Goal: Task Accomplishment & Management: Manage account settings

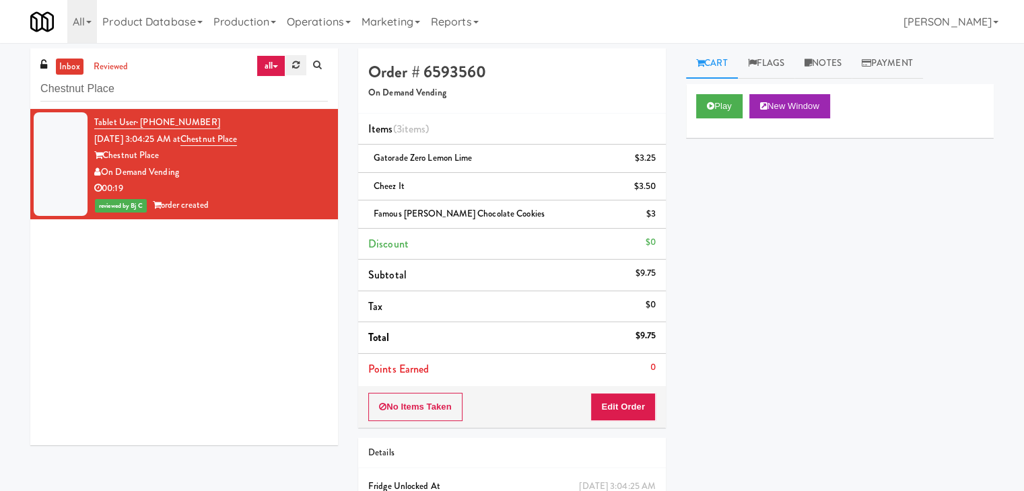
click at [290, 69] on link at bounding box center [295, 65] width 21 height 20
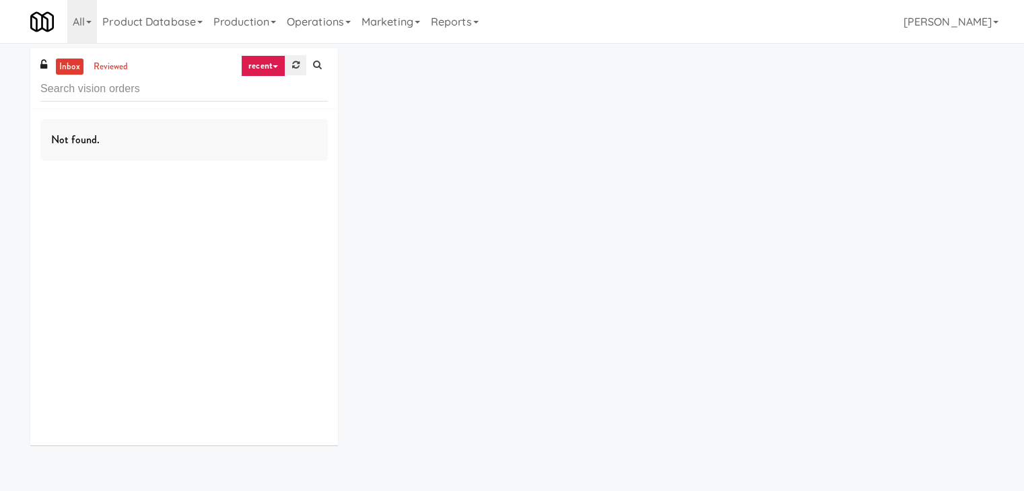
click at [291, 69] on link at bounding box center [295, 65] width 21 height 20
click at [273, 65] on icon at bounding box center [275, 66] width 5 height 3
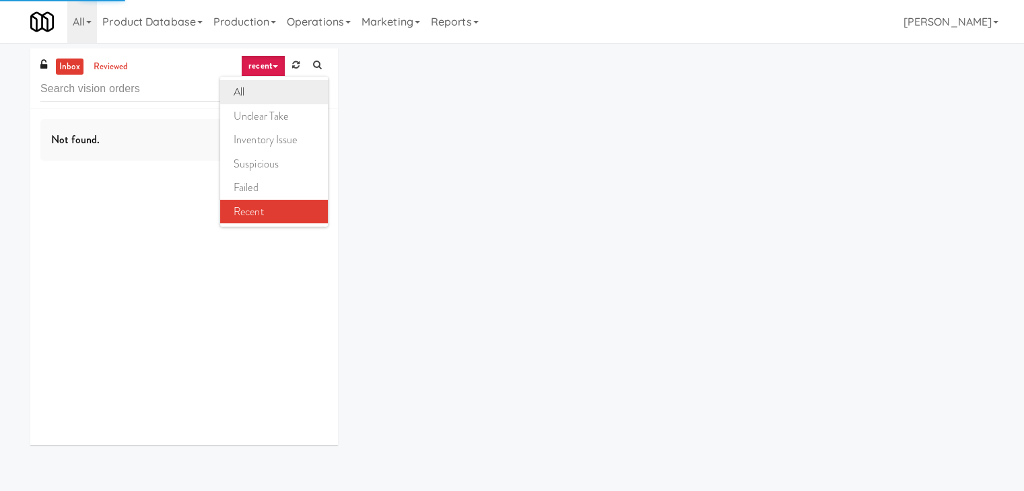
click at [265, 85] on link "all" at bounding box center [274, 92] width 108 height 24
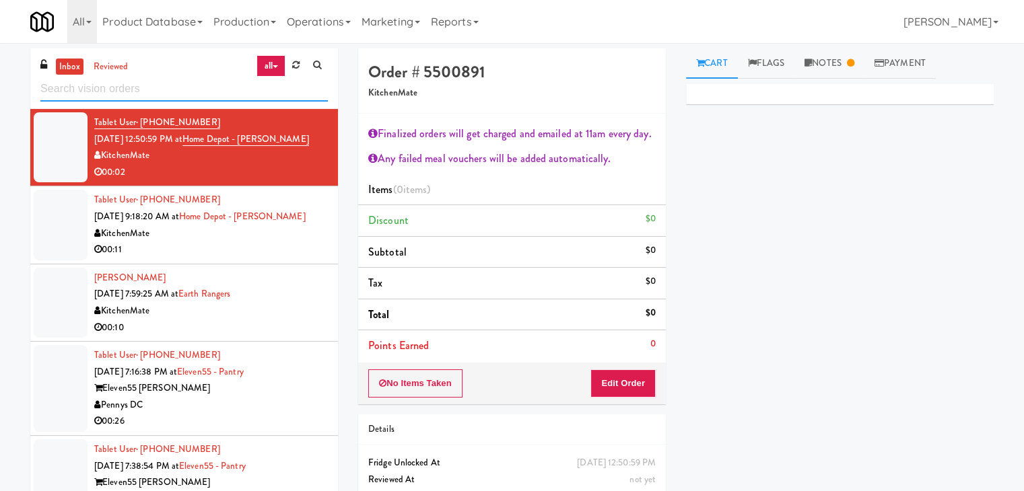
drag, startPoint x: 139, startPoint y: 76, endPoint x: 143, endPoint y: 87, distance: 11.3
click at [141, 79] on input "text" at bounding box center [183, 89] width 287 height 25
click at [142, 88] on input "text" at bounding box center [183, 89] width 287 height 25
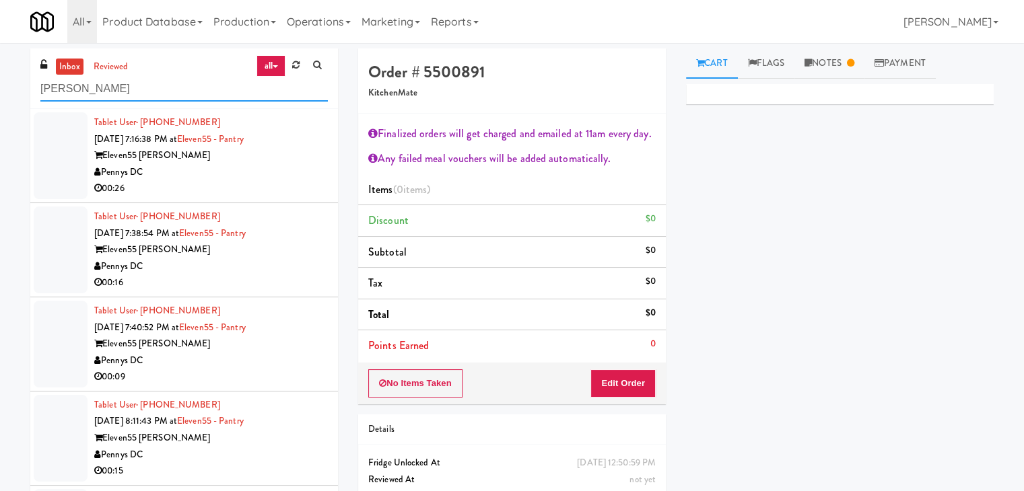
type input "[PERSON_NAME]"
click at [209, 168] on div "Pennys DC" at bounding box center [211, 172] width 234 height 17
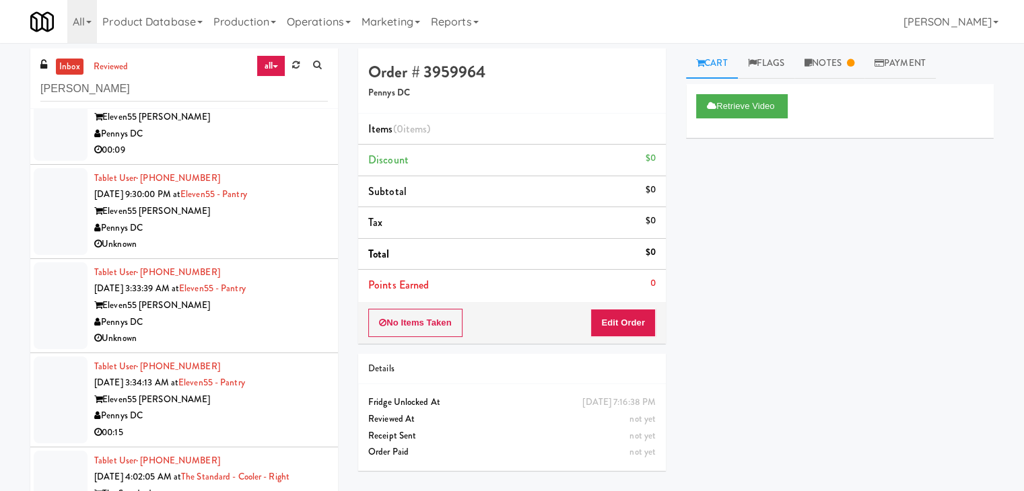
scroll to position [606, 0]
click at [241, 325] on div "Pennys DC" at bounding box center [211, 320] width 234 height 17
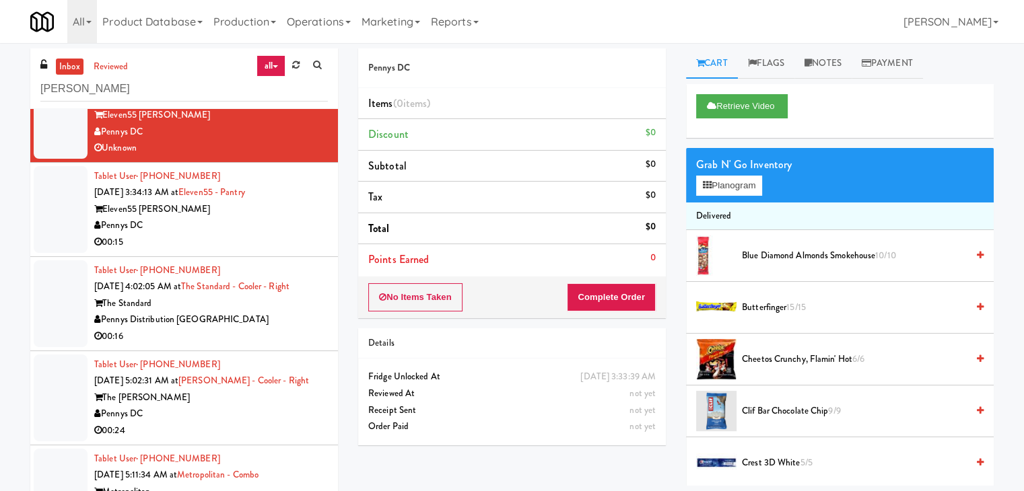
scroll to position [808, 0]
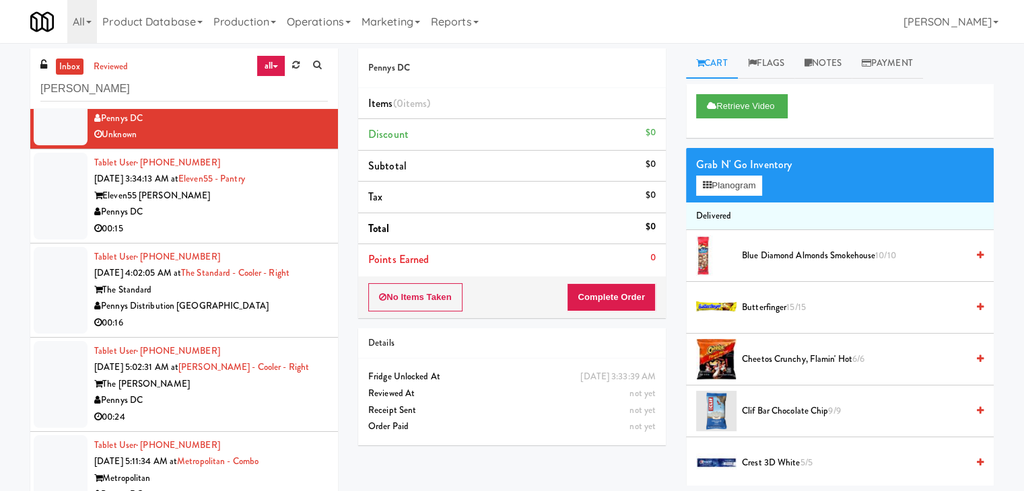
drag, startPoint x: 253, startPoint y: 215, endPoint x: 261, endPoint y: 228, distance: 15.7
click at [256, 215] on div "Pennys DC" at bounding box center [211, 212] width 234 height 17
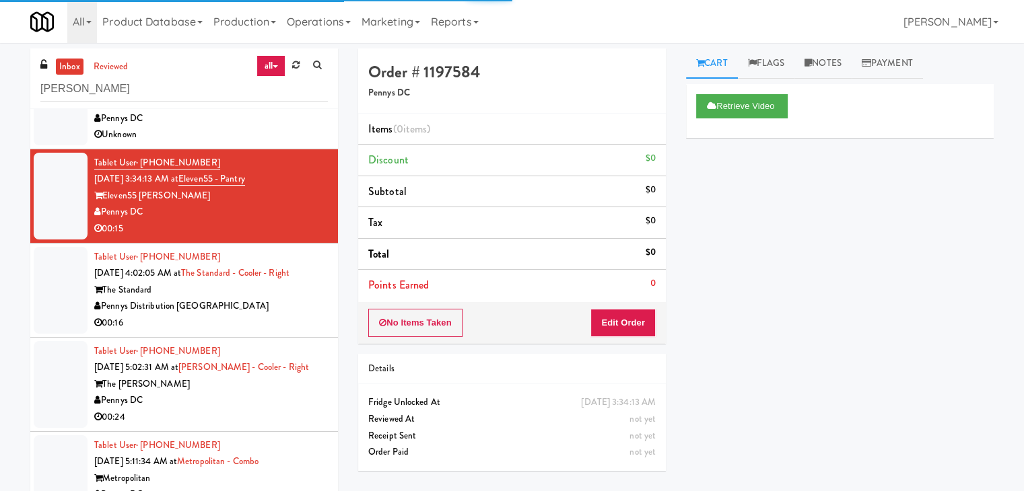
click at [269, 319] on div "00:16" at bounding box center [211, 323] width 234 height 17
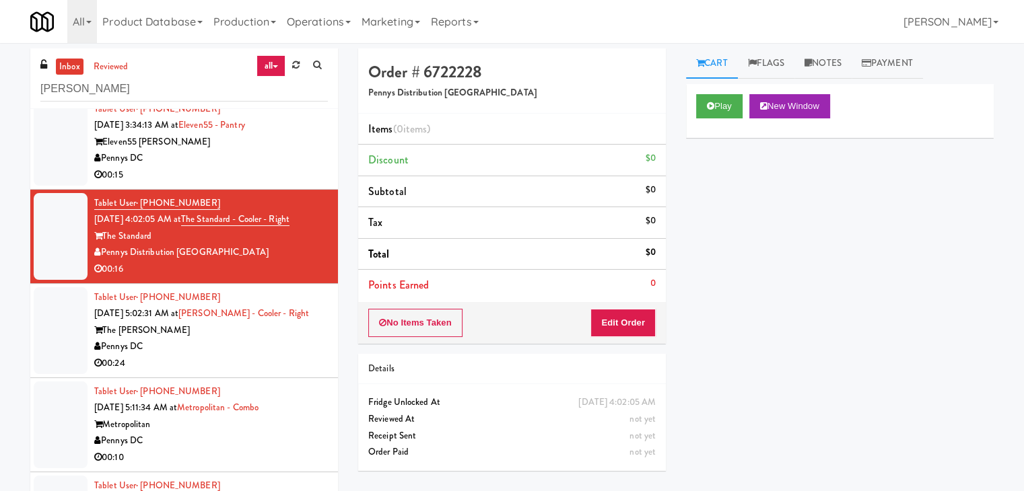
scroll to position [859, 0]
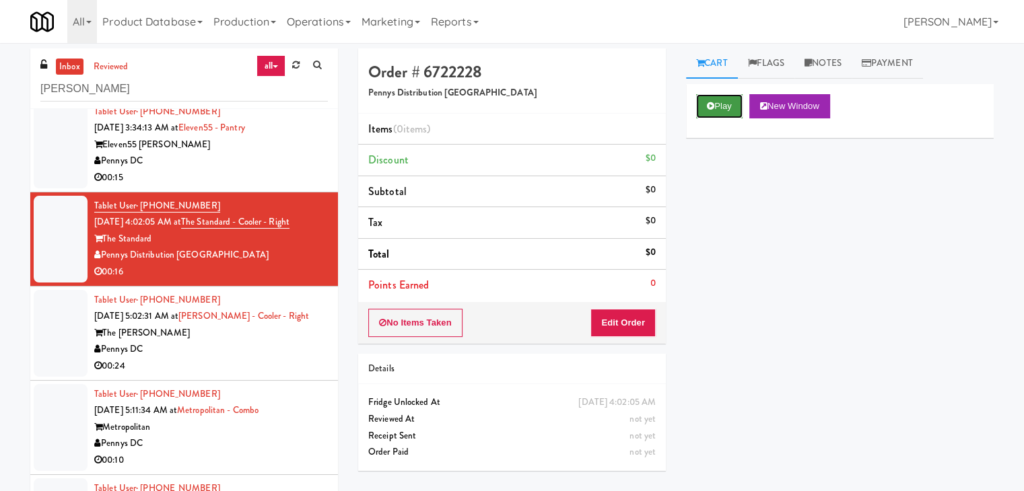
click at [730, 98] on button "Play" at bounding box center [719, 106] width 46 height 24
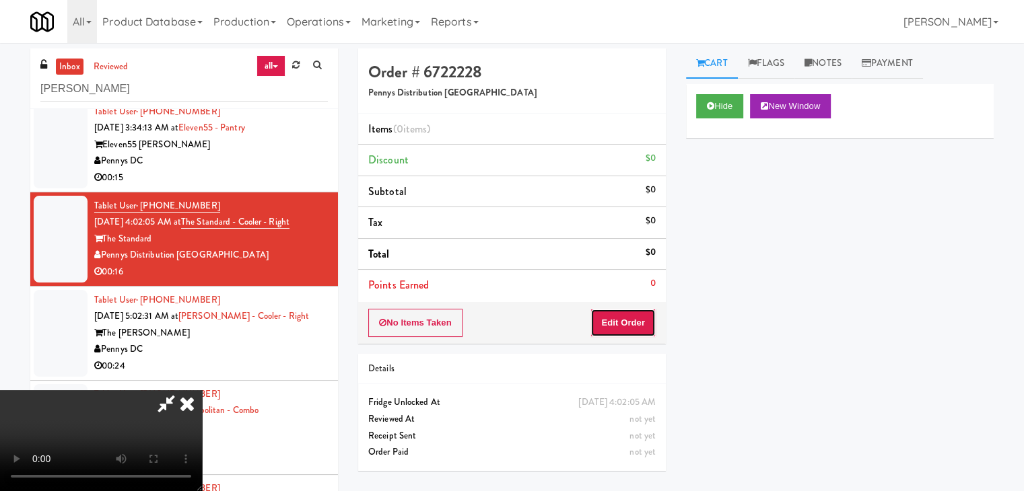
click at [634, 314] on button "Edit Order" at bounding box center [622, 323] width 65 height 28
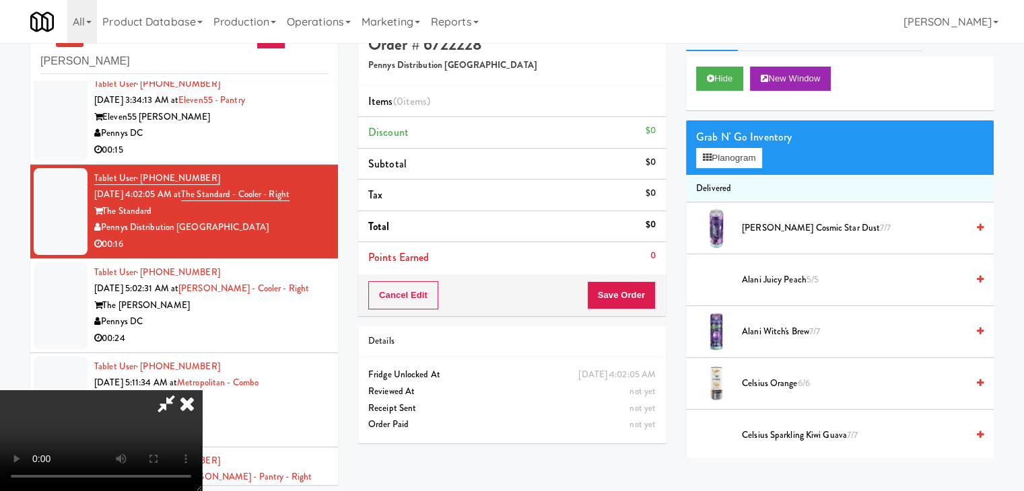
scroll to position [43, 0]
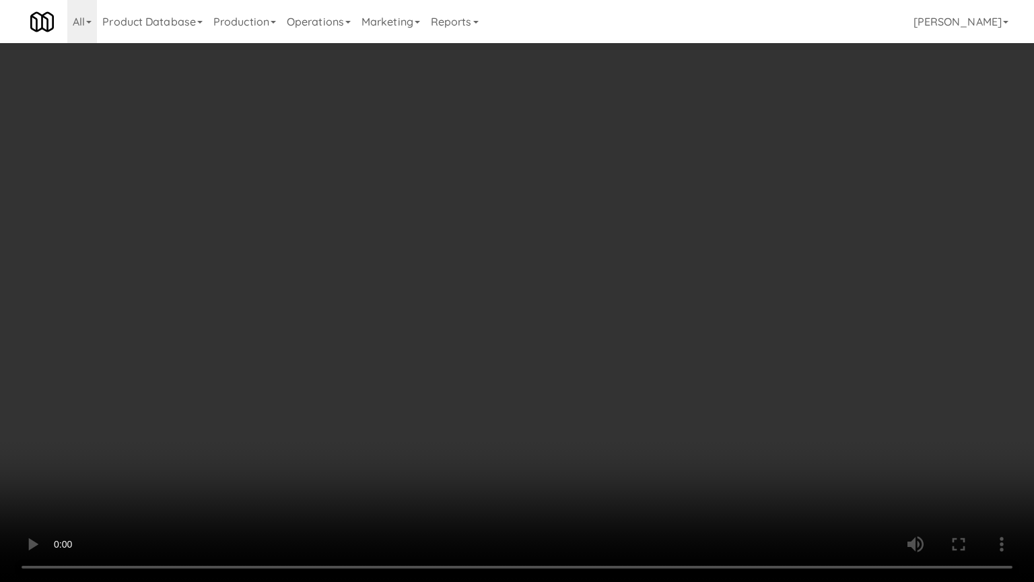
click at [665, 319] on video at bounding box center [517, 291] width 1034 height 582
click at [665, 320] on video at bounding box center [517, 291] width 1034 height 582
click at [658, 322] on video at bounding box center [517, 291] width 1034 height 582
drag, startPoint x: 658, startPoint y: 322, endPoint x: 660, endPoint y: 257, distance: 64.7
click at [658, 321] on video at bounding box center [517, 291] width 1034 height 582
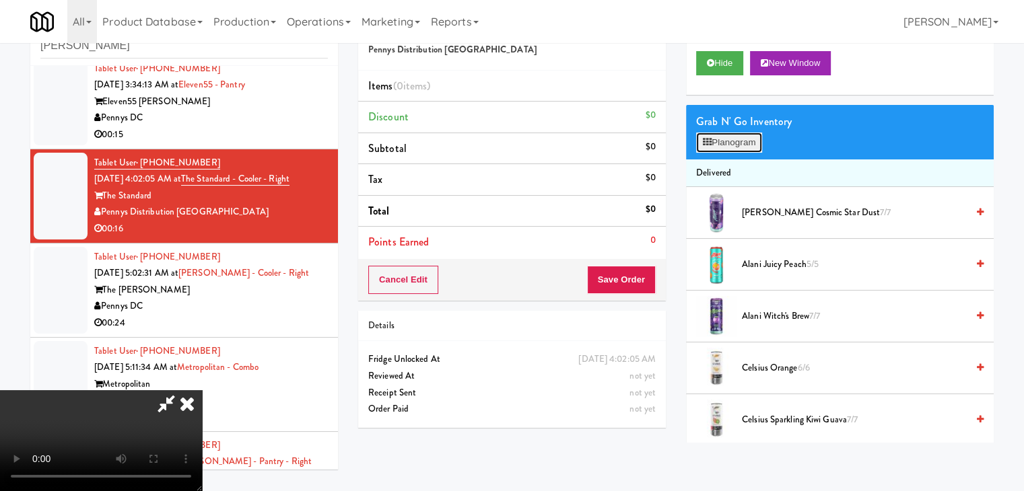
click at [742, 145] on button "Planogram" at bounding box center [729, 143] width 66 height 20
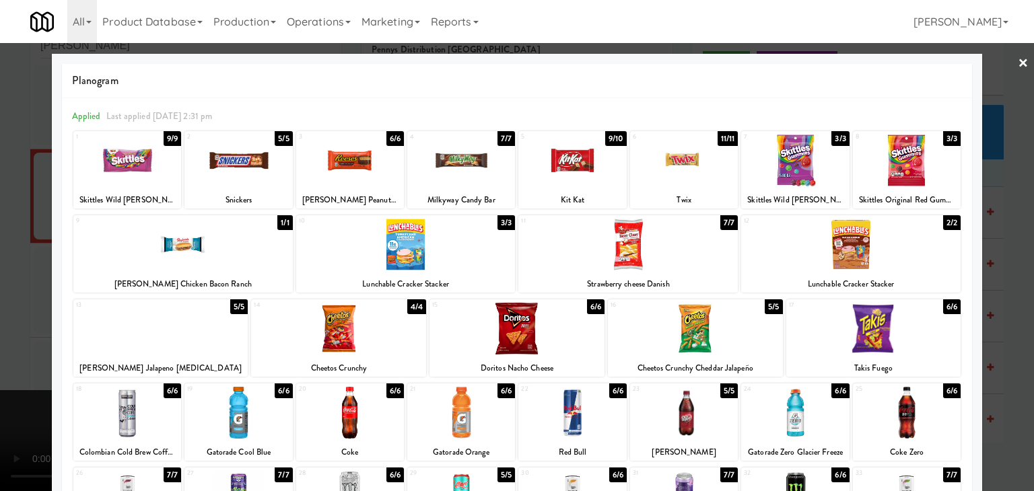
click at [162, 325] on div at bounding box center [160, 329] width 175 height 52
drag, startPoint x: 0, startPoint y: 334, endPoint x: 306, endPoint y: 310, distance: 306.6
click at [3, 332] on div at bounding box center [517, 245] width 1034 height 491
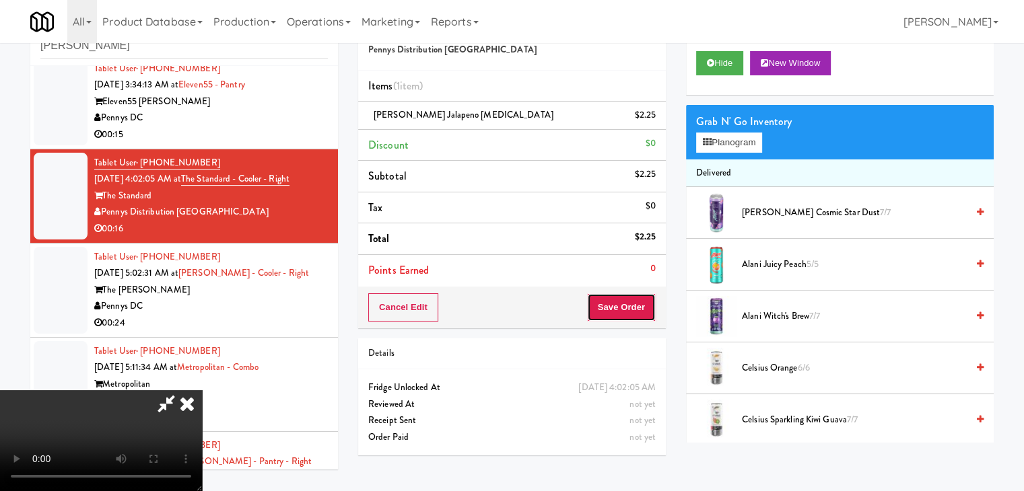
click at [630, 308] on button "Save Order" at bounding box center [621, 308] width 69 height 28
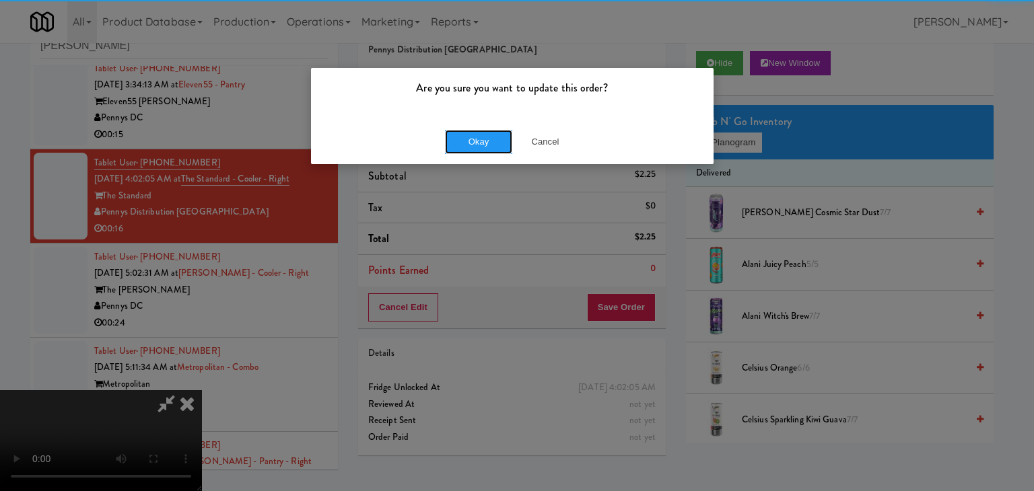
click at [477, 151] on button "Okay" at bounding box center [478, 142] width 67 height 24
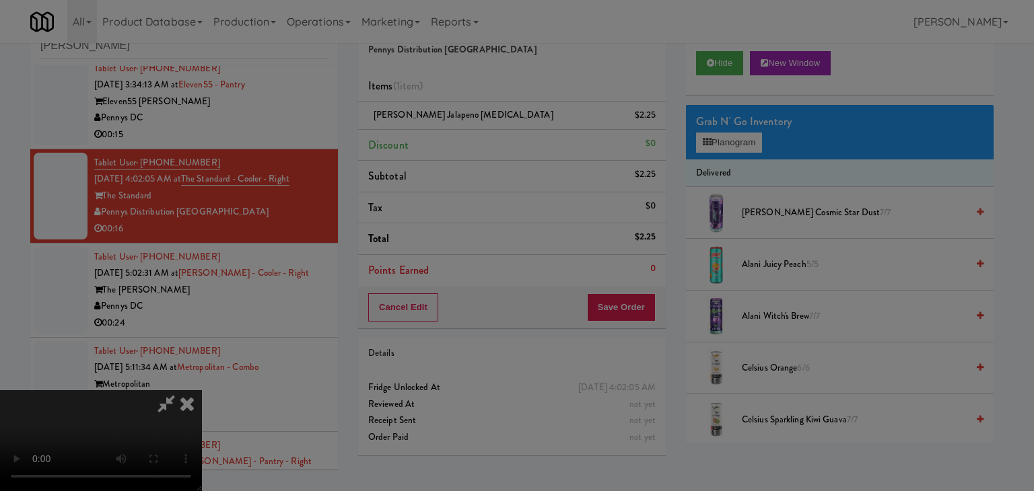
click at [477, 149] on body "Are you sure you want to update this order? Okay Cancel Okay Are you sure you w…" at bounding box center [517, 245] width 1034 height 491
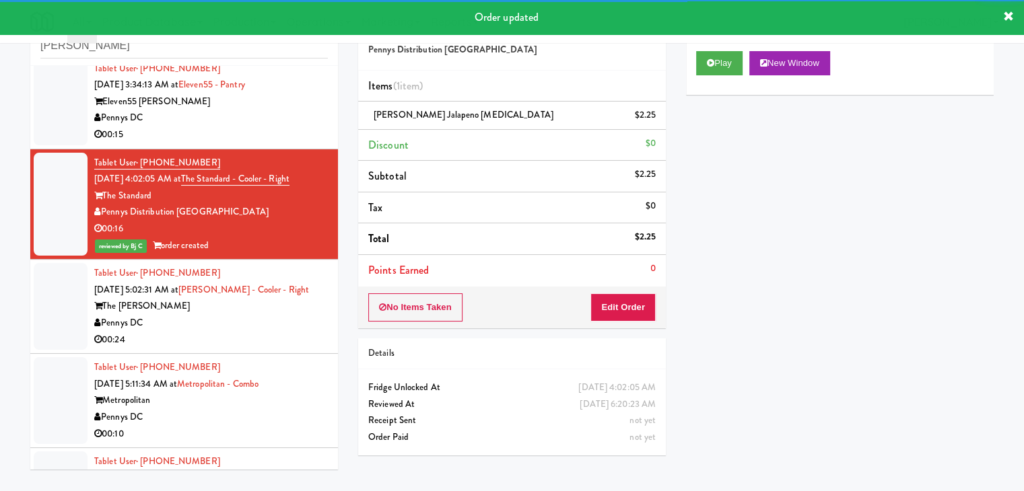
click at [242, 334] on div "00:24" at bounding box center [211, 340] width 234 height 17
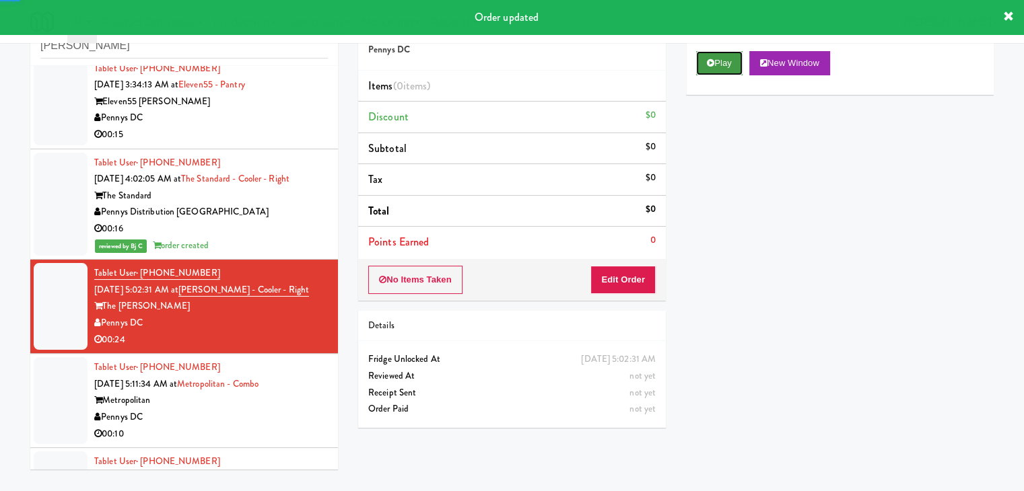
click at [716, 62] on button "Play" at bounding box center [719, 63] width 46 height 24
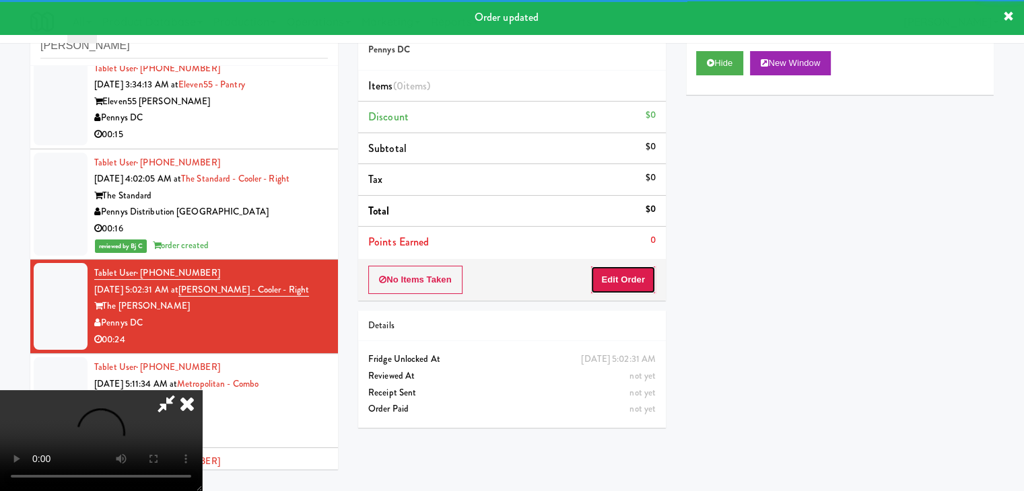
click at [632, 275] on button "Edit Order" at bounding box center [622, 280] width 65 height 28
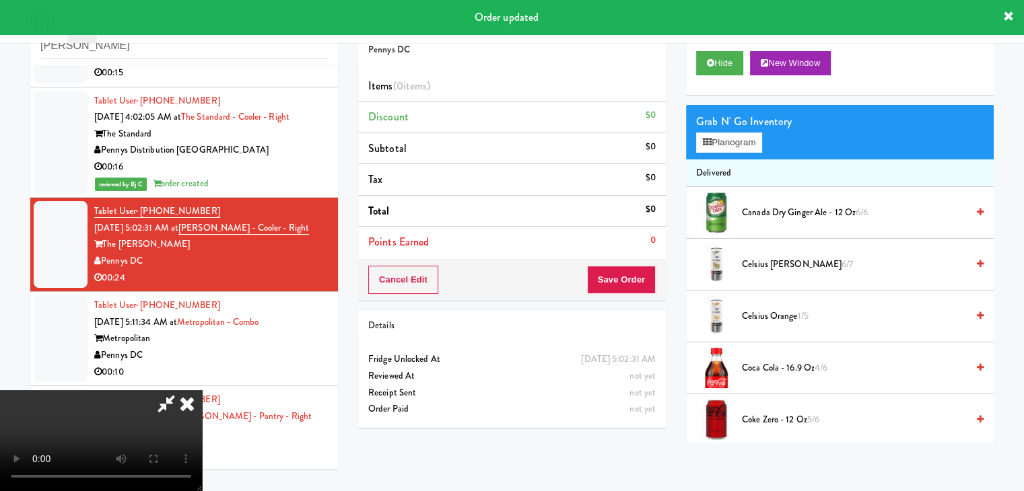
scroll to position [1061, 0]
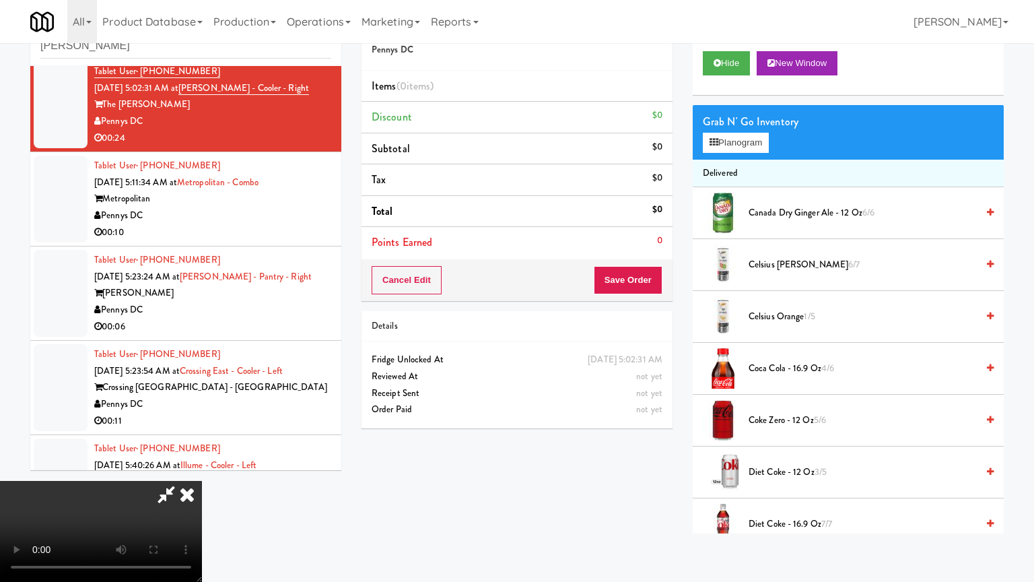
click at [202, 481] on video at bounding box center [101, 531] width 202 height 101
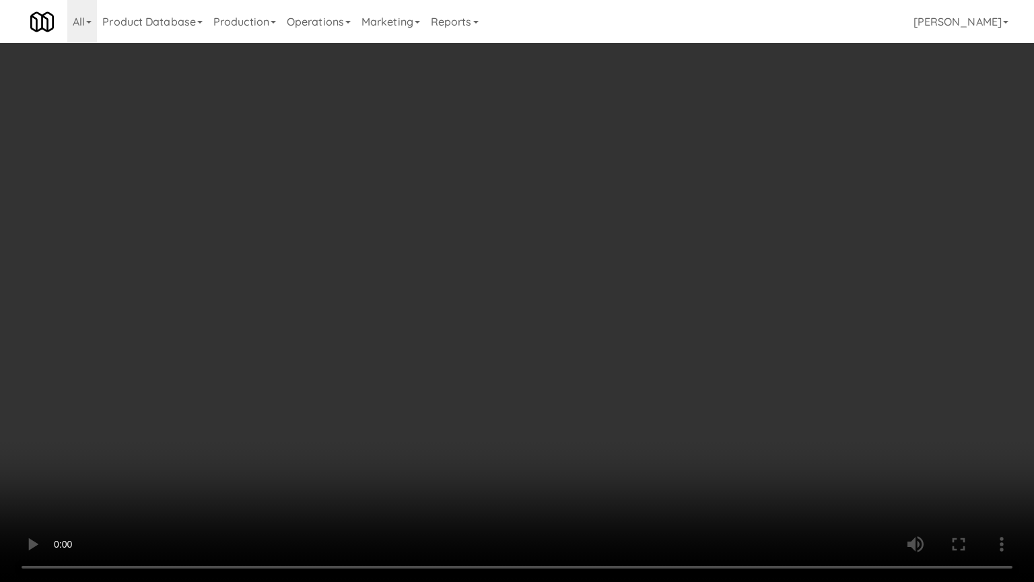
drag, startPoint x: 525, startPoint y: 416, endPoint x: 518, endPoint y: 349, distance: 67.0
click at [522, 414] on video at bounding box center [517, 291] width 1034 height 582
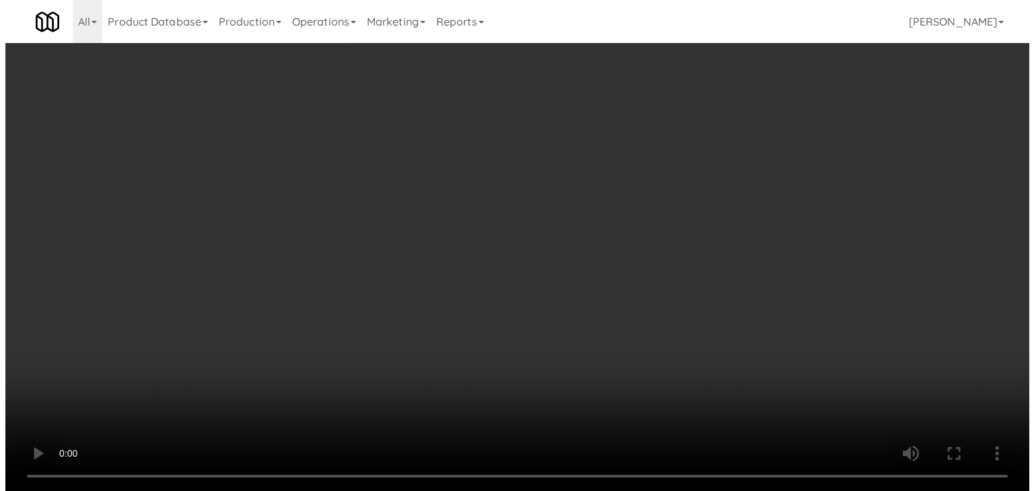
scroll to position [43, 0]
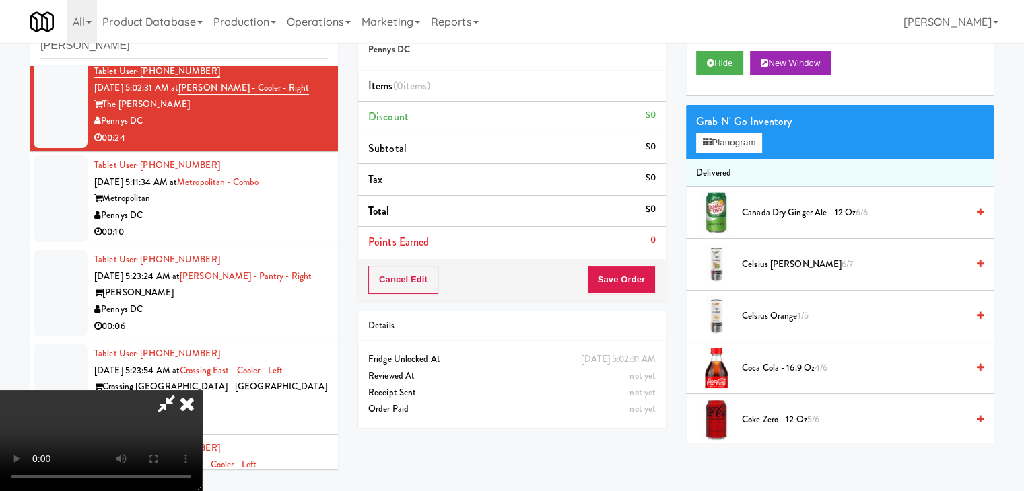
click at [202, 390] on icon at bounding box center [187, 403] width 30 height 27
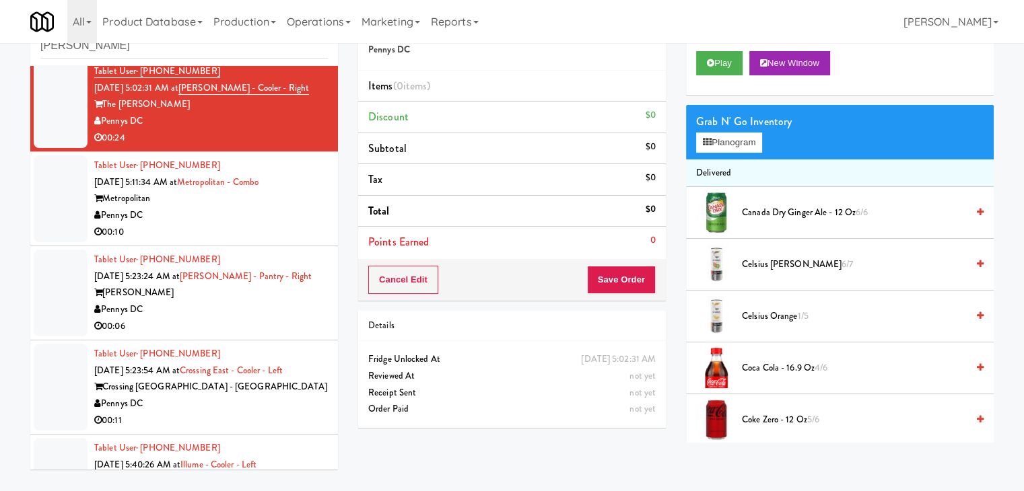
drag, startPoint x: 272, startPoint y: 226, endPoint x: 261, endPoint y: 184, distance: 43.8
click at [272, 226] on div "00:10" at bounding box center [211, 232] width 234 height 17
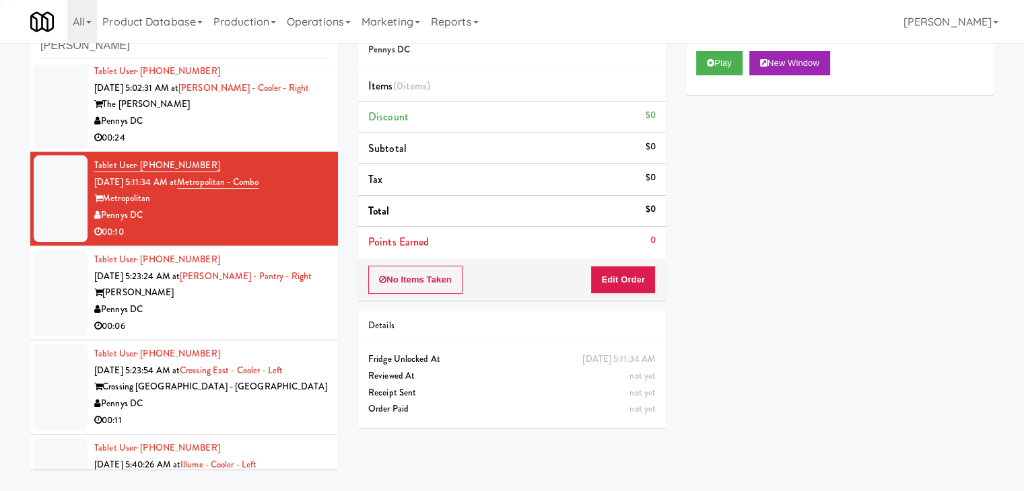
click at [259, 124] on div "Pennys DC" at bounding box center [211, 121] width 234 height 17
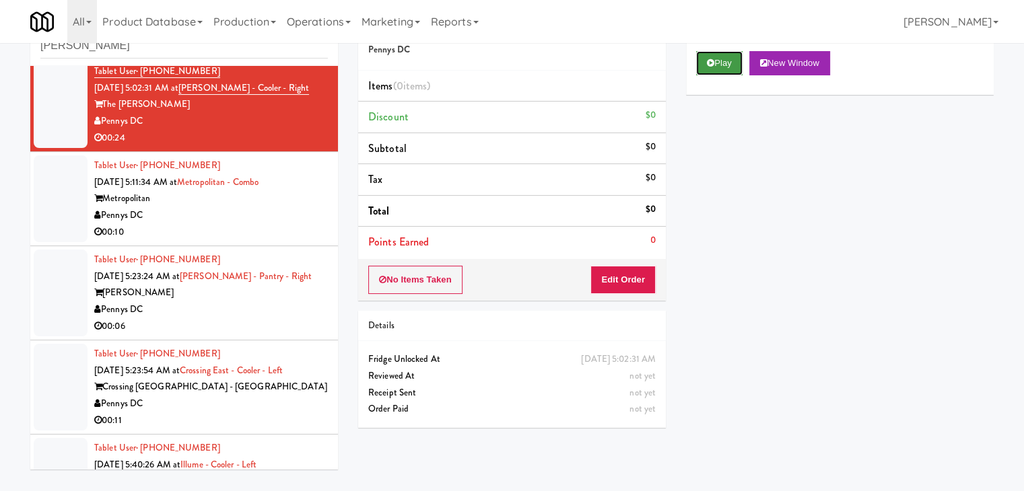
click at [710, 71] on button "Play" at bounding box center [719, 63] width 46 height 24
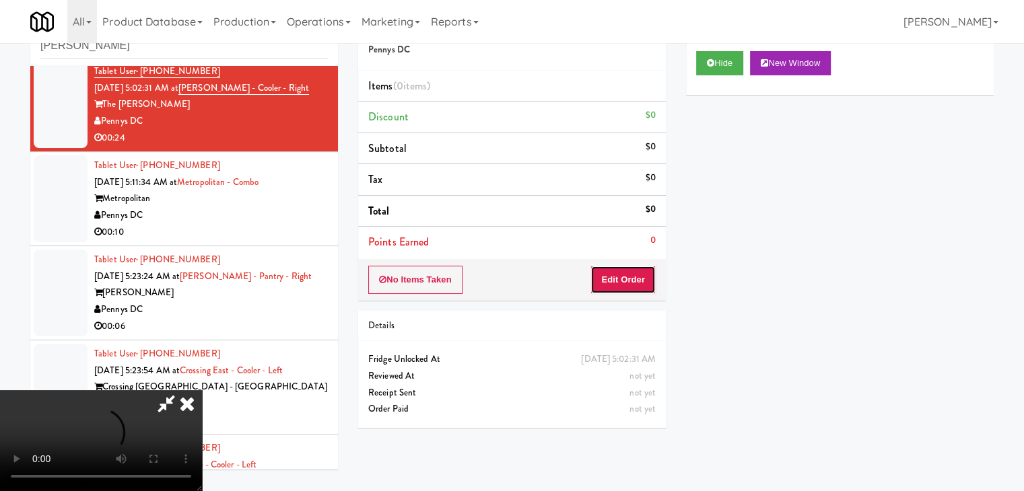
click at [619, 267] on button "Edit Order" at bounding box center [622, 280] width 65 height 28
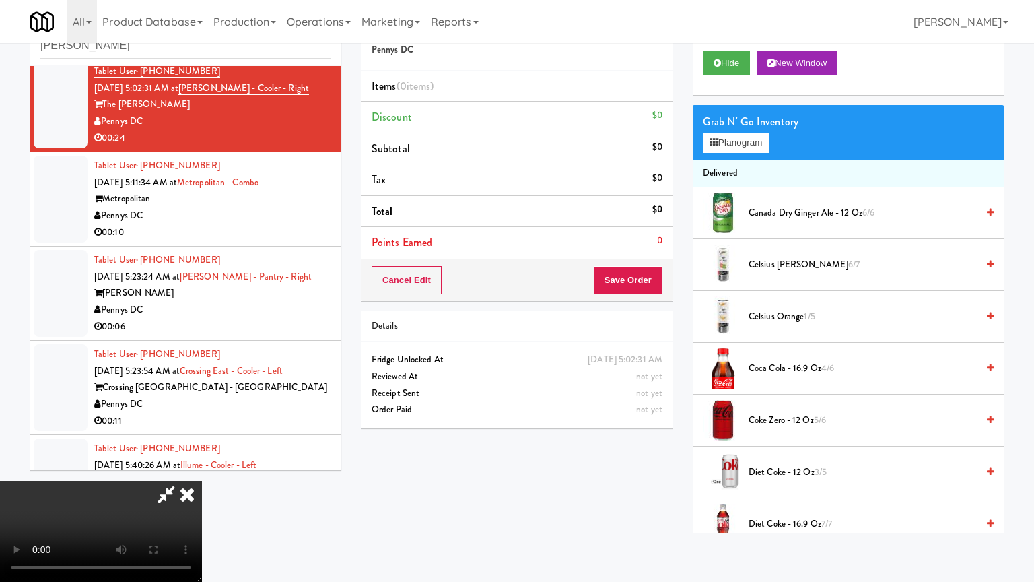
click at [202, 481] on video at bounding box center [101, 531] width 202 height 101
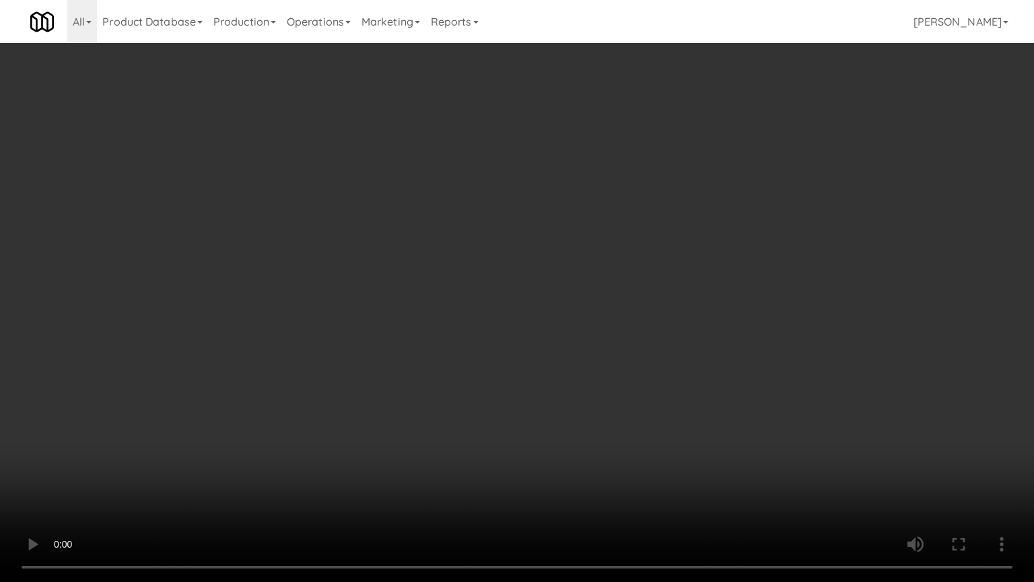
click at [603, 337] on video at bounding box center [517, 291] width 1034 height 582
click at [606, 318] on video at bounding box center [517, 291] width 1034 height 582
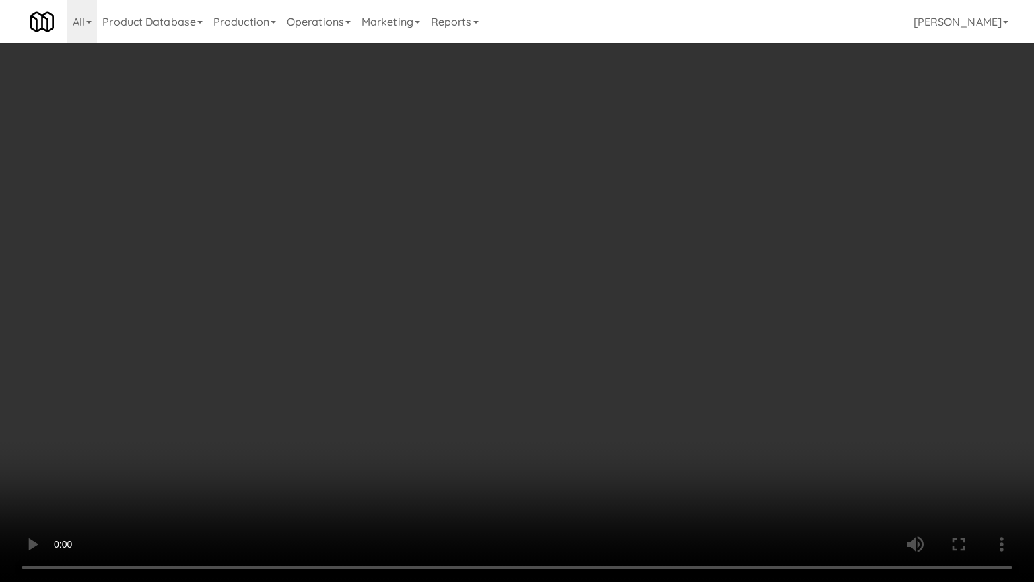
click at [606, 318] on video at bounding box center [517, 291] width 1034 height 582
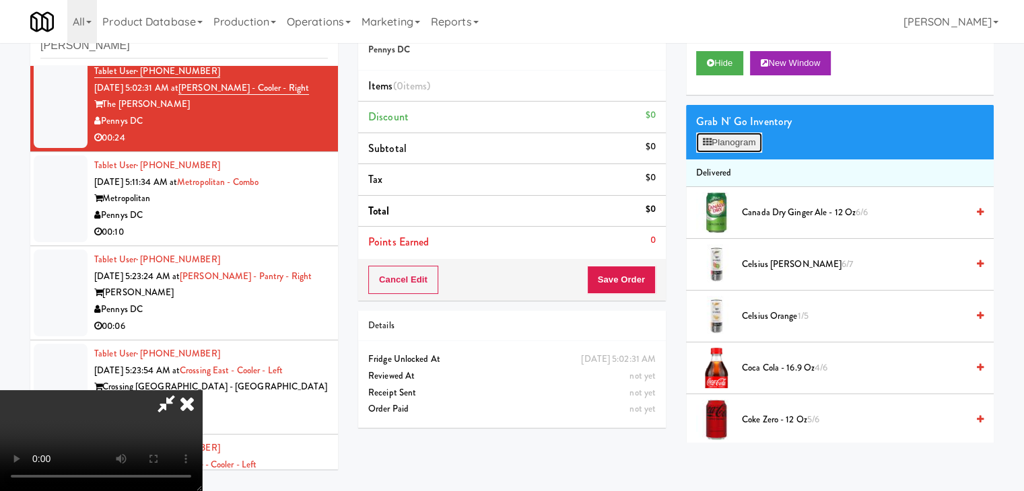
click at [745, 134] on button "Planogram" at bounding box center [729, 143] width 66 height 20
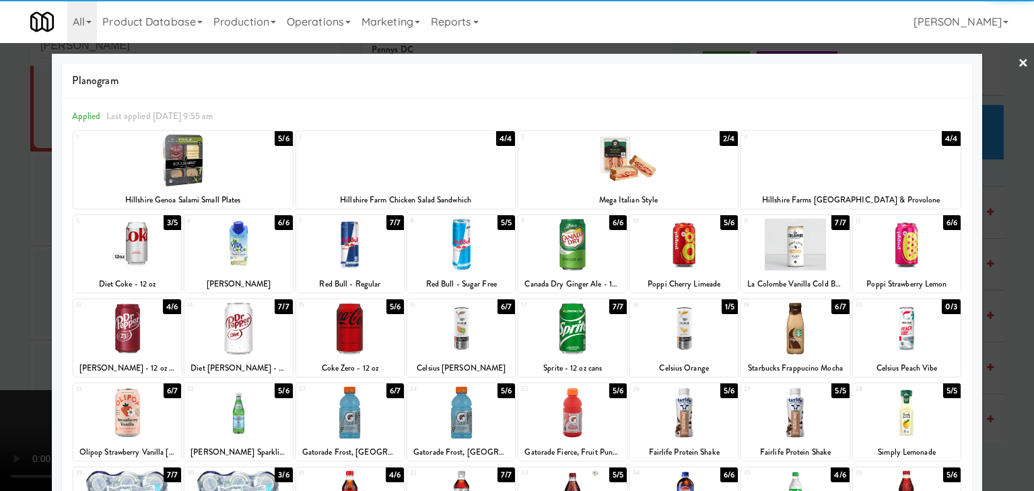
click at [576, 165] on div at bounding box center [627, 161] width 219 height 52
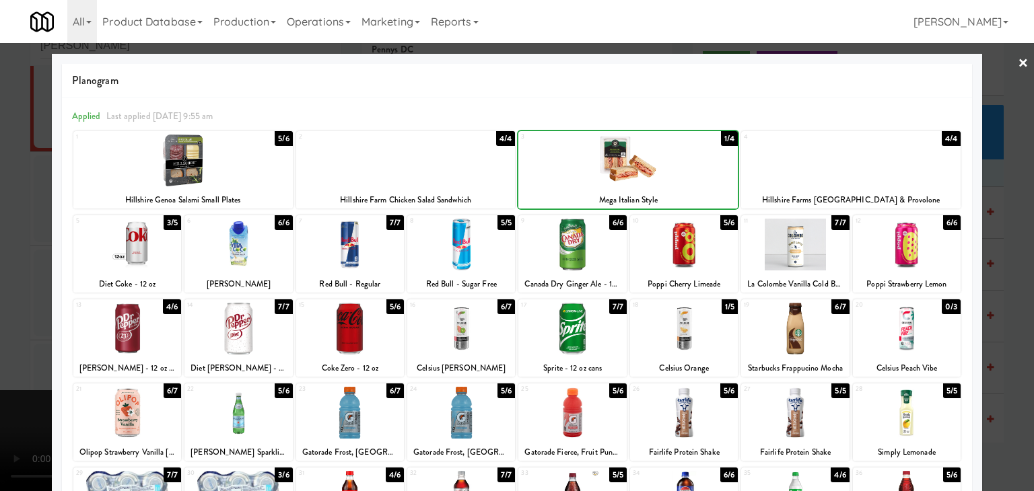
click at [0, 278] on div at bounding box center [517, 245] width 1034 height 491
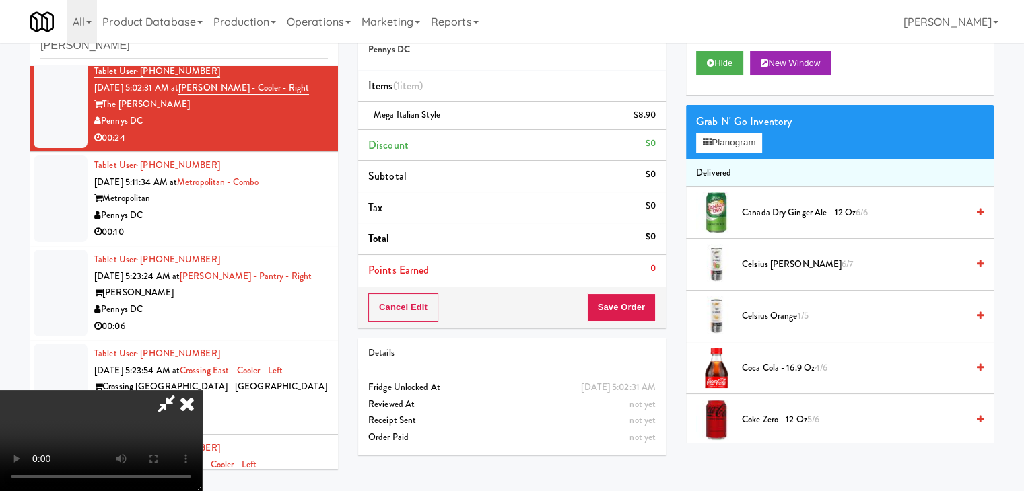
click at [202, 390] on video at bounding box center [101, 440] width 202 height 101
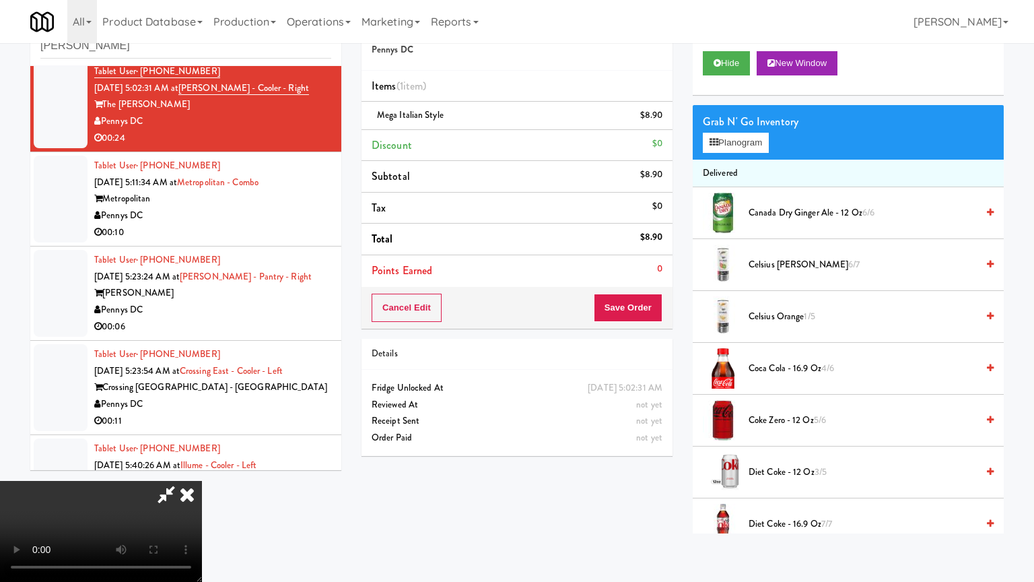
click at [202, 481] on video at bounding box center [101, 531] width 202 height 101
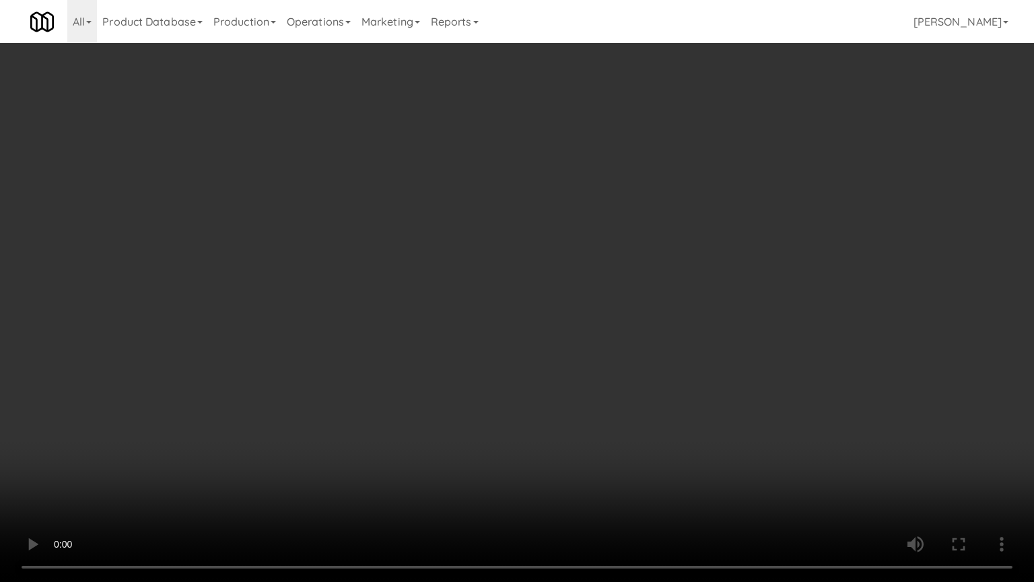
click at [593, 336] on video at bounding box center [517, 291] width 1034 height 582
click at [597, 333] on video at bounding box center [517, 291] width 1034 height 582
click at [597, 332] on video at bounding box center [517, 291] width 1034 height 582
click at [601, 327] on video at bounding box center [517, 291] width 1034 height 582
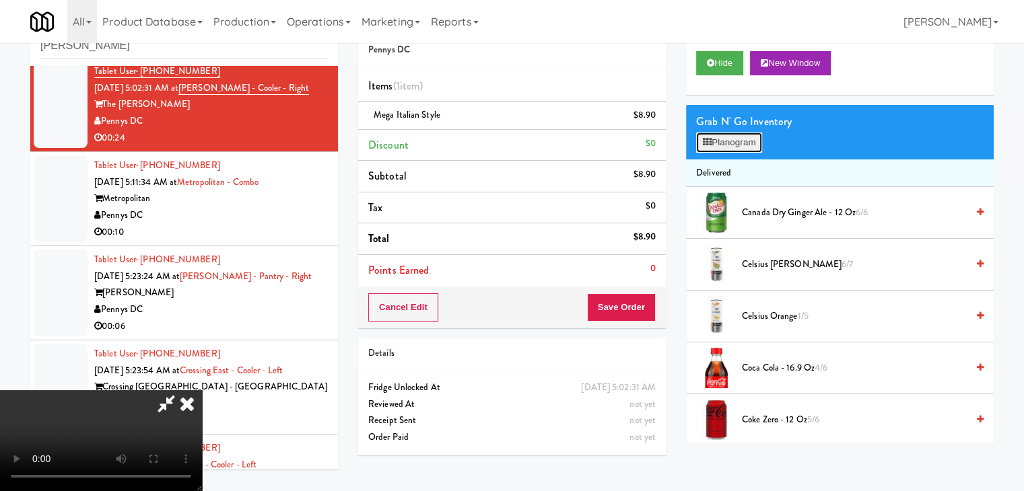
click at [734, 144] on button "Planogram" at bounding box center [729, 143] width 66 height 20
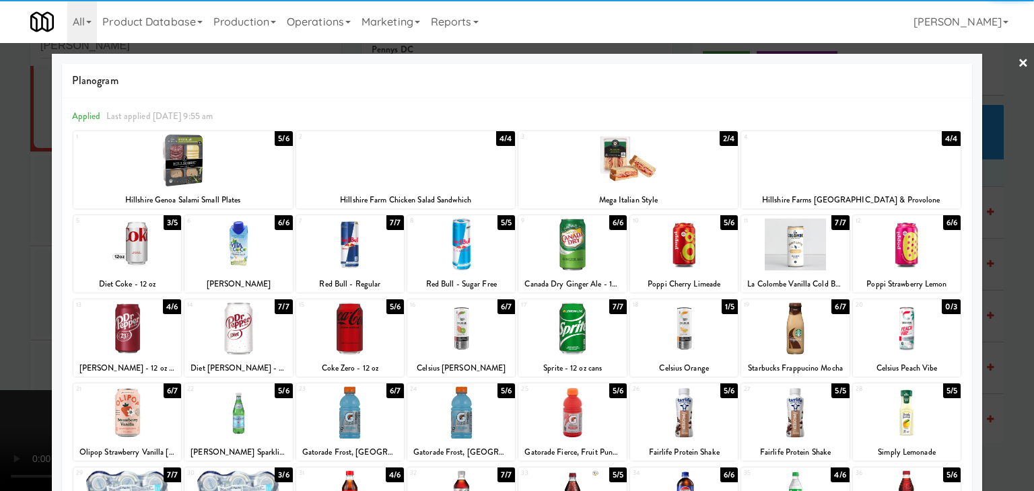
click at [632, 171] on div at bounding box center [627, 161] width 219 height 52
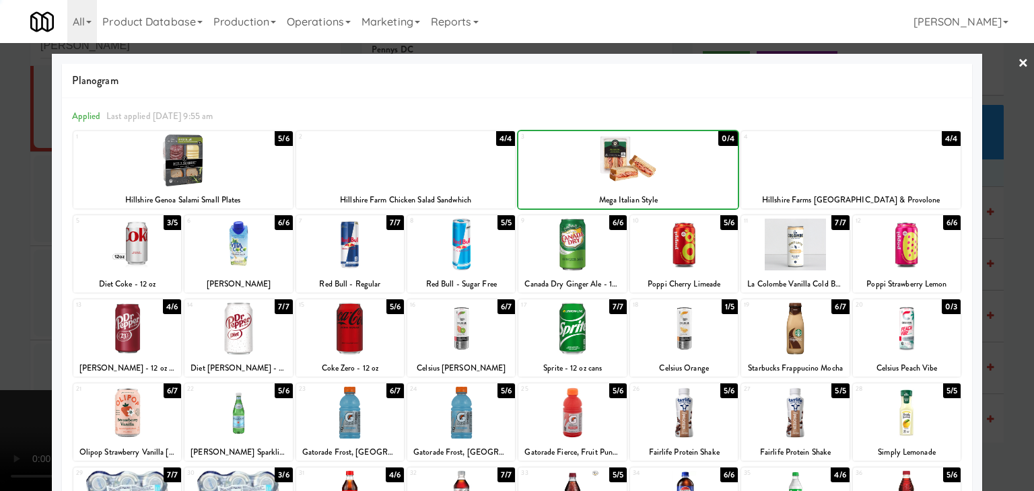
drag, startPoint x: 0, startPoint y: 232, endPoint x: 39, endPoint y: 234, distance: 39.1
click at [8, 232] on div at bounding box center [517, 245] width 1034 height 491
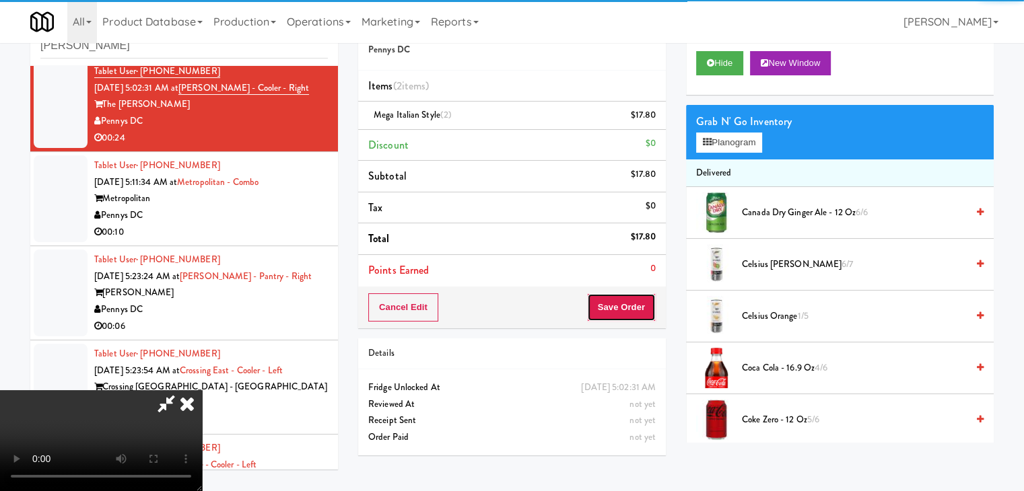
click at [640, 318] on button "Save Order" at bounding box center [621, 308] width 69 height 28
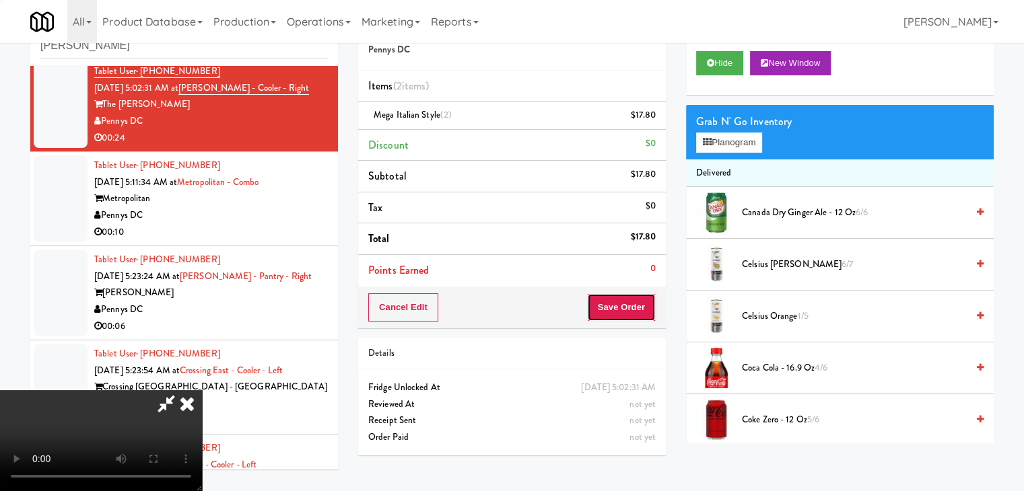
click at [640, 318] on button "Save Order" at bounding box center [621, 308] width 69 height 28
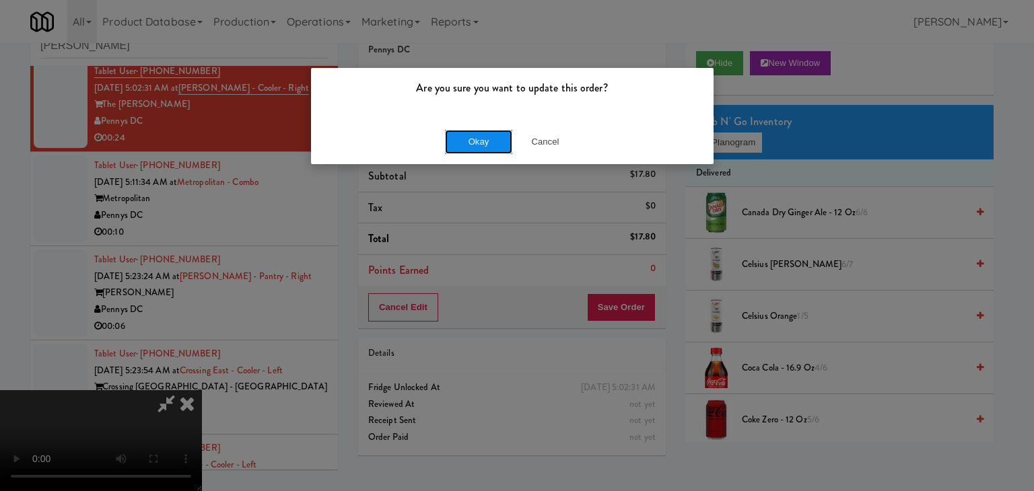
click at [496, 147] on button "Okay" at bounding box center [478, 142] width 67 height 24
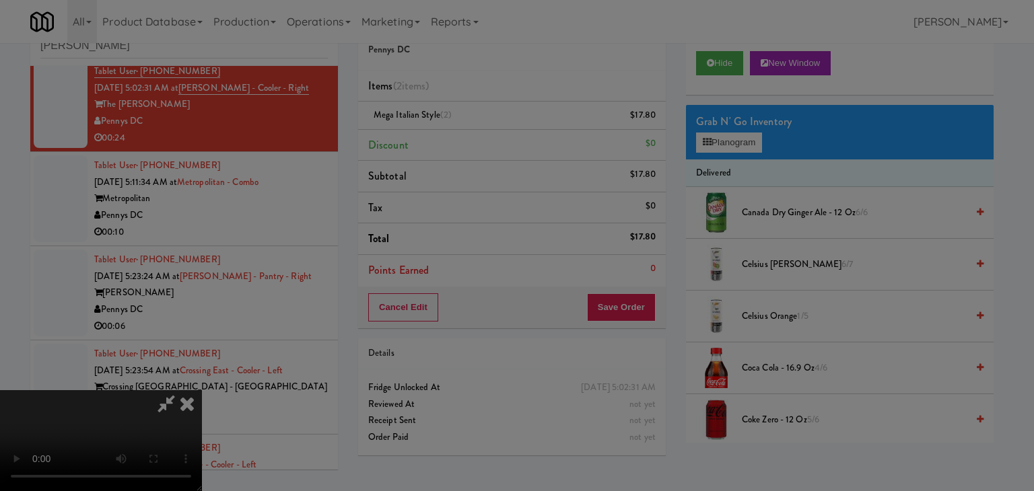
click at [496, 139] on div "Okay Cancel" at bounding box center [512, 116] width 403 height 45
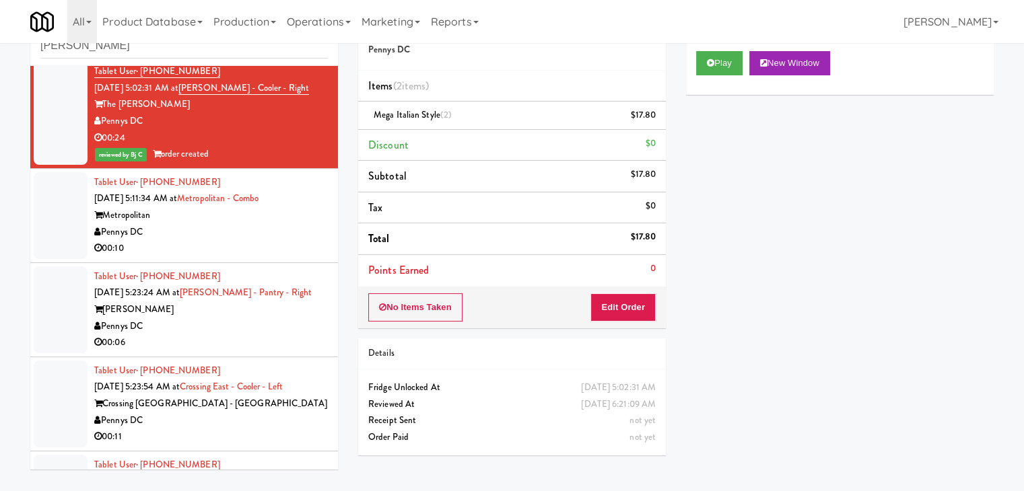
click at [226, 245] on div "00:10" at bounding box center [211, 248] width 234 height 17
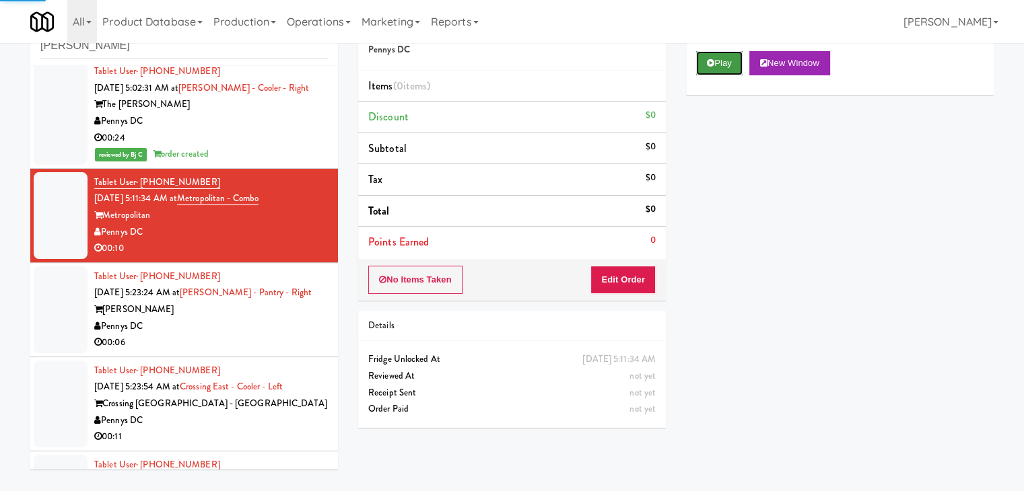
click at [704, 57] on button "Play" at bounding box center [719, 63] width 46 height 24
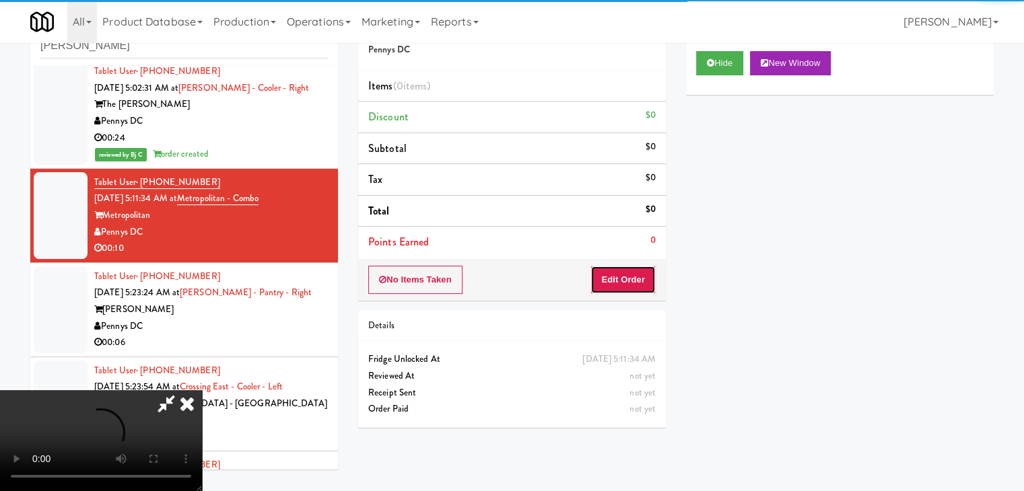
click at [617, 283] on button "Edit Order" at bounding box center [622, 280] width 65 height 28
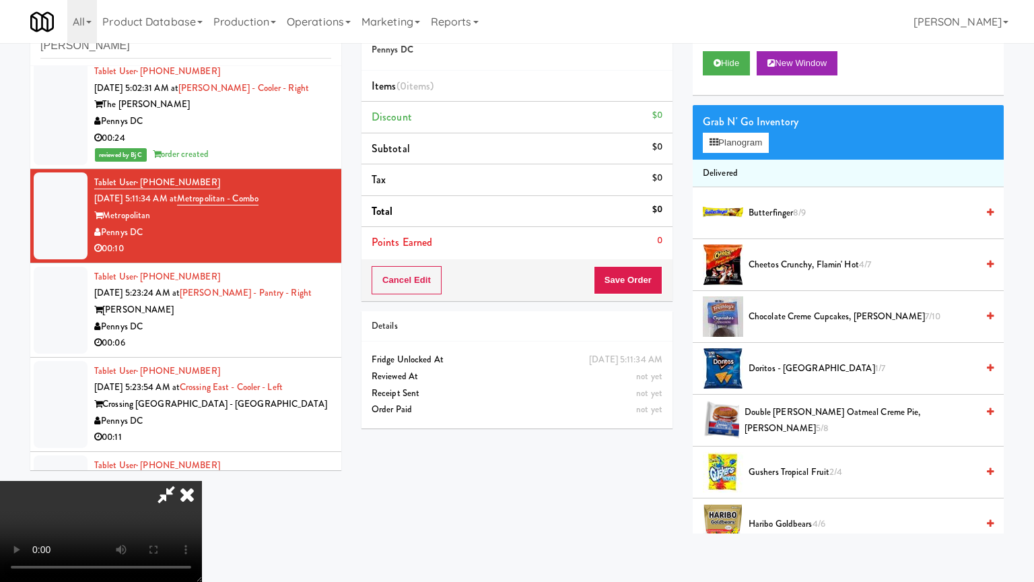
click at [202, 481] on video at bounding box center [101, 531] width 202 height 101
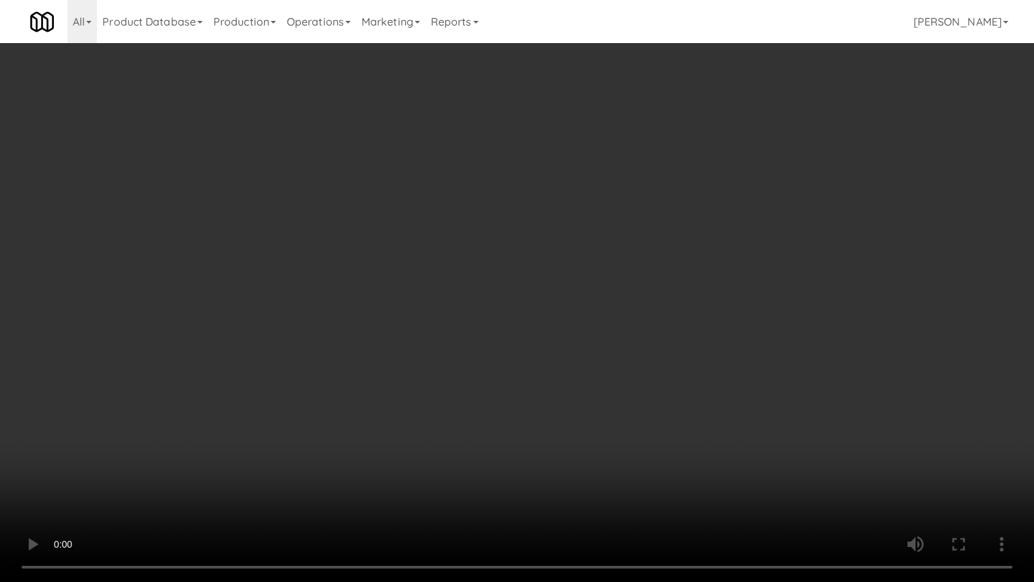
click at [701, 299] on video at bounding box center [517, 291] width 1034 height 582
click at [717, 295] on video at bounding box center [517, 291] width 1034 height 582
click at [647, 383] on video at bounding box center [517, 291] width 1034 height 582
click at [647, 384] on video at bounding box center [517, 291] width 1034 height 582
click at [646, 384] on video at bounding box center [517, 291] width 1034 height 582
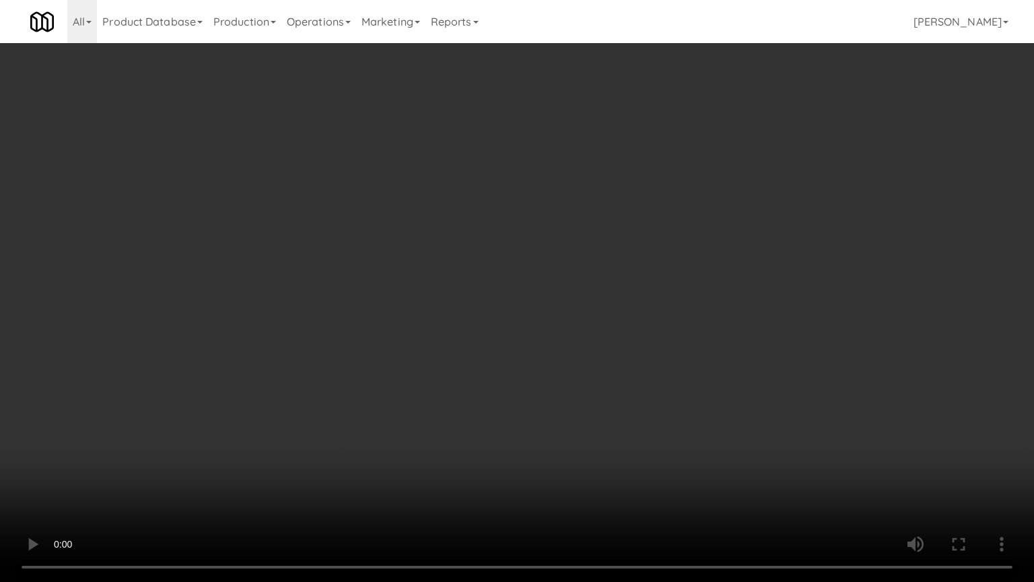
click at [646, 390] on video at bounding box center [517, 291] width 1034 height 582
click at [647, 386] on video at bounding box center [517, 291] width 1034 height 582
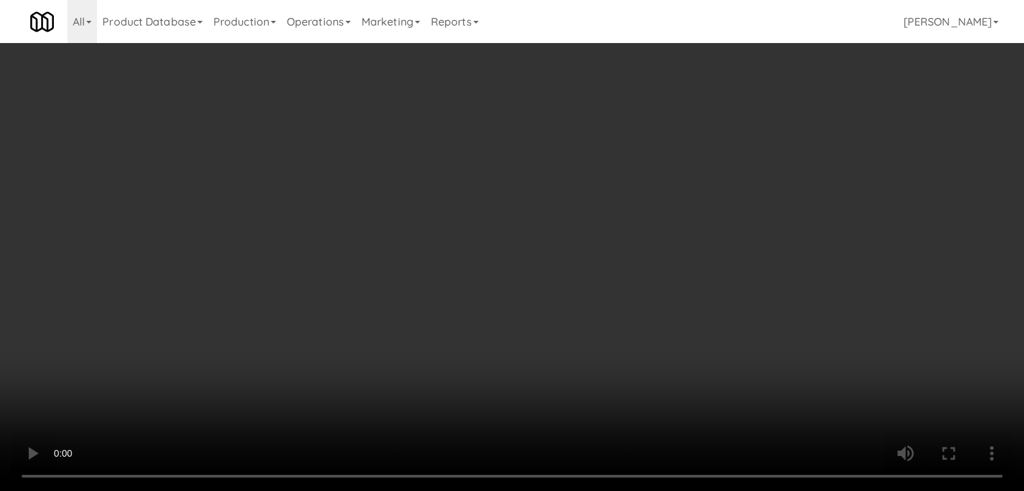
drag, startPoint x: 529, startPoint y: 249, endPoint x: 638, endPoint y: 184, distance: 127.7
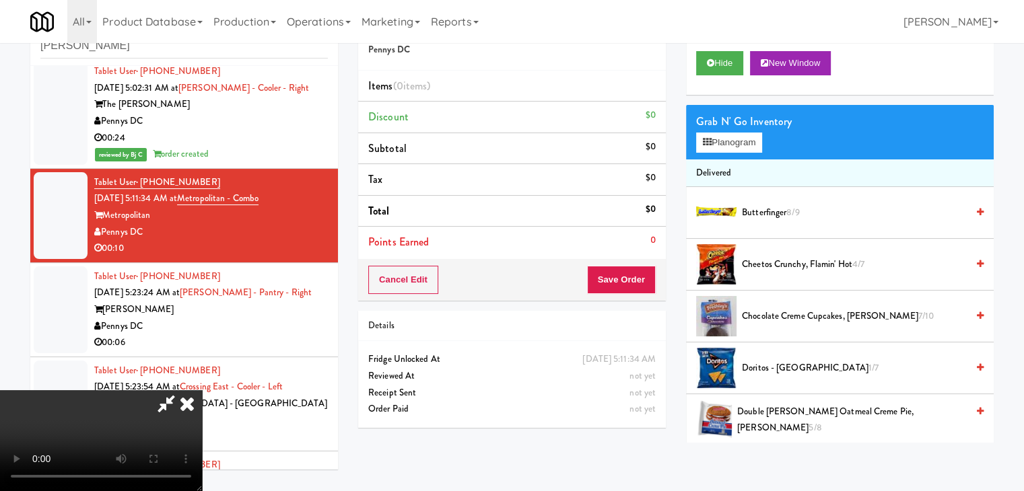
click at [202, 390] on video at bounding box center [101, 440] width 202 height 101
click at [710, 140] on icon at bounding box center [707, 142] width 9 height 9
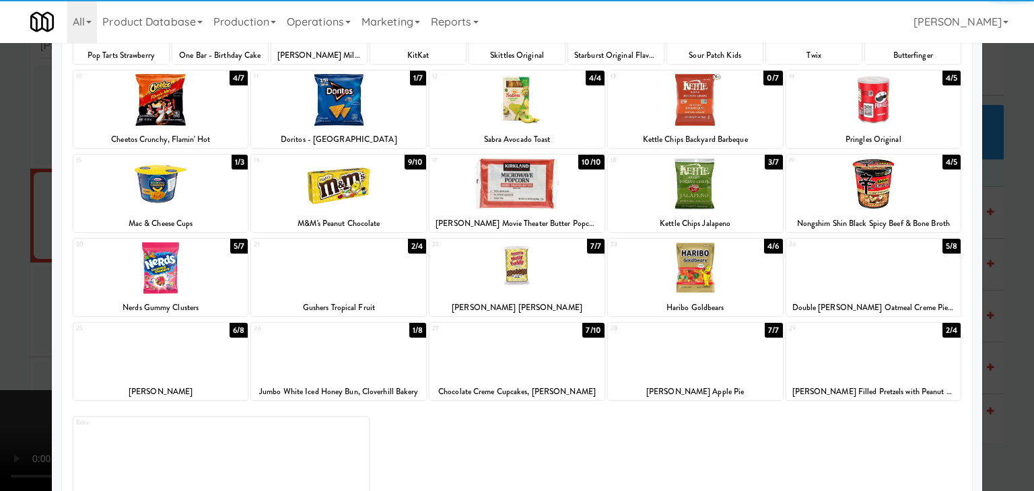
scroll to position [170, 0]
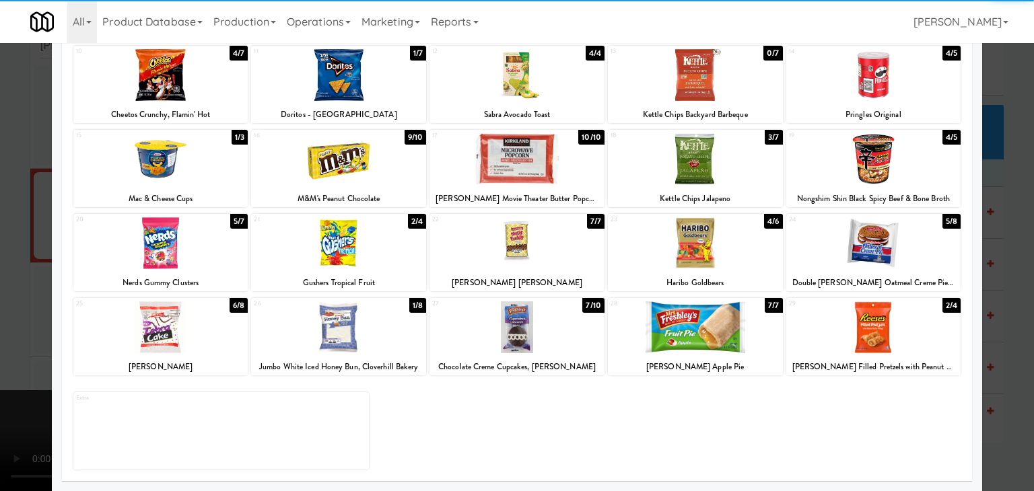
click at [174, 331] on div at bounding box center [160, 328] width 175 height 52
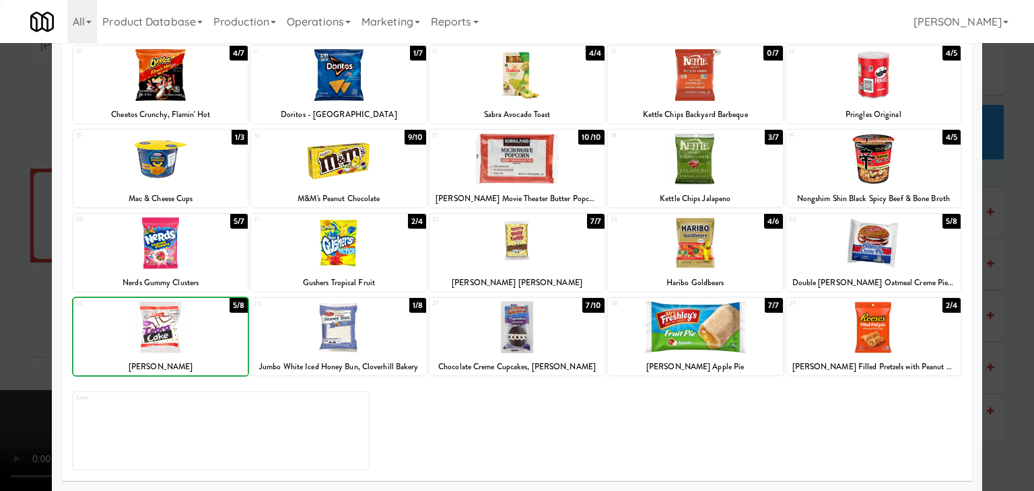
drag, startPoint x: 0, startPoint y: 333, endPoint x: 304, endPoint y: 332, distance: 303.6
click at [5, 333] on div at bounding box center [517, 245] width 1034 height 491
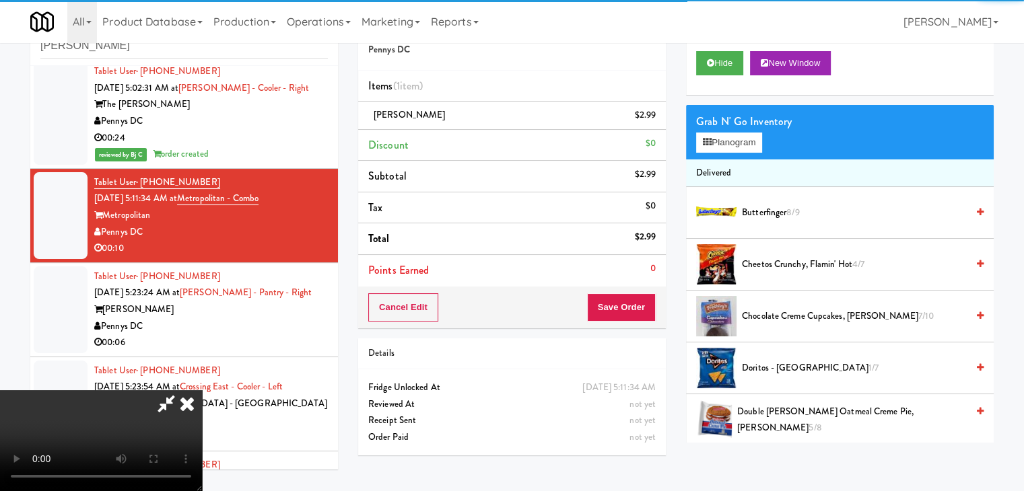
click at [202, 390] on video at bounding box center [101, 440] width 202 height 101
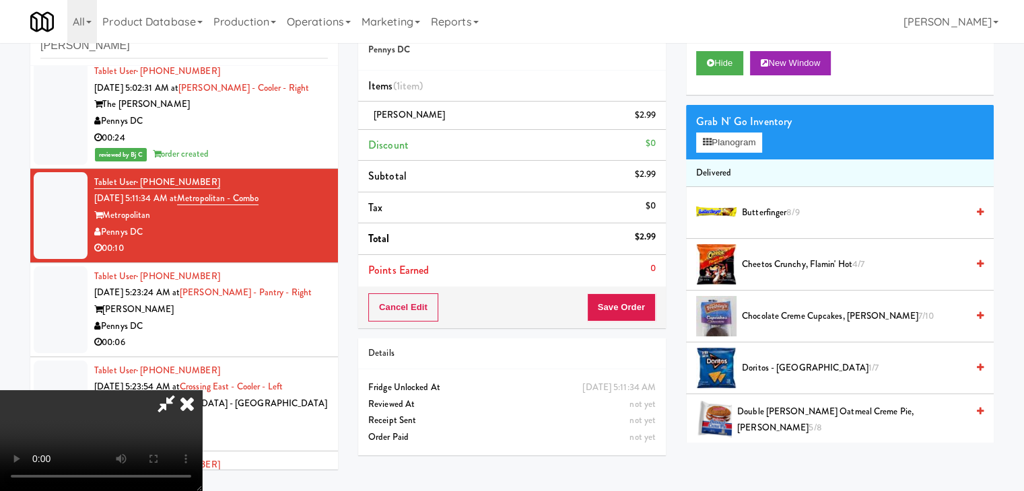
click at [202, 390] on video at bounding box center [101, 440] width 202 height 101
click at [741, 142] on button "Planogram" at bounding box center [729, 143] width 66 height 20
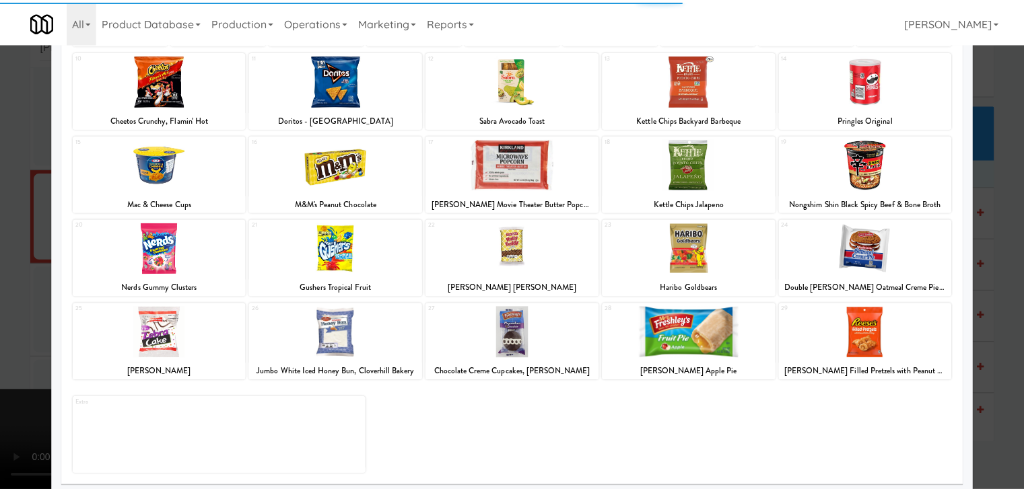
scroll to position [170, 0]
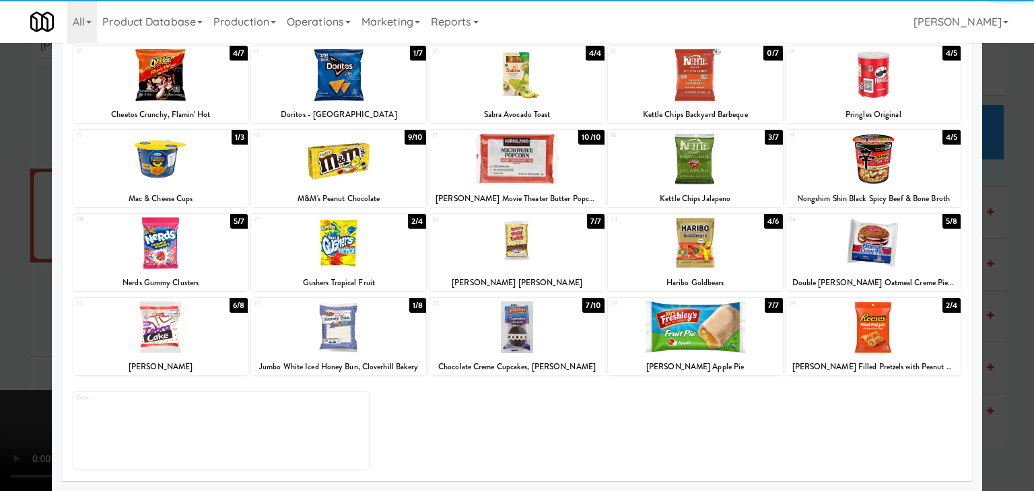
click at [176, 322] on div at bounding box center [160, 328] width 175 height 52
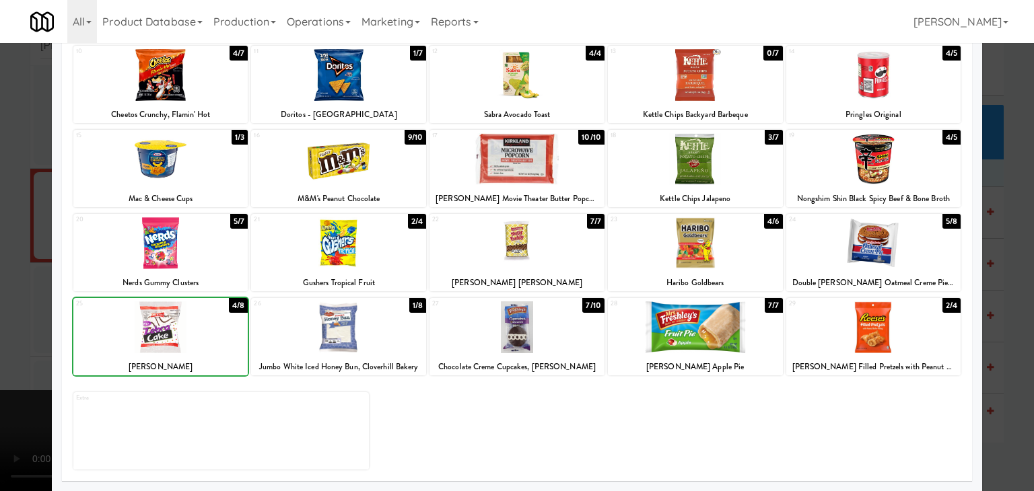
drag, startPoint x: 0, startPoint y: 322, endPoint x: 151, endPoint y: 314, distance: 151.7
click at [13, 318] on div at bounding box center [517, 245] width 1034 height 491
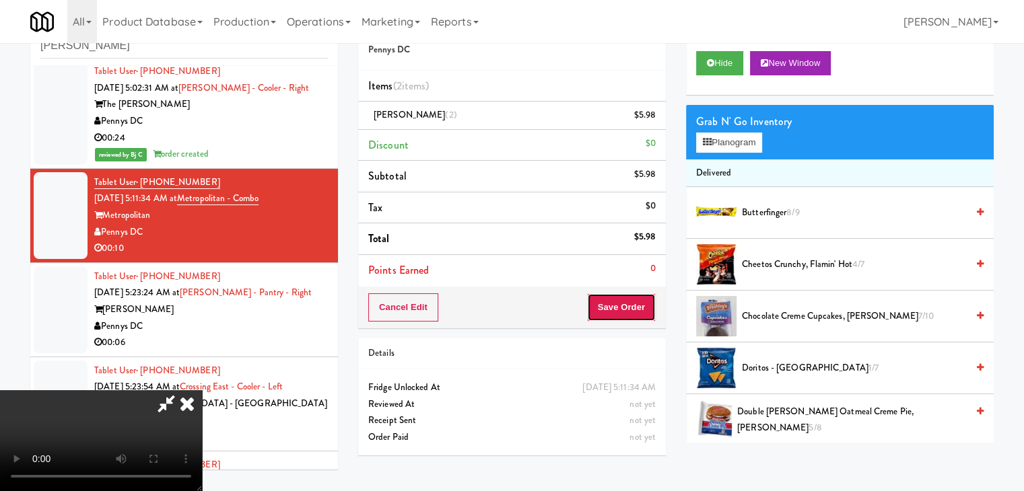
click at [627, 314] on button "Save Order" at bounding box center [621, 308] width 69 height 28
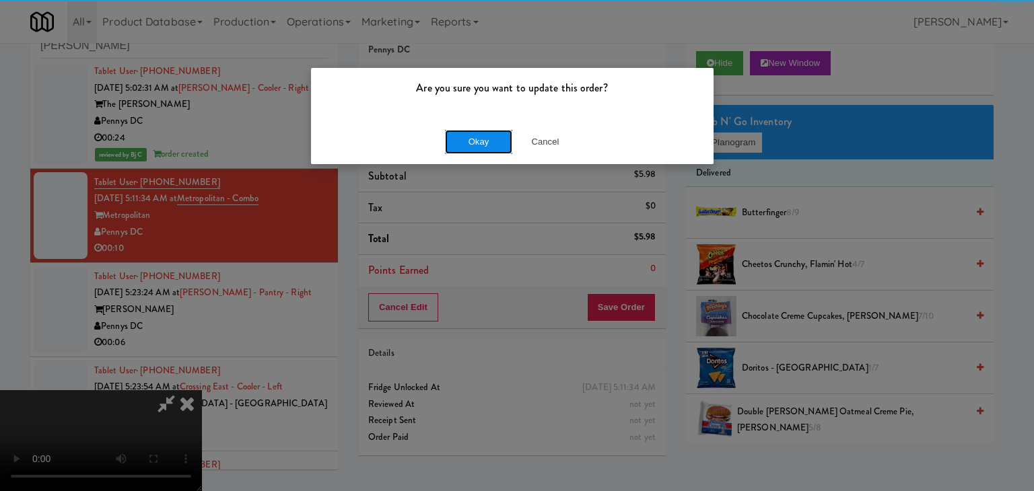
click at [488, 134] on button "Okay" at bounding box center [478, 142] width 67 height 24
click at [487, 137] on button "Okay" at bounding box center [478, 142] width 67 height 24
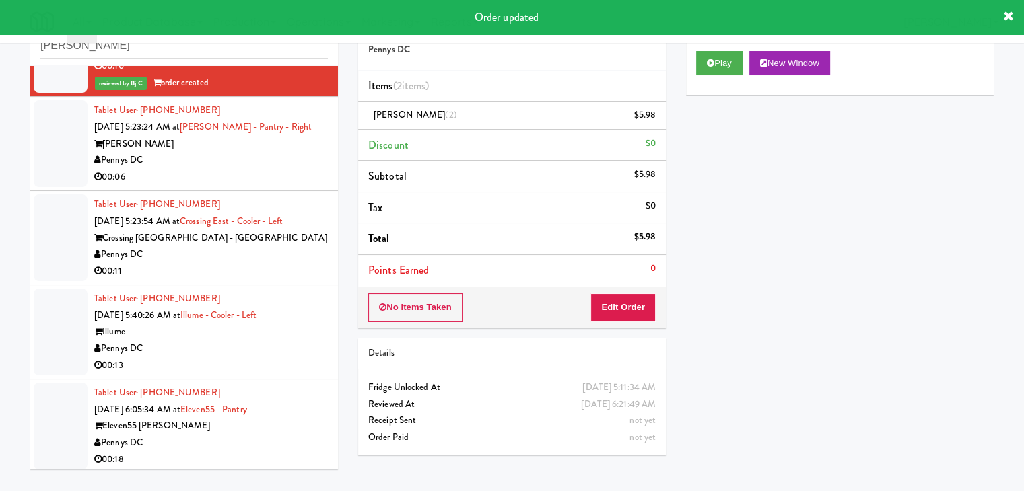
scroll to position [1246, 0]
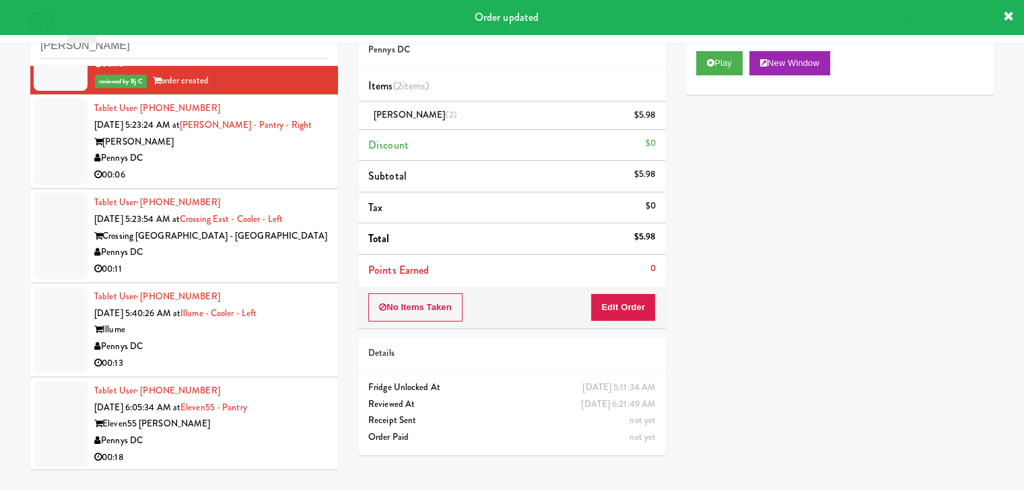
drag, startPoint x: 226, startPoint y: 172, endPoint x: 224, endPoint y: 184, distance: 12.3
click at [228, 173] on div "00:06" at bounding box center [211, 175] width 234 height 17
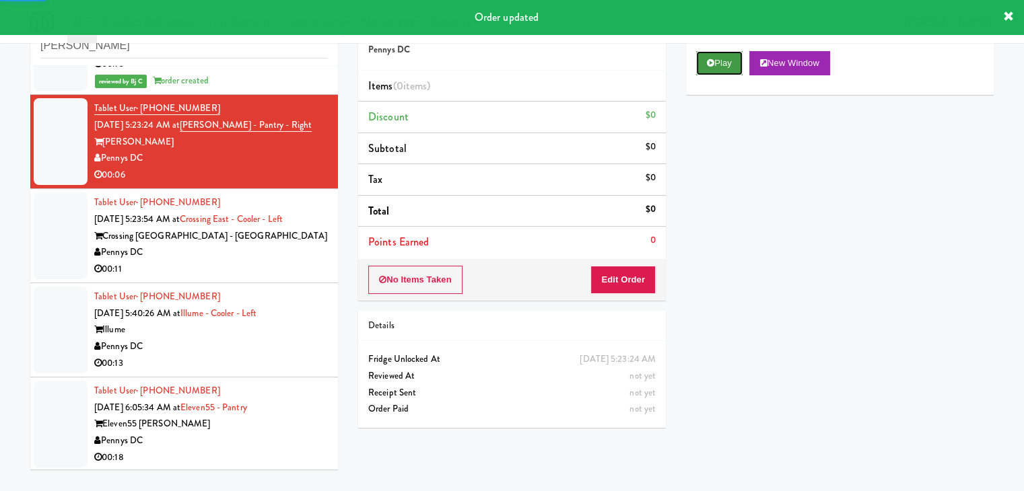
click at [724, 57] on button "Play" at bounding box center [719, 63] width 46 height 24
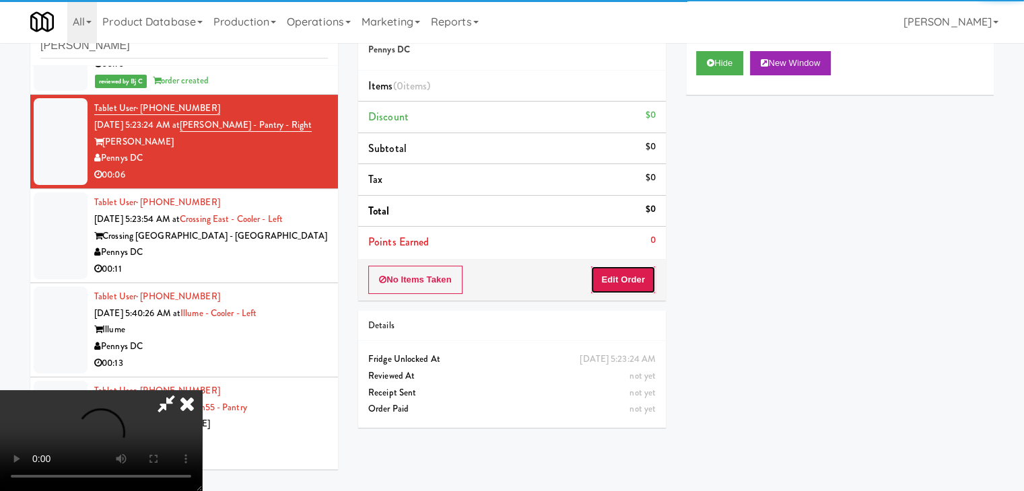
click at [632, 275] on button "Edit Order" at bounding box center [622, 280] width 65 height 28
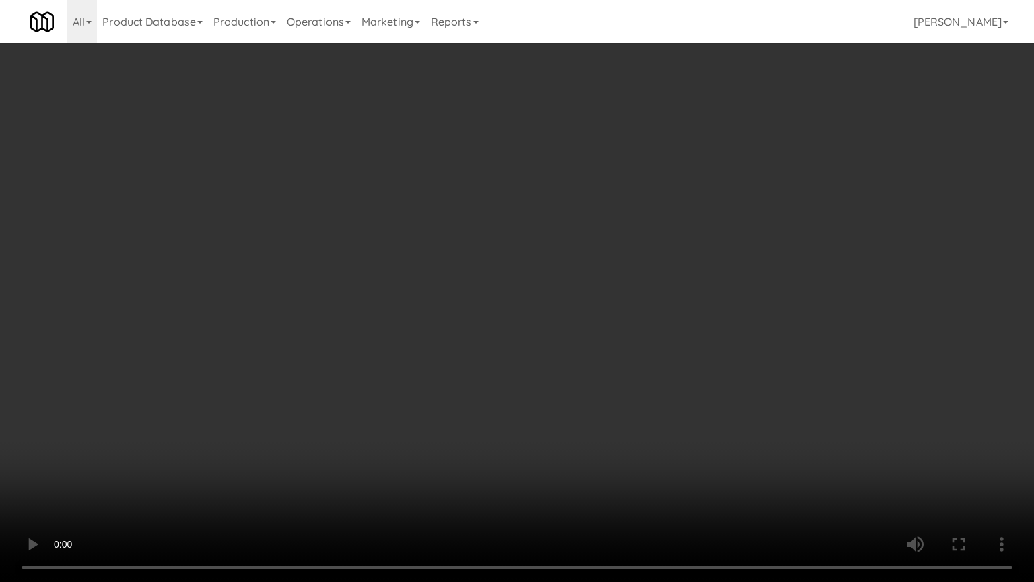
click at [592, 477] on video at bounding box center [517, 291] width 1034 height 582
click at [609, 463] on video at bounding box center [517, 291] width 1034 height 582
click at [614, 458] on video at bounding box center [517, 291] width 1034 height 582
click at [617, 434] on video at bounding box center [517, 291] width 1034 height 582
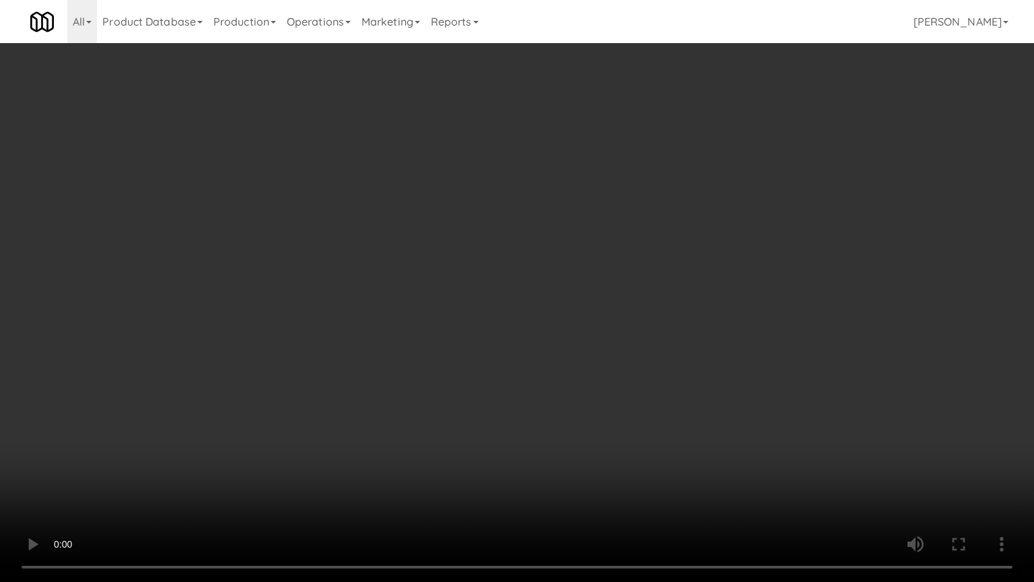
click at [615, 435] on video at bounding box center [517, 291] width 1034 height 582
click at [623, 431] on video at bounding box center [517, 291] width 1034 height 582
click at [638, 401] on video at bounding box center [517, 291] width 1034 height 582
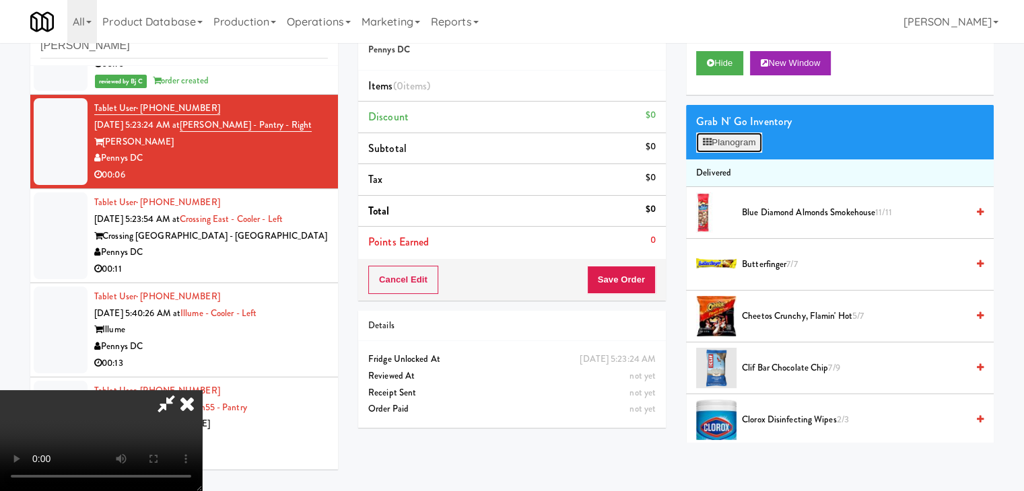
click at [739, 143] on button "Planogram" at bounding box center [729, 143] width 66 height 20
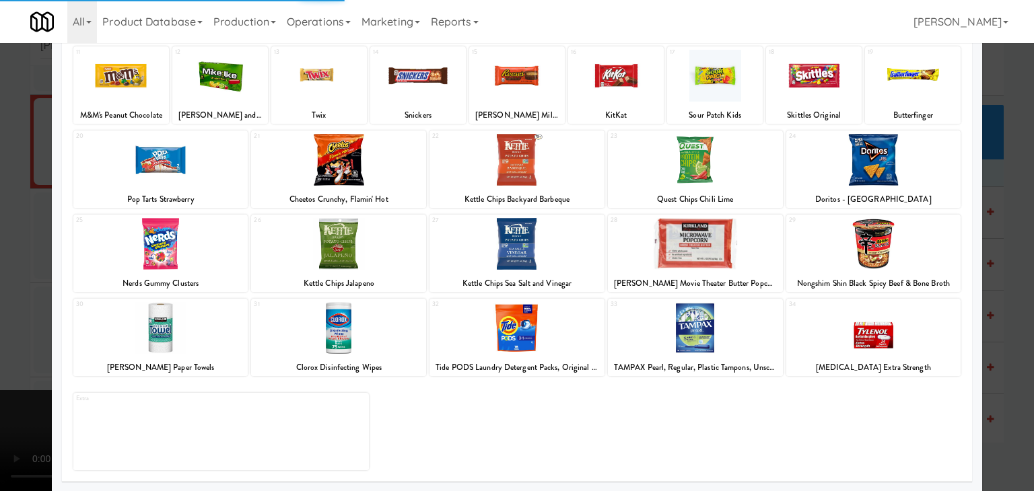
scroll to position [170, 0]
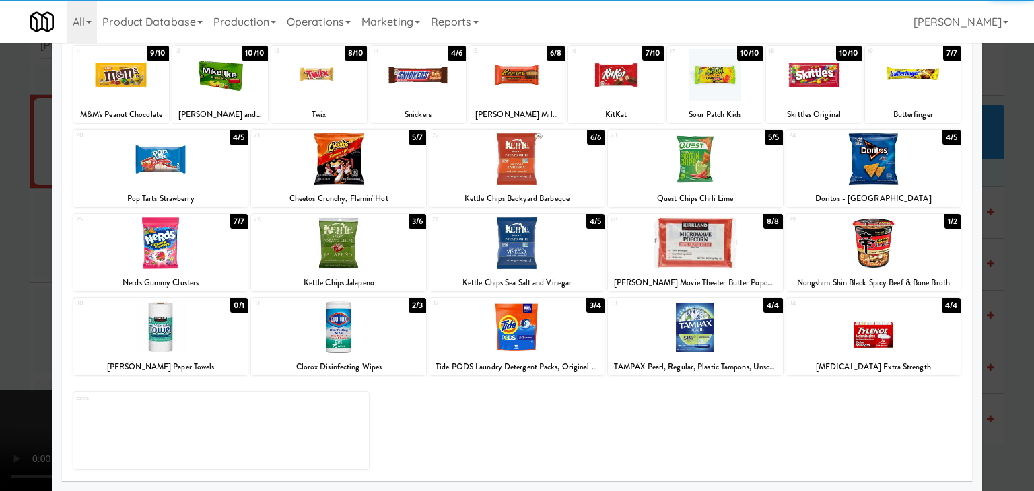
drag, startPoint x: 881, startPoint y: 228, endPoint x: 891, endPoint y: 239, distance: 14.8
click at [883, 232] on div at bounding box center [873, 243] width 175 height 52
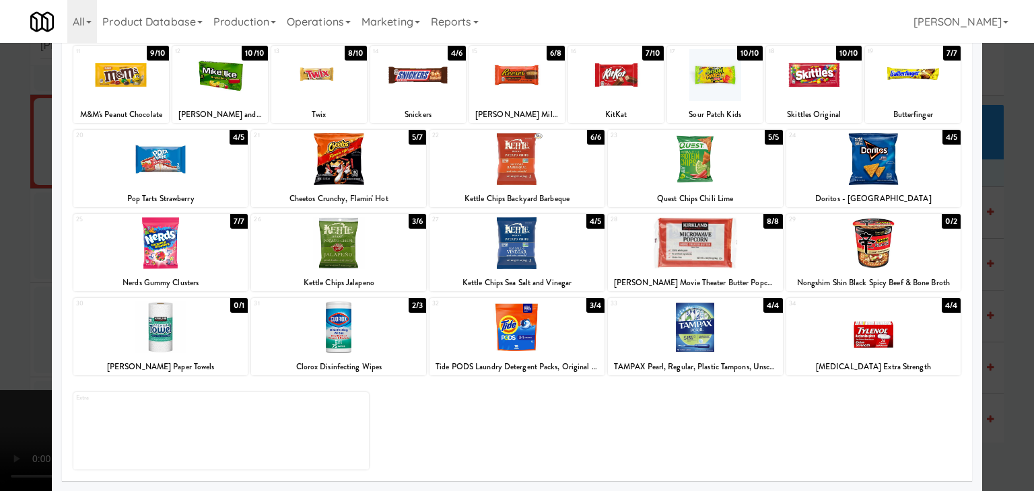
drag, startPoint x: 1005, startPoint y: 259, endPoint x: 781, endPoint y: 261, distance: 223.5
click at [1000, 259] on div at bounding box center [517, 245] width 1034 height 491
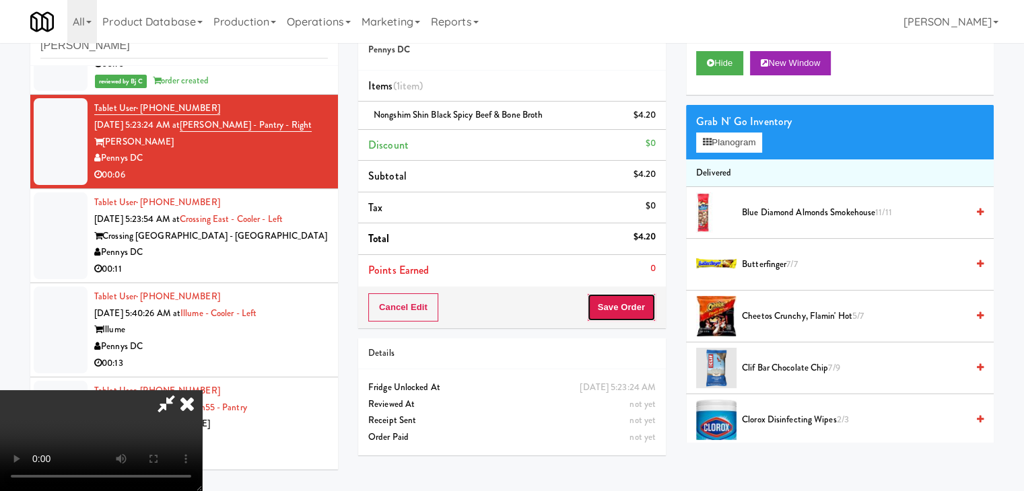
click at [632, 310] on button "Save Order" at bounding box center [621, 308] width 69 height 28
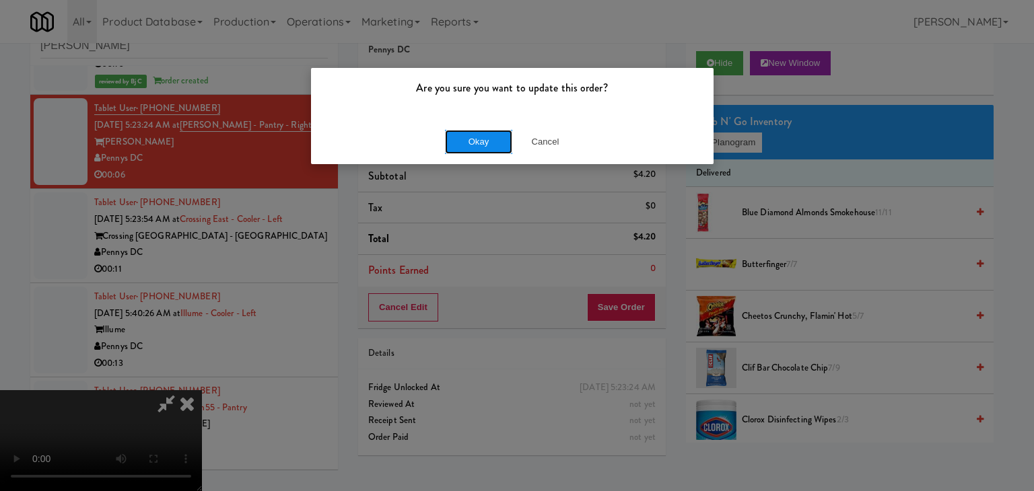
click at [469, 133] on button "Okay" at bounding box center [478, 142] width 67 height 24
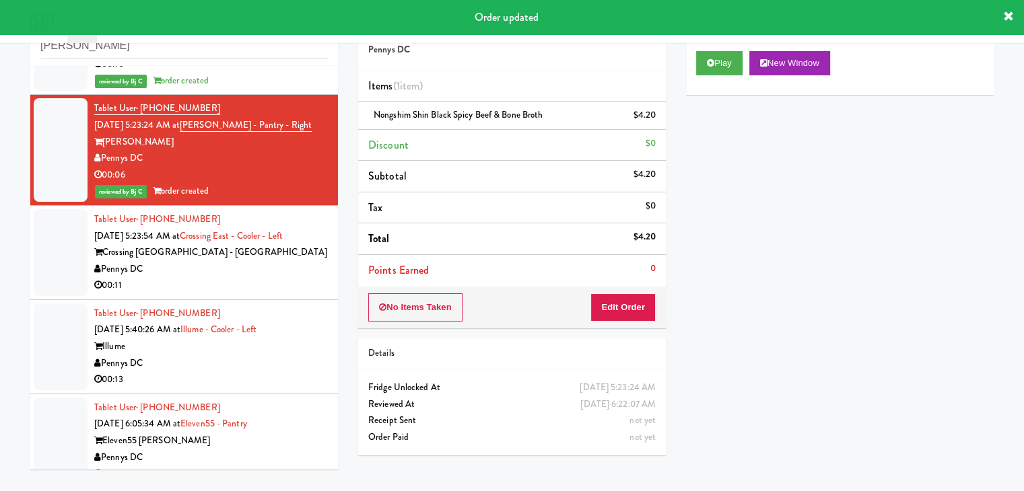
click at [236, 262] on div "Pennys DC" at bounding box center [211, 269] width 234 height 17
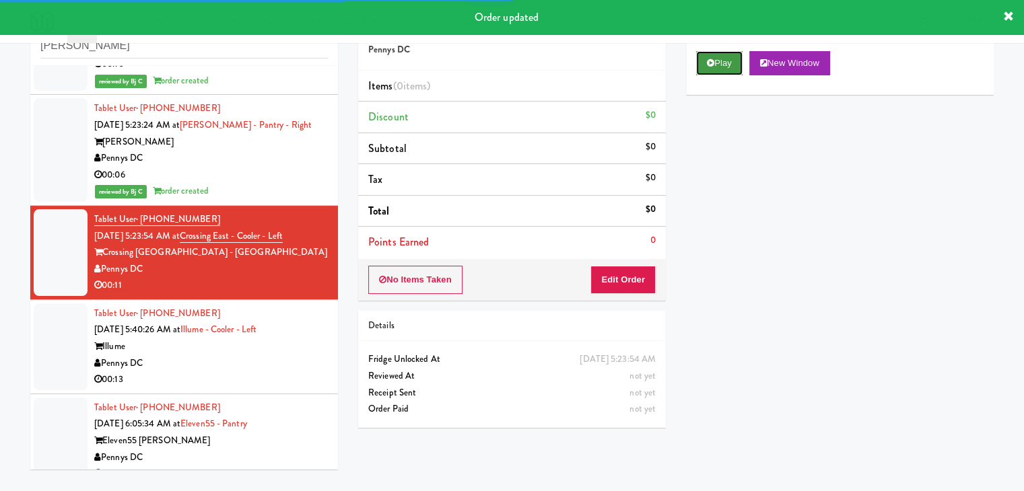
click at [715, 60] on button "Play" at bounding box center [719, 63] width 46 height 24
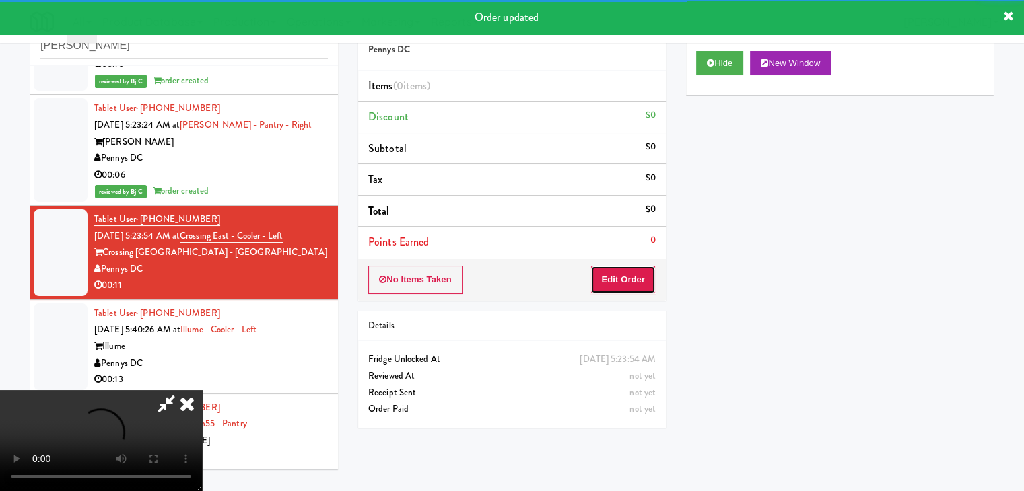
click at [623, 275] on button "Edit Order" at bounding box center [622, 280] width 65 height 28
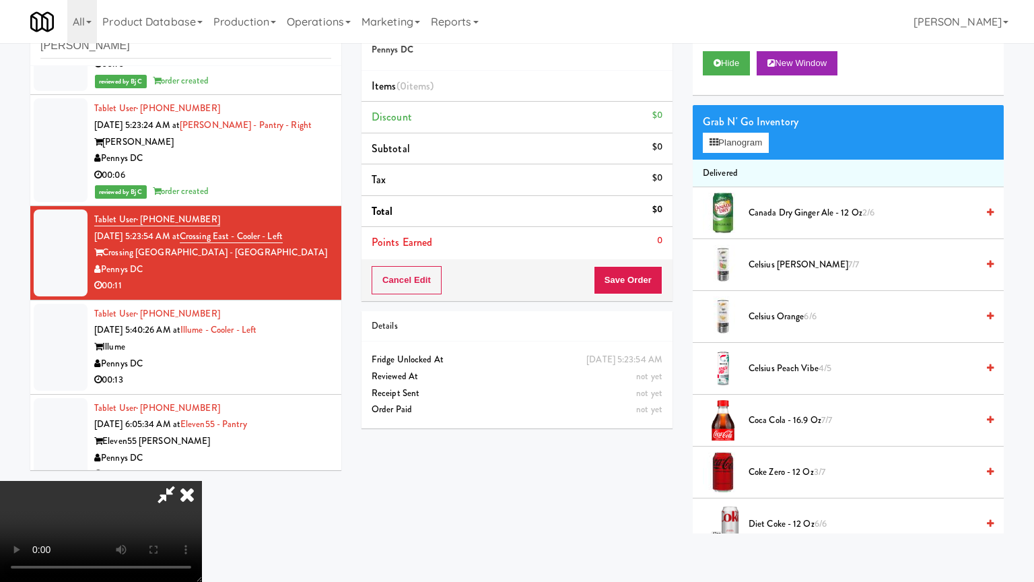
click at [202, 481] on video at bounding box center [101, 531] width 202 height 101
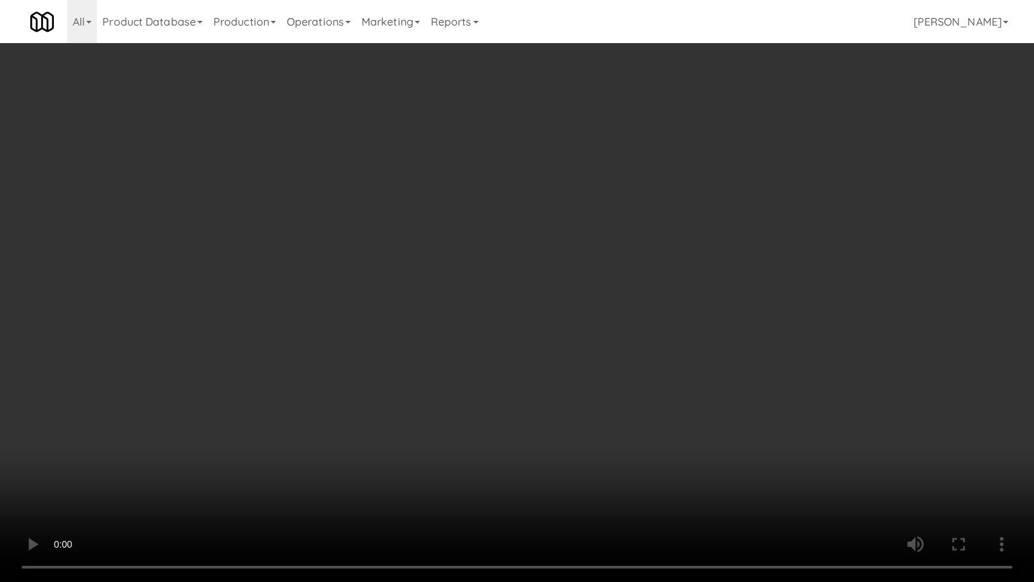
drag, startPoint x: 617, startPoint y: 339, endPoint x: 606, endPoint y: 369, distance: 32.2
click at [617, 339] on video at bounding box center [517, 291] width 1034 height 582
click at [615, 364] on video at bounding box center [517, 291] width 1034 height 582
click at [615, 361] on video at bounding box center [517, 291] width 1034 height 582
click at [614, 361] on video at bounding box center [517, 291] width 1034 height 582
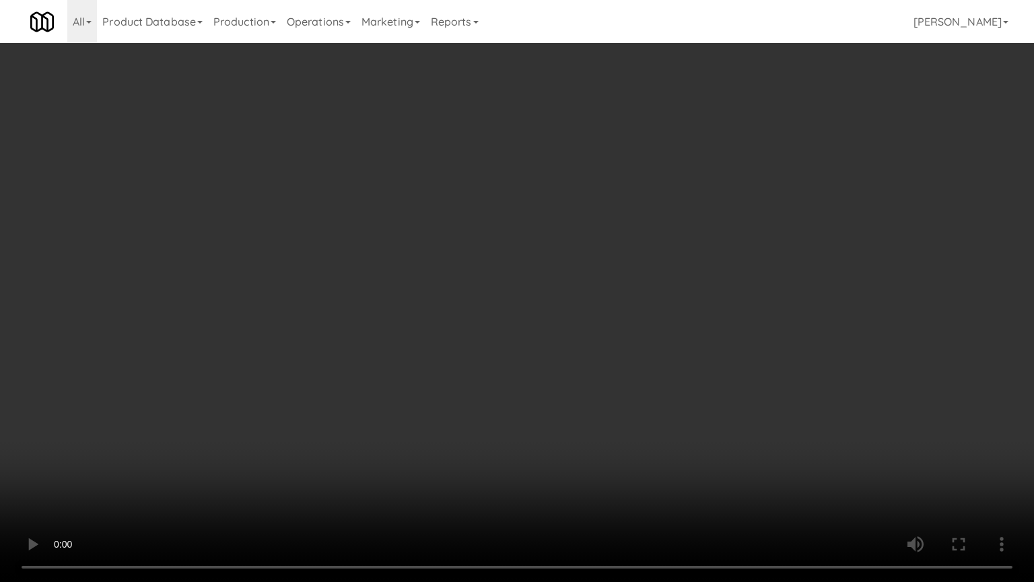
click at [613, 362] on video at bounding box center [517, 291] width 1034 height 582
click at [611, 366] on video at bounding box center [517, 291] width 1034 height 582
click at [615, 364] on video at bounding box center [517, 291] width 1034 height 582
click at [621, 362] on video at bounding box center [517, 291] width 1034 height 582
click at [622, 362] on video at bounding box center [517, 291] width 1034 height 582
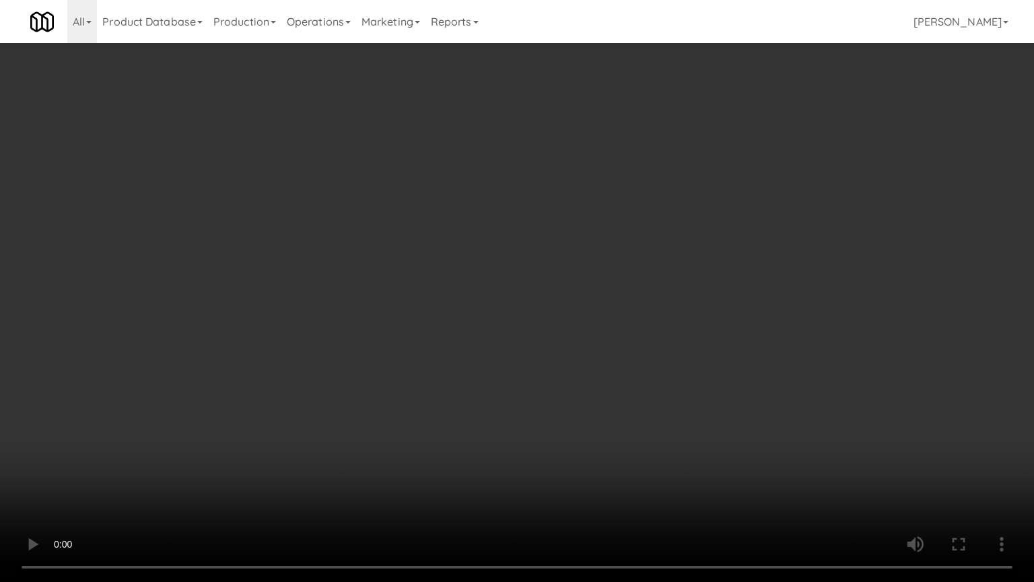
click at [627, 361] on video at bounding box center [517, 291] width 1034 height 582
click at [628, 361] on video at bounding box center [517, 291] width 1034 height 582
click at [630, 362] on video at bounding box center [517, 291] width 1034 height 582
click at [631, 364] on video at bounding box center [517, 291] width 1034 height 582
click at [627, 369] on video at bounding box center [517, 291] width 1034 height 582
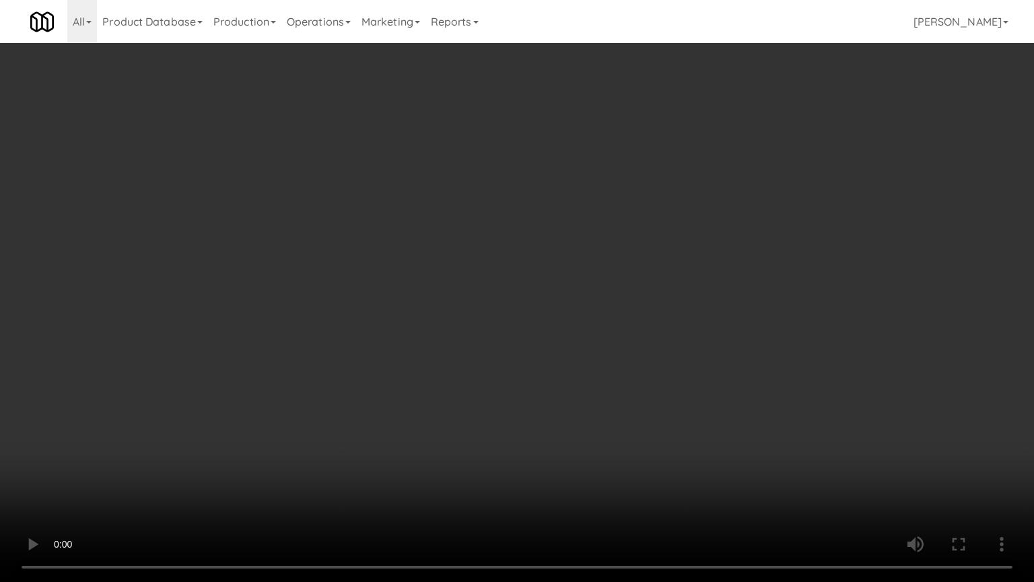
click at [632, 368] on video at bounding box center [517, 291] width 1034 height 582
click at [634, 366] on video at bounding box center [517, 291] width 1034 height 582
click at [611, 372] on video at bounding box center [517, 291] width 1034 height 582
click at [613, 371] on video at bounding box center [517, 291] width 1034 height 582
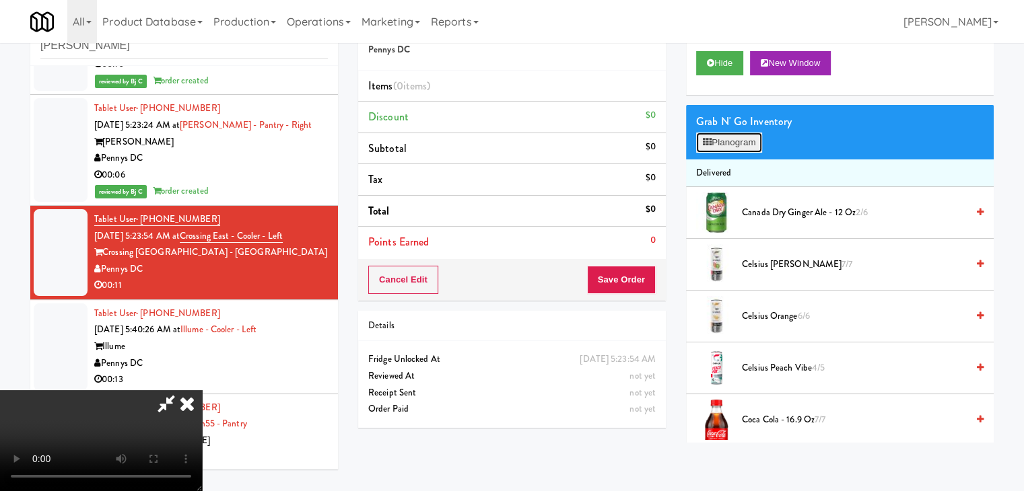
click at [740, 144] on button "Planogram" at bounding box center [729, 143] width 66 height 20
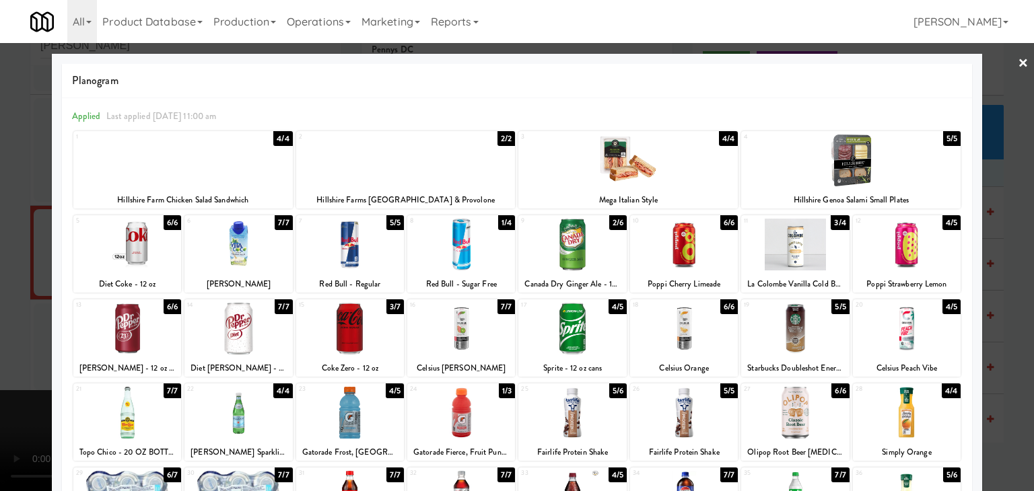
click at [162, 172] on div at bounding box center [182, 161] width 219 height 52
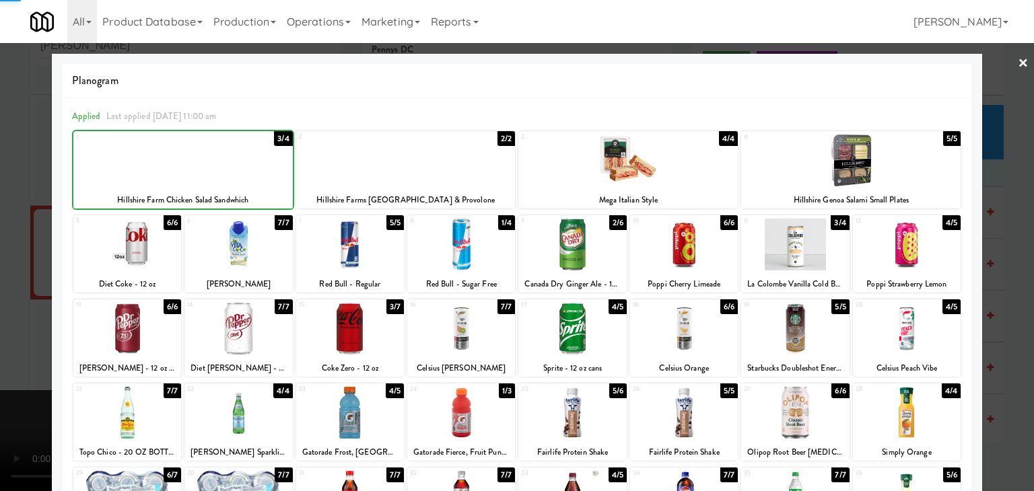
drag, startPoint x: 0, startPoint y: 268, endPoint x: 48, endPoint y: 275, distance: 49.0
click at [1, 268] on div at bounding box center [517, 245] width 1034 height 491
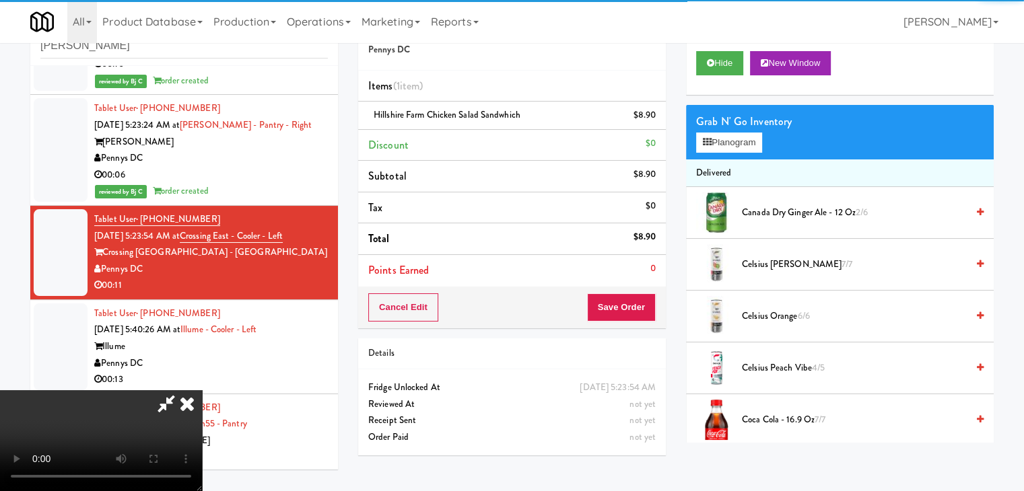
click at [202, 390] on video at bounding box center [101, 440] width 202 height 101
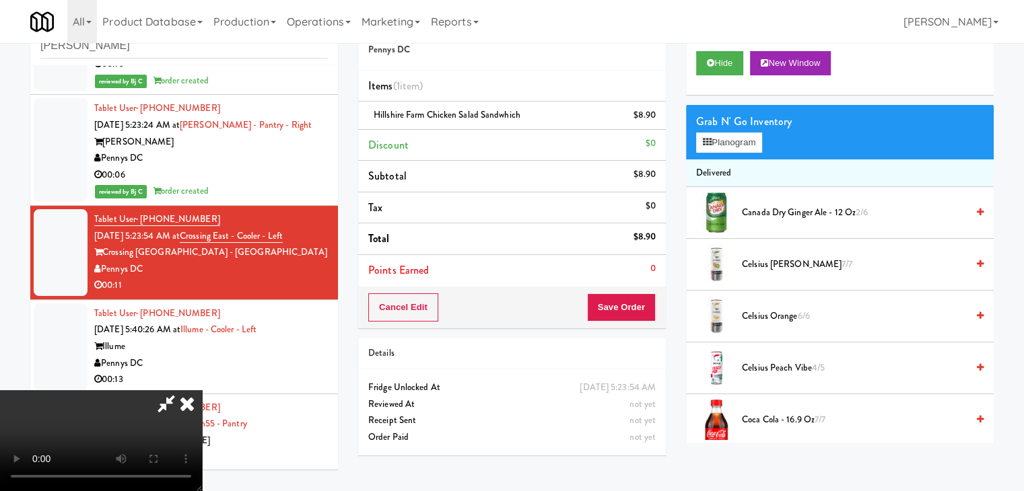
click at [202, 390] on video at bounding box center [101, 440] width 202 height 101
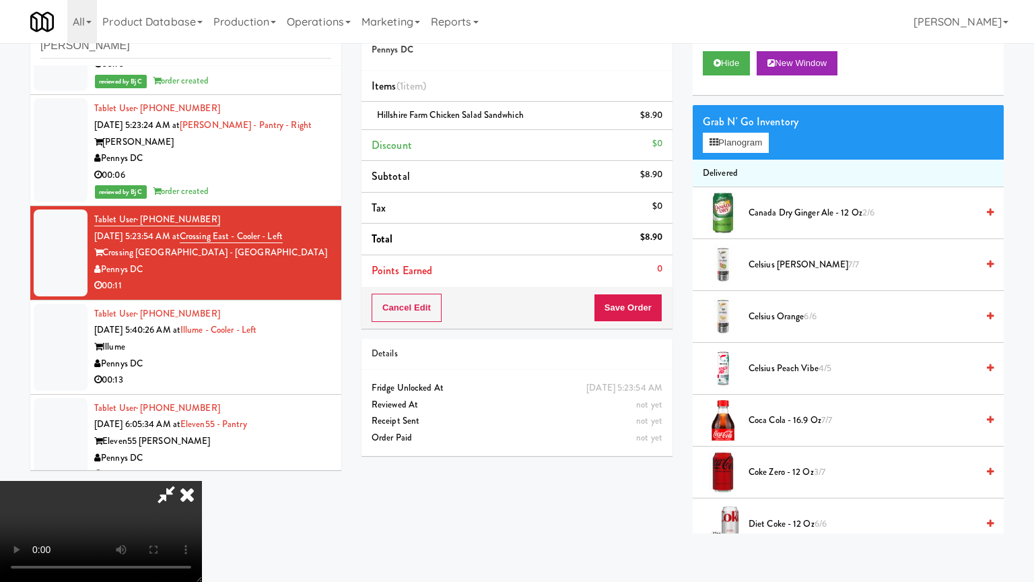
click at [202, 481] on video at bounding box center [101, 531] width 202 height 101
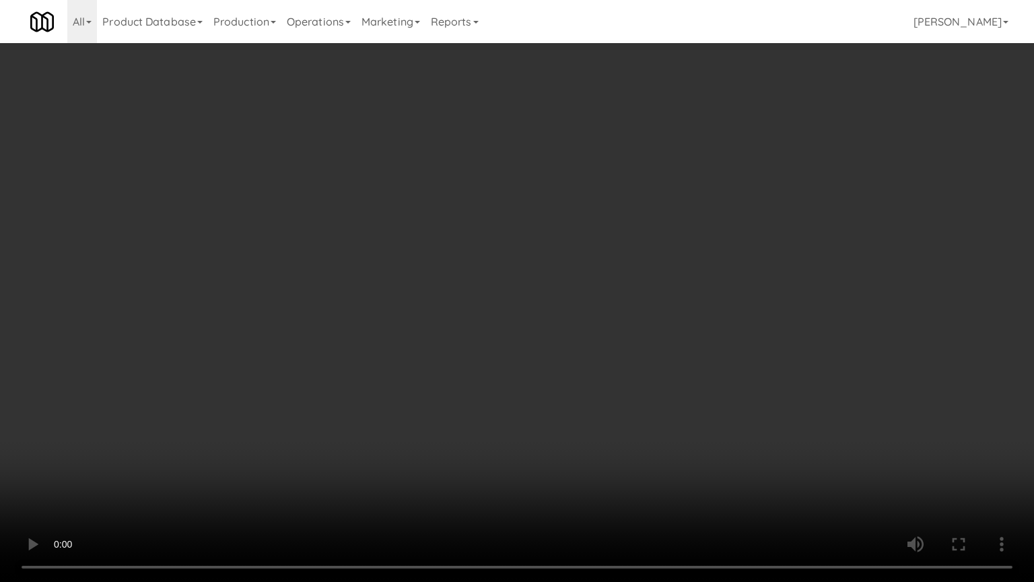
click at [450, 343] on video at bounding box center [517, 291] width 1034 height 582
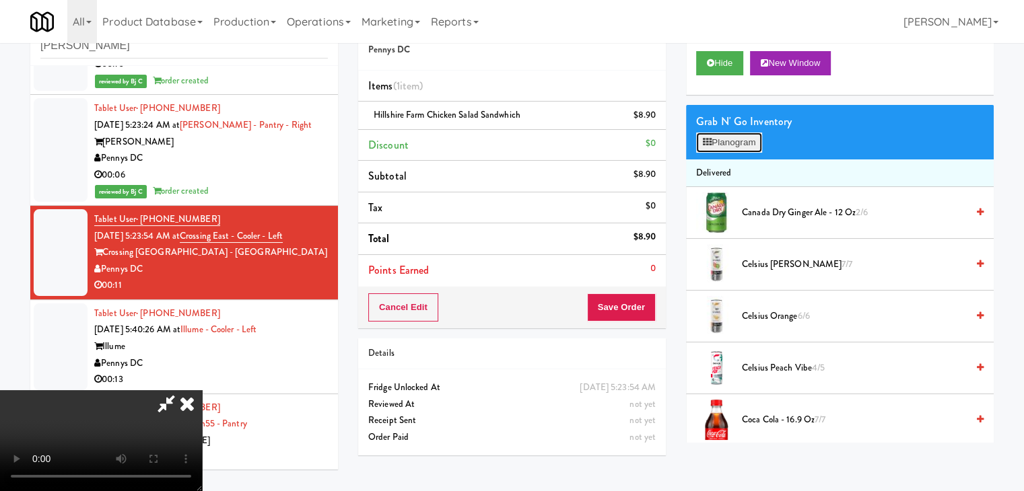
click at [746, 146] on button "Planogram" at bounding box center [729, 143] width 66 height 20
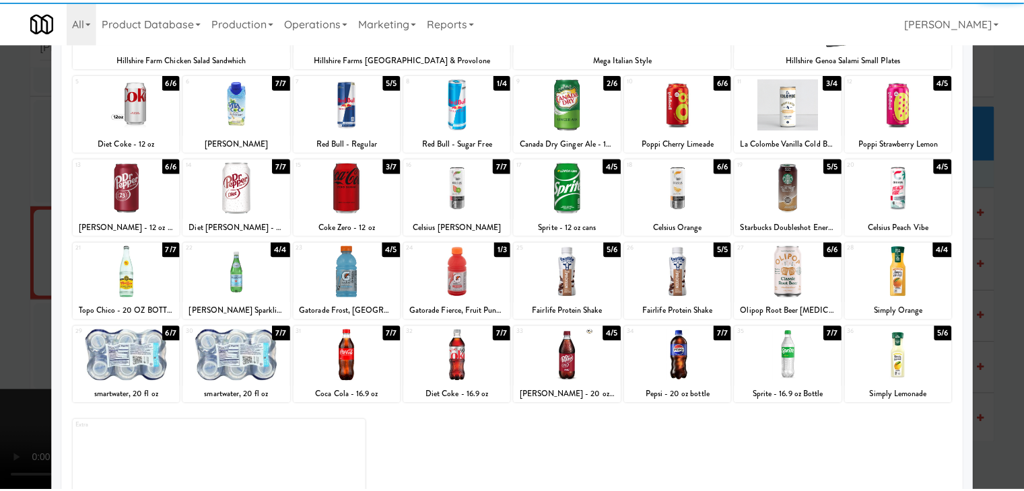
scroll to position [170, 0]
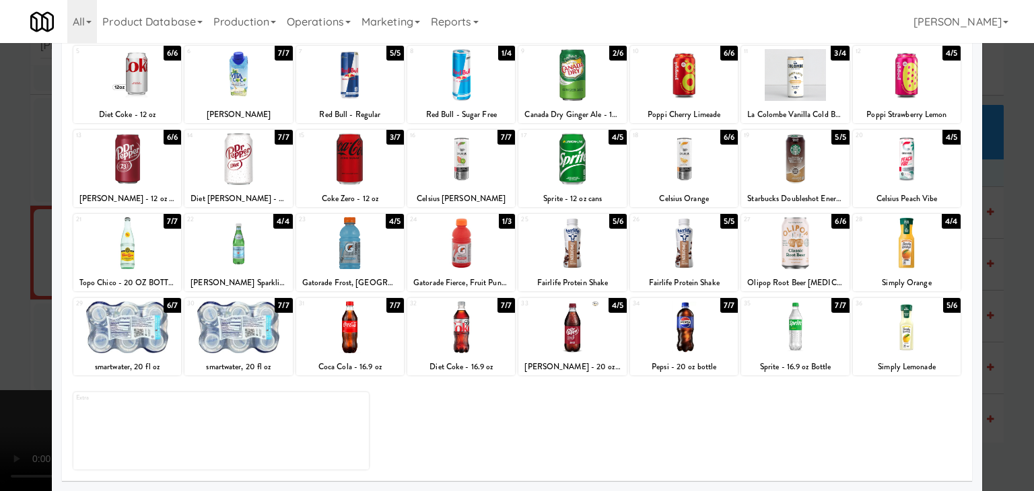
drag, startPoint x: 138, startPoint y: 331, endPoint x: 43, endPoint y: 337, distance: 95.1
click at [139, 331] on div at bounding box center [127, 328] width 108 height 52
drag, startPoint x: 0, startPoint y: 340, endPoint x: 417, endPoint y: 319, distance: 417.3
click at [10, 339] on div at bounding box center [517, 245] width 1034 height 491
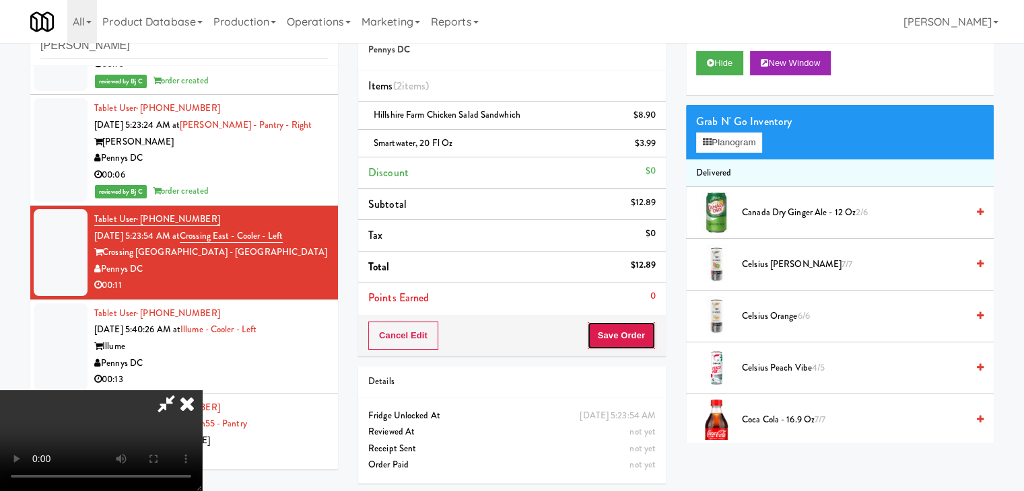
click at [640, 331] on button "Save Order" at bounding box center [621, 336] width 69 height 28
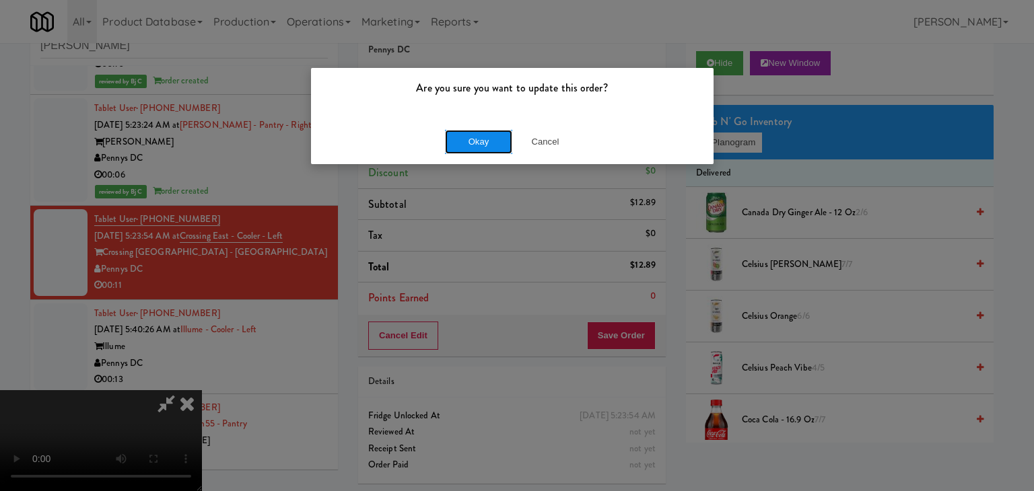
click at [485, 143] on button "Okay" at bounding box center [478, 142] width 67 height 24
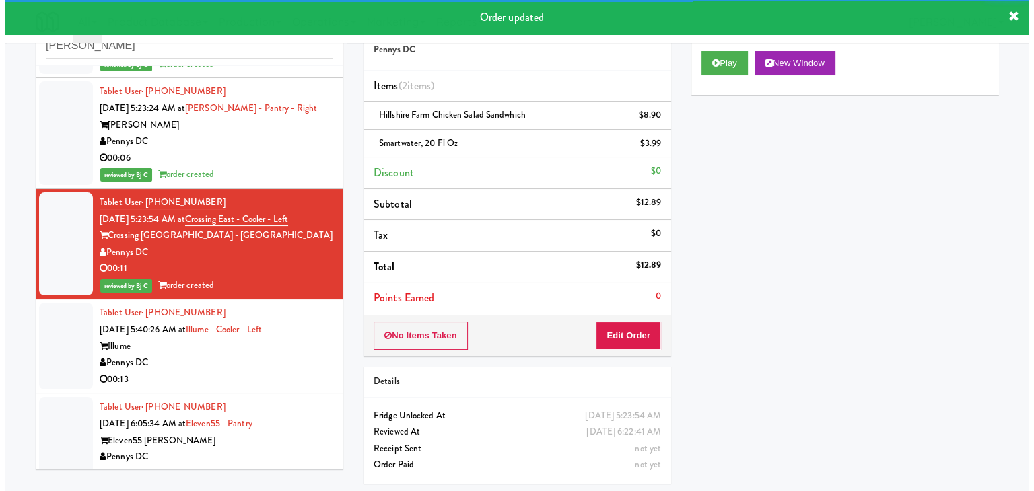
scroll to position [1279, 0]
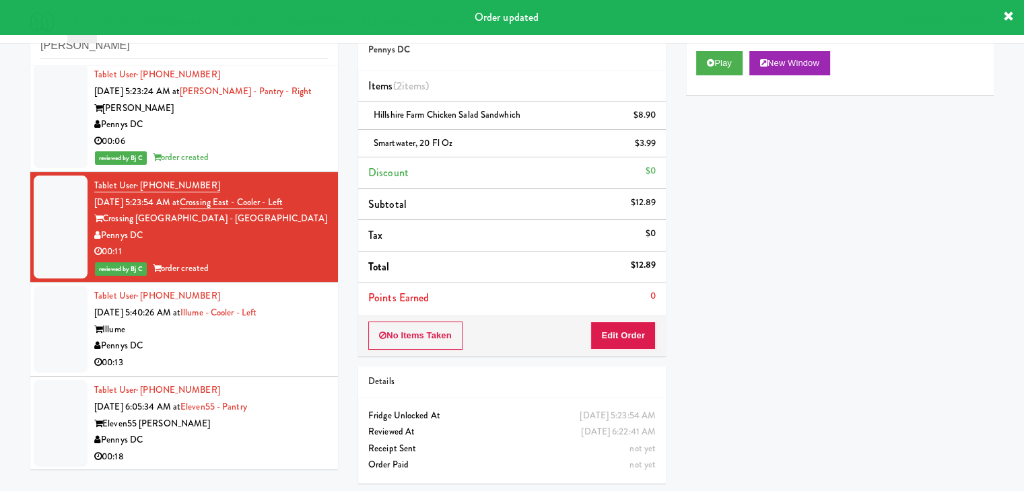
click at [191, 341] on div "Pennys DC" at bounding box center [211, 346] width 234 height 17
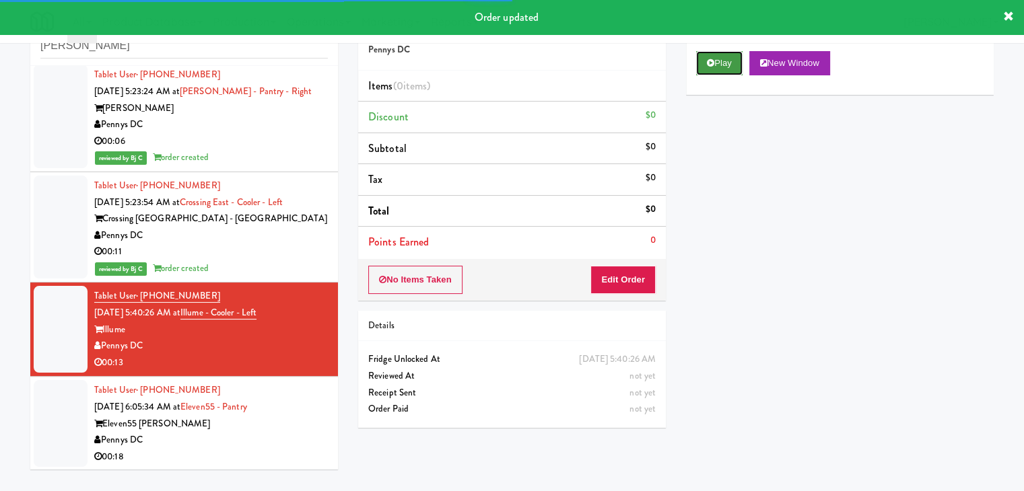
click at [722, 64] on button "Play" at bounding box center [719, 63] width 46 height 24
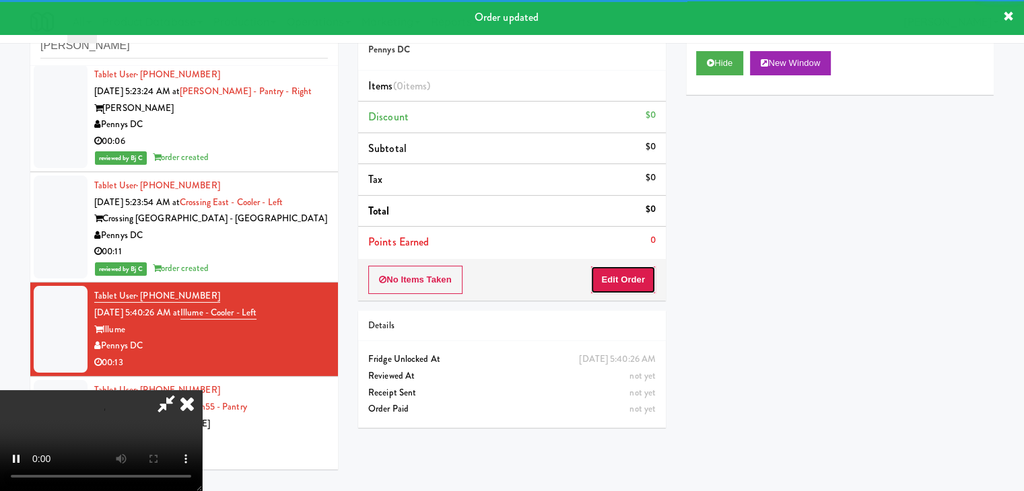
click at [615, 280] on button "Edit Order" at bounding box center [622, 280] width 65 height 28
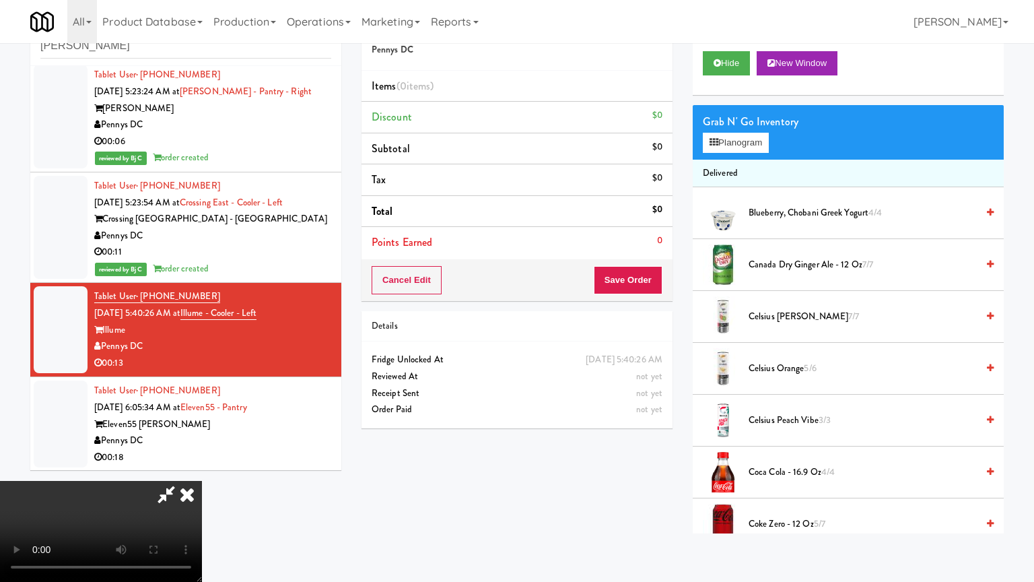
click at [202, 481] on video at bounding box center [101, 531] width 202 height 101
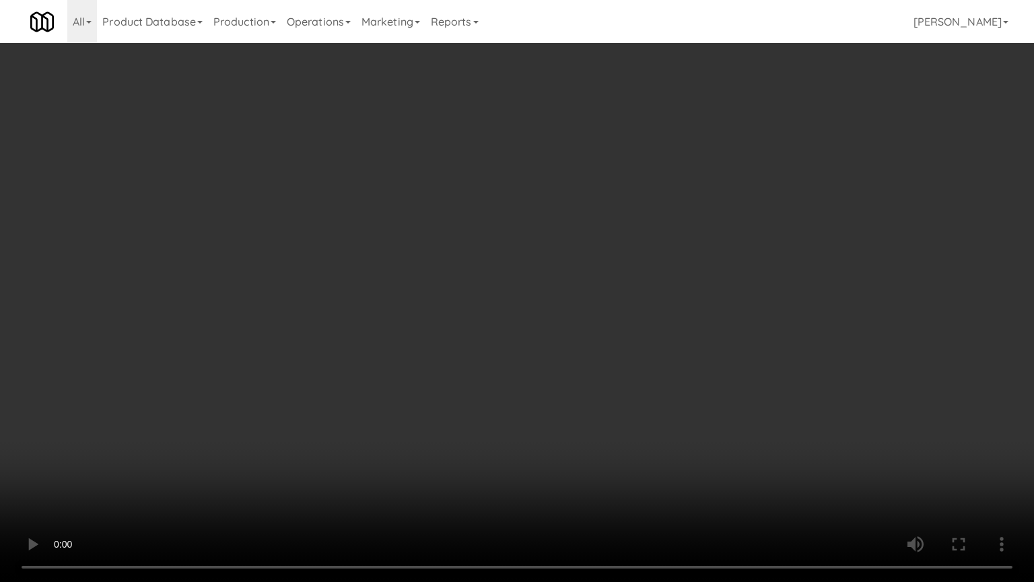
click at [630, 386] on video at bounding box center [517, 291] width 1034 height 582
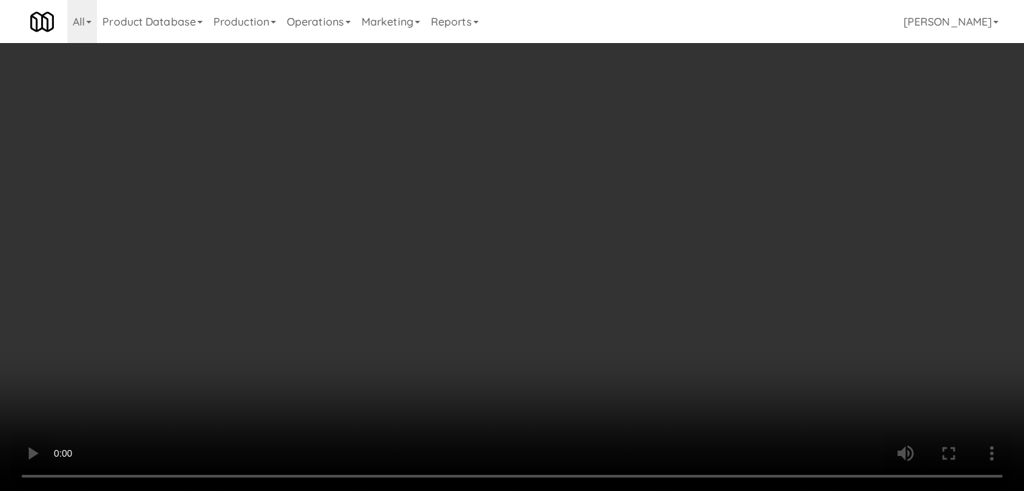
drag, startPoint x: 447, startPoint y: 289, endPoint x: 442, endPoint y: 294, distance: 7.6
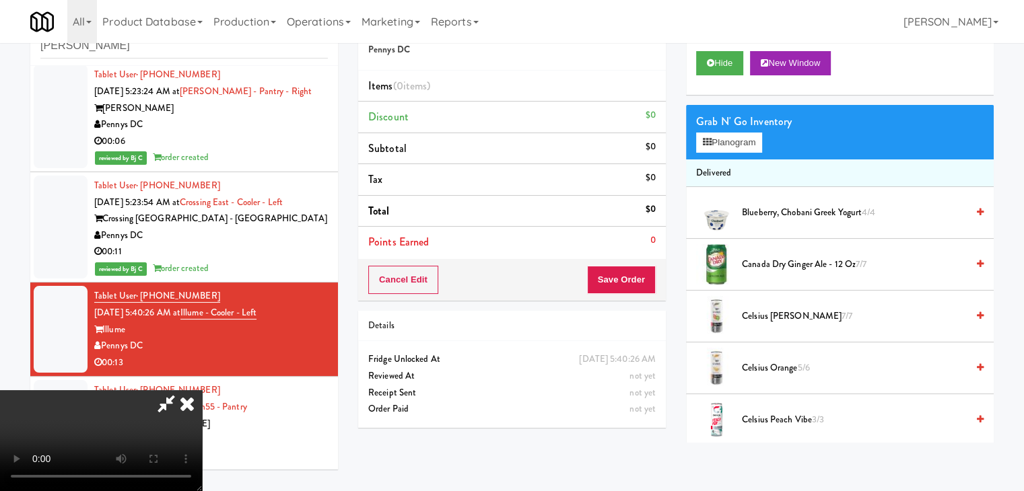
click at [202, 390] on video at bounding box center [101, 440] width 202 height 101
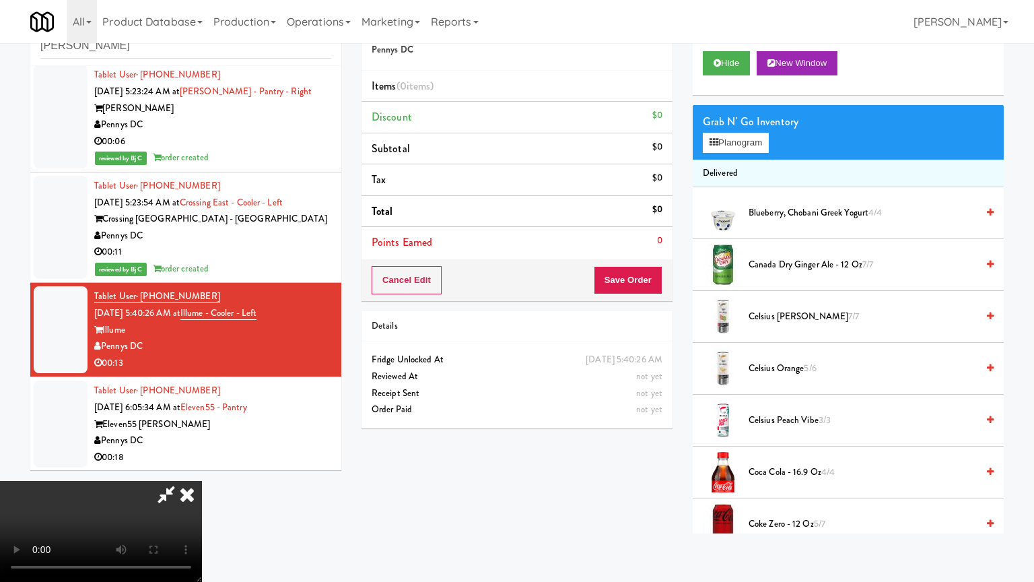
click at [202, 481] on video at bounding box center [101, 531] width 202 height 101
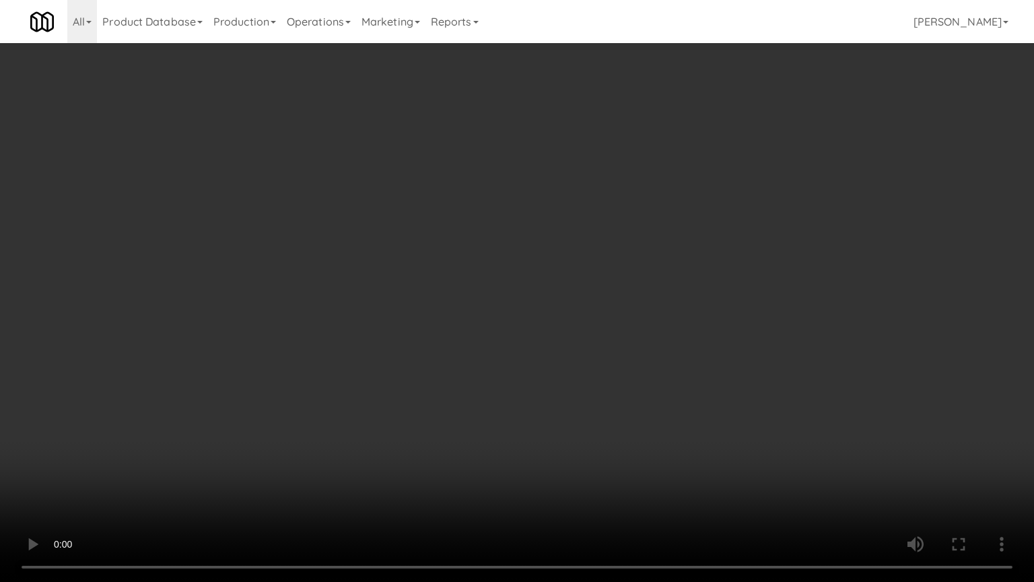
click at [549, 353] on video at bounding box center [517, 291] width 1034 height 582
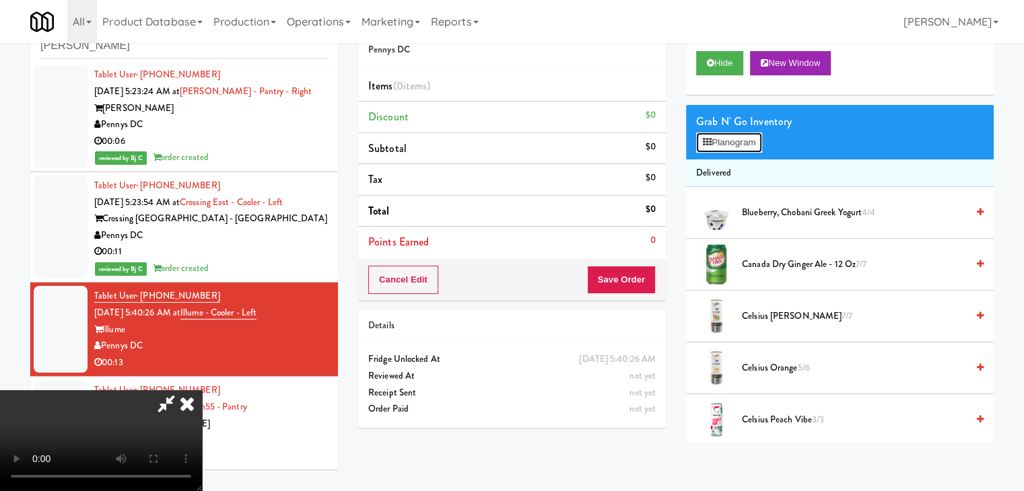
click at [738, 146] on button "Planogram" at bounding box center [729, 143] width 66 height 20
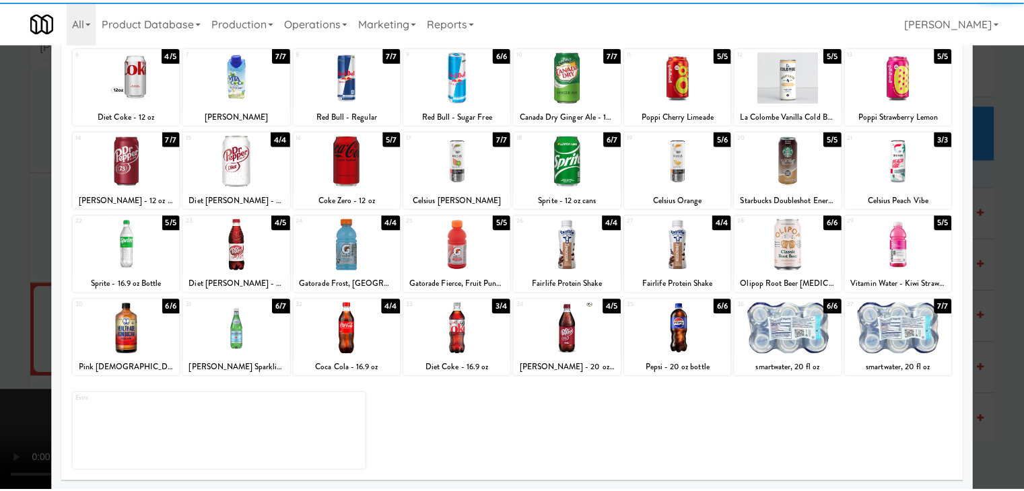
scroll to position [170, 0]
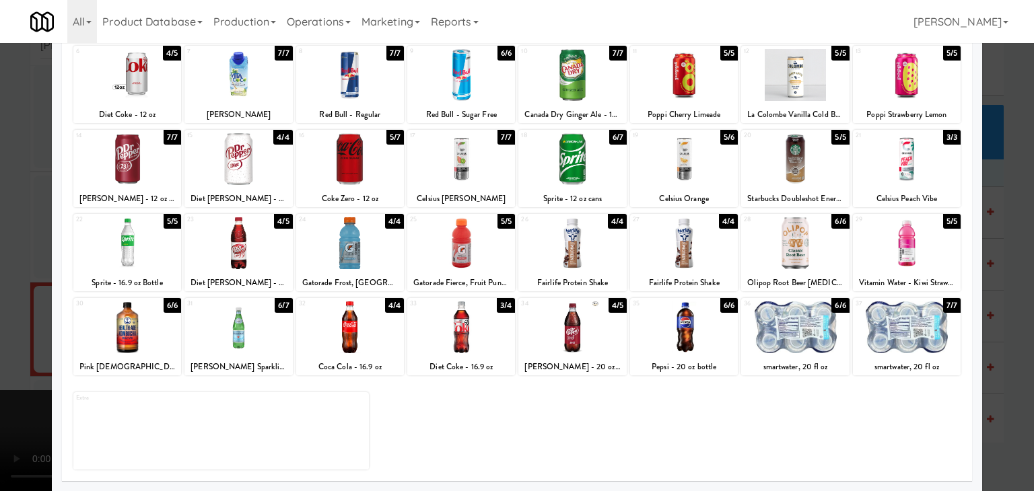
click at [231, 333] on div at bounding box center [238, 328] width 108 height 52
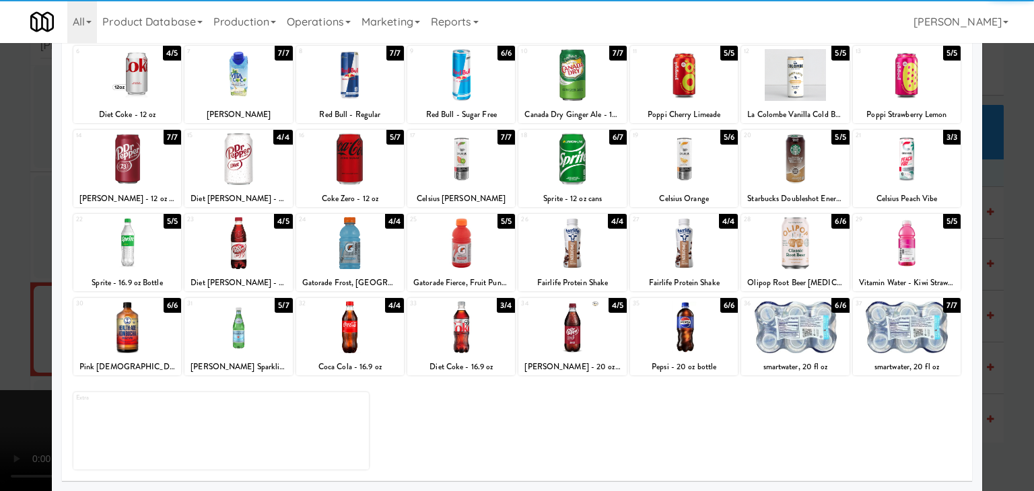
click at [772, 330] on div at bounding box center [795, 328] width 108 height 52
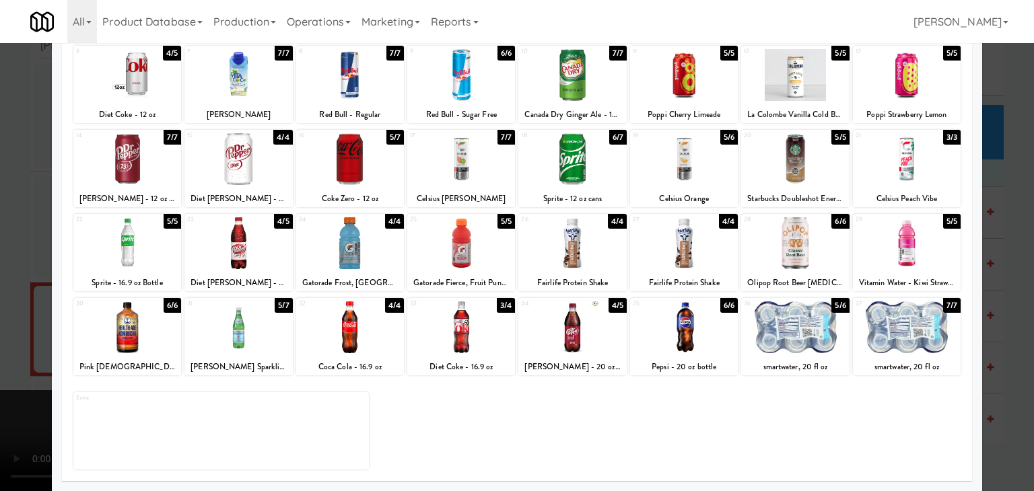
click at [0, 316] on div at bounding box center [517, 245] width 1034 height 491
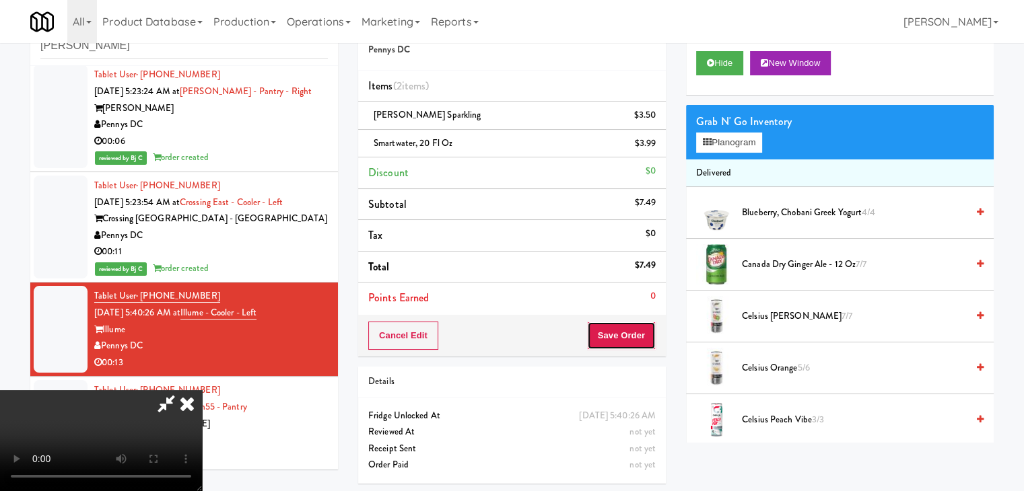
click at [652, 333] on button "Save Order" at bounding box center [621, 336] width 69 height 28
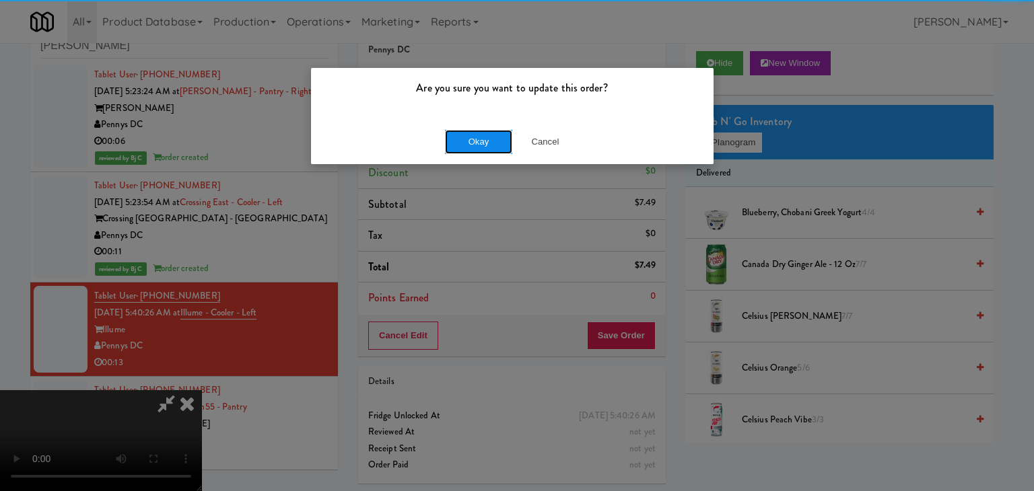
click at [477, 137] on button "Okay" at bounding box center [478, 142] width 67 height 24
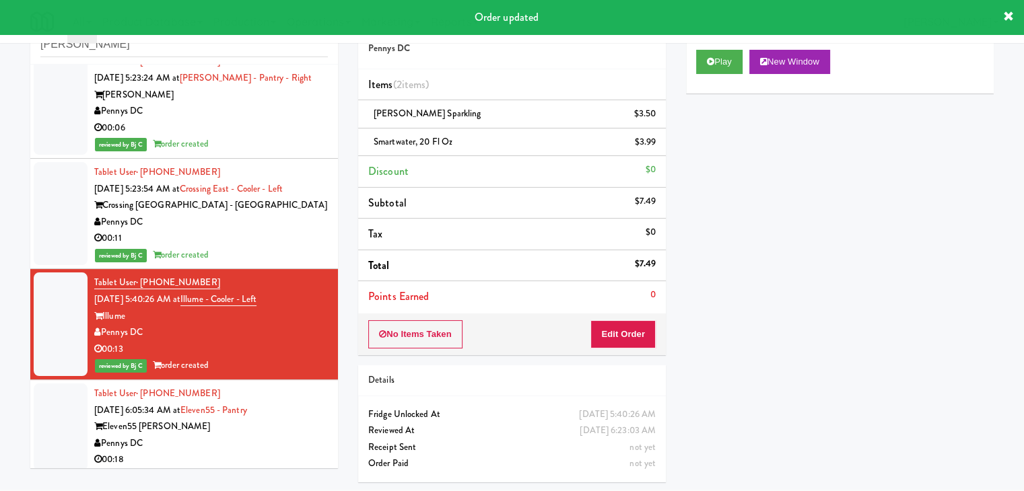
scroll to position [1295, 0]
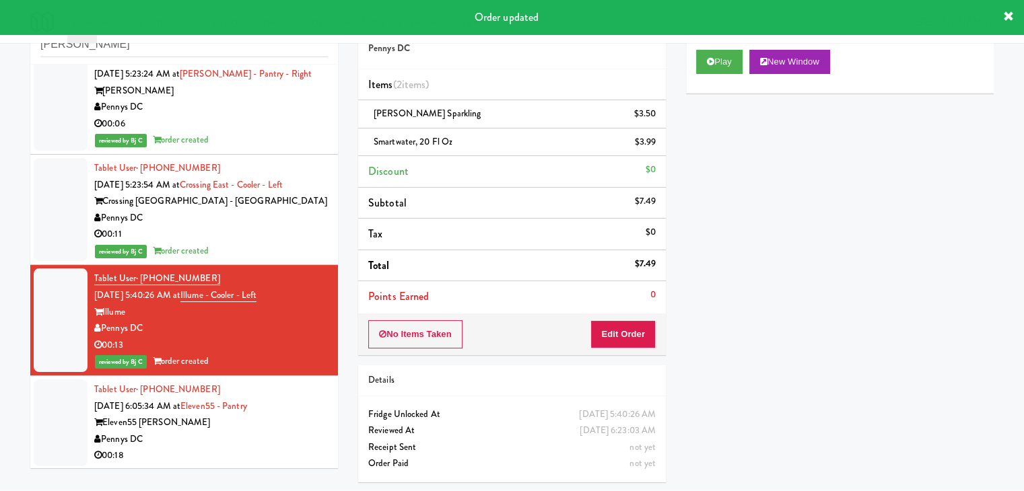
click at [267, 427] on div "Eleven55 [PERSON_NAME]" at bounding box center [211, 423] width 234 height 17
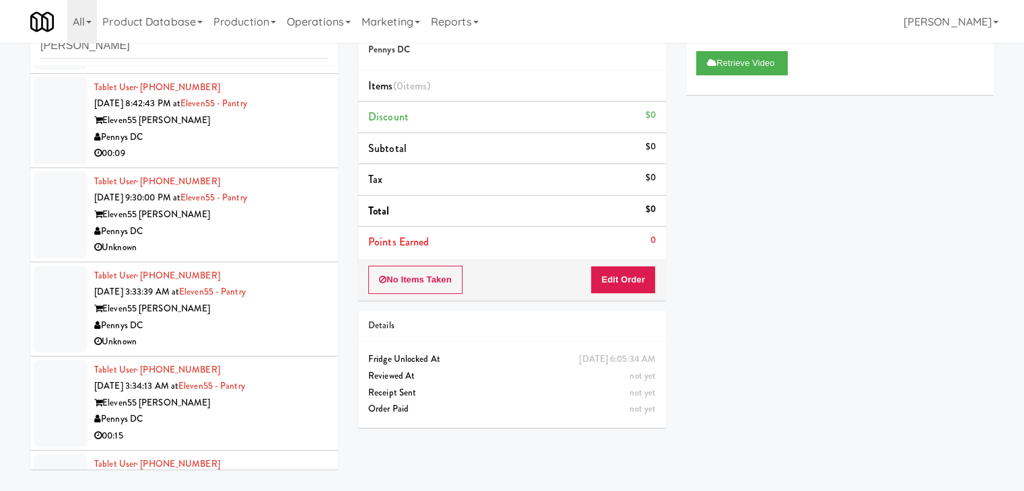
scroll to position [555, 0]
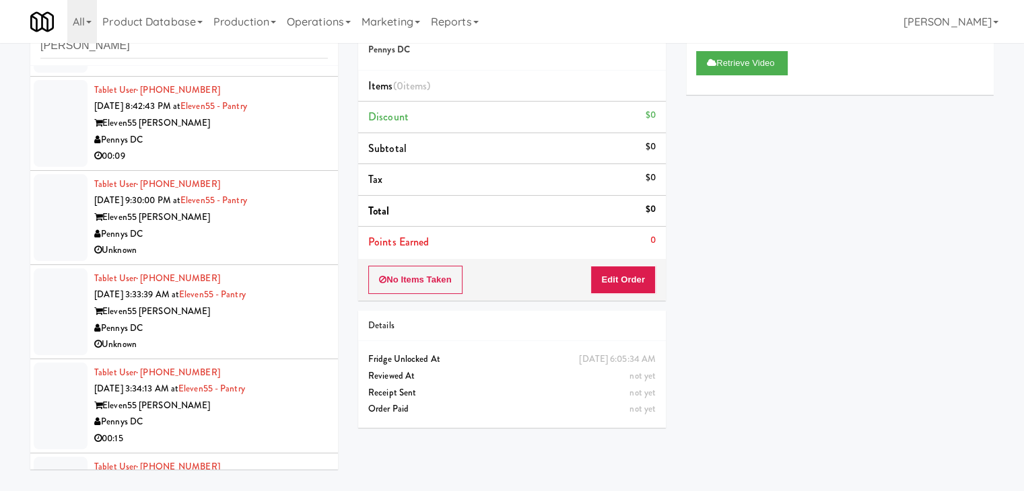
click at [293, 337] on div "Unknown" at bounding box center [211, 345] width 234 height 17
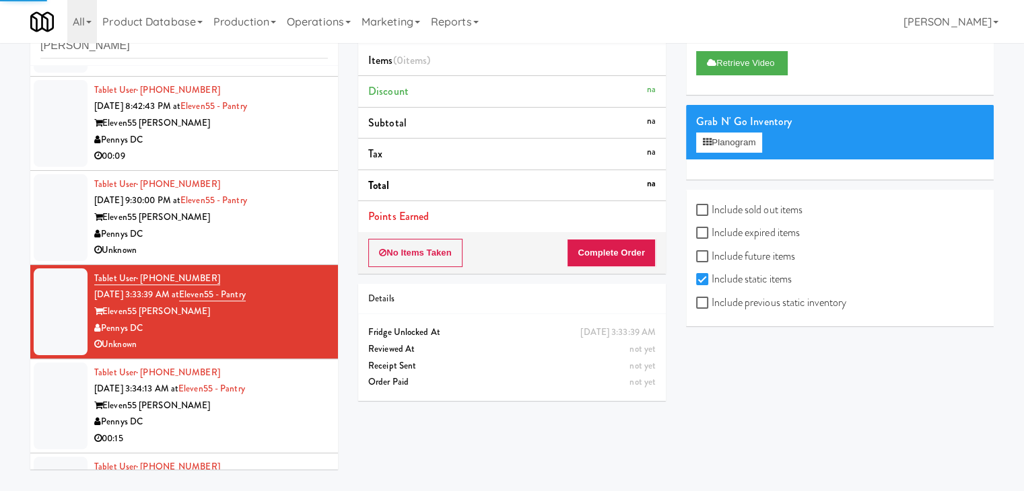
click at [316, 234] on div "Pennys DC" at bounding box center [211, 234] width 234 height 17
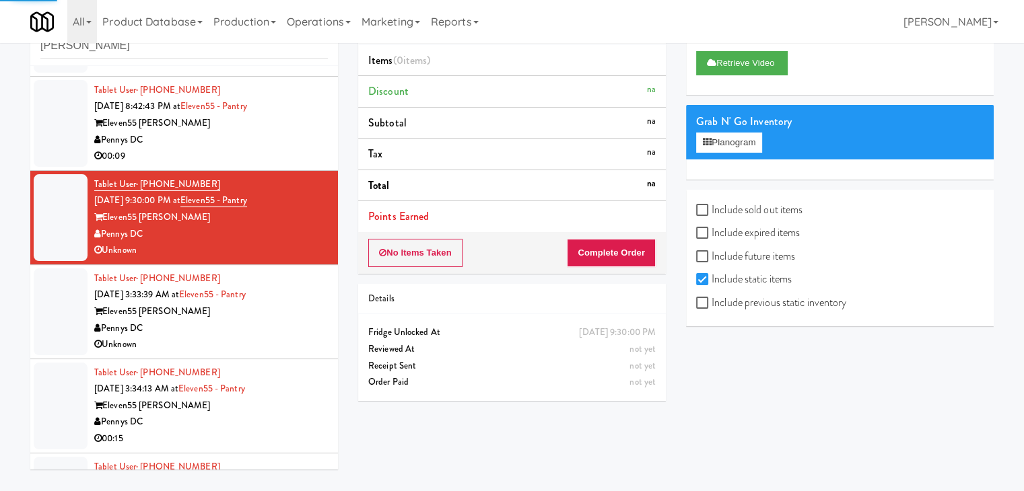
click at [295, 405] on div "Eleven55 [PERSON_NAME]" at bounding box center [211, 406] width 234 height 17
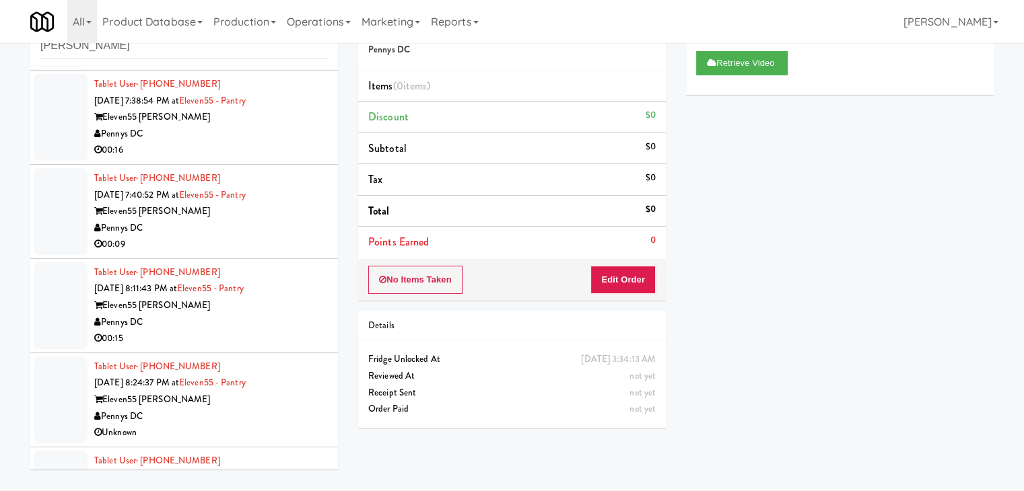
scroll to position [16, 0]
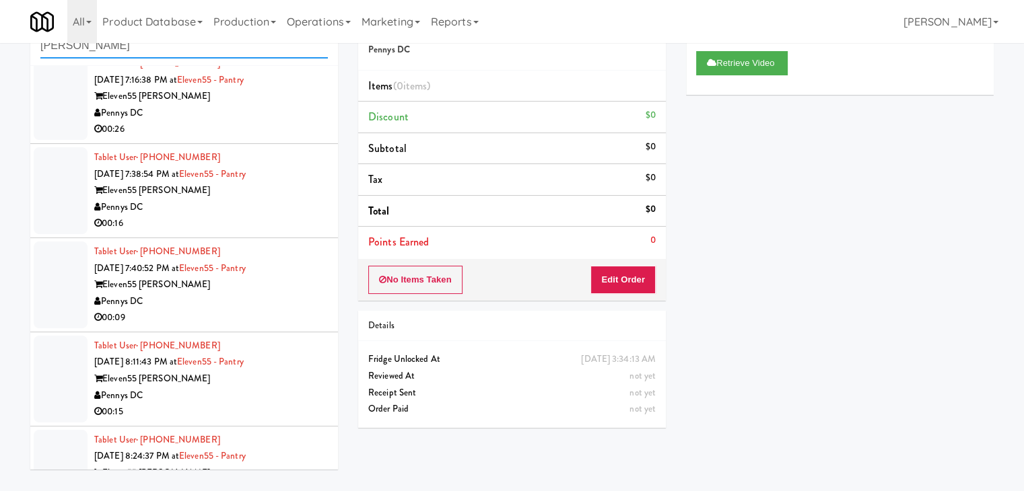
drag, startPoint x: 35, startPoint y: 50, endPoint x: 0, endPoint y: 51, distance: 35.0
click at [8, 52] on div "inbox reviewed all all unclear take inventory issue suspicious failed recent [P…" at bounding box center [512, 242] width 1024 height 475
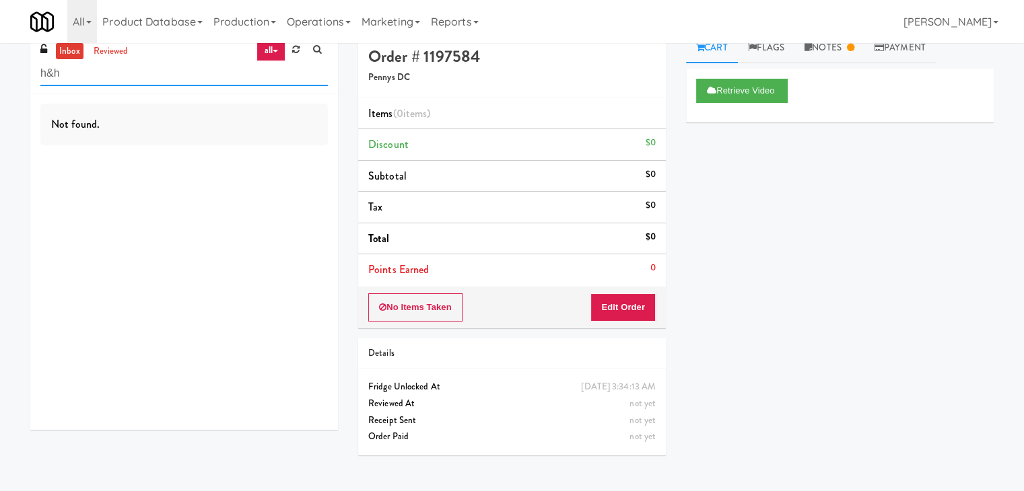
scroll to position [0, 0]
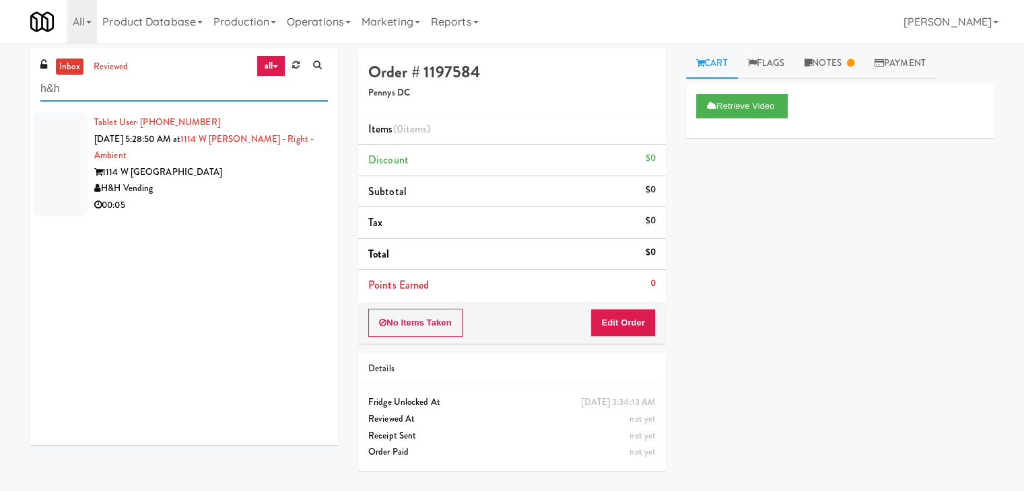
type input "h&h"
click at [238, 189] on div "H&H Vending" at bounding box center [211, 188] width 234 height 17
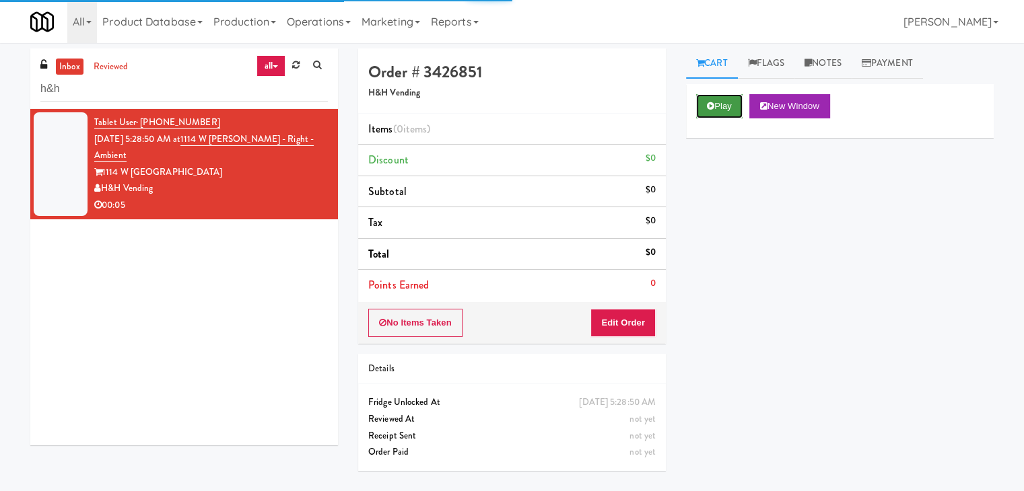
click at [719, 107] on button "Play" at bounding box center [719, 106] width 46 height 24
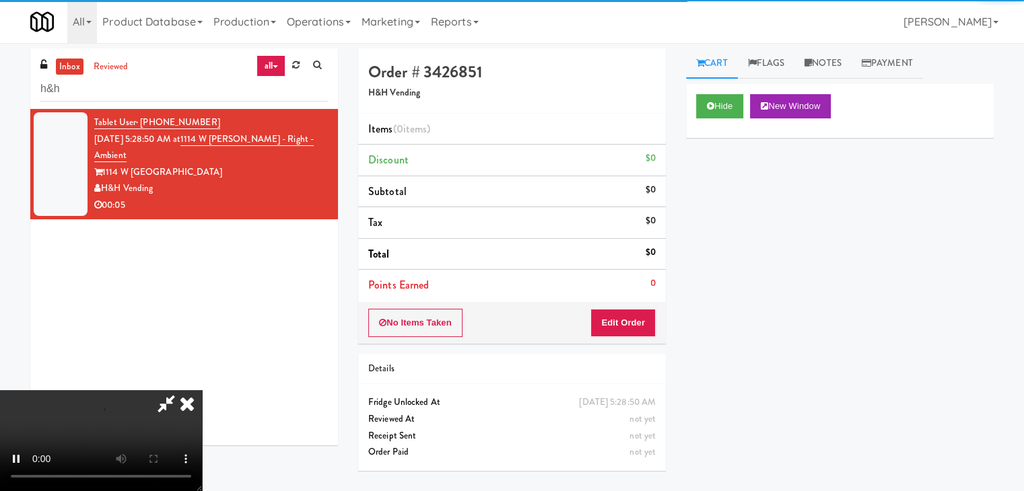
click at [630, 333] on div "No Items Taken Edit Order" at bounding box center [512, 323] width 308 height 42
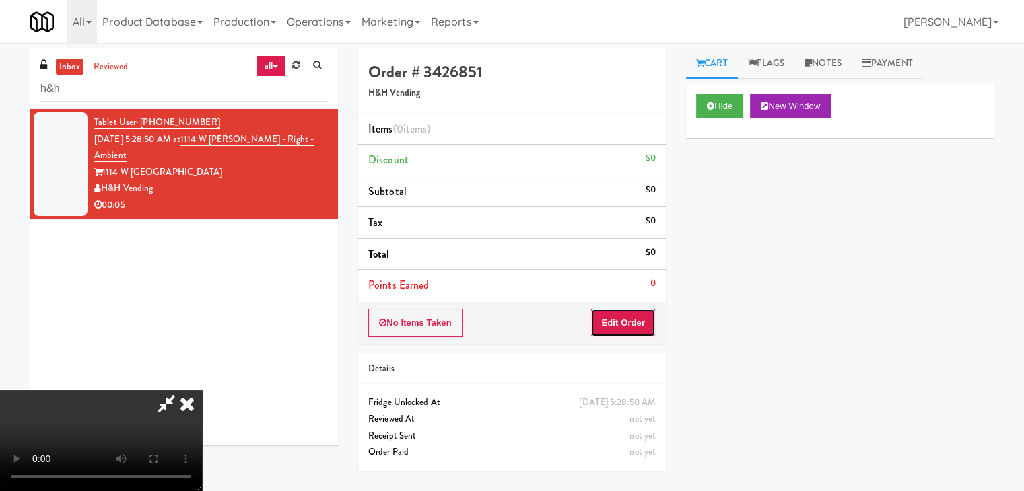
click at [632, 329] on button "Edit Order" at bounding box center [622, 323] width 65 height 28
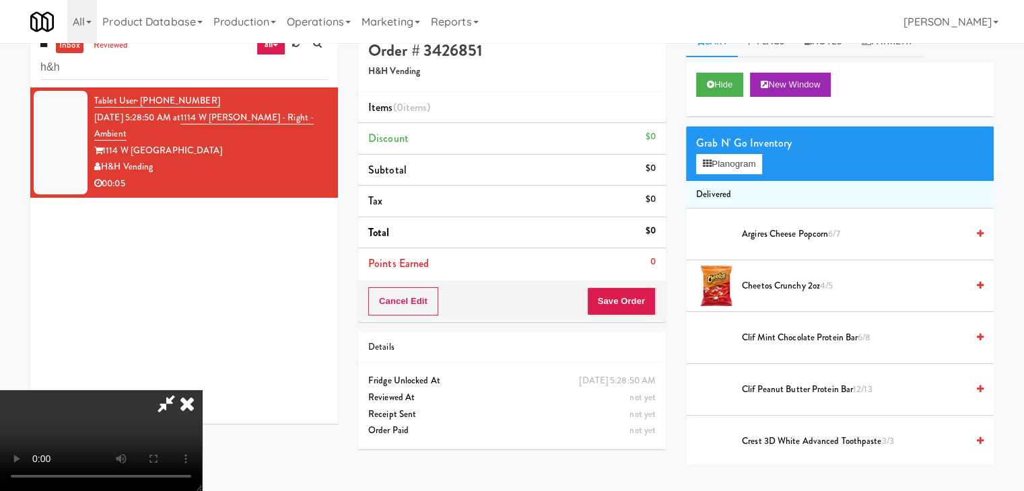
scroll to position [43, 0]
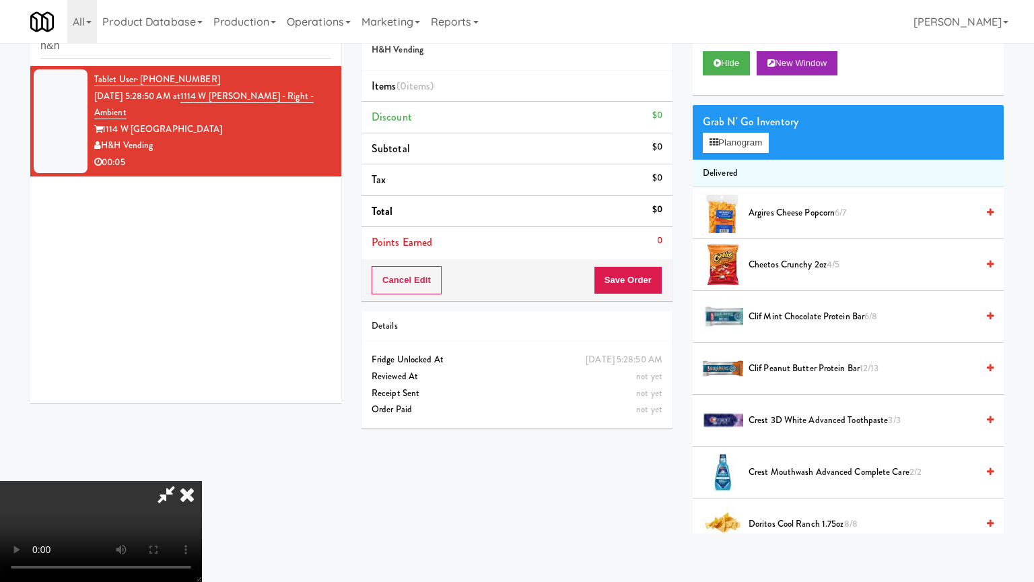
click at [202, 481] on video at bounding box center [101, 531] width 202 height 101
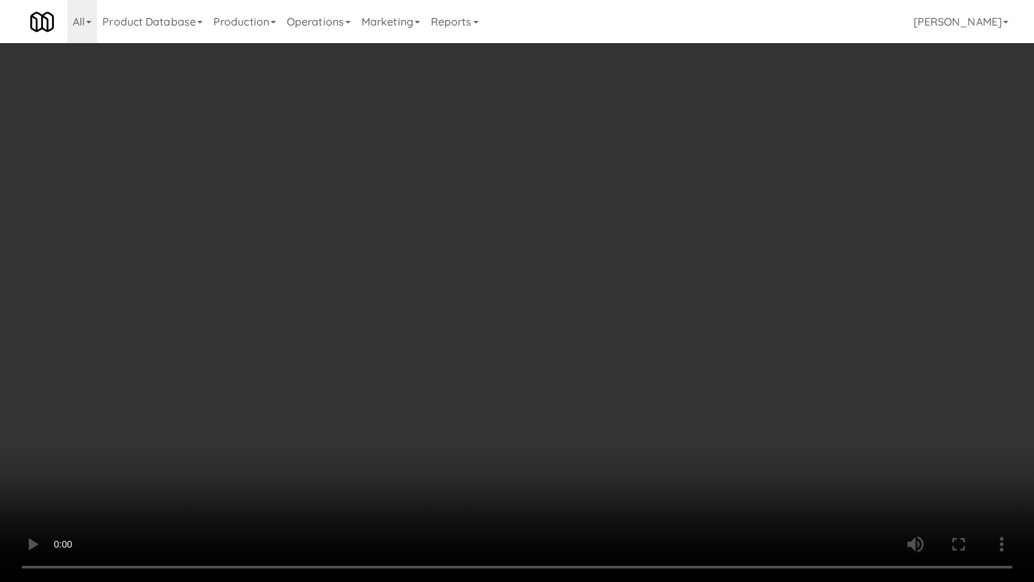
click at [700, 332] on video at bounding box center [517, 291] width 1034 height 582
click at [715, 322] on video at bounding box center [517, 291] width 1034 height 582
drag, startPoint x: 715, startPoint y: 322, endPoint x: 733, endPoint y: 231, distance: 92.6
click at [716, 316] on video at bounding box center [517, 291] width 1034 height 582
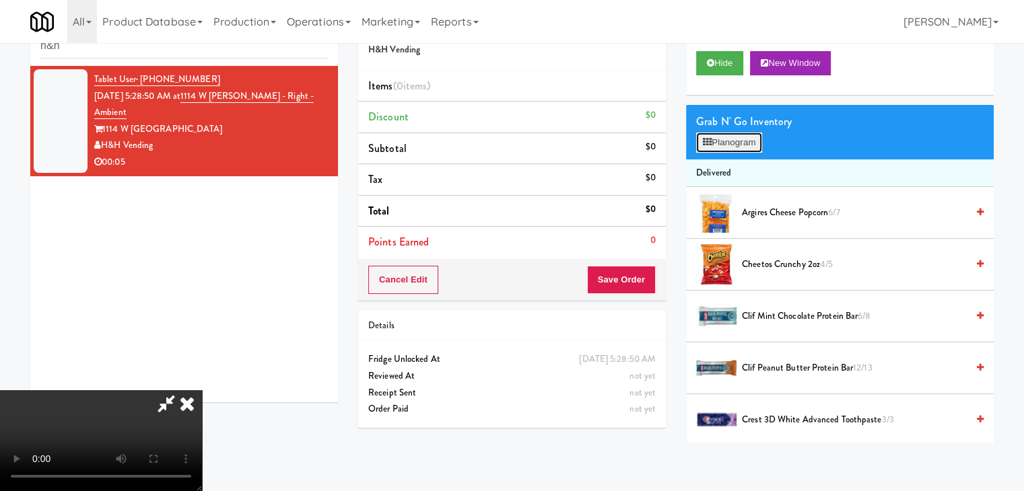
click at [751, 143] on button "Planogram" at bounding box center [729, 143] width 66 height 20
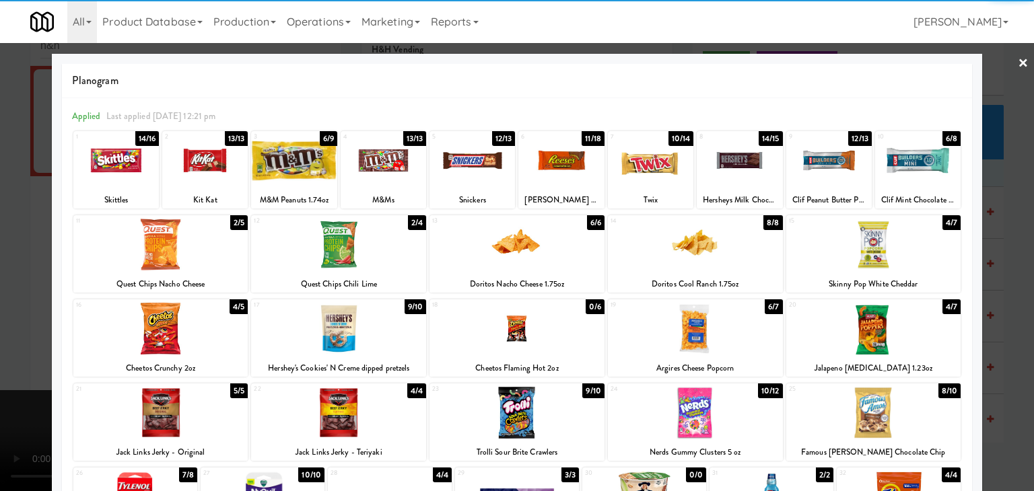
click at [342, 243] on div at bounding box center [338, 245] width 175 height 52
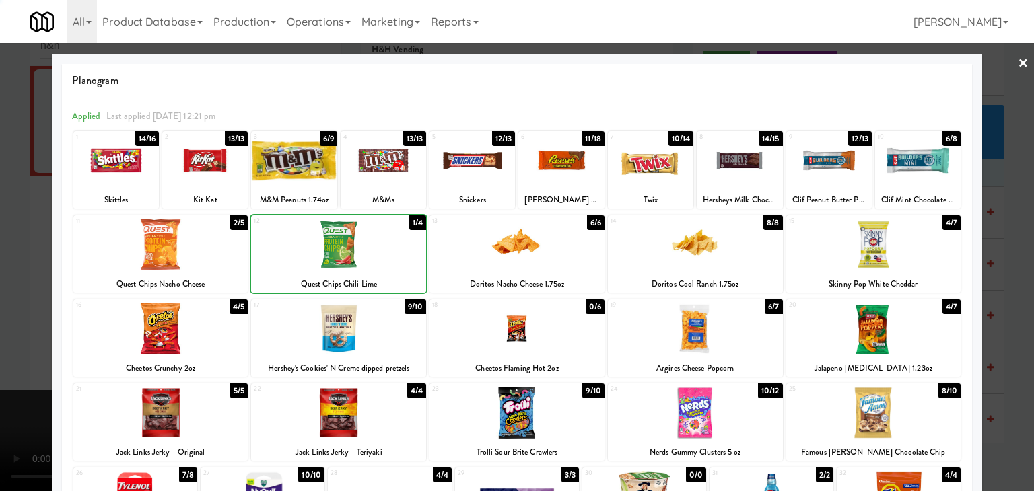
click at [18, 247] on div at bounding box center [517, 245] width 1034 height 491
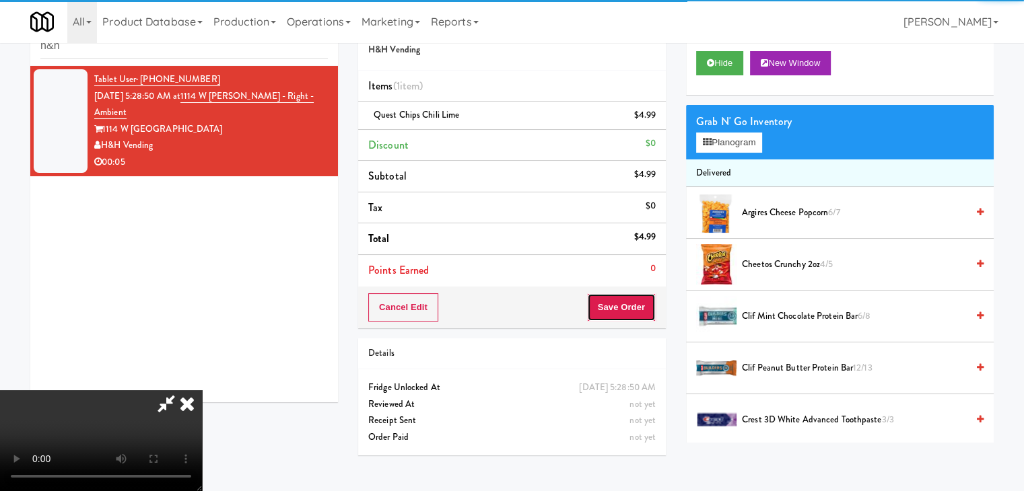
click at [625, 302] on button "Save Order" at bounding box center [621, 308] width 69 height 28
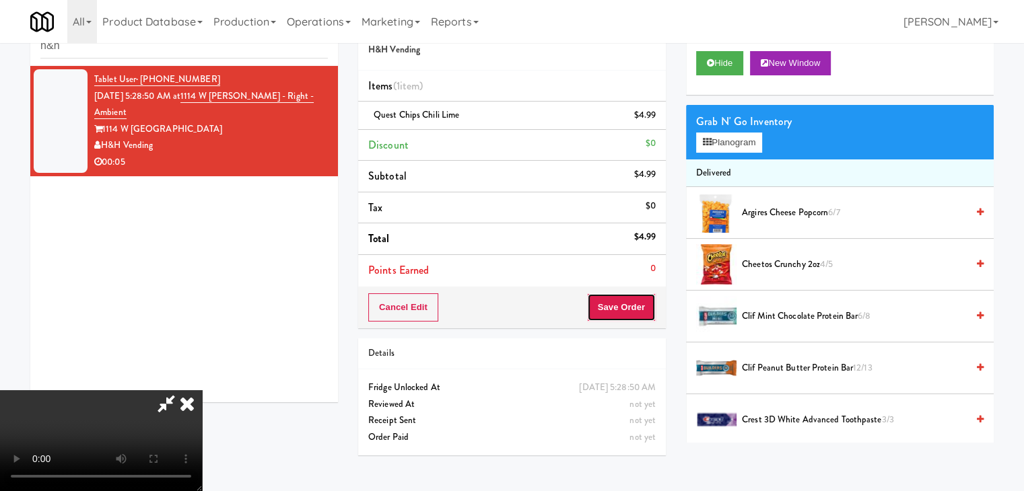
click at [625, 302] on button "Save Order" at bounding box center [621, 308] width 69 height 28
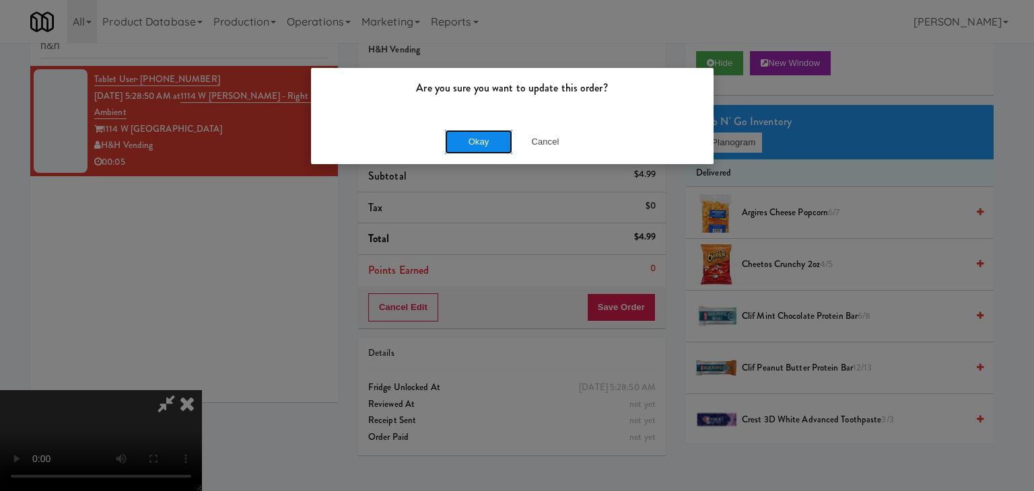
click at [489, 141] on button "Okay" at bounding box center [478, 142] width 67 height 24
click at [488, 141] on div "Okay Cancel" at bounding box center [512, 141] width 403 height 45
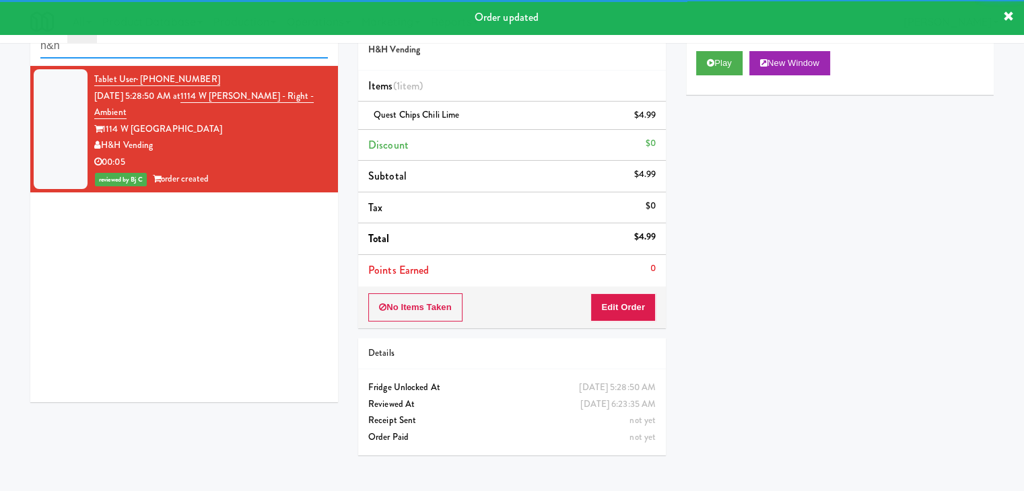
drag, startPoint x: 90, startPoint y: 48, endPoint x: 0, endPoint y: 49, distance: 89.5
click at [0, 50] on div "inbox reviewed all all unclear take inventory issue suspicious failed recent h&…" at bounding box center [512, 235] width 1024 height 461
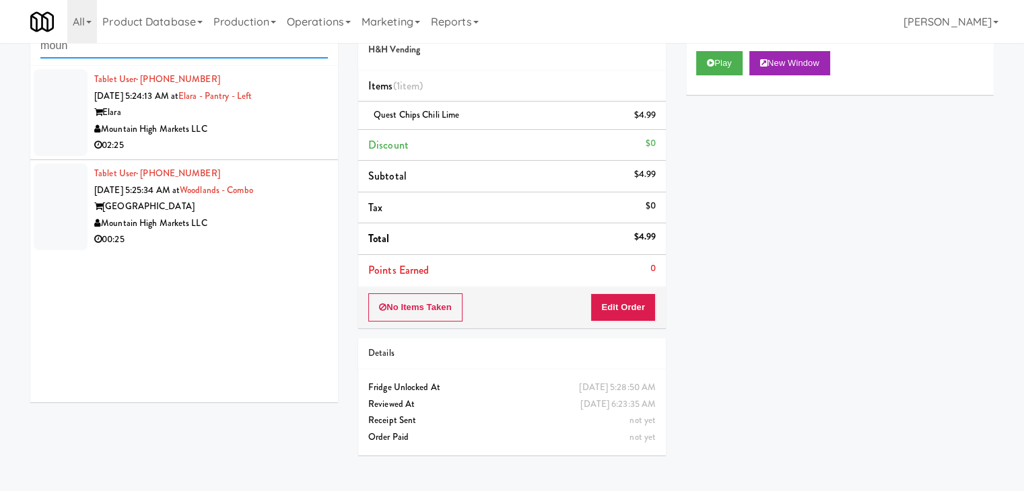
type input "moun"
click at [279, 138] on div "02:25" at bounding box center [211, 145] width 234 height 17
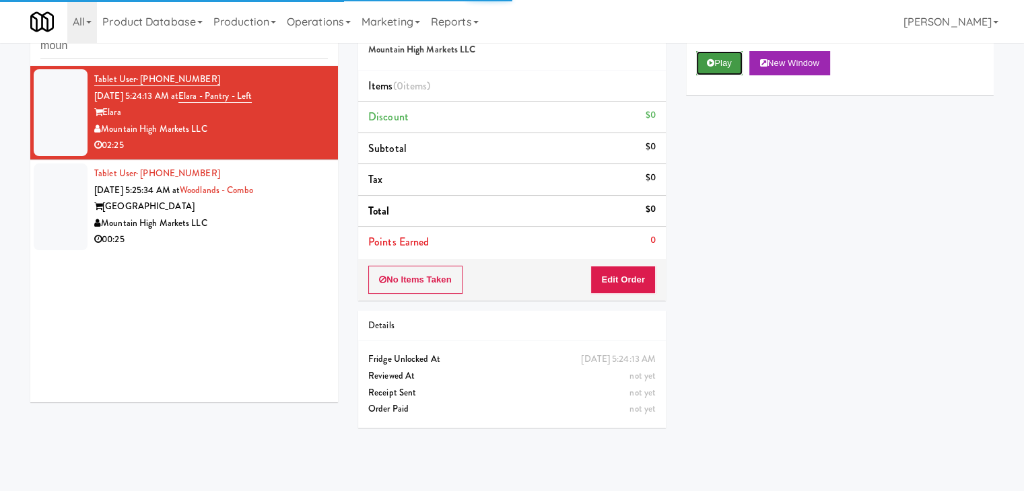
click at [724, 55] on button "Play" at bounding box center [719, 63] width 46 height 24
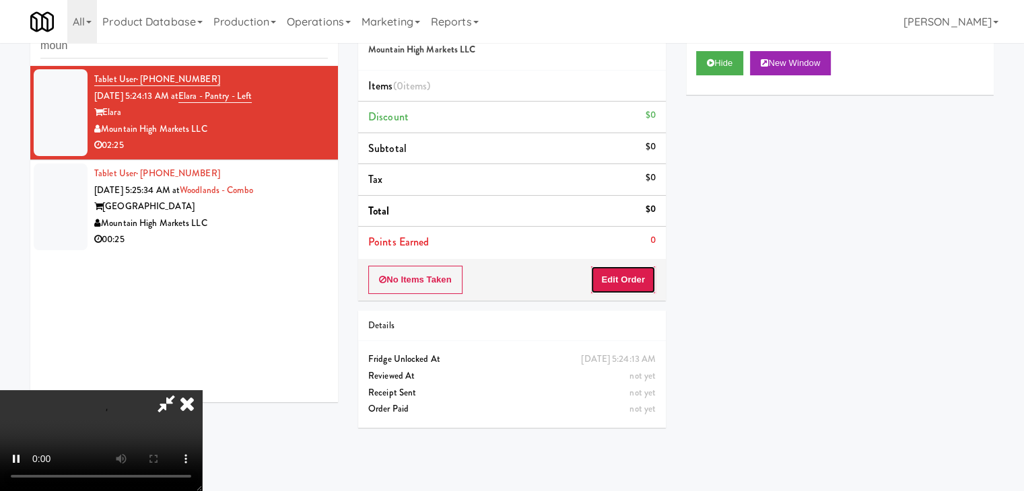
click at [621, 275] on button "Edit Order" at bounding box center [622, 280] width 65 height 28
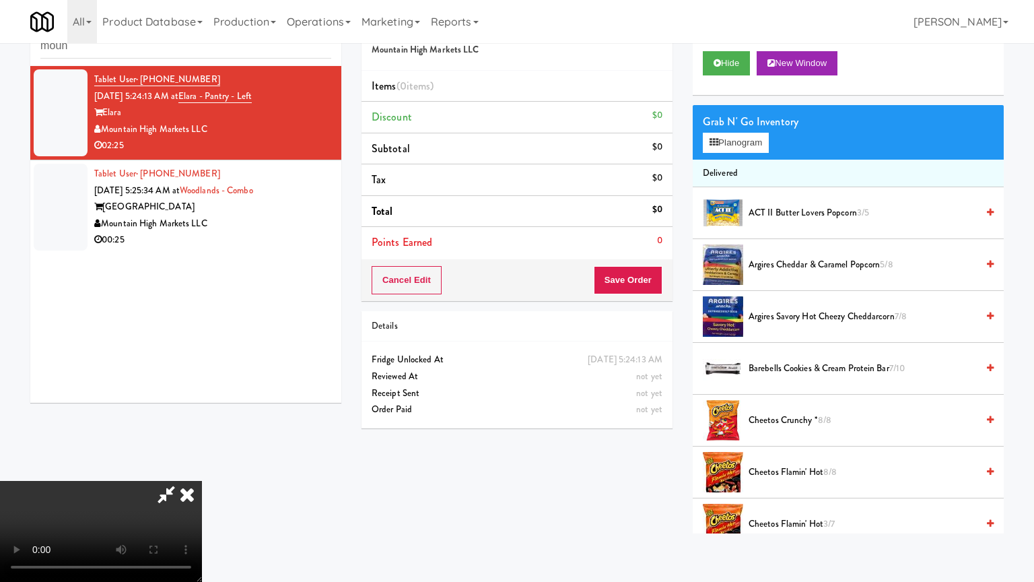
click at [202, 481] on video at bounding box center [101, 531] width 202 height 101
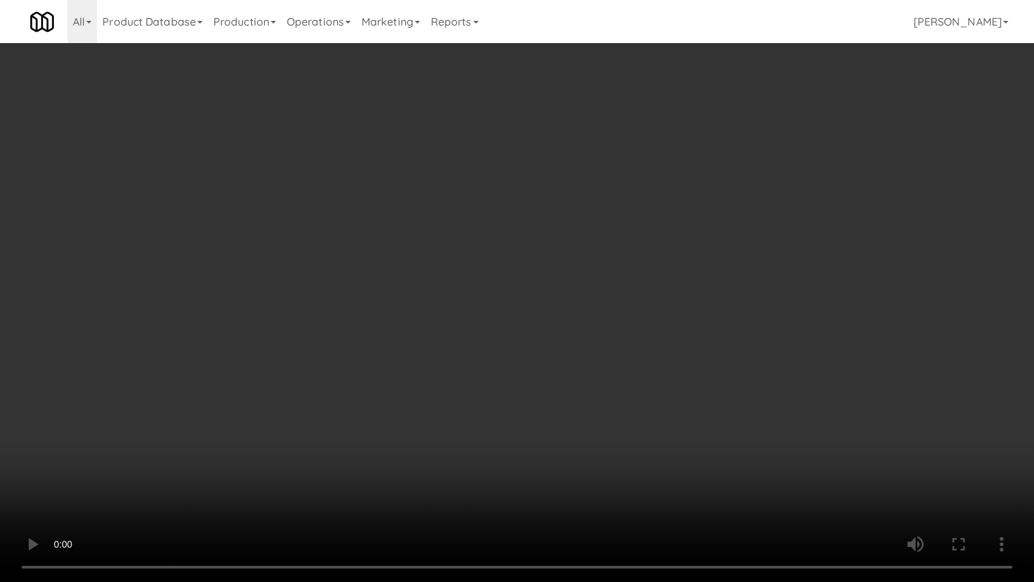
click at [562, 446] on video at bounding box center [517, 291] width 1034 height 582
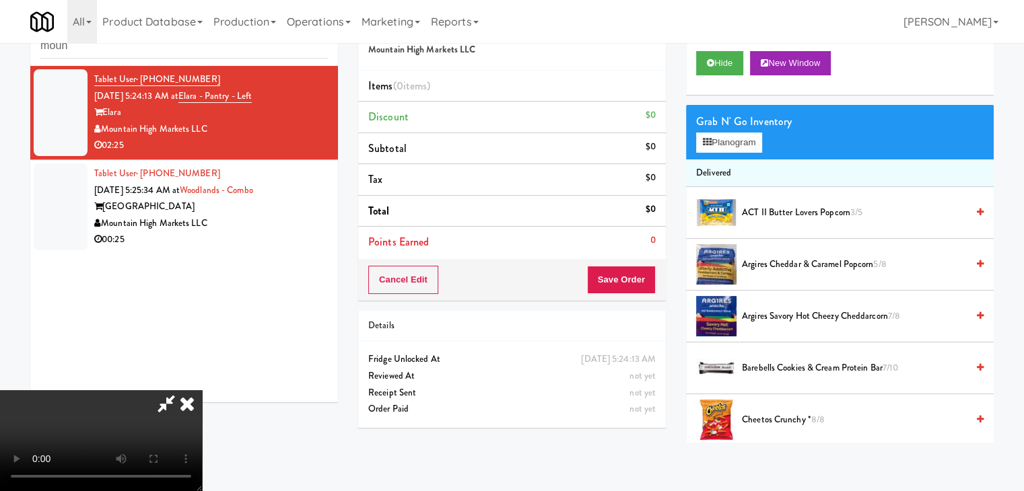
click at [202, 390] on icon at bounding box center [187, 403] width 30 height 27
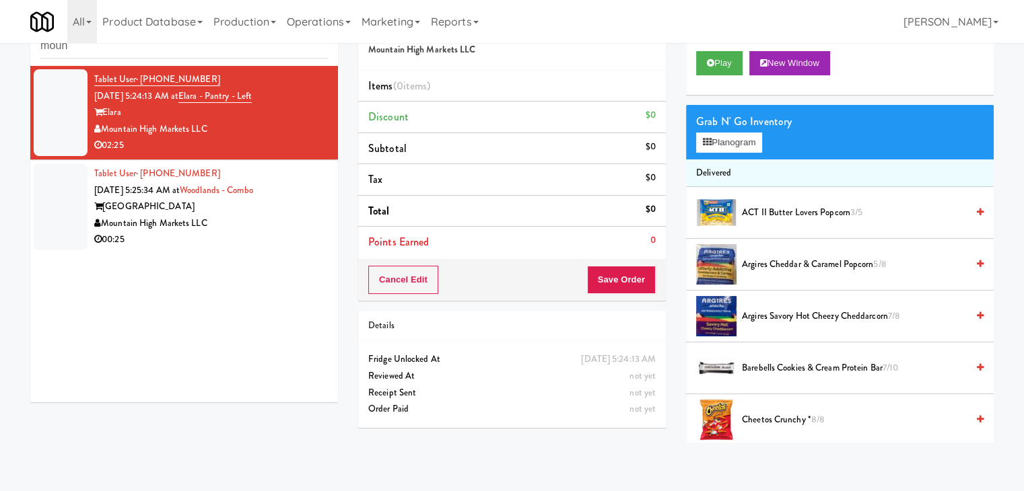
drag, startPoint x: 245, startPoint y: 215, endPoint x: 241, endPoint y: 184, distance: 31.2
click at [244, 213] on div "Tablet User · (480) 298-6420 [DATE] 5:25:34 AM at [GEOGRAPHIC_DATA] Mountain Hi…" at bounding box center [211, 207] width 234 height 83
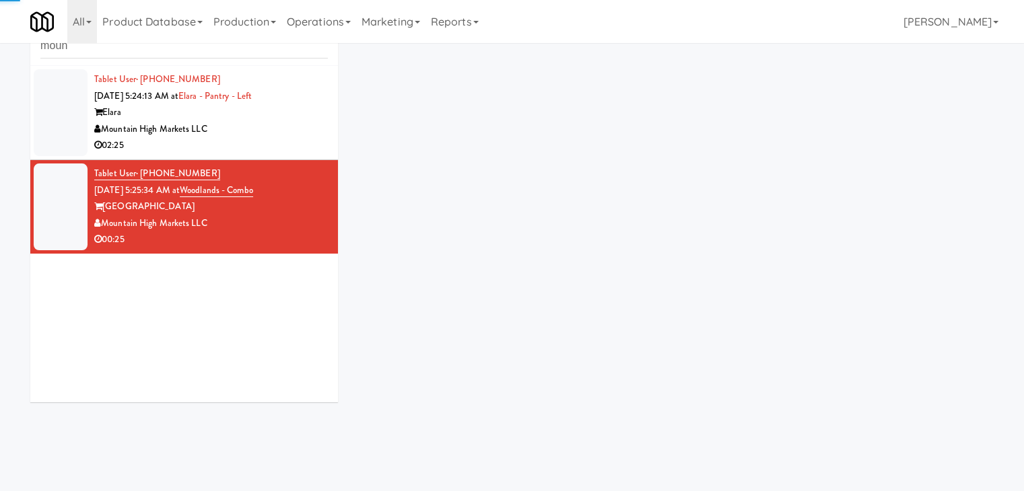
drag, startPoint x: 250, startPoint y: 125, endPoint x: 452, endPoint y: 126, distance: 202.0
click at [250, 125] on div "Mountain High Markets LLC" at bounding box center [211, 129] width 234 height 17
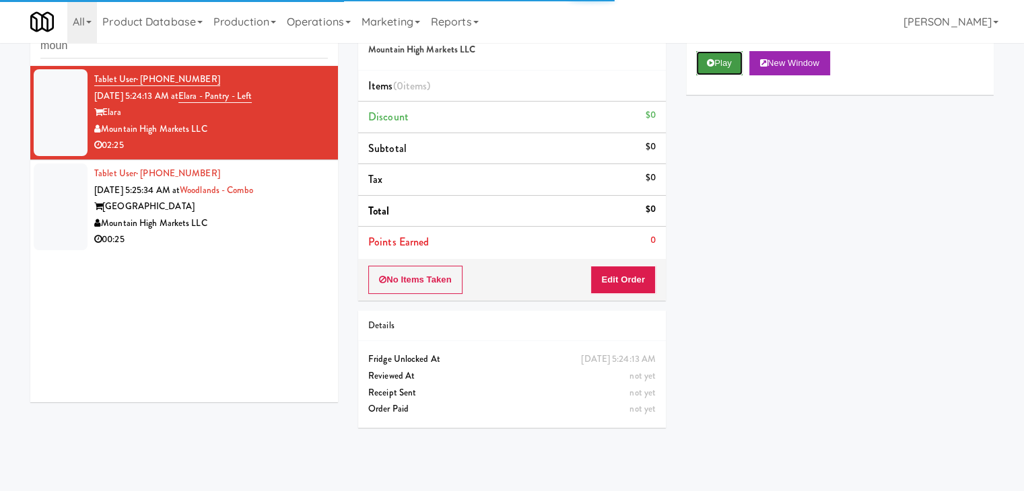
click at [716, 60] on button "Play" at bounding box center [719, 63] width 46 height 24
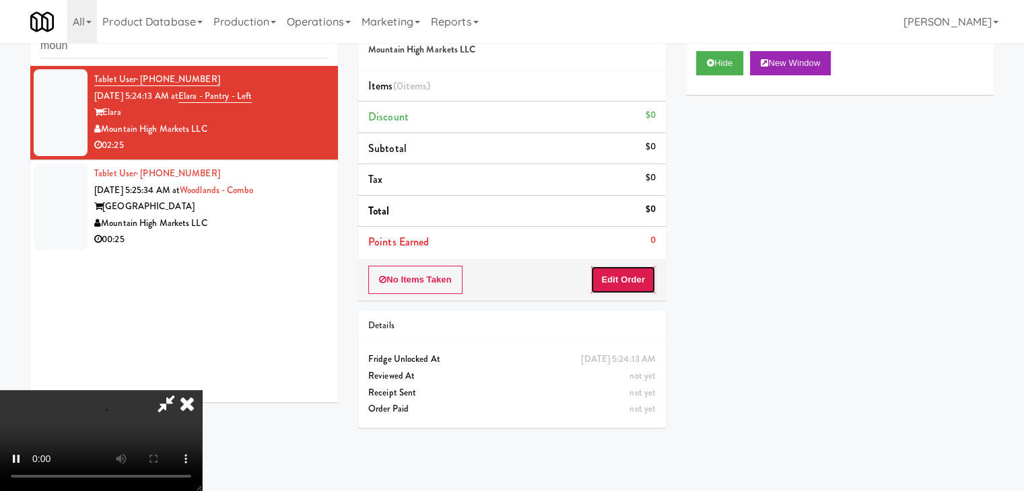
click at [623, 285] on button "Edit Order" at bounding box center [622, 280] width 65 height 28
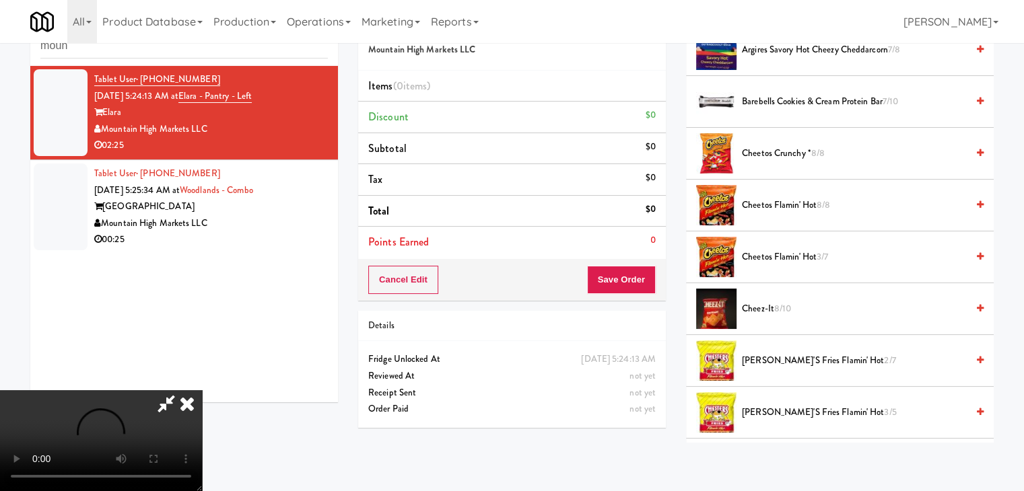
scroll to position [269, 0]
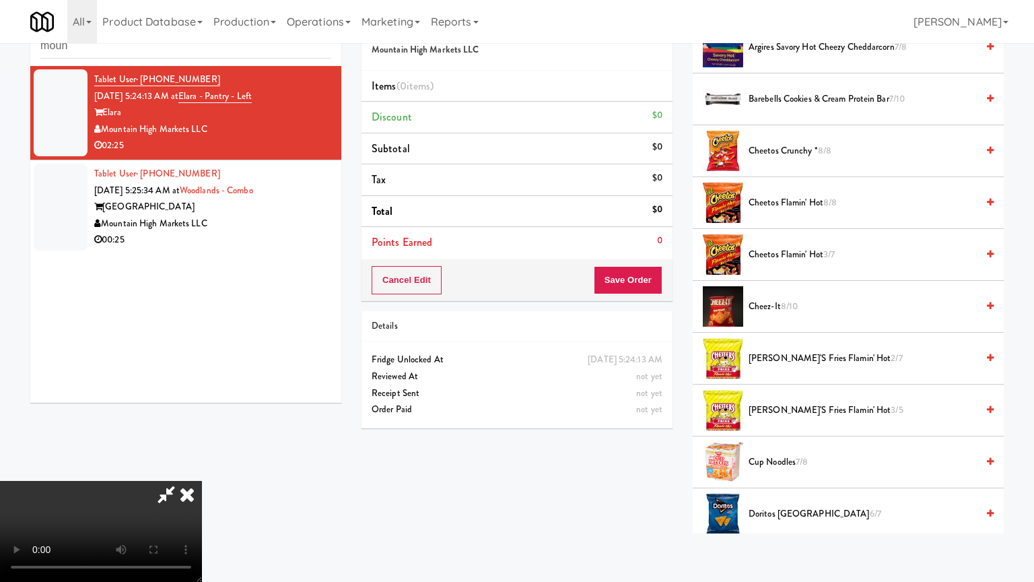
click at [202, 481] on video at bounding box center [101, 531] width 202 height 101
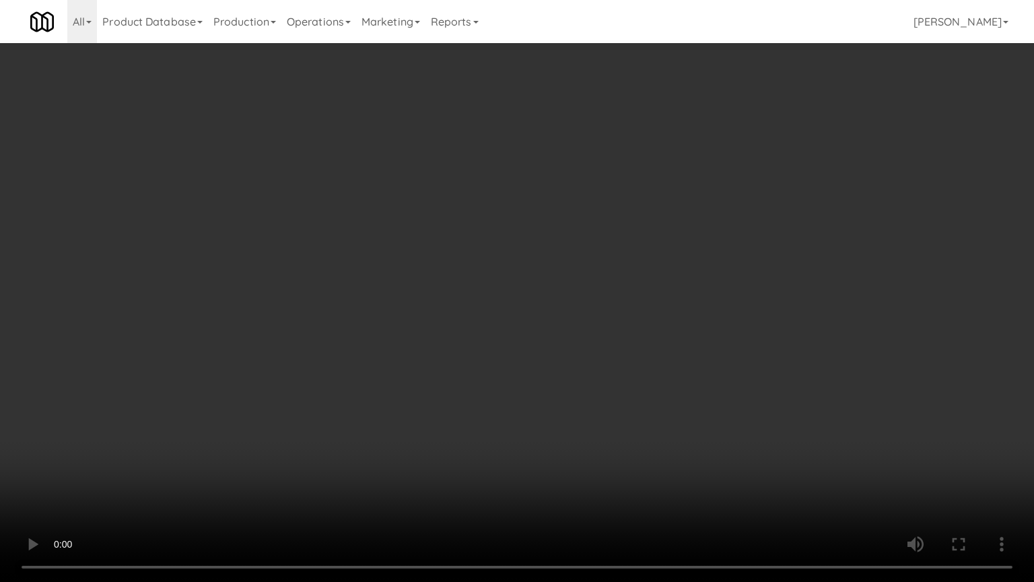
drag, startPoint x: 702, startPoint y: 334, endPoint x: 695, endPoint y: 334, distance: 7.4
click at [702, 334] on video at bounding box center [517, 291] width 1034 height 582
click at [723, 307] on video at bounding box center [517, 291] width 1034 height 582
click at [721, 309] on video at bounding box center [517, 291] width 1034 height 582
click at [702, 307] on video at bounding box center [517, 291] width 1034 height 582
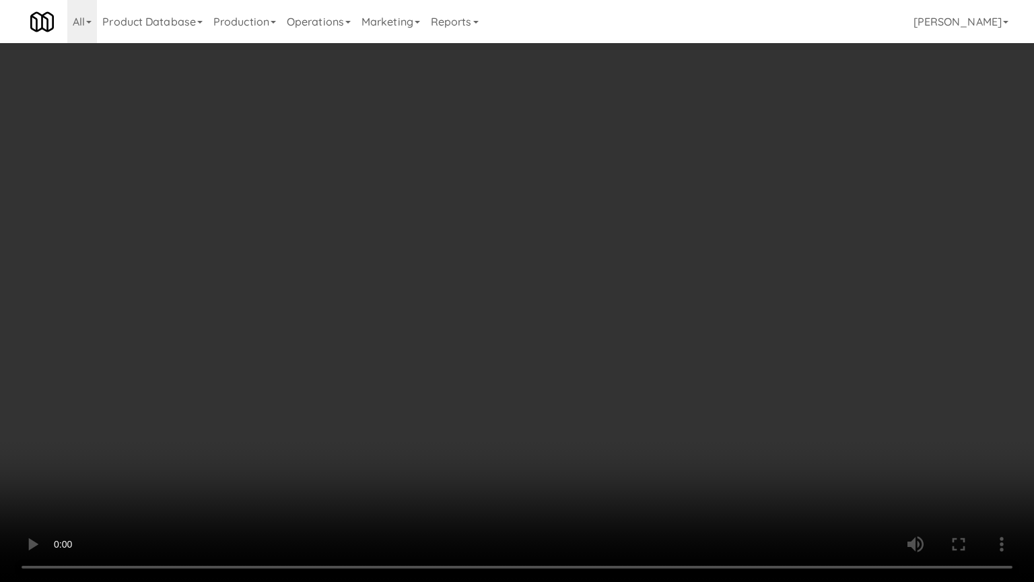
click at [668, 240] on video at bounding box center [517, 291] width 1034 height 582
click at [755, 230] on video at bounding box center [517, 291] width 1034 height 582
click at [755, 229] on video at bounding box center [517, 291] width 1034 height 582
click at [673, 259] on video at bounding box center [517, 291] width 1034 height 582
click at [673, 261] on video at bounding box center [517, 291] width 1034 height 582
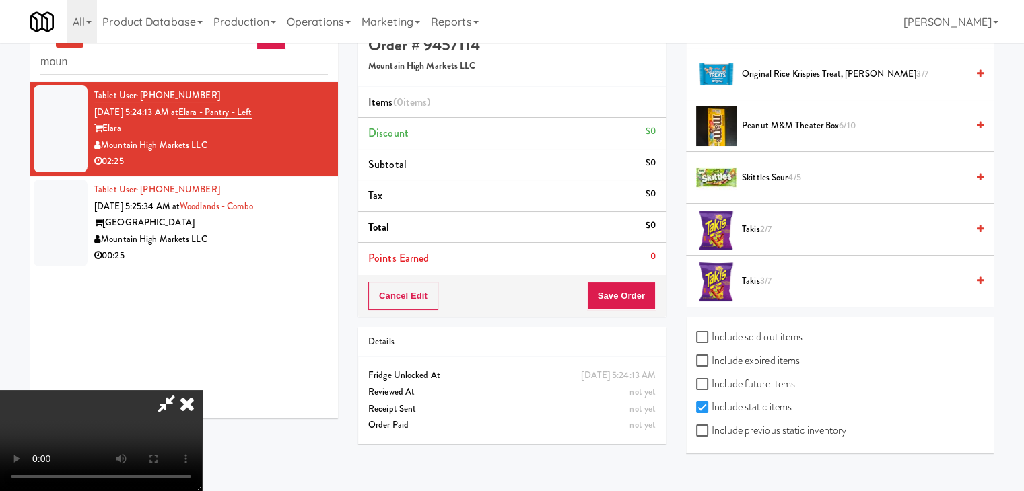
scroll to position [43, 0]
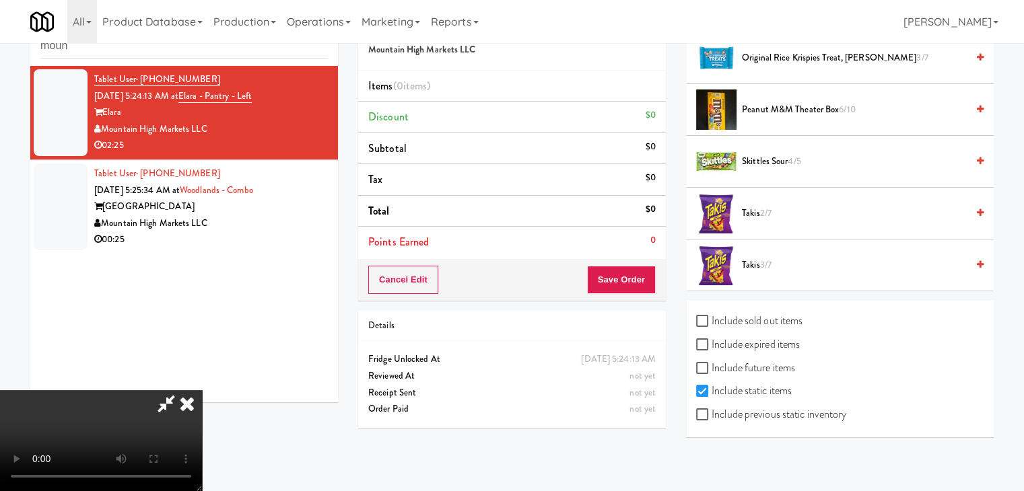
click at [788, 413] on label "Include previous static inventory" at bounding box center [771, 415] width 150 height 20
click at [712, 413] on input "Include previous static inventory" at bounding box center [703, 415] width 15 height 11
checkbox input "true"
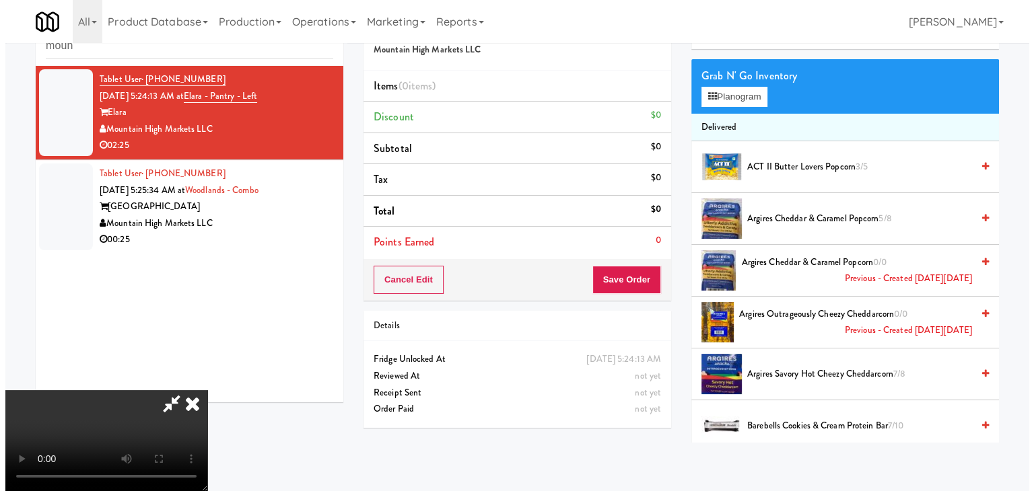
scroll to position [67, 0]
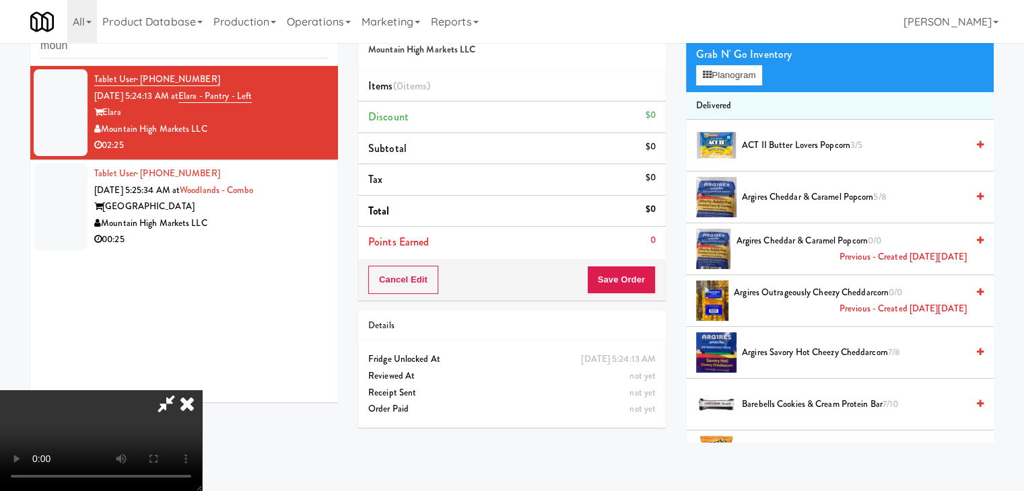
click at [776, 297] on span "Argires Outrageously Cheezy Cheddarcorn 0/0 Previous - Created [DATE][DATE]" at bounding box center [850, 301] width 233 height 33
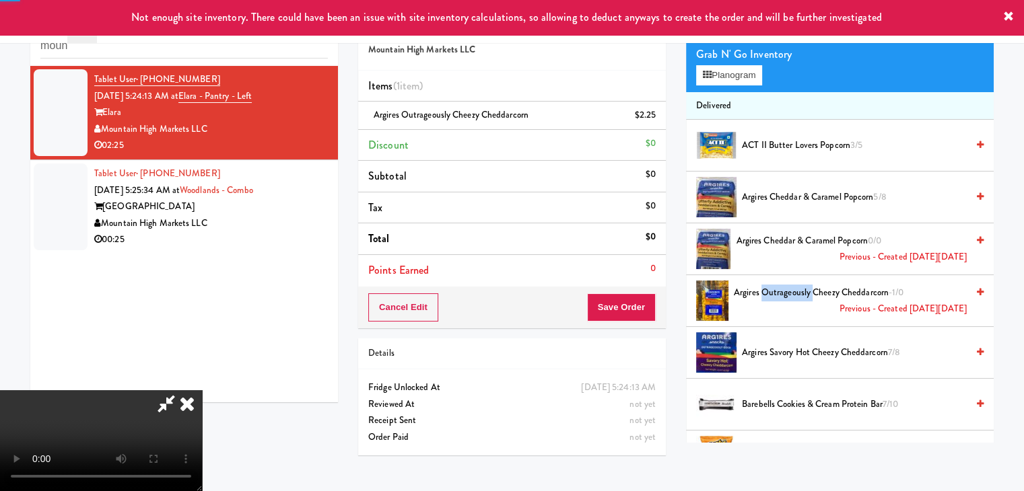
click at [776, 297] on span "Argires Outrageously Cheezy Cheddarcorn -1/0 Previous - Created [DATE][DATE]" at bounding box center [850, 301] width 233 height 33
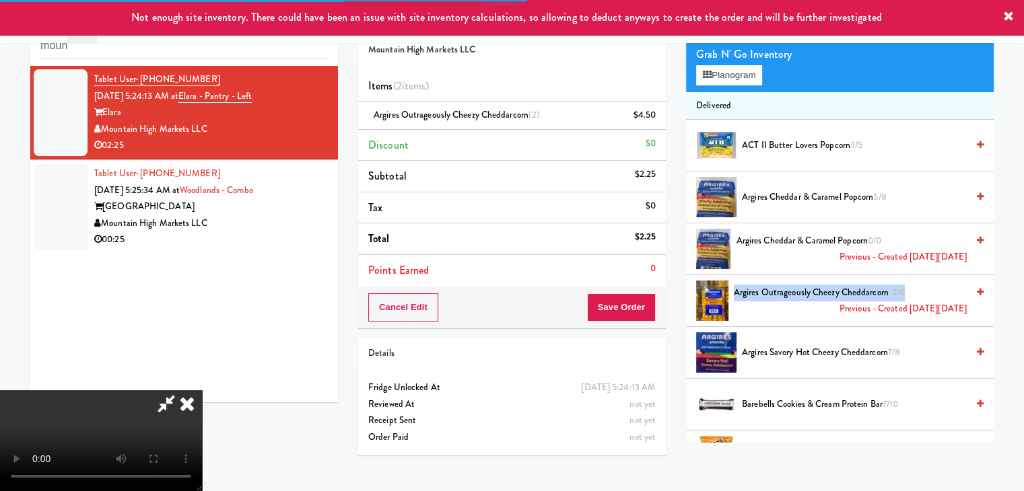
click at [776, 297] on span "Argires Outrageously Cheezy Cheddarcorn -2/0 Previous - Created [DATE][DATE]" at bounding box center [850, 301] width 233 height 33
click at [776, 297] on span "Argires Outrageously Cheezy Cheddarcorn -3/0 Previous - Created [DATE][DATE]" at bounding box center [850, 301] width 233 height 33
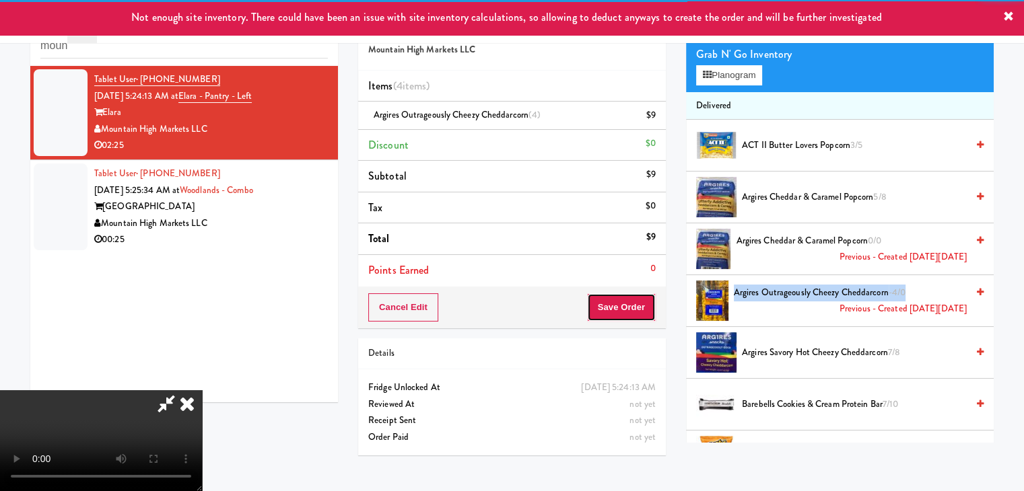
click at [646, 308] on button "Save Order" at bounding box center [621, 308] width 69 height 28
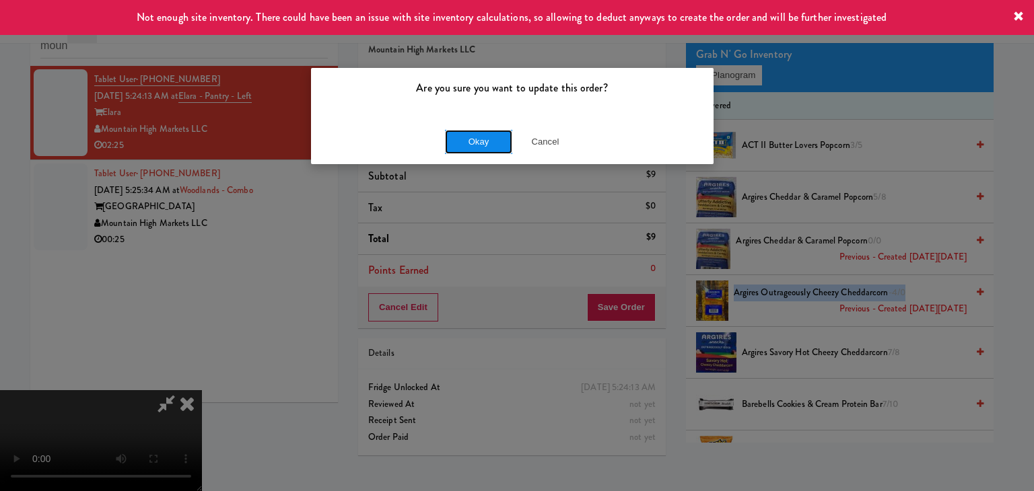
click at [475, 141] on button "Okay" at bounding box center [478, 142] width 67 height 24
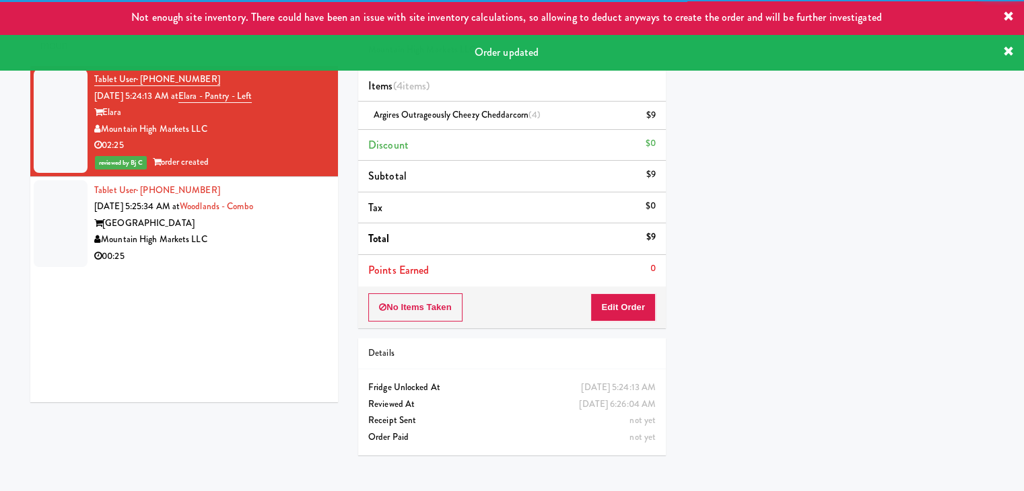
click at [283, 236] on div "Mountain High Markets LLC" at bounding box center [211, 240] width 234 height 17
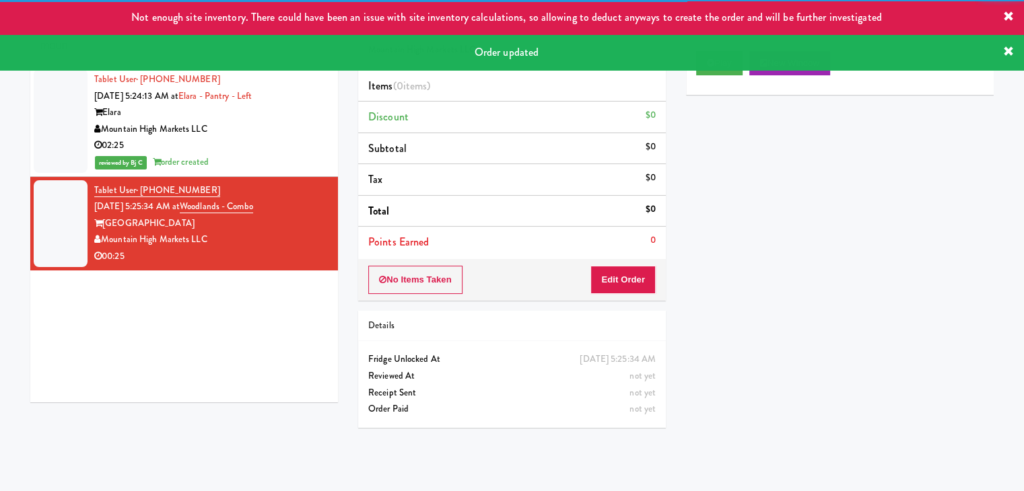
click at [727, 76] on div "Play New Window" at bounding box center [840, 68] width 308 height 54
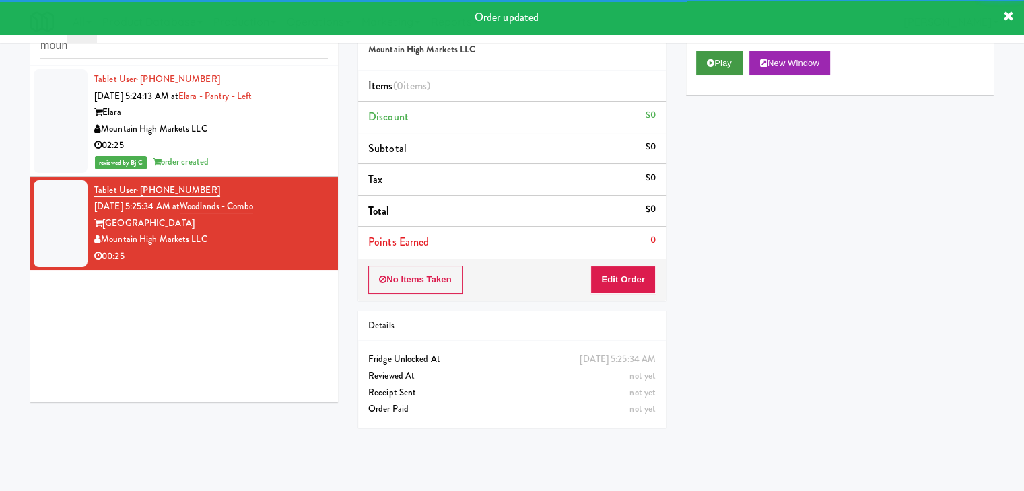
click at [728, 72] on div "Play New Window" at bounding box center [840, 68] width 308 height 54
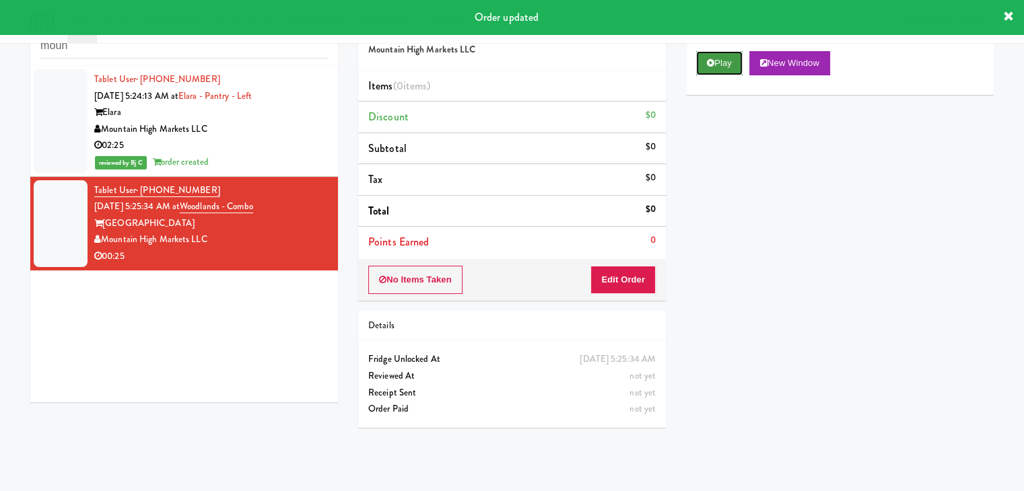
click at [728, 71] on button "Play" at bounding box center [719, 63] width 46 height 24
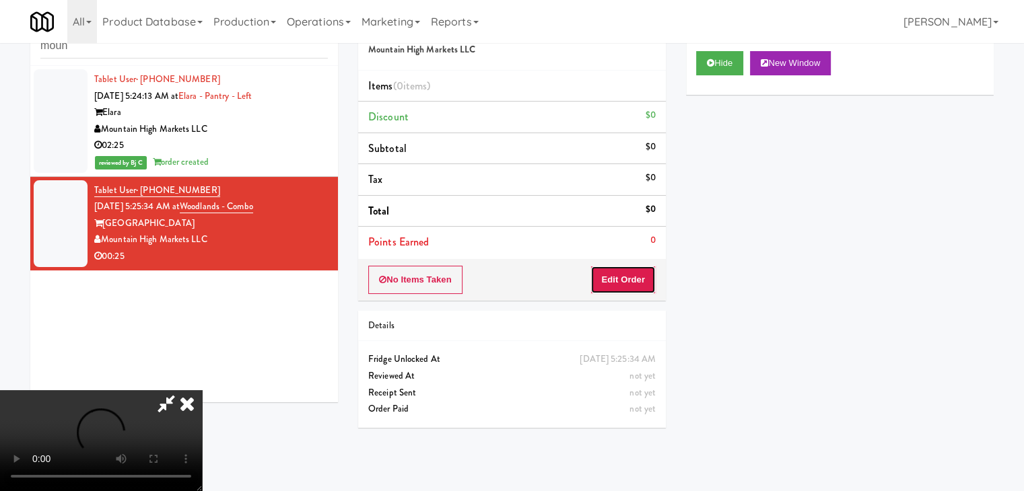
click at [630, 275] on button "Edit Order" at bounding box center [622, 280] width 65 height 28
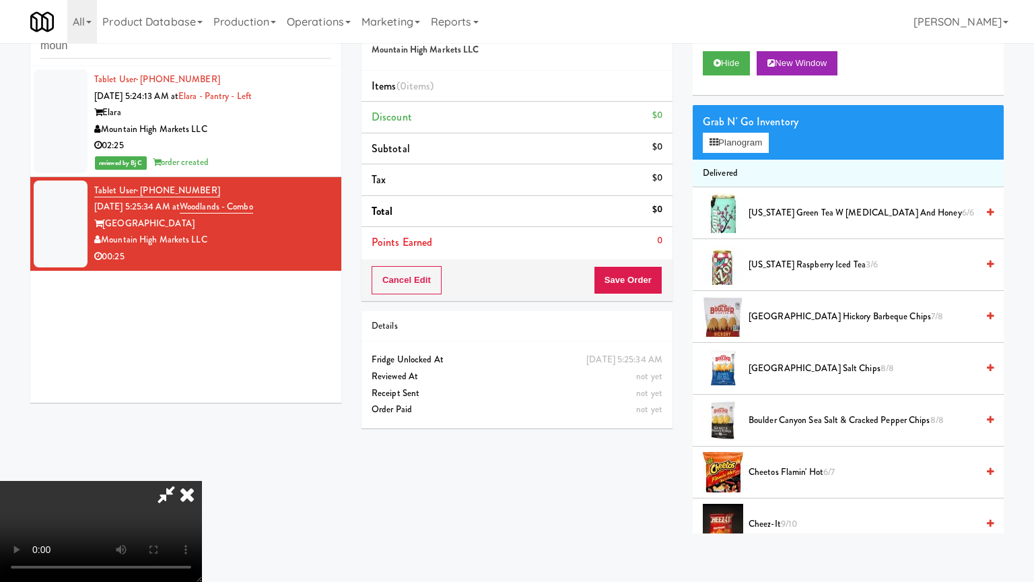
click at [202, 481] on video at bounding box center [101, 531] width 202 height 101
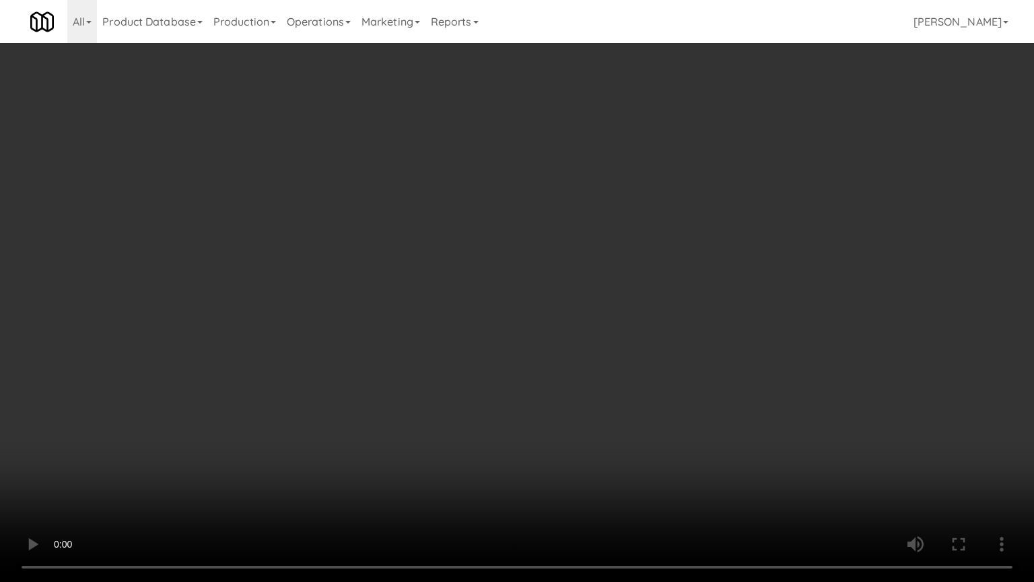
drag, startPoint x: 644, startPoint y: 242, endPoint x: 625, endPoint y: 259, distance: 25.3
click at [644, 242] on video at bounding box center [517, 291] width 1034 height 582
click at [603, 244] on video at bounding box center [517, 291] width 1034 height 582
drag, startPoint x: 603, startPoint y: 244, endPoint x: 614, endPoint y: 251, distance: 13.1
click at [606, 245] on video at bounding box center [517, 291] width 1034 height 582
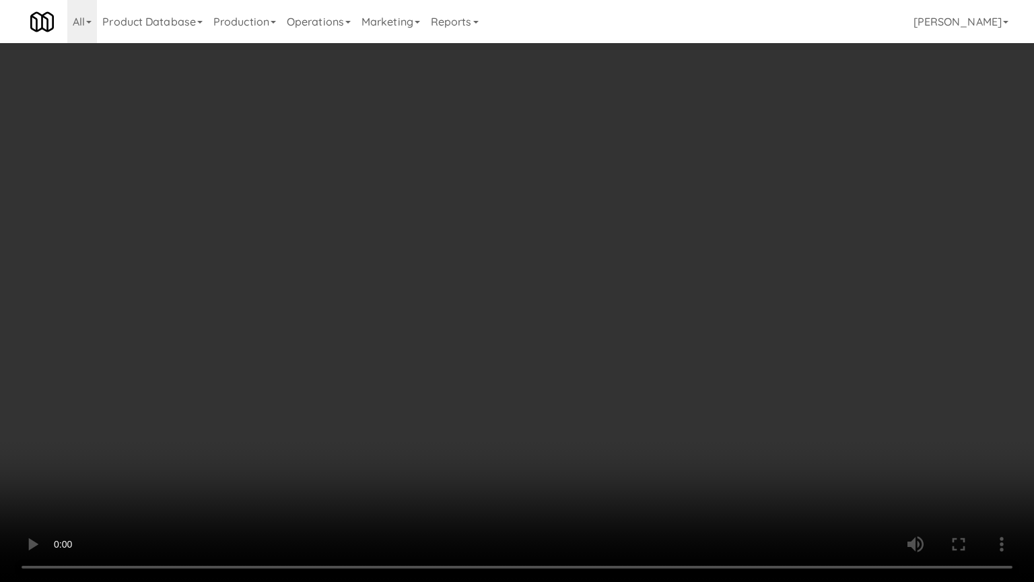
click at [670, 236] on video at bounding box center [517, 291] width 1034 height 582
click at [671, 236] on video at bounding box center [517, 291] width 1034 height 582
click at [660, 238] on video at bounding box center [517, 291] width 1034 height 582
click at [662, 238] on video at bounding box center [517, 291] width 1034 height 582
click at [659, 238] on video at bounding box center [517, 291] width 1034 height 582
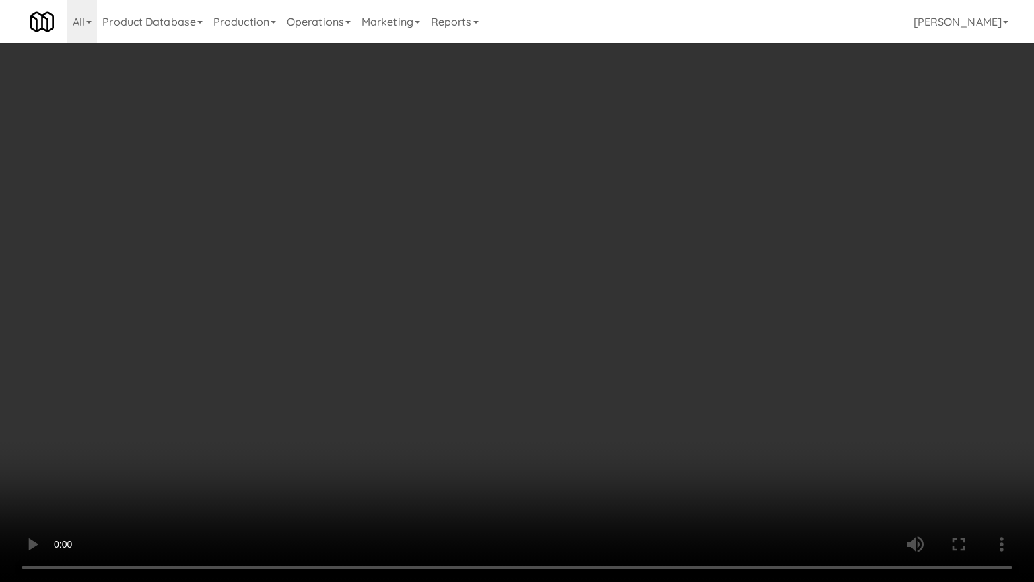
click at [739, 305] on video at bounding box center [517, 291] width 1034 height 582
click at [724, 317] on video at bounding box center [517, 291] width 1034 height 582
drag, startPoint x: 724, startPoint y: 317, endPoint x: 733, endPoint y: 222, distance: 95.3
click at [724, 316] on video at bounding box center [517, 291] width 1034 height 582
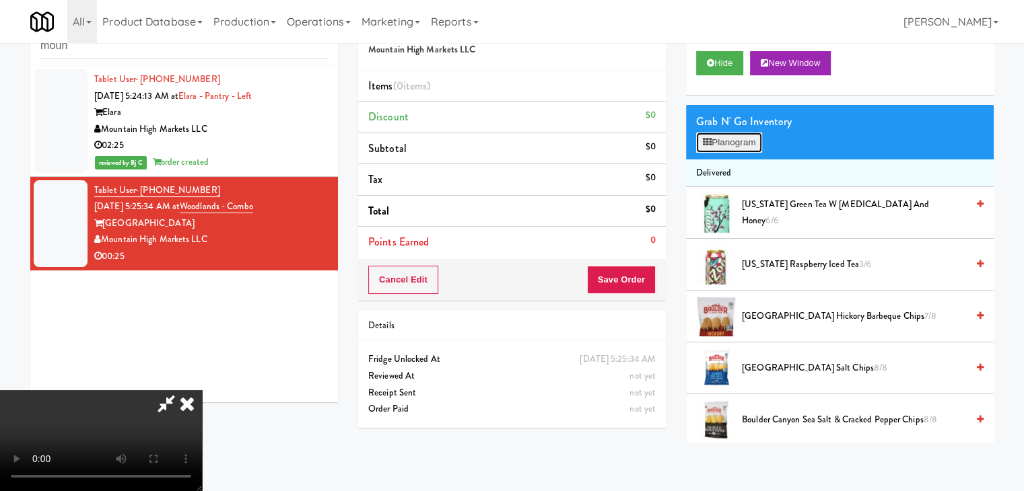
click at [749, 139] on button "Planogram" at bounding box center [729, 143] width 66 height 20
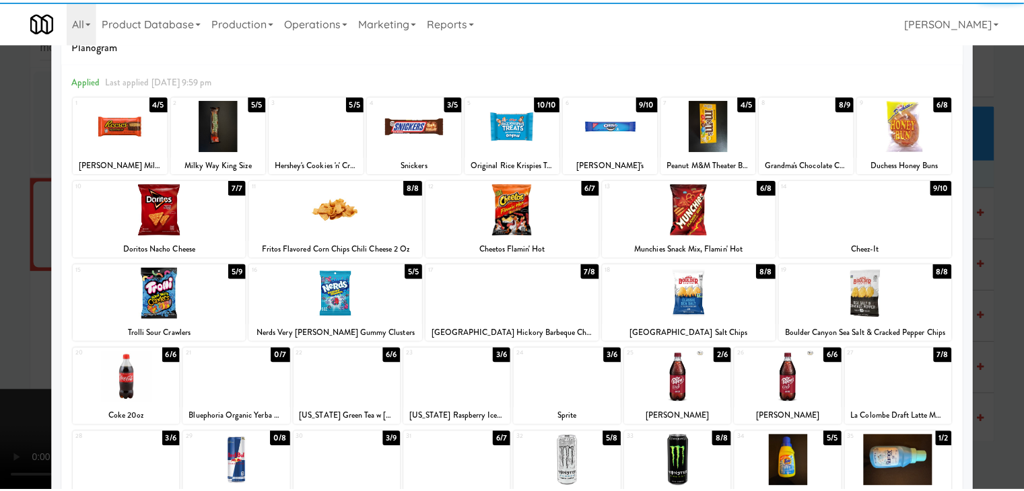
scroll to position [67, 0]
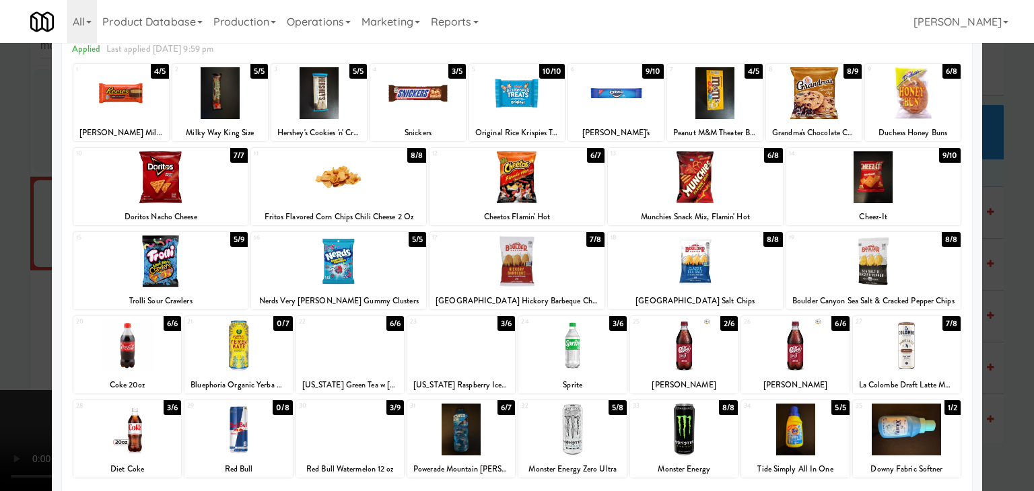
click at [198, 270] on div at bounding box center [160, 262] width 175 height 52
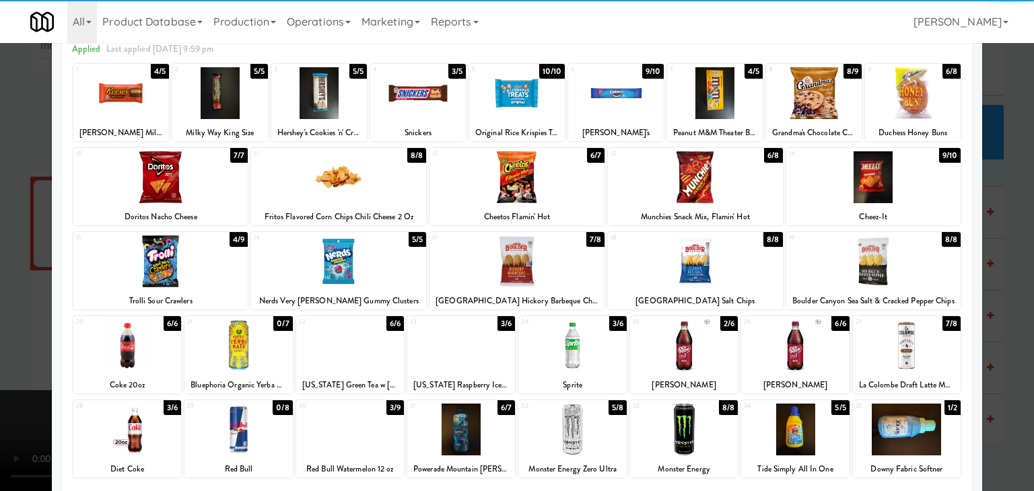
click at [897, 346] on div at bounding box center [907, 346] width 108 height 52
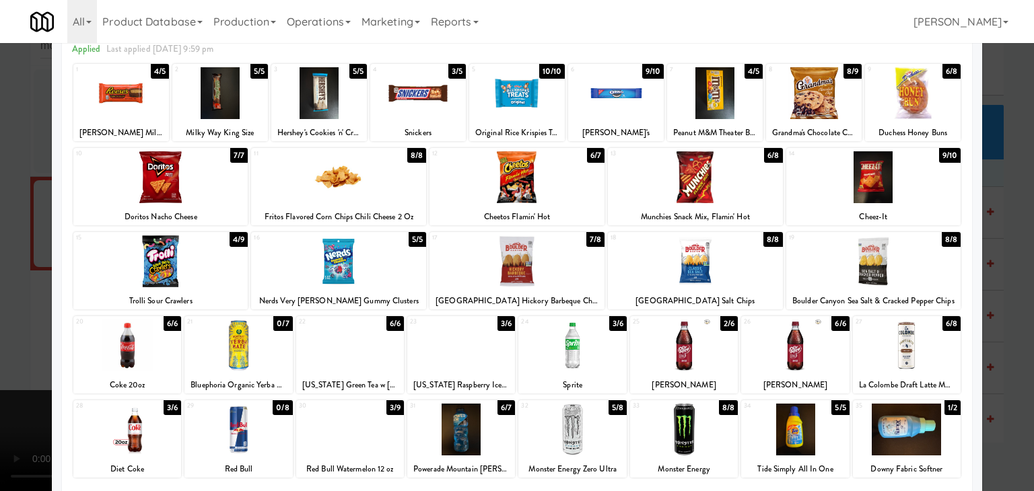
click at [0, 346] on div at bounding box center [517, 245] width 1034 height 491
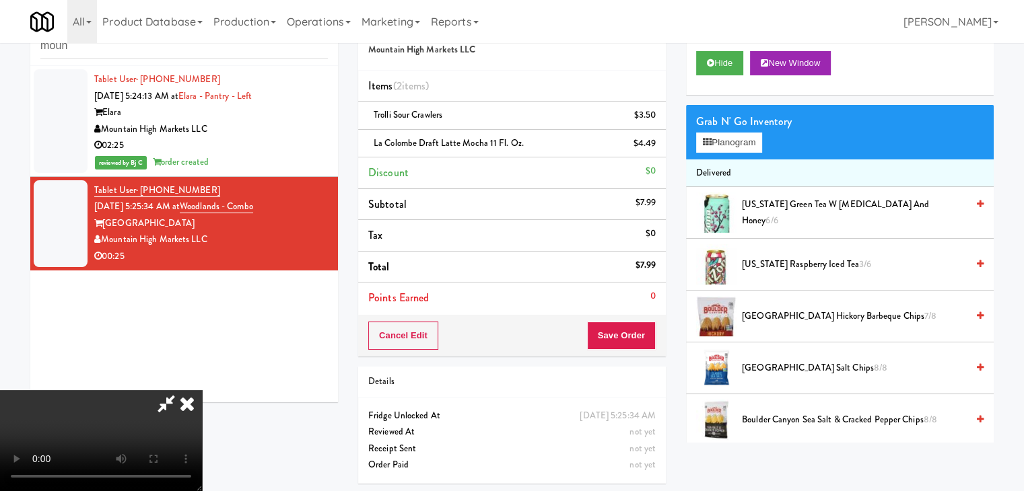
click at [202, 390] on video at bounding box center [101, 440] width 202 height 101
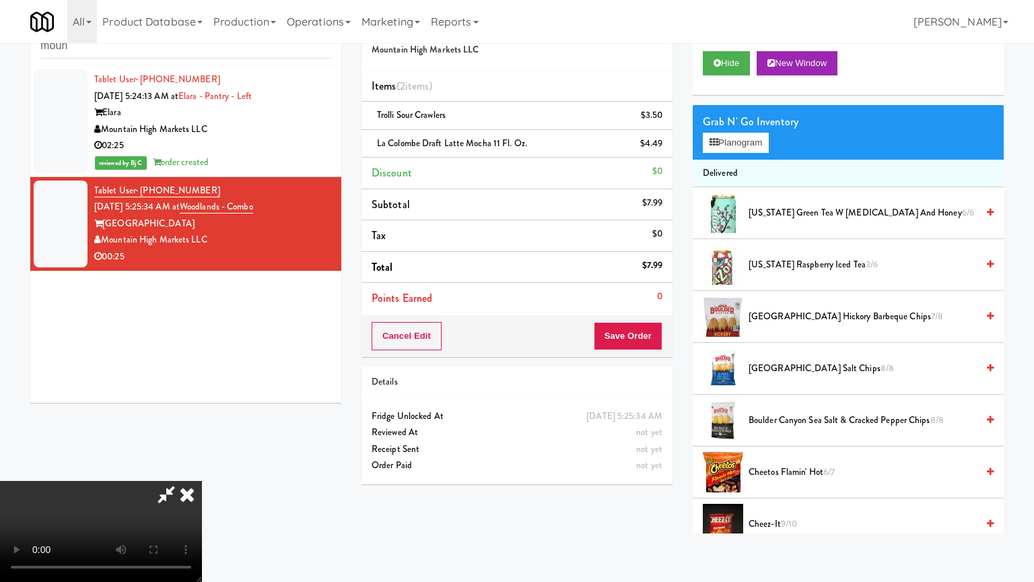
click at [202, 481] on video at bounding box center [101, 531] width 202 height 101
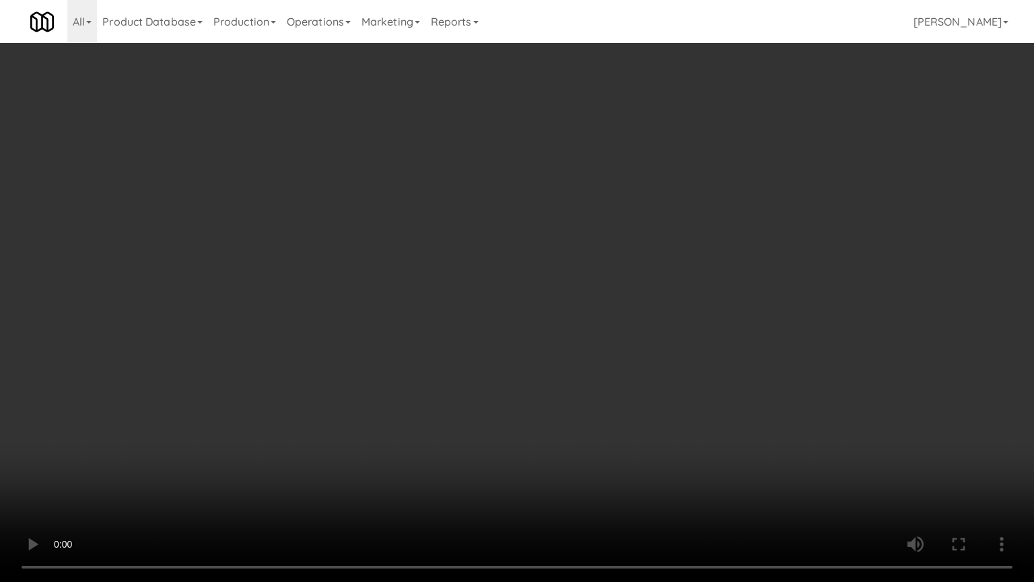
click at [483, 389] on video at bounding box center [517, 291] width 1034 height 582
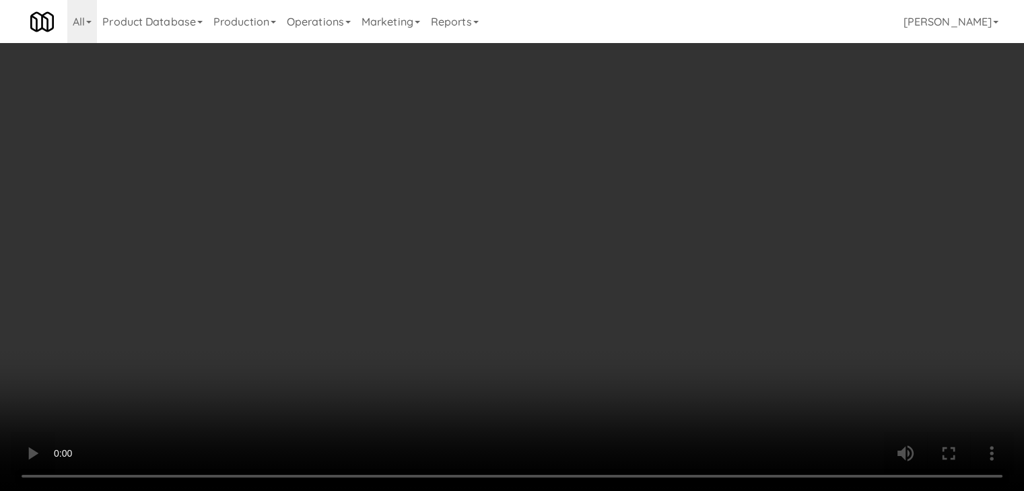
click at [657, 116] on icon at bounding box center [657, 120] width 7 height 9
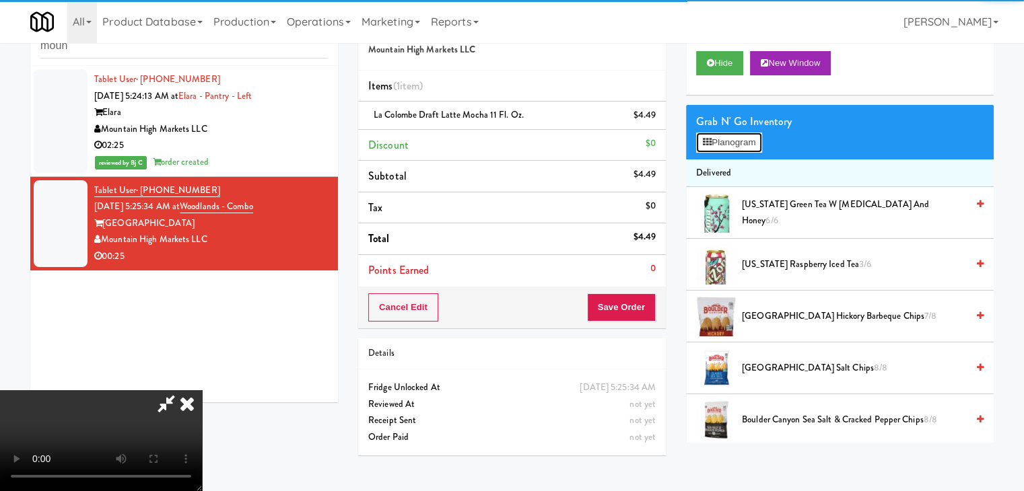
click at [729, 133] on button "Planogram" at bounding box center [729, 143] width 66 height 20
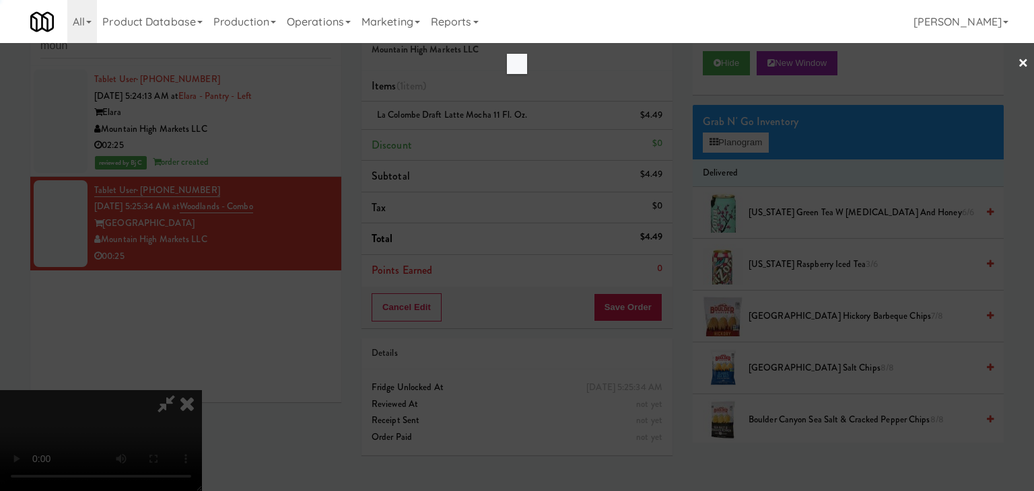
click at [729, 135] on div at bounding box center [517, 245] width 1034 height 491
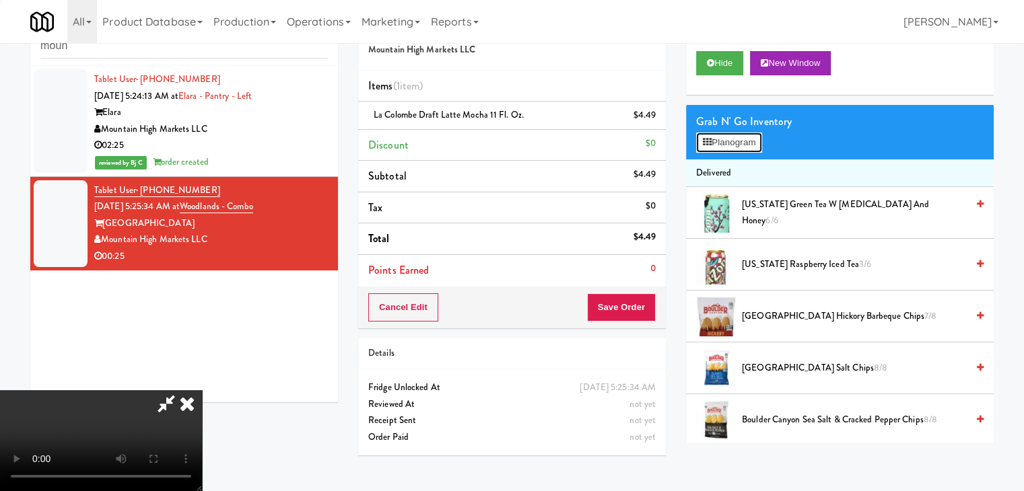
click at [729, 137] on button "Planogram" at bounding box center [729, 143] width 66 height 20
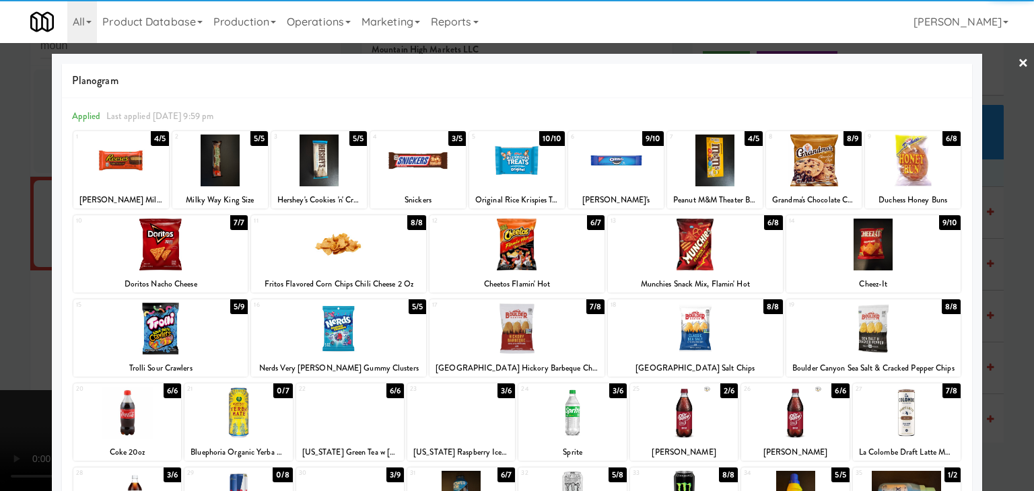
click at [333, 343] on div at bounding box center [338, 329] width 175 height 52
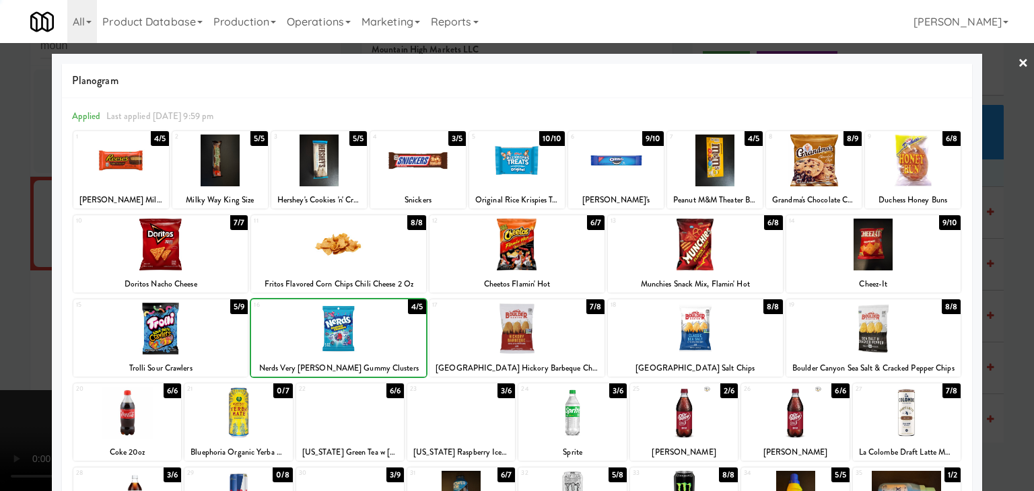
drag, startPoint x: 0, startPoint y: 343, endPoint x: 291, endPoint y: 337, distance: 290.9
click at [13, 339] on div at bounding box center [517, 245] width 1034 height 491
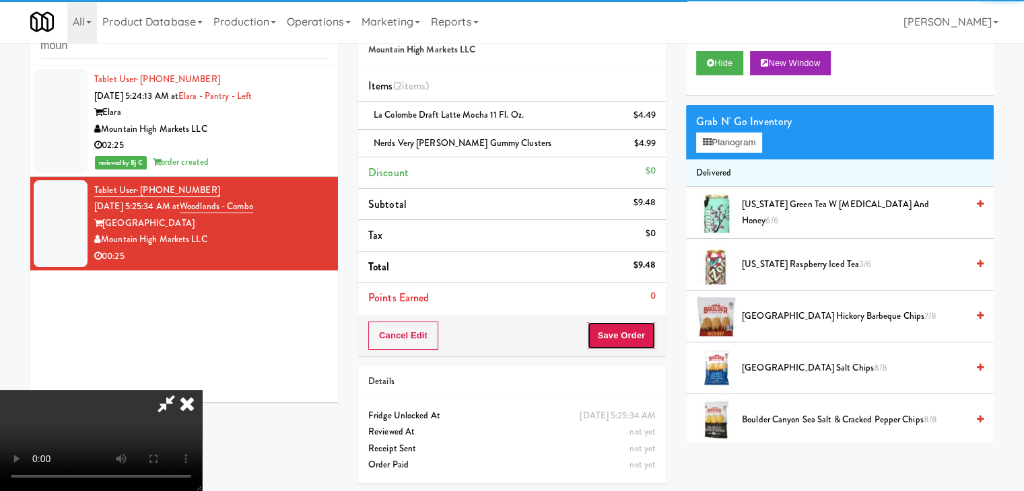
click at [631, 332] on button "Save Order" at bounding box center [621, 336] width 69 height 28
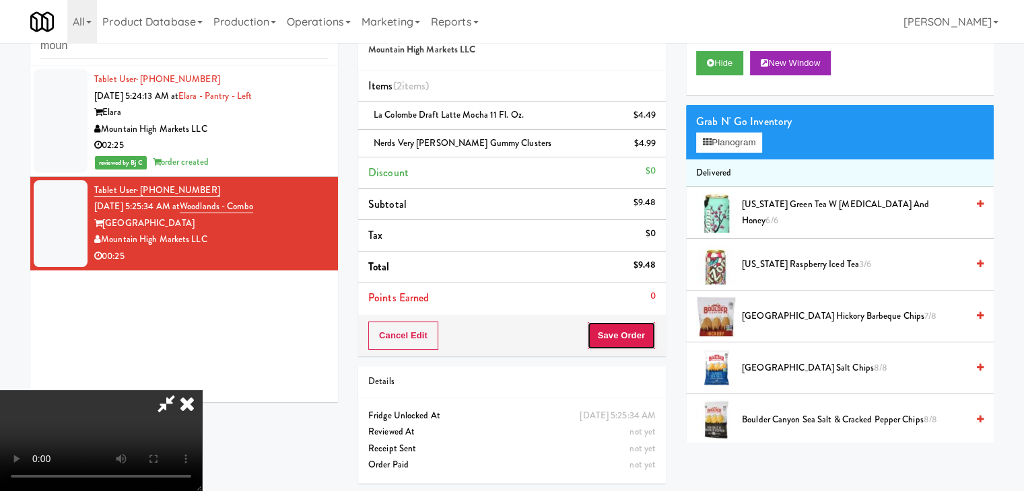
click at [631, 332] on button "Save Order" at bounding box center [621, 336] width 69 height 28
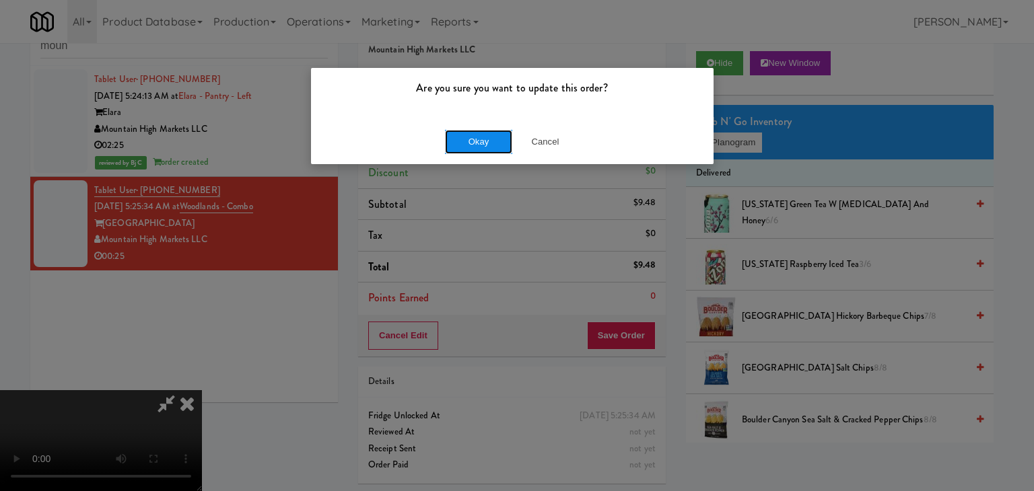
click at [484, 144] on button "Okay" at bounding box center [478, 142] width 67 height 24
click at [484, 144] on div "Okay Cancel" at bounding box center [512, 141] width 403 height 45
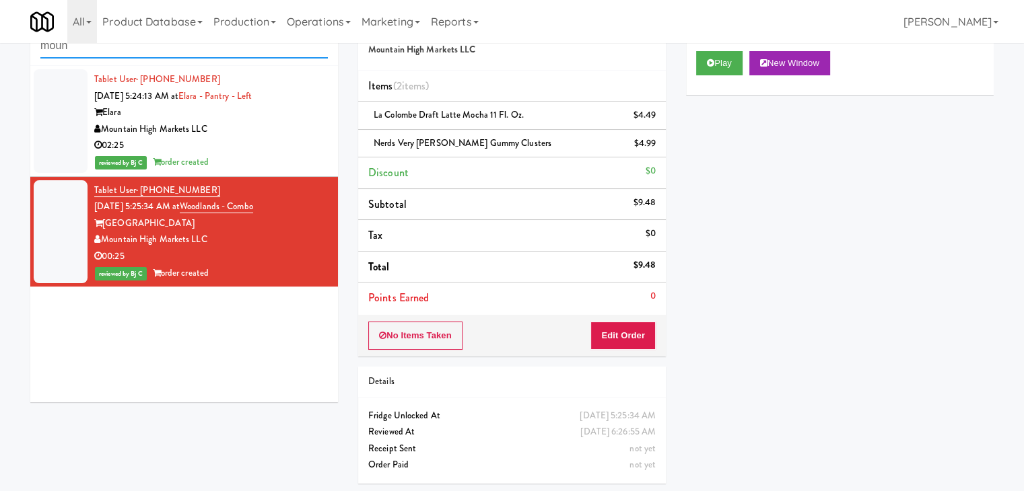
drag, startPoint x: 79, startPoint y: 48, endPoint x: 0, endPoint y: 52, distance: 79.5
click at [0, 52] on div "inbox reviewed all all unclear take inventory issue suspicious failed recent mo…" at bounding box center [512, 249] width 1024 height 489
paste input "Cosmopolitan at [GEOGRAPHIC_DATA] - Cooler #1"
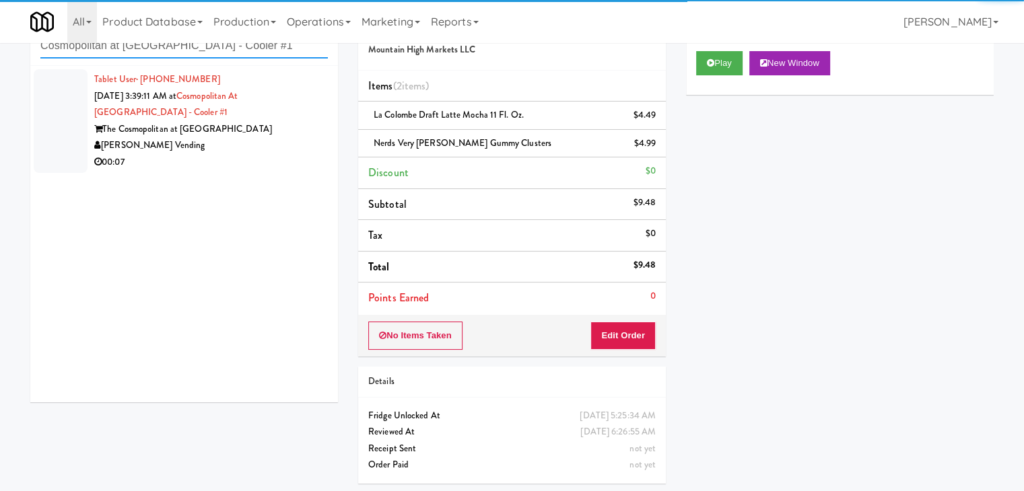
type input "Cosmopolitan at [GEOGRAPHIC_DATA] - Cooler #1"
click at [256, 151] on div "[PERSON_NAME] Vending" at bounding box center [211, 145] width 234 height 17
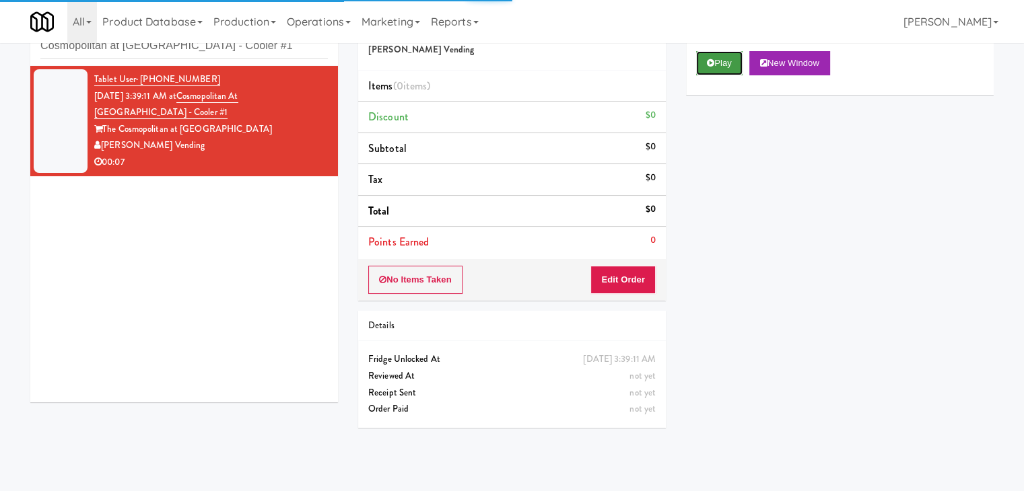
click at [735, 59] on button "Play" at bounding box center [719, 63] width 46 height 24
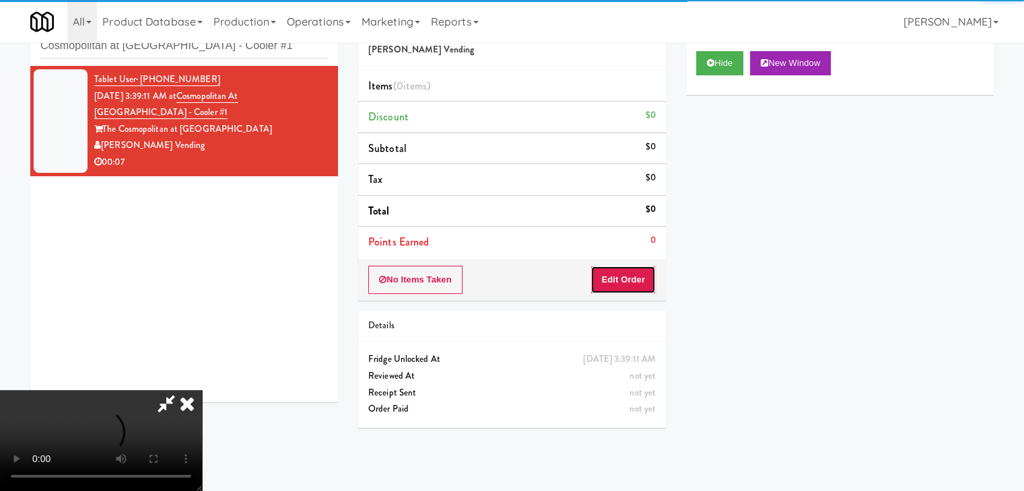
click at [627, 279] on button "Edit Order" at bounding box center [622, 280] width 65 height 28
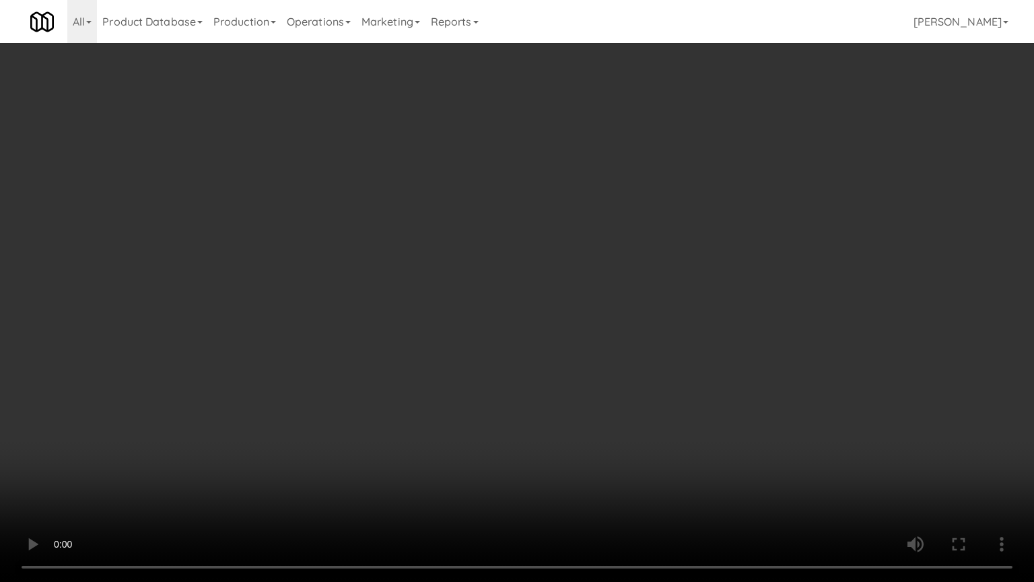
click at [563, 434] on video at bounding box center [517, 291] width 1034 height 582
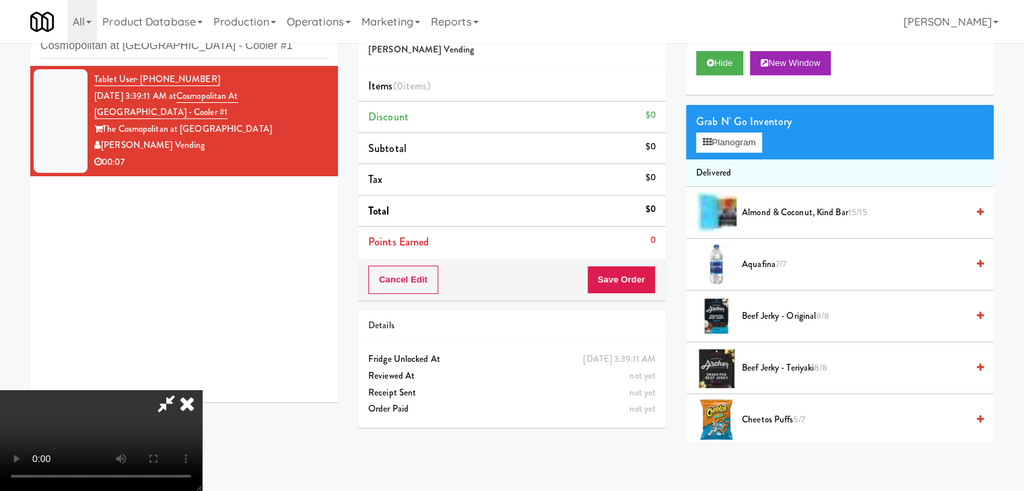
click at [202, 390] on icon at bounding box center [187, 403] width 30 height 27
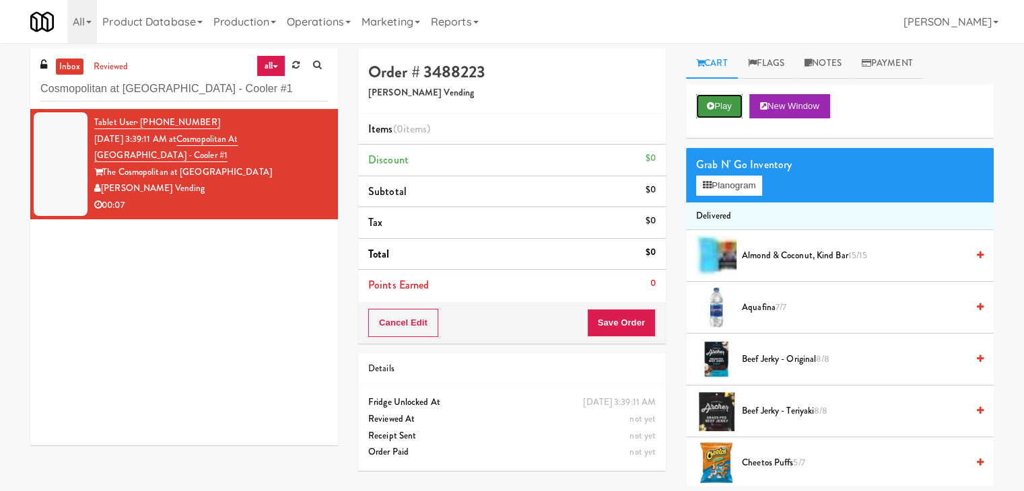
click at [727, 105] on button "Play" at bounding box center [719, 106] width 46 height 24
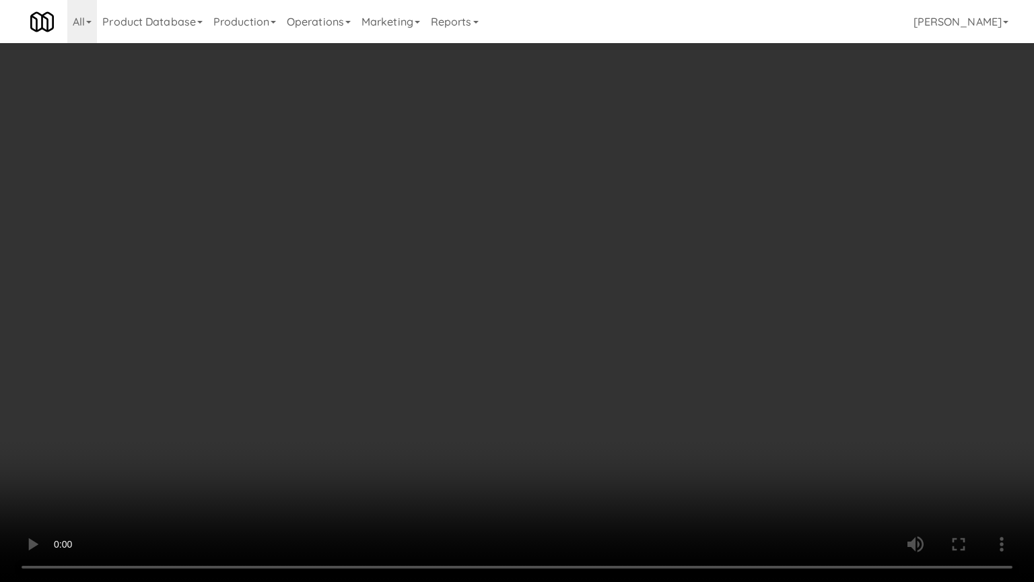
click at [648, 300] on video at bounding box center [517, 291] width 1034 height 582
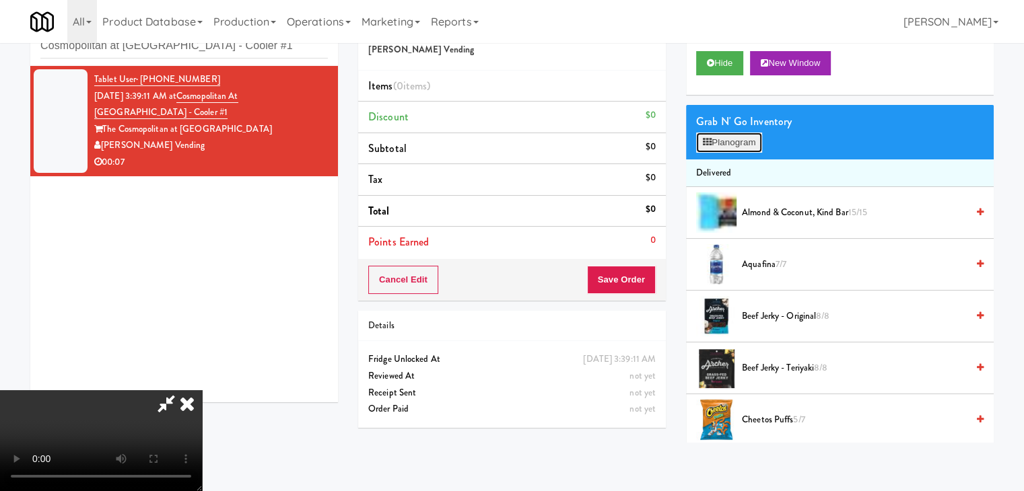
click at [735, 139] on button "Planogram" at bounding box center [729, 143] width 66 height 20
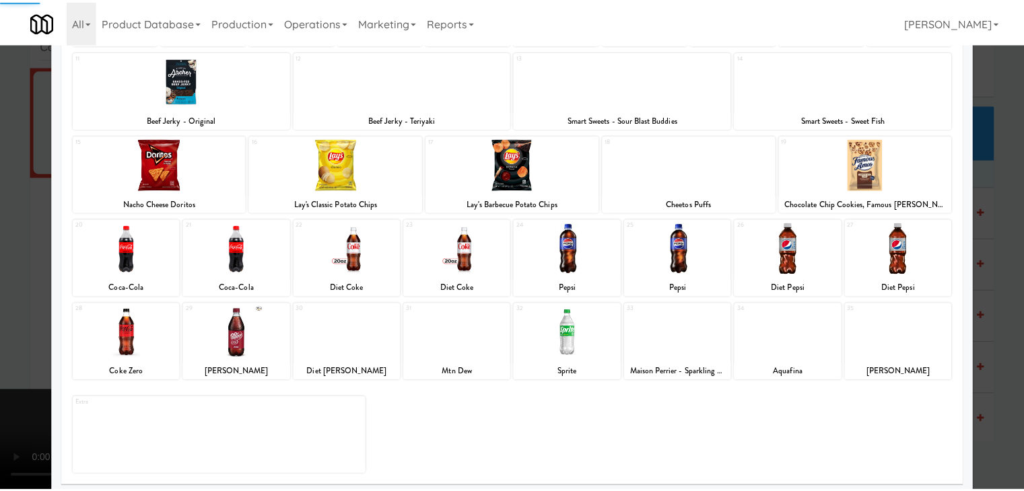
scroll to position [170, 0]
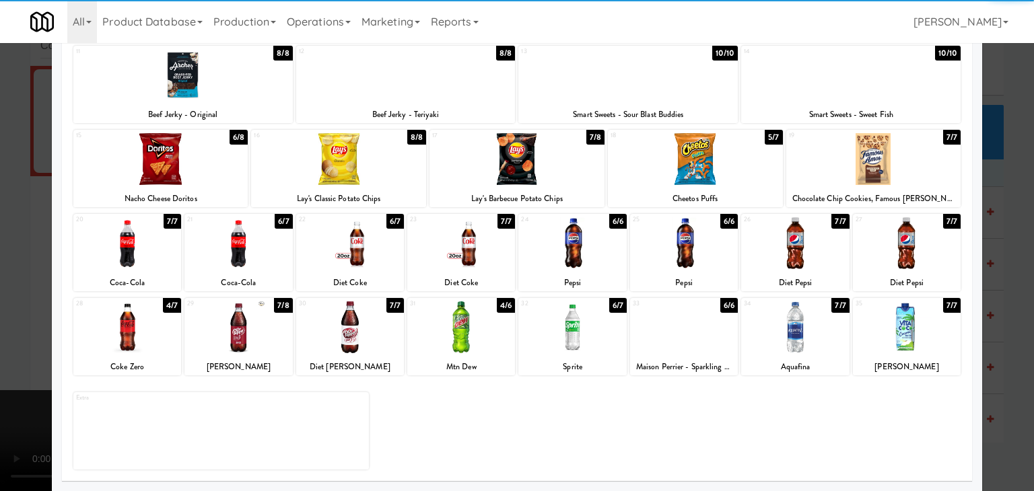
drag, startPoint x: 141, startPoint y: 243, endPoint x: 0, endPoint y: 271, distance: 144.2
click at [141, 243] on div at bounding box center [127, 243] width 108 height 52
click at [12, 269] on div at bounding box center [517, 245] width 1034 height 491
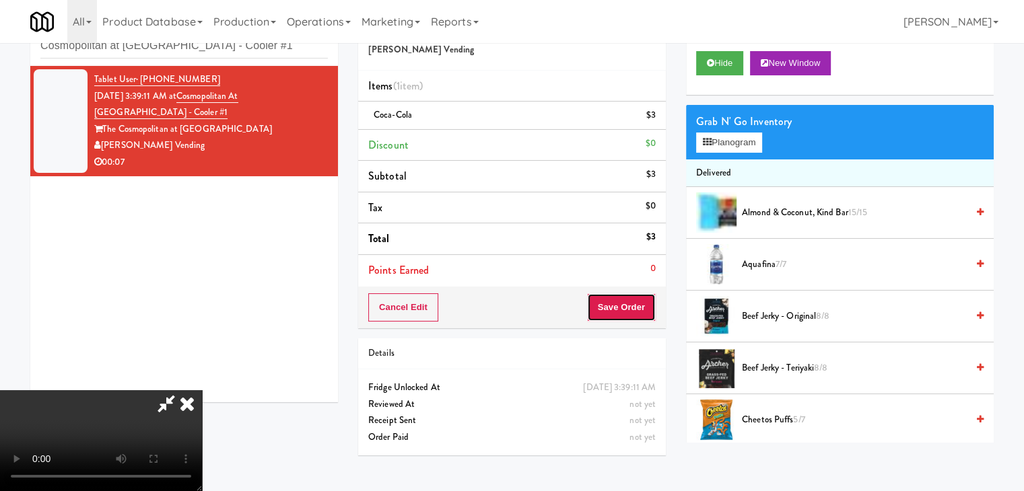
click at [634, 308] on button "Save Order" at bounding box center [621, 308] width 69 height 28
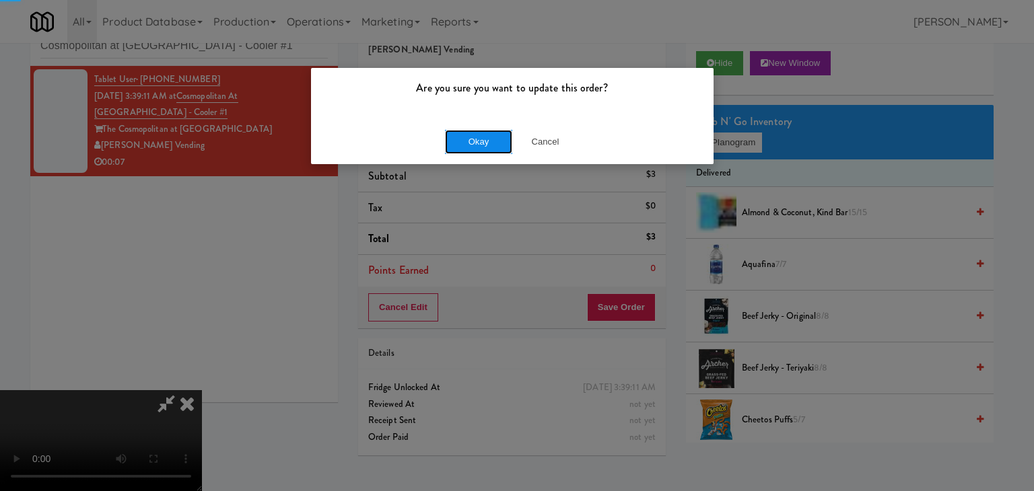
click at [467, 135] on button "Okay" at bounding box center [478, 142] width 67 height 24
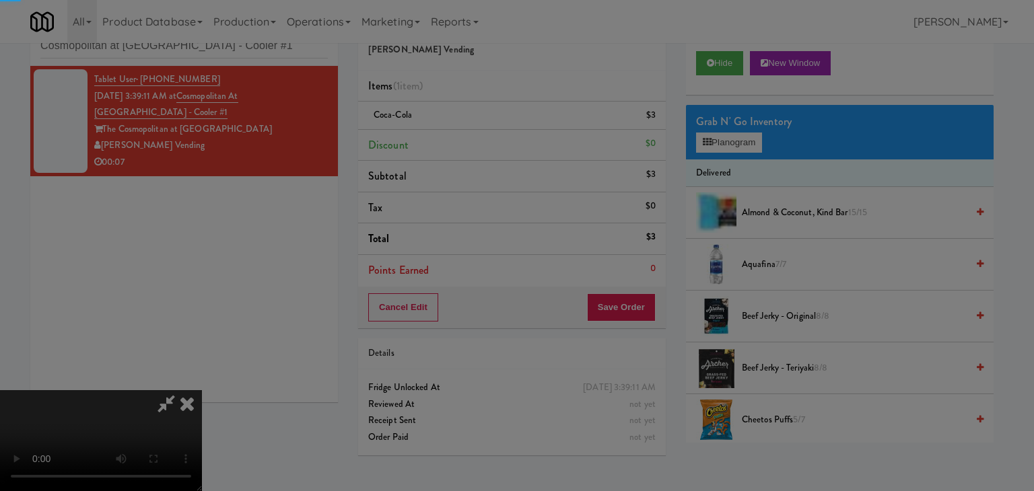
click at [467, 129] on button "Okay" at bounding box center [478, 117] width 67 height 24
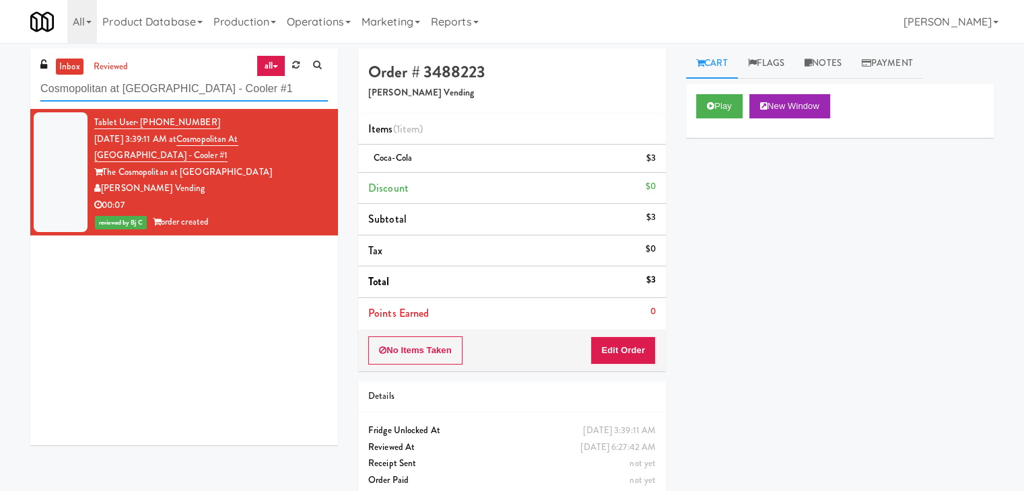
drag, startPoint x: 256, startPoint y: 94, endPoint x: 0, endPoint y: 102, distance: 256.0
click at [0, 102] on div "inbox reviewed all all unclear take inventory issue suspicious failed recent Co…" at bounding box center [512, 278] width 1024 height 461
paste input "(Food, Snack & Drink) South Brunswick Police Department"
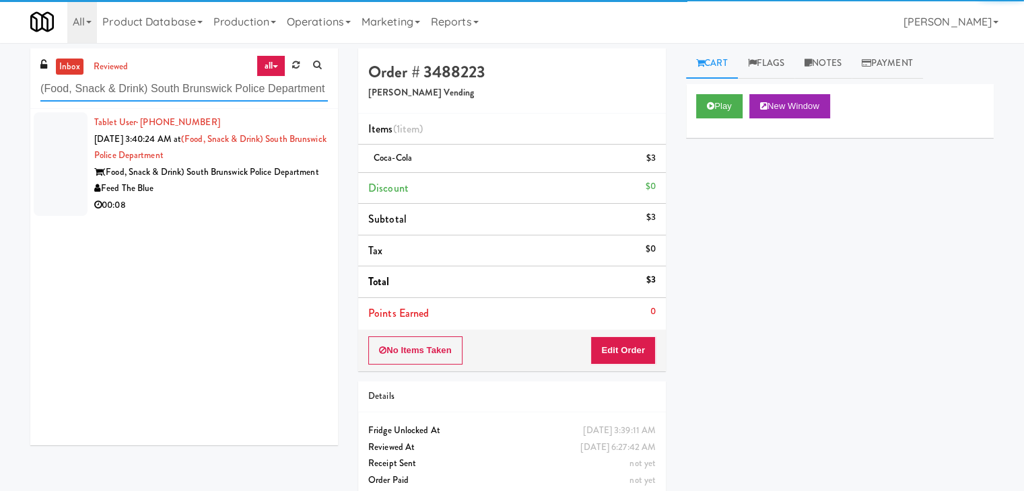
type input "(Food, Snack & Drink) South Brunswick Police Department"
click at [222, 181] on div "(Food, Snack & Drink) South Brunswick Police Department" at bounding box center [211, 172] width 234 height 17
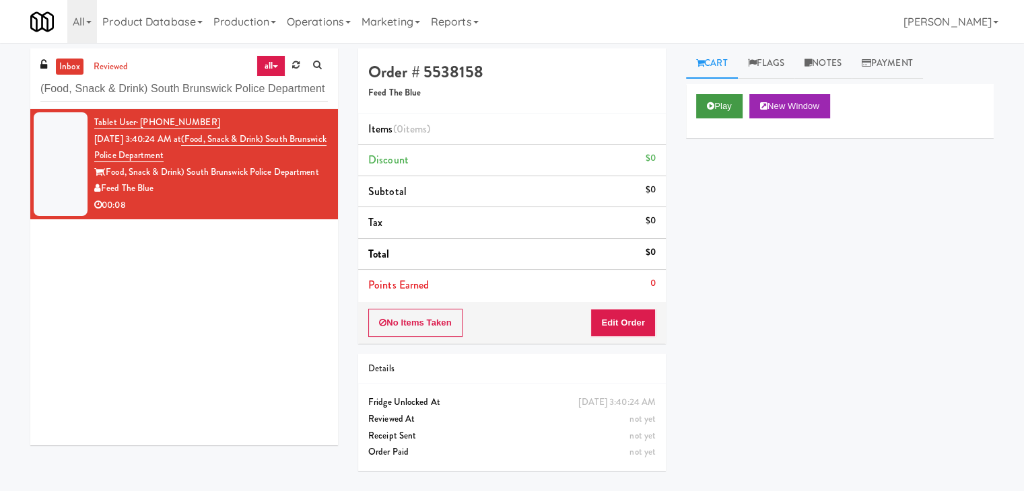
click at [724, 92] on div "Play New Window" at bounding box center [840, 111] width 308 height 54
drag, startPoint x: 716, startPoint y: 106, endPoint x: 708, endPoint y: 126, distance: 21.8
click at [716, 108] on button "Play" at bounding box center [719, 106] width 46 height 24
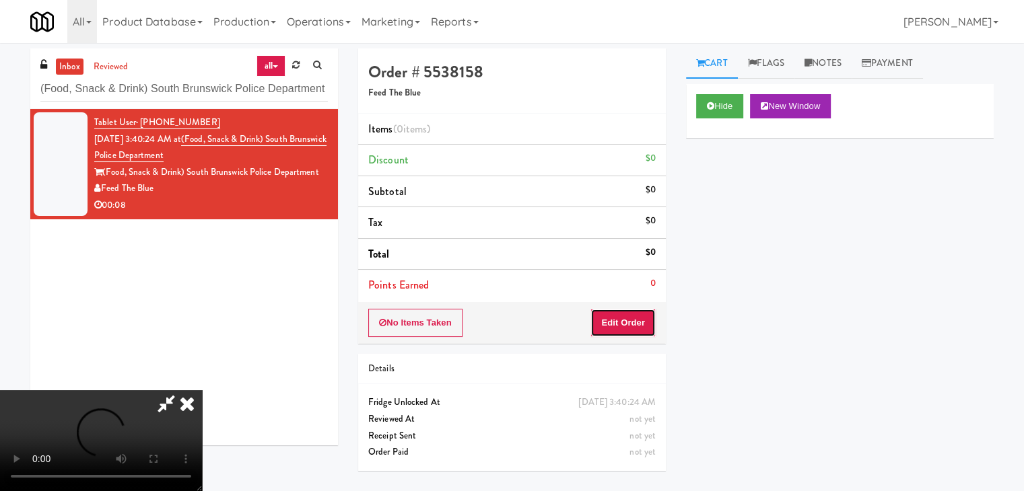
click at [627, 320] on button "Edit Order" at bounding box center [622, 323] width 65 height 28
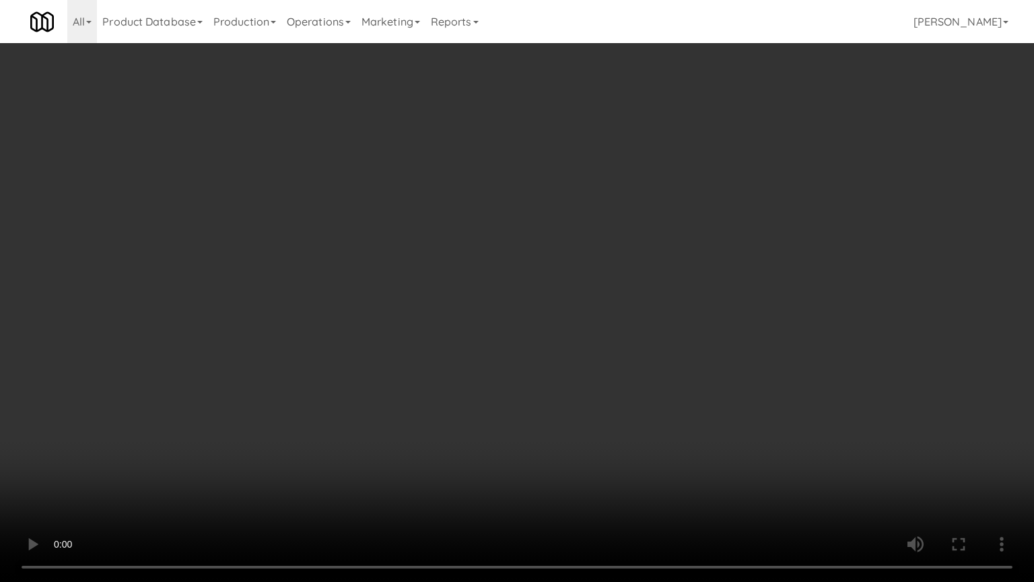
click at [601, 291] on video at bounding box center [517, 291] width 1034 height 582
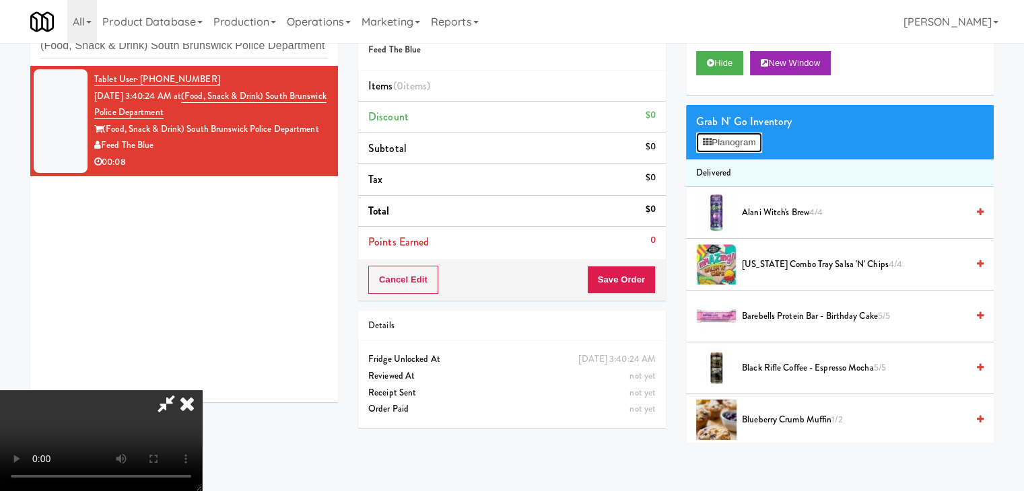
click at [726, 143] on button "Planogram" at bounding box center [729, 143] width 66 height 20
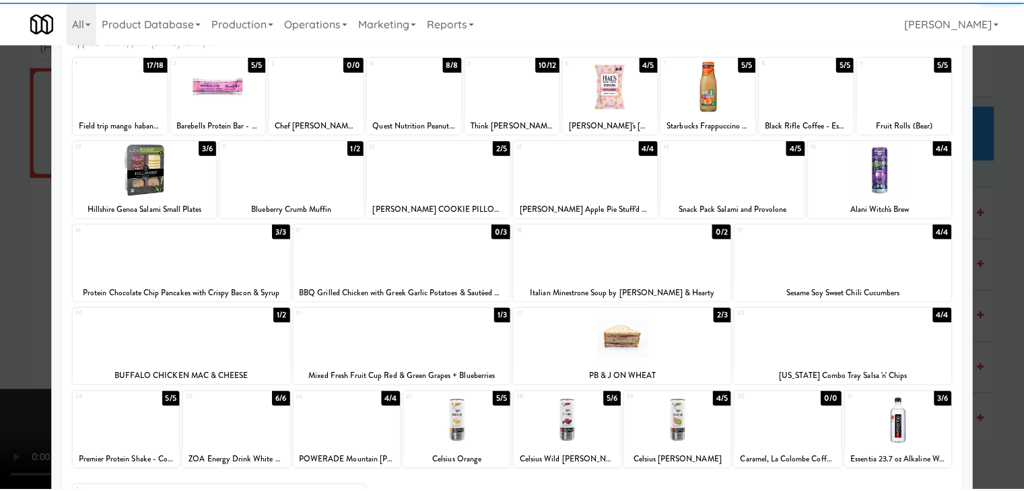
scroll to position [170, 0]
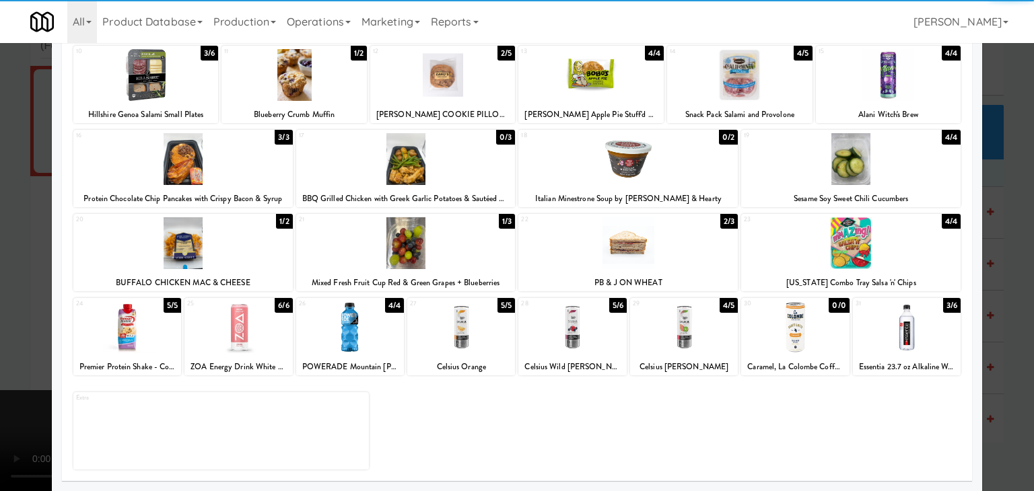
drag, startPoint x: 257, startPoint y: 334, endPoint x: 224, endPoint y: 333, distance: 32.3
click at [256, 334] on div at bounding box center [238, 328] width 108 height 52
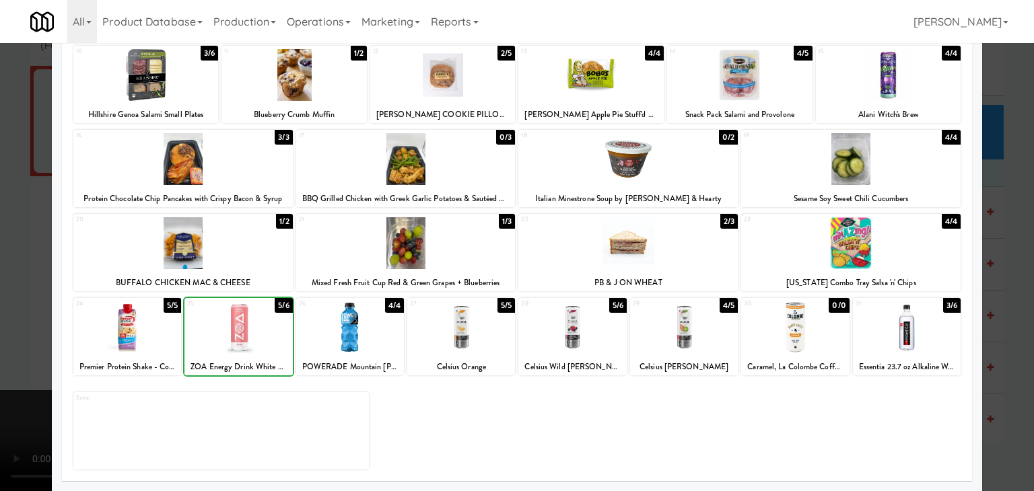
click at [10, 302] on div at bounding box center [517, 245] width 1034 height 491
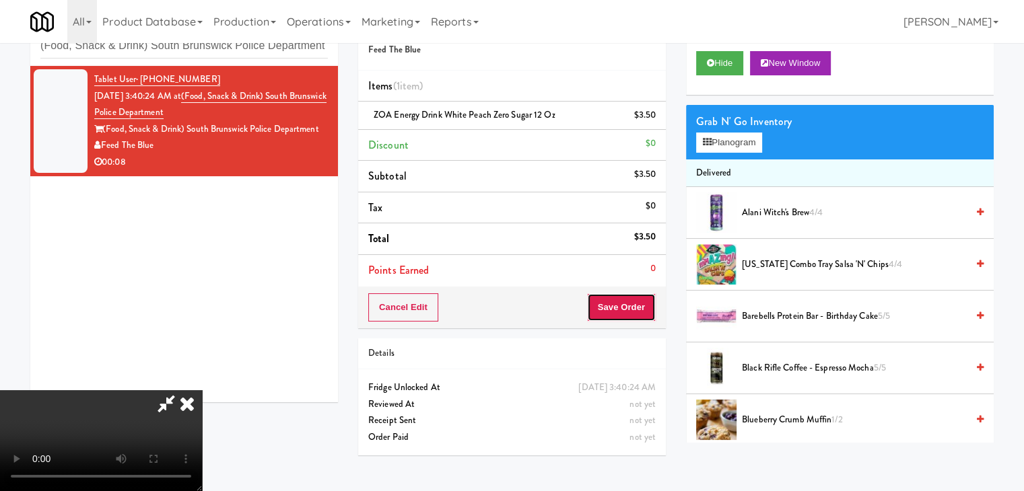
click at [647, 308] on button "Save Order" at bounding box center [621, 308] width 69 height 28
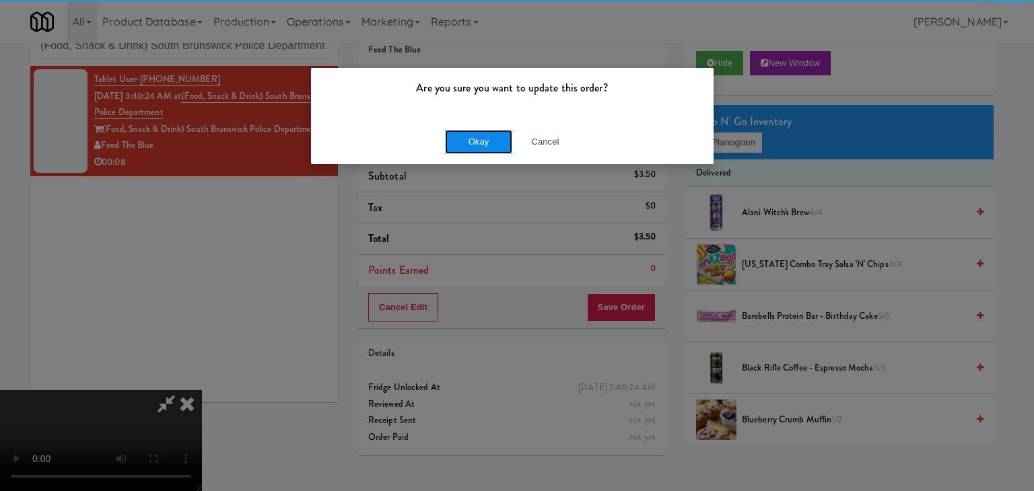
click at [454, 139] on button "Okay" at bounding box center [478, 142] width 67 height 24
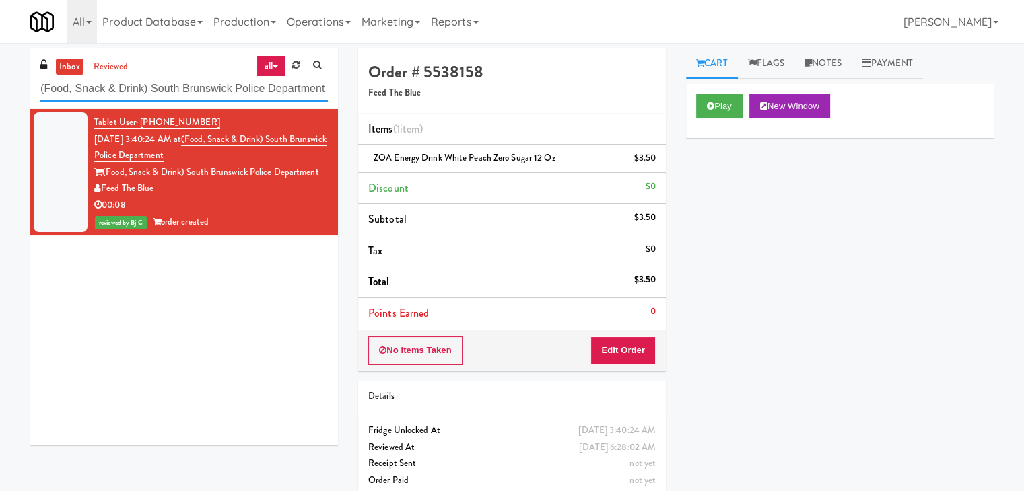
click at [197, 95] on input "(Food, Snack & Drink) South Brunswick Police Department" at bounding box center [183, 89] width 287 height 25
paste input "The Vue - Cooler"
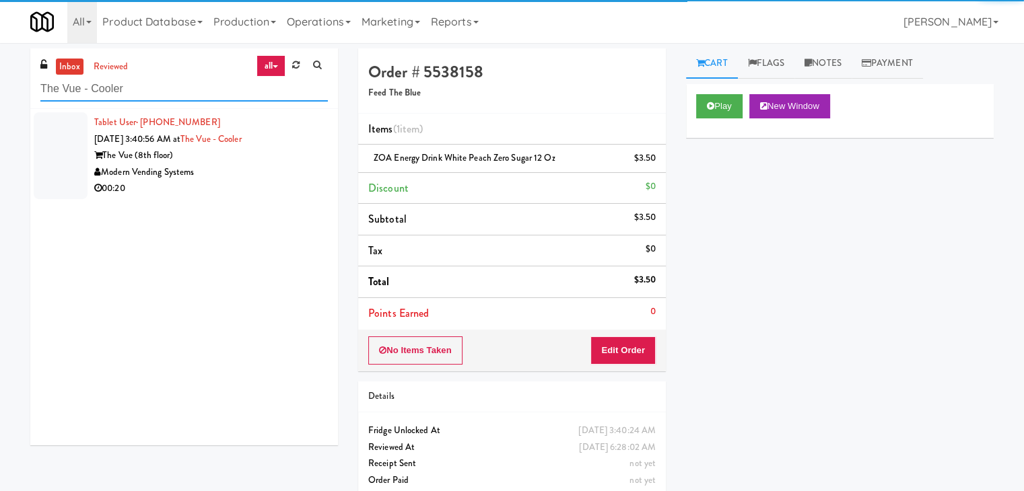
type input "The Vue - Cooler"
click at [251, 179] on div "Modern Vending Systems" at bounding box center [211, 172] width 234 height 17
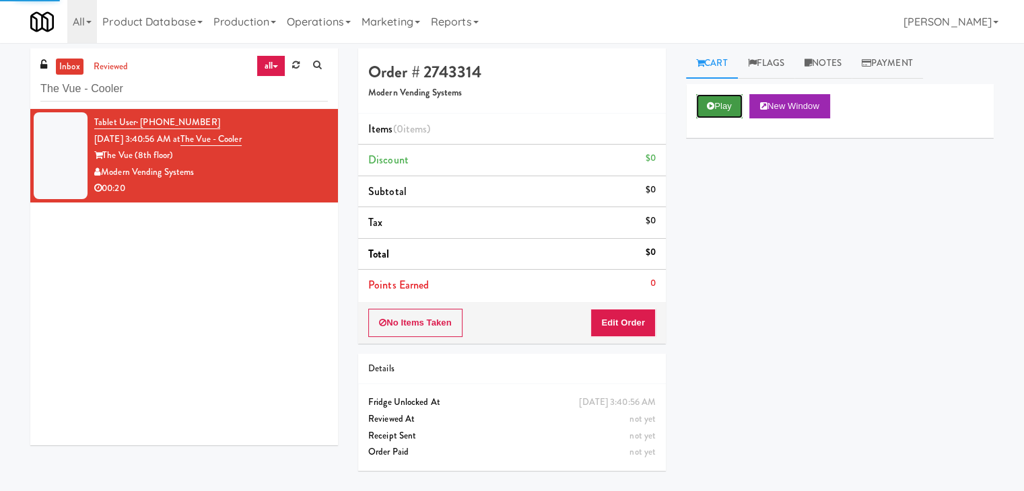
click at [712, 98] on button "Play" at bounding box center [719, 106] width 46 height 24
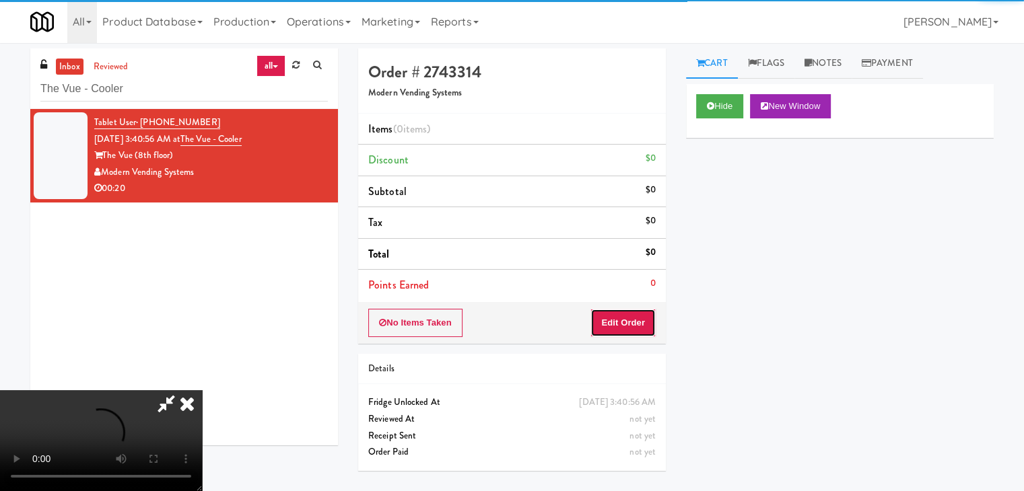
click at [618, 329] on button "Edit Order" at bounding box center [622, 323] width 65 height 28
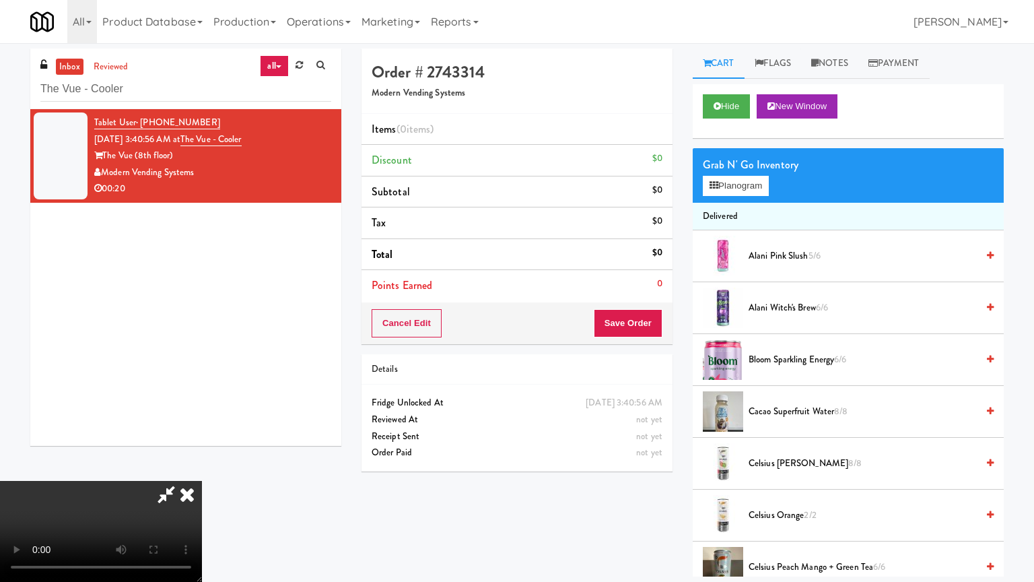
click at [202, 481] on video at bounding box center [101, 531] width 202 height 101
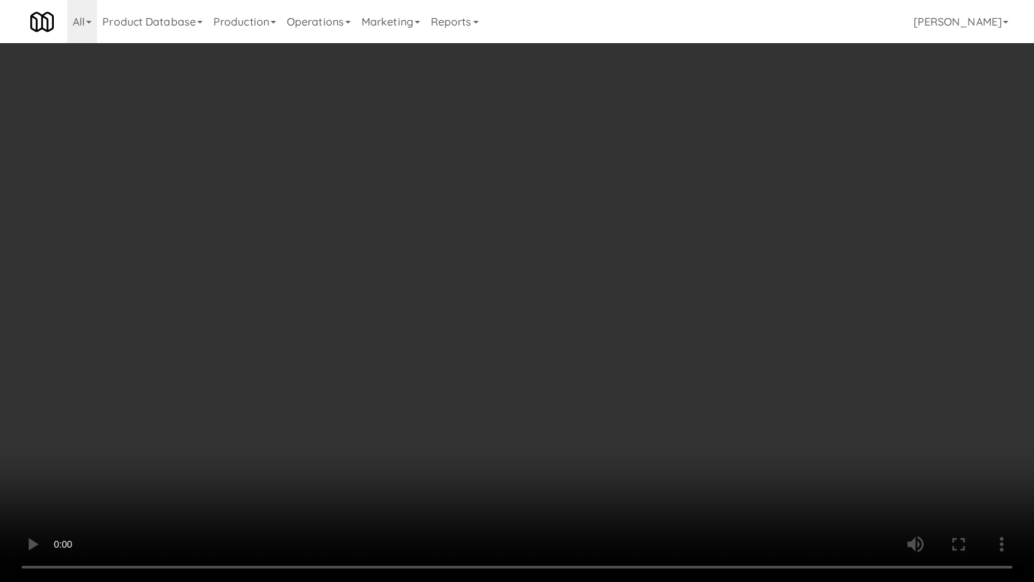
click at [576, 240] on video at bounding box center [517, 291] width 1034 height 582
click at [568, 239] on video at bounding box center [517, 291] width 1034 height 582
click at [569, 237] on video at bounding box center [517, 291] width 1034 height 582
click at [568, 241] on video at bounding box center [517, 291] width 1034 height 582
click at [572, 240] on video at bounding box center [517, 291] width 1034 height 582
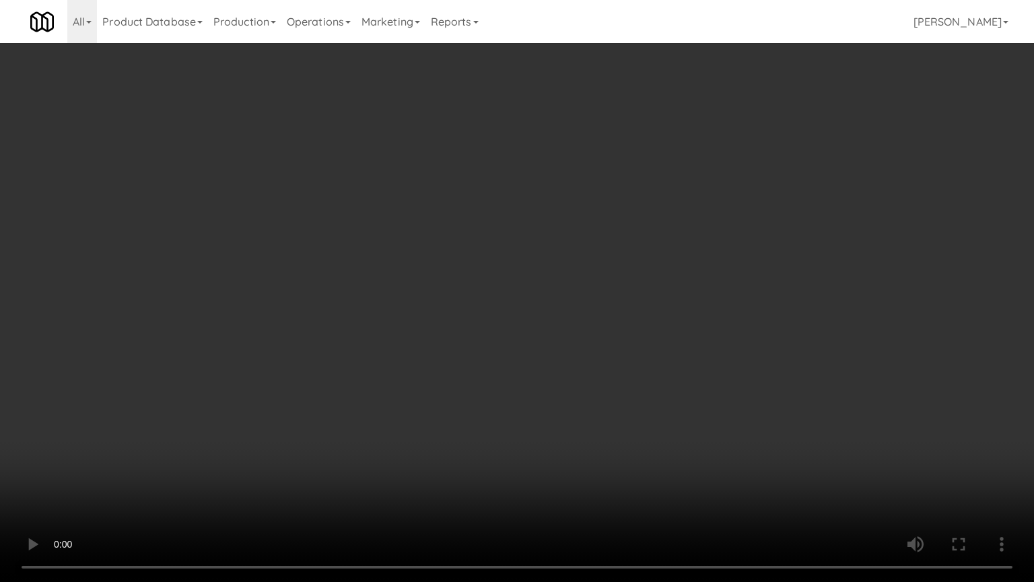
click at [580, 229] on video at bounding box center [517, 291] width 1034 height 582
click at [581, 229] on video at bounding box center [517, 291] width 1034 height 582
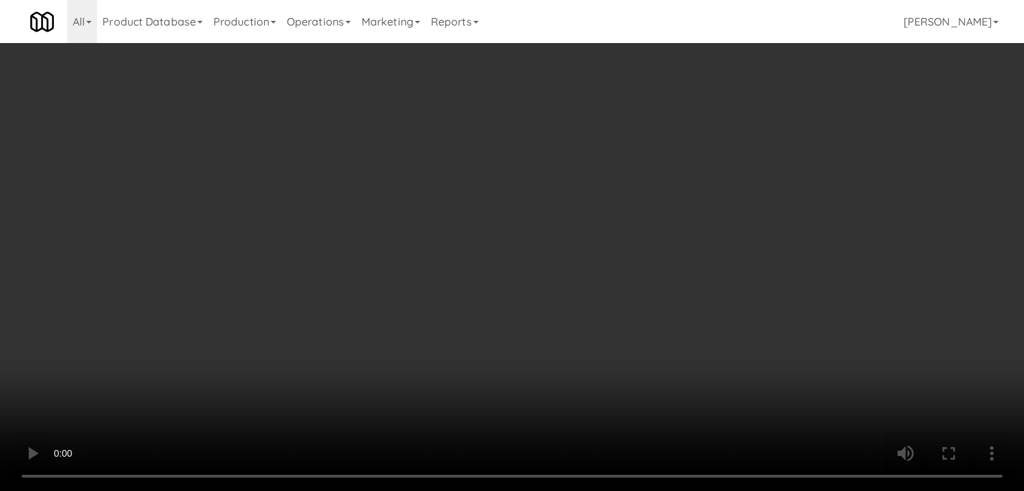
click at [543, 191] on video at bounding box center [512, 245] width 1024 height 491
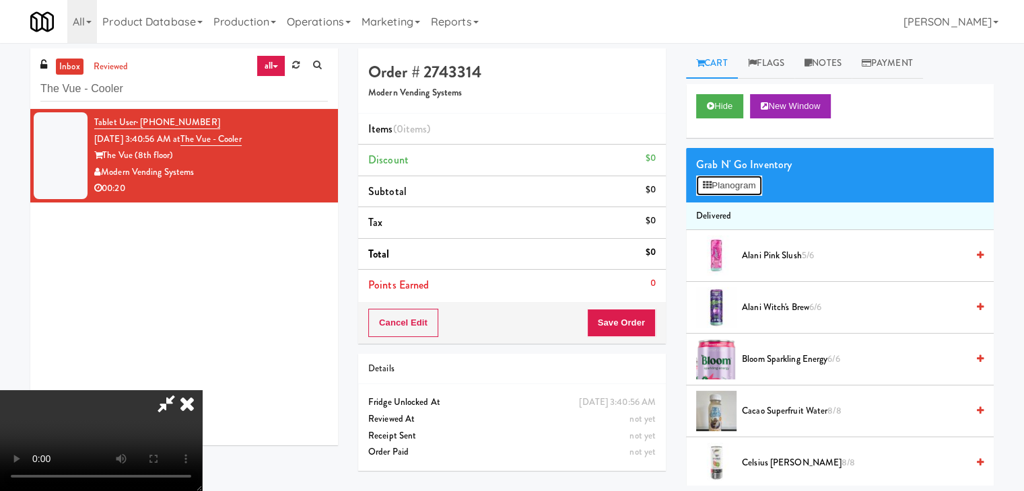
click at [741, 184] on button "Planogram" at bounding box center [729, 186] width 66 height 20
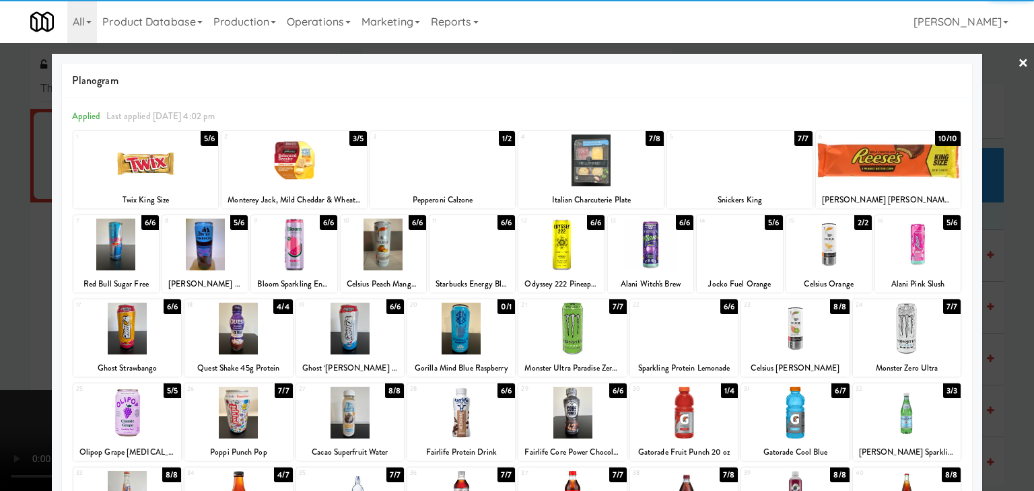
click at [910, 171] on div at bounding box center [888, 161] width 145 height 52
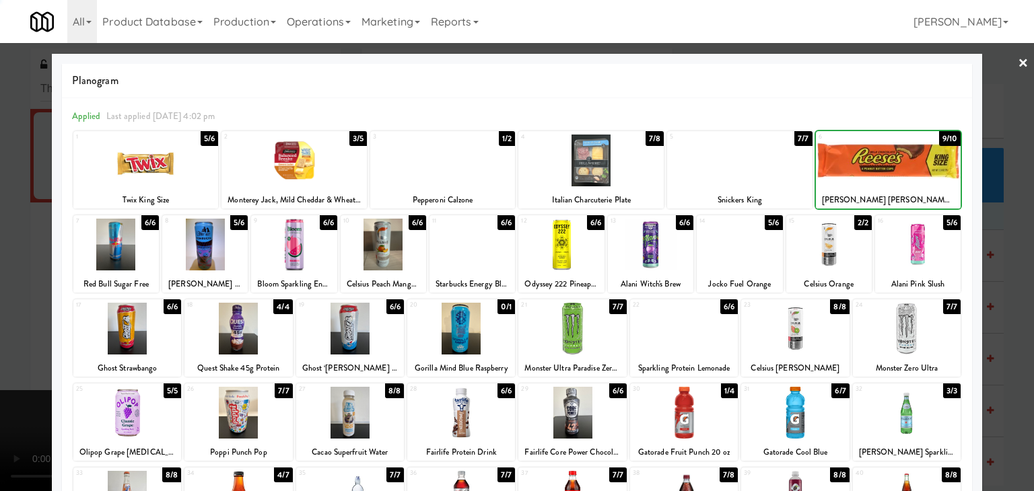
click at [0, 330] on div at bounding box center [517, 245] width 1034 height 491
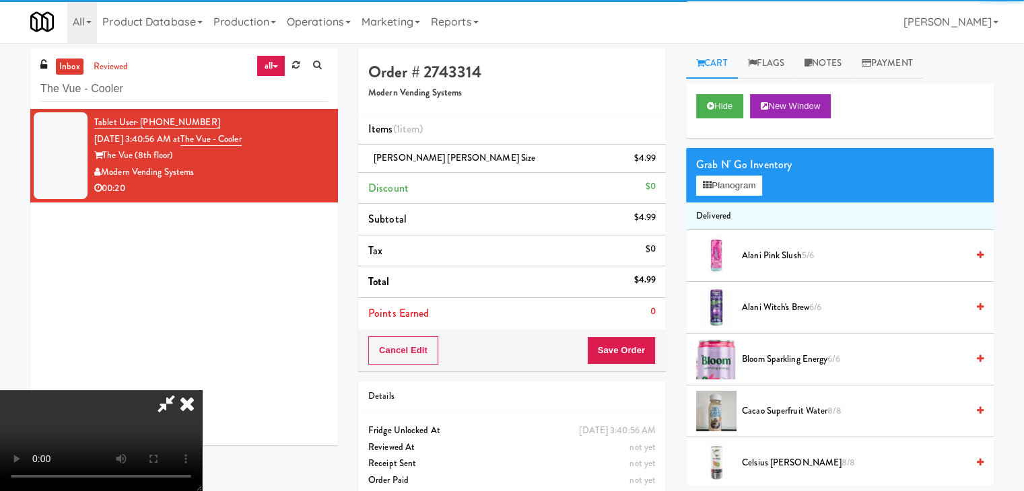
click at [202, 390] on video at bounding box center [101, 440] width 202 height 101
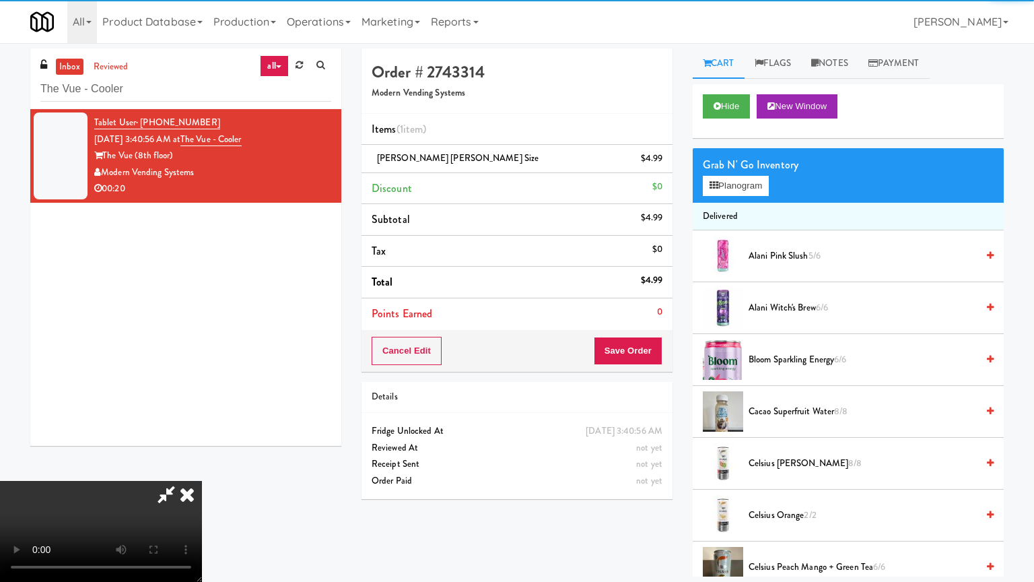
click at [202, 481] on video at bounding box center [101, 531] width 202 height 101
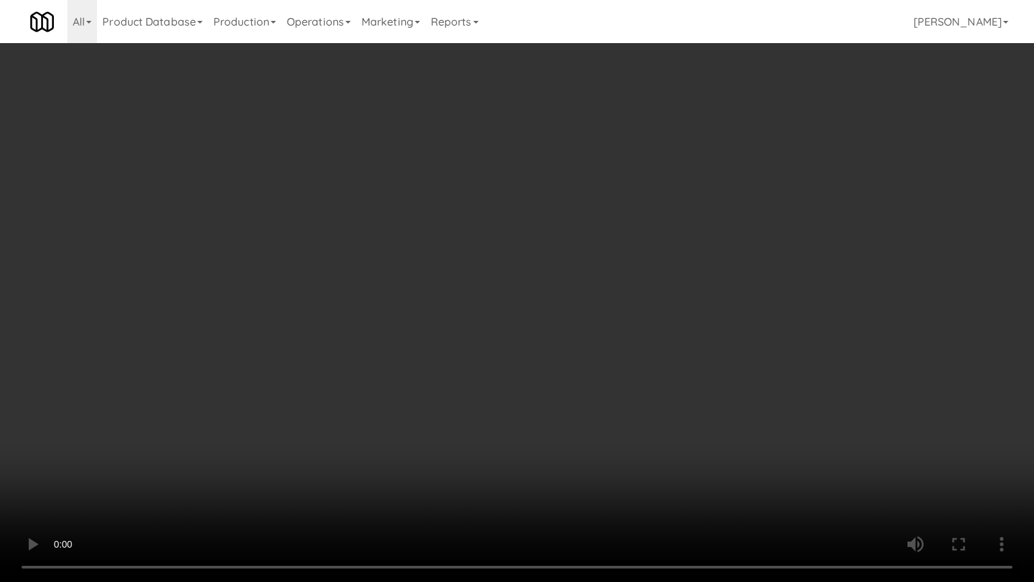
click at [622, 333] on video at bounding box center [517, 291] width 1034 height 582
click at [630, 332] on video at bounding box center [517, 291] width 1034 height 582
click at [636, 330] on video at bounding box center [517, 291] width 1034 height 582
click at [652, 314] on video at bounding box center [517, 291] width 1034 height 582
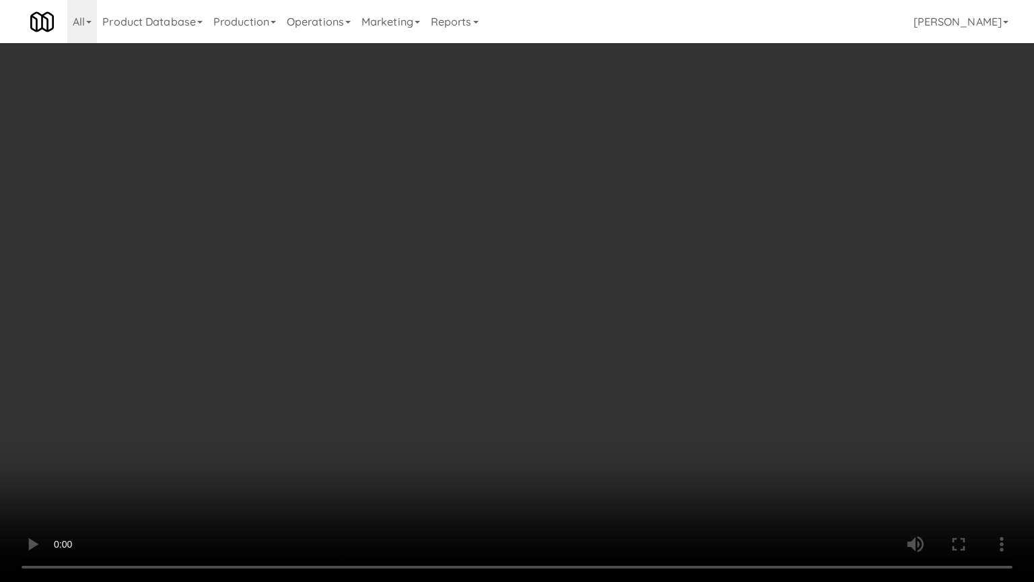
click at [652, 311] on video at bounding box center [517, 291] width 1034 height 582
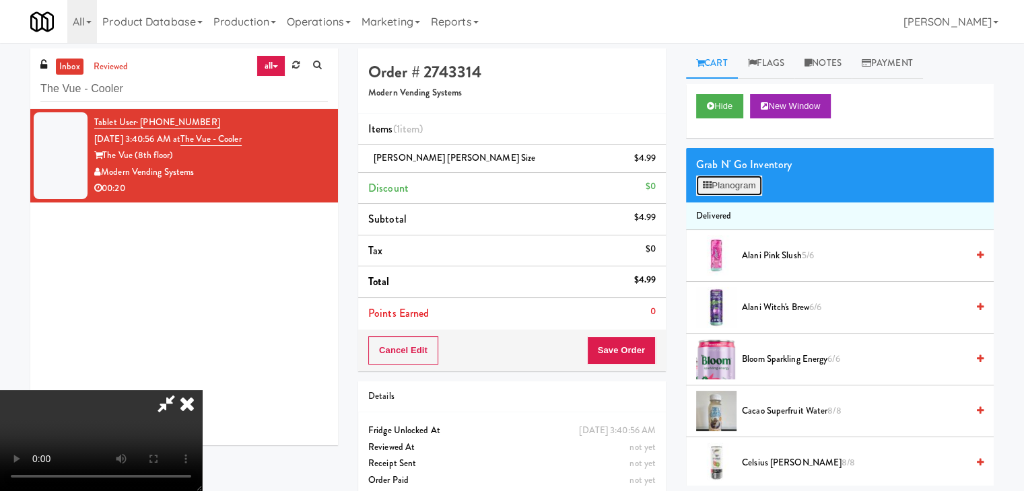
click at [737, 184] on button "Planogram" at bounding box center [729, 186] width 66 height 20
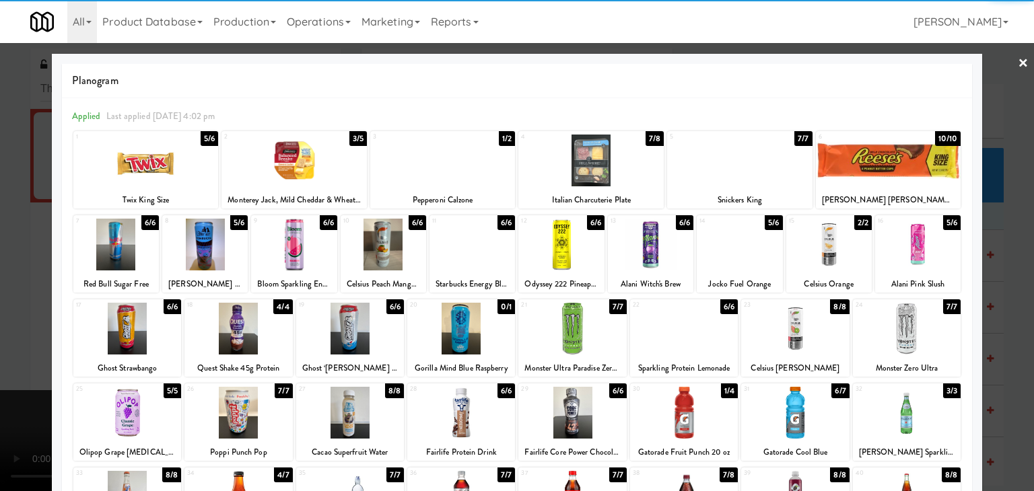
click at [738, 170] on div at bounding box center [739, 161] width 145 height 52
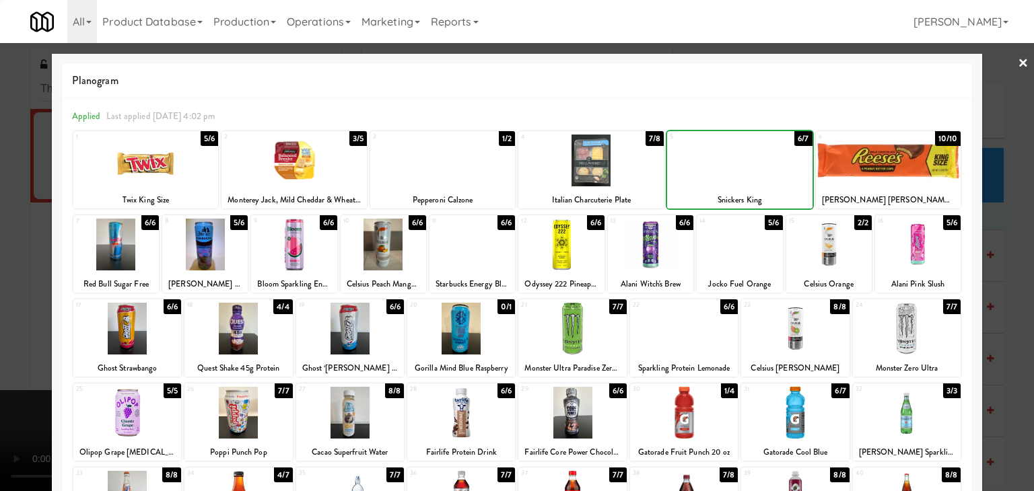
click at [0, 262] on div at bounding box center [517, 245] width 1034 height 491
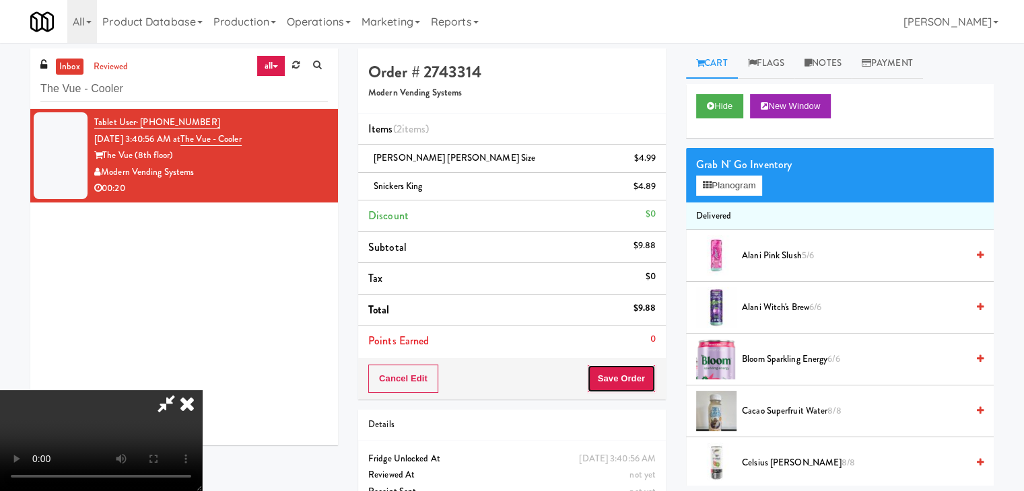
click at [643, 390] on button "Save Order" at bounding box center [621, 379] width 69 height 28
click at [644, 384] on button "Save Order" at bounding box center [621, 379] width 69 height 28
click at [644, 382] on body "Are you sure you want to update this order? Okay Cancel Okay Are you sure you w…" at bounding box center [512, 288] width 1024 height 491
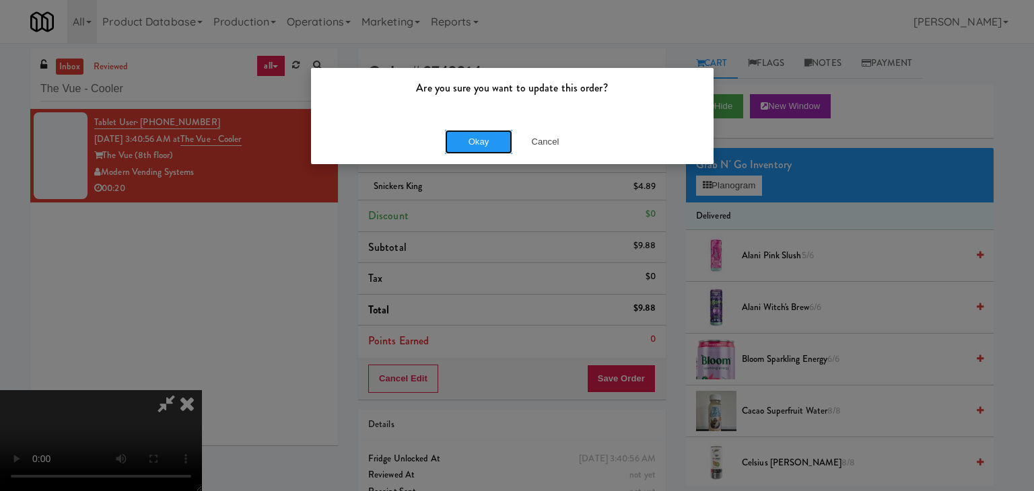
click at [490, 149] on button "Okay" at bounding box center [478, 142] width 67 height 24
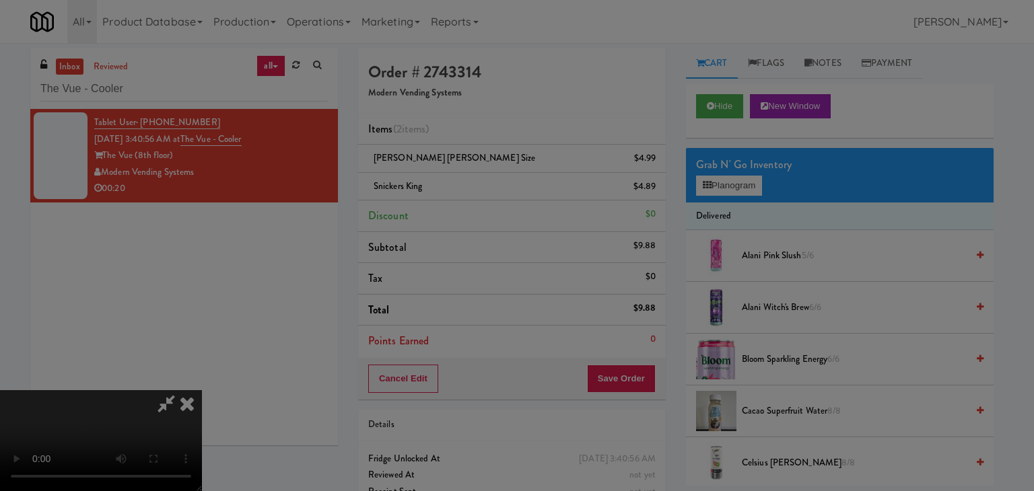
click at [490, 149] on body "Are you sure you want to update this order? Okay Cancel Okay Are you sure you w…" at bounding box center [517, 288] width 1034 height 491
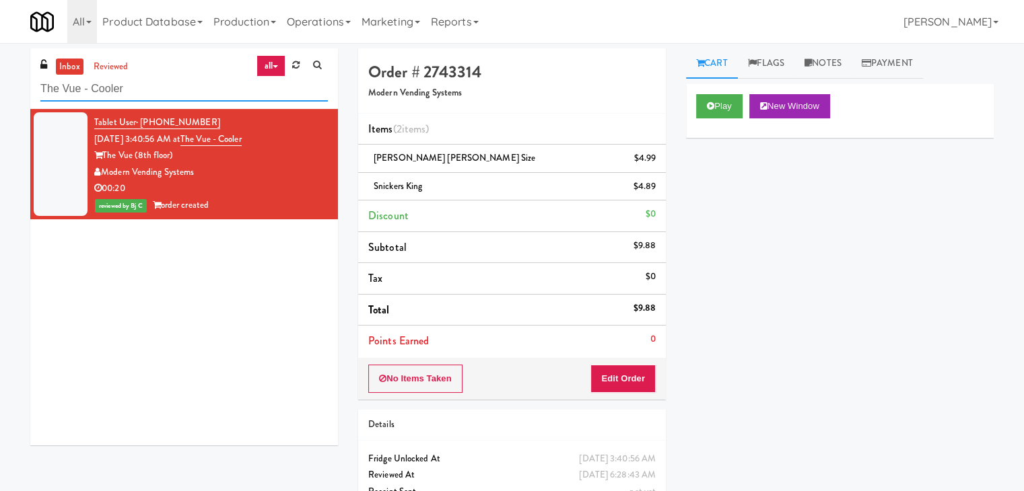
drag, startPoint x: 24, startPoint y: 95, endPoint x: 0, endPoint y: 98, distance: 24.4
click at [0, 98] on div "inbox reviewed all all unclear take inventory issue suspicious failed recent Th…" at bounding box center [512, 292] width 1024 height 489
paste input "Alameda West - Drink"
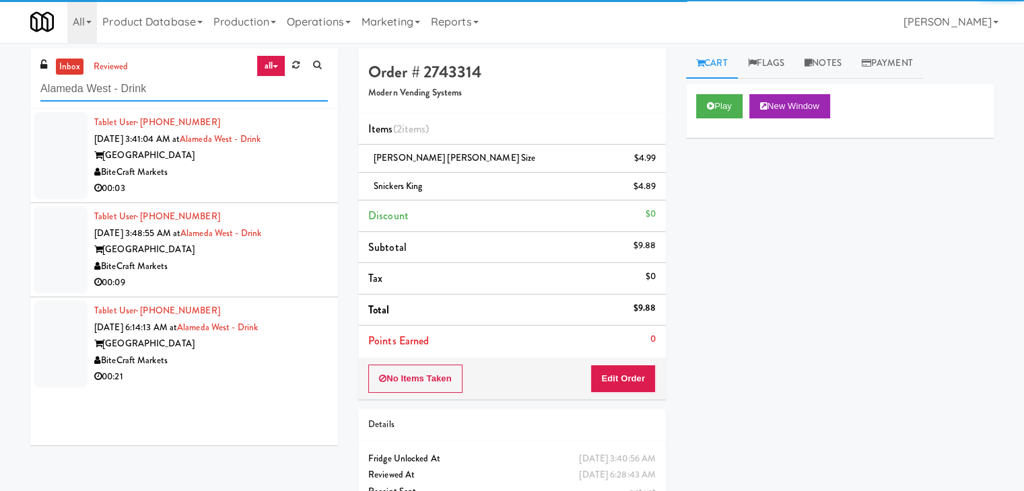
type input "Alameda West - Drink"
click at [270, 189] on div "00:03" at bounding box center [211, 188] width 234 height 17
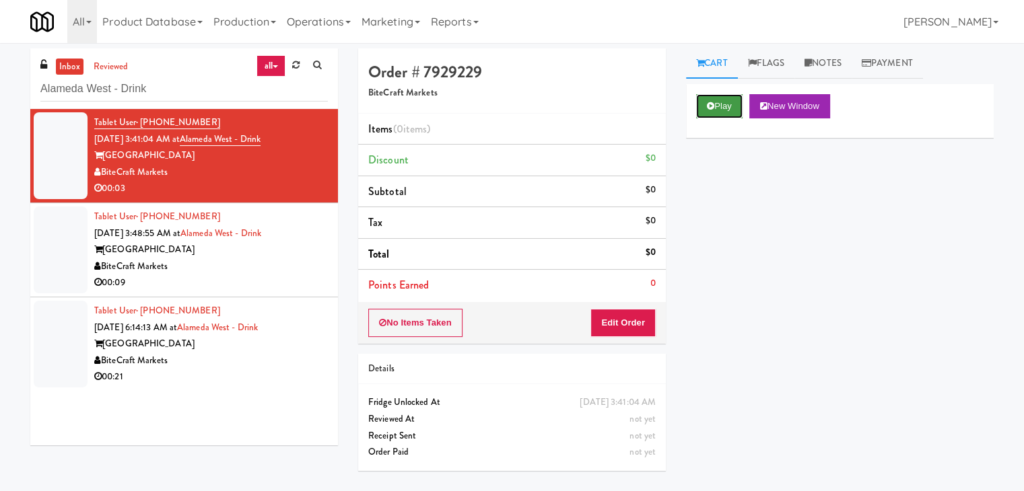
click at [734, 108] on button "Play" at bounding box center [719, 106] width 46 height 24
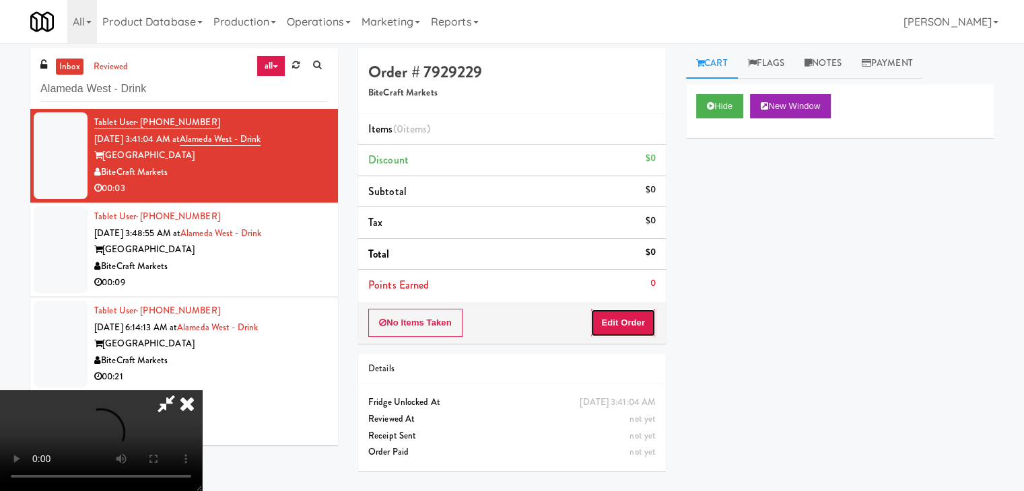
click at [617, 314] on button "Edit Order" at bounding box center [622, 323] width 65 height 28
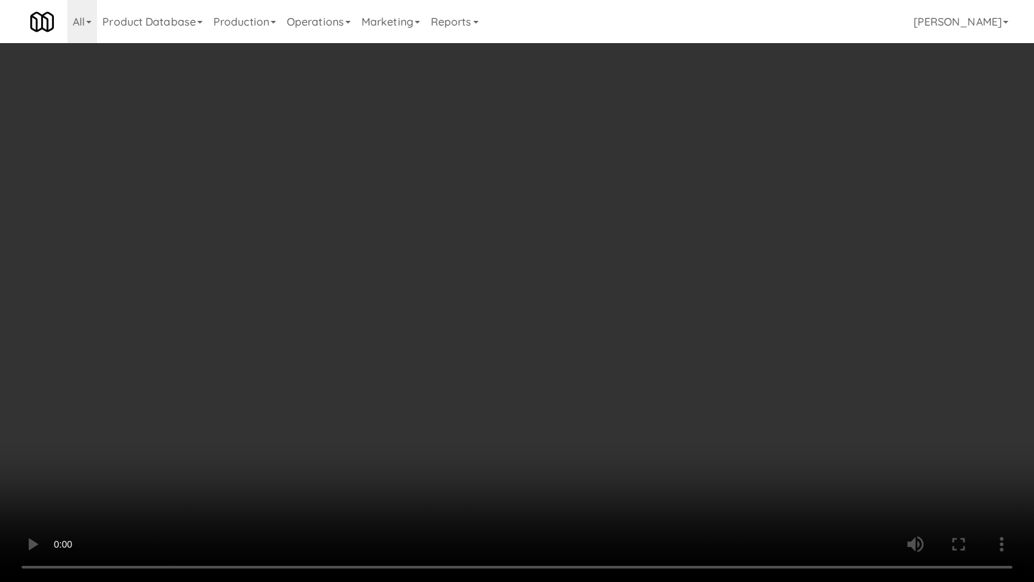
click at [588, 406] on video at bounding box center [517, 291] width 1034 height 582
drag, startPoint x: 588, startPoint y: 406, endPoint x: 673, endPoint y: 263, distance: 165.7
click at [590, 401] on video at bounding box center [517, 291] width 1034 height 582
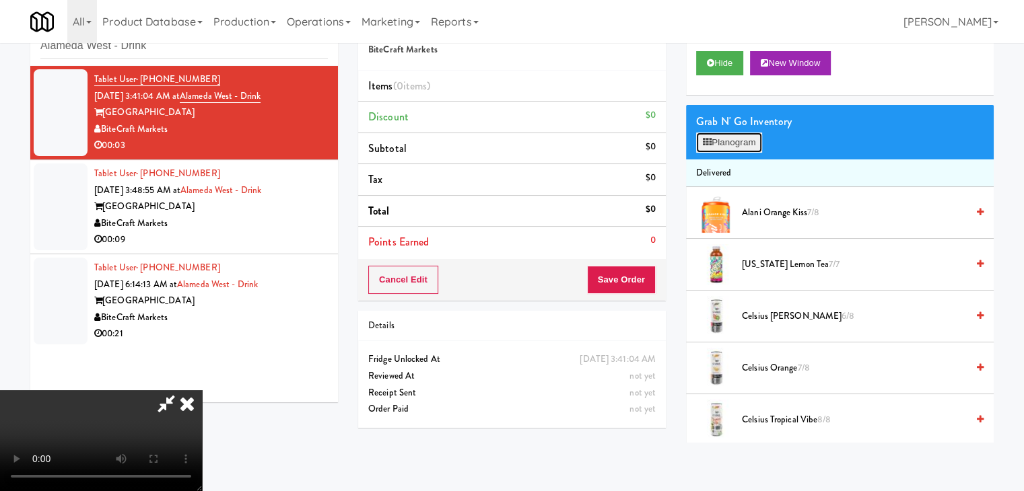
click at [745, 142] on button "Planogram" at bounding box center [729, 143] width 66 height 20
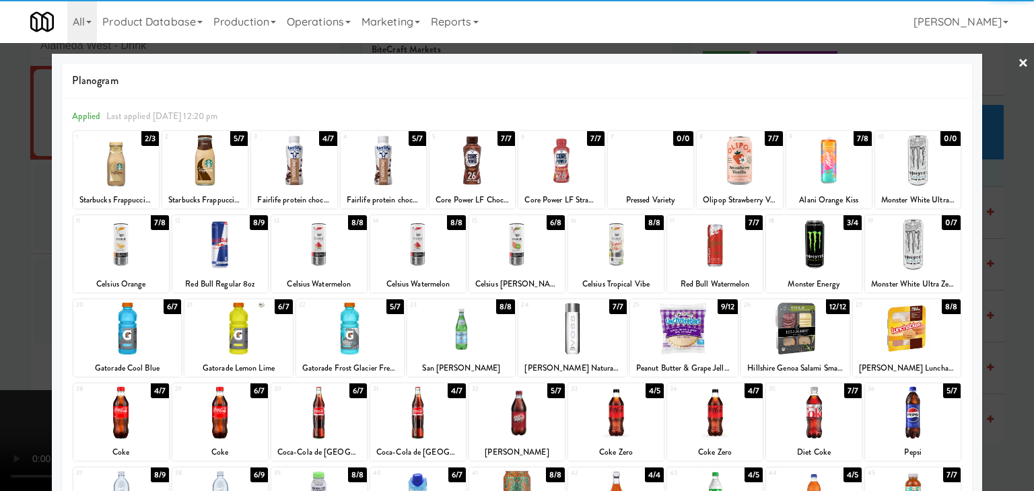
click at [280, 163] on div at bounding box center [294, 161] width 86 height 52
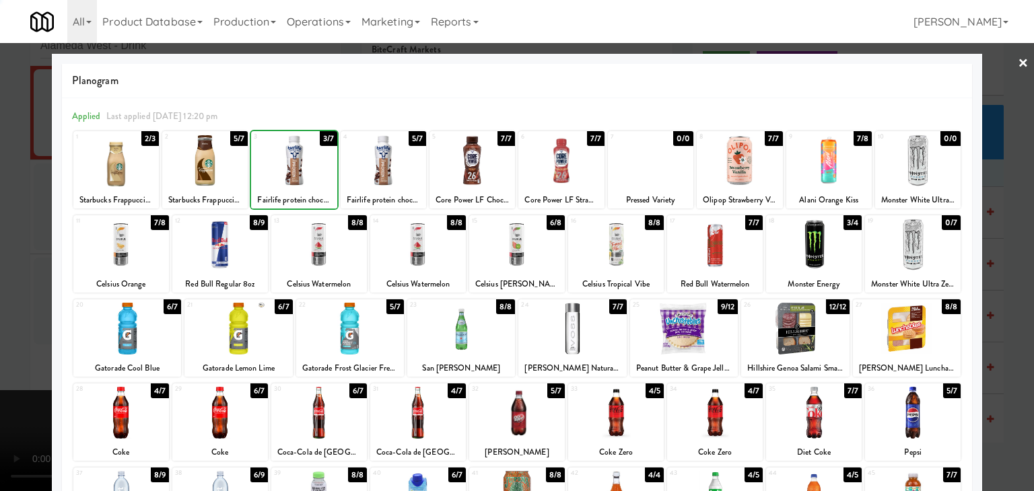
click at [0, 268] on div at bounding box center [517, 245] width 1034 height 491
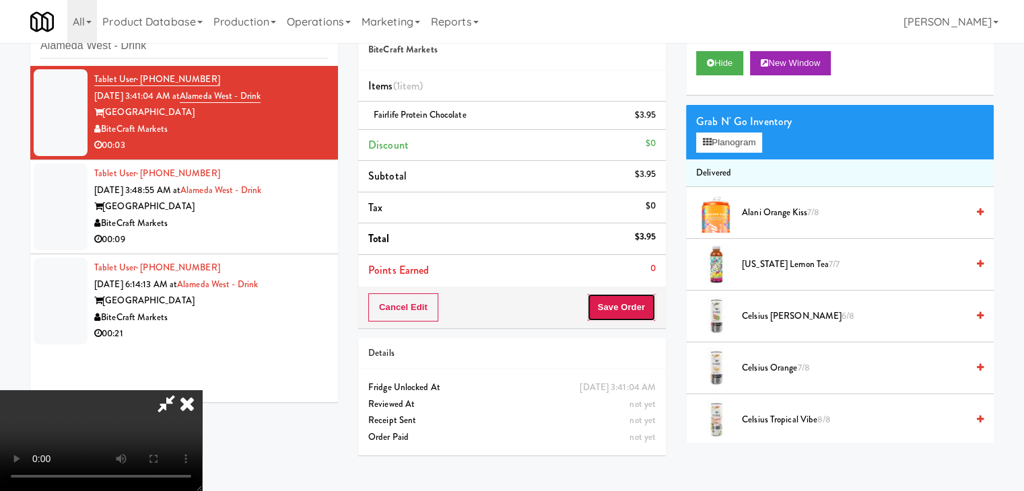
click at [636, 305] on button "Save Order" at bounding box center [621, 308] width 69 height 28
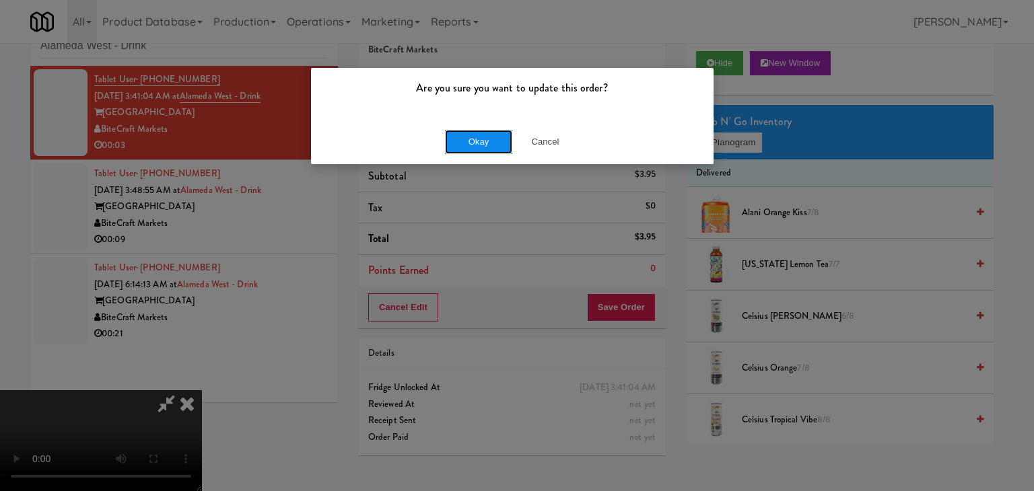
drag, startPoint x: 457, startPoint y: 132, endPoint x: 464, endPoint y: 136, distance: 7.9
click at [461, 133] on button "Okay" at bounding box center [478, 142] width 67 height 24
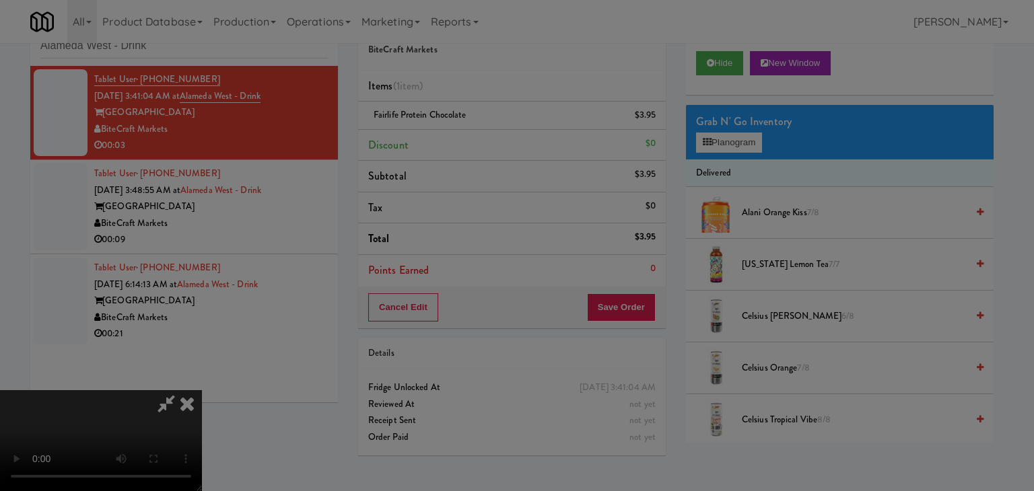
click at [465, 129] on button "Okay" at bounding box center [478, 117] width 67 height 24
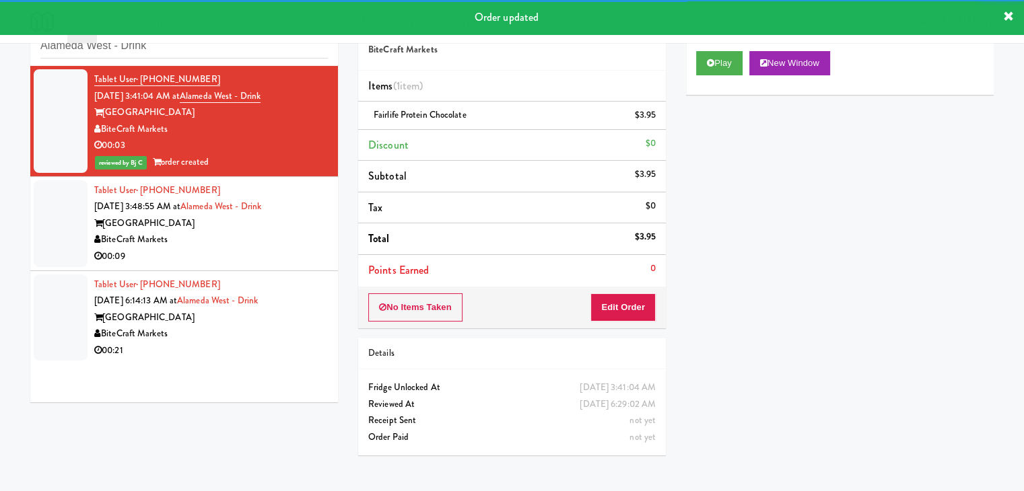
click at [281, 235] on div "BiteCraft Markets" at bounding box center [211, 240] width 234 height 17
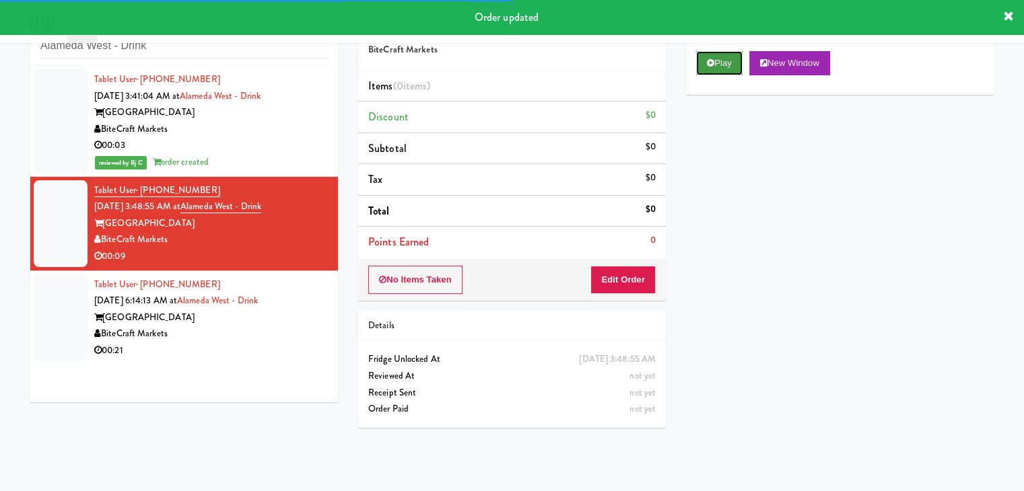
click at [714, 65] on button "Play" at bounding box center [719, 63] width 46 height 24
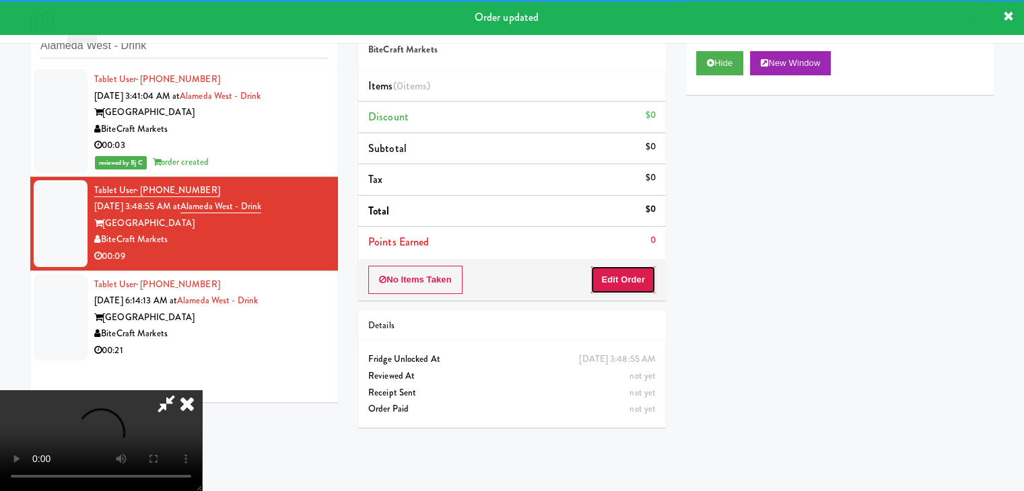
click at [613, 277] on button "Edit Order" at bounding box center [622, 280] width 65 height 28
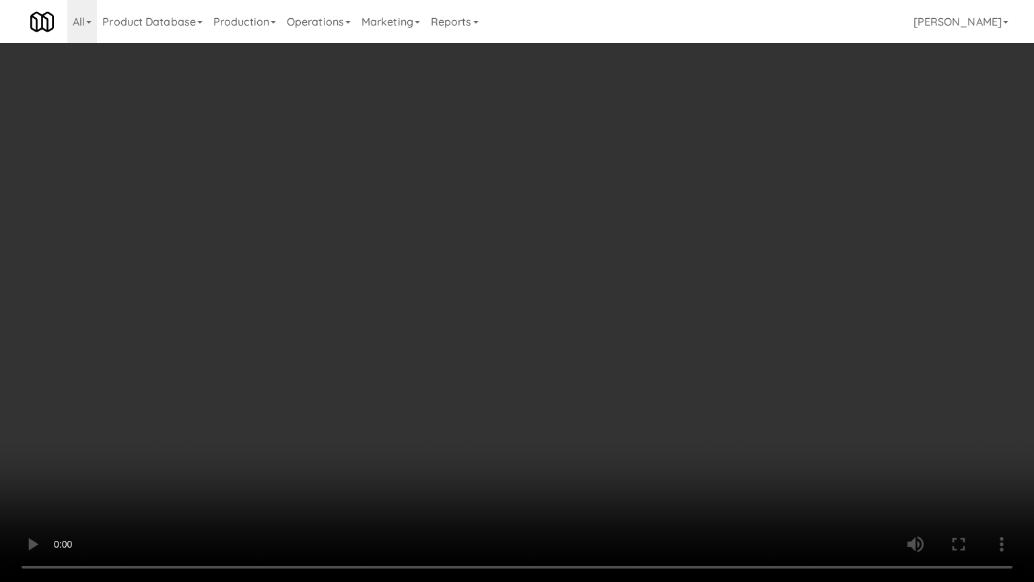
click at [559, 279] on video at bounding box center [517, 291] width 1034 height 582
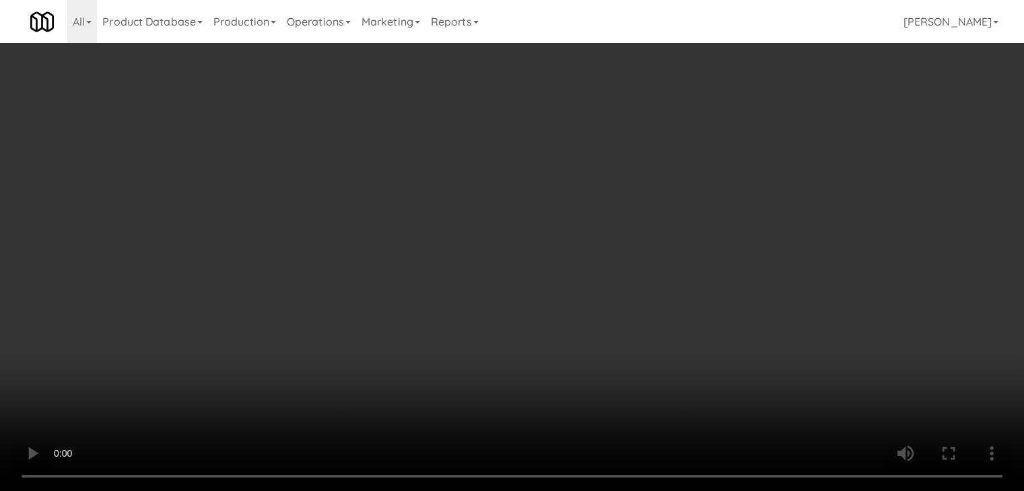
click at [735, 139] on button "Planogram" at bounding box center [729, 143] width 66 height 20
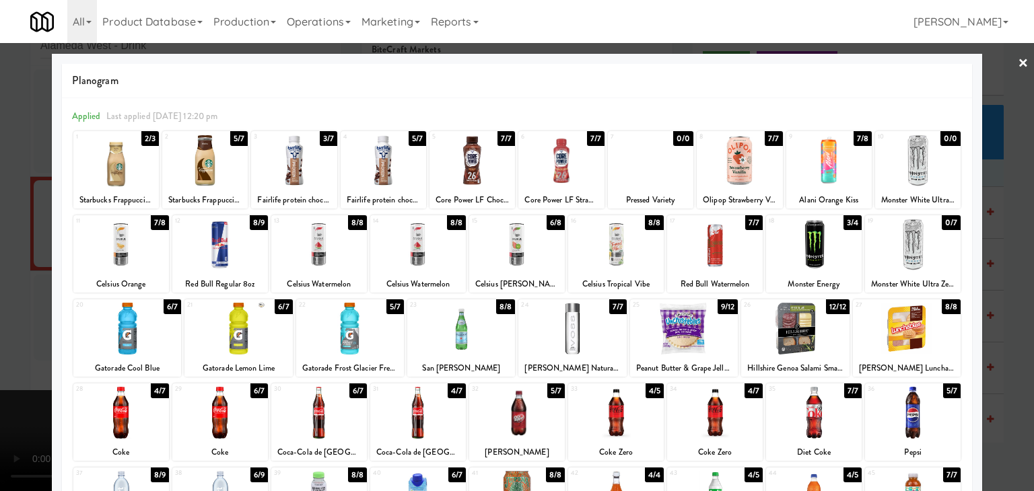
click at [127, 480] on div at bounding box center [121, 497] width 96 height 52
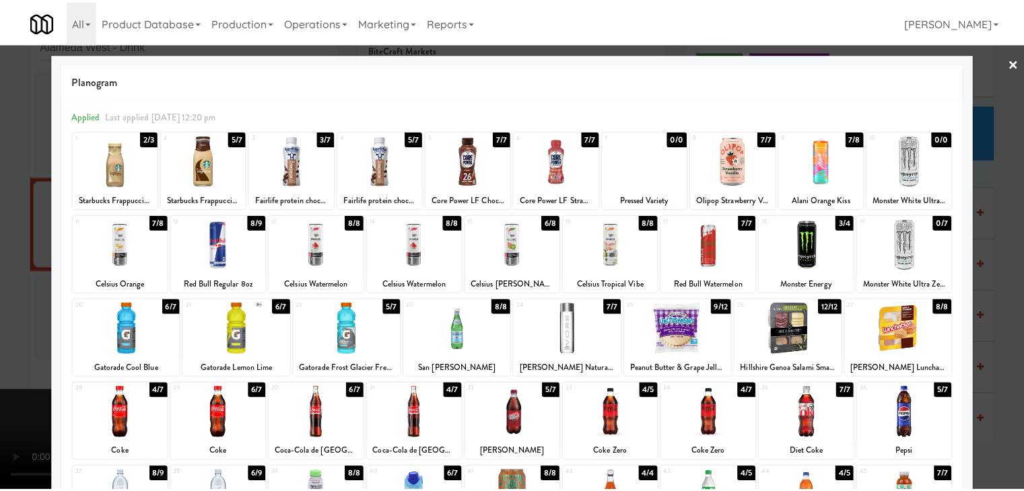
scroll to position [2, 0]
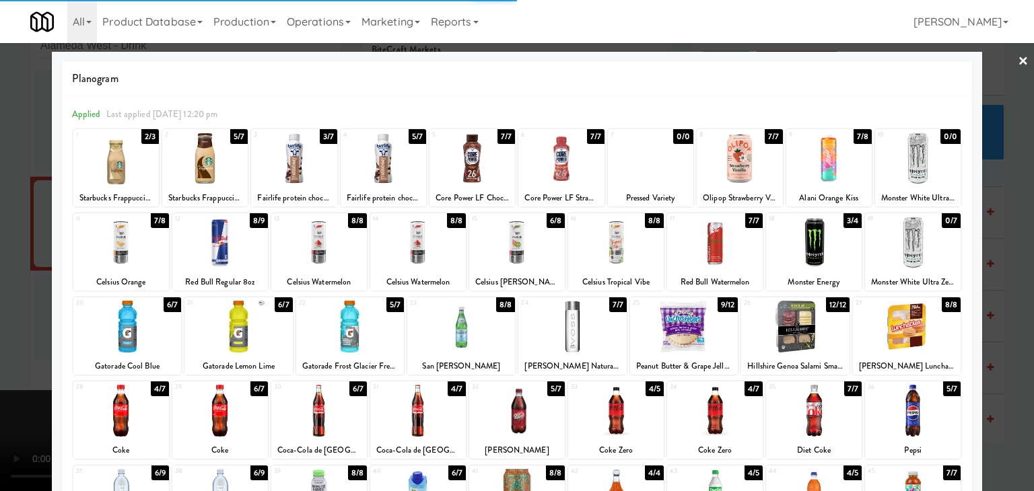
drag, startPoint x: 0, startPoint y: 417, endPoint x: 307, endPoint y: 378, distance: 309.5
click at [7, 410] on div at bounding box center [517, 245] width 1034 height 491
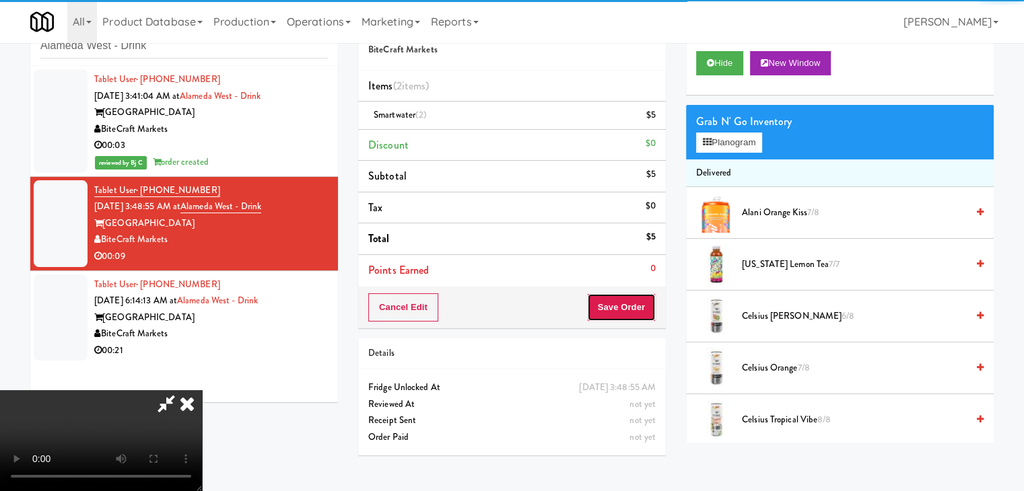
click at [632, 314] on button "Save Order" at bounding box center [621, 308] width 69 height 28
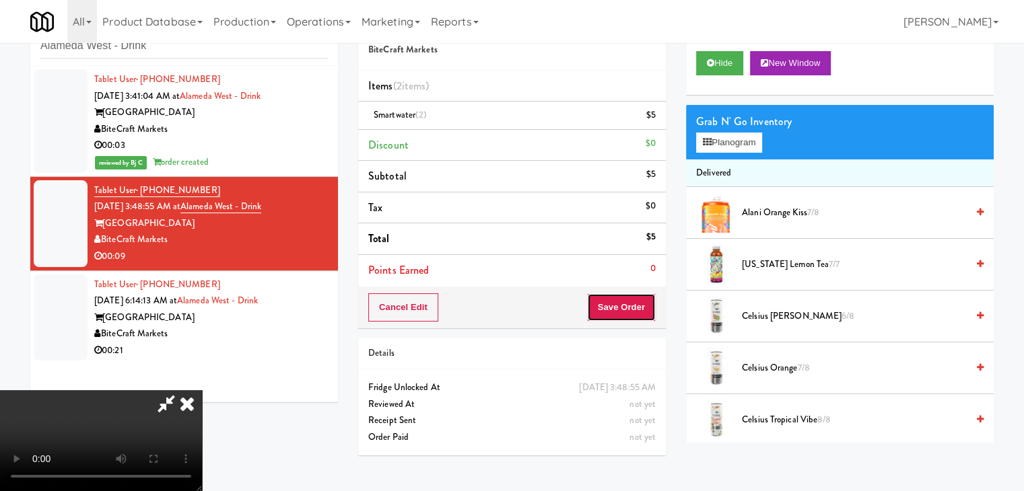
click at [632, 314] on button "Save Order" at bounding box center [621, 308] width 69 height 28
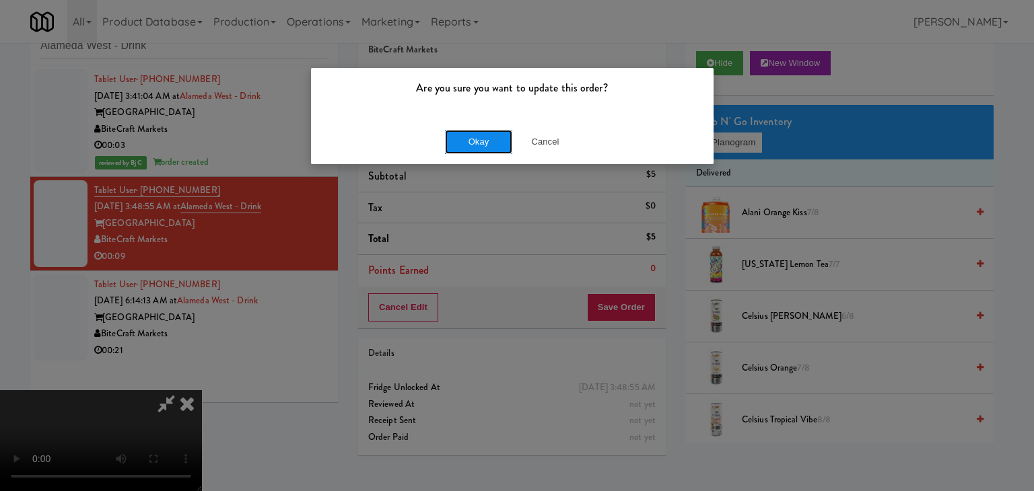
click at [476, 140] on button "Okay" at bounding box center [478, 142] width 67 height 24
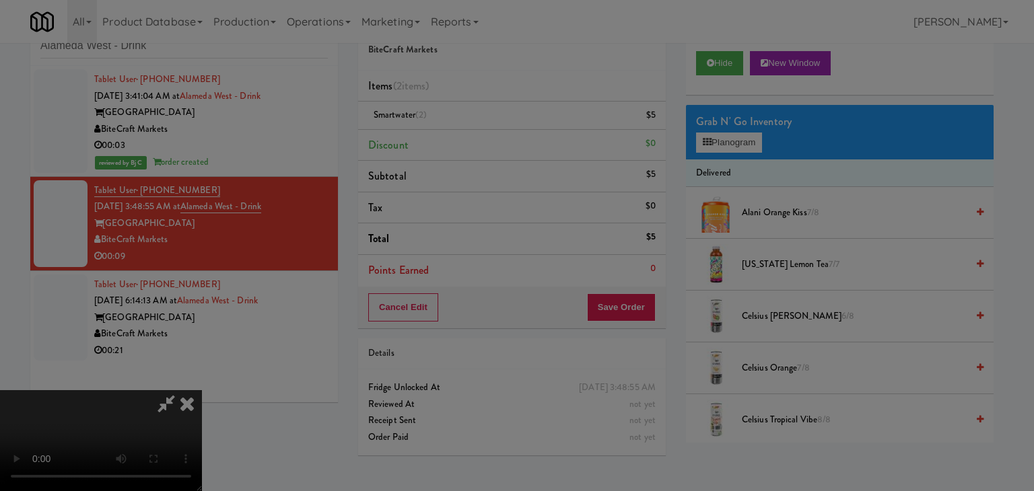
click at [476, 140] on body "Are you sure you want to update this order? Okay Cancel Okay Are you sure you w…" at bounding box center [517, 245] width 1034 height 491
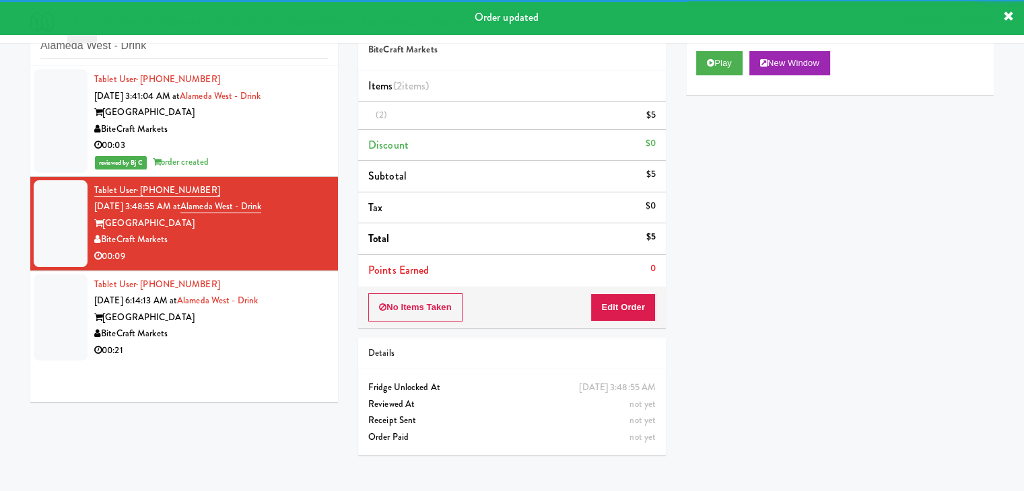
click at [224, 327] on div "[GEOGRAPHIC_DATA]" at bounding box center [211, 318] width 234 height 17
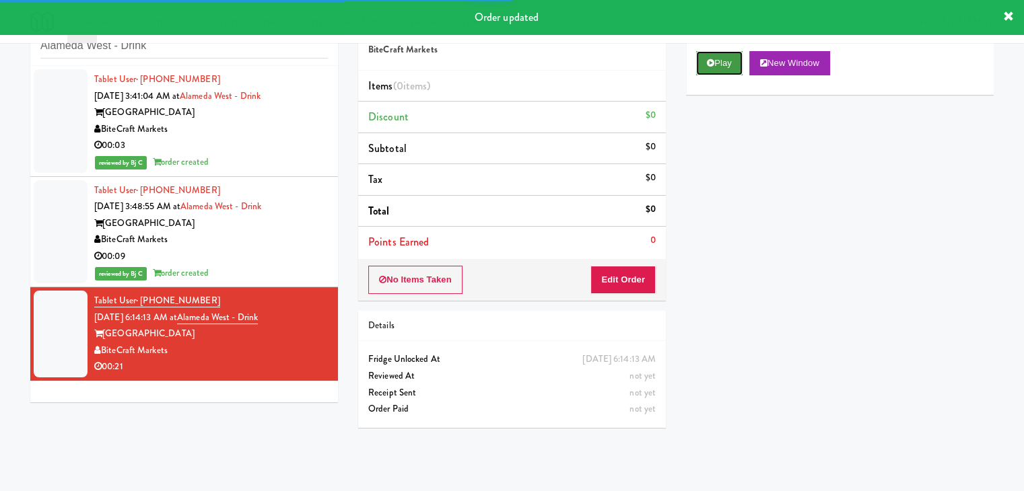
click at [725, 70] on button "Play" at bounding box center [719, 63] width 46 height 24
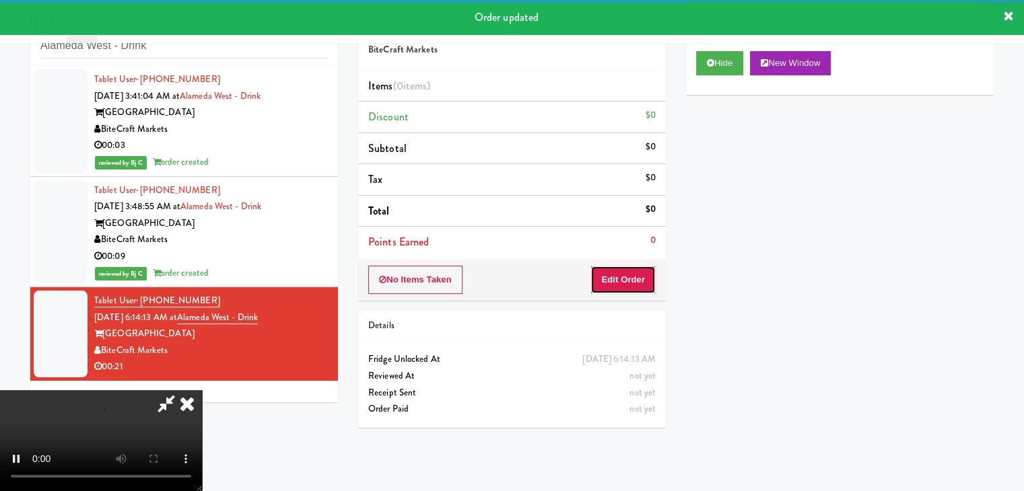
click at [619, 266] on button "Edit Order" at bounding box center [622, 280] width 65 height 28
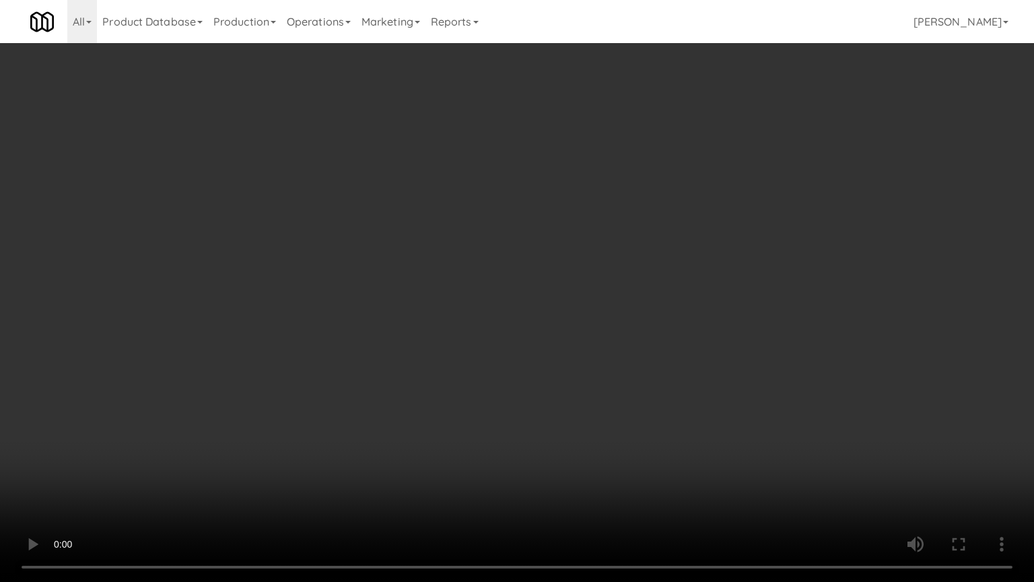
click at [555, 335] on video at bounding box center [517, 291] width 1034 height 582
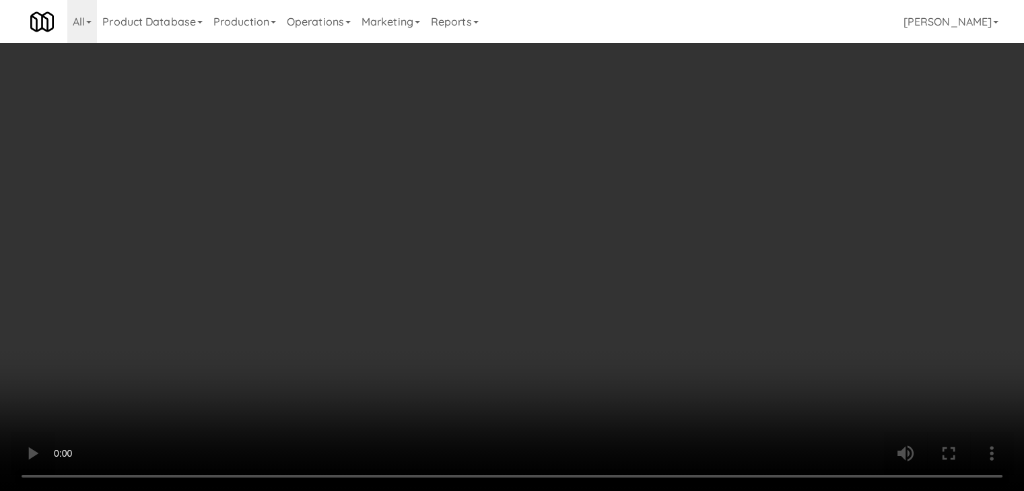
click at [482, 272] on video at bounding box center [512, 245] width 1024 height 491
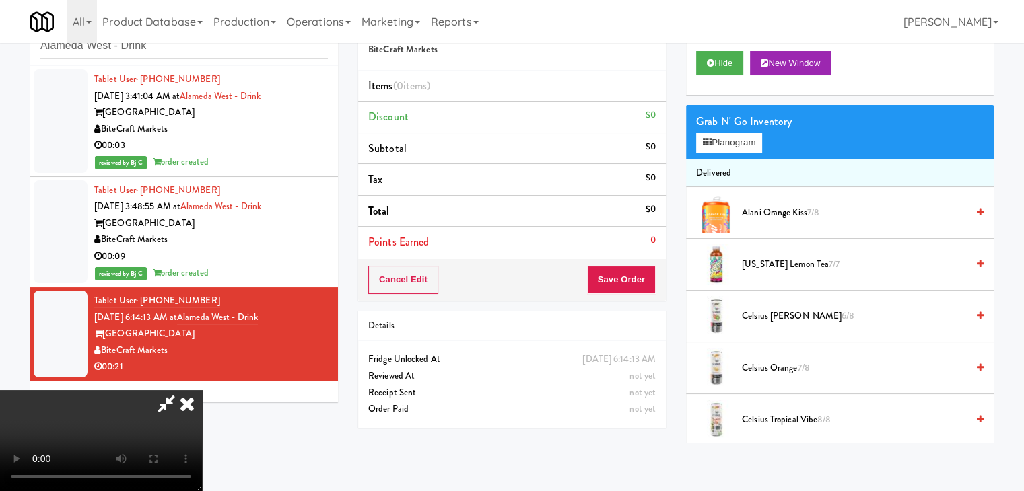
click at [202, 390] on video at bounding box center [101, 440] width 202 height 101
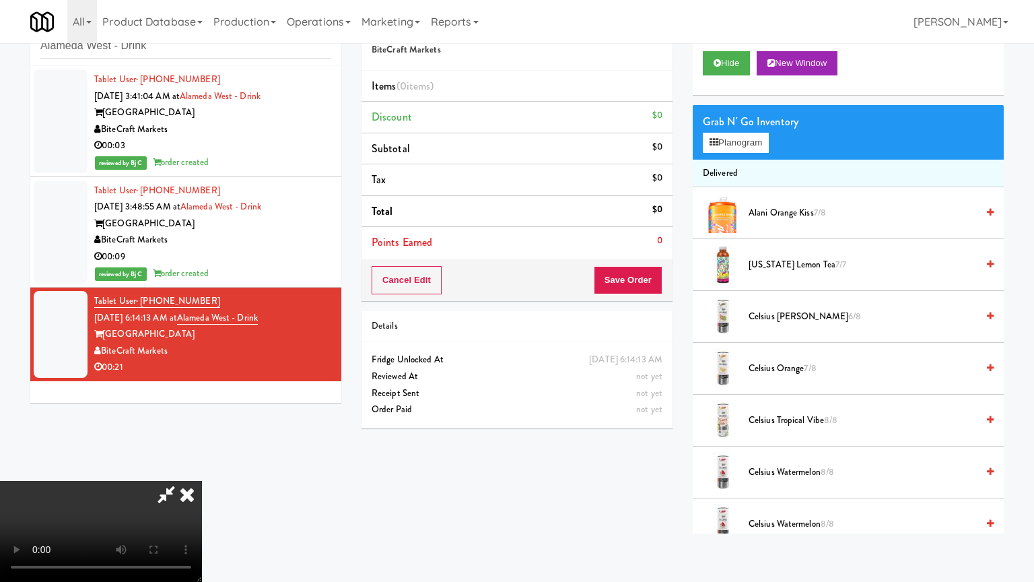
click at [202, 481] on video at bounding box center [101, 531] width 202 height 101
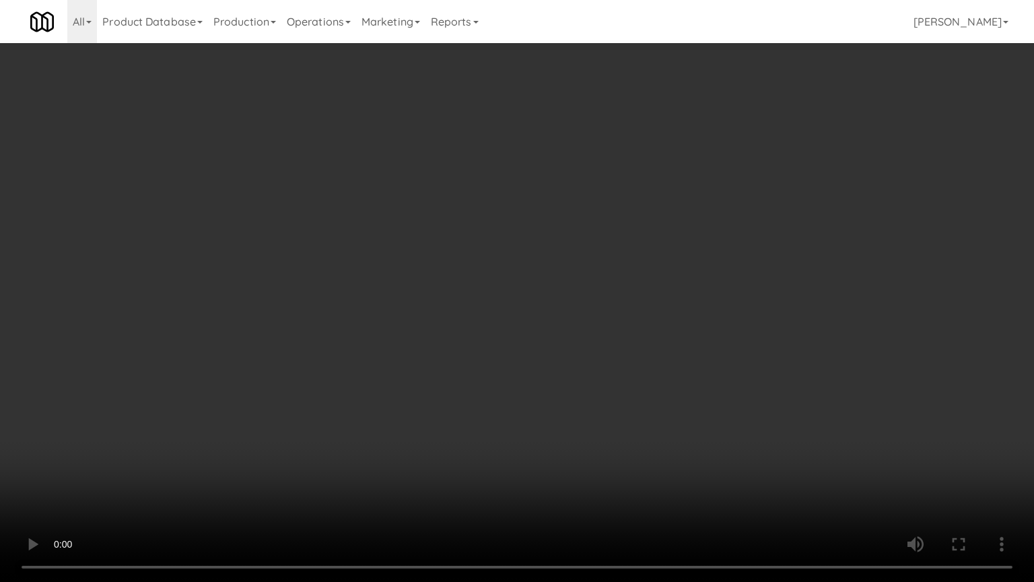
drag, startPoint x: 623, startPoint y: 290, endPoint x: 730, endPoint y: 172, distance: 159.2
click at [625, 288] on video at bounding box center [517, 291] width 1034 height 582
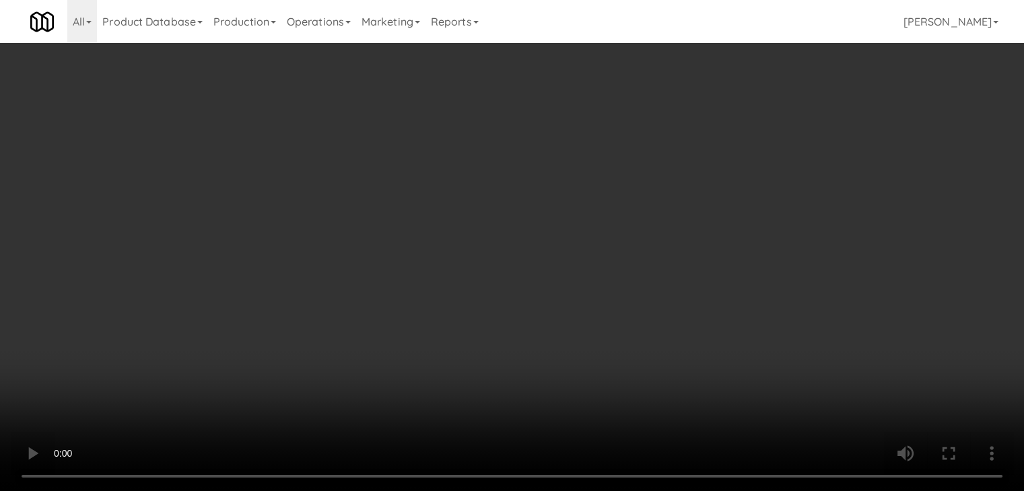
click at [735, 142] on button "Planogram" at bounding box center [729, 143] width 66 height 20
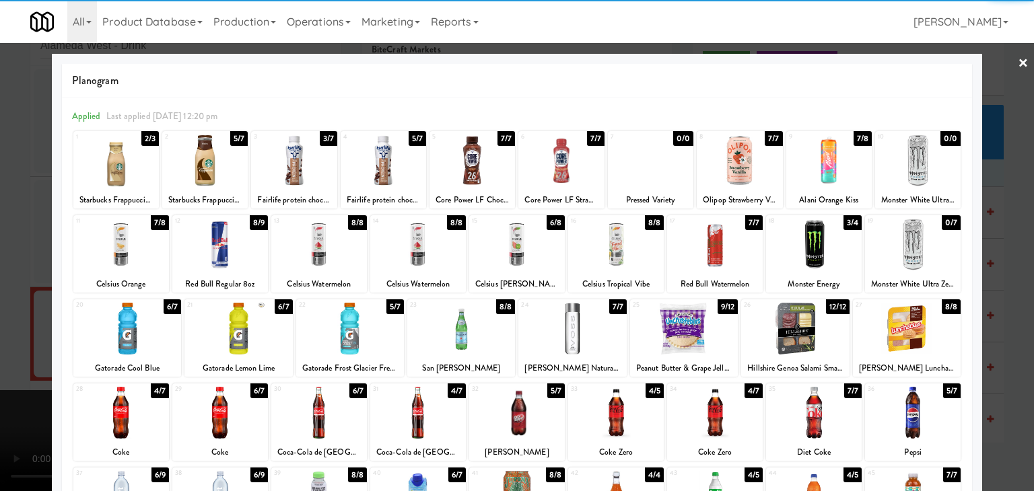
drag, startPoint x: 705, startPoint y: 254, endPoint x: 683, endPoint y: 257, distance: 21.7
click at [705, 253] on div at bounding box center [715, 245] width 96 height 52
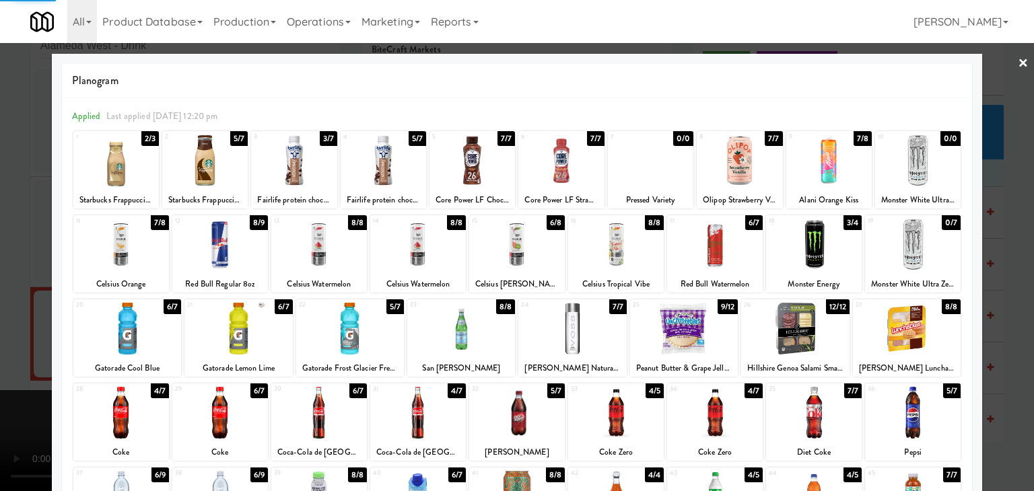
drag, startPoint x: 0, startPoint y: 322, endPoint x: 382, endPoint y: 322, distance: 381.7
click at [1, 322] on div at bounding box center [517, 245] width 1034 height 491
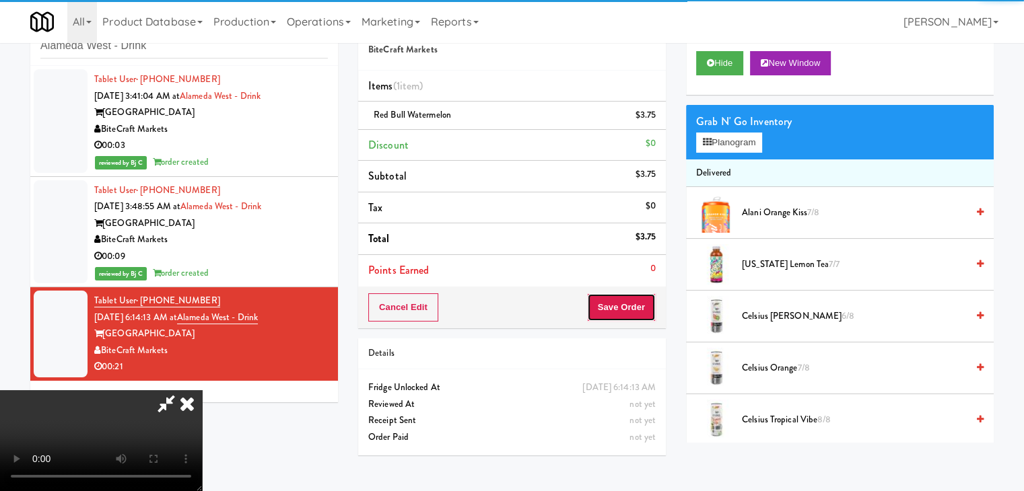
click at [646, 313] on button "Save Order" at bounding box center [621, 308] width 69 height 28
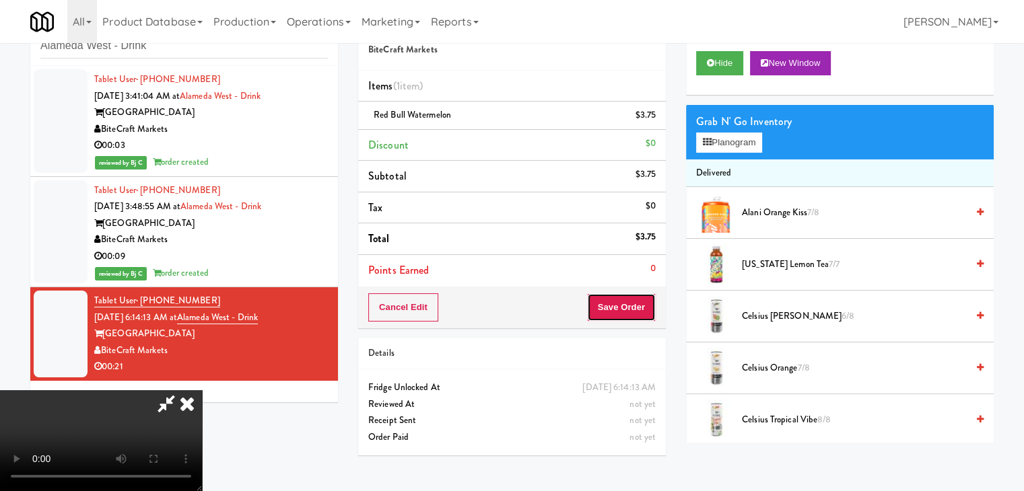
click at [646, 313] on button "Save Order" at bounding box center [621, 308] width 69 height 28
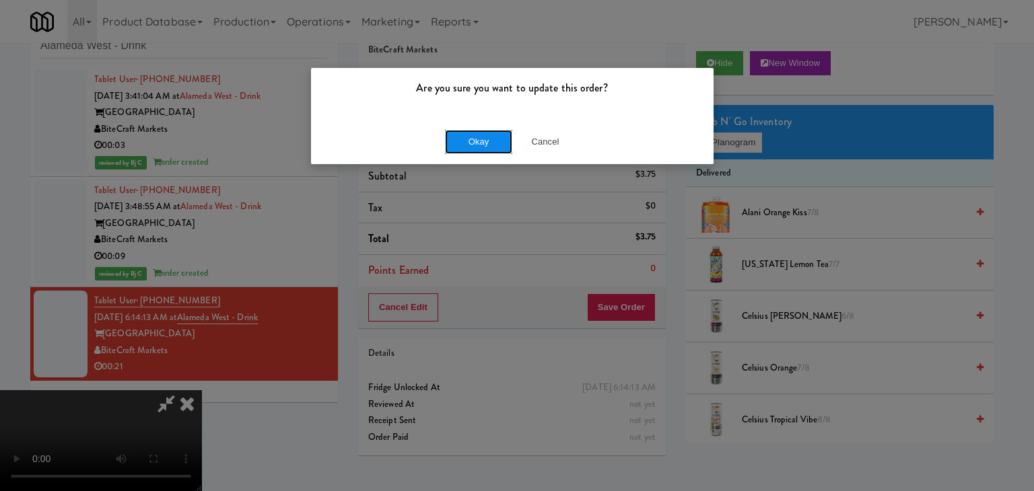
click at [463, 141] on button "Okay" at bounding box center [478, 142] width 67 height 24
click at [466, 141] on div "Okay Cancel" at bounding box center [512, 141] width 403 height 45
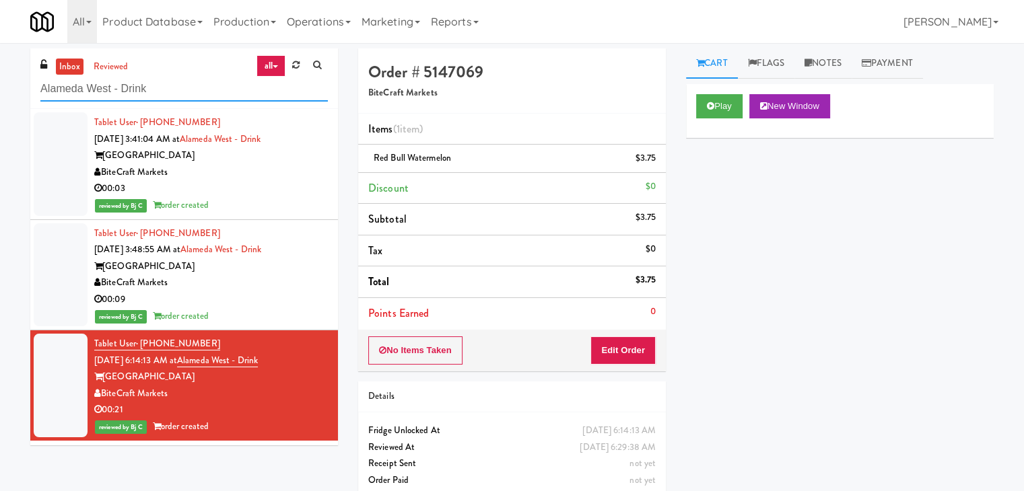
drag, startPoint x: 137, startPoint y: 92, endPoint x: 0, endPoint y: 98, distance: 137.5
click at [0, 98] on div "inbox reviewed all all unclear take inventory issue suspicious failed recent Al…" at bounding box center [512, 278] width 1024 height 461
paste input "Lilac Station - Cooler"
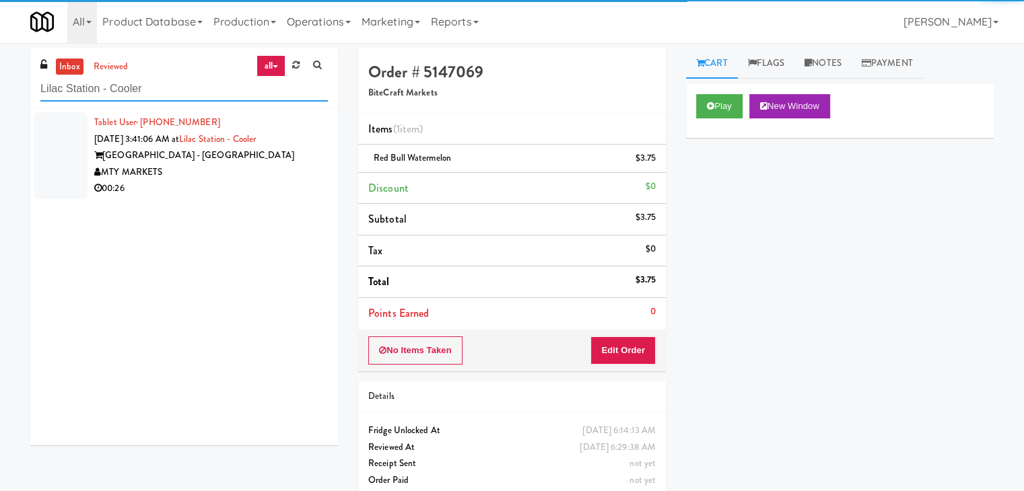
type input "Lilac Station - Cooler"
click at [246, 185] on div "00:26" at bounding box center [211, 188] width 234 height 17
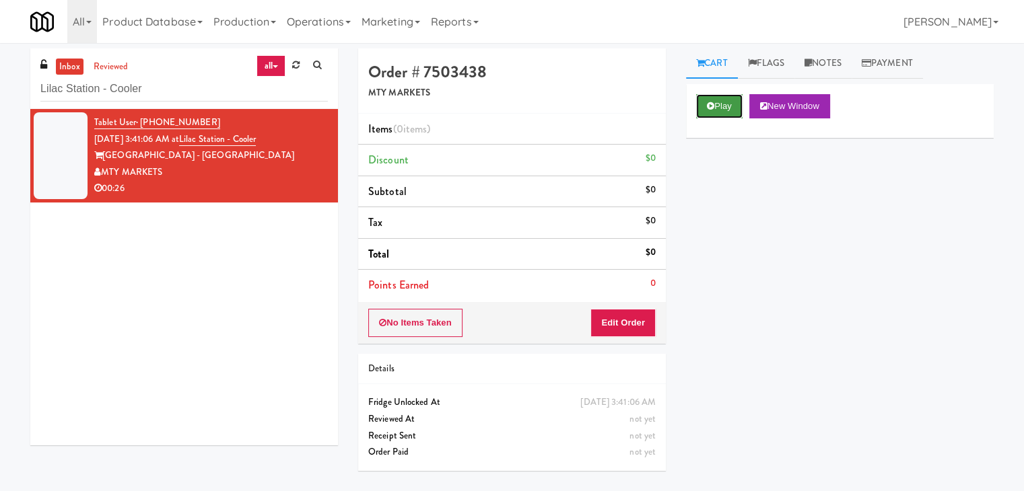
click at [718, 110] on button "Play" at bounding box center [719, 106] width 46 height 24
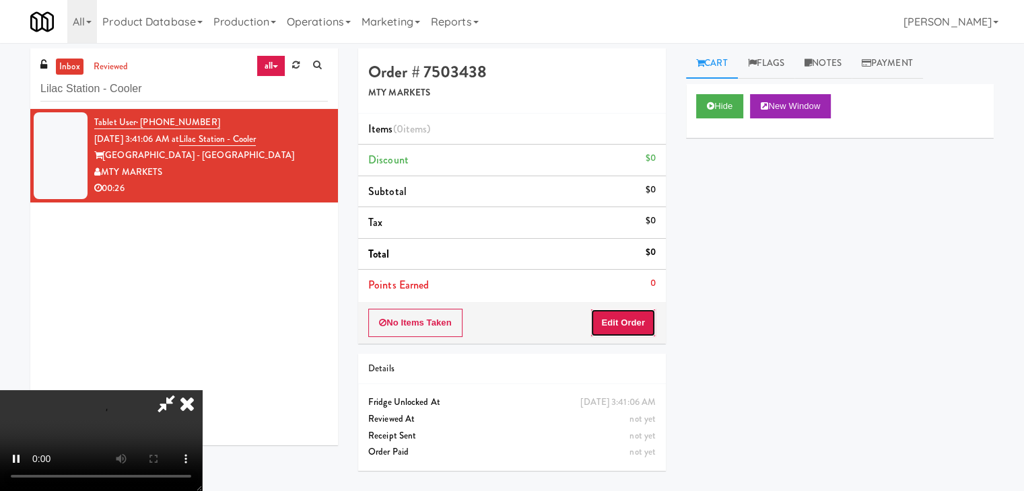
click at [630, 333] on button "Edit Order" at bounding box center [622, 323] width 65 height 28
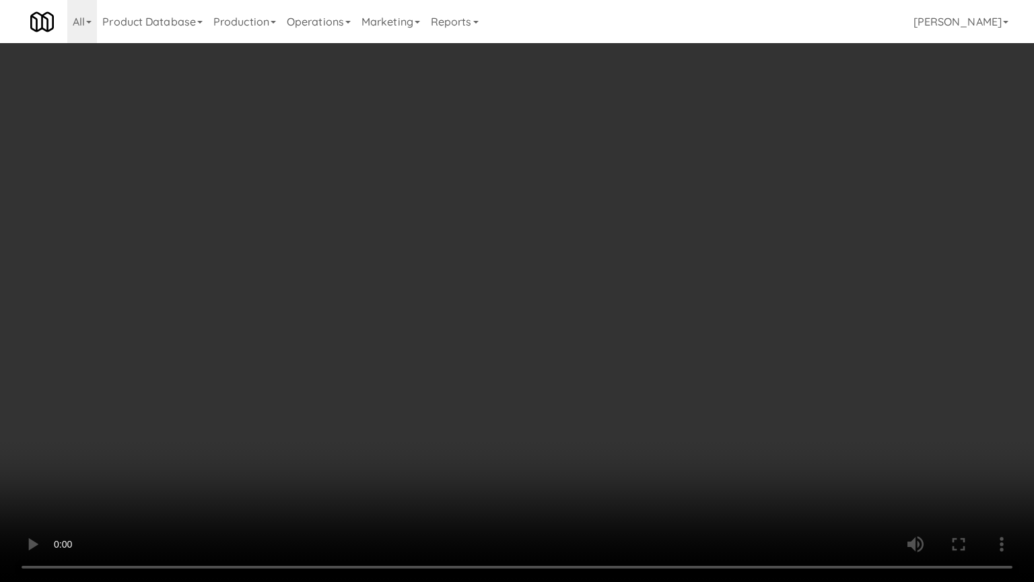
click at [594, 380] on video at bounding box center [517, 291] width 1034 height 582
click at [590, 378] on video at bounding box center [517, 291] width 1034 height 582
click at [609, 374] on video at bounding box center [517, 291] width 1034 height 582
click at [615, 361] on video at bounding box center [517, 291] width 1034 height 582
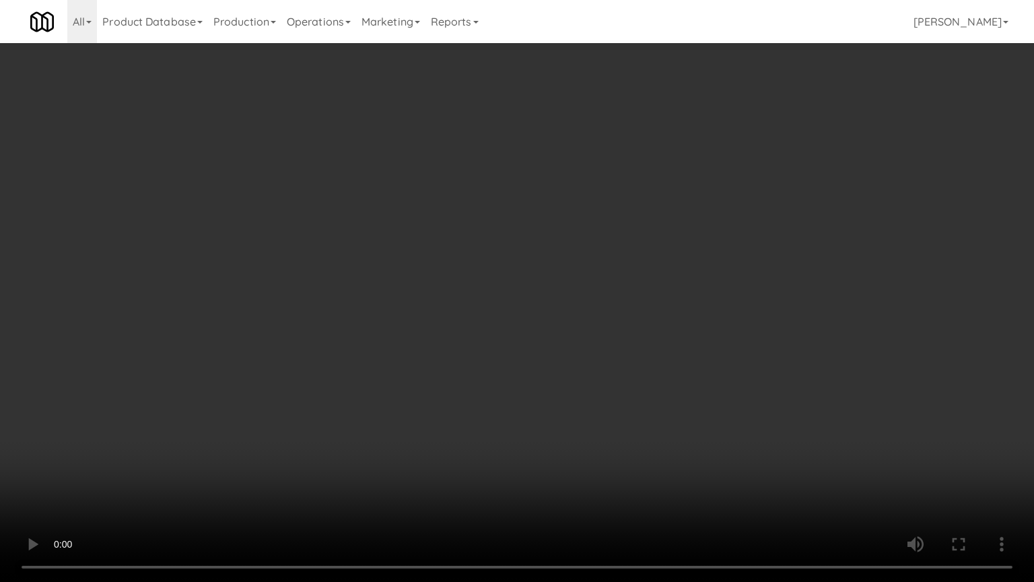
click at [624, 360] on video at bounding box center [517, 291] width 1034 height 582
click at [625, 353] on video at bounding box center [517, 291] width 1034 height 582
click at [630, 350] on video at bounding box center [517, 291] width 1034 height 582
click at [633, 347] on video at bounding box center [517, 291] width 1034 height 582
click at [636, 351] on video at bounding box center [517, 291] width 1034 height 582
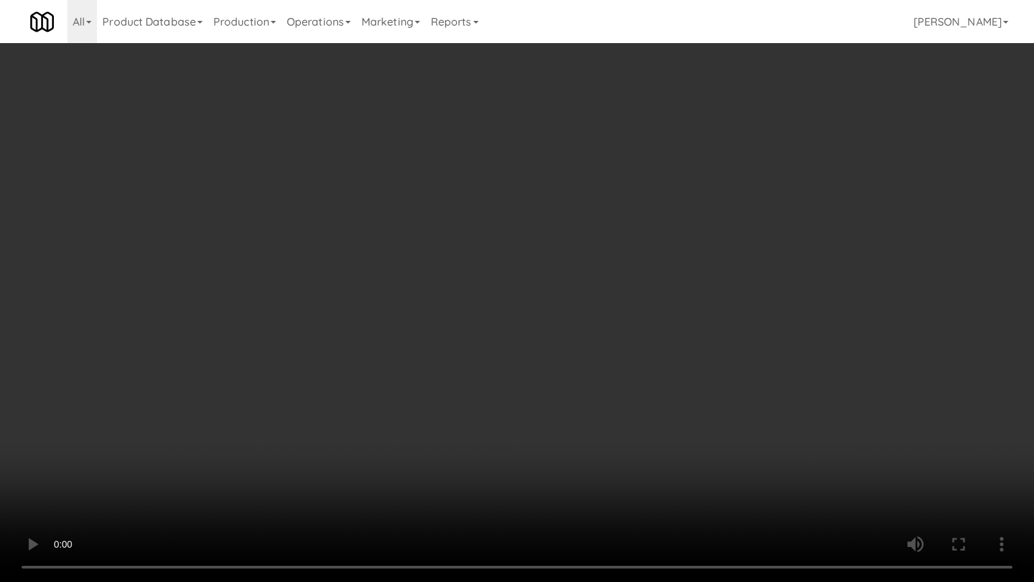
click at [636, 351] on video at bounding box center [517, 291] width 1034 height 582
click at [636, 348] on video at bounding box center [517, 291] width 1034 height 582
click at [662, 331] on video at bounding box center [517, 291] width 1034 height 582
click at [658, 331] on video at bounding box center [517, 291] width 1034 height 582
click at [657, 331] on video at bounding box center [517, 291] width 1034 height 582
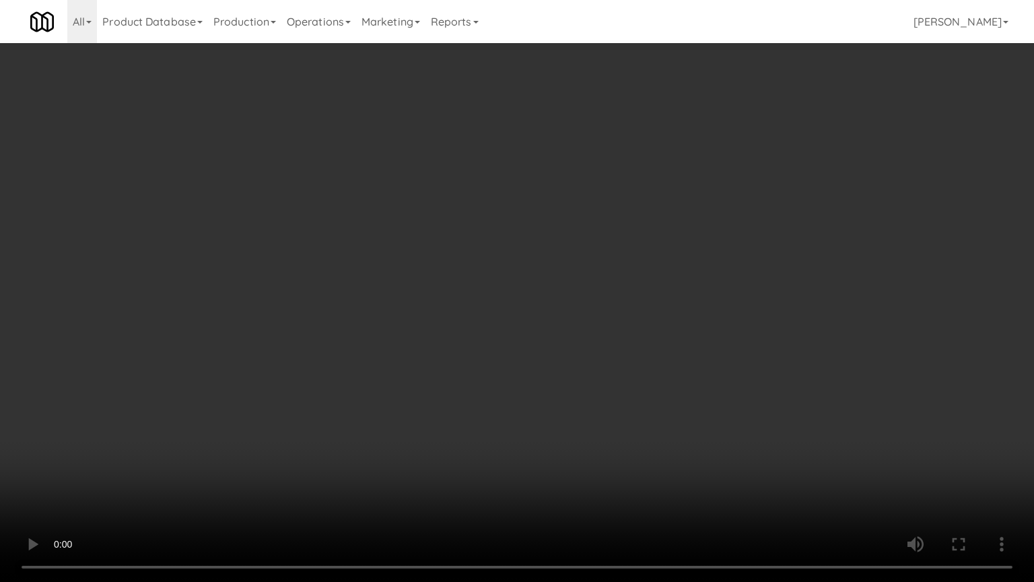
click at [657, 331] on video at bounding box center [517, 291] width 1034 height 582
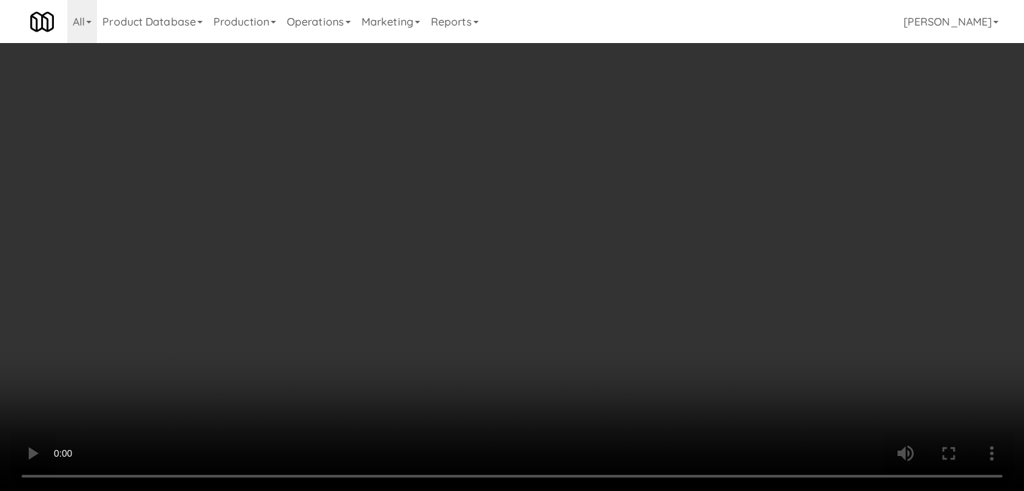
click at [735, 143] on button "Planogram" at bounding box center [729, 143] width 66 height 20
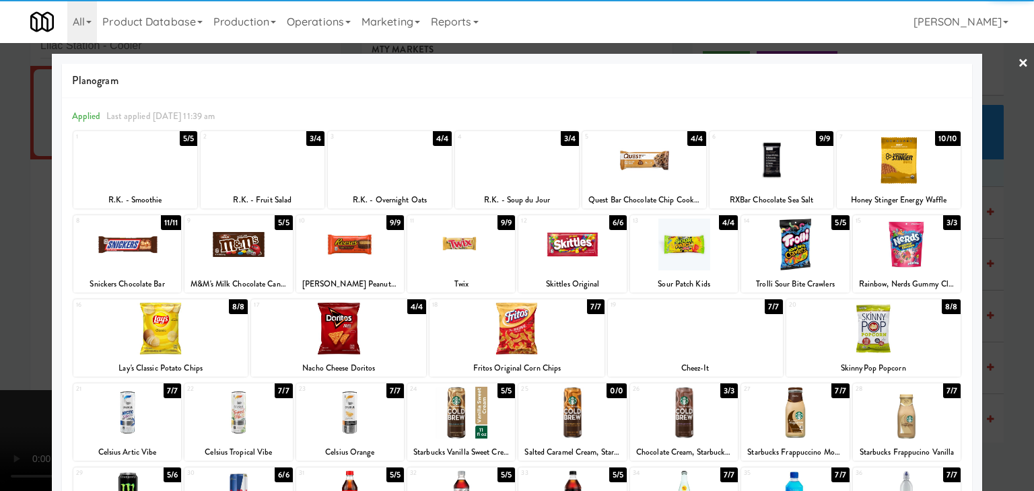
click at [265, 172] on div at bounding box center [263, 161] width 124 height 52
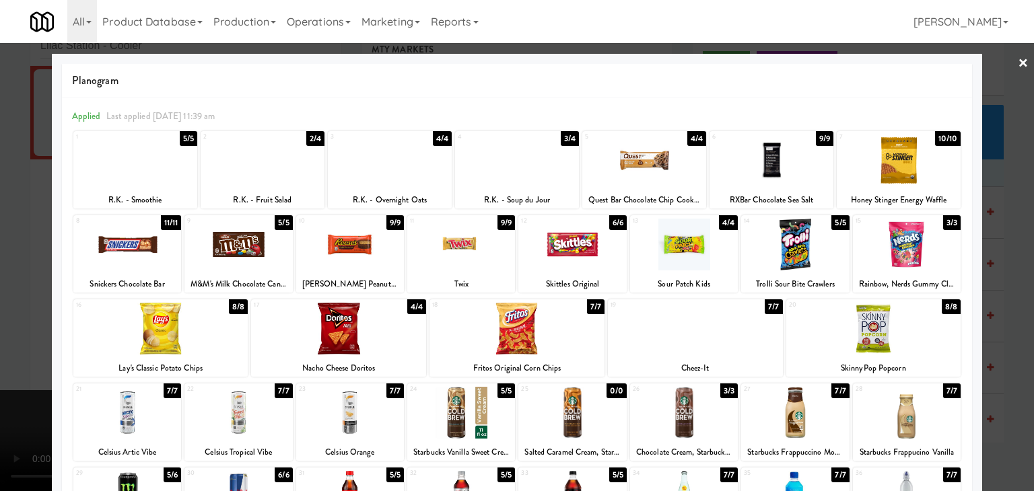
drag, startPoint x: 0, startPoint y: 242, endPoint x: 173, endPoint y: 244, distance: 173.0
click at [6, 242] on div at bounding box center [517, 245] width 1034 height 491
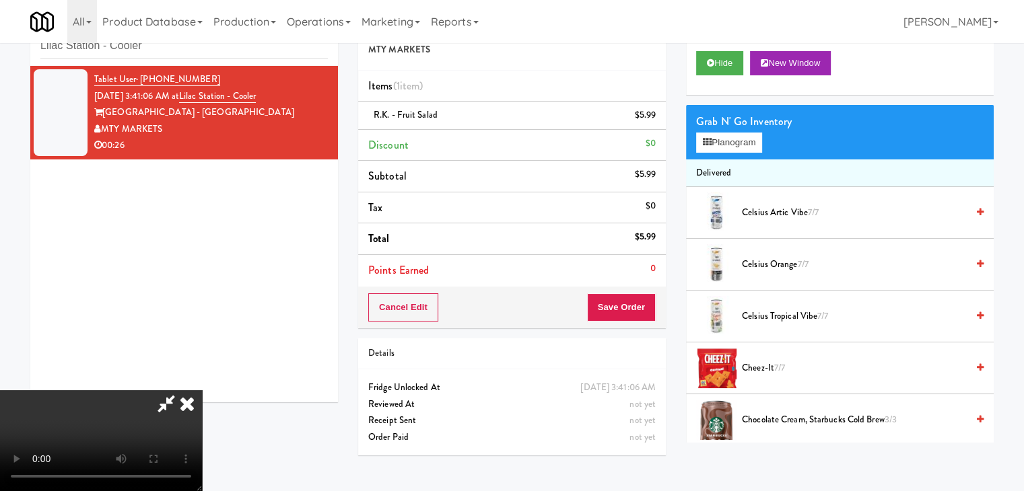
click at [202, 390] on video at bounding box center [101, 440] width 202 height 101
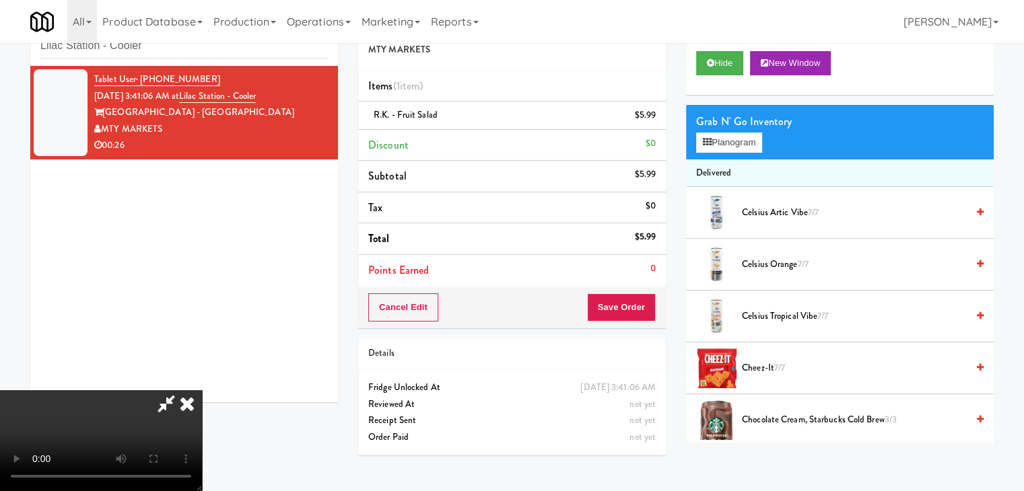
click at [202, 390] on video at bounding box center [101, 440] width 202 height 101
click at [739, 144] on button "Planogram" at bounding box center [729, 143] width 66 height 20
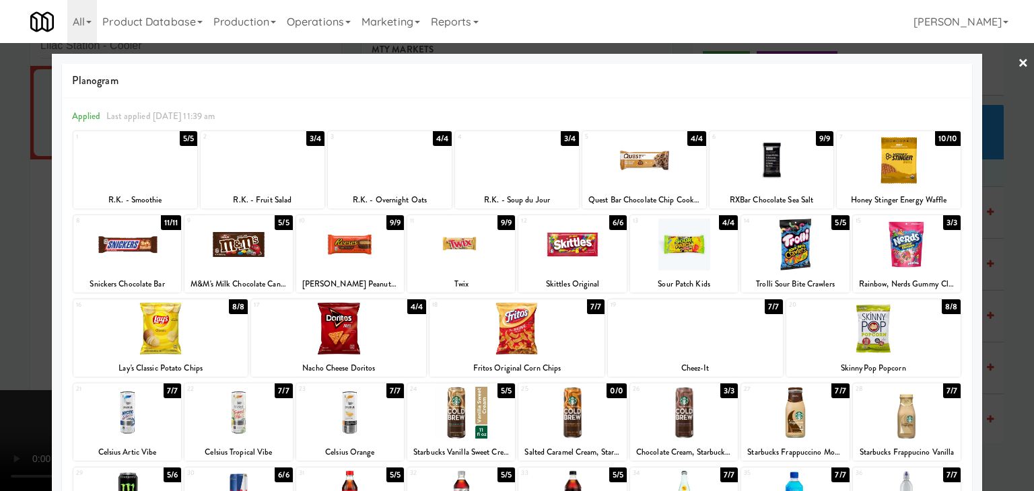
click at [378, 173] on div at bounding box center [390, 161] width 124 height 52
click at [6, 236] on div at bounding box center [517, 245] width 1034 height 491
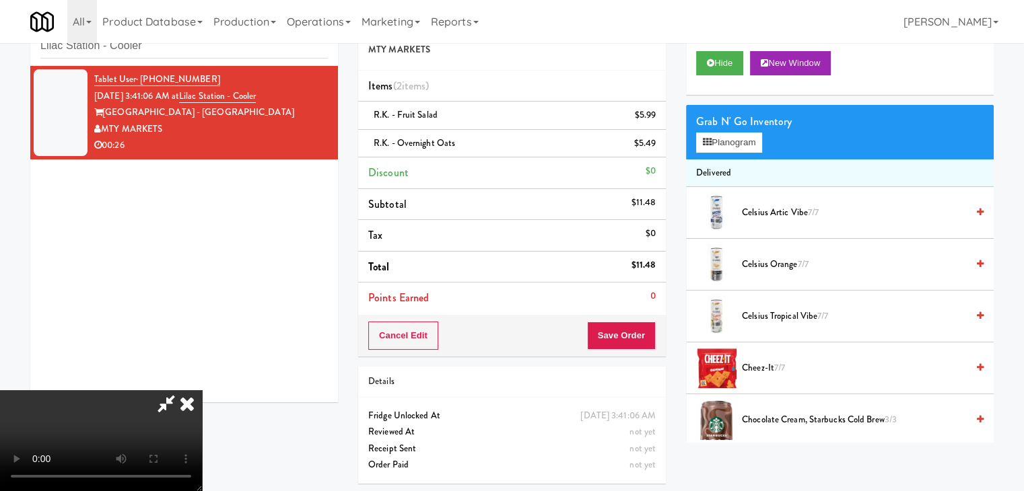
click at [202, 390] on video at bounding box center [101, 440] width 202 height 101
click at [741, 141] on button "Planogram" at bounding box center [729, 143] width 66 height 20
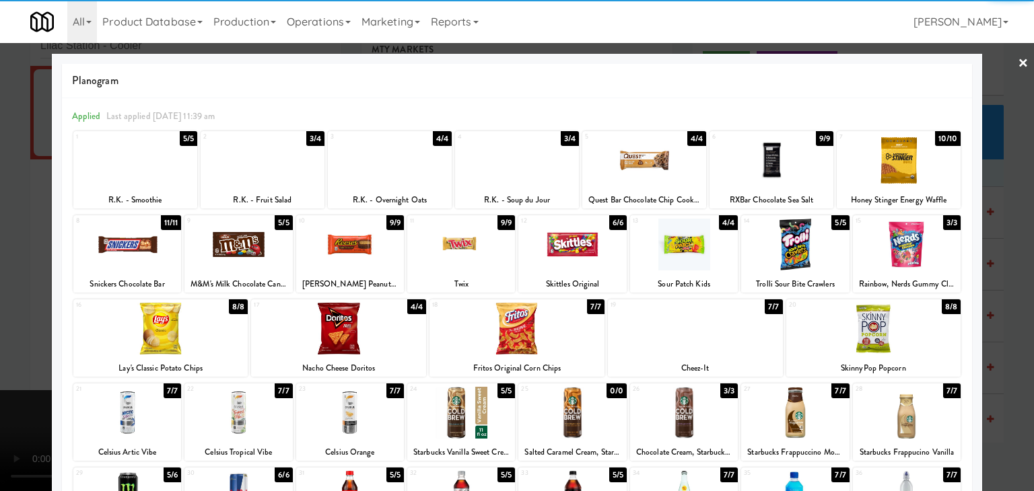
drag, startPoint x: 504, startPoint y: 181, endPoint x: 494, endPoint y: 184, distance: 10.5
click at [506, 180] on div at bounding box center [517, 161] width 124 height 52
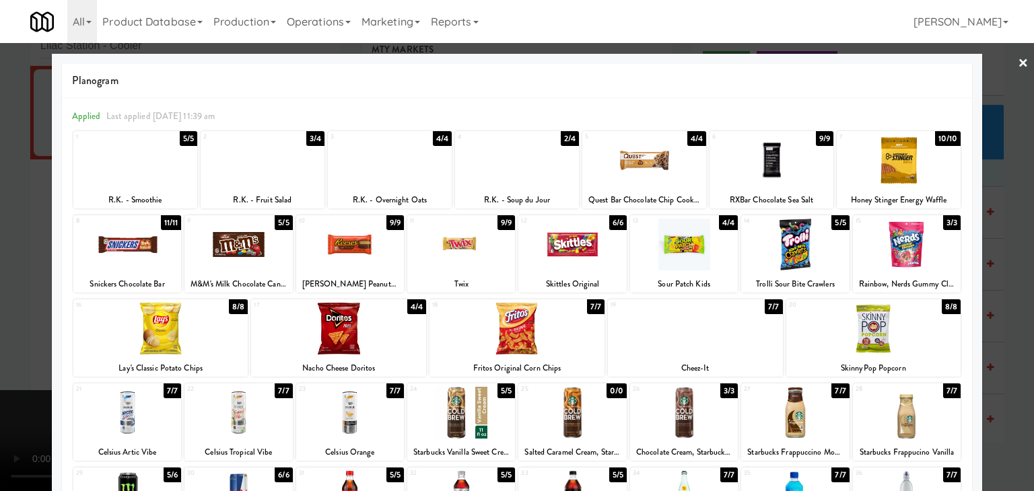
drag, startPoint x: 0, startPoint y: 265, endPoint x: 158, endPoint y: 270, distance: 157.6
click at [0, 265] on div at bounding box center [517, 245] width 1034 height 491
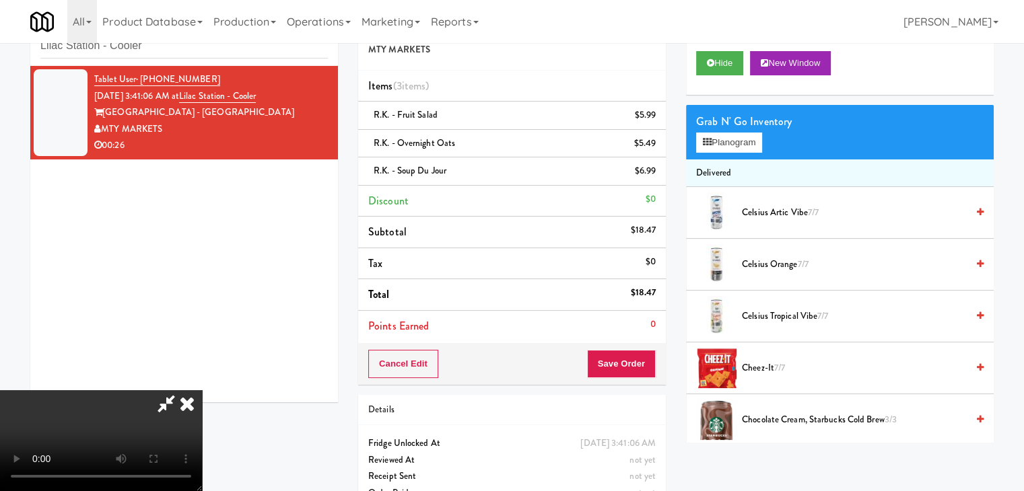
click at [202, 390] on video at bounding box center [101, 440] width 202 height 101
click at [202, 395] on video at bounding box center [101, 440] width 202 height 101
click at [202, 393] on video at bounding box center [101, 440] width 202 height 101
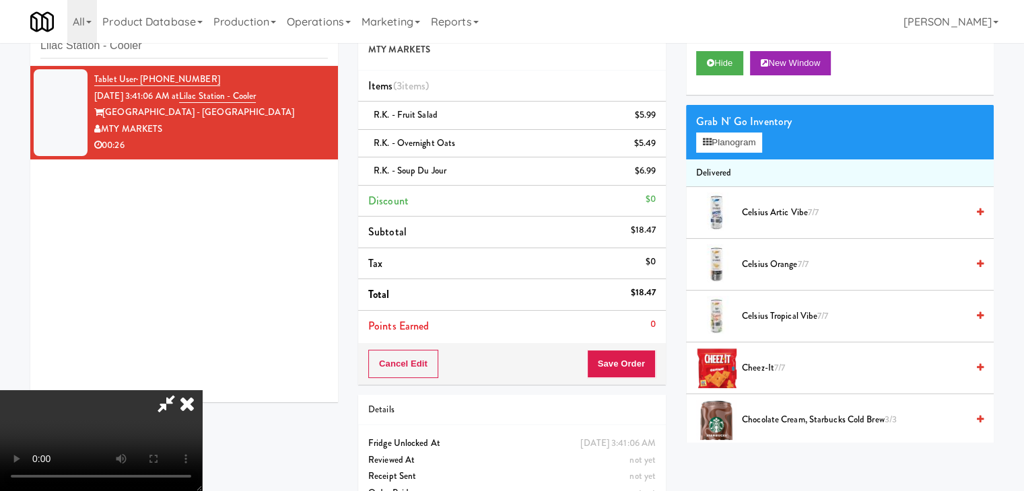
click at [202, 397] on video at bounding box center [101, 440] width 202 height 101
click at [202, 391] on video at bounding box center [101, 440] width 202 height 101
click at [202, 392] on video at bounding box center [101, 440] width 202 height 101
click at [202, 390] on video at bounding box center [101, 440] width 202 height 101
drag, startPoint x: 419, startPoint y: 383, endPoint x: 414, endPoint y: 388, distance: 7.2
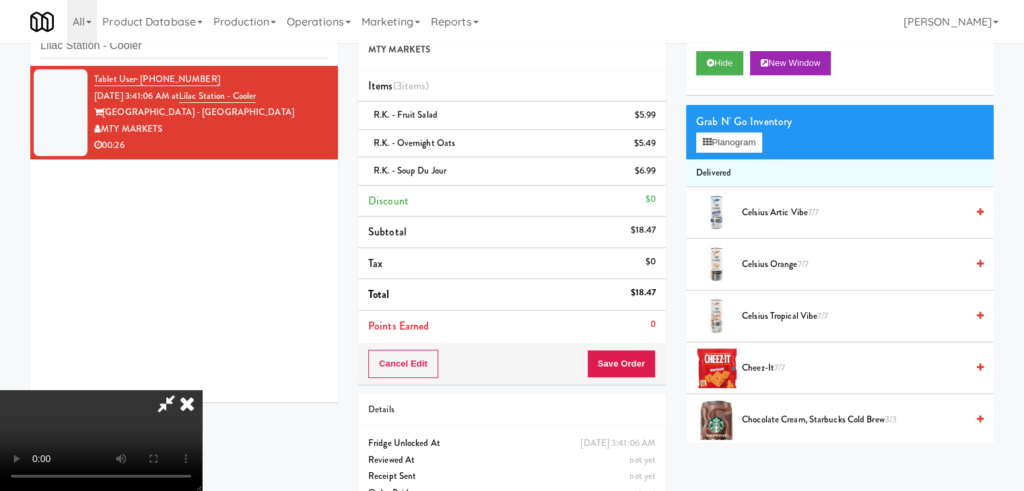
click at [202, 390] on video at bounding box center [101, 440] width 202 height 101
click at [738, 131] on div "Grab N' Go Inventory Planogram" at bounding box center [840, 132] width 308 height 55
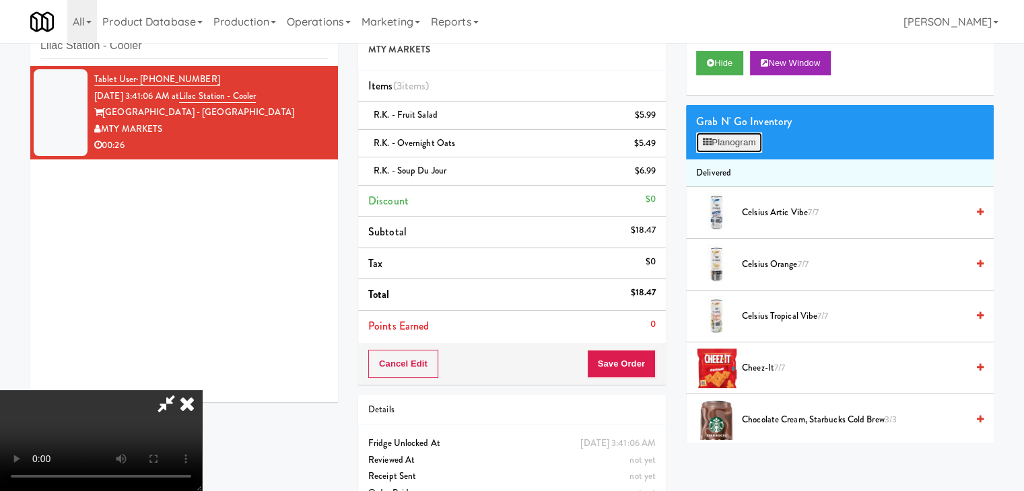
click at [737, 140] on button "Planogram" at bounding box center [729, 143] width 66 height 20
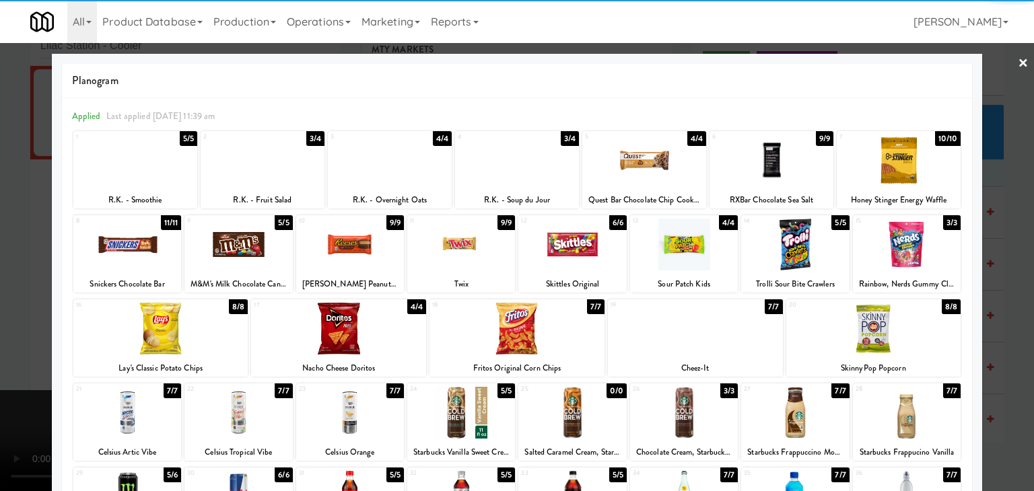
click at [444, 242] on div at bounding box center [461, 245] width 108 height 52
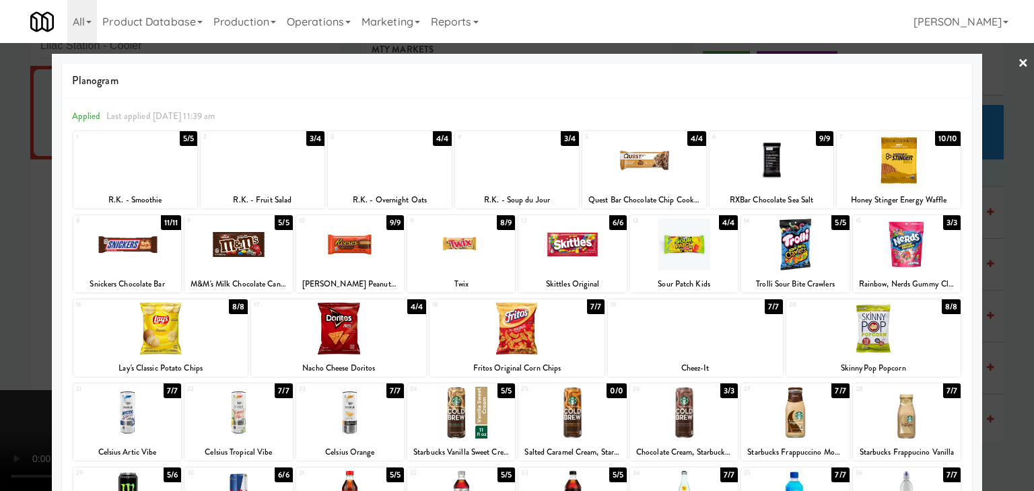
click at [244, 248] on div at bounding box center [238, 245] width 108 height 52
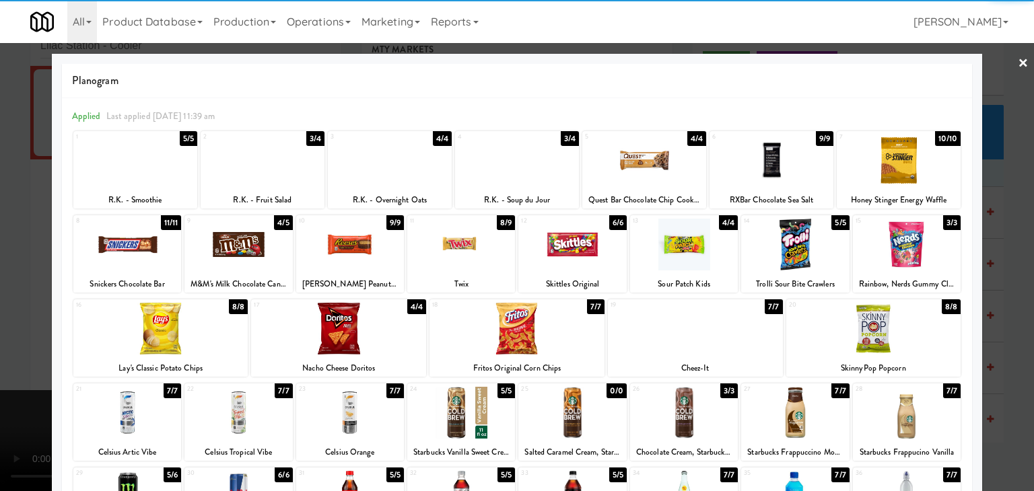
click at [691, 249] on div at bounding box center [684, 245] width 108 height 52
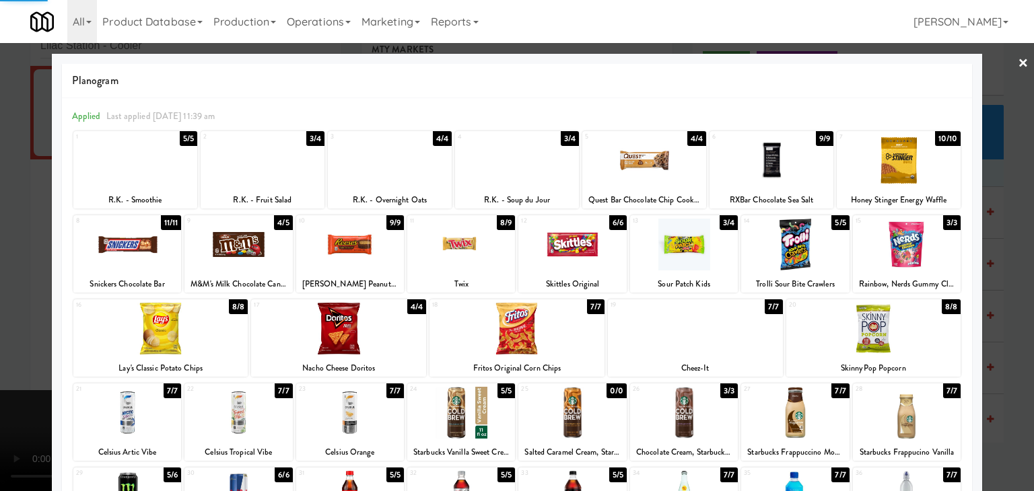
click at [353, 331] on div at bounding box center [338, 329] width 175 height 52
click at [0, 329] on div at bounding box center [517, 245] width 1034 height 491
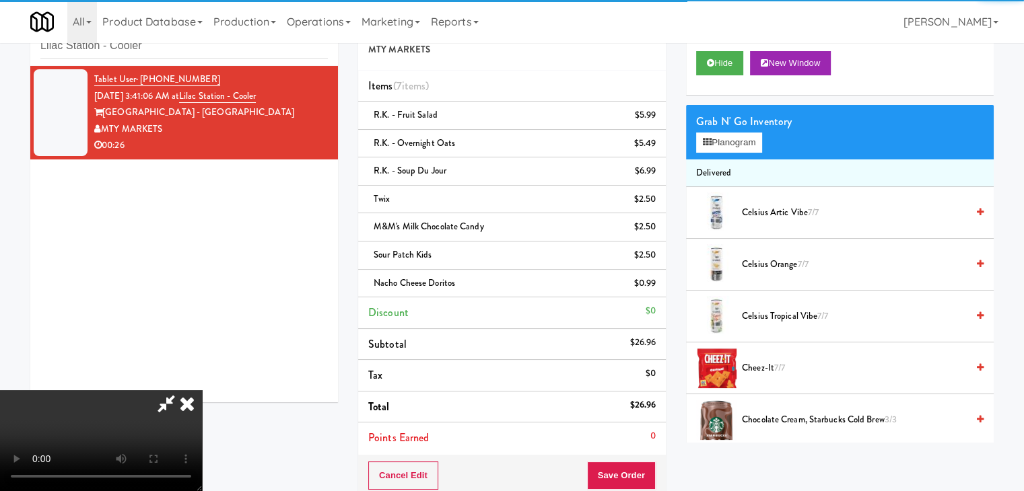
click at [202, 390] on video at bounding box center [101, 440] width 202 height 101
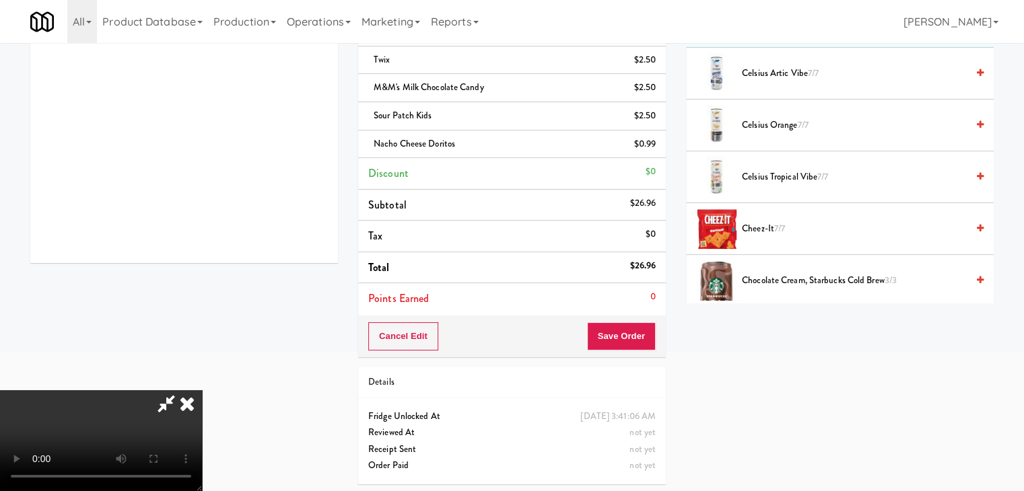
scroll to position [184, 0]
click at [639, 351] on div "Cancel Edit Save Order" at bounding box center [512, 335] width 308 height 42
click at [641, 343] on button "Save Order" at bounding box center [621, 335] width 69 height 28
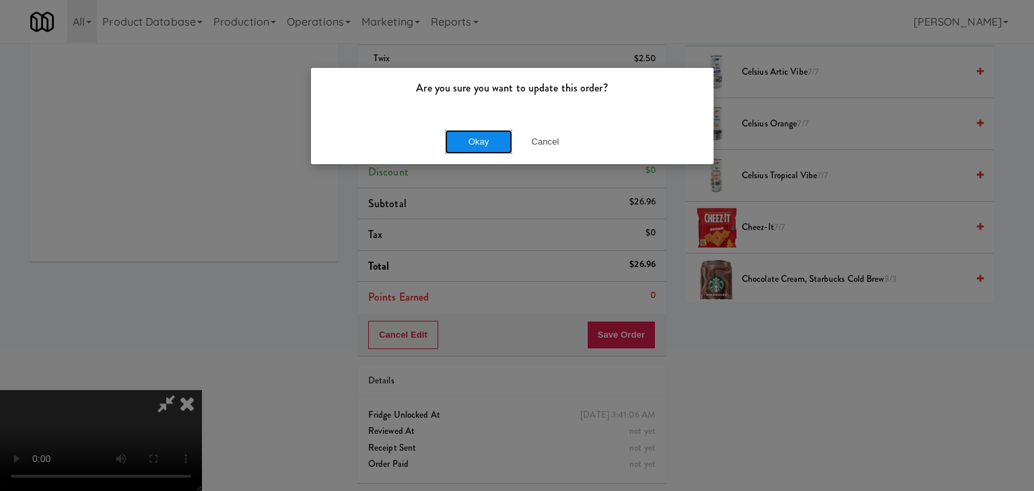
click at [471, 141] on button "Okay" at bounding box center [478, 142] width 67 height 24
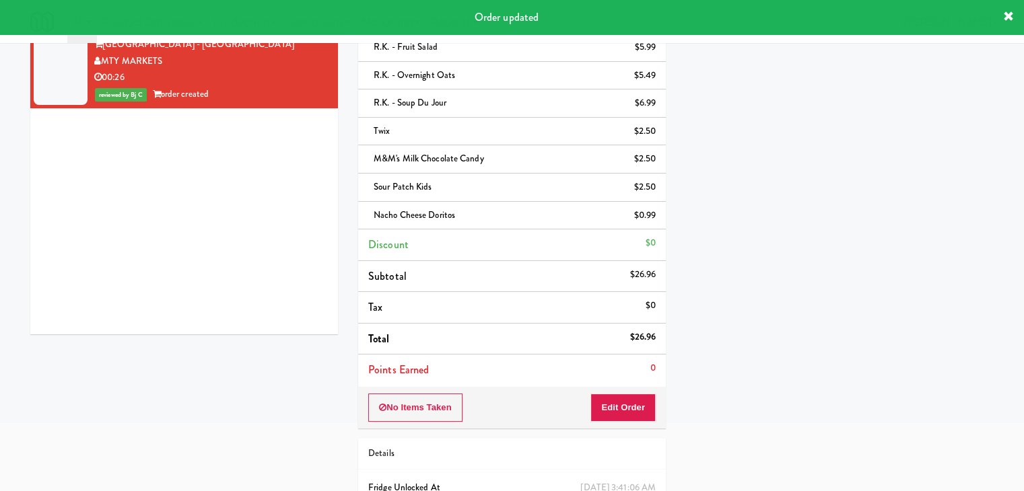
scroll to position [0, 0]
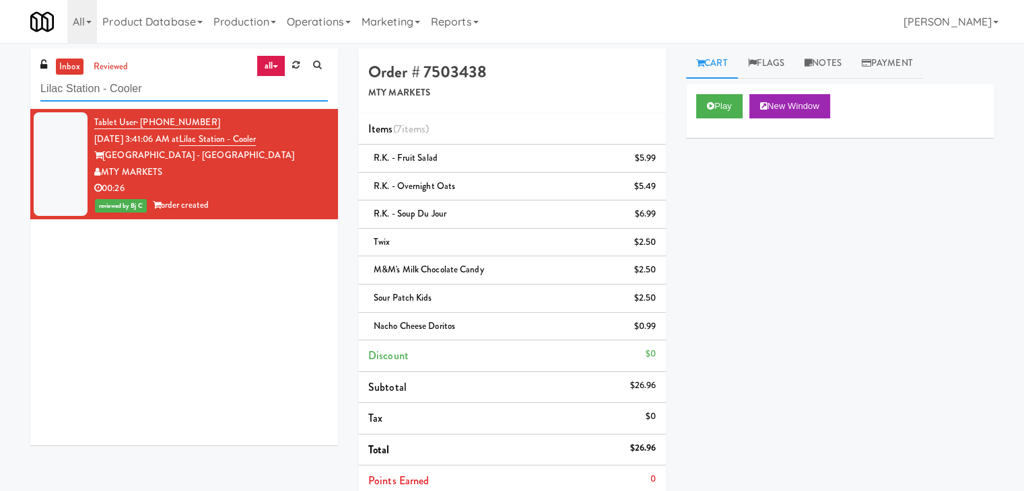
drag, startPoint x: 59, startPoint y: 90, endPoint x: 0, endPoint y: 92, distance: 59.3
click at [0, 90] on div "inbox reviewed all all unclear take inventory issue suspicious failed recent Li…" at bounding box center [512, 362] width 1024 height 629
paste input "[PERSON_NAME] River - Ambient - Left"
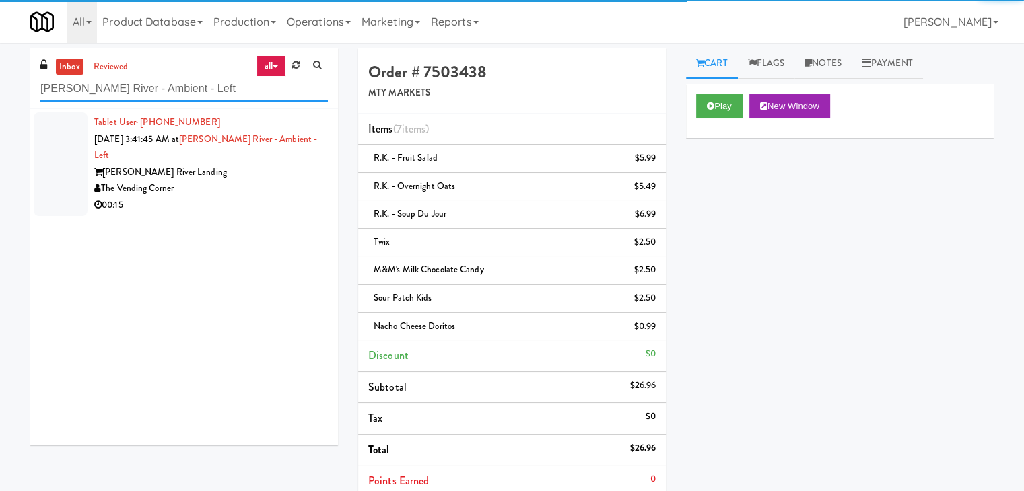
type input "[PERSON_NAME] River - Ambient - Left"
click at [264, 197] on div "00:15" at bounding box center [211, 205] width 234 height 17
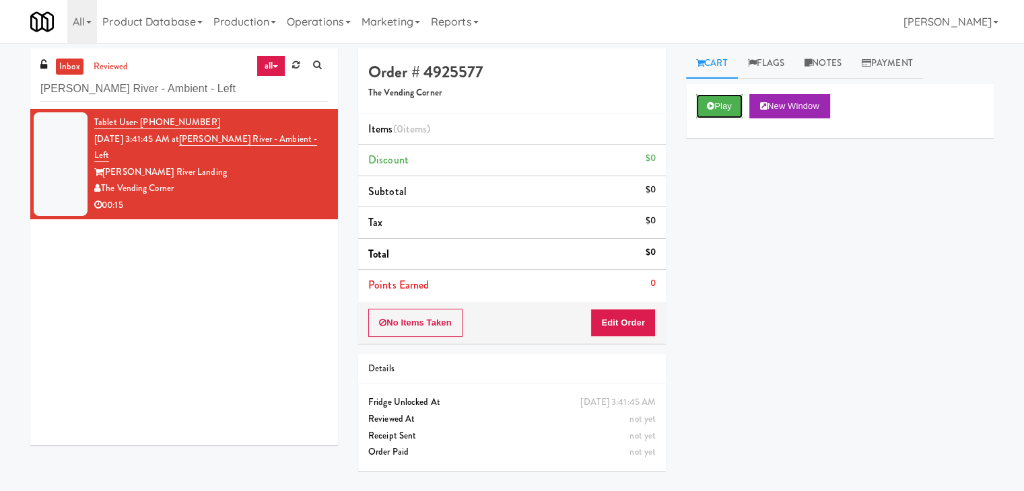
drag, startPoint x: 708, startPoint y: 98, endPoint x: 692, endPoint y: 188, distance: 91.7
click at [708, 98] on button "Play" at bounding box center [719, 106] width 46 height 24
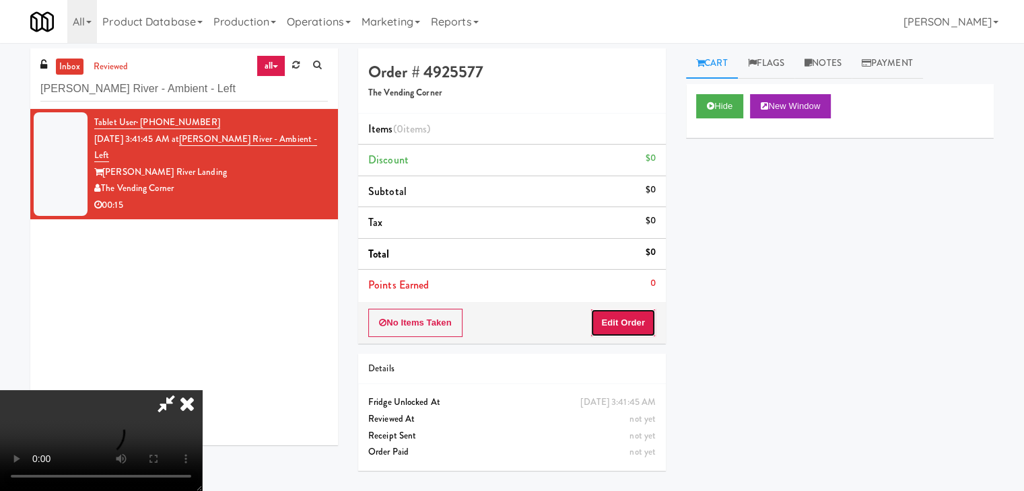
click at [625, 316] on button "Edit Order" at bounding box center [622, 323] width 65 height 28
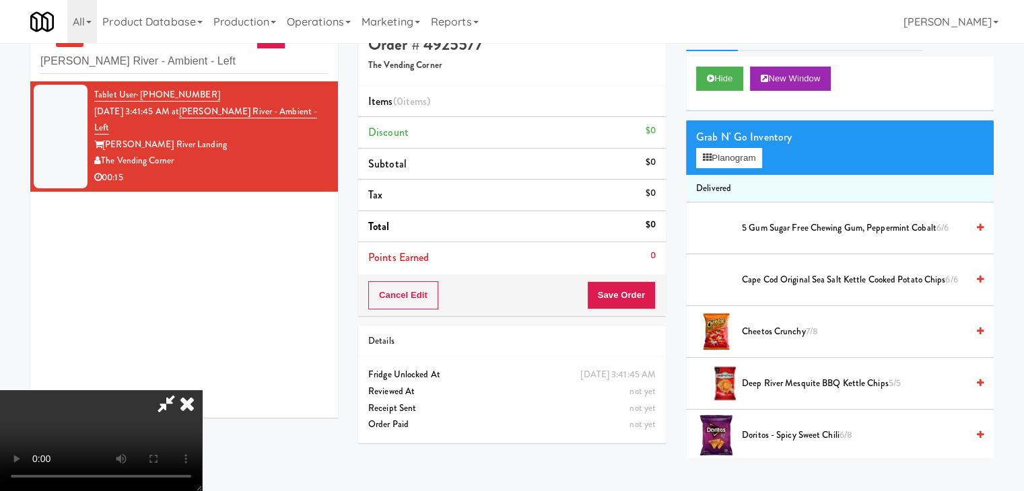
scroll to position [43, 0]
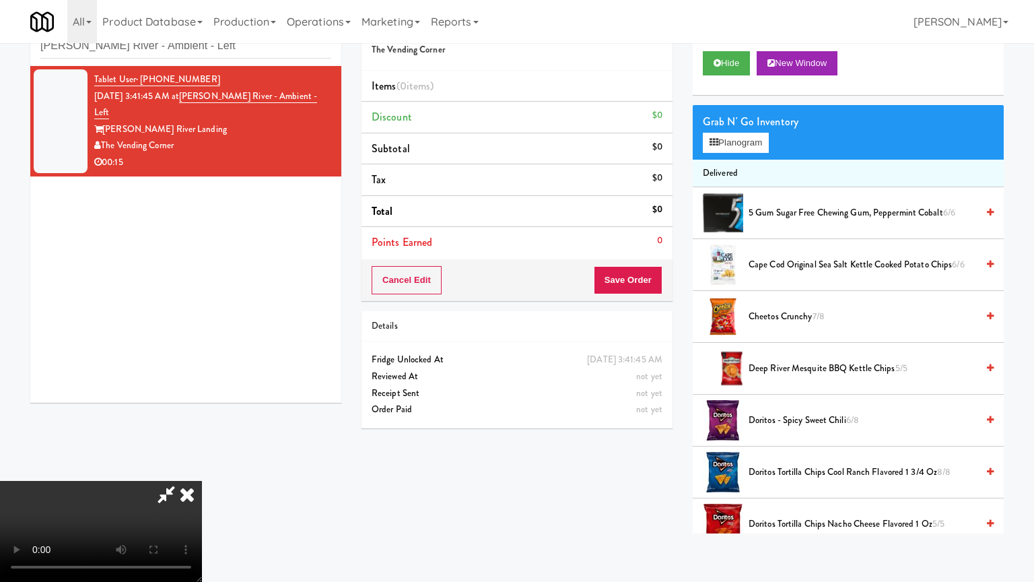
click at [202, 481] on video at bounding box center [101, 531] width 202 height 101
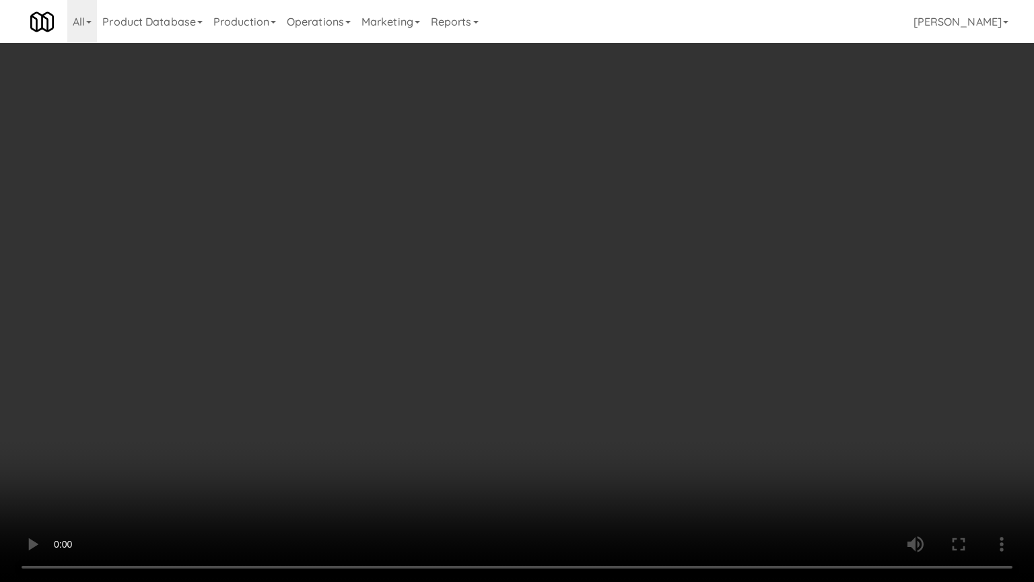
click at [521, 421] on video at bounding box center [517, 291] width 1034 height 582
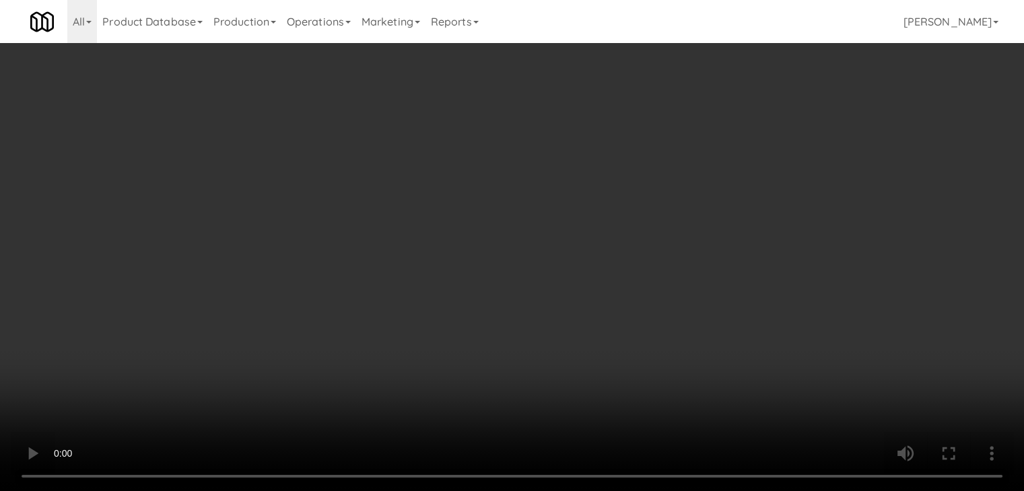
click at [481, 343] on video at bounding box center [512, 245] width 1024 height 491
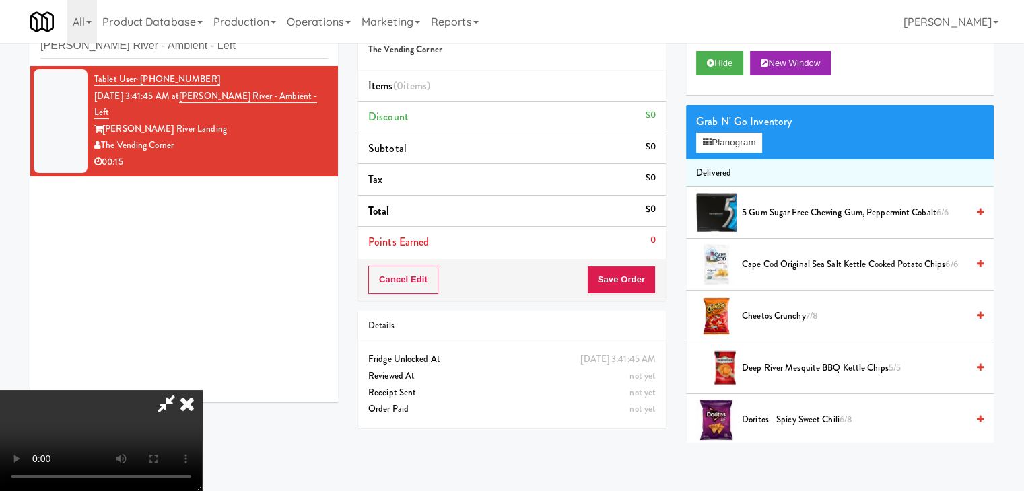
click at [202, 390] on video at bounding box center [101, 440] width 202 height 101
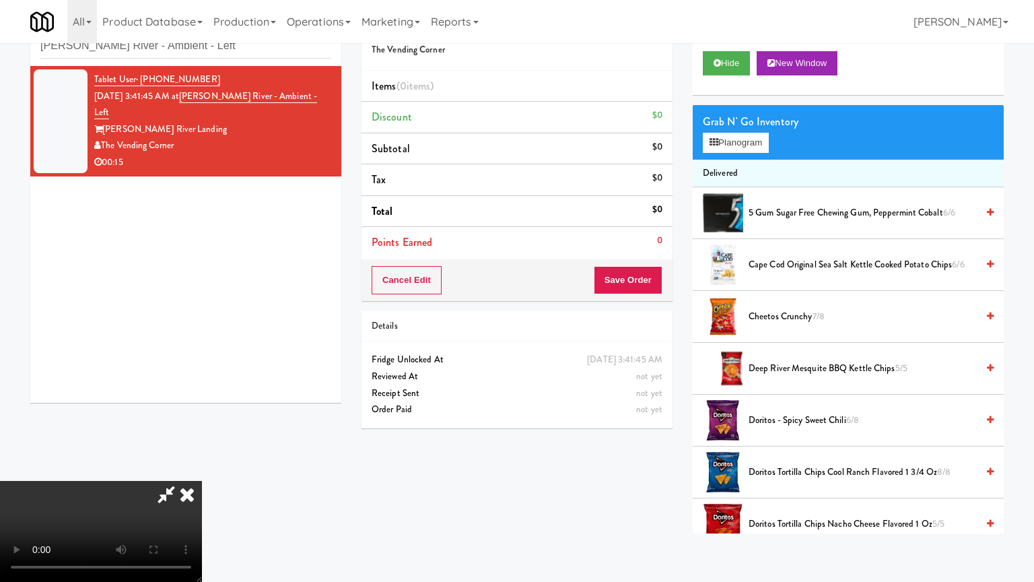
click at [202, 481] on video at bounding box center [101, 531] width 202 height 101
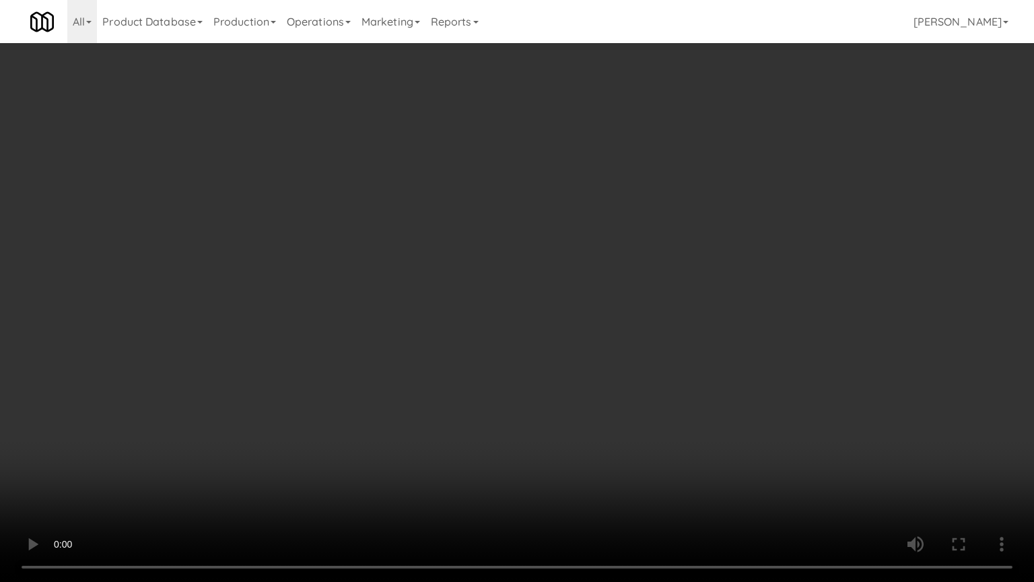
drag, startPoint x: 521, startPoint y: 394, endPoint x: 525, endPoint y: 316, distance: 78.2
click at [521, 391] on video at bounding box center [517, 291] width 1034 height 582
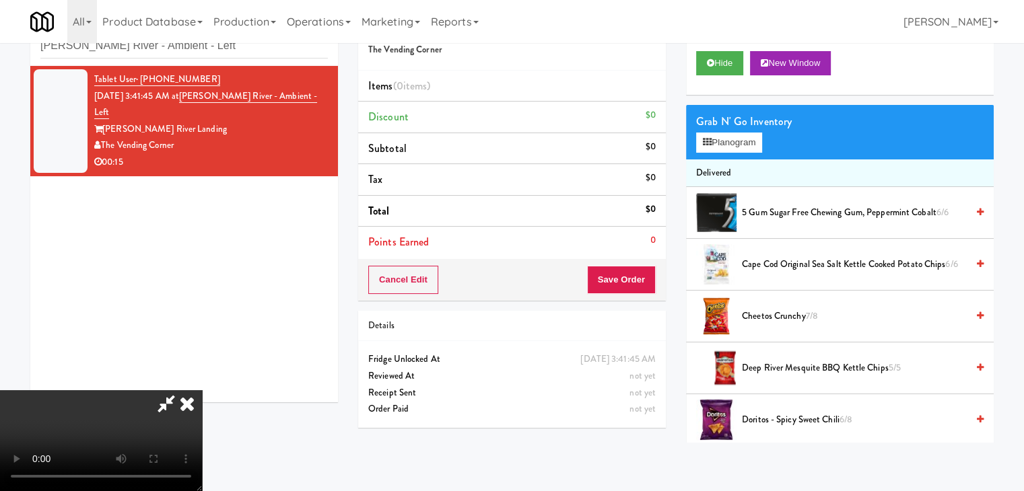
drag, startPoint x: 595, startPoint y: 171, endPoint x: 604, endPoint y: 166, distance: 9.9
click at [202, 390] on icon at bounding box center [187, 403] width 30 height 27
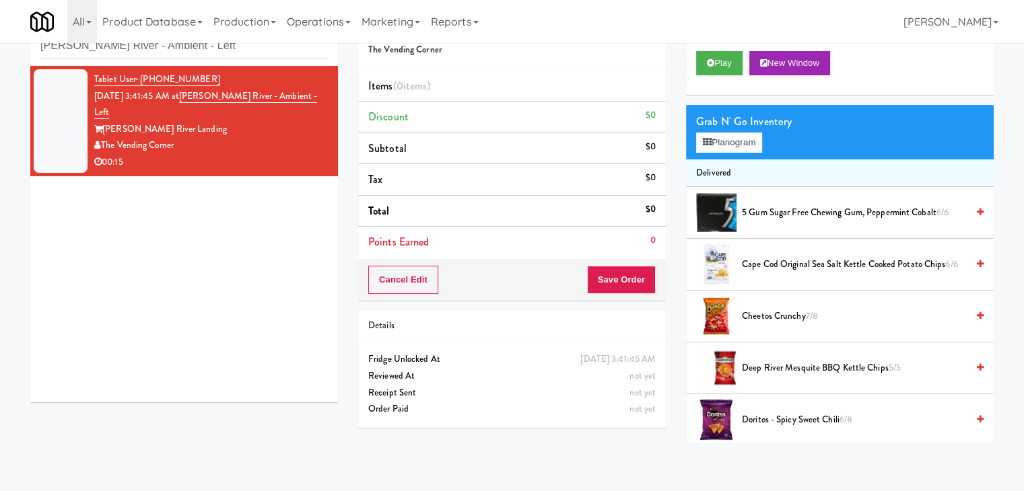
click at [741, 45] on div "Play New Window" at bounding box center [840, 68] width 308 height 54
click at [730, 56] on button "Play" at bounding box center [719, 63] width 46 height 24
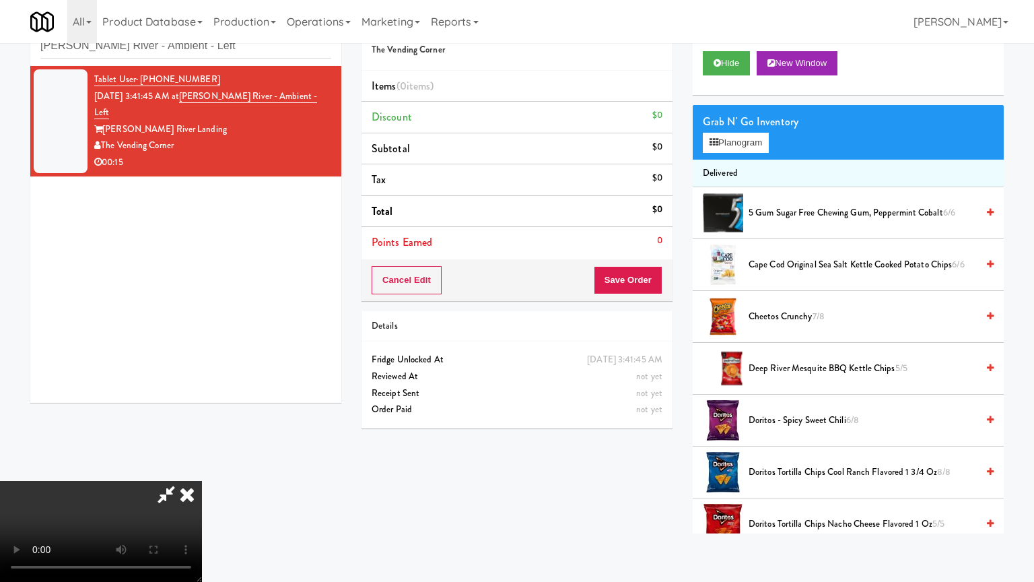
click at [202, 481] on video at bounding box center [101, 531] width 202 height 101
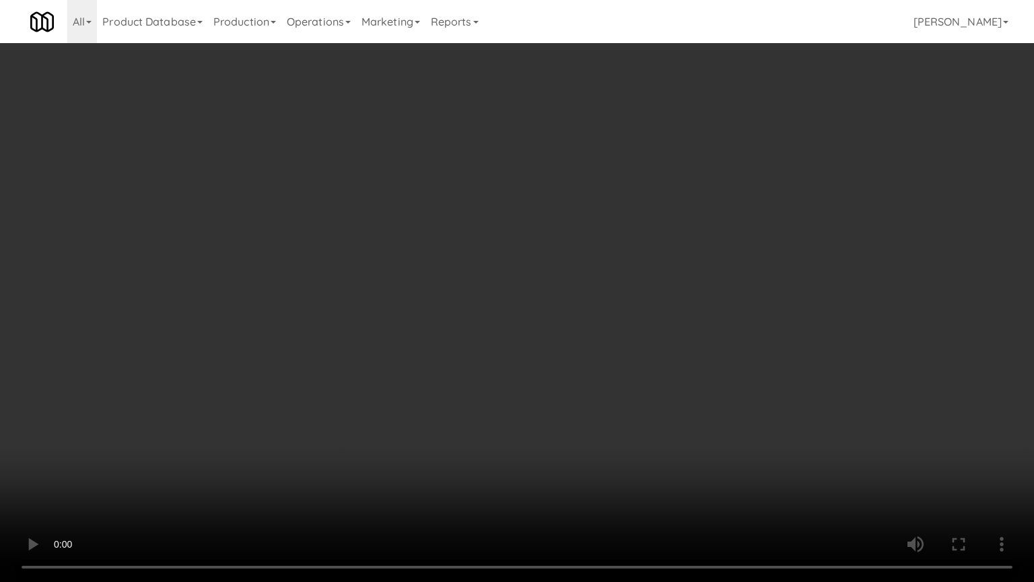
click at [576, 448] on video at bounding box center [517, 291] width 1034 height 582
click at [576, 446] on video at bounding box center [517, 291] width 1034 height 582
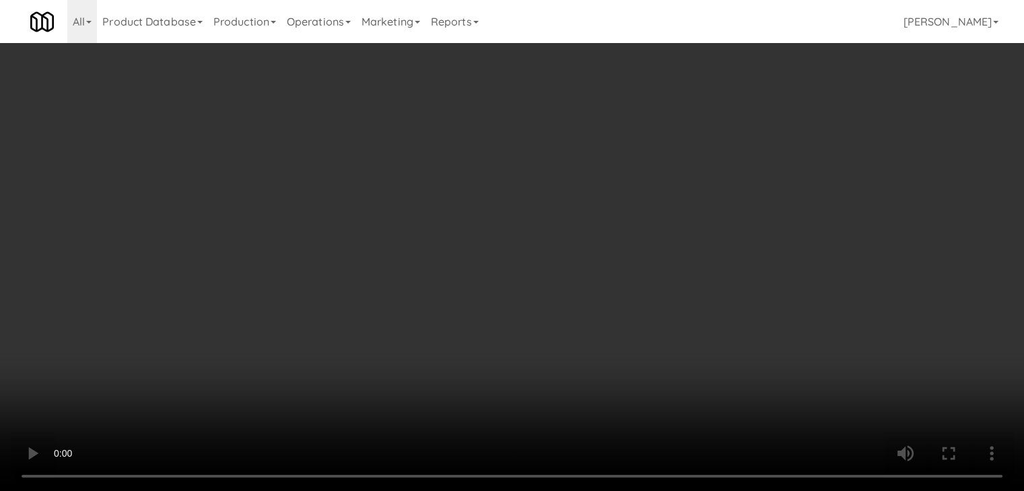
click at [491, 222] on video at bounding box center [512, 245] width 1024 height 491
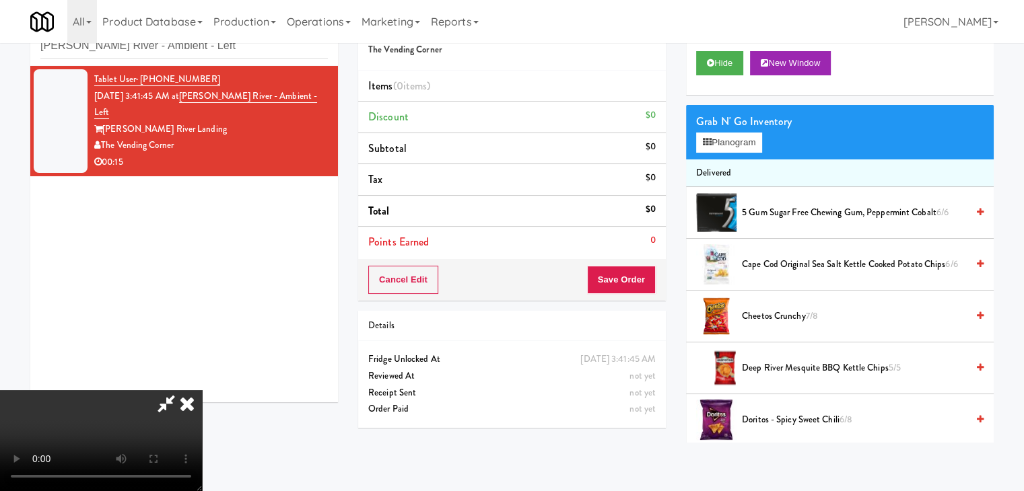
click at [202, 390] on video at bounding box center [101, 440] width 202 height 101
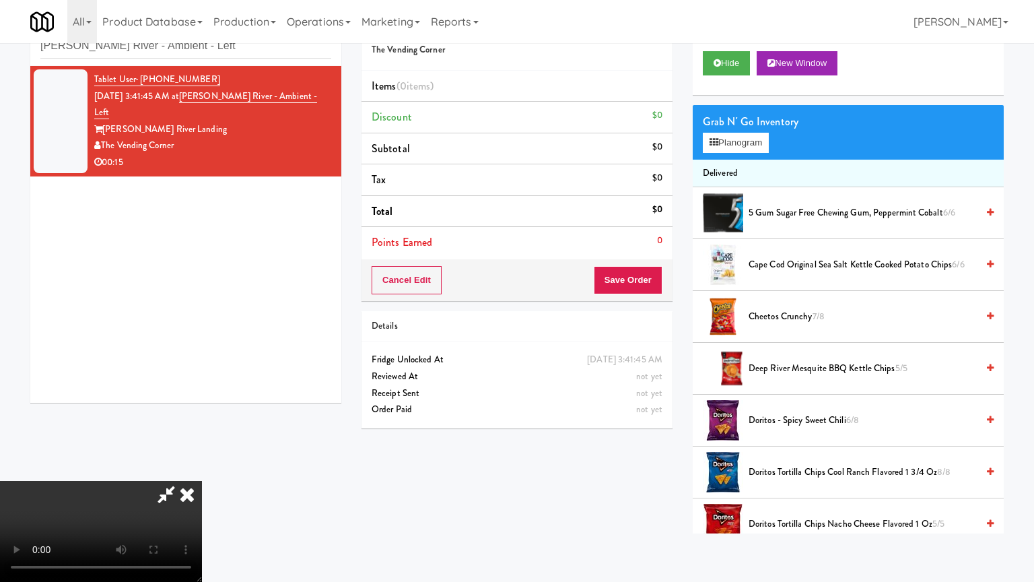
click at [202, 481] on video at bounding box center [101, 531] width 202 height 101
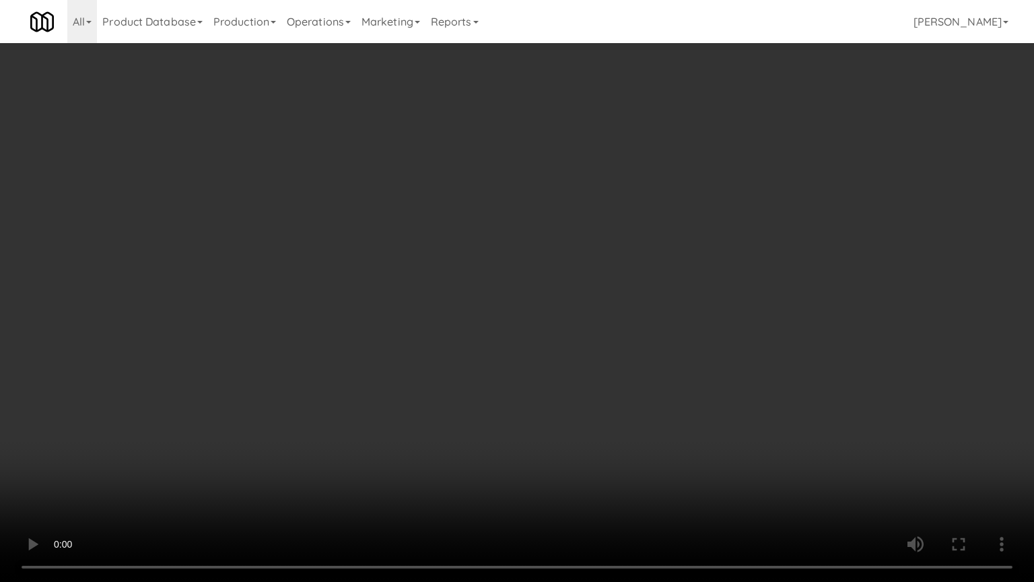
drag, startPoint x: 502, startPoint y: 285, endPoint x: 528, endPoint y: 197, distance: 92.0
click at [502, 285] on video at bounding box center [517, 291] width 1034 height 582
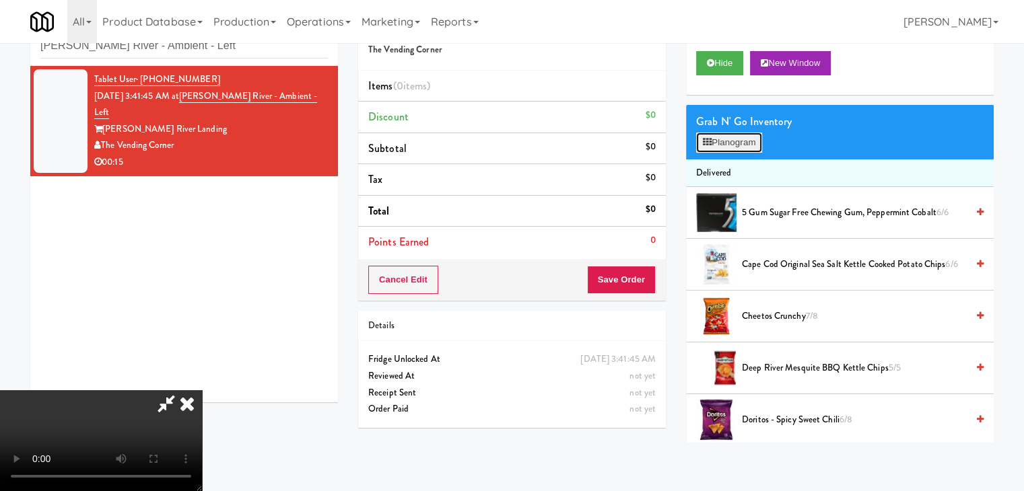
click at [722, 136] on button "Planogram" at bounding box center [729, 143] width 66 height 20
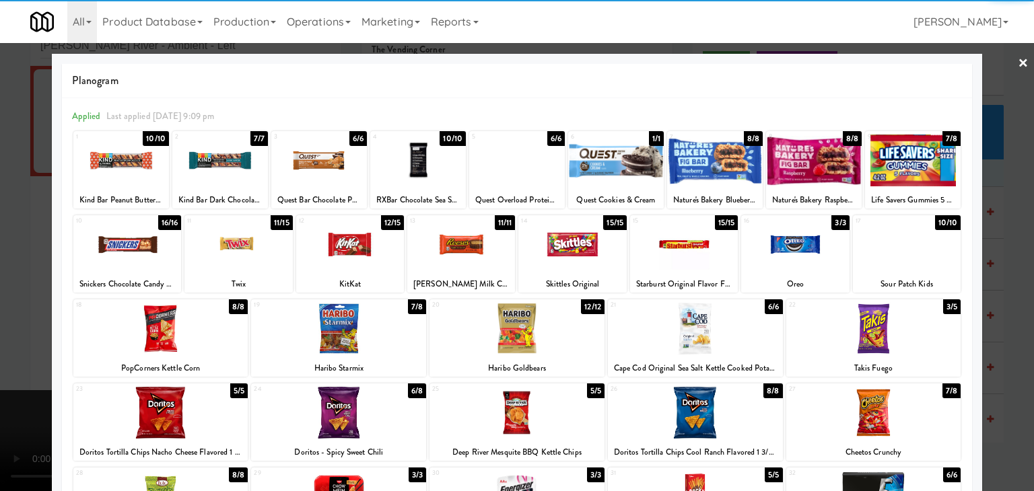
drag, startPoint x: 137, startPoint y: 248, endPoint x: 232, endPoint y: 248, distance: 94.3
click at [137, 248] on div at bounding box center [127, 245] width 108 height 52
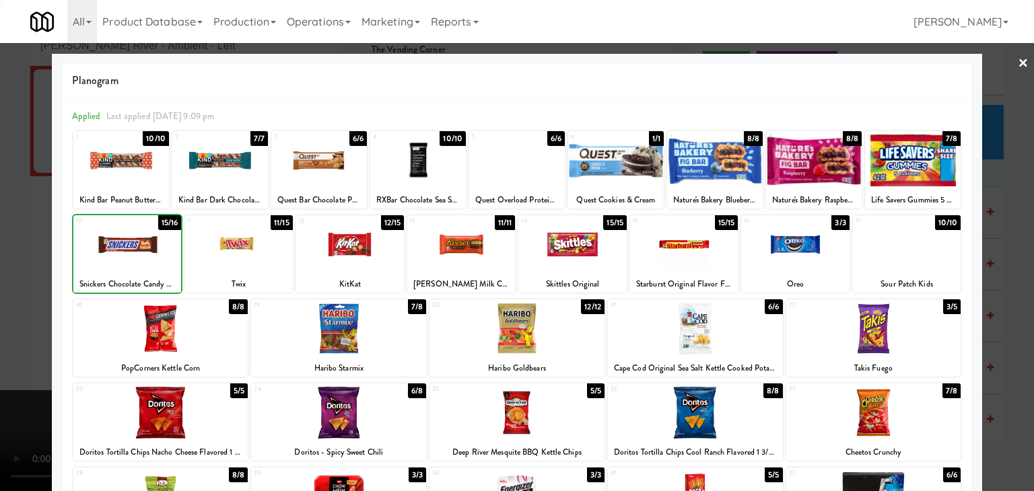
click at [238, 248] on div at bounding box center [238, 245] width 108 height 52
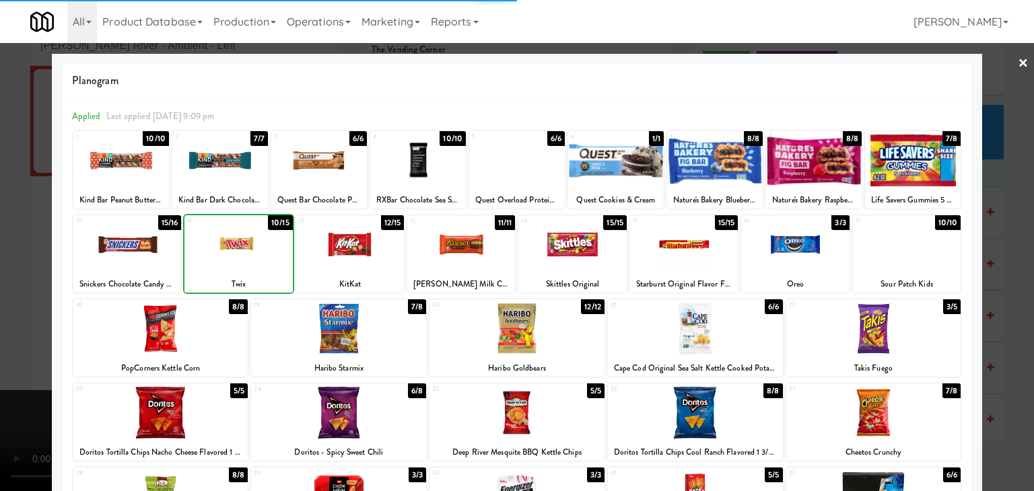
drag, startPoint x: 0, startPoint y: 304, endPoint x: 139, endPoint y: 305, distance: 138.7
click at [1, 304] on div at bounding box center [517, 245] width 1034 height 491
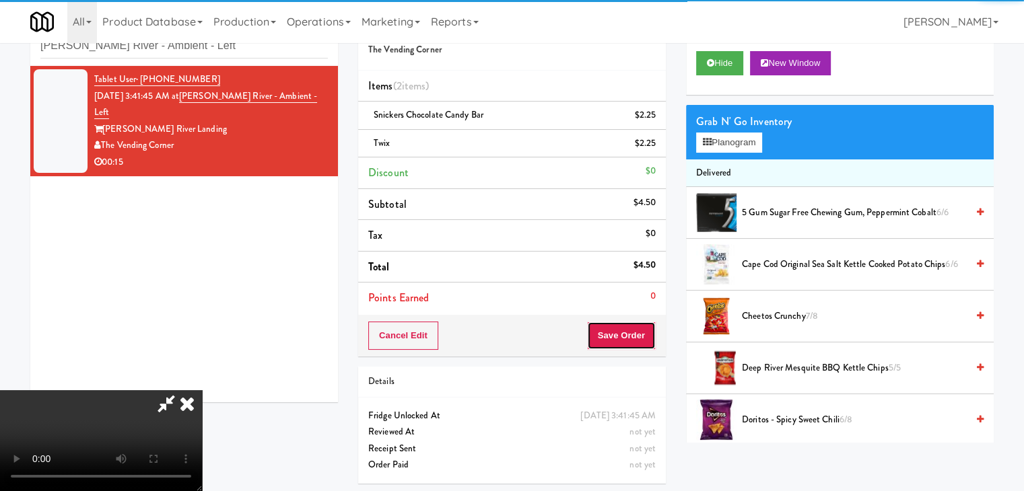
click at [628, 333] on button "Save Order" at bounding box center [621, 336] width 69 height 28
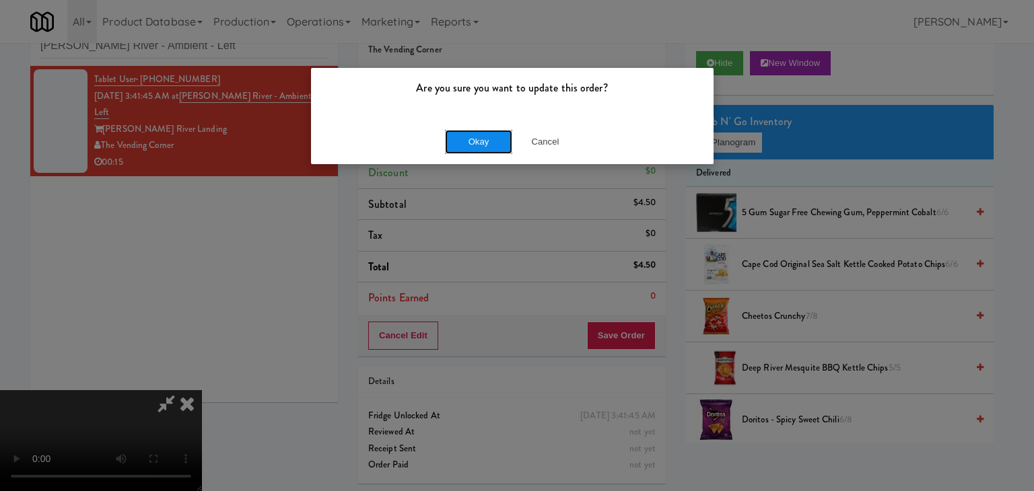
click at [485, 135] on button "Okay" at bounding box center [478, 142] width 67 height 24
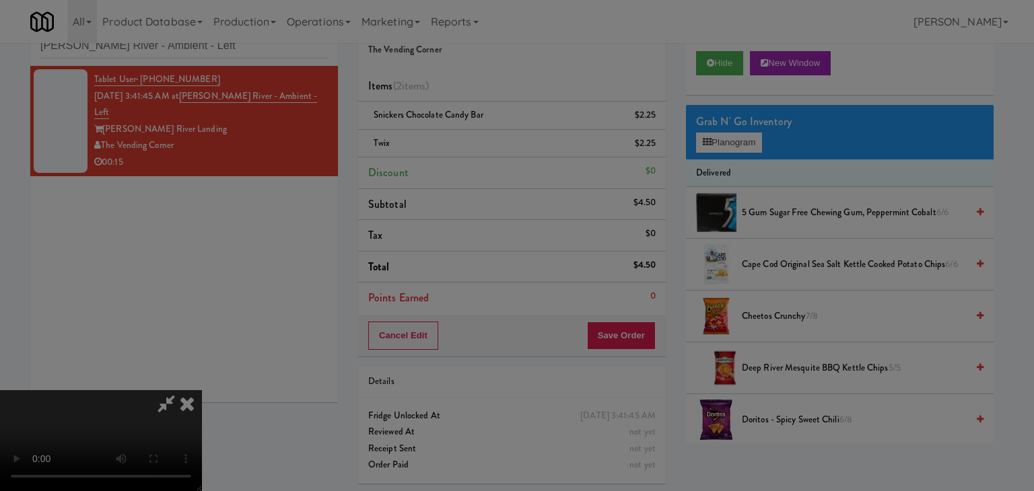
click at [485, 129] on button "Okay" at bounding box center [478, 117] width 67 height 24
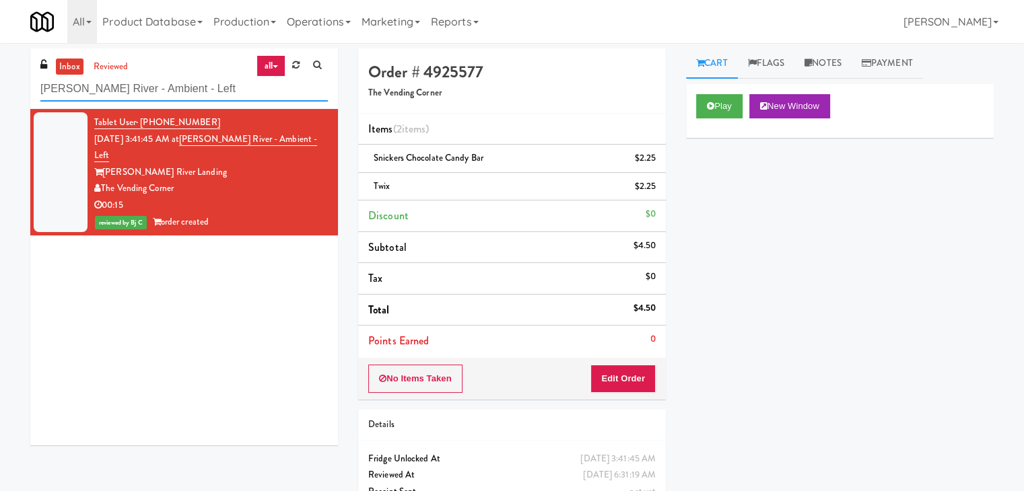
drag, startPoint x: 199, startPoint y: 81, endPoint x: 0, endPoint y: 95, distance: 199.7
click at [0, 95] on div "inbox reviewed all all unclear take inventory issue suspicious failed recent [P…" at bounding box center [512, 292] width 1024 height 489
paste input "[GEOGRAPHIC_DATA]"
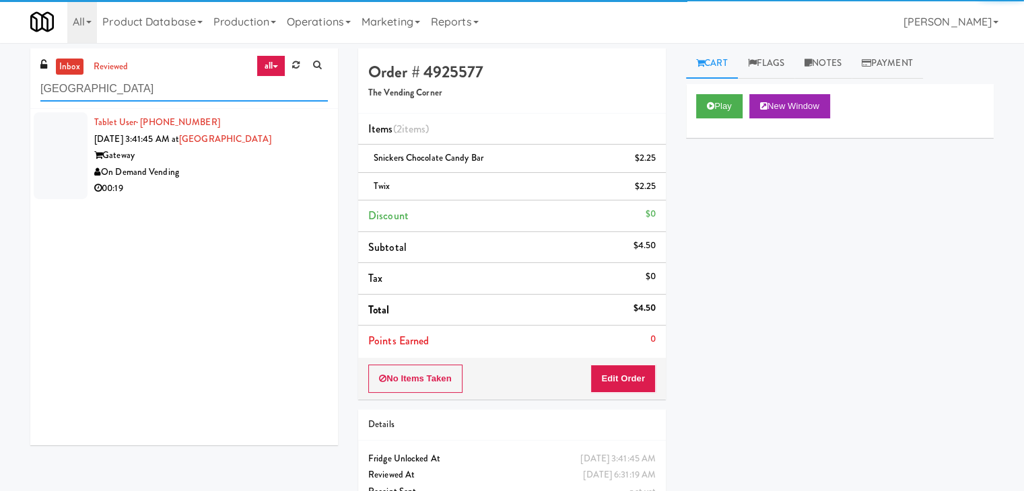
type input "[GEOGRAPHIC_DATA]"
click at [236, 189] on div "00:19" at bounding box center [211, 188] width 234 height 17
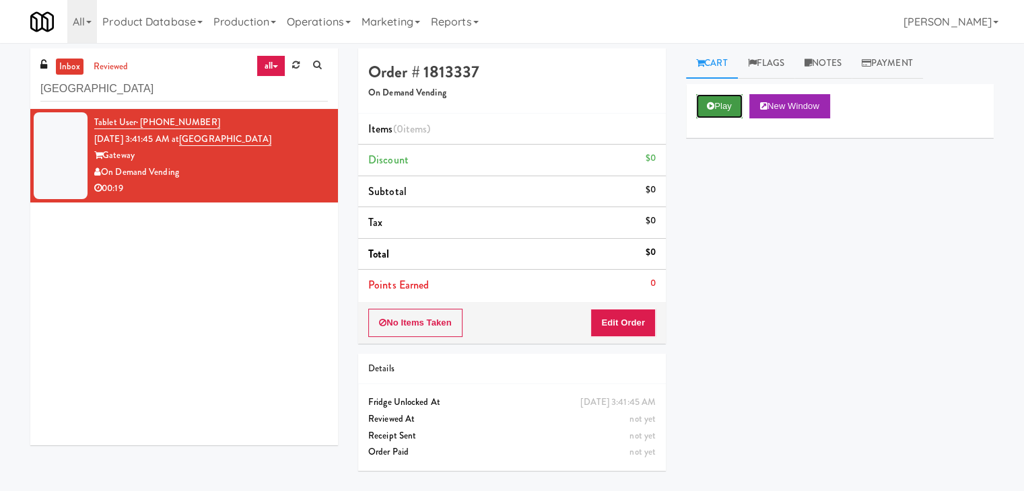
click at [716, 104] on button "Play" at bounding box center [719, 106] width 46 height 24
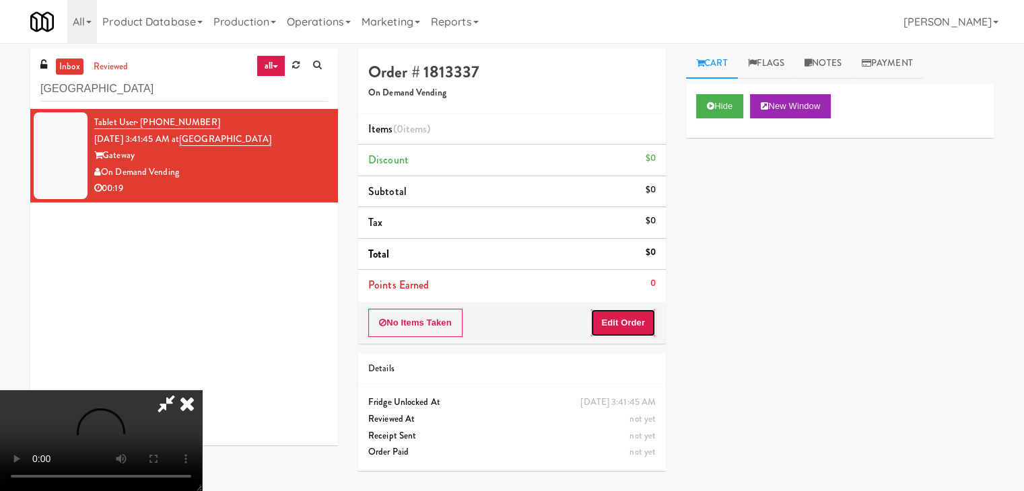
click at [627, 314] on button "Edit Order" at bounding box center [622, 323] width 65 height 28
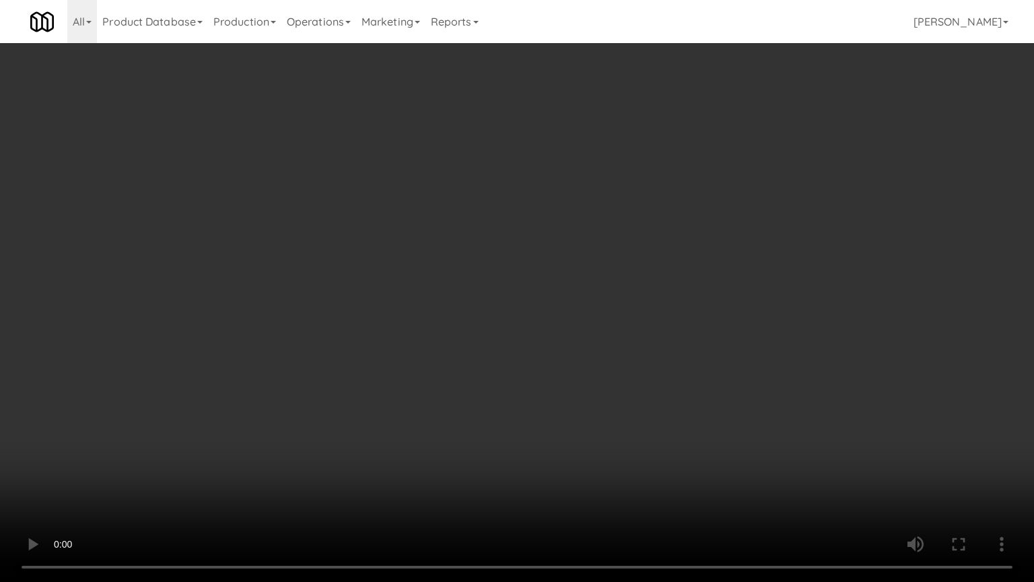
click at [587, 329] on video at bounding box center [517, 291] width 1034 height 582
click at [584, 334] on video at bounding box center [517, 291] width 1034 height 582
click at [584, 333] on video at bounding box center [517, 291] width 1034 height 582
click at [580, 329] on video at bounding box center [517, 291] width 1034 height 582
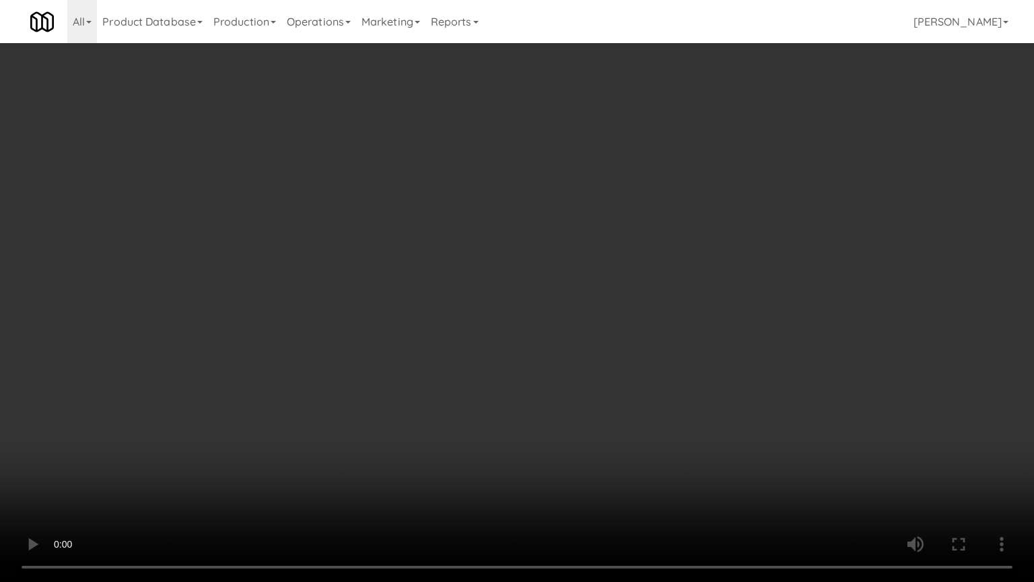
click at [580, 329] on video at bounding box center [517, 291] width 1034 height 582
click at [572, 323] on video at bounding box center [517, 291] width 1034 height 582
click at [573, 322] on video at bounding box center [517, 291] width 1034 height 582
click at [623, 302] on video at bounding box center [517, 291] width 1034 height 582
click at [703, 423] on video at bounding box center [517, 291] width 1034 height 582
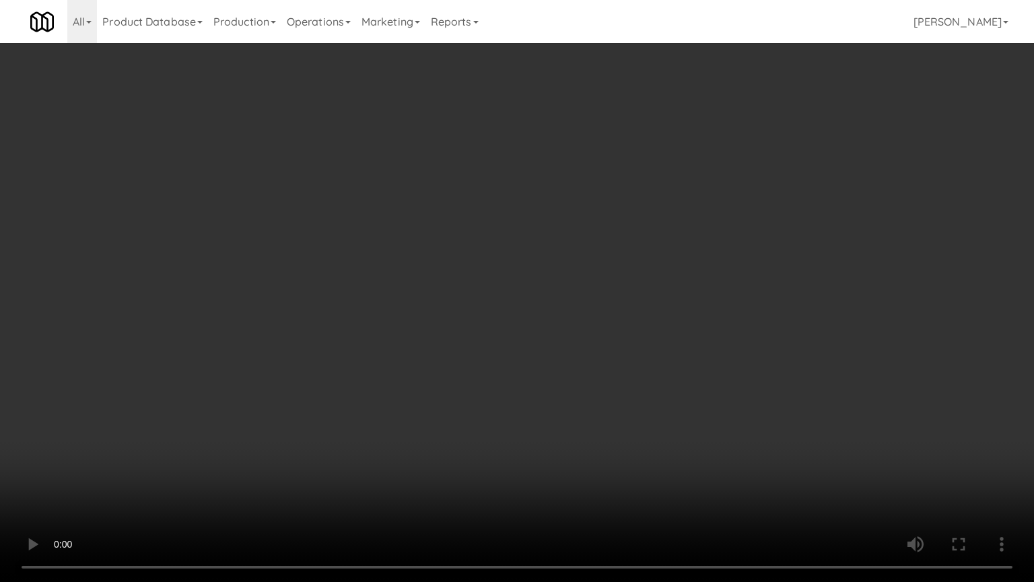
click at [706, 423] on video at bounding box center [517, 291] width 1034 height 582
click at [706, 421] on video at bounding box center [517, 291] width 1034 height 582
click at [695, 416] on video at bounding box center [517, 291] width 1034 height 582
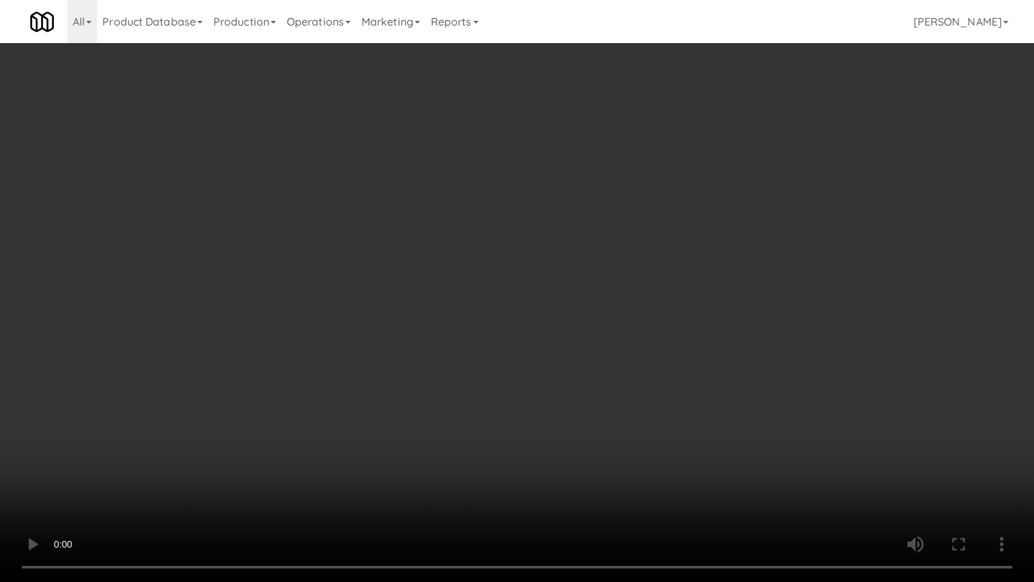
drag, startPoint x: 695, startPoint y: 416, endPoint x: 698, endPoint y: 336, distance: 80.2
click at [694, 414] on video at bounding box center [517, 291] width 1034 height 582
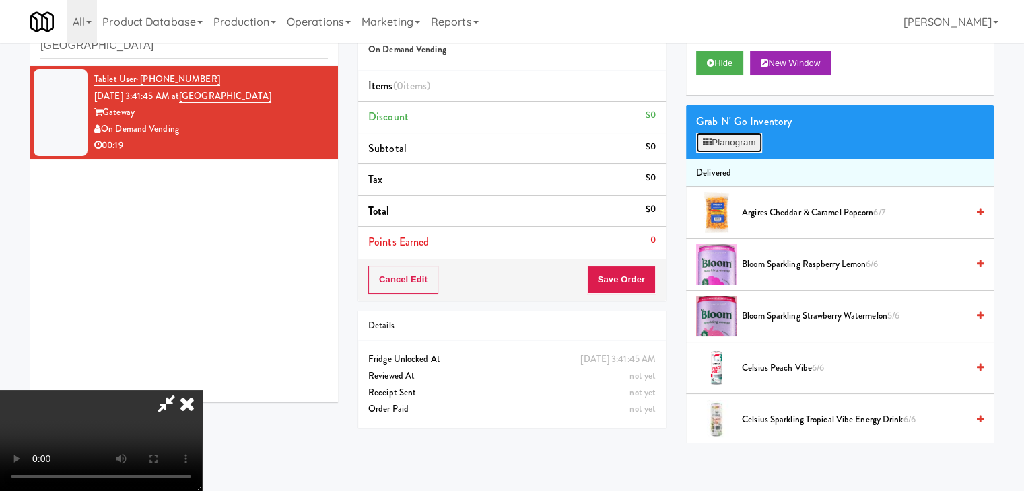
click at [727, 149] on button "Planogram" at bounding box center [729, 143] width 66 height 20
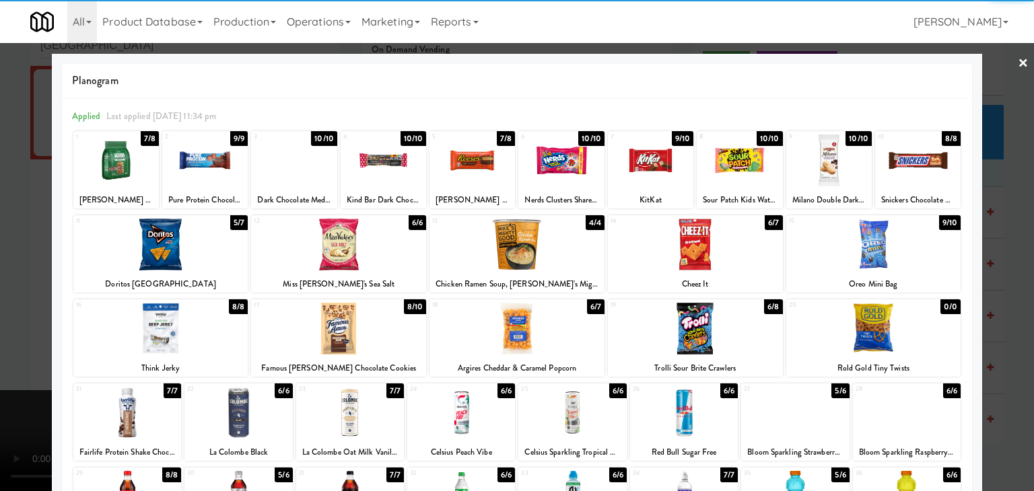
click at [895, 164] on div at bounding box center [918, 161] width 86 height 52
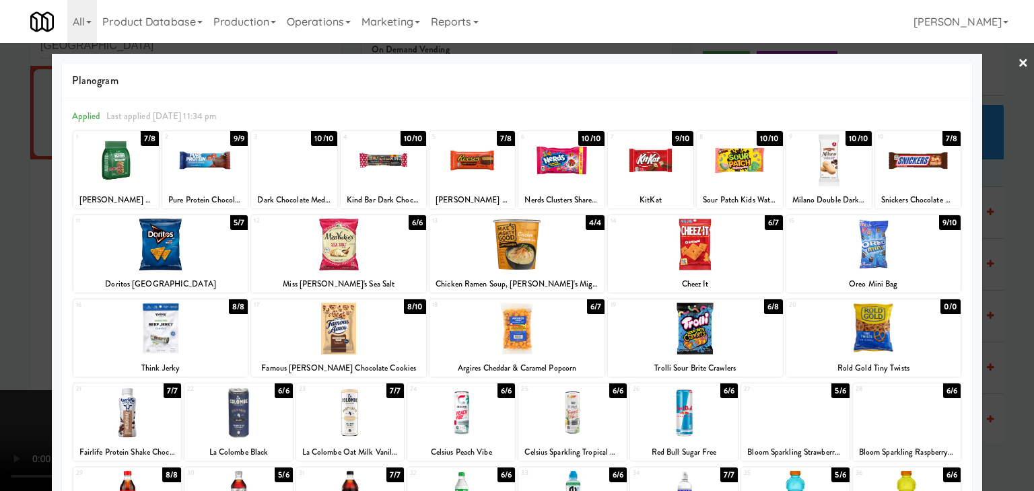
click at [341, 351] on div at bounding box center [338, 329] width 175 height 52
click at [342, 349] on div at bounding box center [338, 329] width 175 height 52
click at [1, 348] on div at bounding box center [517, 245] width 1034 height 491
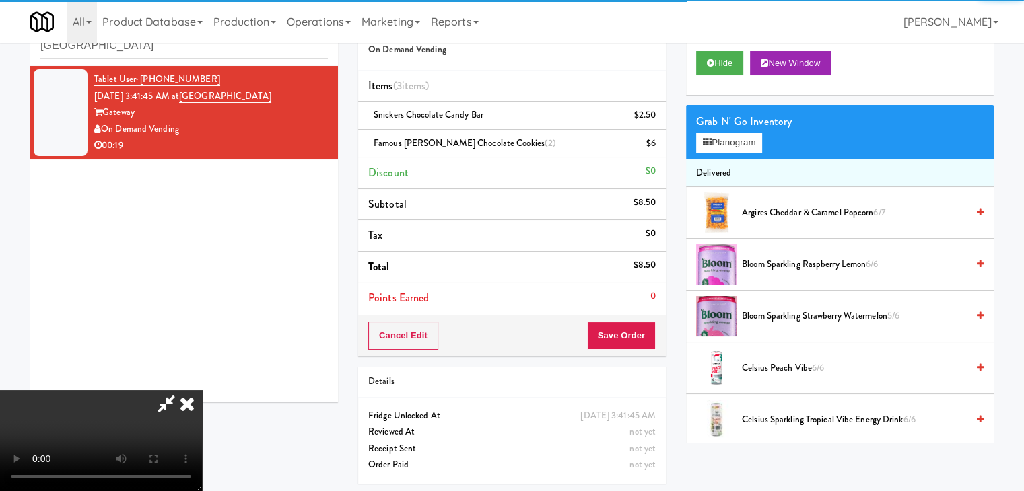
click at [202, 390] on video at bounding box center [101, 440] width 202 height 101
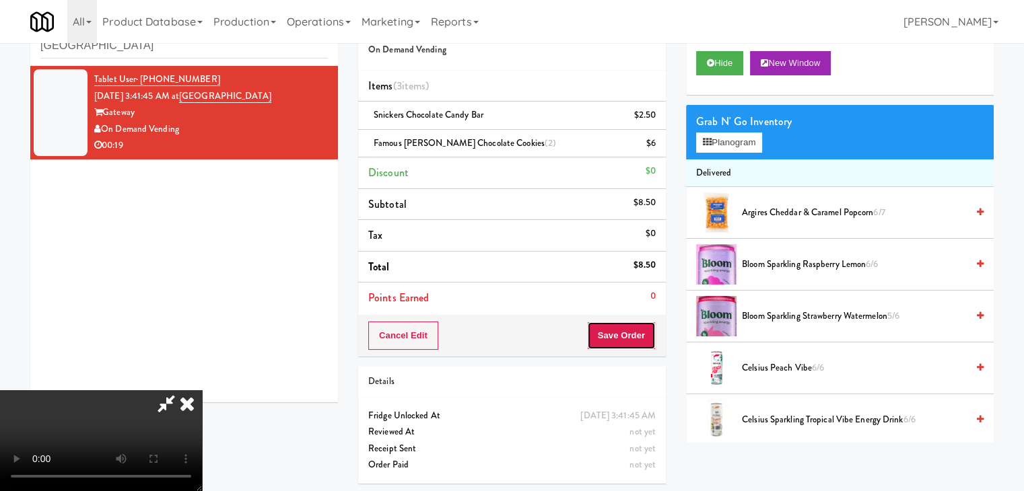
click at [633, 339] on button "Save Order" at bounding box center [621, 336] width 69 height 28
click at [632, 337] on button "Save Order" at bounding box center [621, 336] width 69 height 28
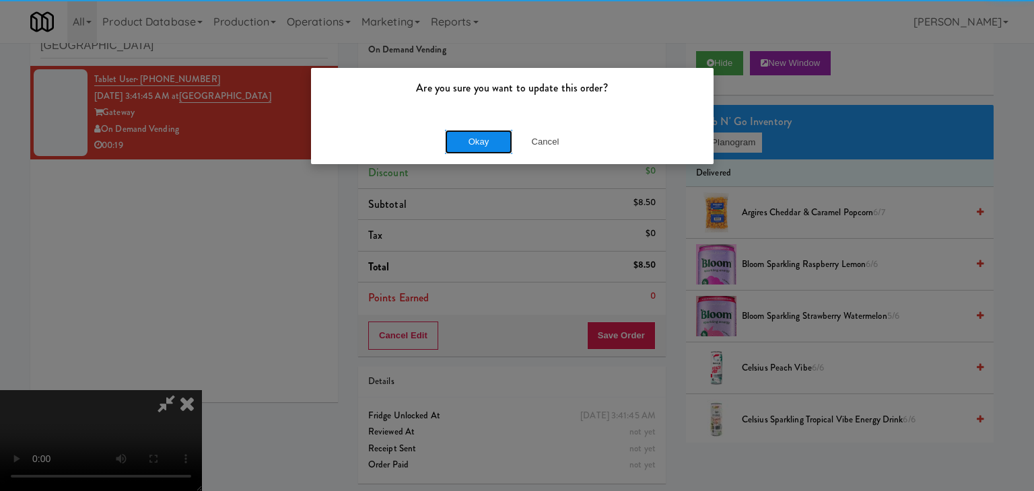
click at [469, 139] on button "Okay" at bounding box center [478, 142] width 67 height 24
click at [469, 140] on button "Okay" at bounding box center [478, 142] width 67 height 24
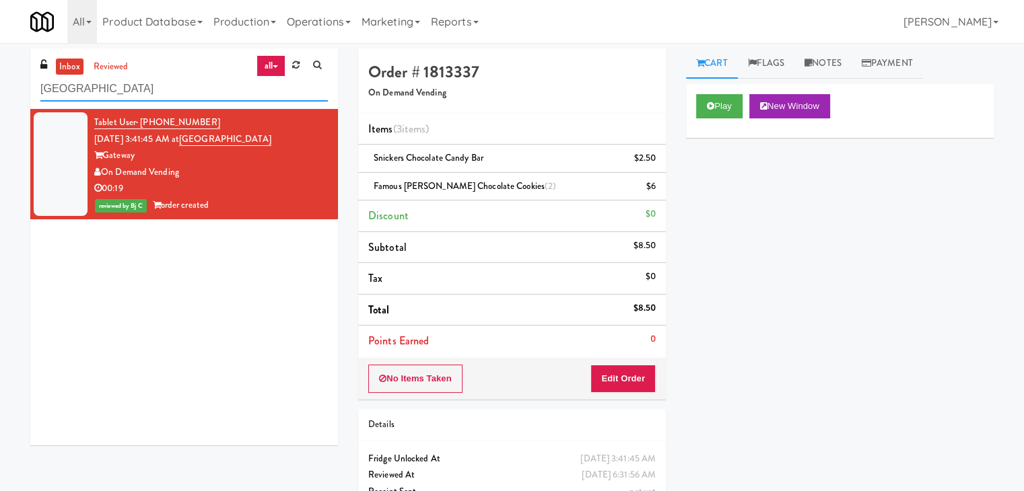
drag, startPoint x: 81, startPoint y: 91, endPoint x: 0, endPoint y: 93, distance: 80.8
click at [0, 93] on div "inbox reviewed all all unclear take inventory issue suspicious failed recent Ga…" at bounding box center [512, 292] width 1024 height 489
paste input "Stonebriar #2 Cooler"
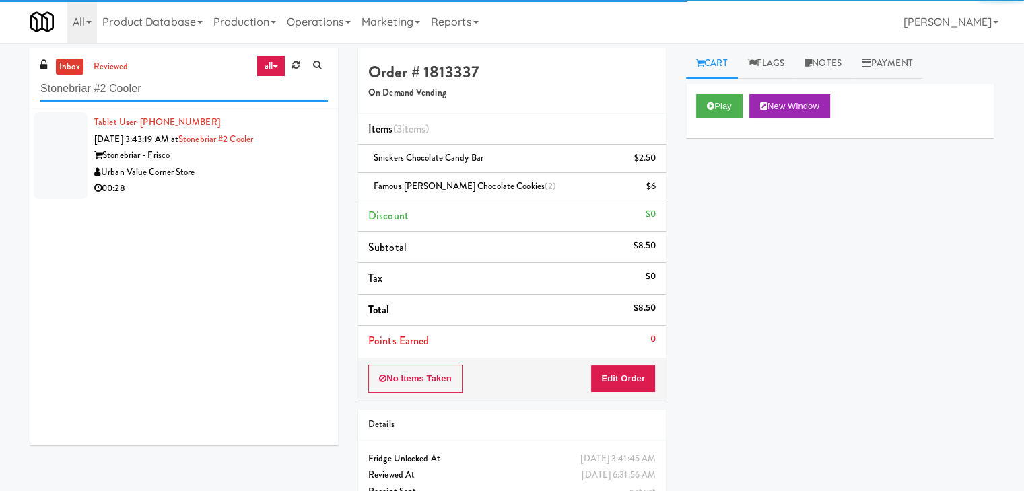
type input "Stonebriar #2 Cooler"
drag, startPoint x: 224, startPoint y: 181, endPoint x: 347, endPoint y: 180, distance: 123.9
click at [224, 181] on div "00:28" at bounding box center [211, 188] width 234 height 17
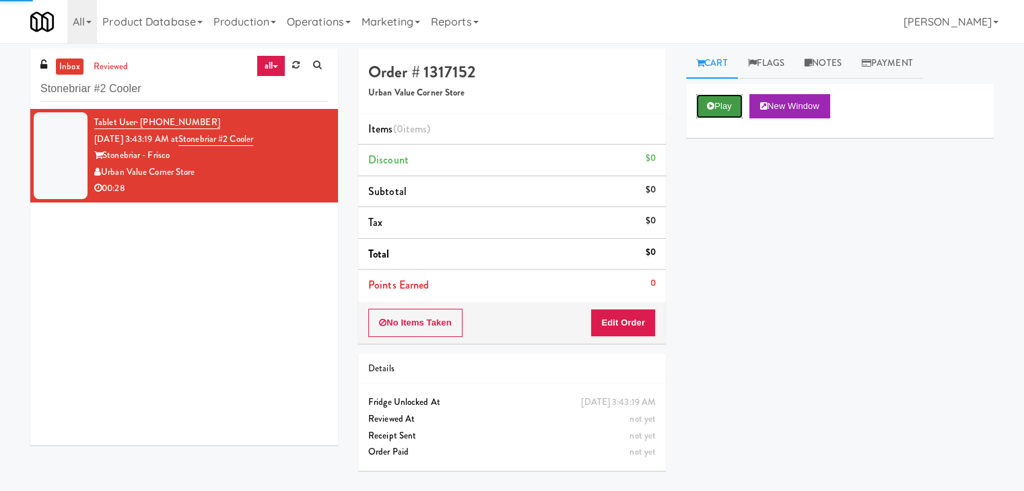
drag, startPoint x: 737, startPoint y: 103, endPoint x: 727, endPoint y: 114, distance: 15.3
click at [735, 103] on button "Play" at bounding box center [719, 106] width 46 height 24
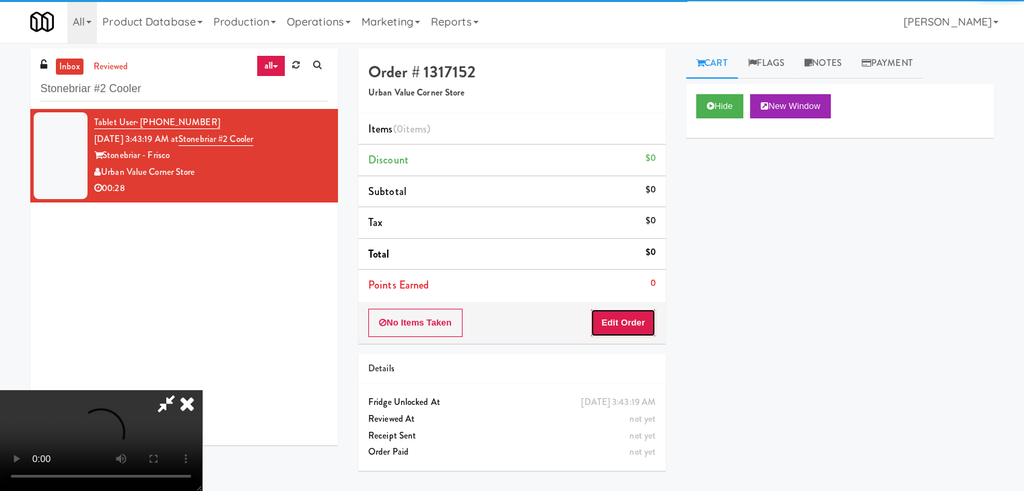
click at [640, 318] on button "Edit Order" at bounding box center [622, 323] width 65 height 28
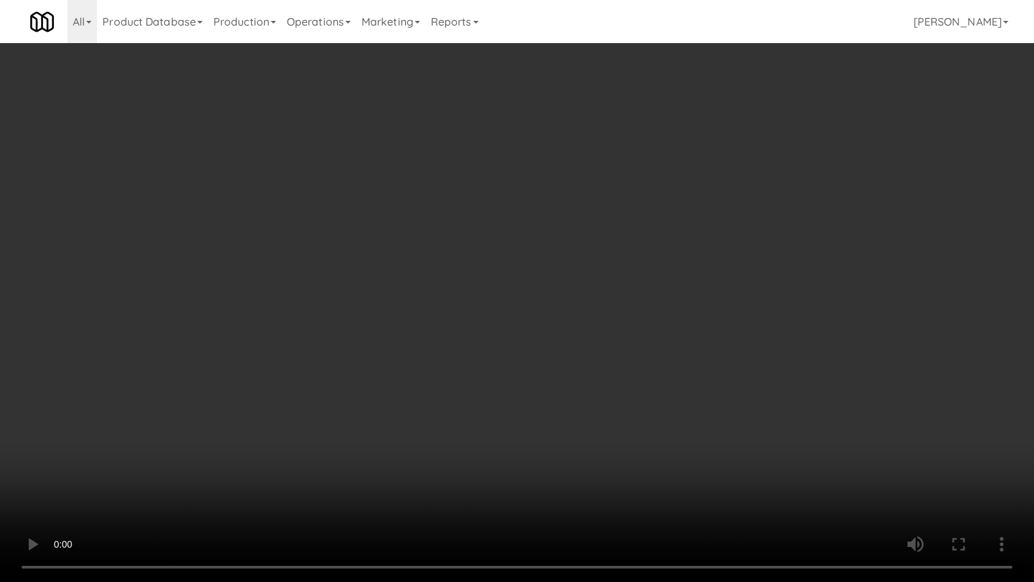
click at [533, 425] on video at bounding box center [517, 291] width 1034 height 582
click at [529, 428] on video at bounding box center [517, 291] width 1034 height 582
click at [529, 427] on video at bounding box center [517, 291] width 1034 height 582
click at [529, 426] on video at bounding box center [517, 291] width 1034 height 582
click at [522, 424] on video at bounding box center [517, 291] width 1034 height 582
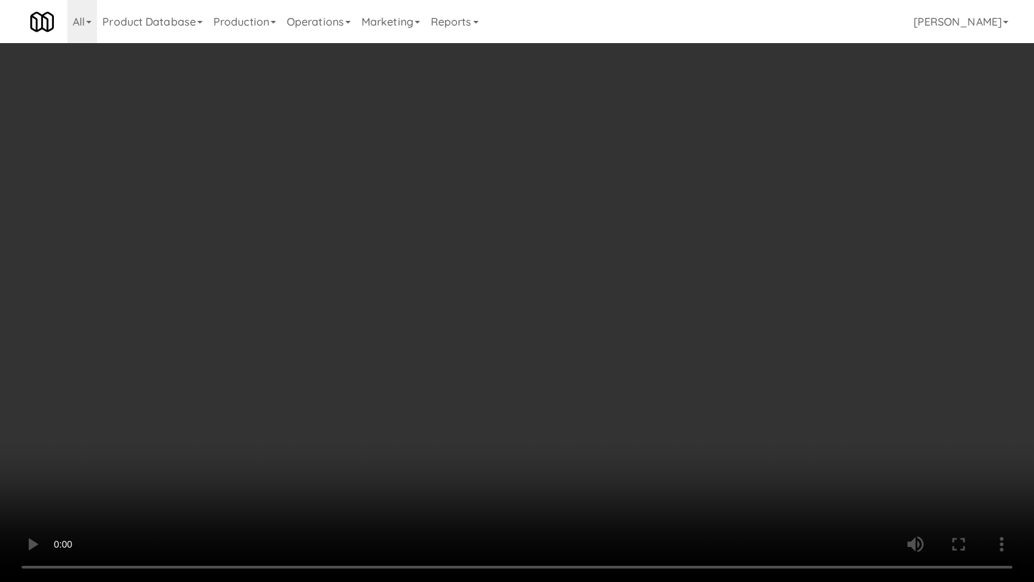
click at [522, 424] on video at bounding box center [517, 291] width 1034 height 582
click at [532, 409] on video at bounding box center [517, 291] width 1034 height 582
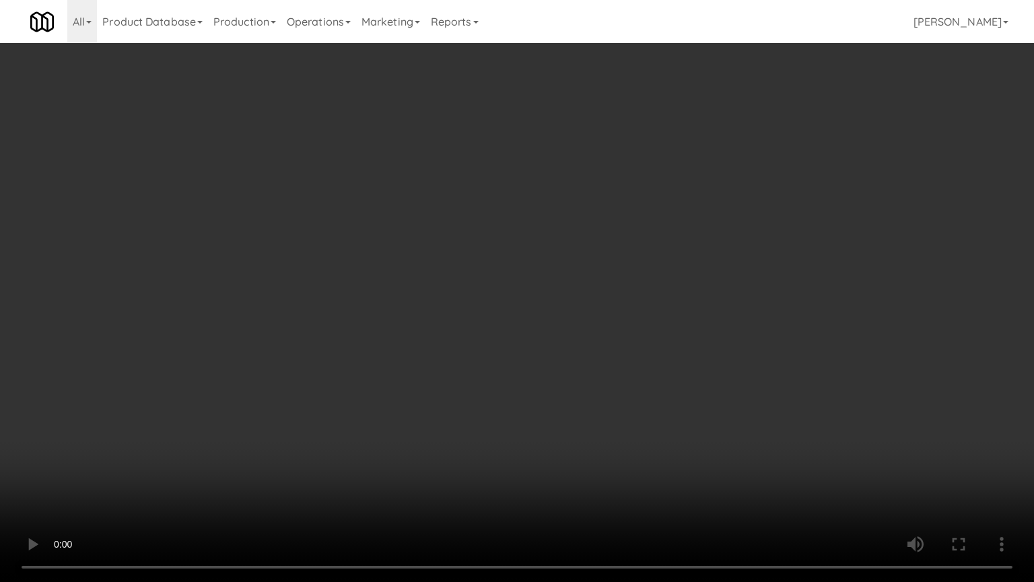
click at [532, 411] on video at bounding box center [517, 291] width 1034 height 582
click at [533, 411] on video at bounding box center [517, 291] width 1034 height 582
click at [540, 407] on video at bounding box center [517, 291] width 1034 height 582
click at [549, 407] on video at bounding box center [517, 291] width 1034 height 582
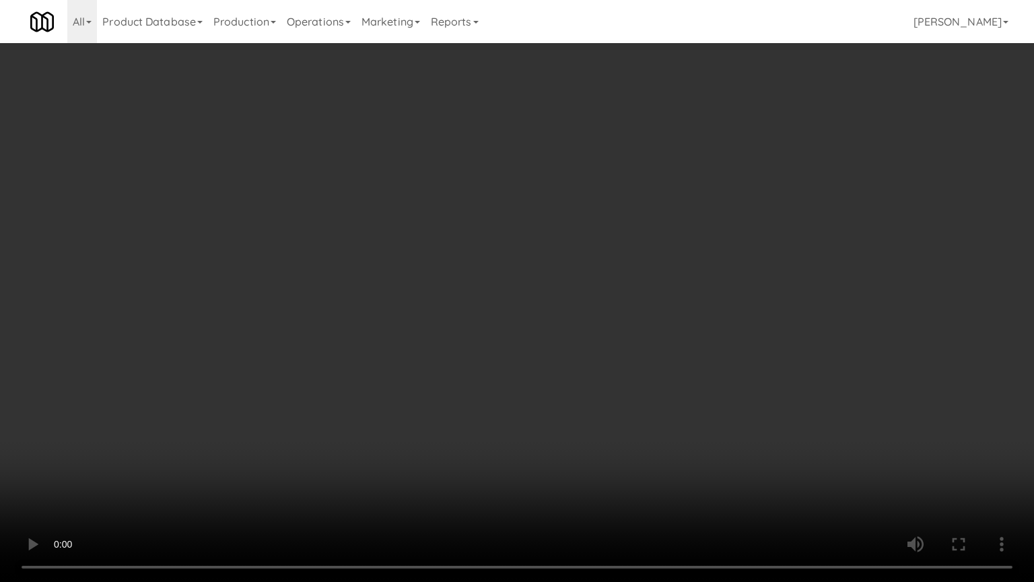
click at [551, 407] on video at bounding box center [517, 291] width 1034 height 582
drag, startPoint x: 551, startPoint y: 407, endPoint x: 552, endPoint y: 340, distance: 66.7
click at [551, 407] on video at bounding box center [517, 291] width 1034 height 582
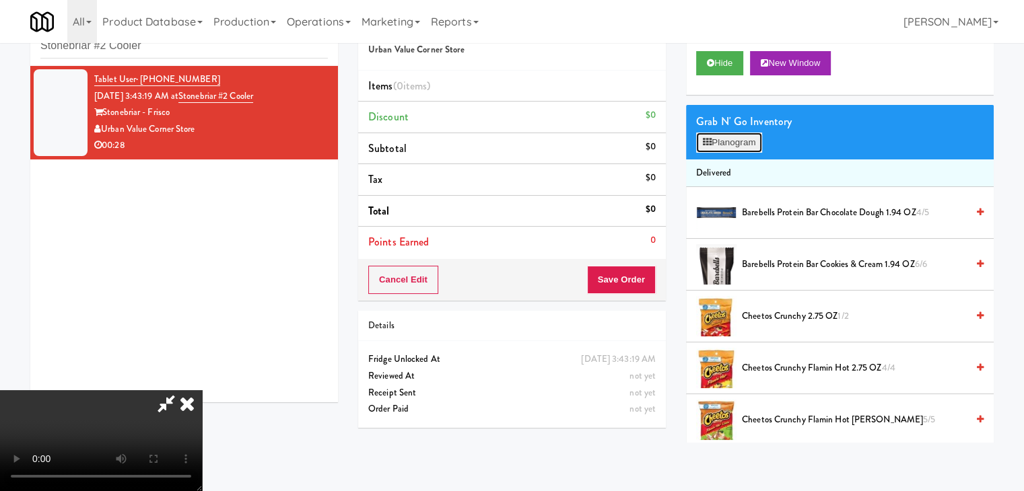
click at [731, 141] on button "Planogram" at bounding box center [729, 143] width 66 height 20
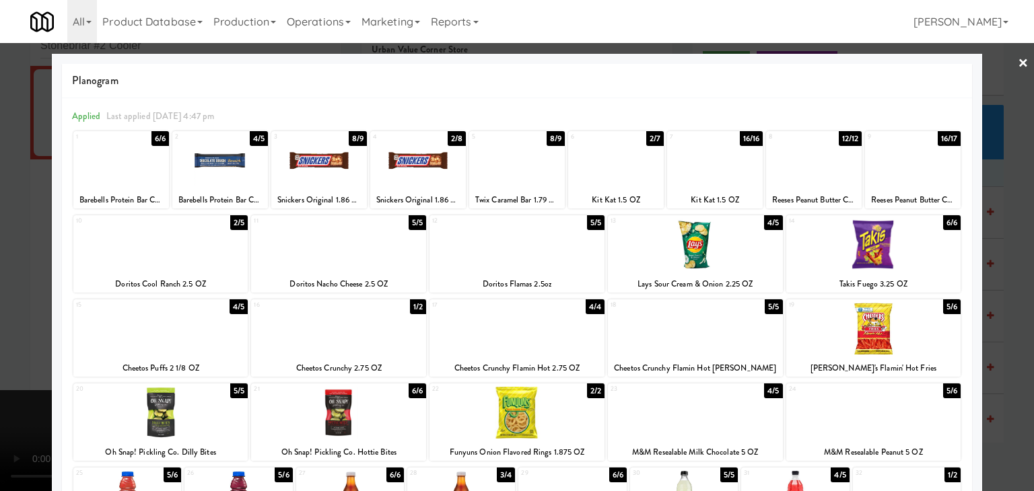
click at [506, 163] on div at bounding box center [517, 161] width 96 height 52
click at [820, 158] on div at bounding box center [814, 161] width 96 height 52
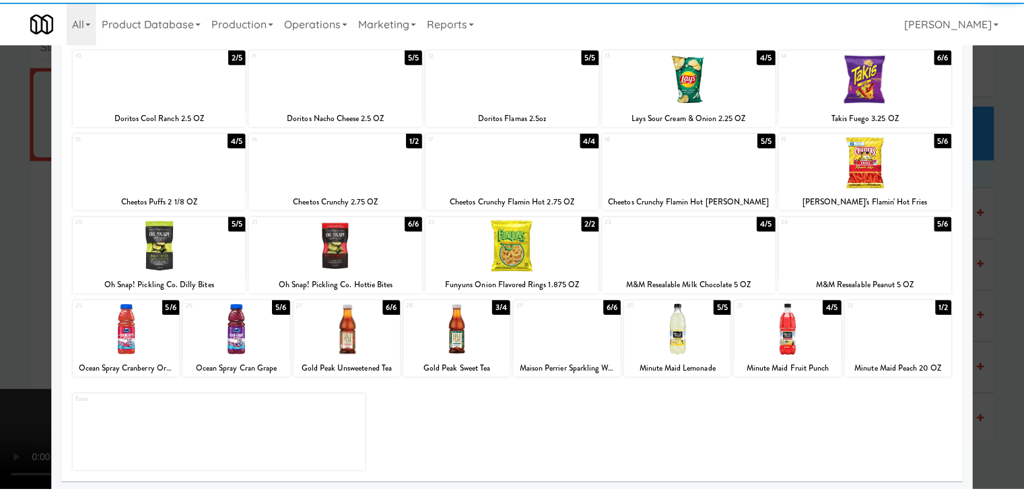
scroll to position [170, 0]
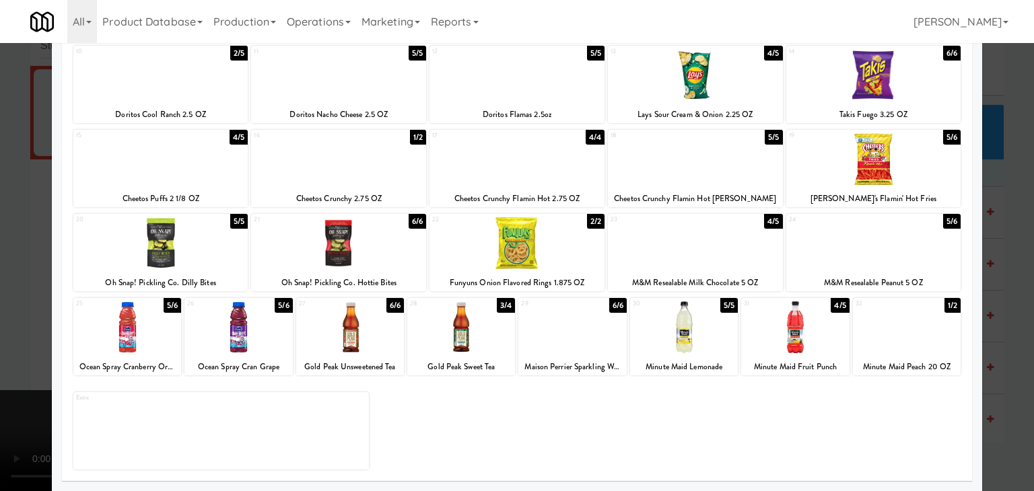
click at [865, 243] on div at bounding box center [873, 243] width 175 height 52
click at [0, 285] on div at bounding box center [517, 245] width 1034 height 491
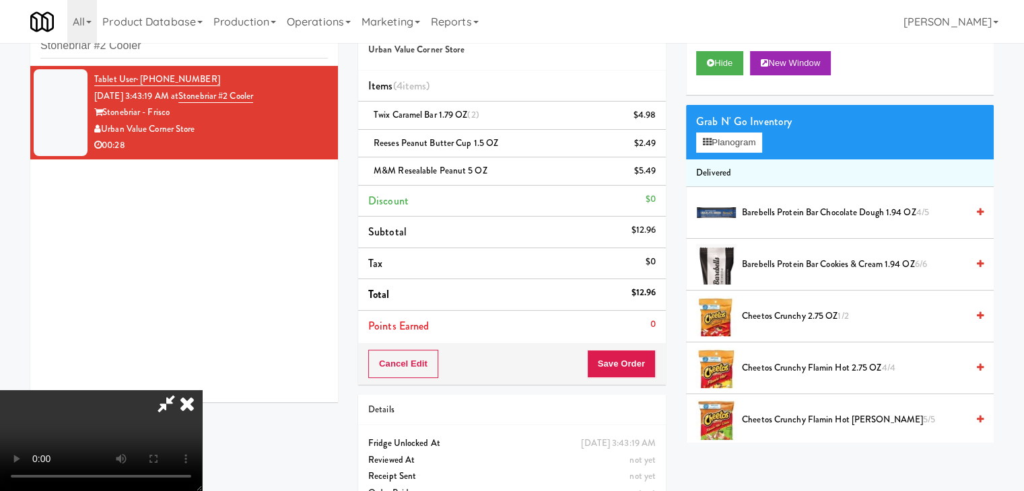
drag, startPoint x: 521, startPoint y: 335, endPoint x: 539, endPoint y: 345, distance: 20.2
click at [202, 390] on video at bounding box center [101, 440] width 202 height 101
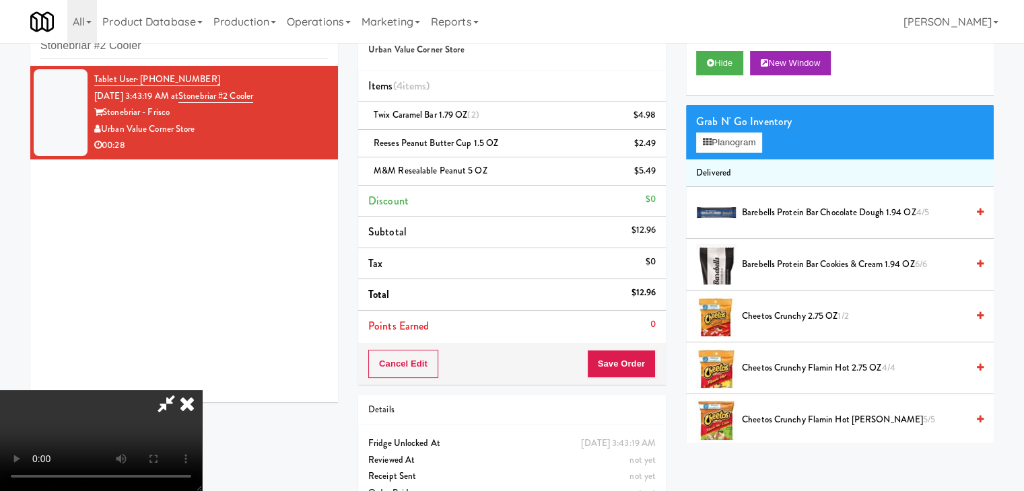
click at [202, 390] on video at bounding box center [101, 440] width 202 height 101
click at [743, 135] on button "Planogram" at bounding box center [729, 143] width 66 height 20
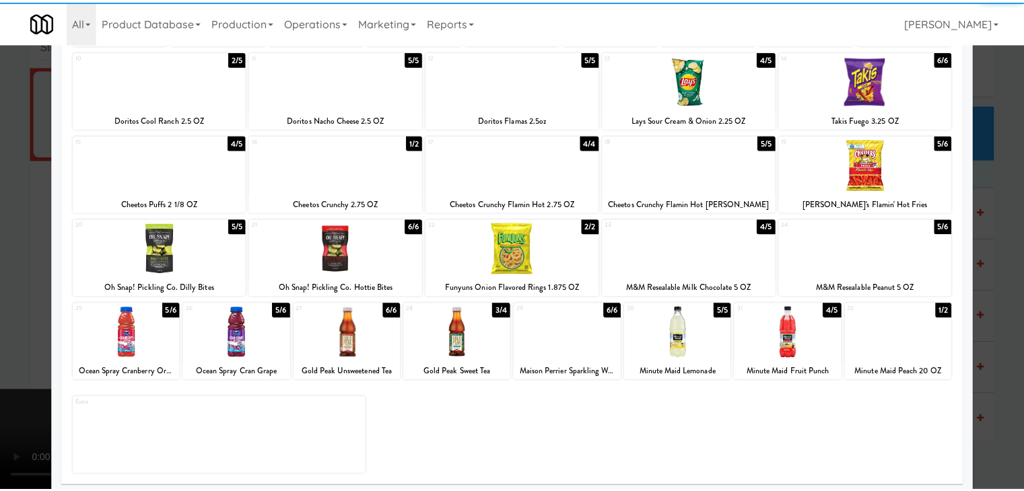
scroll to position [170, 0]
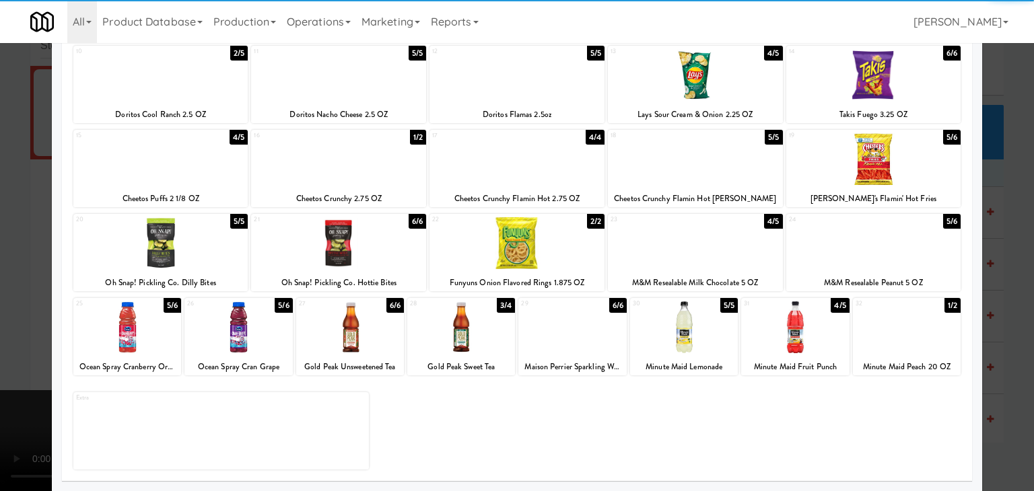
drag, startPoint x: 587, startPoint y: 343, endPoint x: 338, endPoint y: 337, distance: 249.2
click at [586, 343] on div at bounding box center [572, 328] width 108 height 52
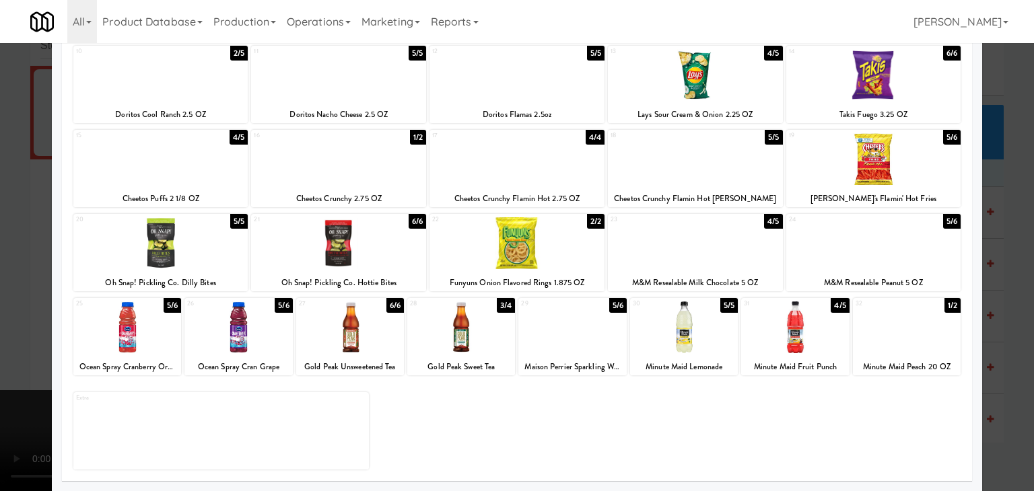
drag, startPoint x: 0, startPoint y: 331, endPoint x: 232, endPoint y: 330, distance: 232.3
click at [2, 331] on div at bounding box center [517, 245] width 1034 height 491
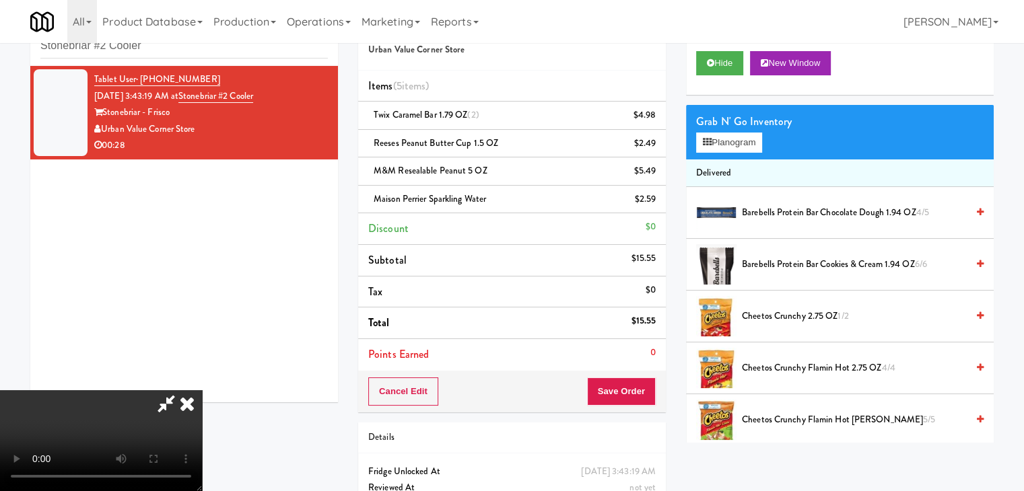
drag, startPoint x: 472, startPoint y: 334, endPoint x: 492, endPoint y: 345, distance: 23.2
click at [202, 390] on video at bounding box center [101, 440] width 202 height 101
click at [644, 390] on button "Save Order" at bounding box center [621, 392] width 69 height 28
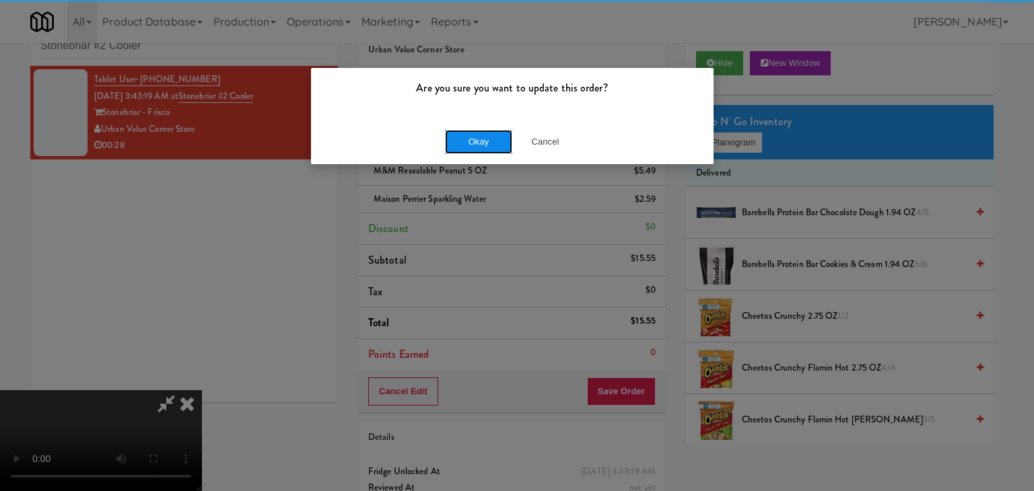
click at [485, 139] on button "Okay" at bounding box center [478, 142] width 67 height 24
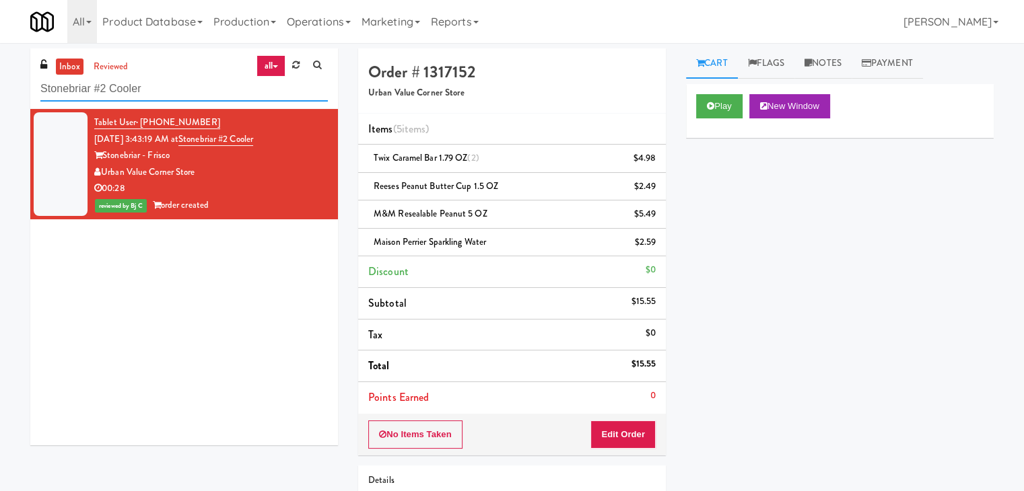
paste input "Fridge - Vantage - Pre Opening"
drag, startPoint x: 156, startPoint y: 86, endPoint x: 0, endPoint y: 104, distance: 157.3
click at [0, 104] on div "inbox reviewed all all unclear take inventory issue suspicious failed recent St…" at bounding box center [512, 320] width 1024 height 545
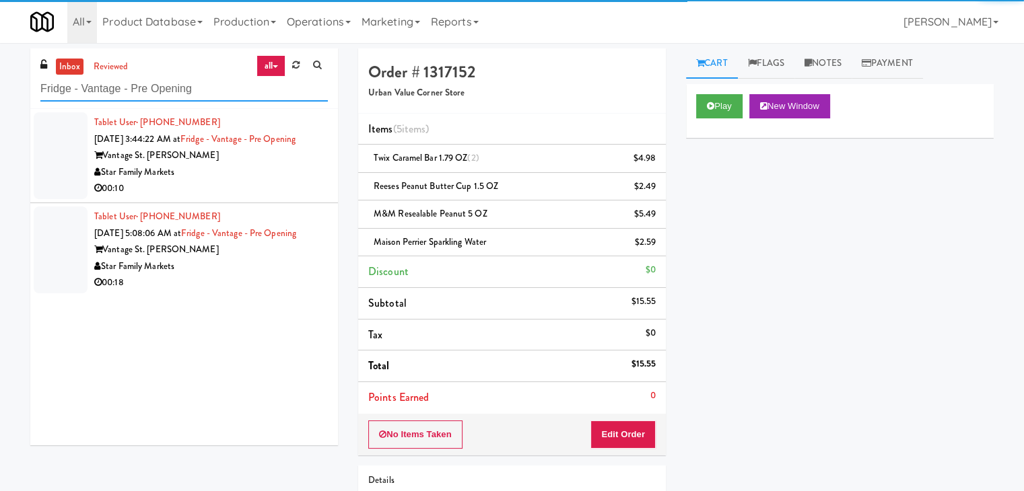
type input "Fridge - Vantage - Pre Opening"
click at [259, 190] on div "00:10" at bounding box center [211, 188] width 234 height 17
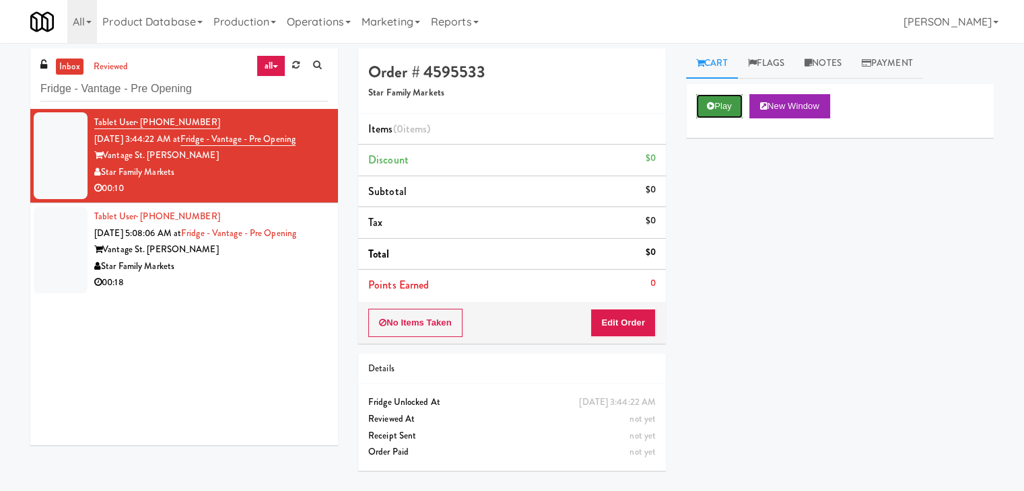
click at [704, 112] on button "Play" at bounding box center [719, 106] width 46 height 24
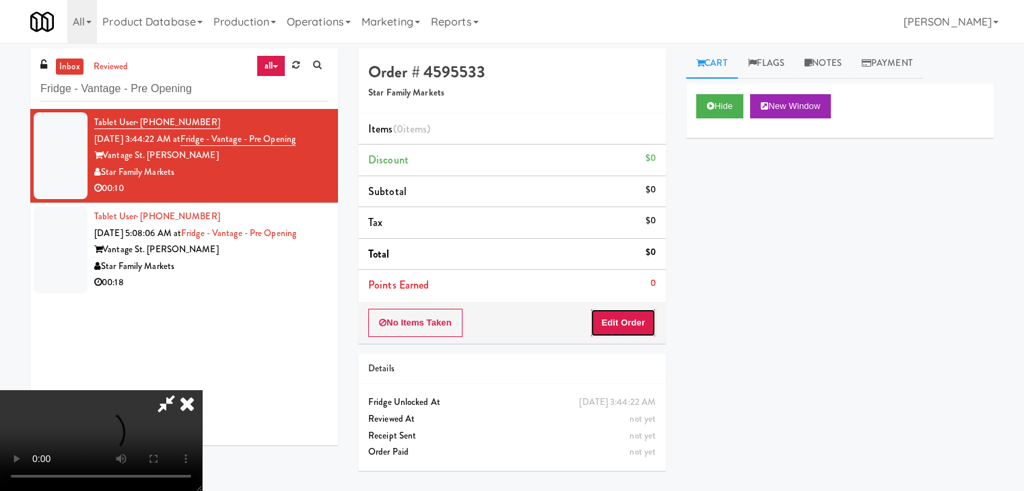
click at [647, 326] on button "Edit Order" at bounding box center [622, 323] width 65 height 28
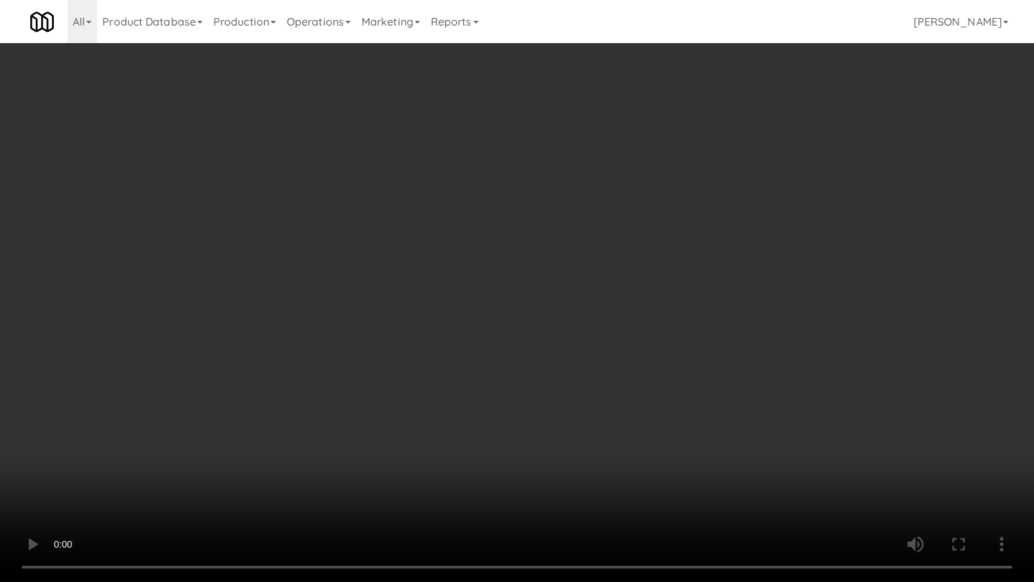
click at [607, 353] on video at bounding box center [517, 291] width 1034 height 582
click at [607, 355] on video at bounding box center [517, 291] width 1034 height 582
click at [610, 353] on video at bounding box center [517, 291] width 1034 height 582
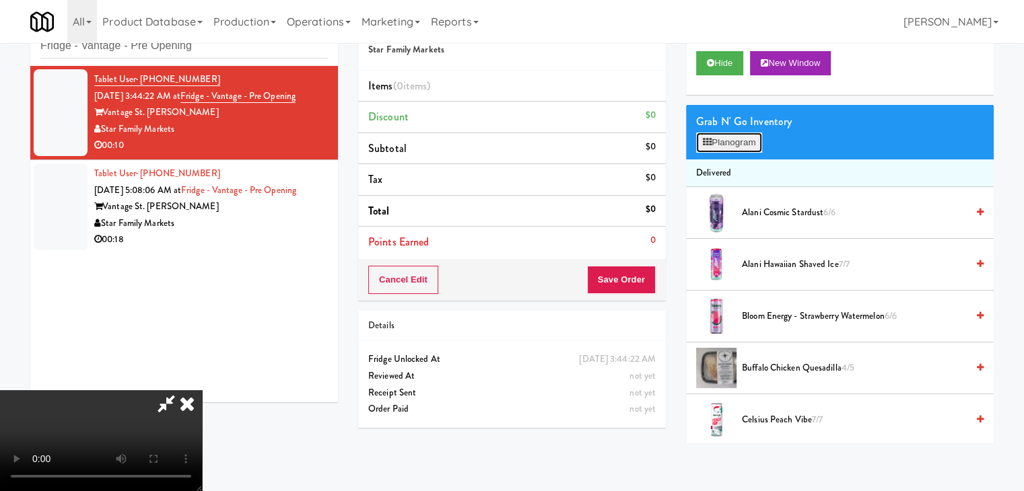
click at [738, 147] on button "Planogram" at bounding box center [729, 143] width 66 height 20
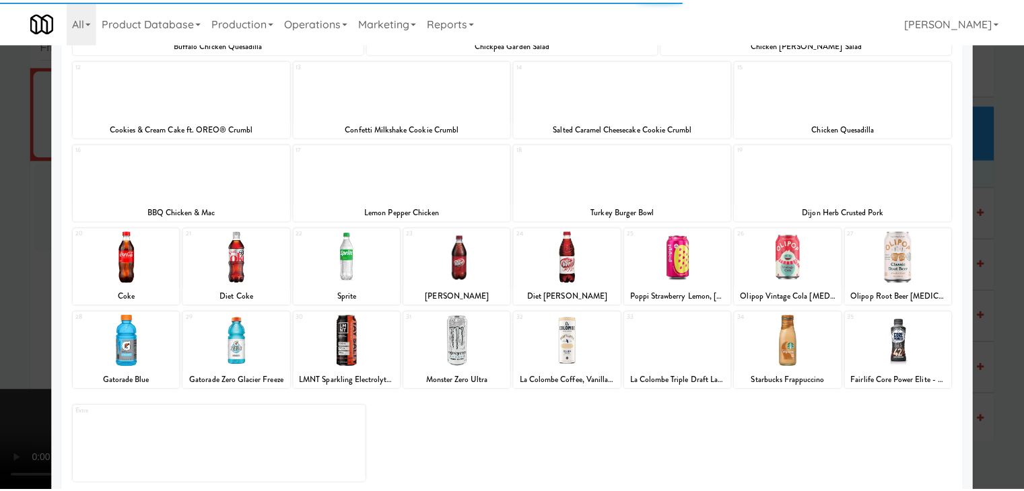
scroll to position [254, 0]
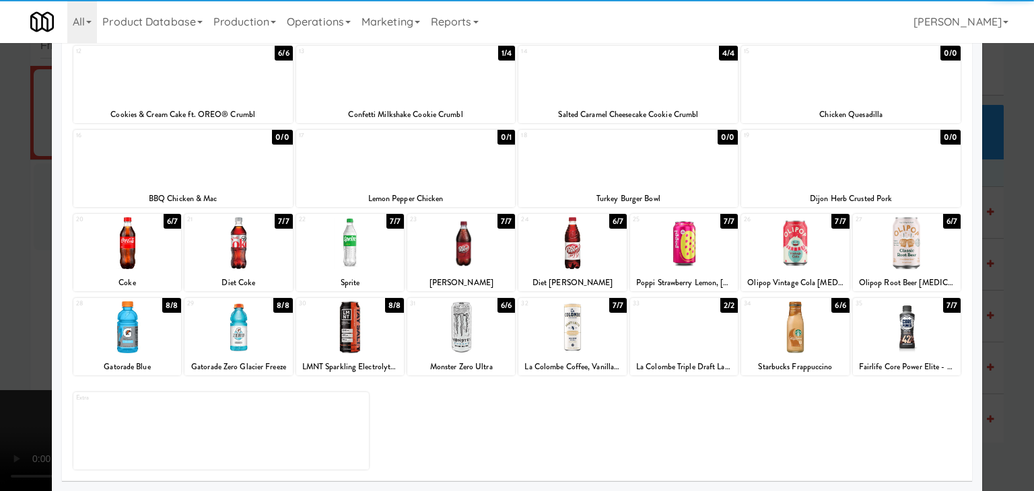
click at [350, 259] on div at bounding box center [350, 243] width 108 height 52
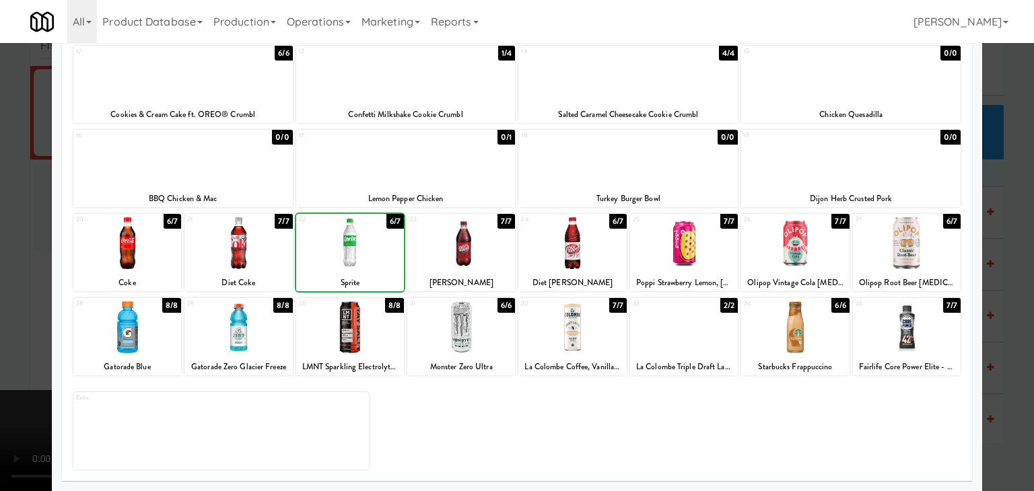
click at [350, 259] on div at bounding box center [350, 243] width 108 height 52
drag, startPoint x: 0, startPoint y: 273, endPoint x: 280, endPoint y: 275, distance: 280.1
click at [21, 270] on div at bounding box center [517, 245] width 1034 height 491
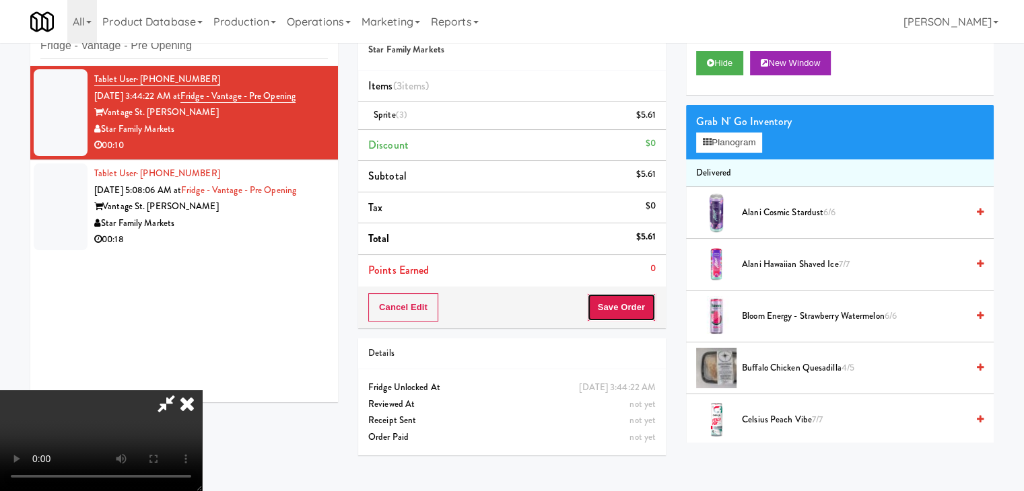
click at [638, 305] on button "Save Order" at bounding box center [621, 308] width 69 height 28
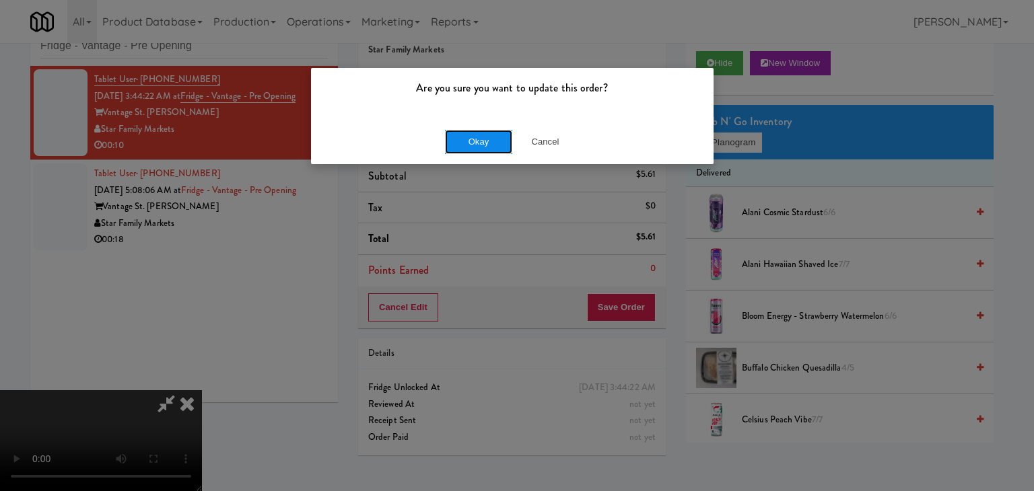
click at [481, 147] on button "Okay" at bounding box center [478, 142] width 67 height 24
click at [481, 147] on div "Okay Cancel" at bounding box center [512, 141] width 403 height 45
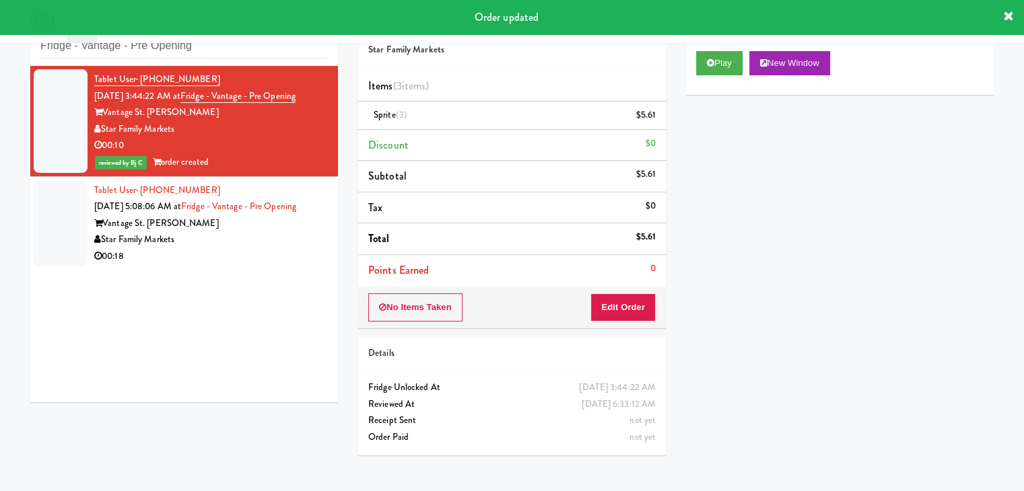
click at [261, 259] on div "00:18" at bounding box center [211, 256] width 234 height 17
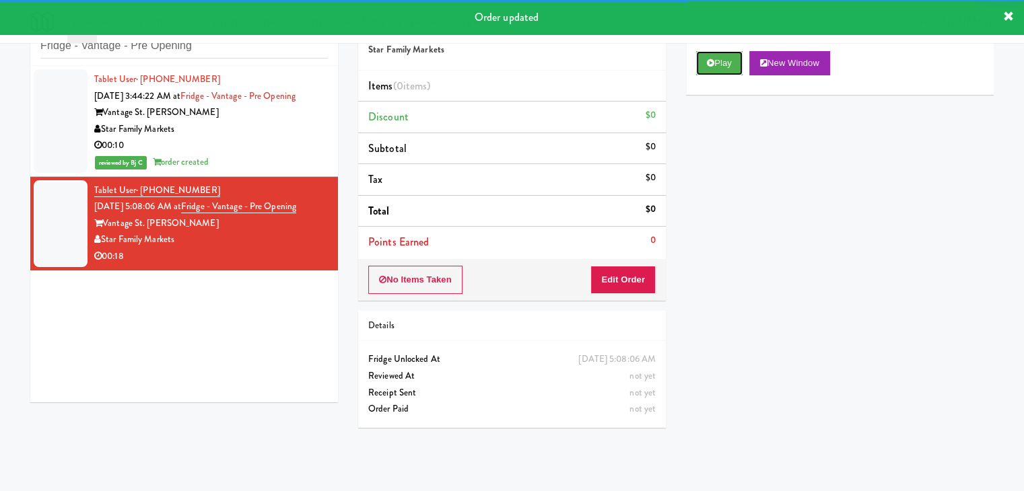
drag, startPoint x: 718, startPoint y: 62, endPoint x: 689, endPoint y: 151, distance: 94.3
click at [719, 62] on button "Play" at bounding box center [719, 63] width 46 height 24
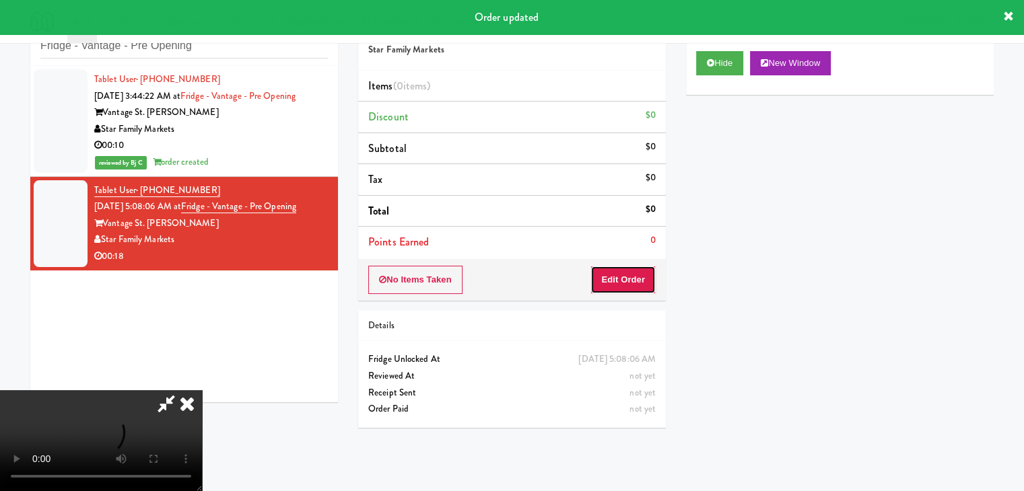
click at [632, 279] on button "Edit Order" at bounding box center [622, 280] width 65 height 28
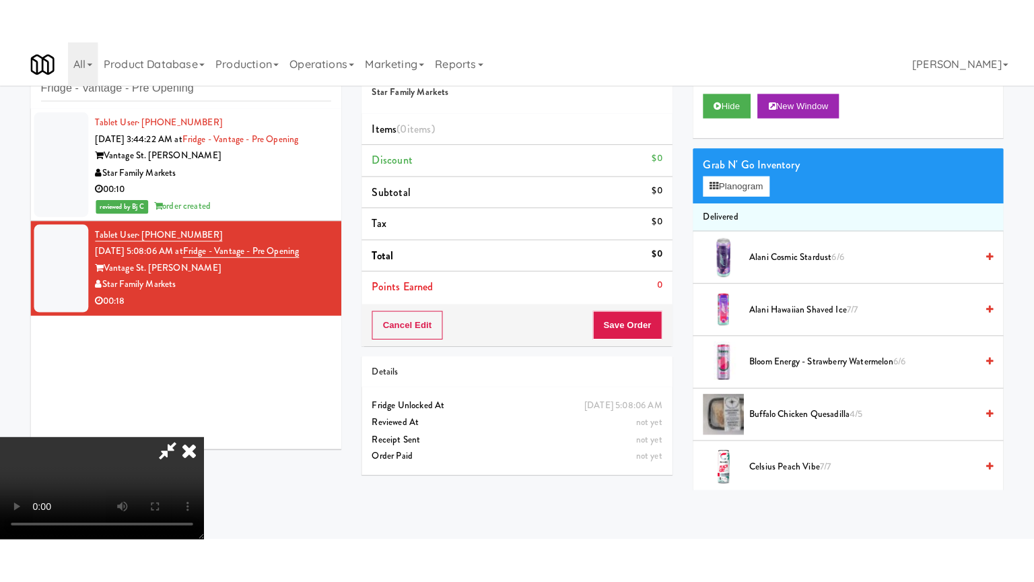
scroll to position [189, 0]
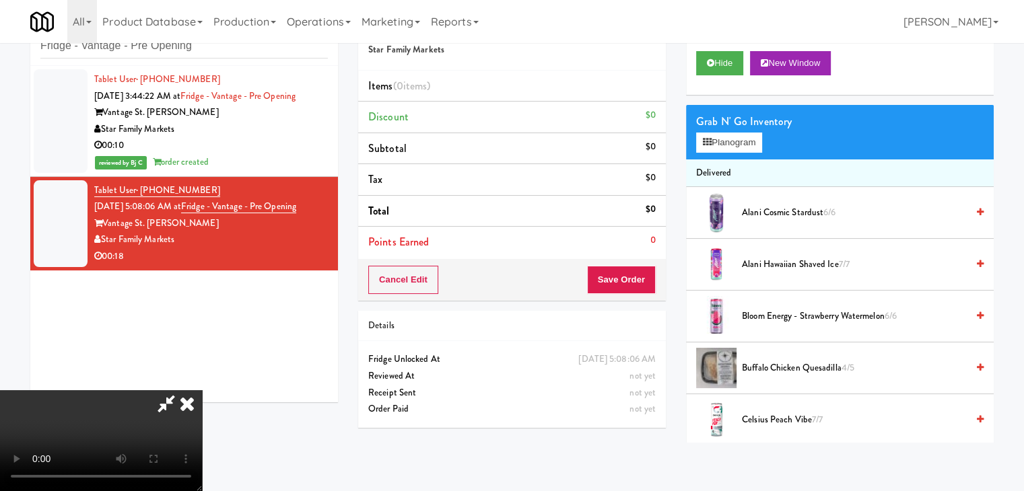
click at [202, 443] on video at bounding box center [101, 440] width 202 height 101
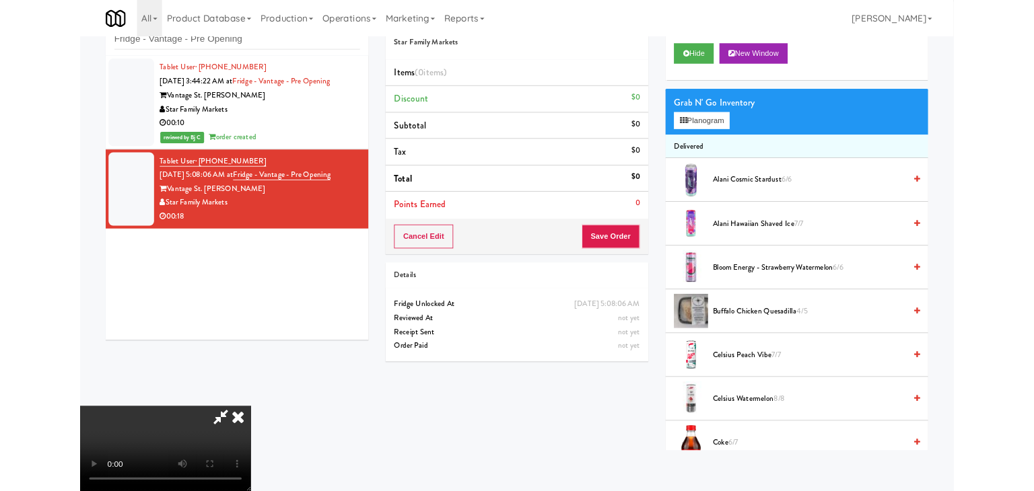
scroll to position [0, 0]
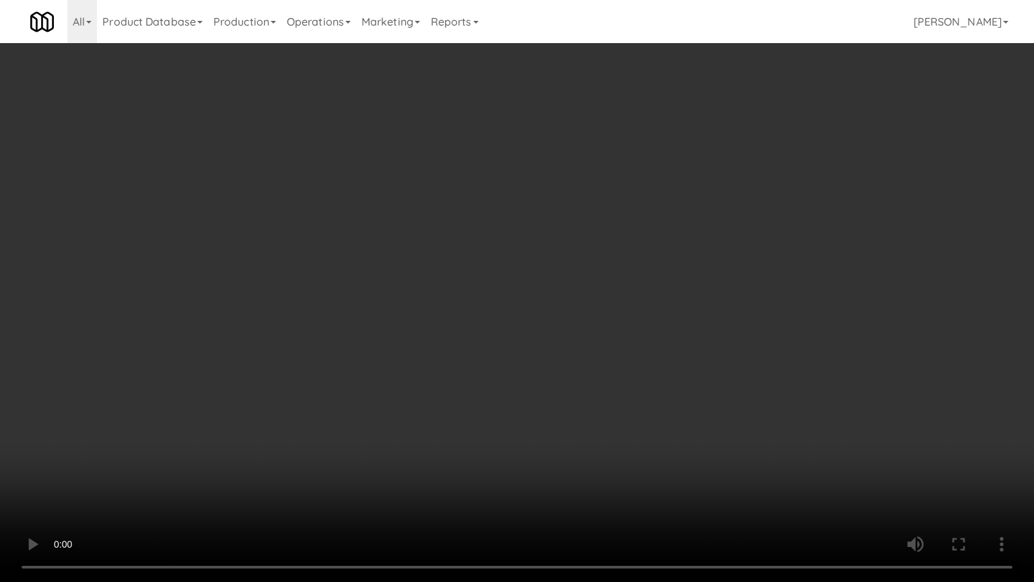
click at [536, 423] on video at bounding box center [517, 291] width 1034 height 582
click at [594, 370] on video at bounding box center [517, 291] width 1034 height 582
drag, startPoint x: 593, startPoint y: 369, endPoint x: 581, endPoint y: 368, distance: 12.1
click at [592, 369] on video at bounding box center [517, 291] width 1034 height 582
click at [611, 327] on video at bounding box center [517, 291] width 1034 height 582
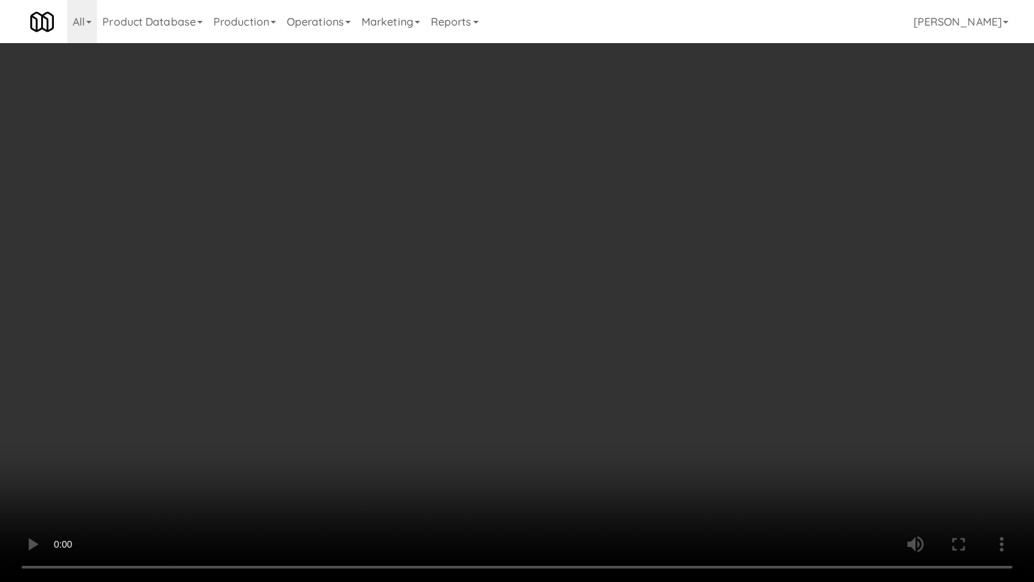
click at [604, 329] on video at bounding box center [517, 291] width 1034 height 582
click at [609, 322] on video at bounding box center [517, 291] width 1034 height 582
click at [622, 300] on video at bounding box center [517, 291] width 1034 height 582
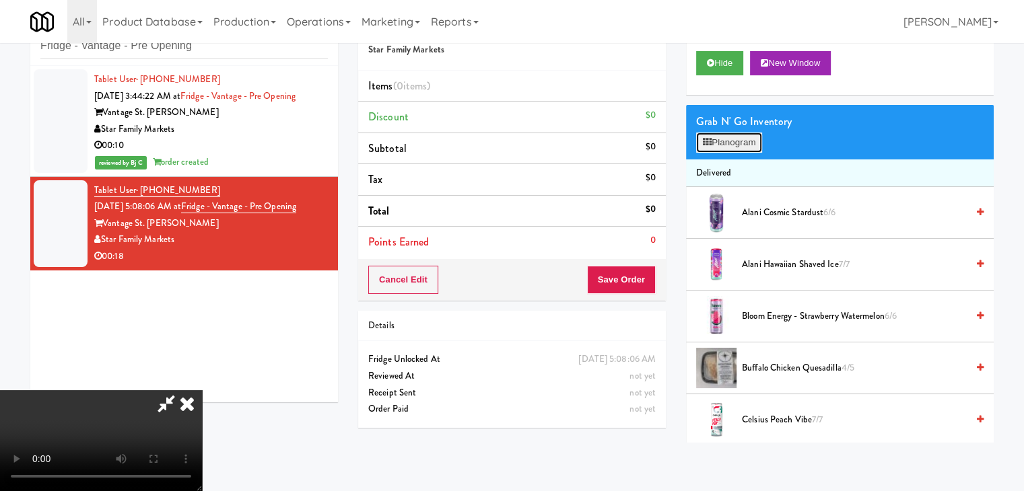
click at [722, 145] on button "Planogram" at bounding box center [729, 143] width 66 height 20
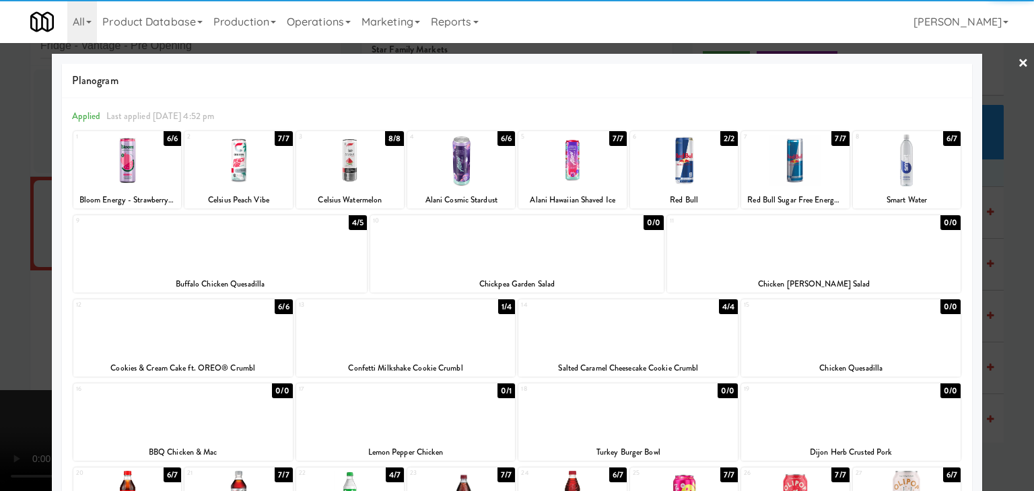
click at [675, 158] on div at bounding box center [684, 161] width 108 height 52
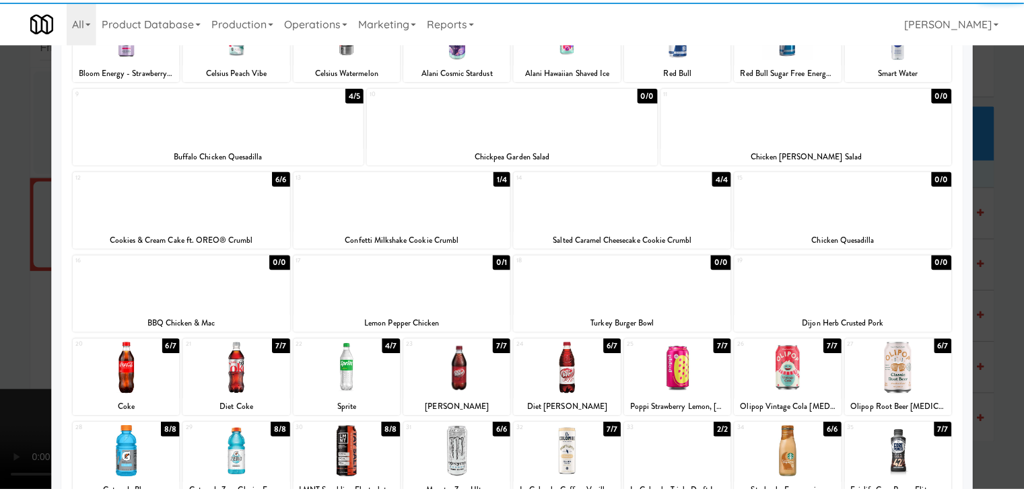
scroll to position [135, 0]
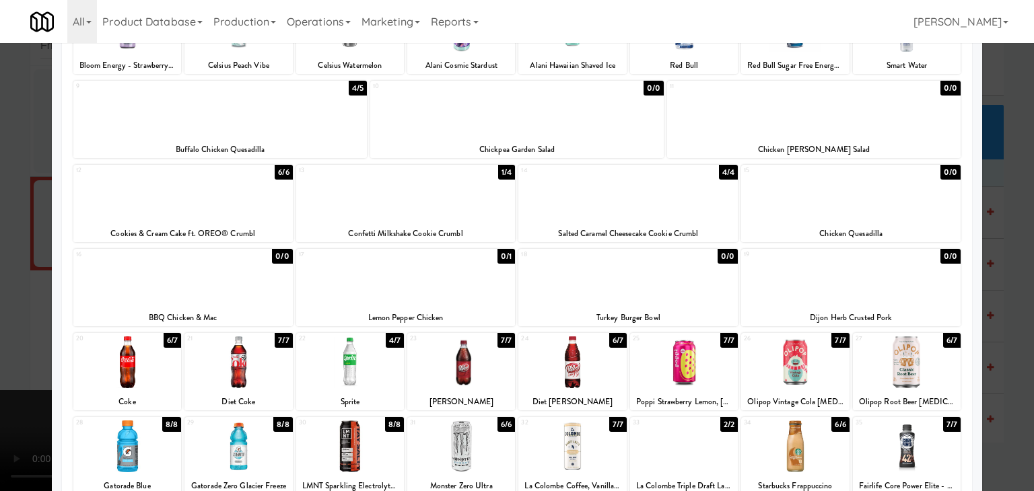
click at [332, 351] on div at bounding box center [350, 363] width 108 height 52
click at [11, 347] on div at bounding box center [517, 245] width 1034 height 491
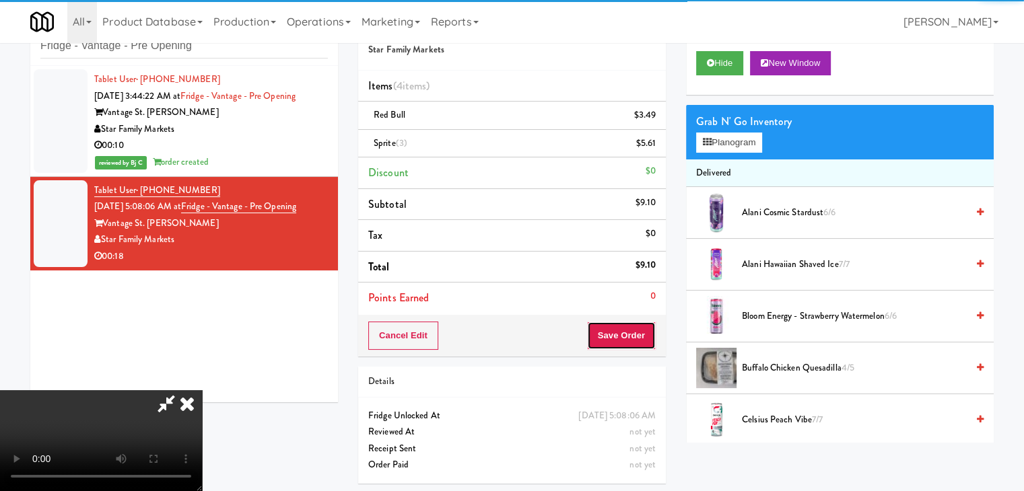
click at [632, 341] on button "Save Order" at bounding box center [621, 336] width 69 height 28
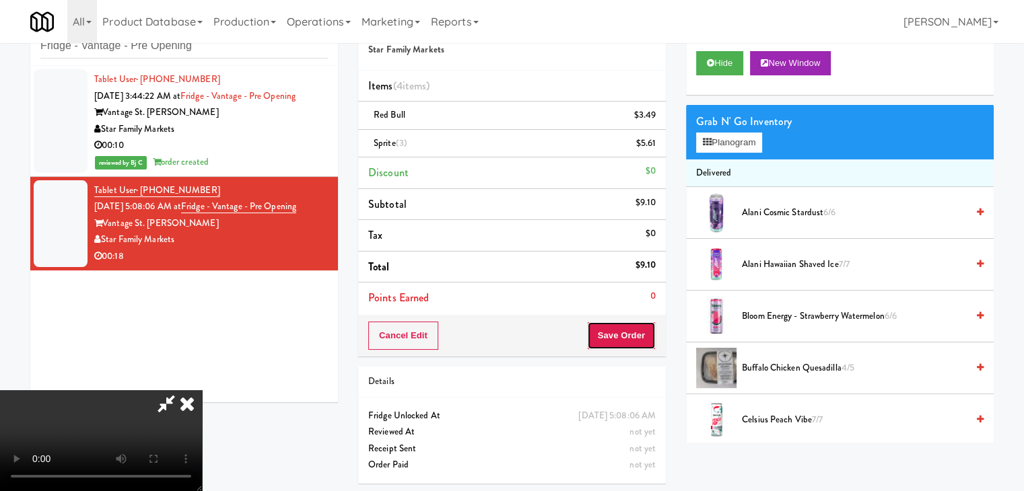
click at [632, 341] on button "Save Order" at bounding box center [621, 336] width 69 height 28
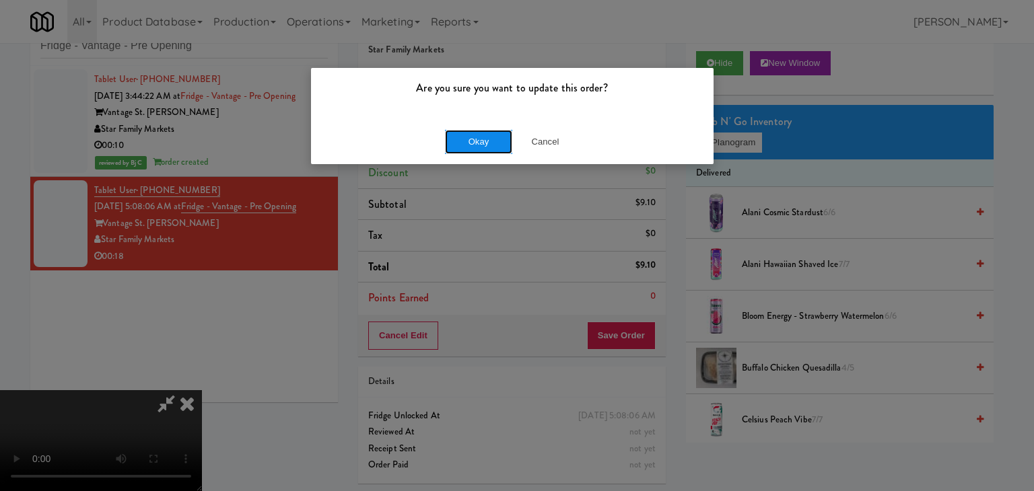
drag, startPoint x: 452, startPoint y: 141, endPoint x: 466, endPoint y: 139, distance: 13.6
click at [464, 139] on button "Okay" at bounding box center [478, 142] width 67 height 24
click at [466, 139] on button "Okay" at bounding box center [478, 142] width 67 height 24
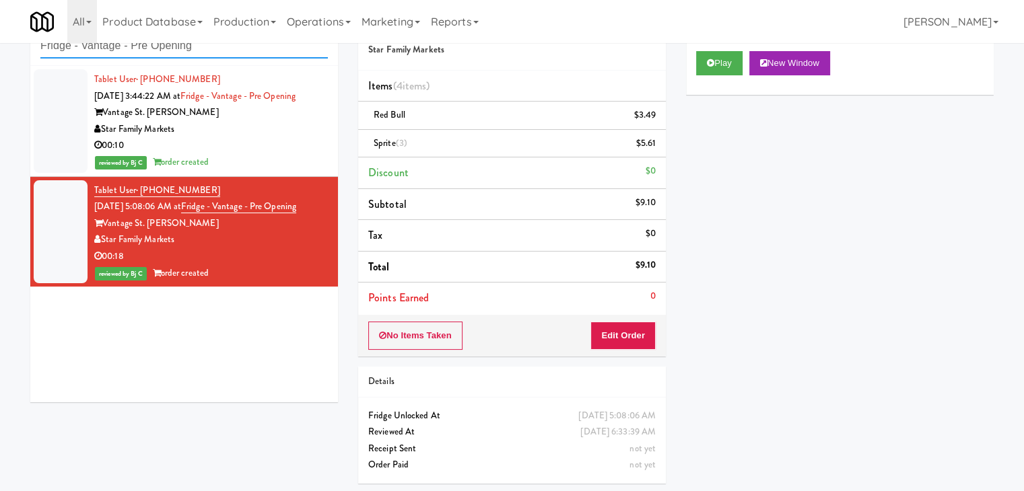
drag, startPoint x: 201, startPoint y: 46, endPoint x: 3, endPoint y: 52, distance: 197.3
click at [0, 46] on div "inbox reviewed all all unclear take inventory issue suspicious failed recent Fr…" at bounding box center [512, 249] width 1024 height 489
paste input "Legacy - Cooler - Right"
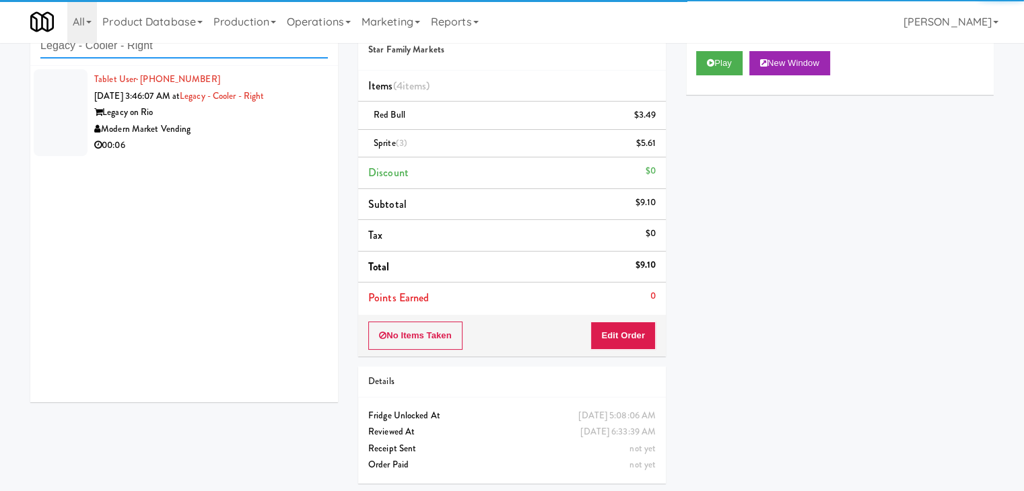
type input "Legacy - Cooler - Right"
click at [258, 131] on div "Modern Market Vending" at bounding box center [211, 129] width 234 height 17
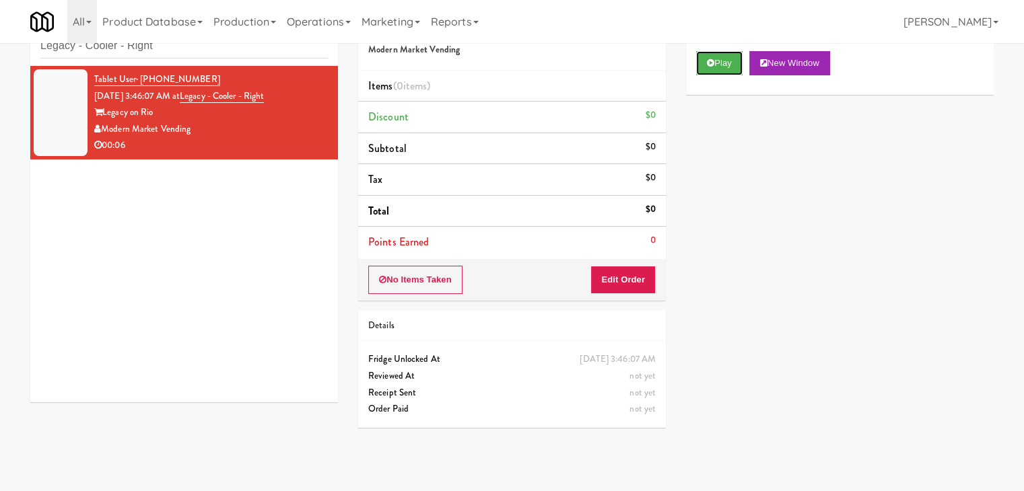
click at [714, 59] on button "Play" at bounding box center [719, 63] width 46 height 24
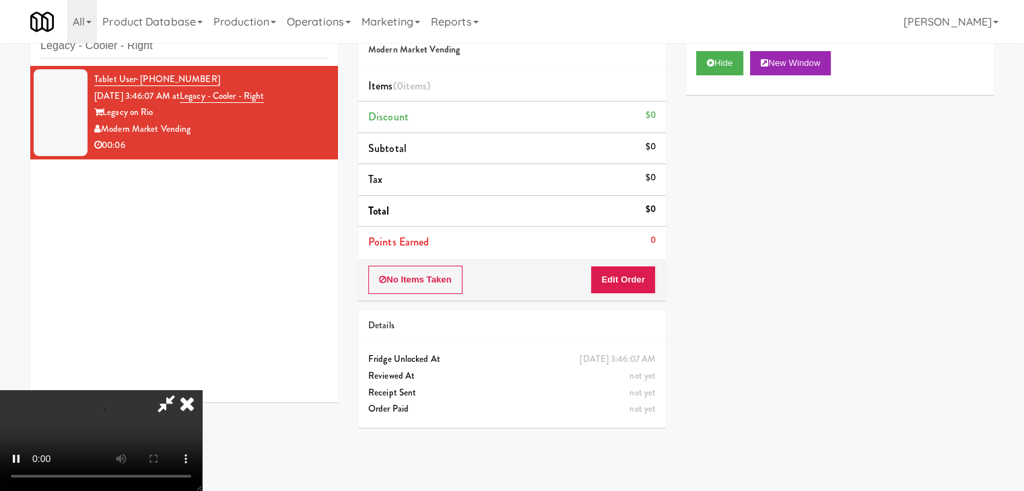
click at [619, 264] on div "No Items Taken Edit Order" at bounding box center [512, 280] width 308 height 42
click at [618, 267] on button "Edit Order" at bounding box center [622, 280] width 65 height 28
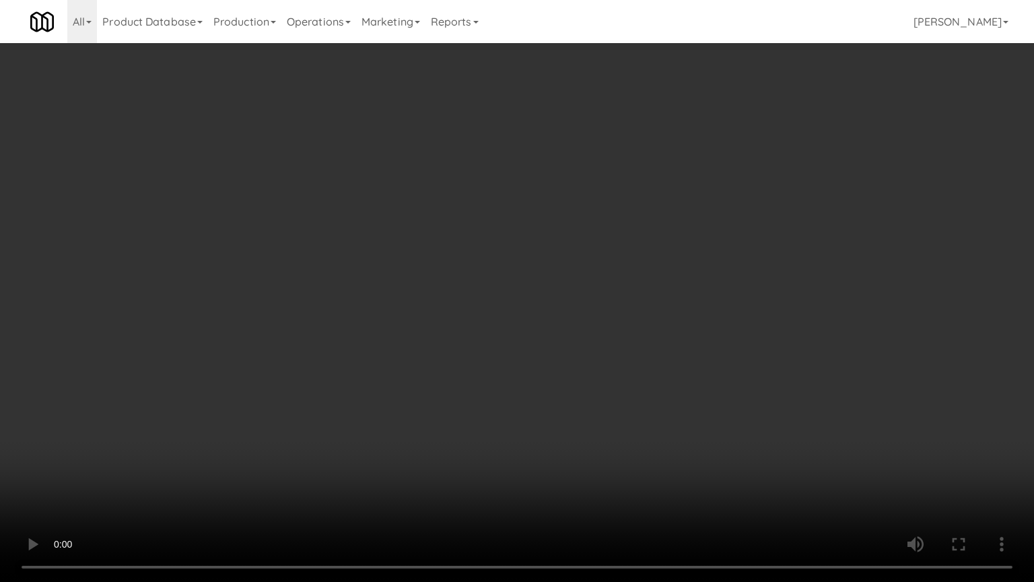
click at [642, 333] on video at bounding box center [517, 291] width 1034 height 582
click at [641, 334] on video at bounding box center [517, 291] width 1034 height 582
click at [638, 335] on video at bounding box center [517, 291] width 1034 height 582
click at [652, 333] on video at bounding box center [517, 291] width 1034 height 582
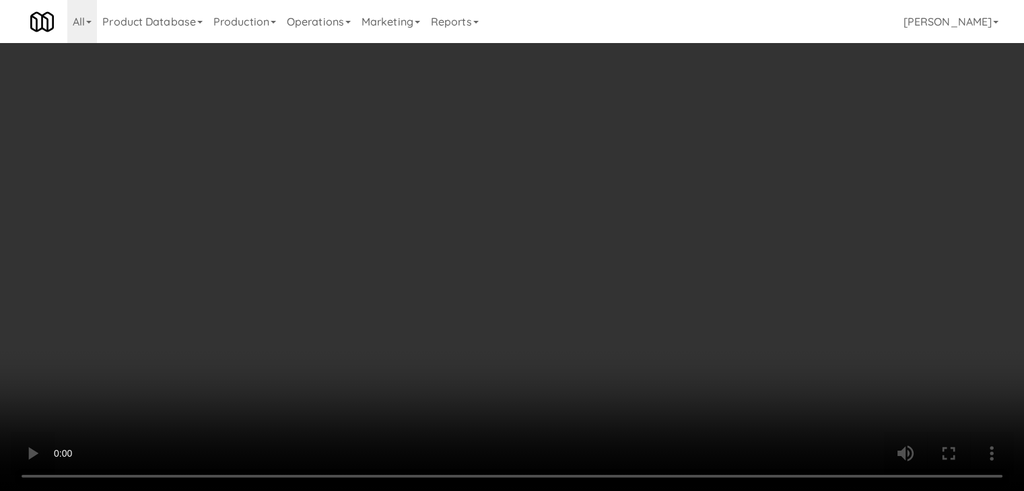
click at [528, 260] on video at bounding box center [512, 245] width 1024 height 491
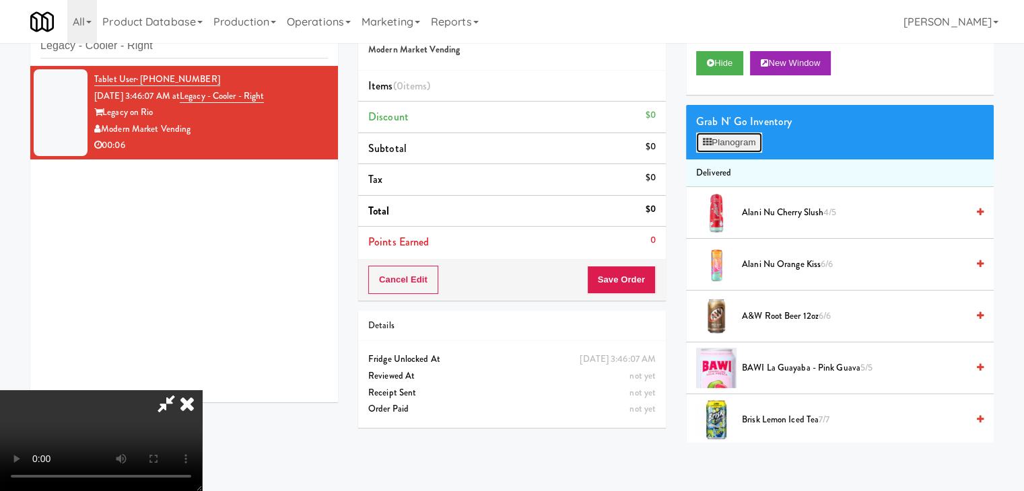
click at [738, 139] on button "Planogram" at bounding box center [729, 143] width 66 height 20
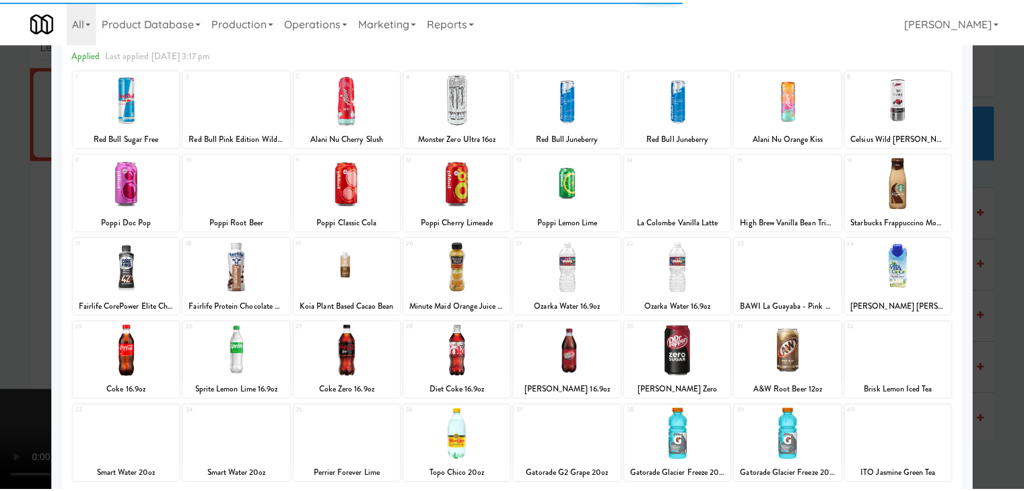
scroll to position [170, 0]
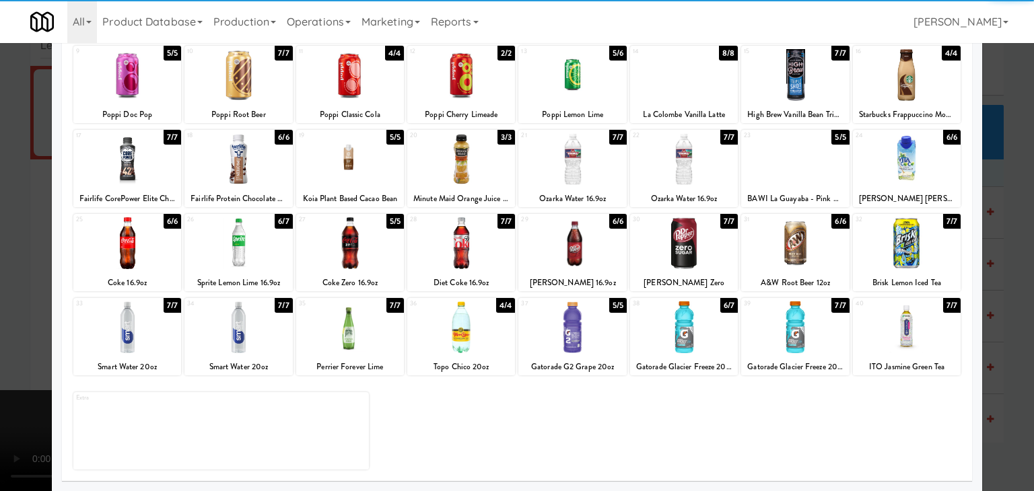
click at [557, 335] on div at bounding box center [572, 328] width 108 height 52
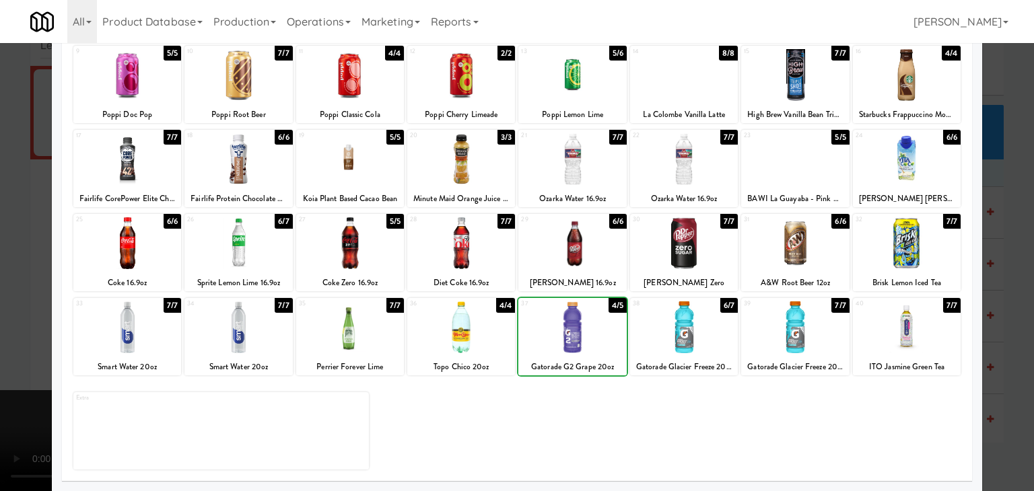
click at [3, 317] on div at bounding box center [517, 245] width 1034 height 491
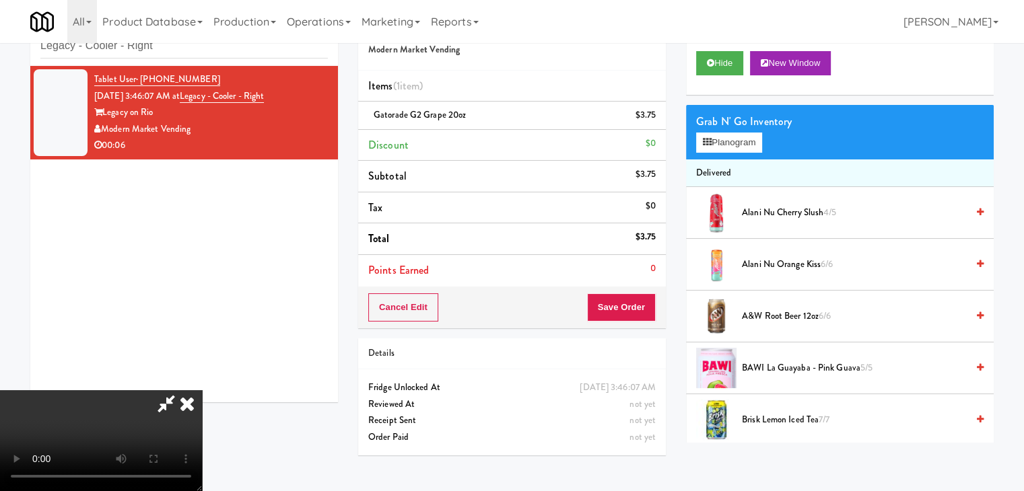
scroll to position [189, 0]
click at [202, 390] on video at bounding box center [101, 440] width 202 height 101
click at [651, 320] on button "Save Order" at bounding box center [621, 308] width 69 height 28
click at [648, 319] on button "Save Order" at bounding box center [621, 308] width 69 height 28
click at [644, 314] on body "Are you sure you want to update this order? Okay Cancel Okay Are you sure you w…" at bounding box center [512, 245] width 1024 height 491
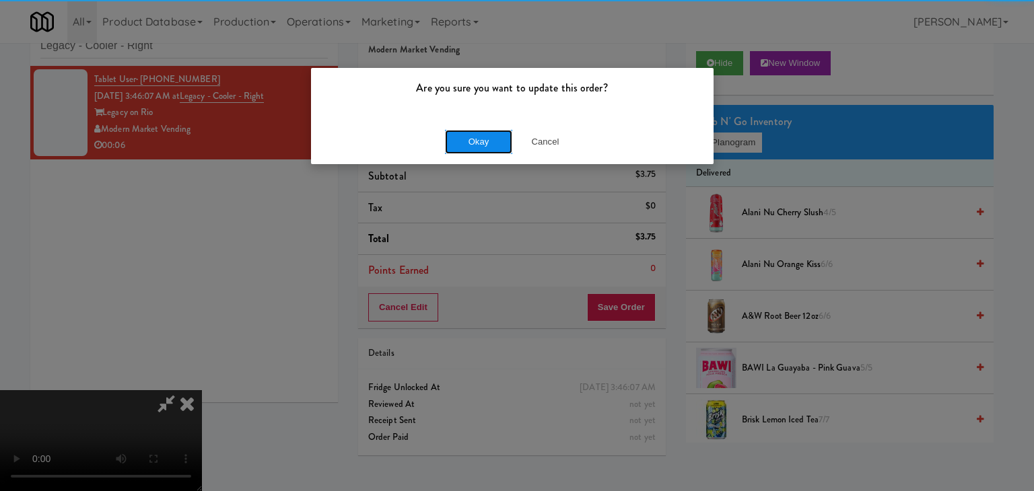
click at [496, 141] on button "Okay" at bounding box center [478, 142] width 67 height 24
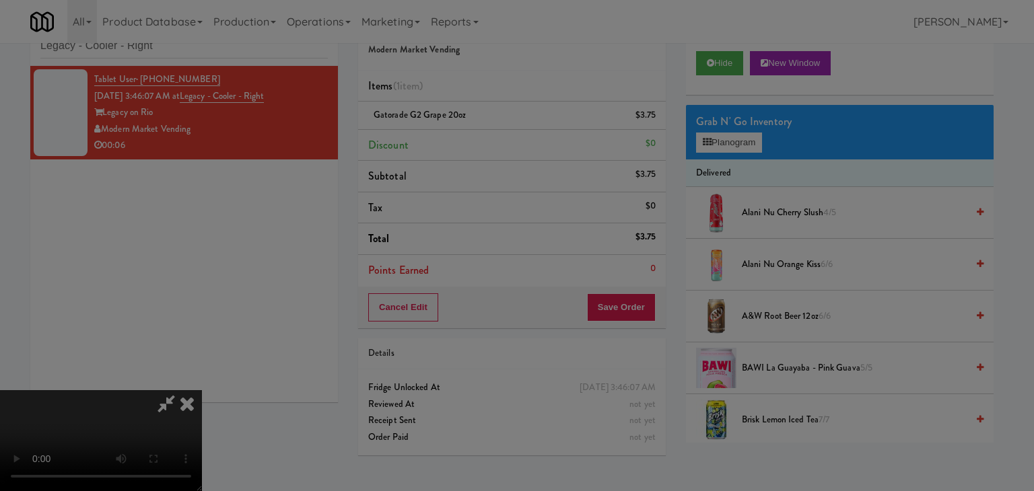
click at [496, 129] on button "Okay" at bounding box center [478, 117] width 67 height 24
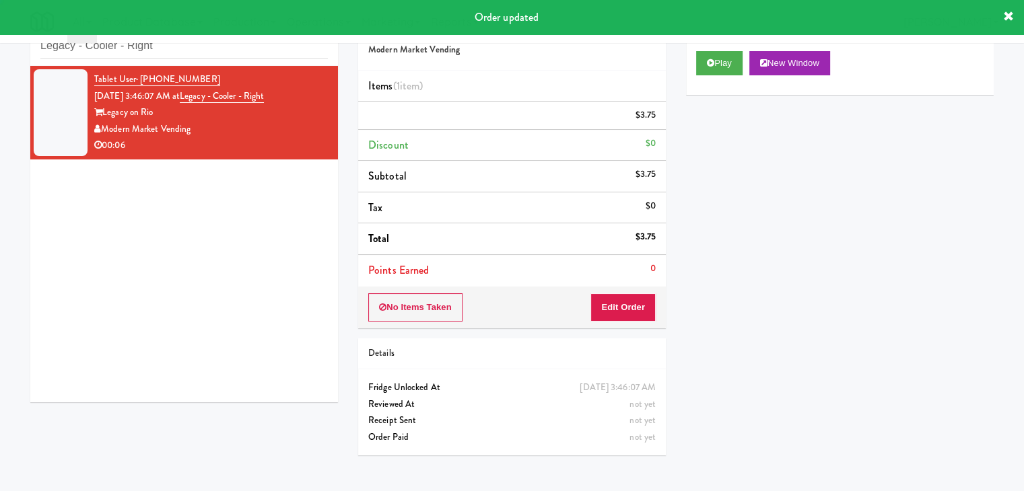
scroll to position [0, 0]
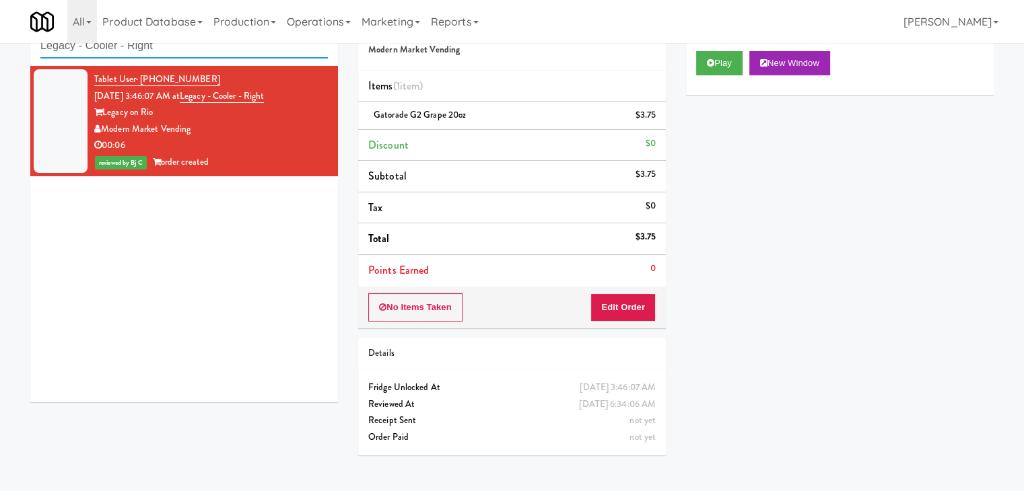
click at [0, 49] on div "inbox reviewed all all unclear take inventory issue suspicious failed recent Le…" at bounding box center [512, 235] width 1024 height 461
paste input "Ambient - Lef"
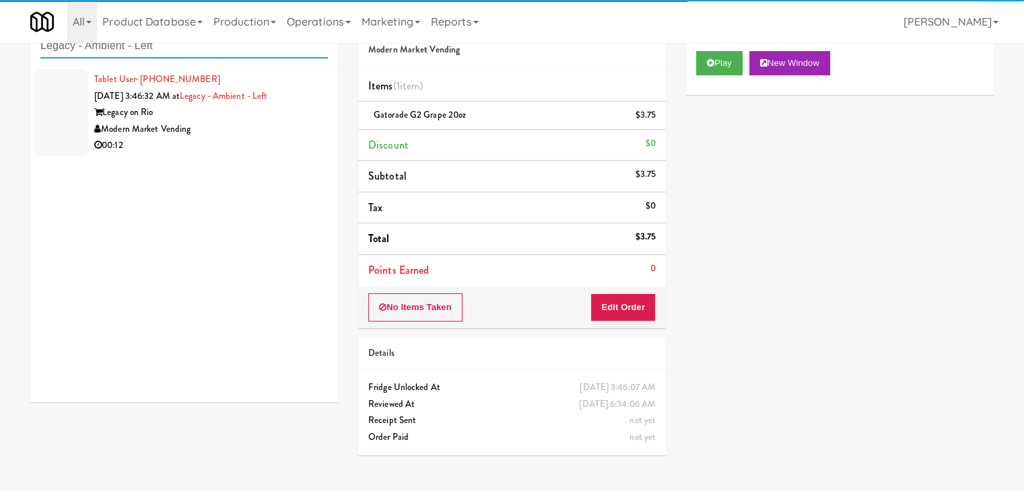
type input "Legacy - Ambient - Left"
drag, startPoint x: 254, startPoint y: 131, endPoint x: 265, endPoint y: 134, distance: 10.5
click at [263, 133] on div "Modern Market Vending" at bounding box center [211, 129] width 234 height 17
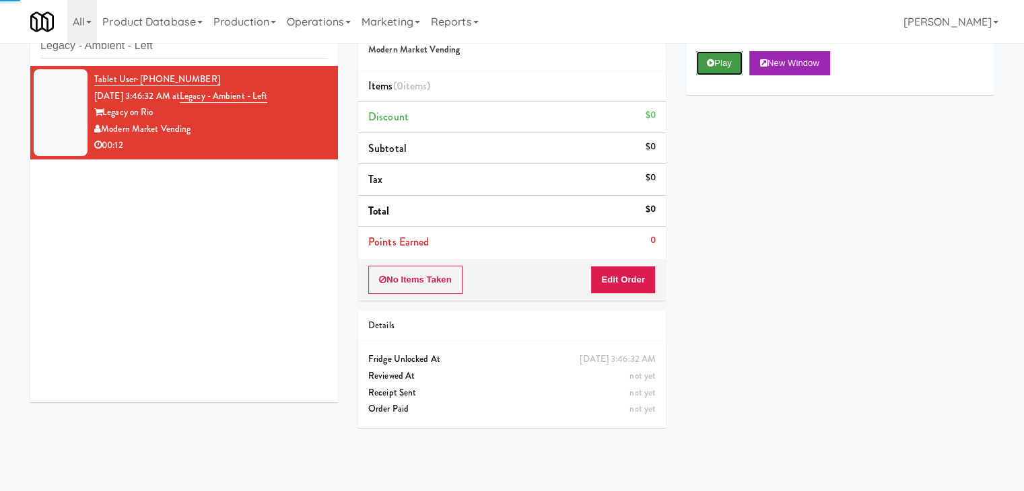
click at [727, 61] on button "Play" at bounding box center [719, 63] width 46 height 24
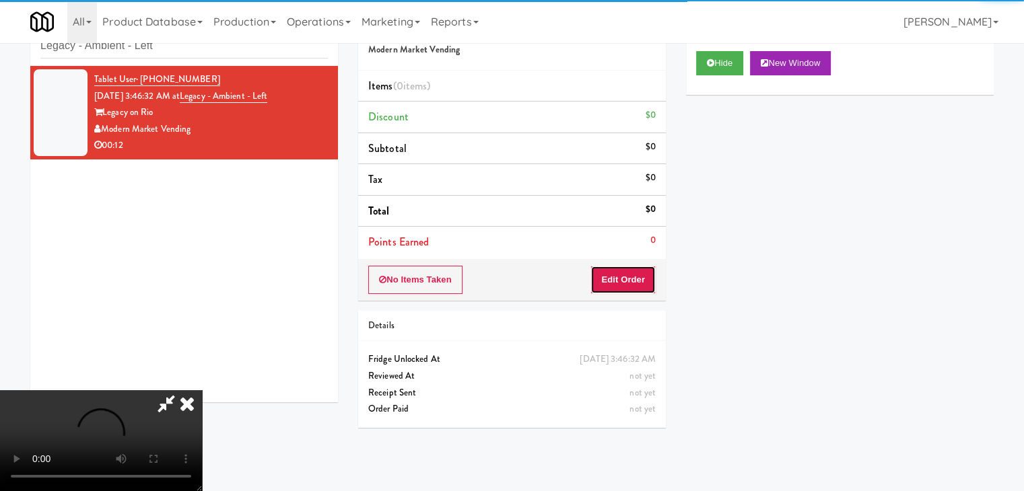
click at [607, 281] on button "Edit Order" at bounding box center [622, 280] width 65 height 28
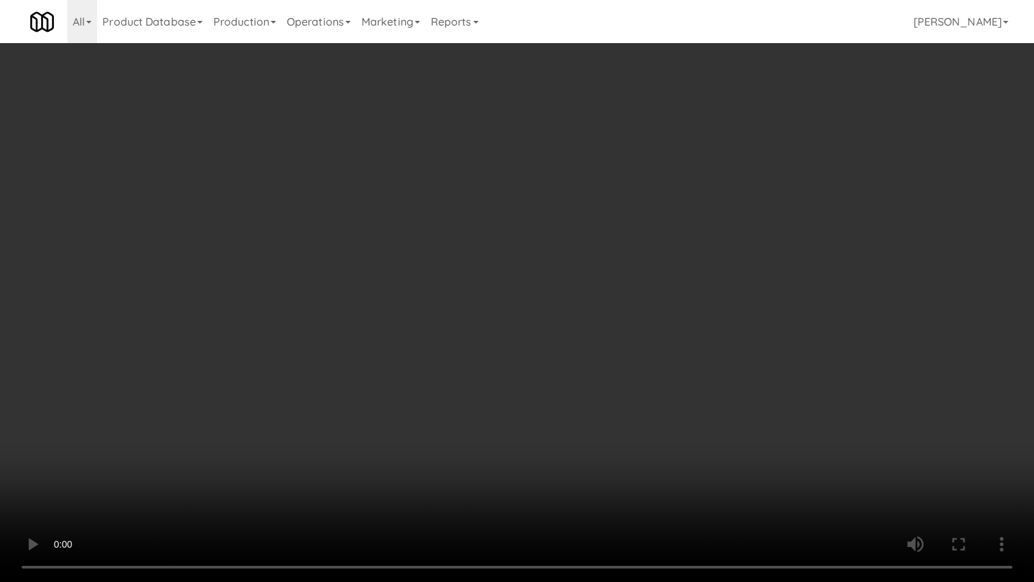
click at [578, 355] on video at bounding box center [517, 291] width 1034 height 582
click at [577, 358] on video at bounding box center [517, 291] width 1034 height 582
click at [593, 345] on video at bounding box center [517, 291] width 1034 height 582
click at [592, 340] on video at bounding box center [517, 291] width 1034 height 582
click at [594, 337] on video at bounding box center [517, 291] width 1034 height 582
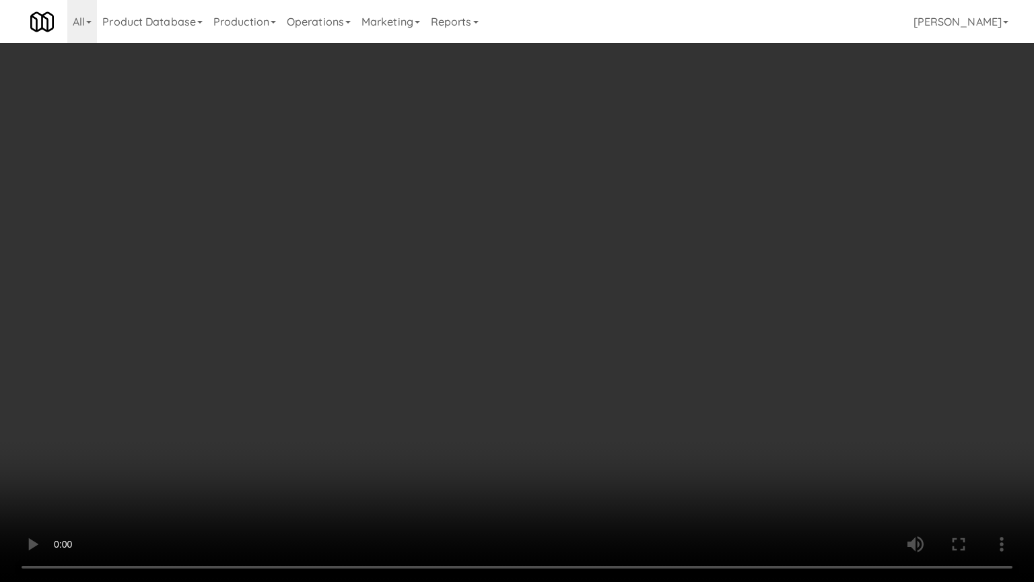
click at [597, 334] on video at bounding box center [517, 291] width 1034 height 582
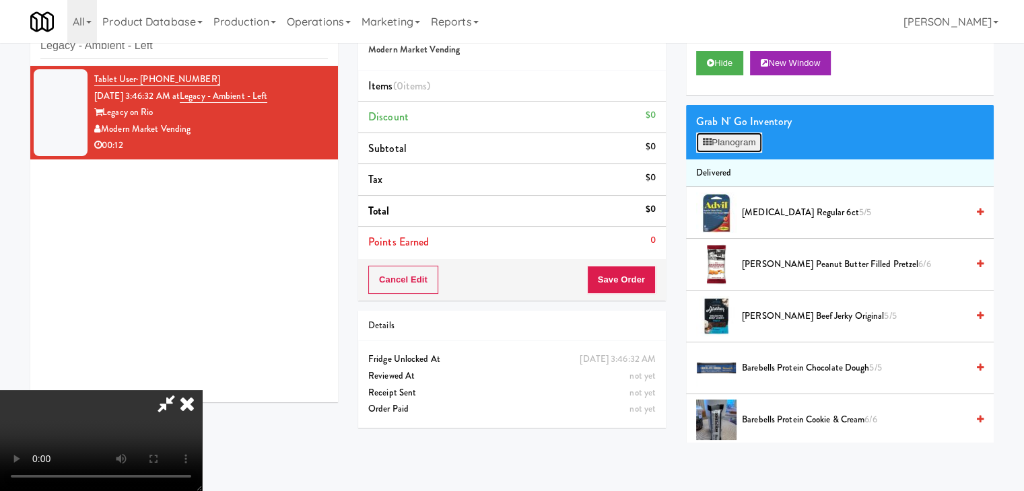
click at [735, 143] on button "Planogram" at bounding box center [729, 143] width 66 height 20
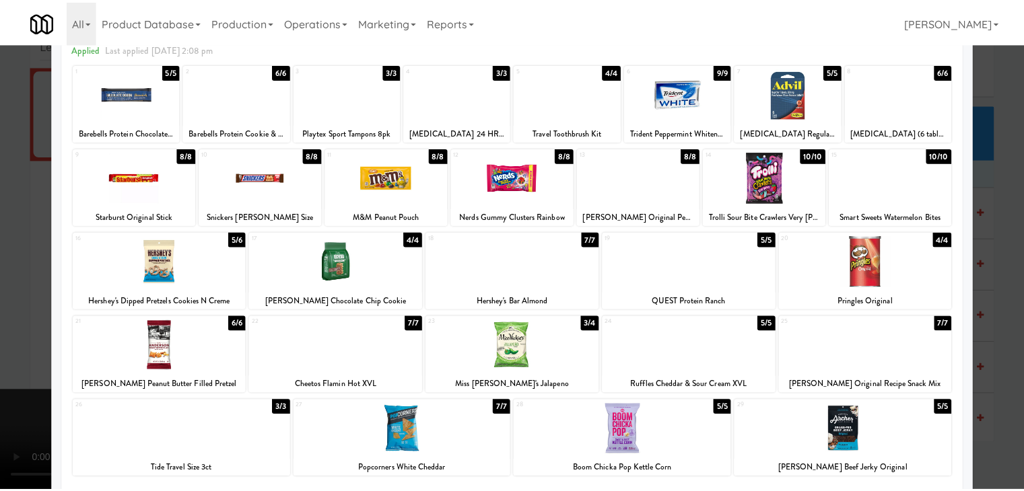
scroll to position [67, 0]
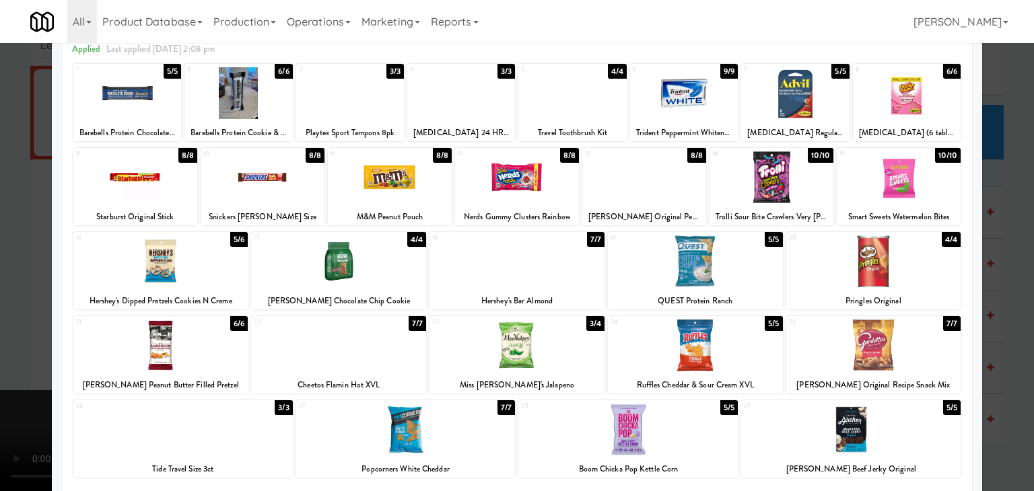
drag, startPoint x: 669, startPoint y: 367, endPoint x: 685, endPoint y: 347, distance: 25.3
click at [670, 366] on div at bounding box center [695, 346] width 175 height 52
click at [771, 190] on div at bounding box center [772, 177] width 124 height 52
click at [0, 249] on div at bounding box center [517, 245] width 1034 height 491
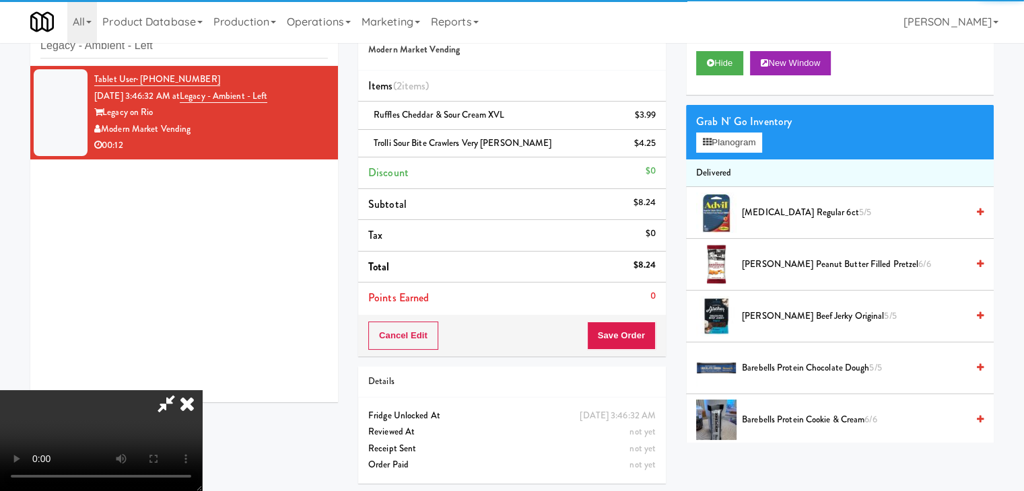
drag, startPoint x: 524, startPoint y: 272, endPoint x: 549, endPoint y: 275, distance: 25.8
click at [202, 390] on video at bounding box center [101, 440] width 202 height 101
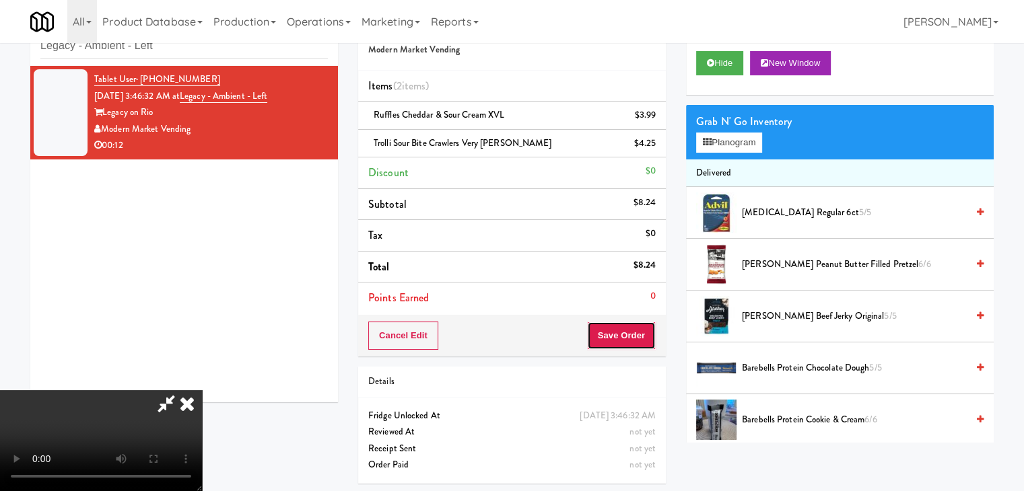
click at [649, 333] on button "Save Order" at bounding box center [621, 336] width 69 height 28
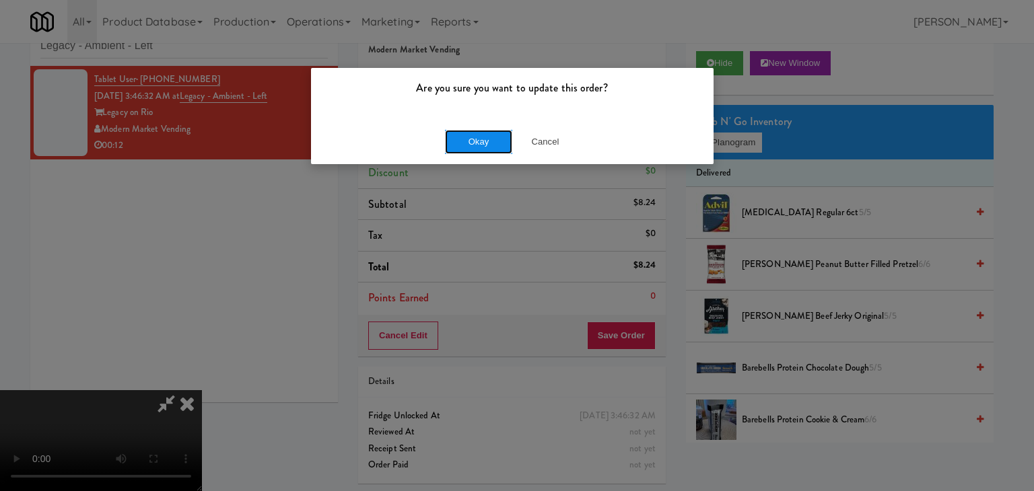
click at [490, 145] on button "Okay" at bounding box center [478, 142] width 67 height 24
click at [490, 145] on div "Okay Cancel" at bounding box center [512, 141] width 403 height 45
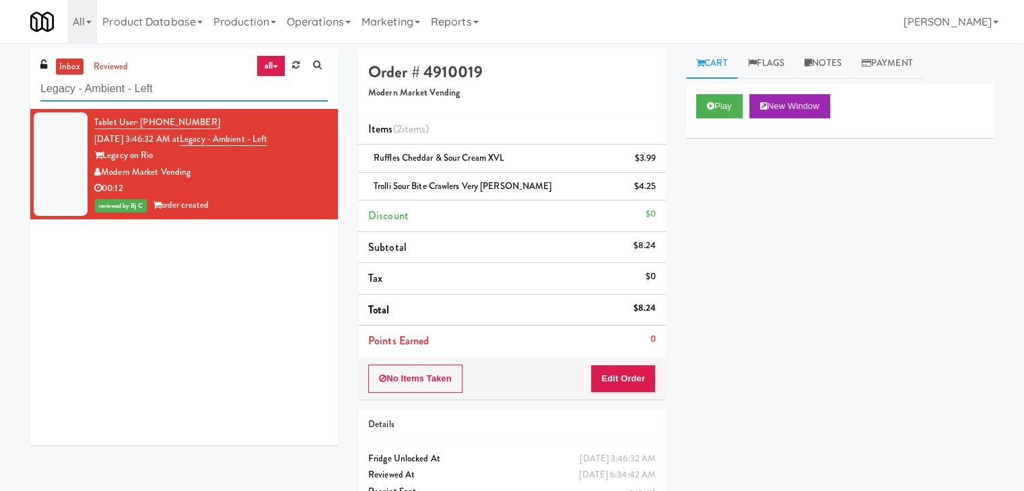
drag, startPoint x: 156, startPoint y: 88, endPoint x: 0, endPoint y: 93, distance: 156.3
click at [0, 93] on div "inbox reviewed all all unclear take inventory issue suspicious failed recent Le…" at bounding box center [512, 292] width 1024 height 489
paste input "a Plaza - Cooler 3 Top"
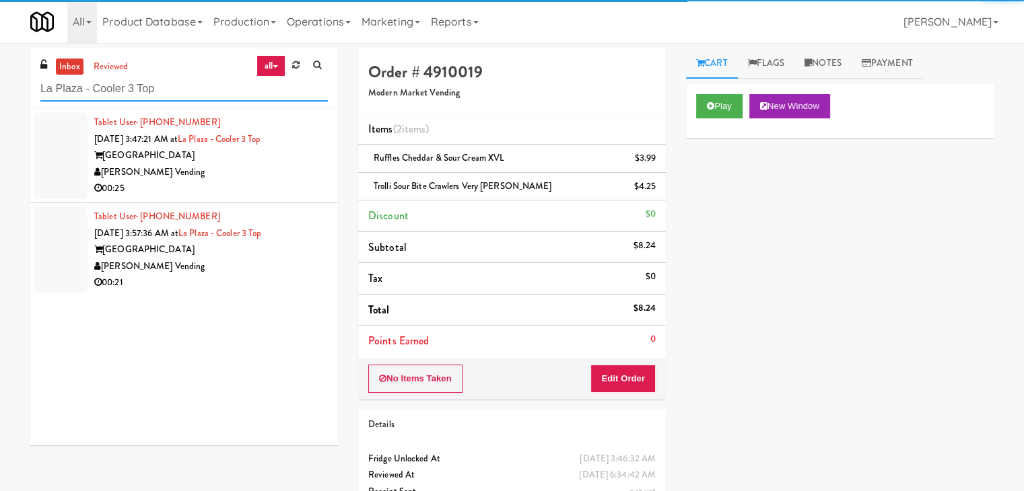
type input "La Plaza - Cooler 3 Top"
drag, startPoint x: 256, startPoint y: 179, endPoint x: 342, endPoint y: 176, distance: 86.2
click at [259, 177] on div "[PERSON_NAME] Vending" at bounding box center [211, 172] width 234 height 17
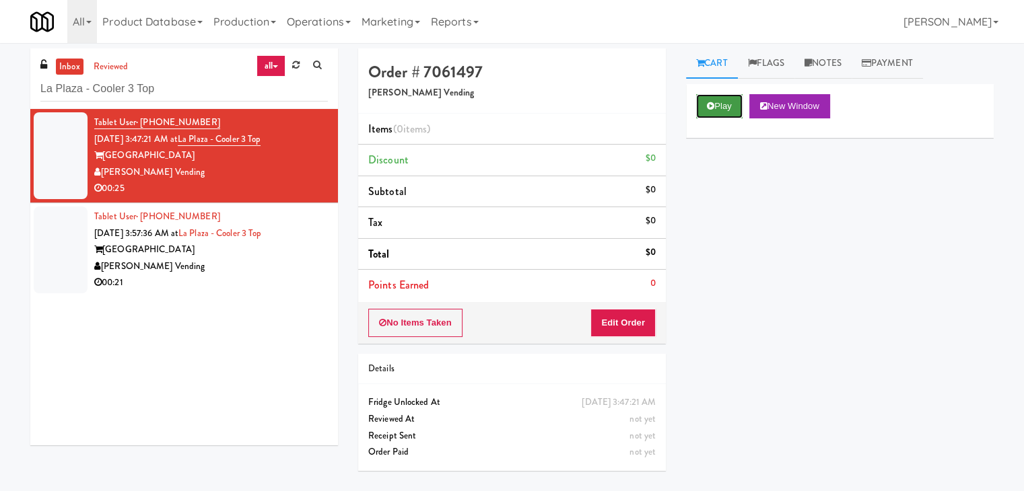
click at [725, 106] on button "Play" at bounding box center [719, 106] width 46 height 24
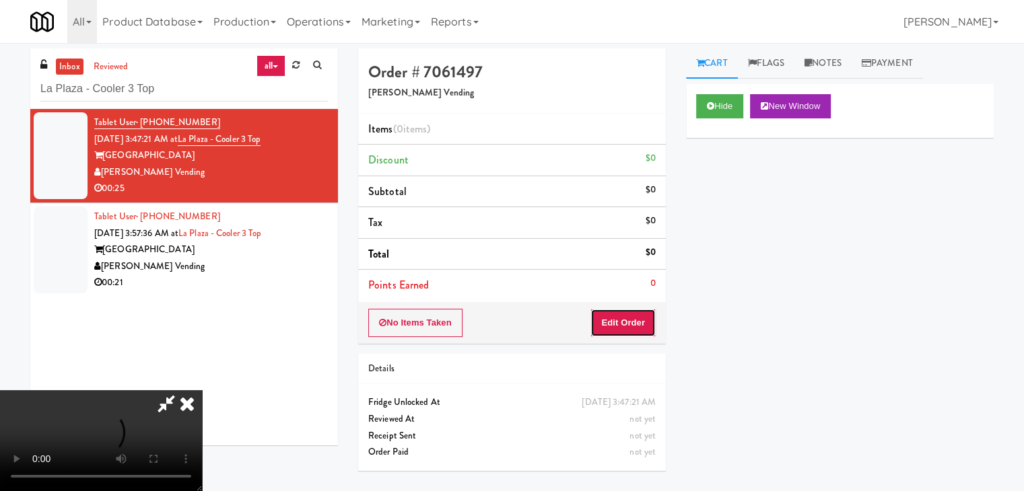
click at [634, 322] on button "Edit Order" at bounding box center [622, 323] width 65 height 28
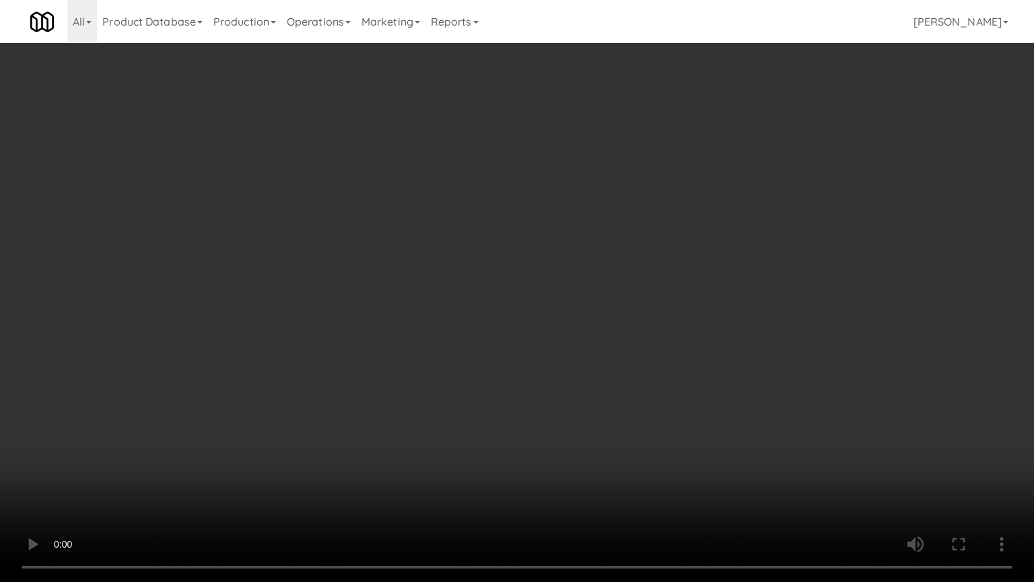
click at [711, 369] on video at bounding box center [517, 291] width 1034 height 582
click at [724, 372] on video at bounding box center [517, 291] width 1034 height 582
click at [744, 372] on video at bounding box center [517, 291] width 1034 height 582
drag, startPoint x: 744, startPoint y: 372, endPoint x: 738, endPoint y: 376, distance: 7.7
click at [741, 376] on video at bounding box center [517, 291] width 1034 height 582
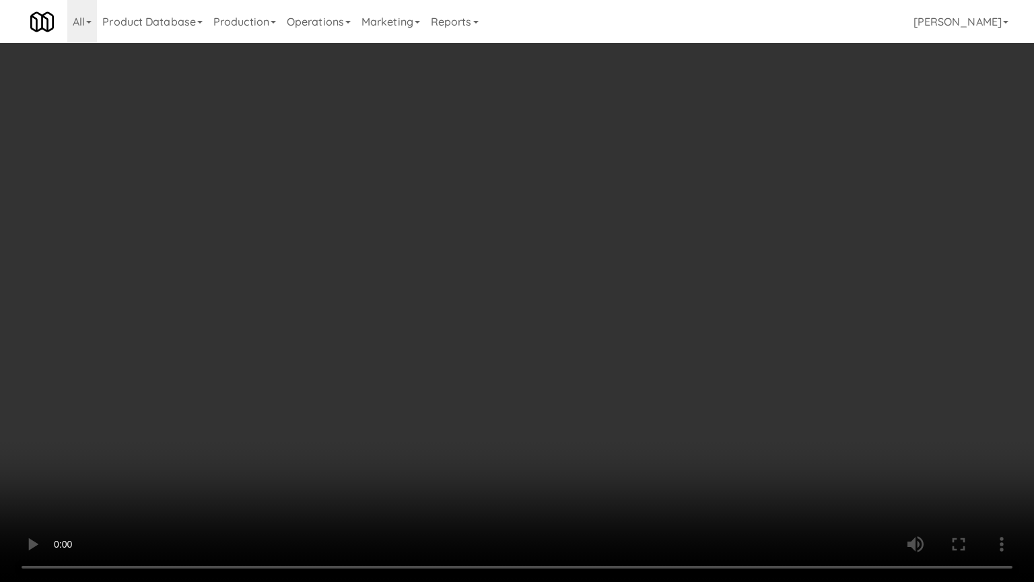
click at [746, 374] on video at bounding box center [517, 291] width 1034 height 582
click at [749, 370] on video at bounding box center [517, 291] width 1034 height 582
click at [747, 370] on video at bounding box center [517, 291] width 1034 height 582
click at [751, 365] on video at bounding box center [517, 291] width 1034 height 582
click at [700, 285] on video at bounding box center [517, 291] width 1034 height 582
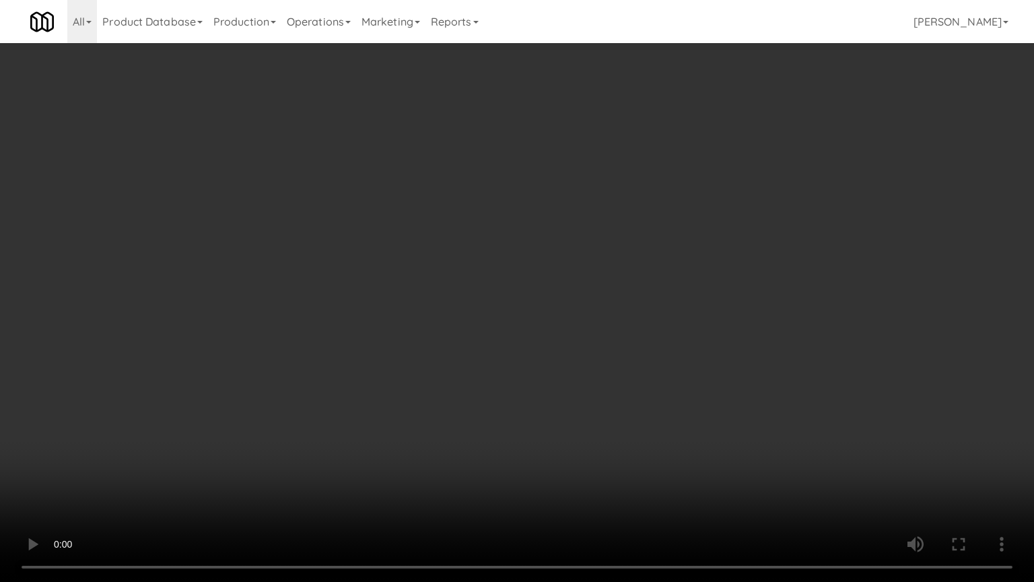
click at [697, 285] on video at bounding box center [517, 291] width 1034 height 582
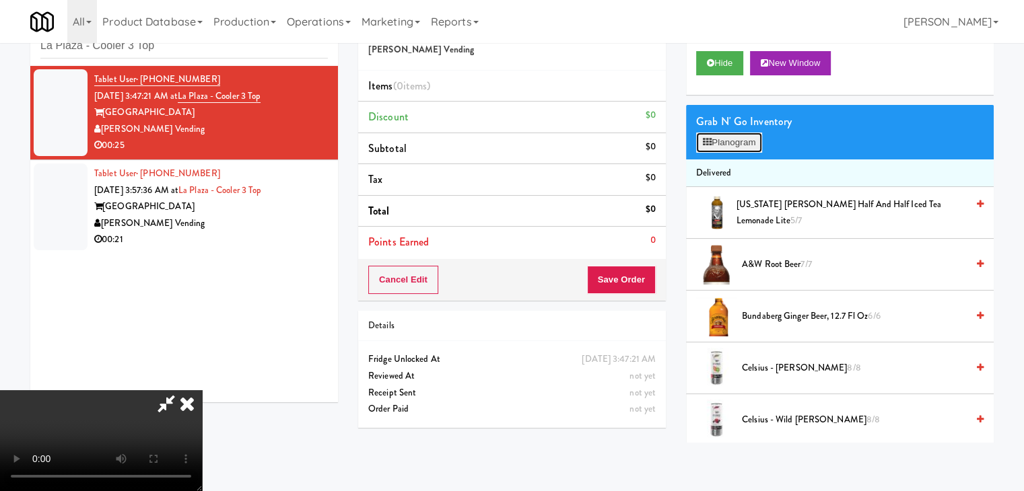
click at [727, 137] on button "Planogram" at bounding box center [729, 143] width 66 height 20
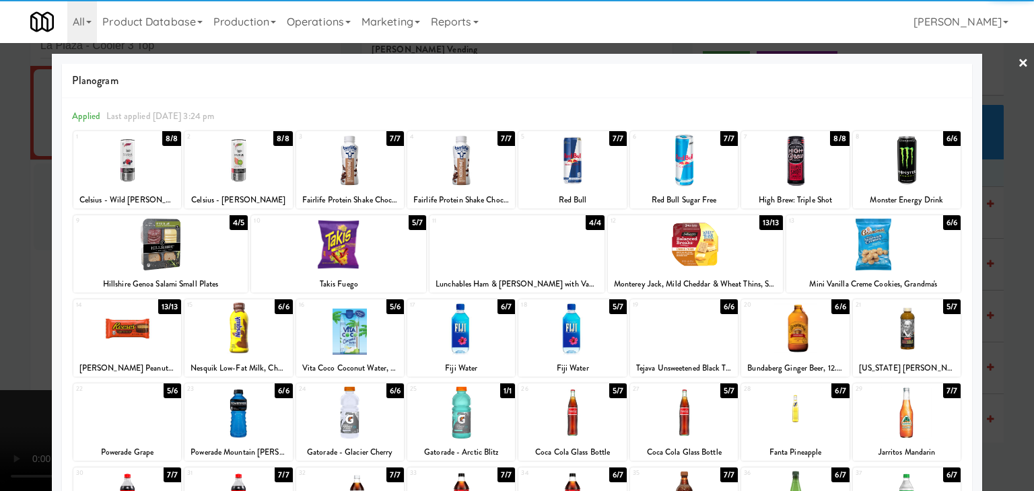
drag, startPoint x: 528, startPoint y: 254, endPoint x: 697, endPoint y: 252, distance: 169.0
click at [529, 254] on div at bounding box center [517, 245] width 175 height 52
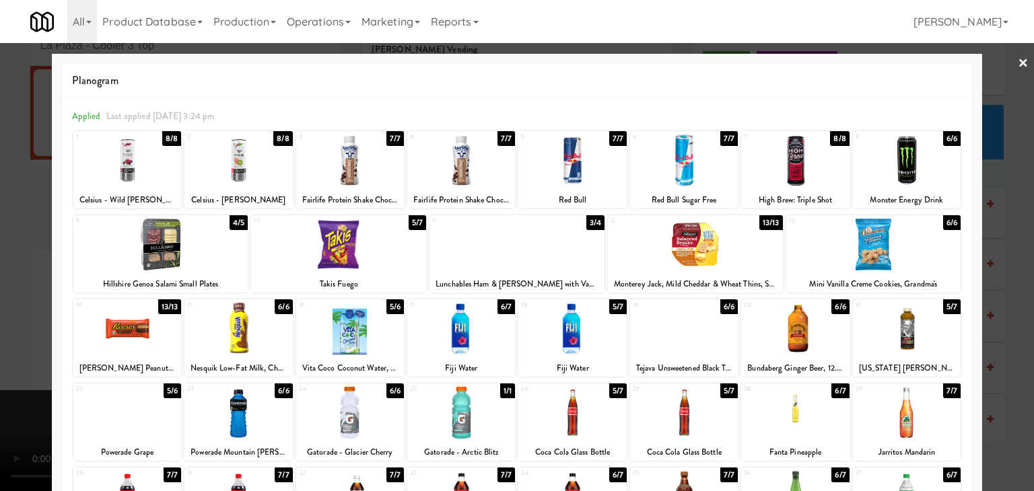
click at [926, 251] on div at bounding box center [873, 245] width 175 height 52
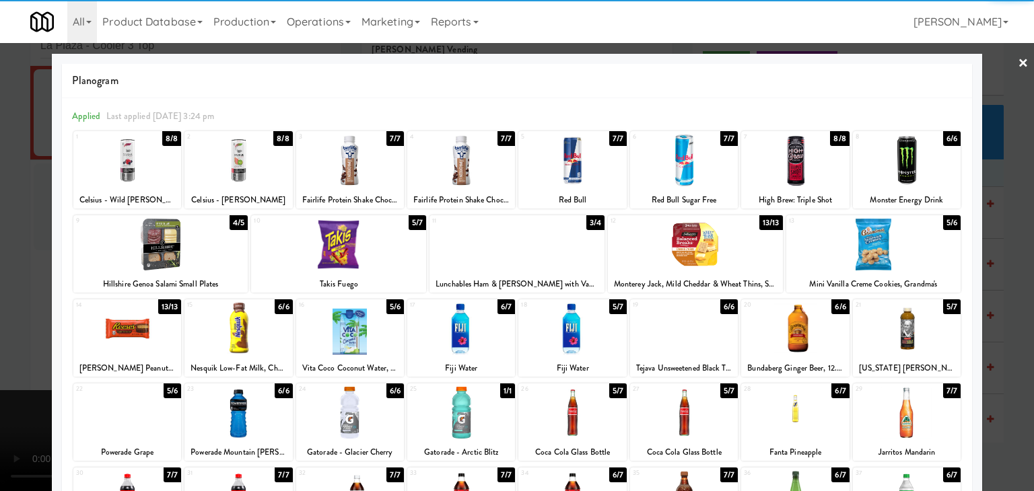
drag, startPoint x: 0, startPoint y: 312, endPoint x: 129, endPoint y: 314, distance: 128.6
click at [8, 312] on div at bounding box center [517, 245] width 1034 height 491
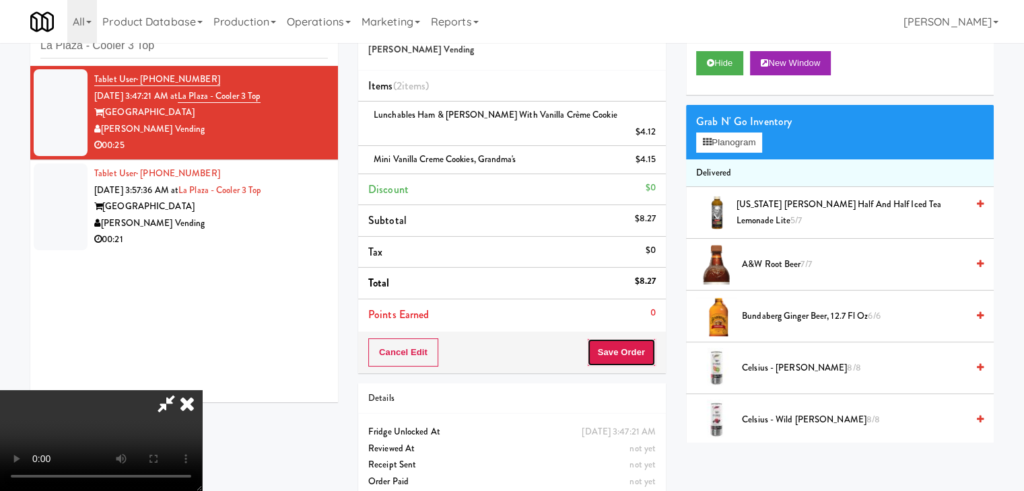
click at [640, 341] on button "Save Order" at bounding box center [621, 353] width 69 height 28
click at [636, 341] on button "Save Order" at bounding box center [621, 353] width 69 height 28
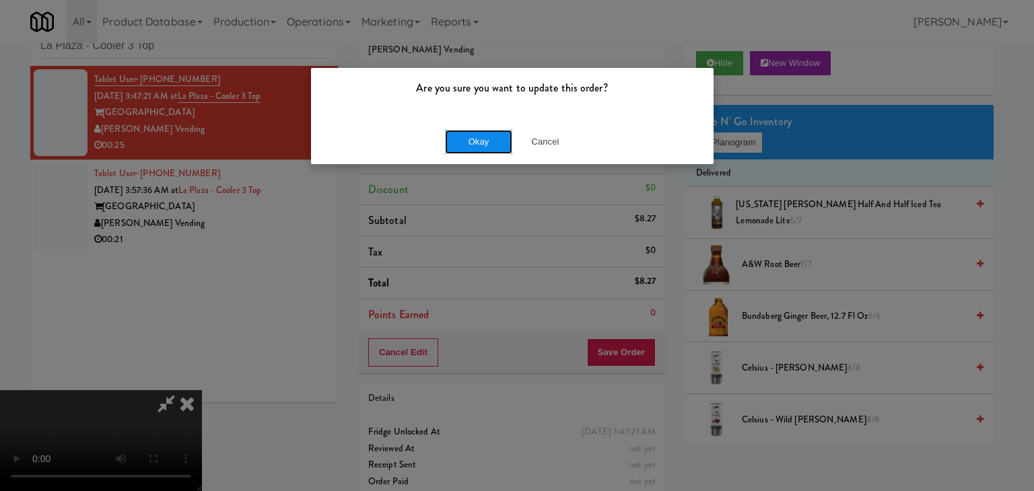
click at [473, 144] on button "Okay" at bounding box center [478, 142] width 67 height 24
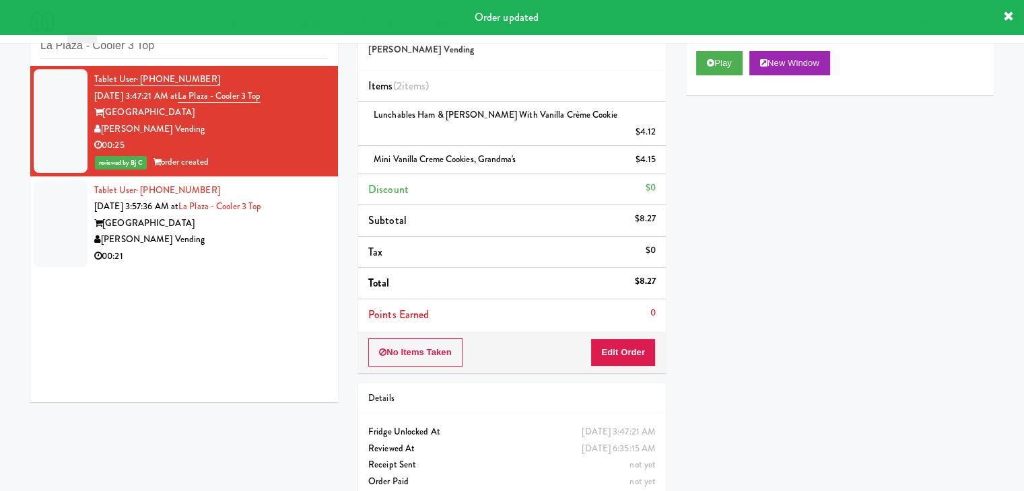
click at [238, 242] on div "[PERSON_NAME] Vending" at bounding box center [211, 240] width 234 height 17
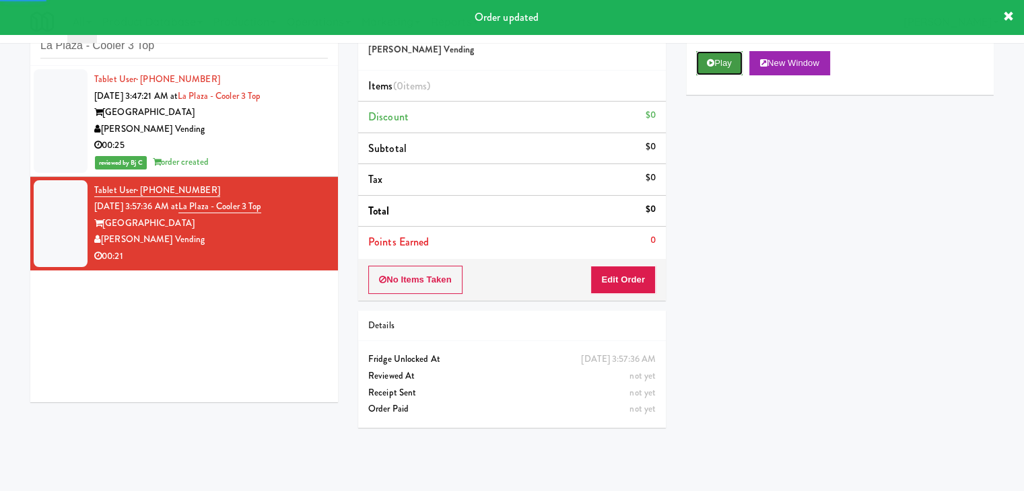
click at [717, 70] on button "Play" at bounding box center [719, 63] width 46 height 24
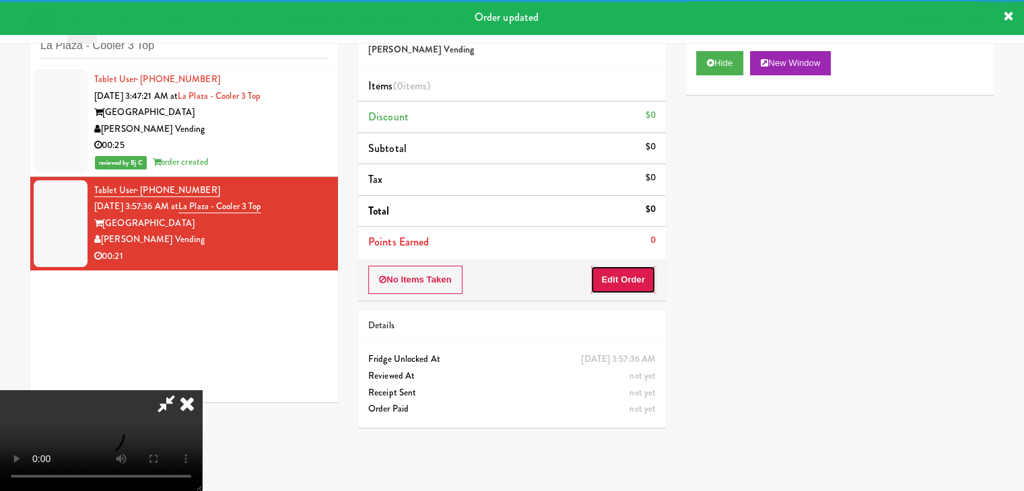
click at [625, 273] on button "Edit Order" at bounding box center [622, 280] width 65 height 28
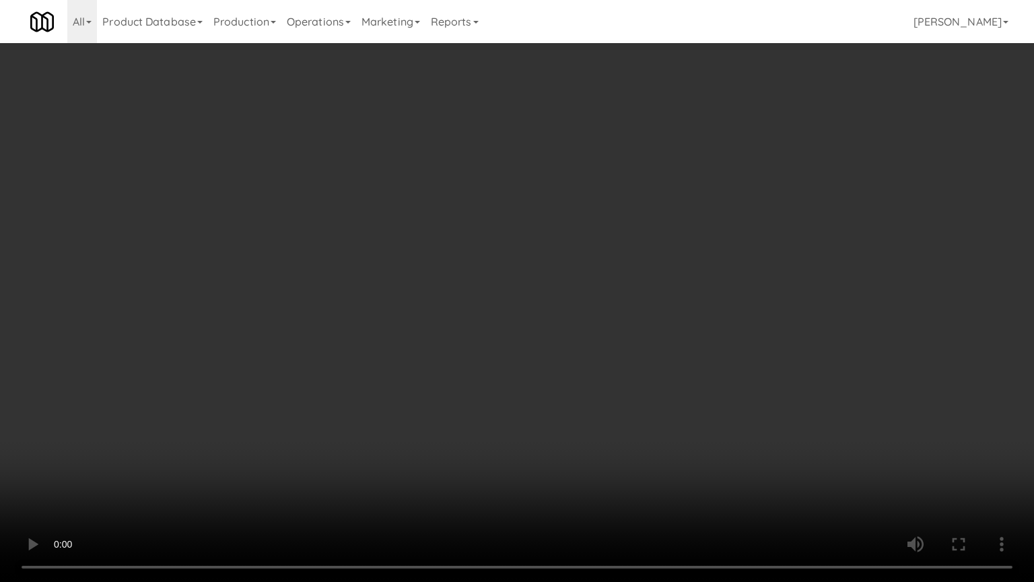
click at [609, 331] on video at bounding box center [517, 291] width 1034 height 582
click at [612, 331] on video at bounding box center [517, 291] width 1034 height 582
click at [602, 329] on video at bounding box center [517, 291] width 1034 height 582
click at [598, 323] on video at bounding box center [517, 291] width 1034 height 582
click at [594, 316] on video at bounding box center [517, 291] width 1034 height 582
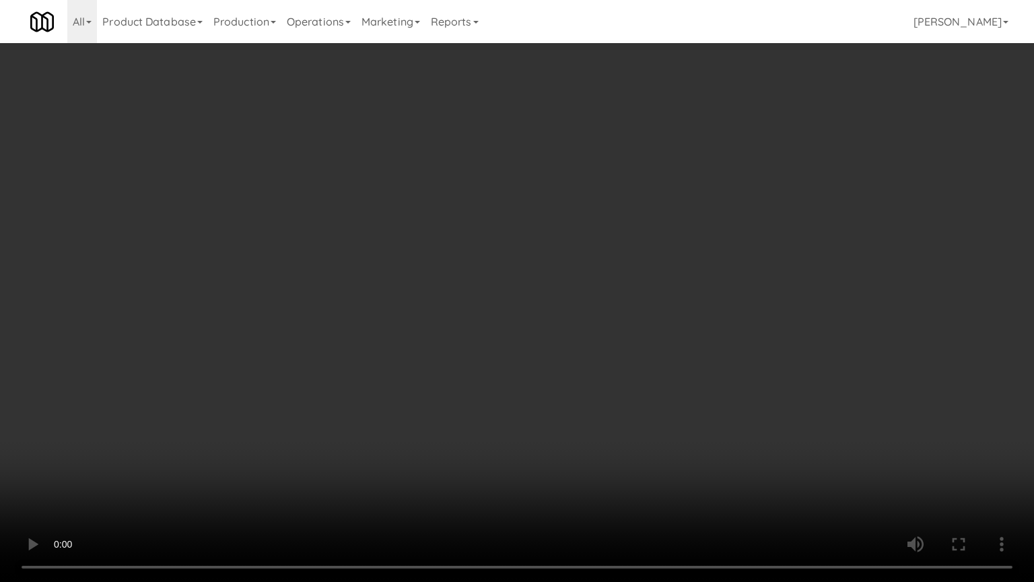
click at [587, 322] on video at bounding box center [517, 291] width 1034 height 582
click at [574, 327] on video at bounding box center [517, 291] width 1034 height 582
click at [580, 323] on video at bounding box center [517, 291] width 1034 height 582
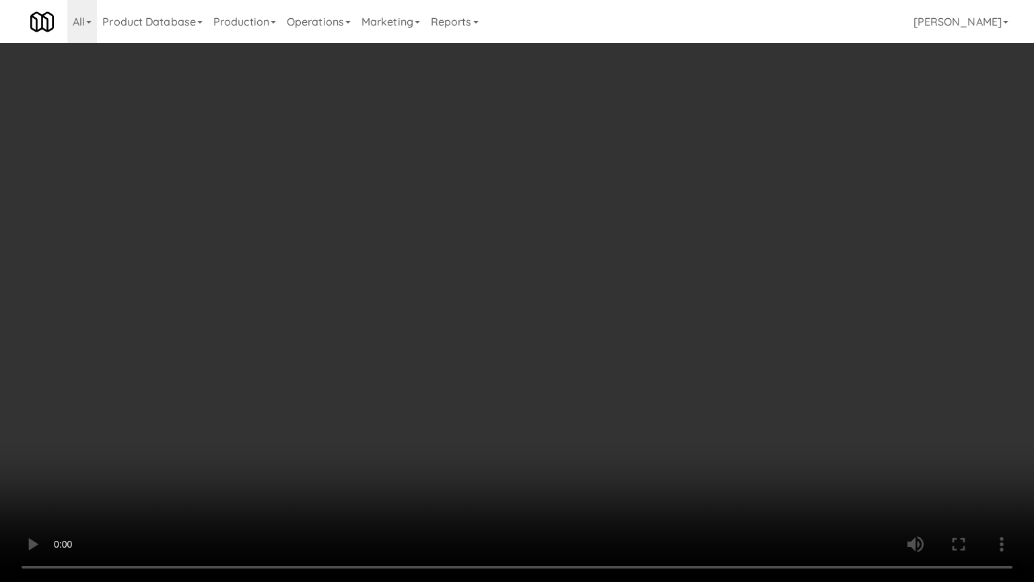
click at [580, 323] on video at bounding box center [517, 291] width 1034 height 582
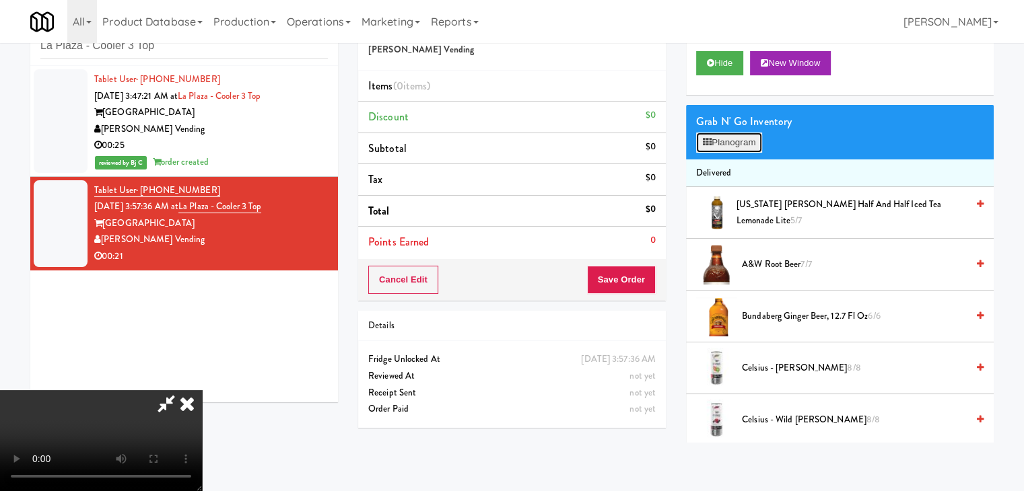
click at [722, 140] on button "Planogram" at bounding box center [729, 143] width 66 height 20
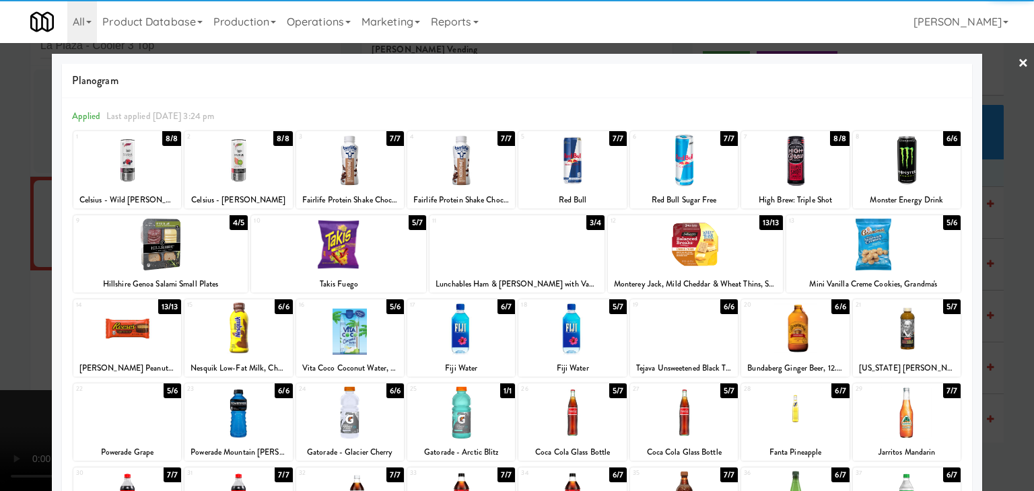
click at [550, 322] on div at bounding box center [572, 329] width 108 height 52
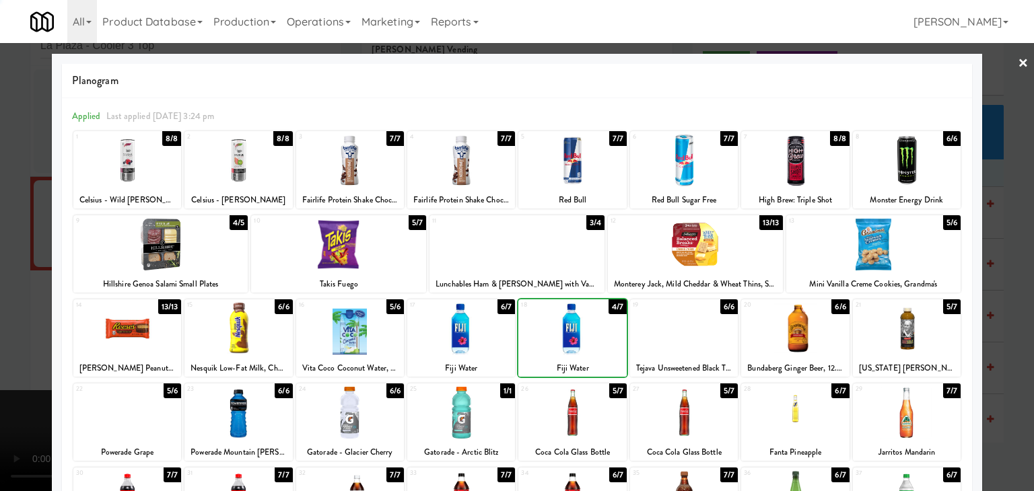
click at [550, 322] on div at bounding box center [572, 329] width 108 height 52
drag, startPoint x: 1, startPoint y: 296, endPoint x: 33, endPoint y: 294, distance: 32.3
click at [7, 295] on div at bounding box center [517, 245] width 1034 height 491
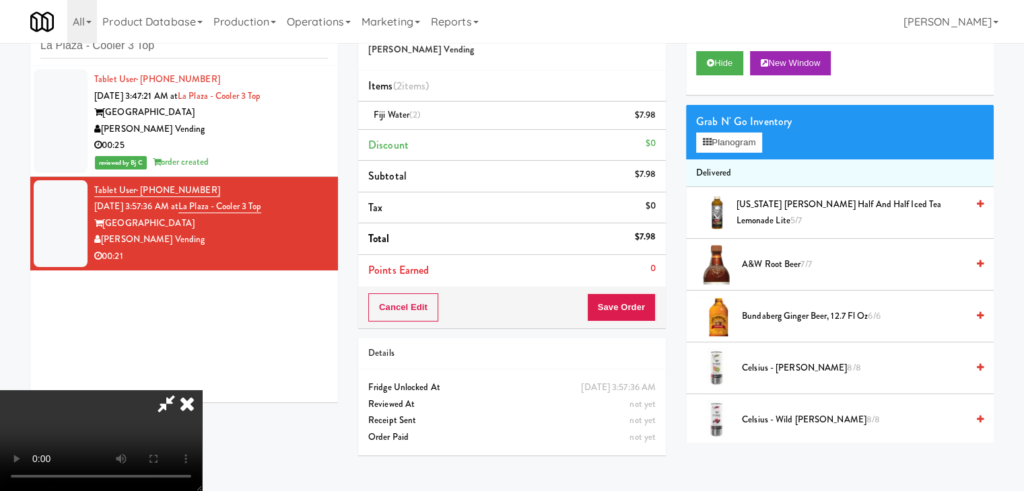
click at [202, 390] on video at bounding box center [101, 440] width 202 height 101
click at [714, 147] on button "Planogram" at bounding box center [729, 143] width 66 height 20
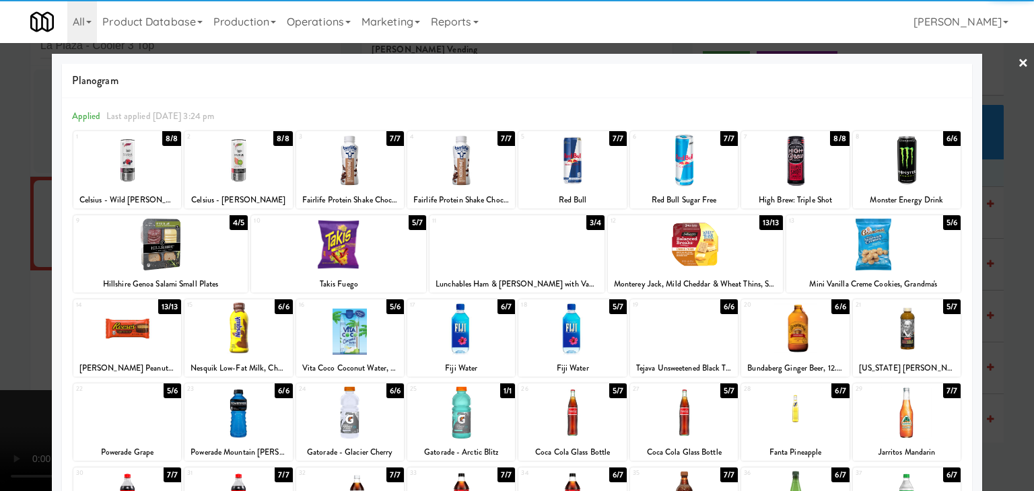
click at [473, 331] on div at bounding box center [461, 329] width 108 height 52
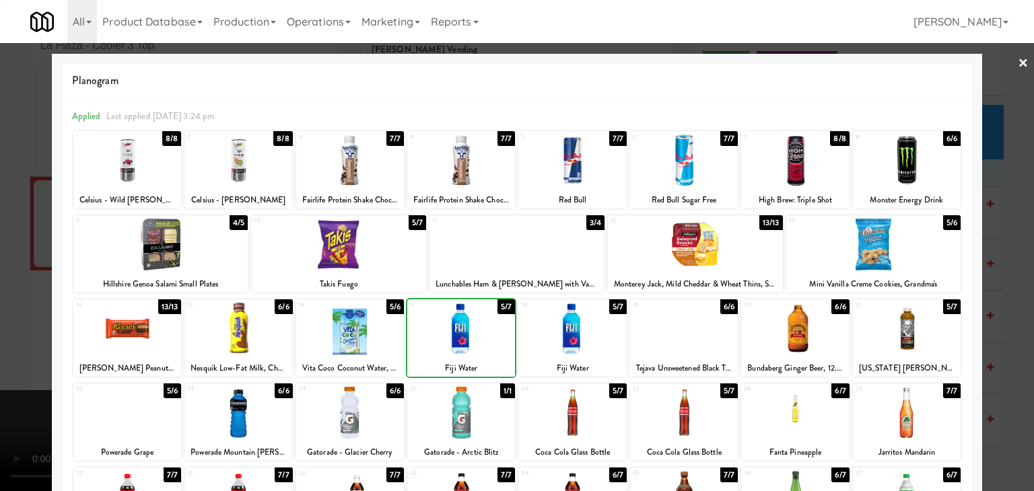
click at [572, 337] on div at bounding box center [572, 329] width 108 height 52
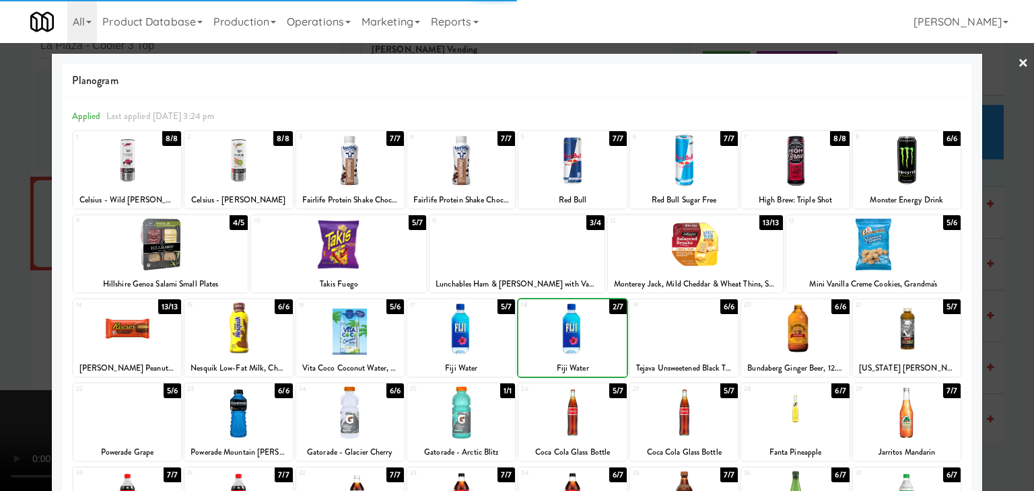
click at [0, 335] on div at bounding box center [517, 245] width 1034 height 491
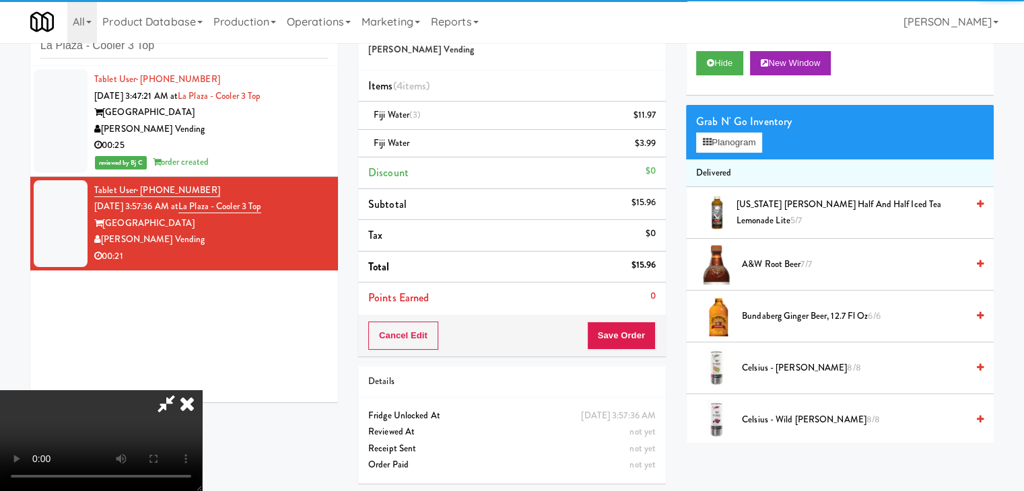
click at [202, 390] on video at bounding box center [101, 440] width 202 height 101
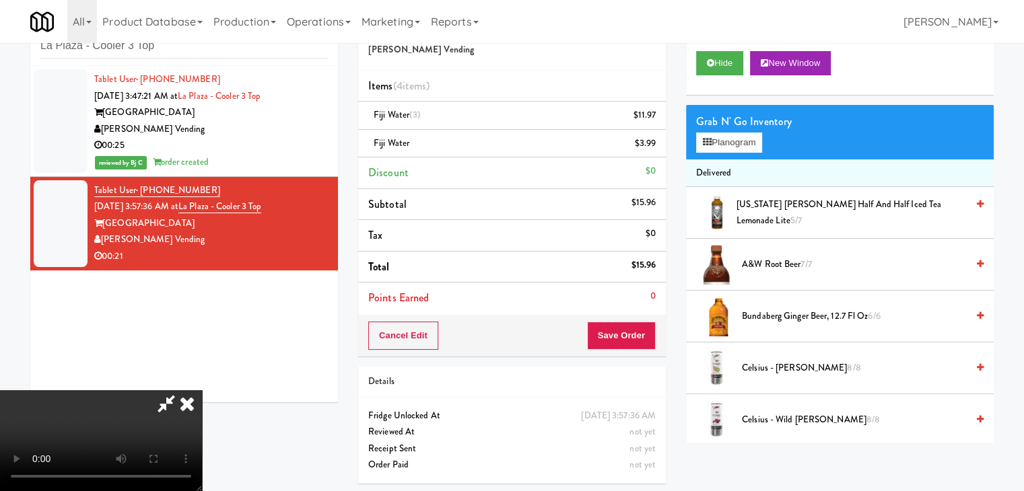
click at [202, 390] on video at bounding box center [101, 440] width 202 height 101
click at [755, 138] on button "Planogram" at bounding box center [729, 143] width 66 height 20
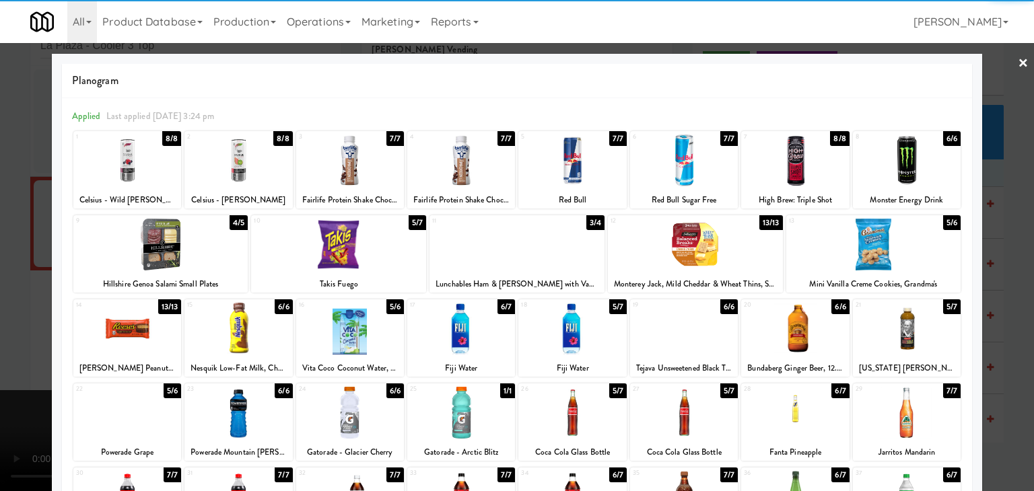
drag, startPoint x: 137, startPoint y: 333, endPoint x: 37, endPoint y: 333, distance: 99.6
click at [139, 333] on div at bounding box center [127, 329] width 108 height 52
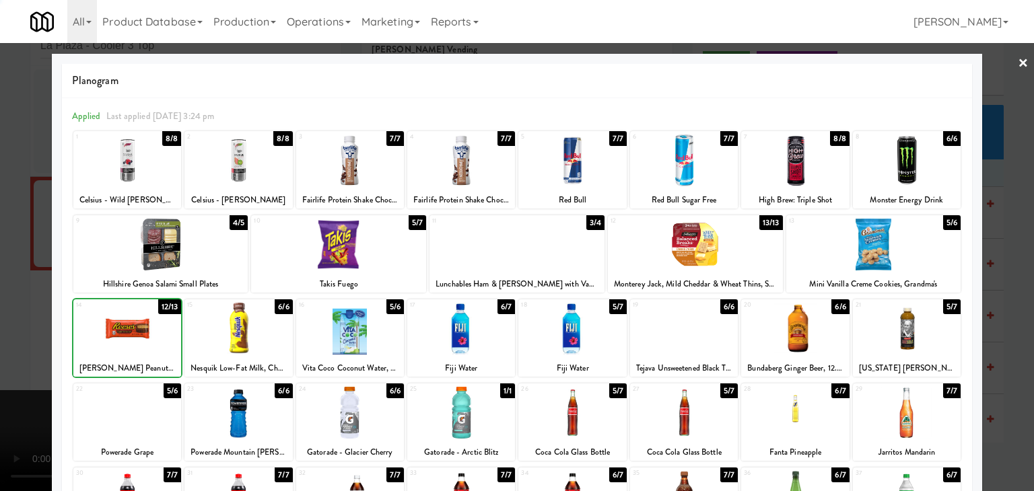
drag, startPoint x: 0, startPoint y: 333, endPoint x: 13, endPoint y: 332, distance: 13.5
click at [0, 333] on div at bounding box center [517, 245] width 1034 height 491
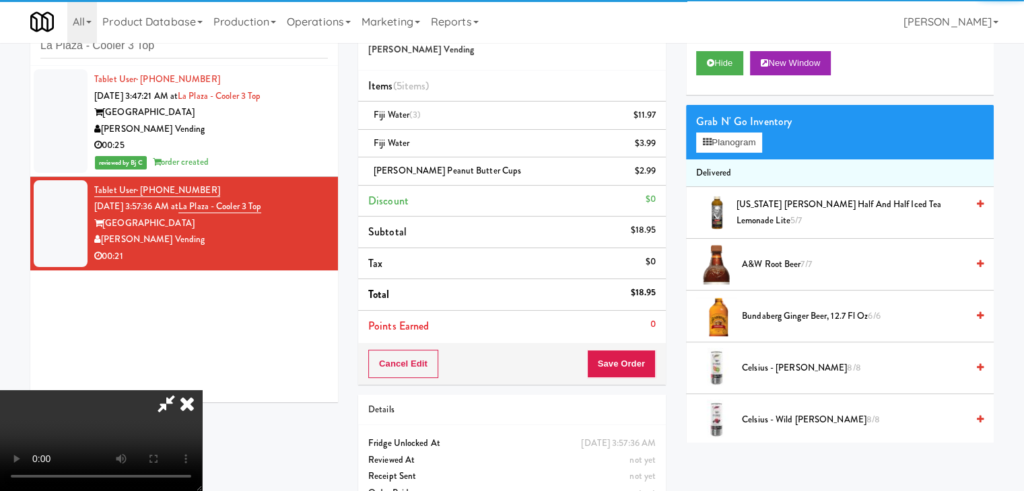
click at [202, 390] on video at bounding box center [101, 440] width 202 height 101
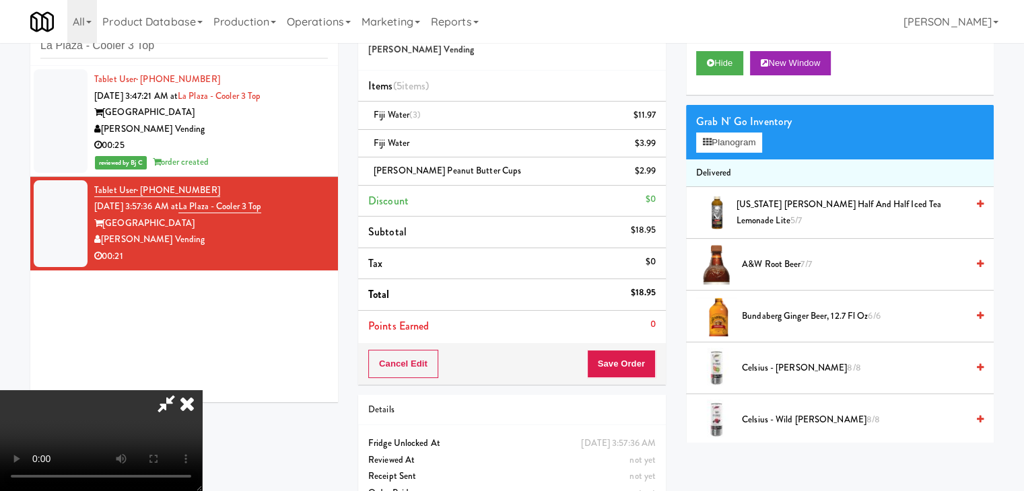
click at [202, 390] on video at bounding box center [101, 440] width 202 height 101
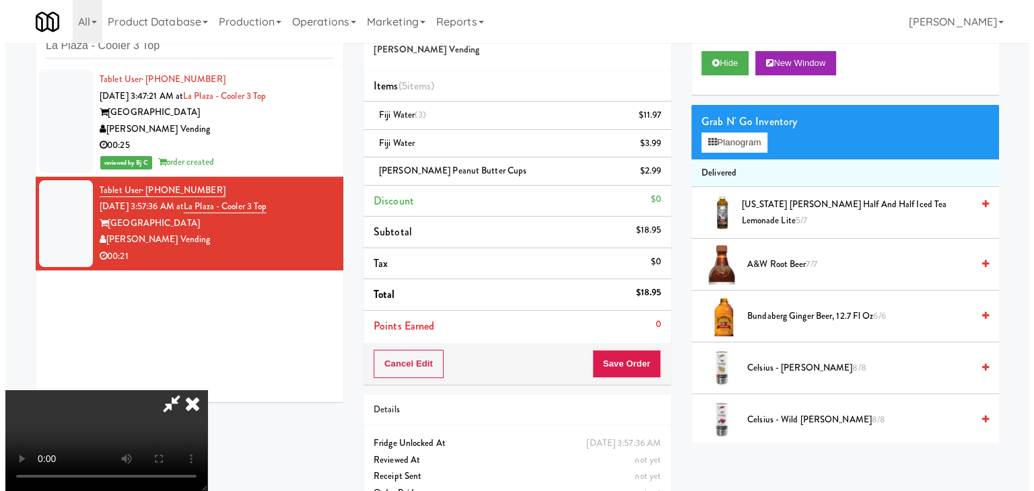
scroll to position [189, 0]
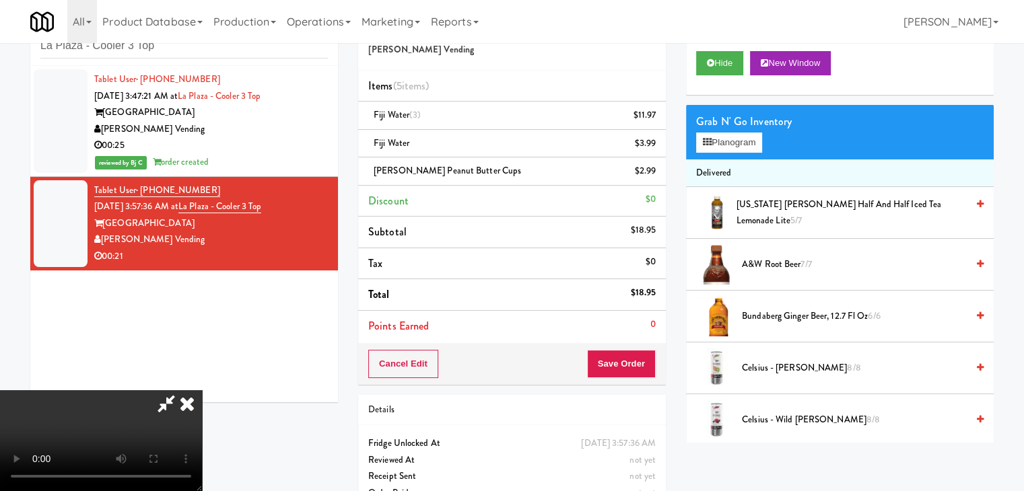
click at [202, 390] on video at bounding box center [101, 440] width 202 height 101
click at [751, 144] on button "Planogram" at bounding box center [729, 143] width 66 height 20
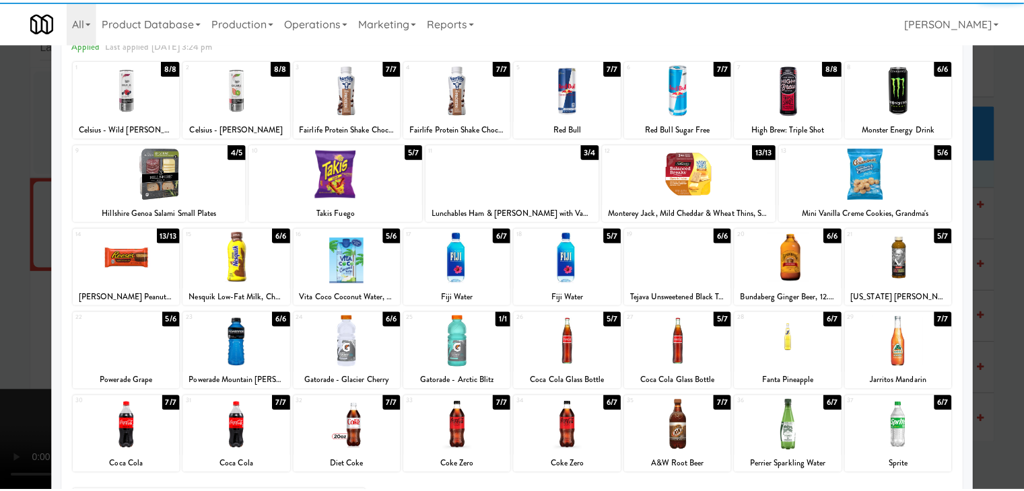
scroll to position [135, 0]
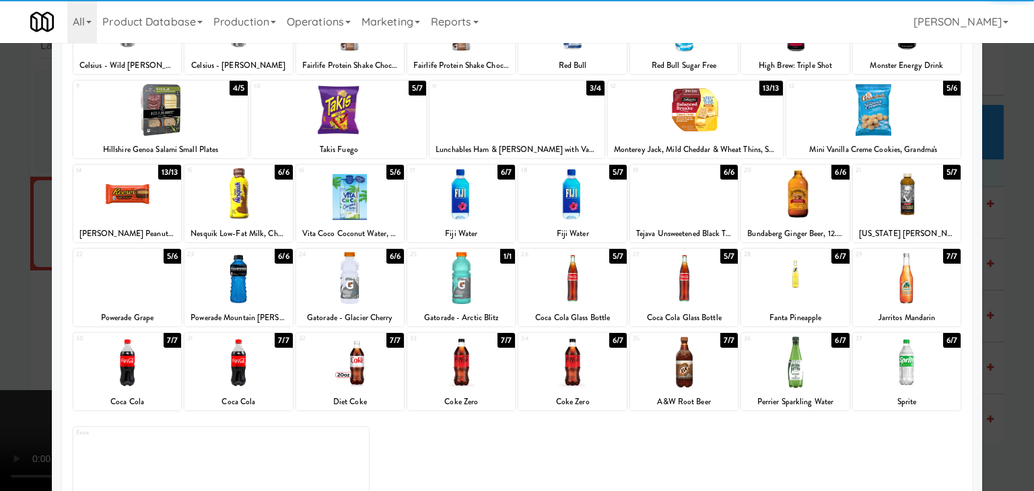
drag, startPoint x: 566, startPoint y: 366, endPoint x: 529, endPoint y: 371, distance: 37.3
click at [562, 366] on div at bounding box center [572, 363] width 108 height 52
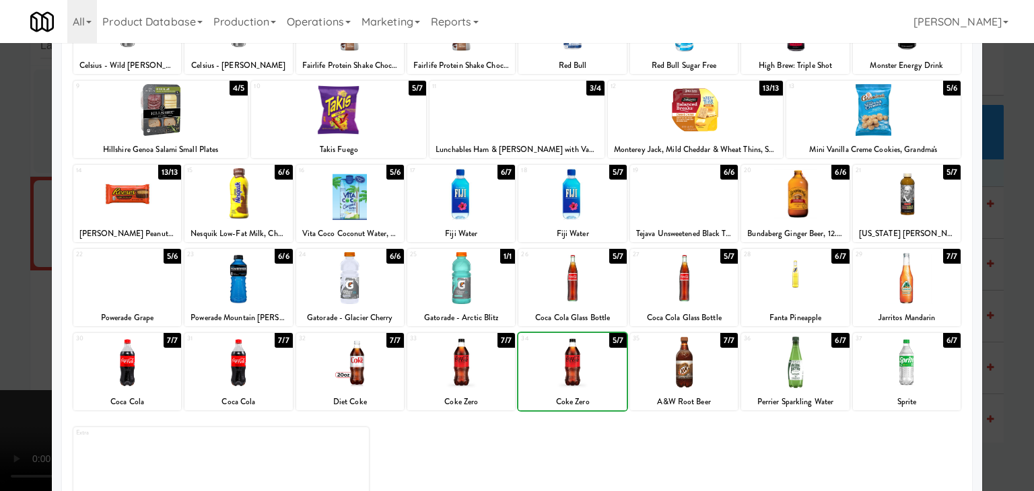
click at [444, 378] on div at bounding box center [461, 363] width 108 height 52
click at [0, 378] on div at bounding box center [517, 245] width 1034 height 491
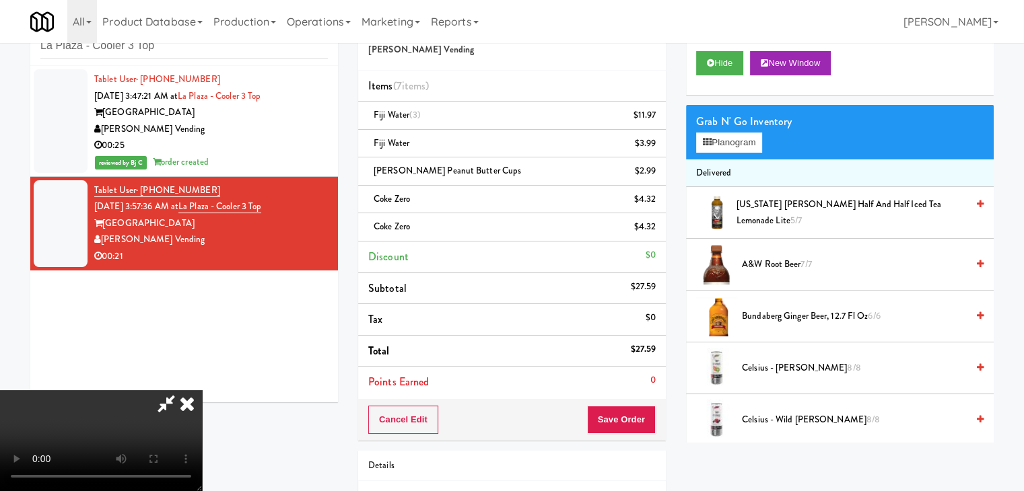
drag, startPoint x: 650, startPoint y: 404, endPoint x: 641, endPoint y: 413, distance: 13.3
click at [644, 410] on div "Cancel Edit Save Order" at bounding box center [512, 420] width 308 height 42
click at [641, 413] on button "Save Order" at bounding box center [621, 420] width 69 height 28
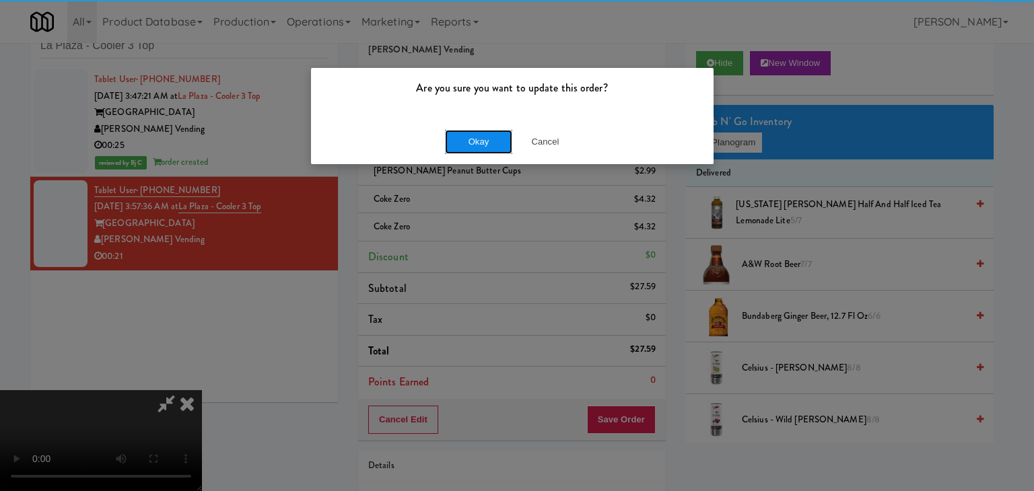
click at [488, 137] on button "Okay" at bounding box center [478, 142] width 67 height 24
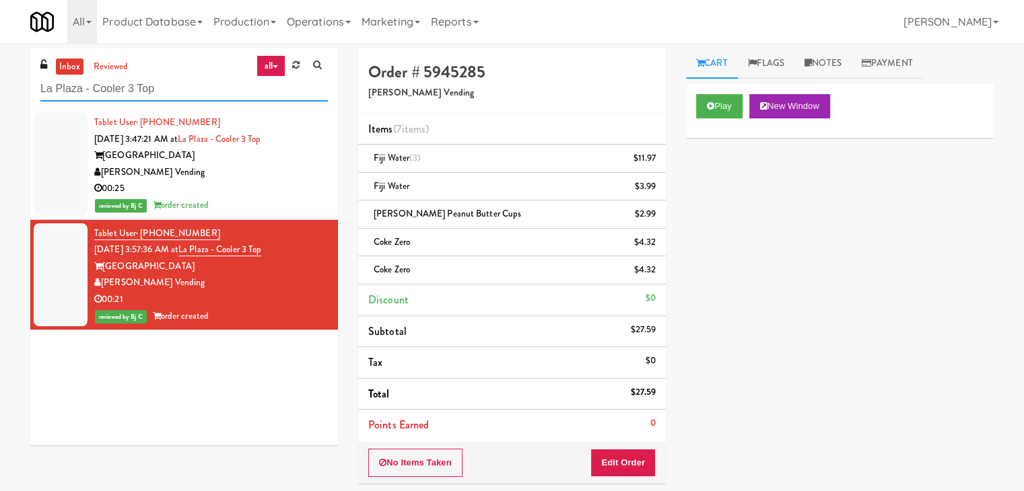
paste input "Greenvue Apartments - Cooler"
click at [0, 90] on div "inbox reviewed all all unclear take inventory issue suspicious failed recent Gr…" at bounding box center [512, 334] width 1024 height 573
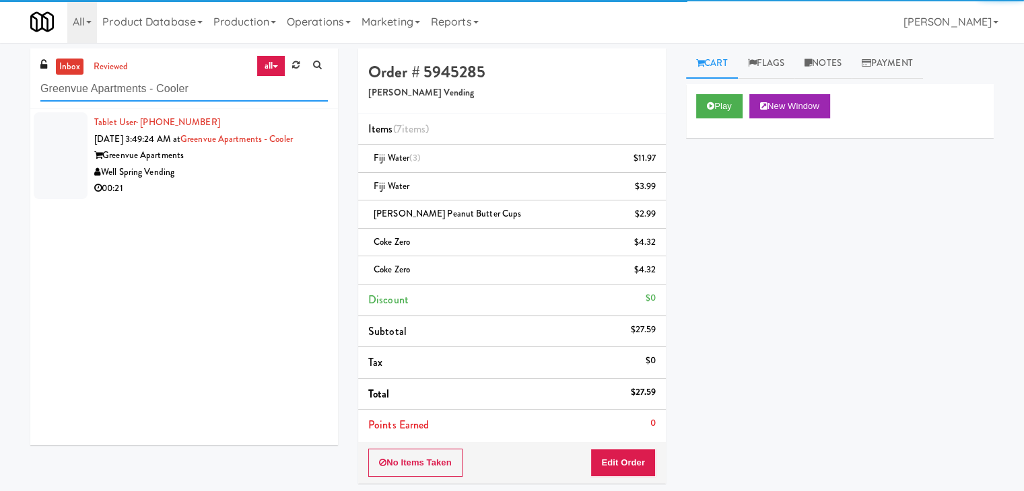
type input "Greenvue Apartments - Cooler"
drag, startPoint x: 221, startPoint y: 186, endPoint x: 331, endPoint y: 180, distance: 110.5
click at [224, 186] on div "00:21" at bounding box center [211, 188] width 234 height 17
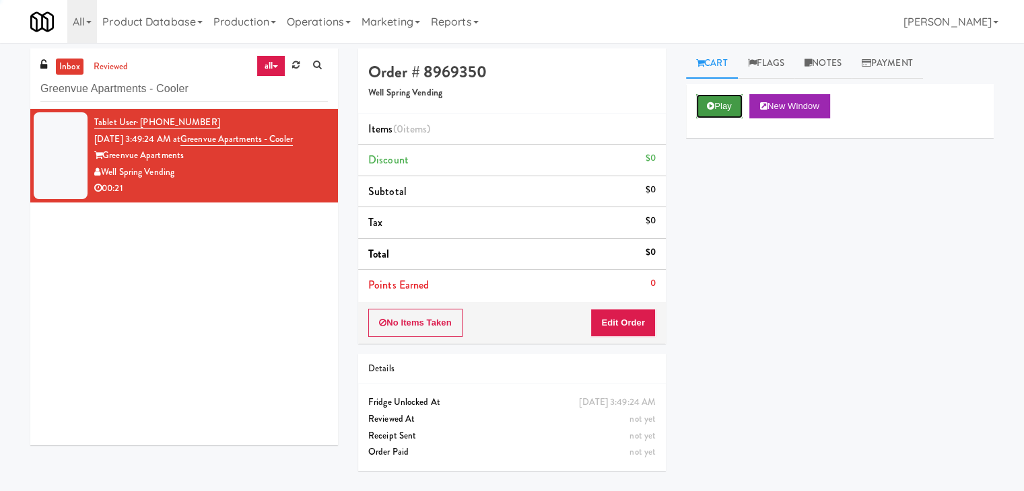
drag, startPoint x: 724, startPoint y: 103, endPoint x: 716, endPoint y: 114, distance: 13.9
click at [723, 103] on button "Play" at bounding box center [719, 106] width 46 height 24
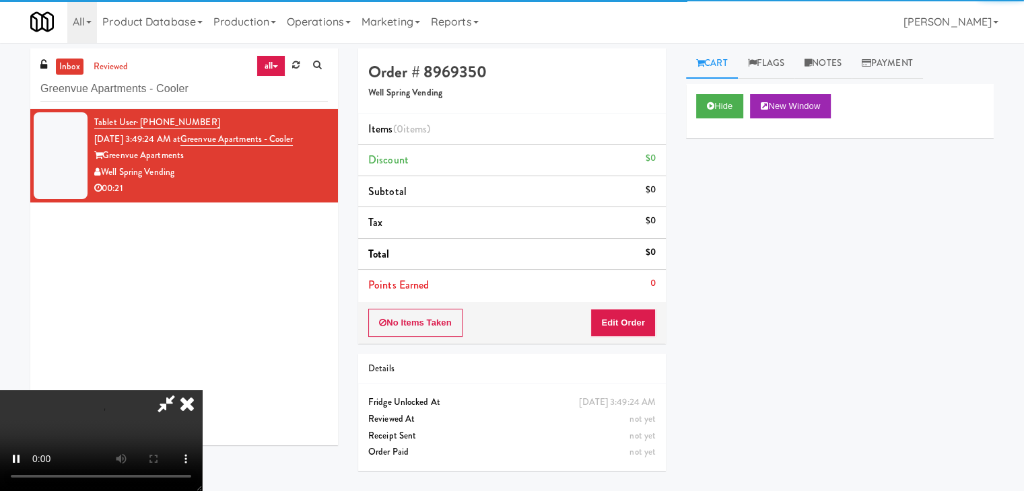
click at [625, 306] on div "No Items Taken Edit Order" at bounding box center [512, 323] width 308 height 42
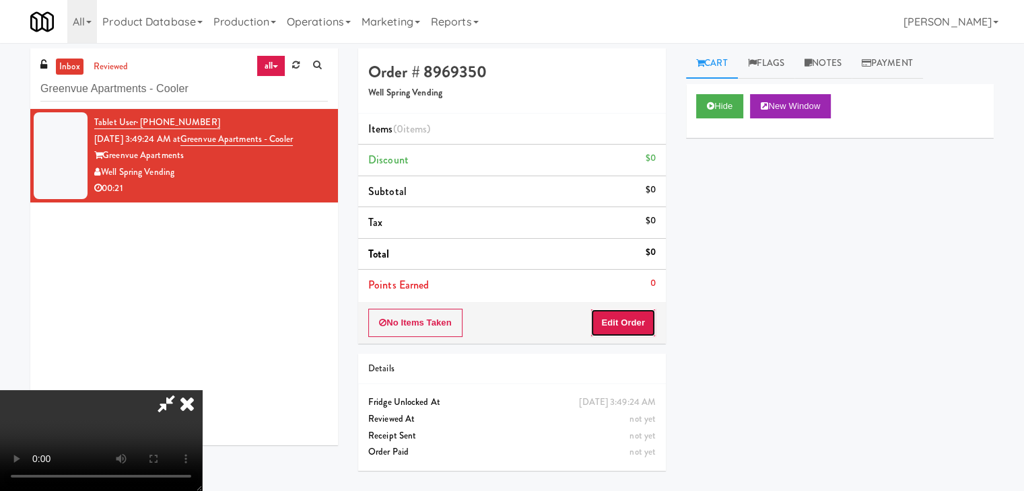
click at [628, 313] on button "Edit Order" at bounding box center [622, 323] width 65 height 28
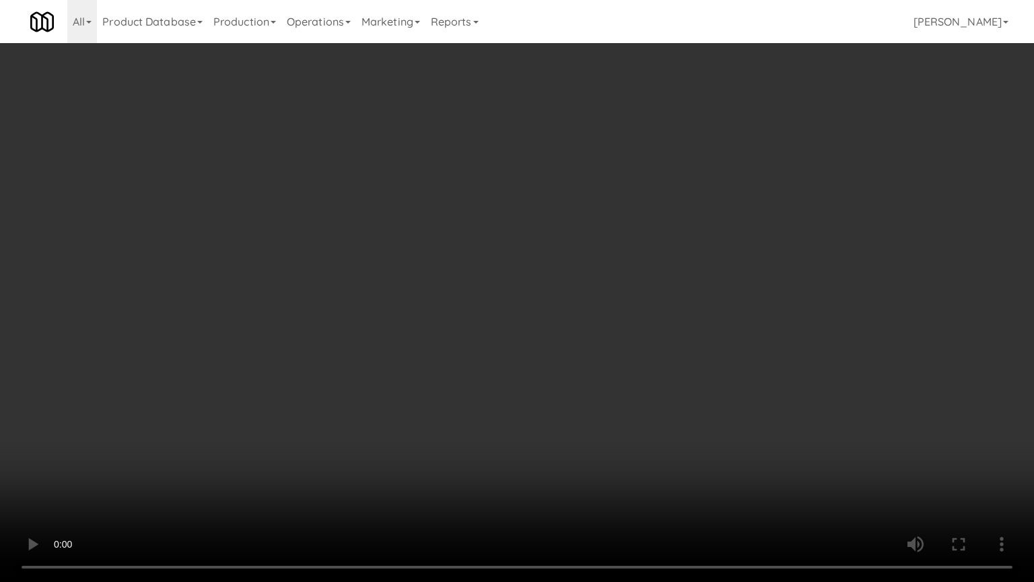
click at [614, 350] on video at bounding box center [517, 291] width 1034 height 582
click at [613, 355] on video at bounding box center [517, 291] width 1034 height 582
click at [604, 364] on video at bounding box center [517, 291] width 1034 height 582
click at [605, 364] on video at bounding box center [517, 291] width 1034 height 582
click at [607, 364] on video at bounding box center [517, 291] width 1034 height 582
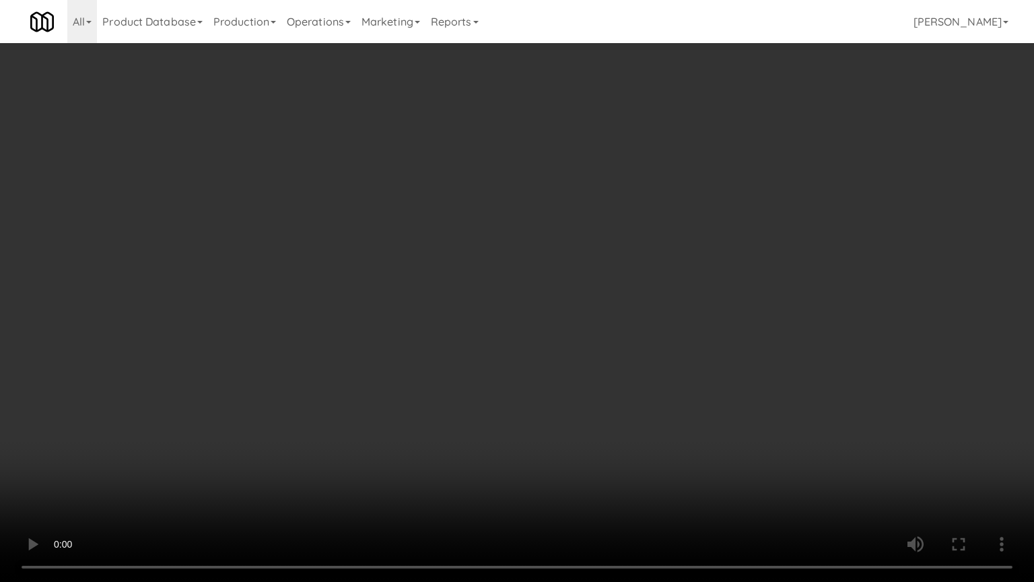
click at [607, 364] on video at bounding box center [517, 291] width 1034 height 582
click at [607, 365] on video at bounding box center [517, 291] width 1034 height 582
drag, startPoint x: 596, startPoint y: 358, endPoint x: 588, endPoint y: 357, distance: 8.2
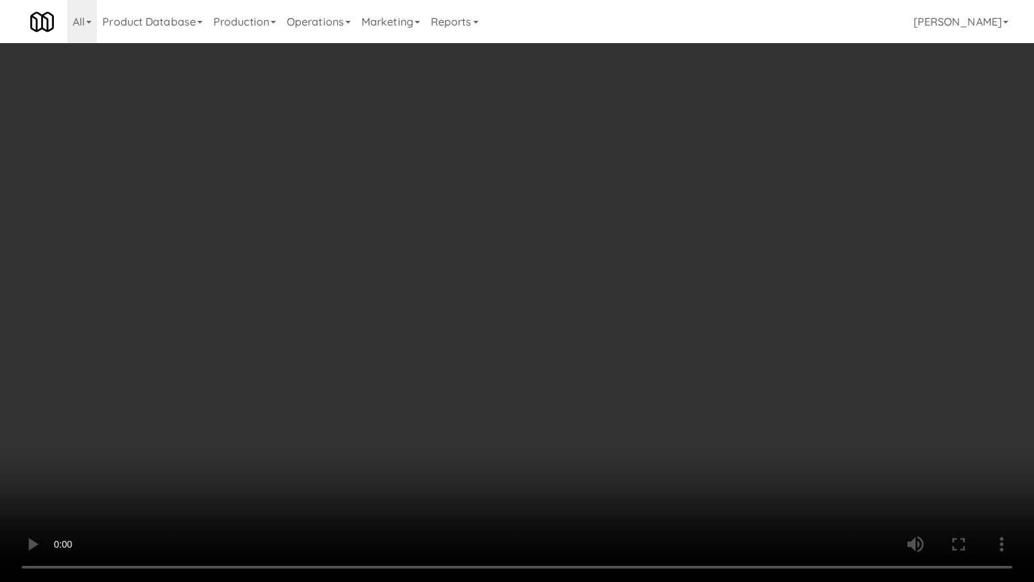
click at [596, 358] on video at bounding box center [517, 291] width 1034 height 582
click at [611, 335] on video at bounding box center [517, 291] width 1034 height 582
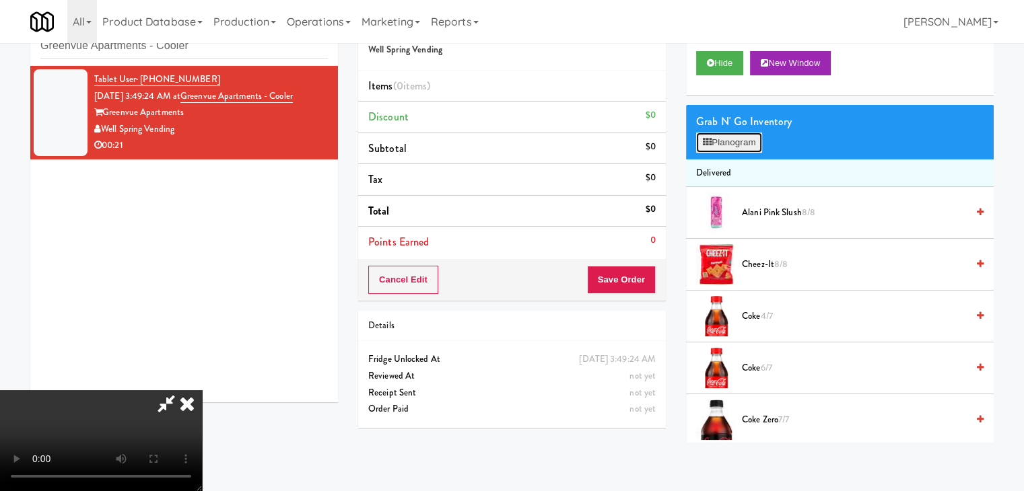
click at [725, 144] on button "Planogram" at bounding box center [729, 143] width 66 height 20
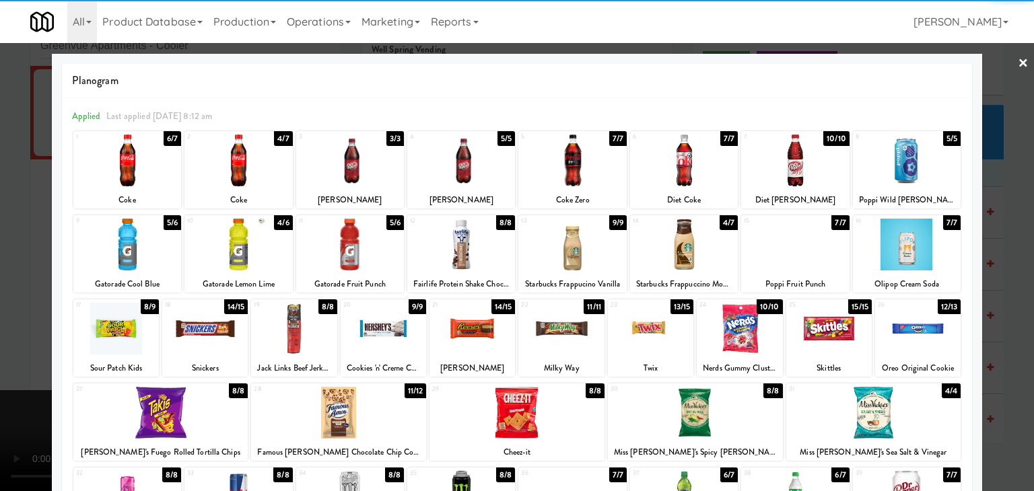
drag, startPoint x: 644, startPoint y: 327, endPoint x: 423, endPoint y: 386, distance: 228.8
click at [638, 327] on div at bounding box center [651, 329] width 86 height 52
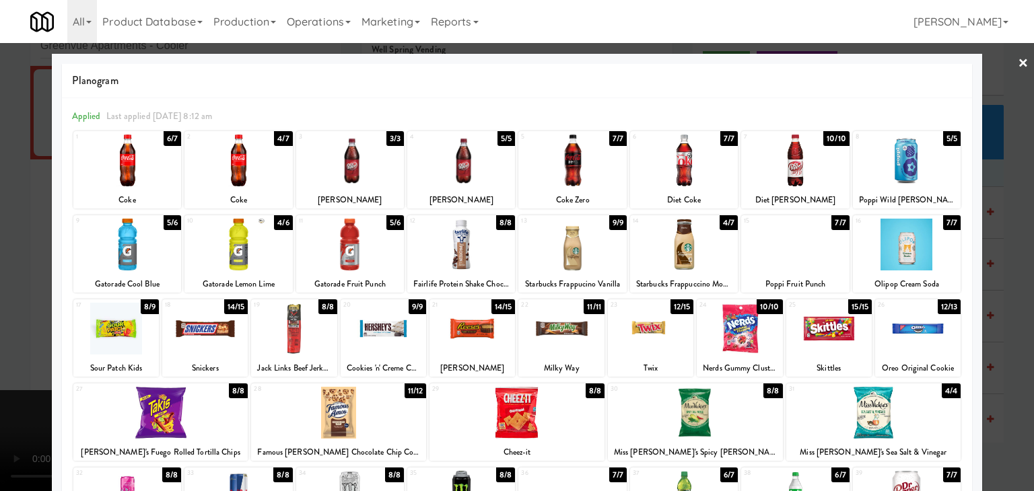
click at [346, 405] on div at bounding box center [338, 413] width 175 height 52
click at [3, 368] on div at bounding box center [517, 245] width 1034 height 491
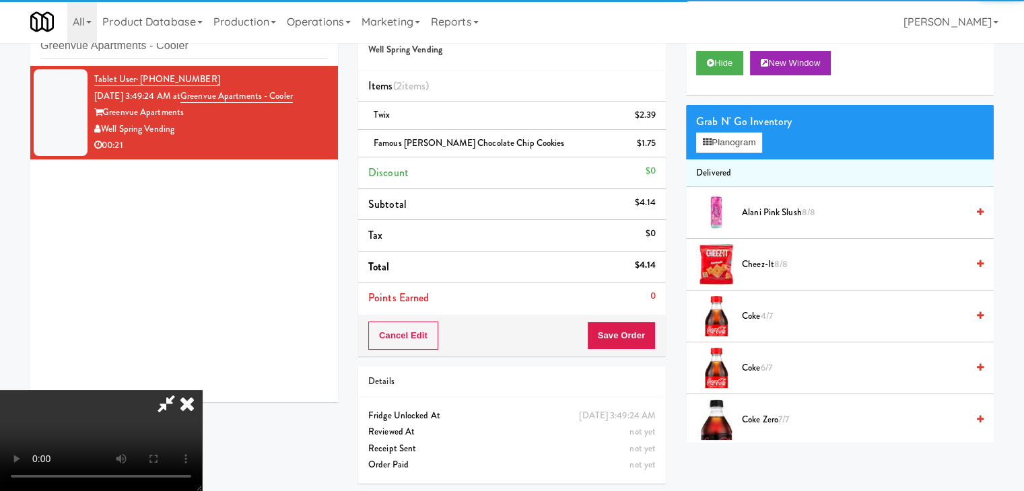
click at [202, 390] on video at bounding box center [101, 440] width 202 height 101
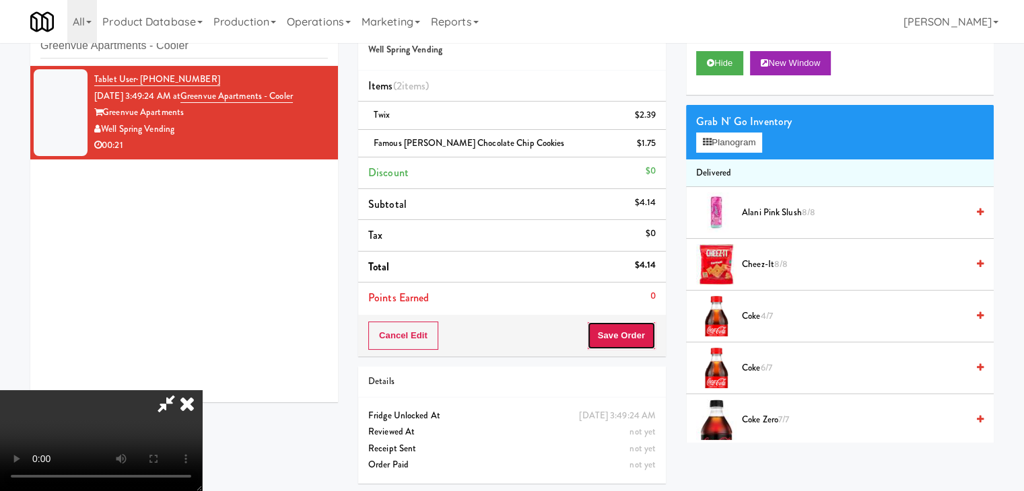
click at [644, 345] on button "Save Order" at bounding box center [621, 336] width 69 height 28
click at [645, 344] on button "Save Order" at bounding box center [621, 336] width 69 height 28
click at [646, 343] on button "Save Order" at bounding box center [621, 336] width 69 height 28
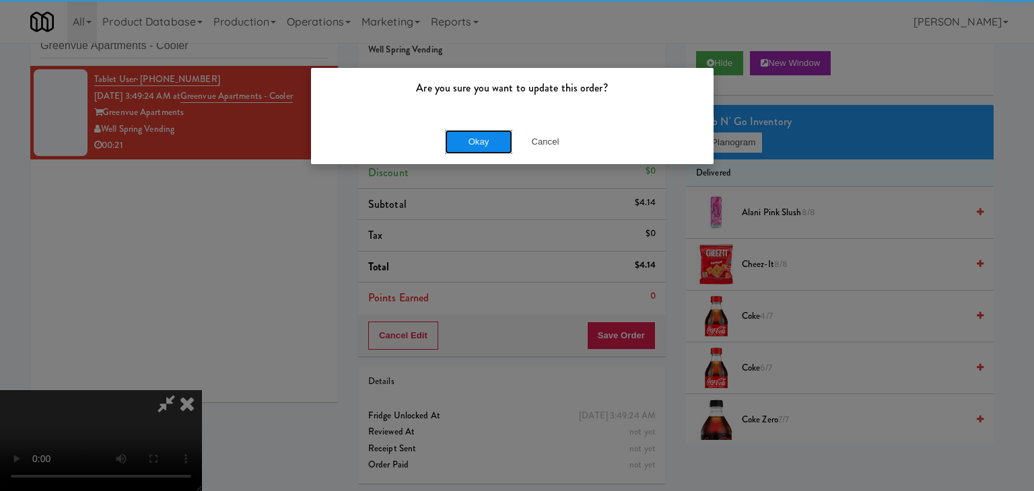
click at [482, 138] on button "Okay" at bounding box center [478, 142] width 67 height 24
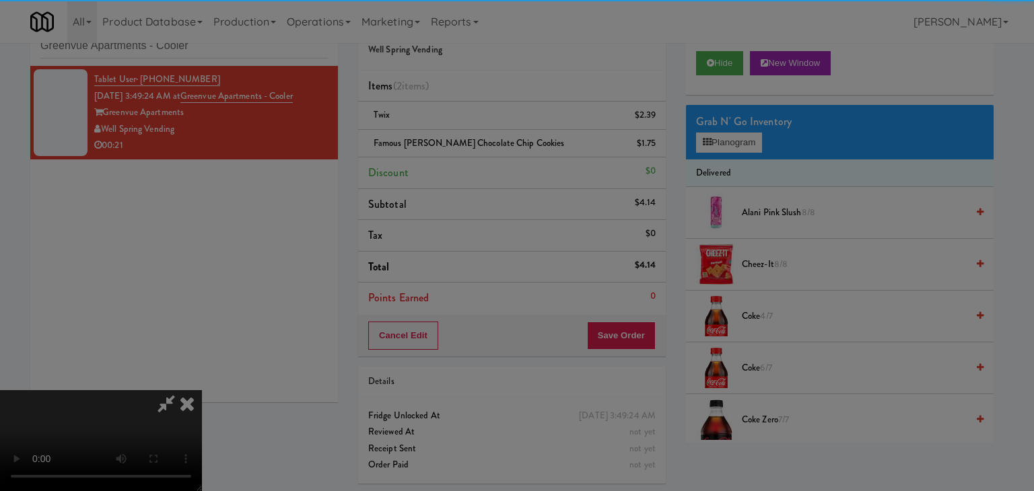
drag, startPoint x: 481, startPoint y: 138, endPoint x: 477, endPoint y: 146, distance: 9.4
click at [481, 129] on button "Okay" at bounding box center [478, 117] width 67 height 24
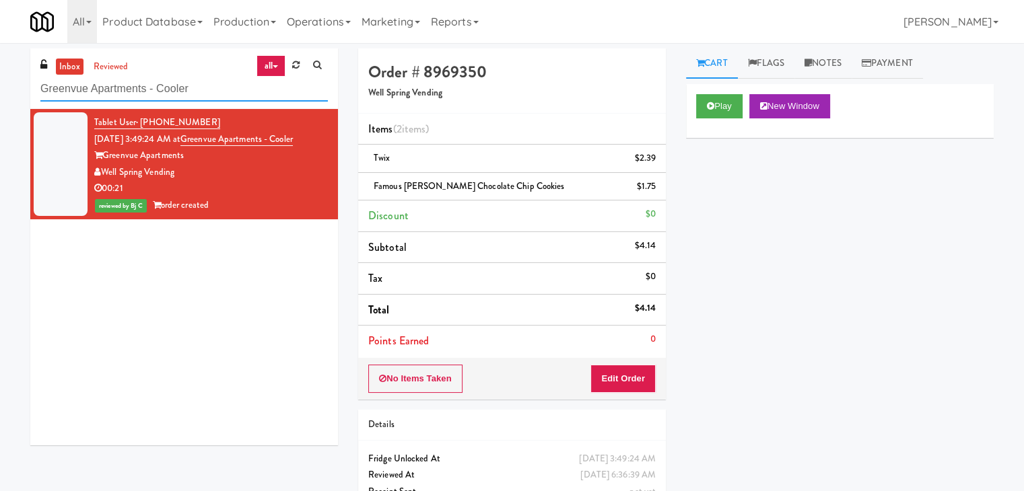
drag, startPoint x: 96, startPoint y: 79, endPoint x: 0, endPoint y: 88, distance: 95.9
click at [0, 86] on div "inbox reviewed all all unclear take inventory issue suspicious failed recent Gr…" at bounding box center [512, 292] width 1024 height 489
paste input "Alley 111"
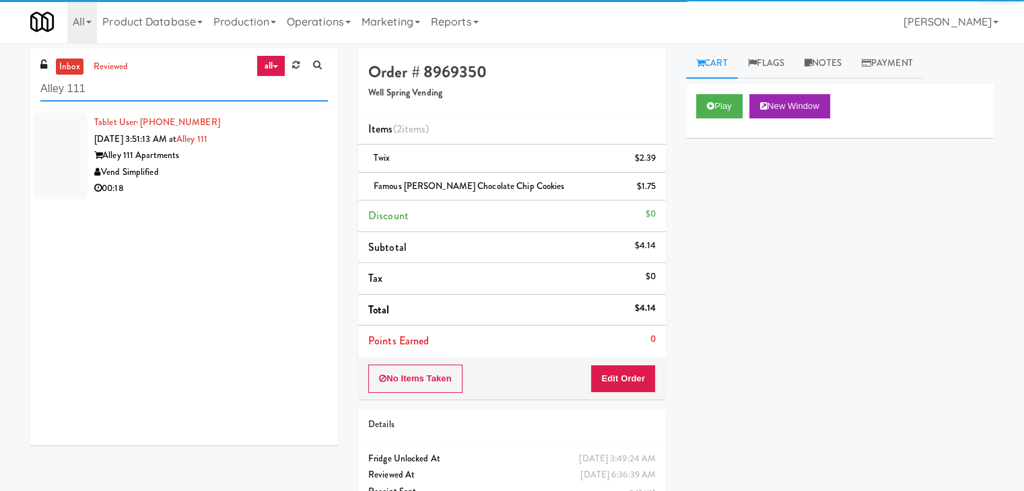
type input "Alley 111"
click at [259, 184] on div "00:18" at bounding box center [211, 188] width 234 height 17
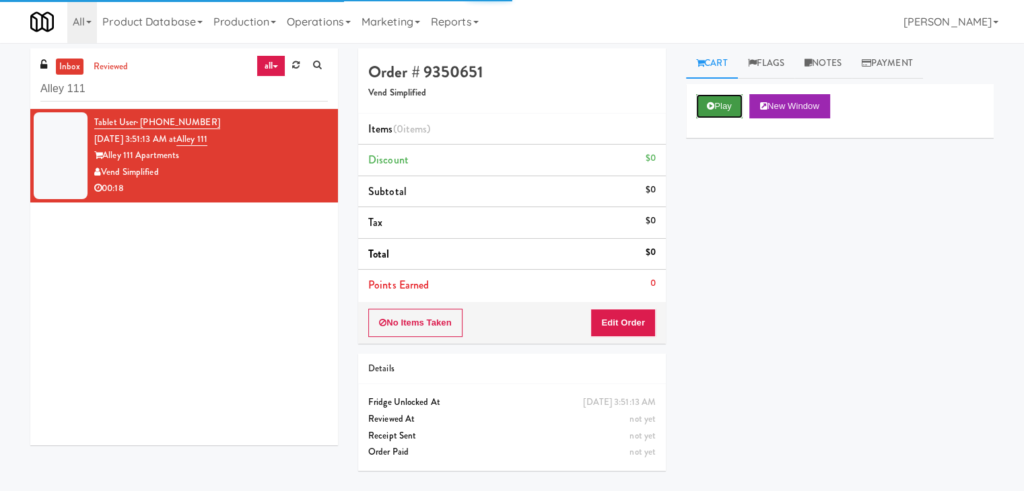
drag, startPoint x: 713, startPoint y: 108, endPoint x: 681, endPoint y: 213, distance: 109.7
click at [713, 108] on icon at bounding box center [710, 106] width 7 height 9
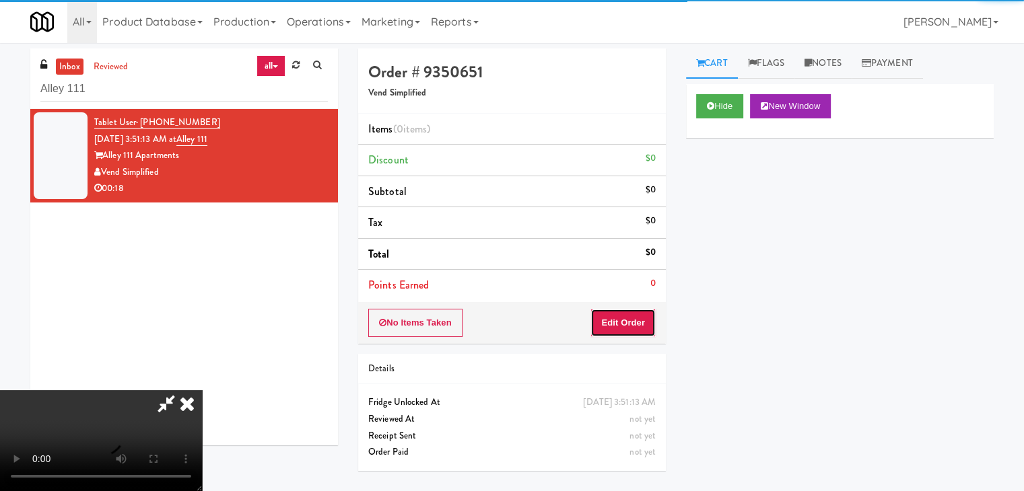
click at [631, 330] on button "Edit Order" at bounding box center [622, 323] width 65 height 28
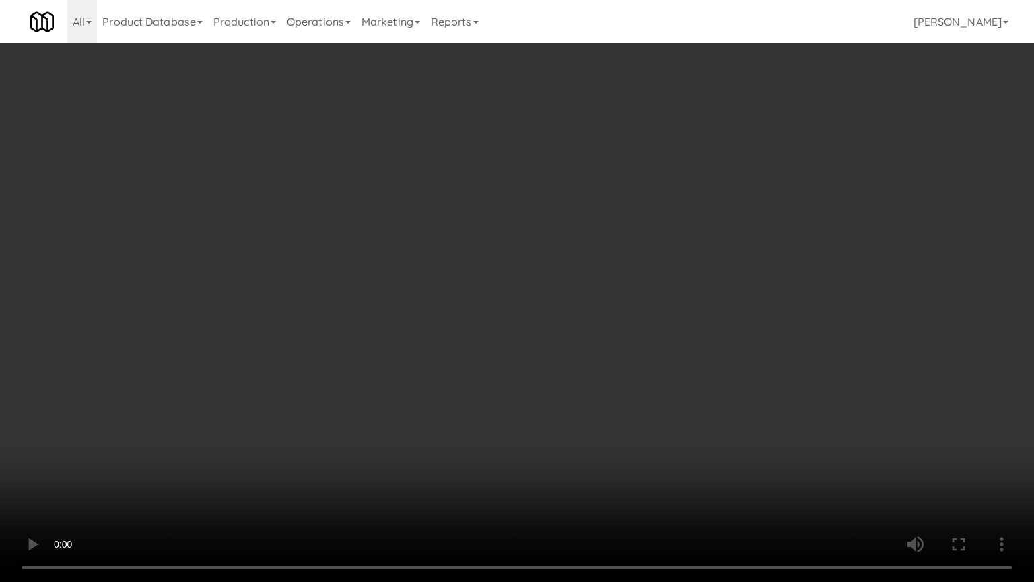
click at [704, 302] on video at bounding box center [517, 291] width 1034 height 582
click at [700, 302] on video at bounding box center [517, 291] width 1034 height 582
click at [706, 300] on video at bounding box center [517, 291] width 1034 height 582
click at [711, 300] on video at bounding box center [517, 291] width 1034 height 582
click at [701, 302] on video at bounding box center [517, 291] width 1034 height 582
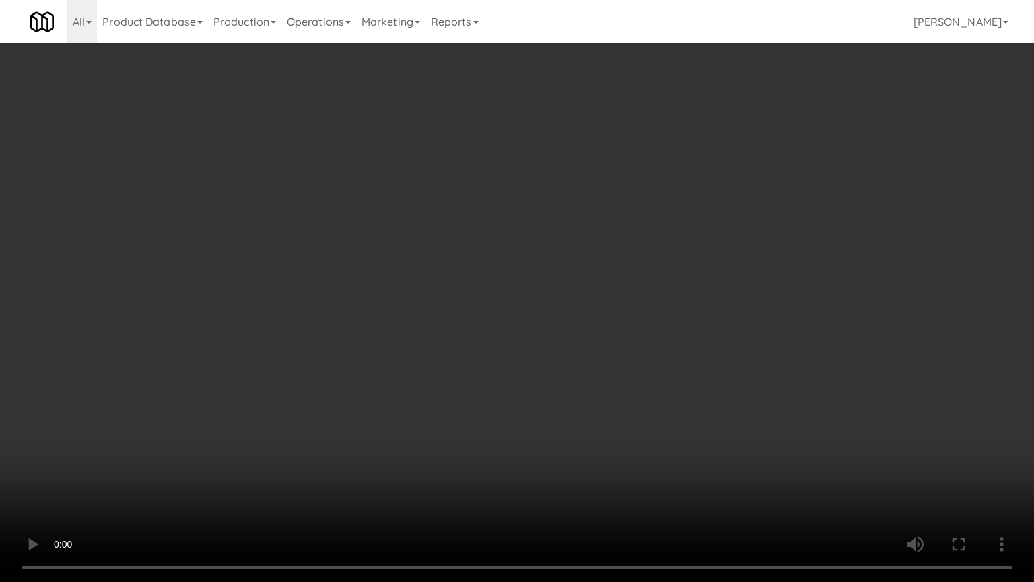
click at [613, 400] on video at bounding box center [517, 291] width 1034 height 582
click at [617, 401] on video at bounding box center [517, 291] width 1034 height 582
click at [620, 401] on video at bounding box center [517, 291] width 1034 height 582
click at [620, 403] on video at bounding box center [517, 291] width 1034 height 582
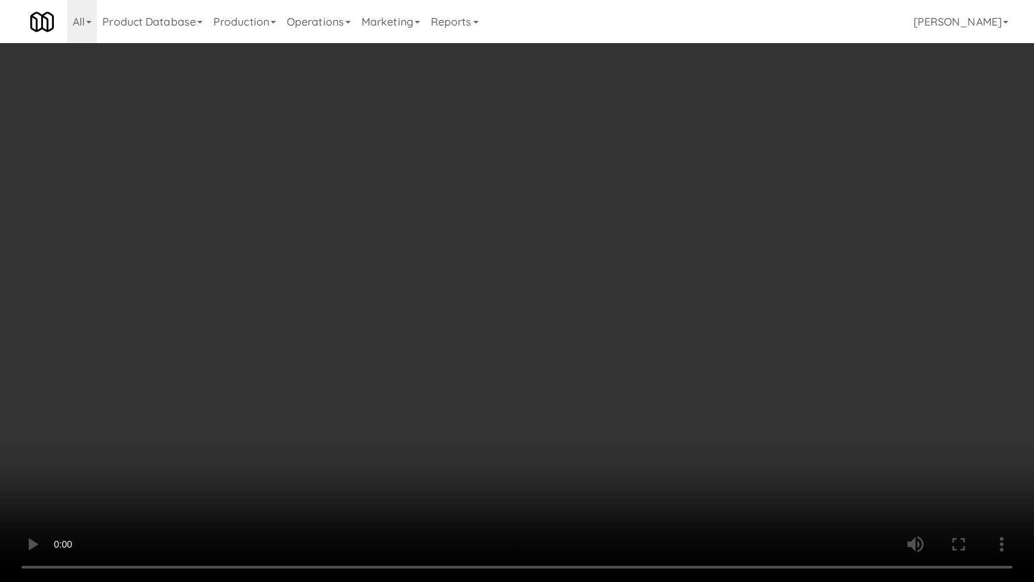
click at [617, 406] on video at bounding box center [517, 291] width 1034 height 582
click at [617, 405] on video at bounding box center [517, 291] width 1034 height 582
click at [589, 412] on video at bounding box center [517, 291] width 1034 height 582
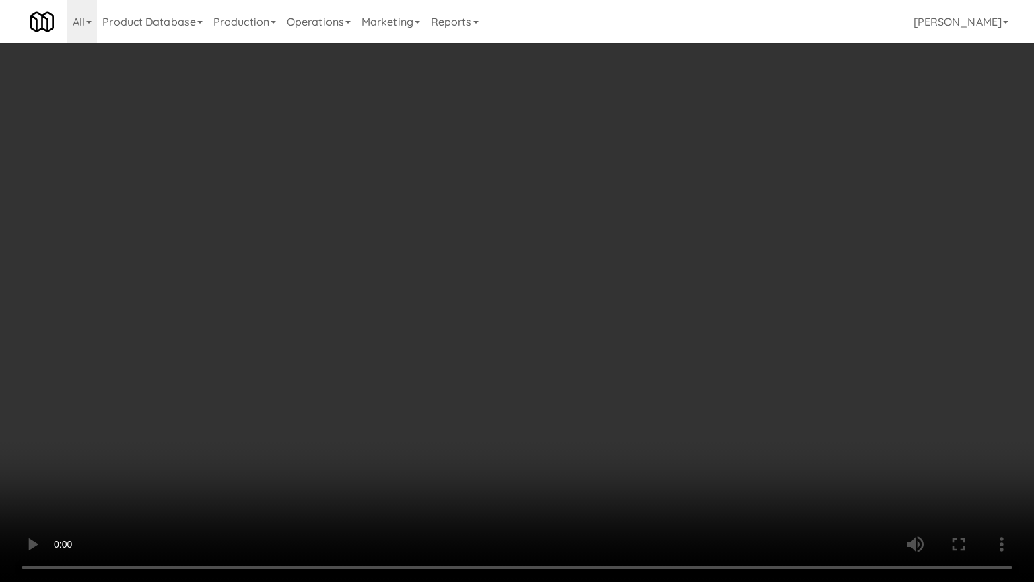
click at [589, 412] on video at bounding box center [517, 291] width 1034 height 582
drag, startPoint x: 588, startPoint y: 412, endPoint x: 599, endPoint y: 337, distance: 75.5
click at [588, 412] on video at bounding box center [517, 291] width 1034 height 582
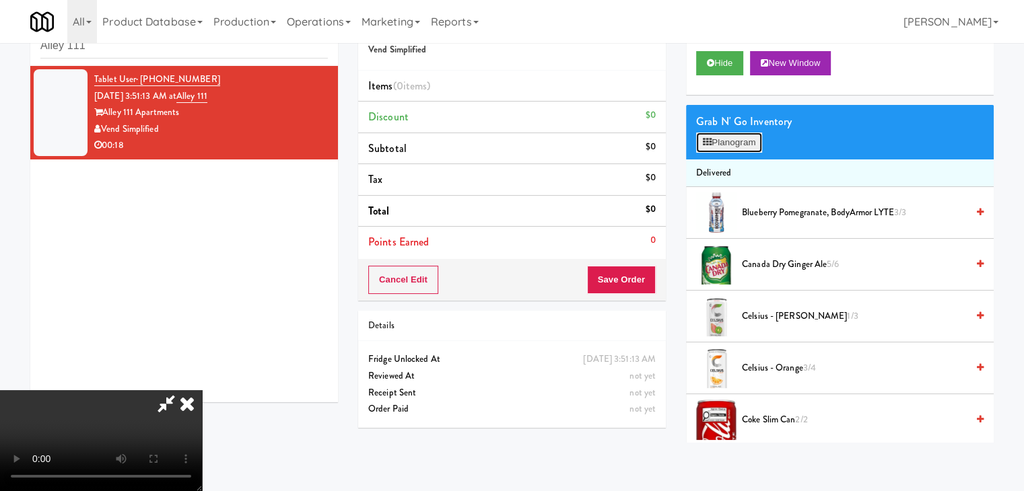
click at [727, 141] on button "Planogram" at bounding box center [729, 143] width 66 height 20
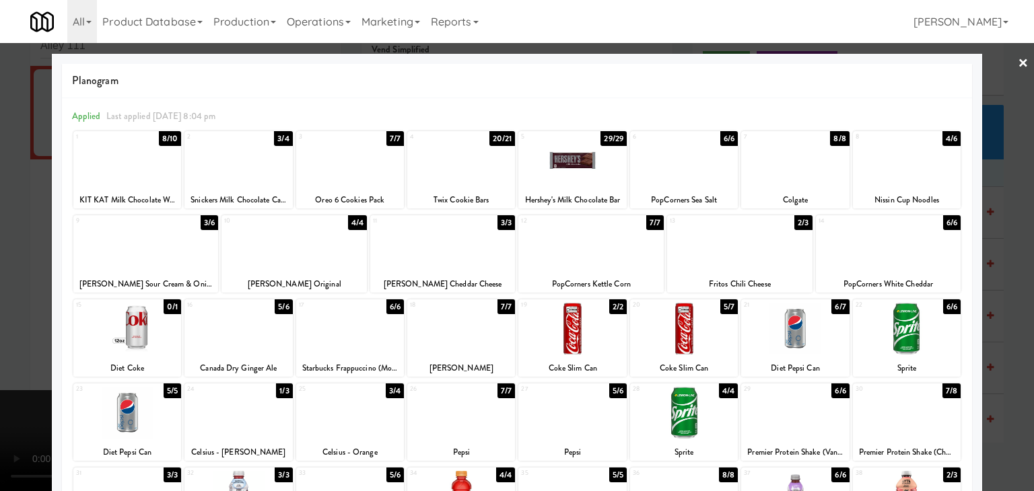
click at [256, 174] on div at bounding box center [238, 161] width 108 height 52
drag, startPoint x: 0, startPoint y: 226, endPoint x: 8, endPoint y: 226, distance: 8.1
click at [3, 226] on div at bounding box center [517, 245] width 1034 height 491
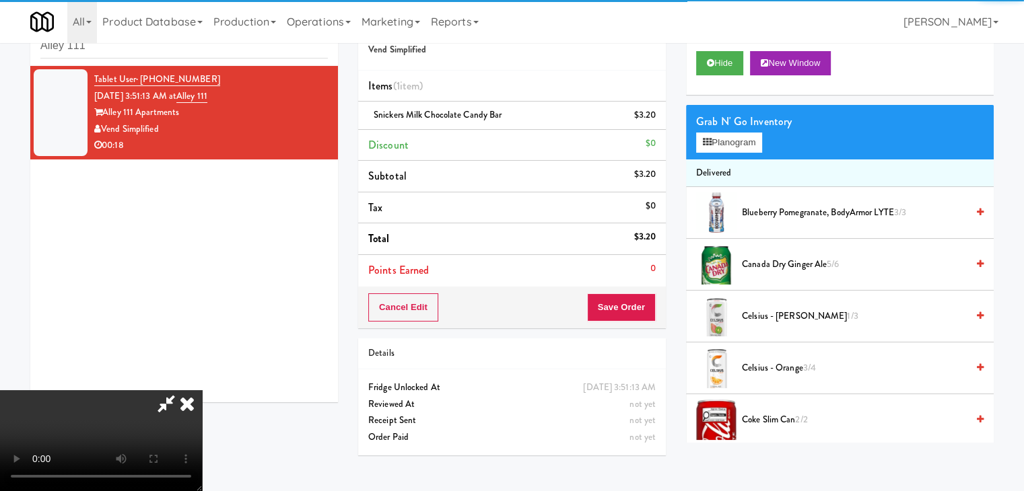
click at [202, 390] on video at bounding box center [101, 440] width 202 height 101
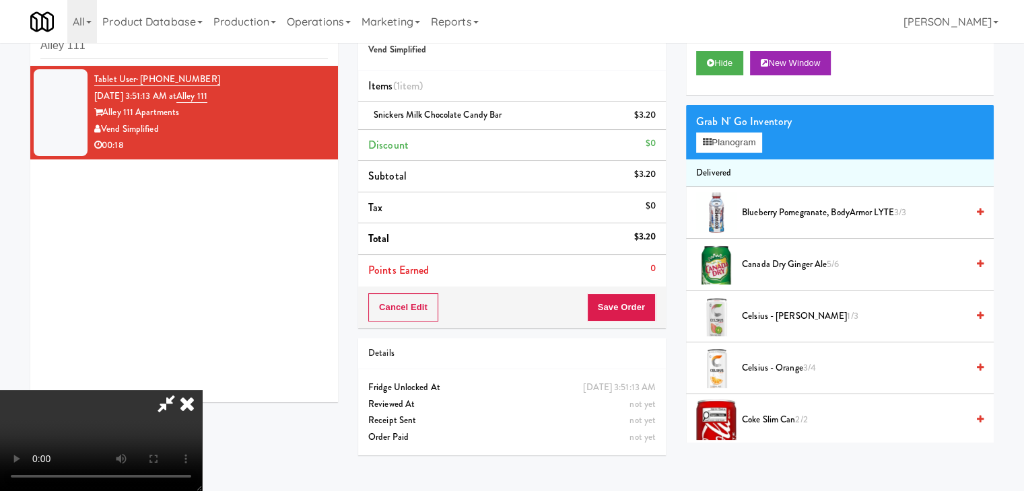
click at [202, 390] on video at bounding box center [101, 440] width 202 height 101
click at [737, 138] on button "Planogram" at bounding box center [729, 143] width 66 height 20
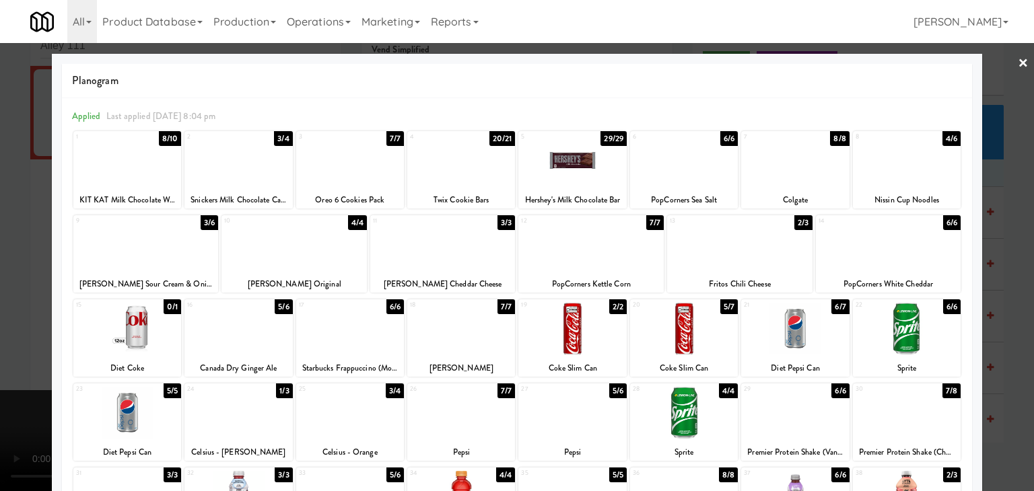
click at [277, 250] on div at bounding box center [294, 245] width 145 height 52
click at [0, 265] on div at bounding box center [517, 245] width 1034 height 491
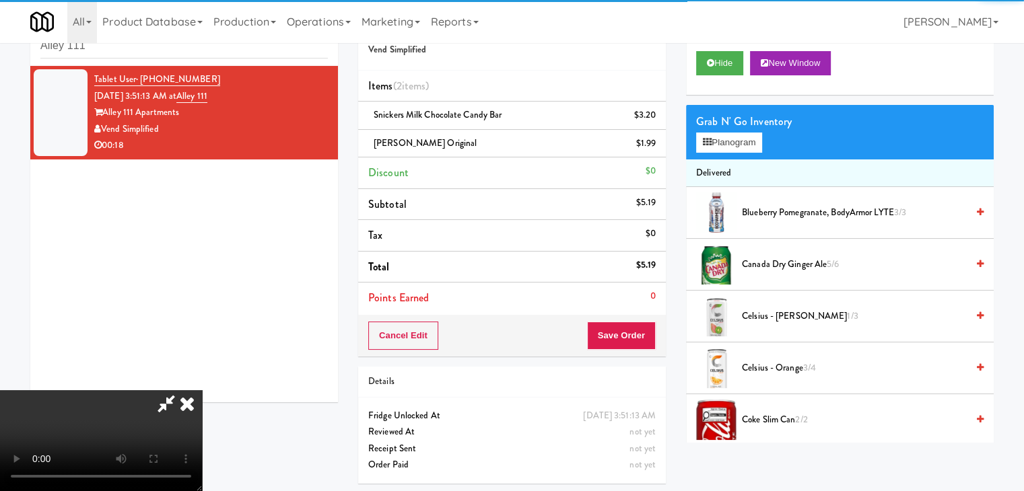
click at [202, 390] on video at bounding box center [101, 440] width 202 height 101
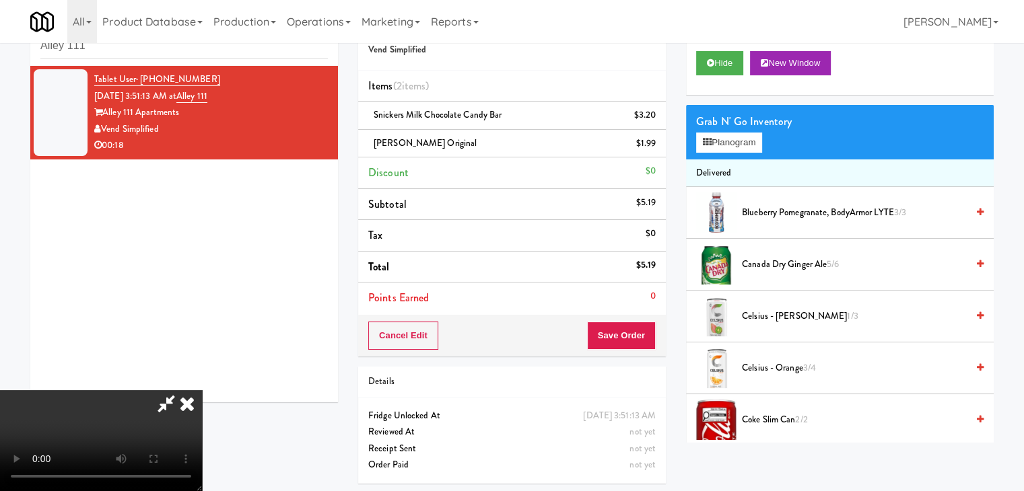
click at [202, 390] on video at bounding box center [101, 440] width 202 height 101
drag, startPoint x: 524, startPoint y: 313, endPoint x: 557, endPoint y: 288, distance: 41.3
click at [202, 390] on video at bounding box center [101, 440] width 202 height 101
click at [744, 135] on button "Planogram" at bounding box center [729, 143] width 66 height 20
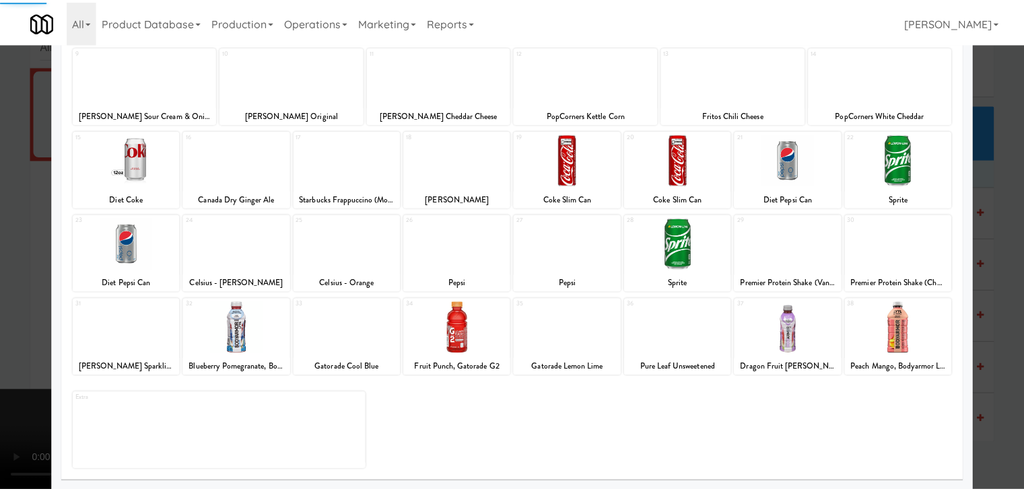
scroll to position [170, 0]
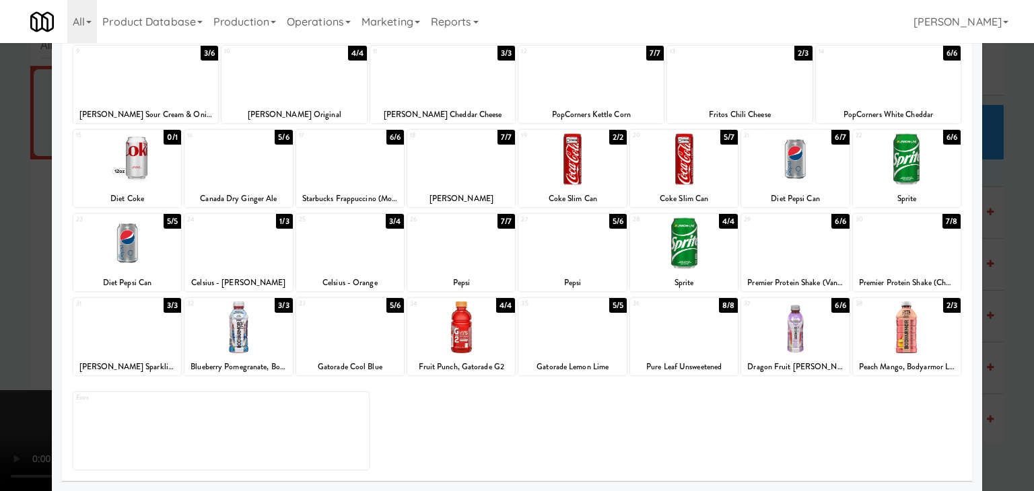
click at [144, 329] on div at bounding box center [127, 328] width 108 height 52
drag, startPoint x: 0, startPoint y: 326, endPoint x: 320, endPoint y: 318, distance: 320.6
click at [8, 322] on div at bounding box center [517, 245] width 1034 height 491
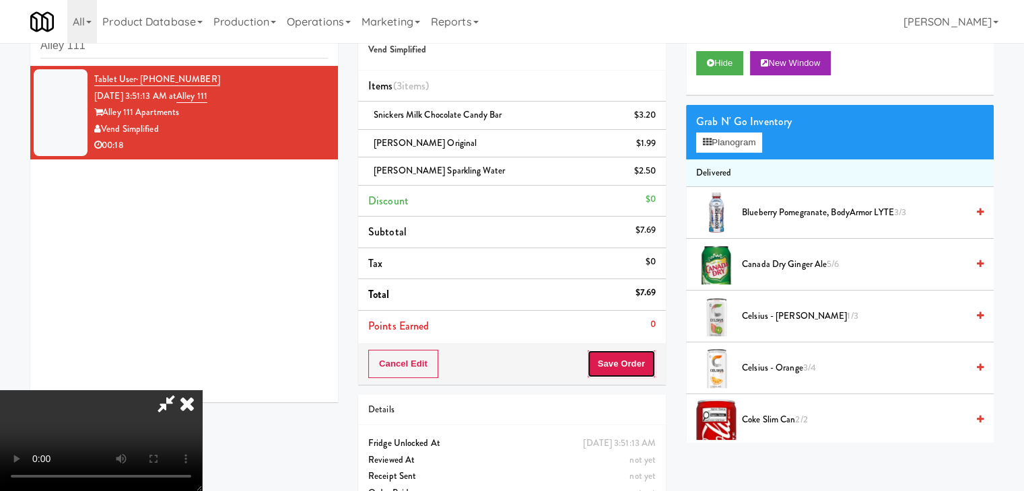
click at [623, 353] on button "Save Order" at bounding box center [621, 364] width 69 height 28
click at [625, 353] on button "Save Order" at bounding box center [621, 364] width 69 height 28
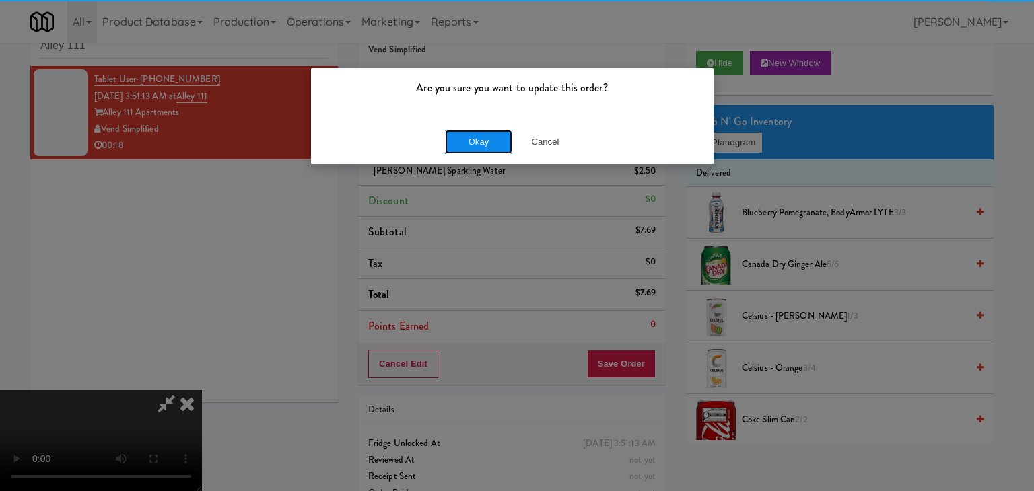
click at [461, 130] on button "Okay" at bounding box center [478, 142] width 67 height 24
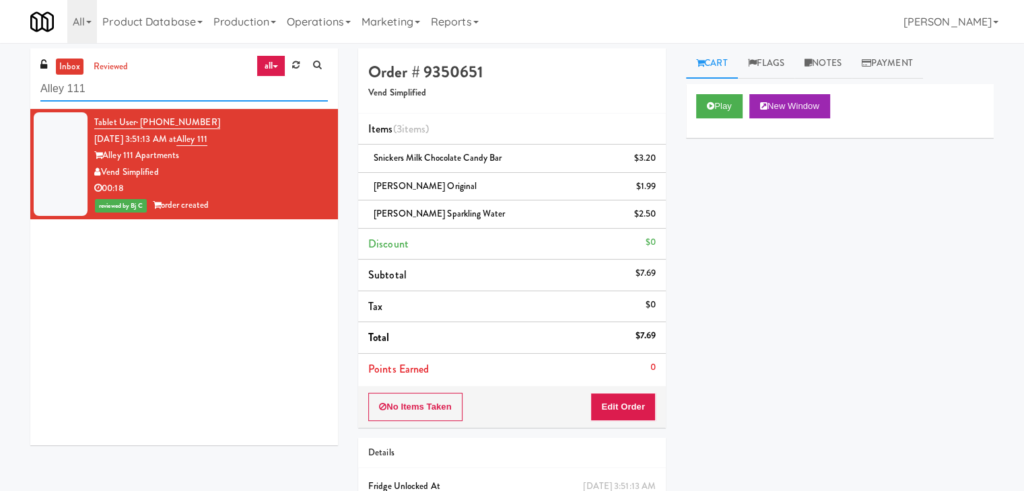
click at [0, 93] on div "inbox reviewed all all unclear take inventory issue suspicious failed recent Al…" at bounding box center [512, 306] width 1024 height 517
paste input "[PERSON_NAME] - Right"
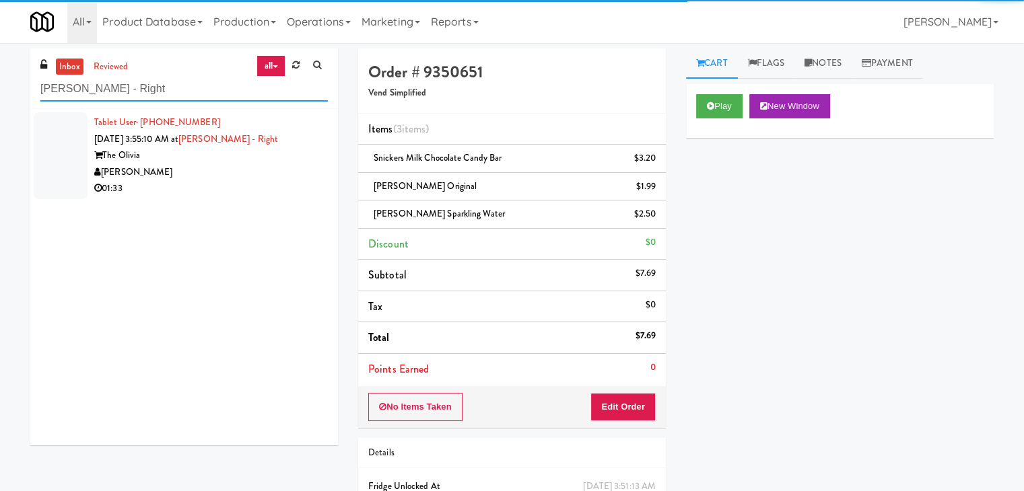
type input "[PERSON_NAME] - Right"
drag, startPoint x: 242, startPoint y: 177, endPoint x: 254, endPoint y: 182, distance: 12.6
click at [247, 179] on div "[PERSON_NAME]" at bounding box center [211, 172] width 234 height 17
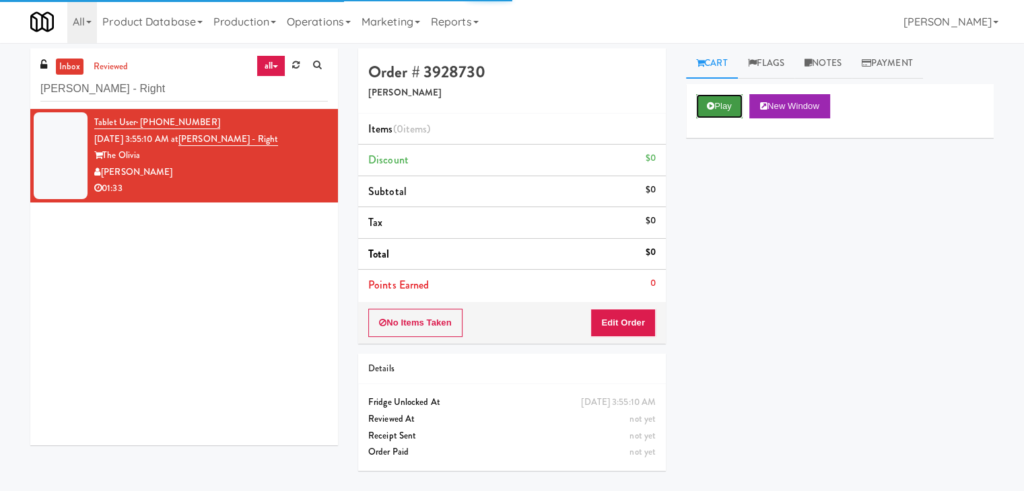
click at [714, 102] on button "Play" at bounding box center [719, 106] width 46 height 24
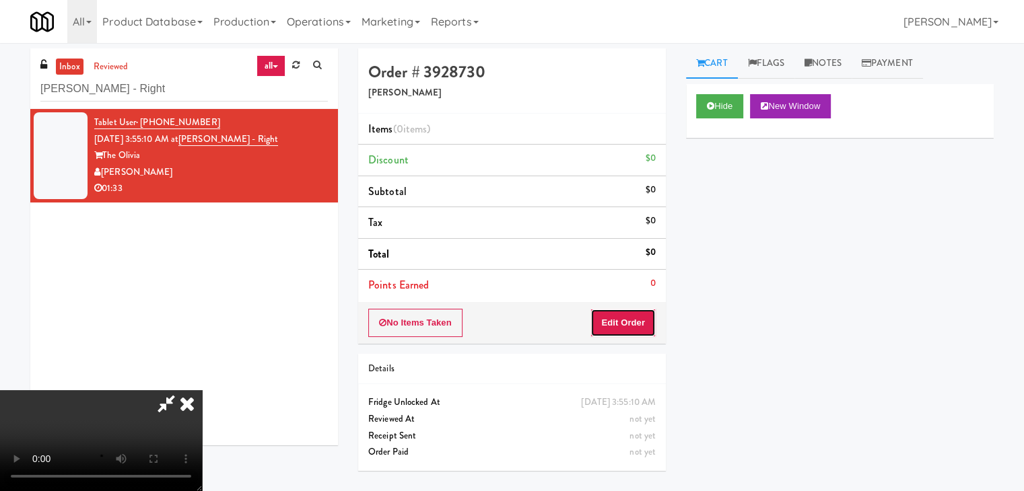
drag, startPoint x: 632, startPoint y: 316, endPoint x: 630, endPoint y: 322, distance: 7.0
click at [630, 322] on button "Edit Order" at bounding box center [622, 323] width 65 height 28
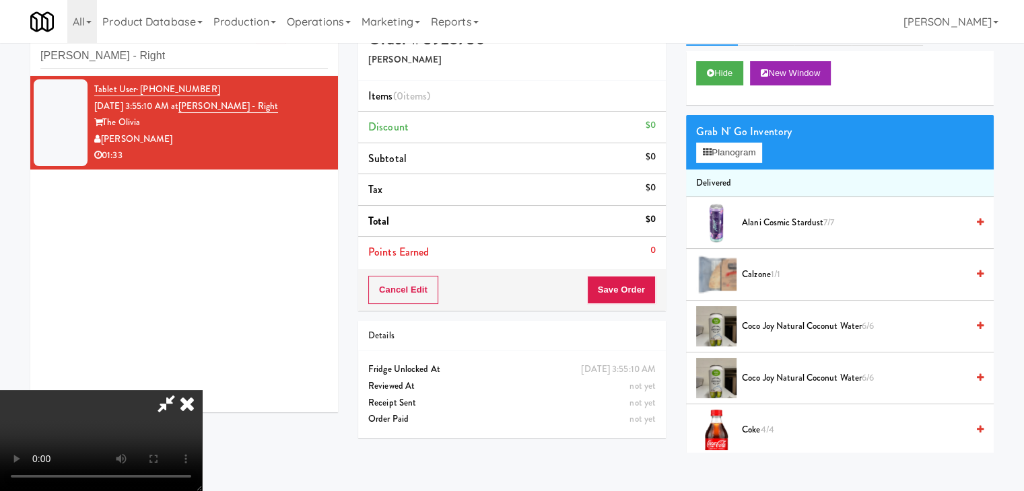
scroll to position [43, 0]
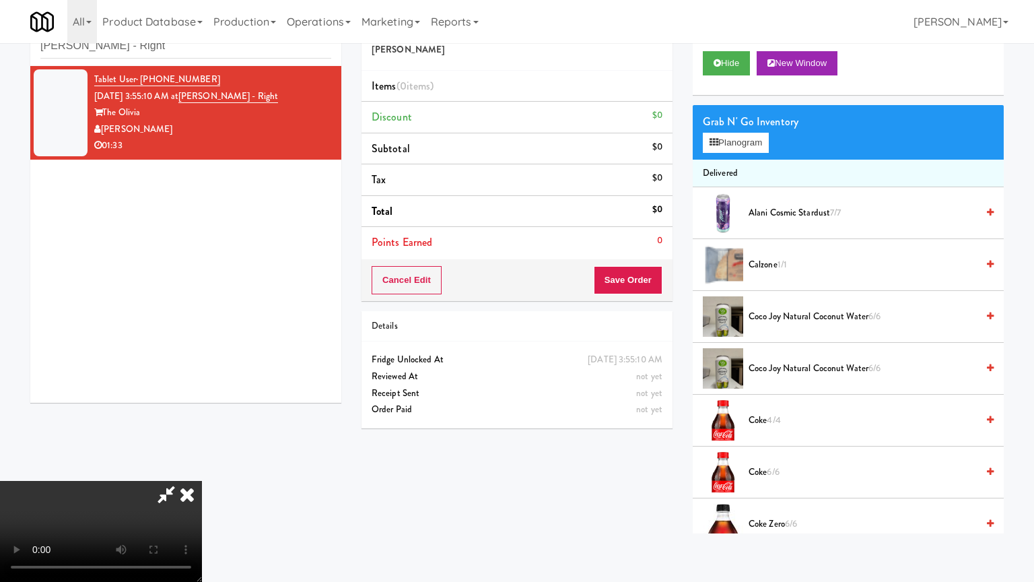
click at [202, 481] on video at bounding box center [101, 531] width 202 height 101
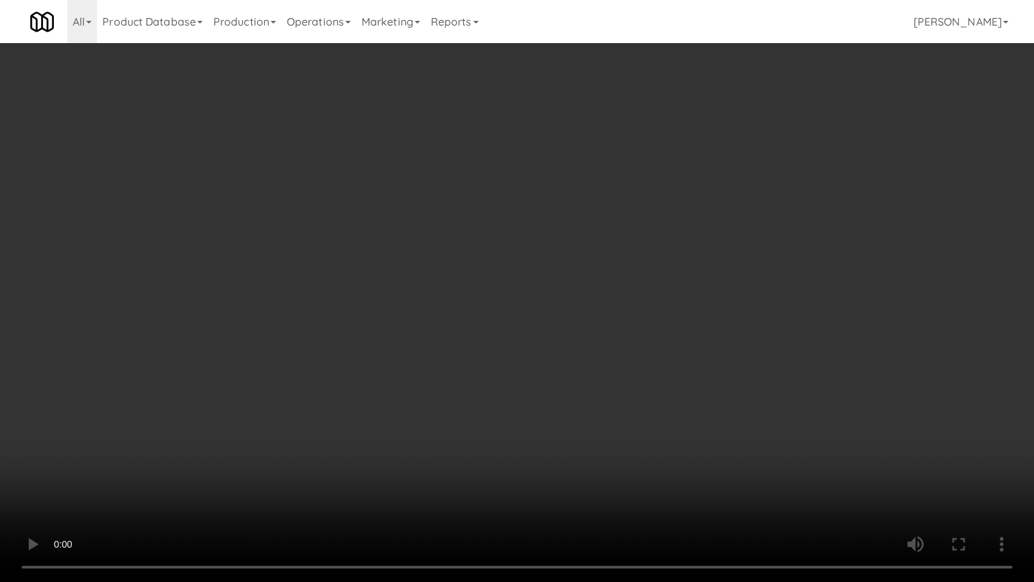
click at [836, 218] on video at bounding box center [517, 291] width 1034 height 582
click at [858, 184] on video at bounding box center [517, 291] width 1034 height 582
click at [858, 188] on video at bounding box center [517, 291] width 1034 height 582
click at [858, 191] on video at bounding box center [517, 291] width 1034 height 582
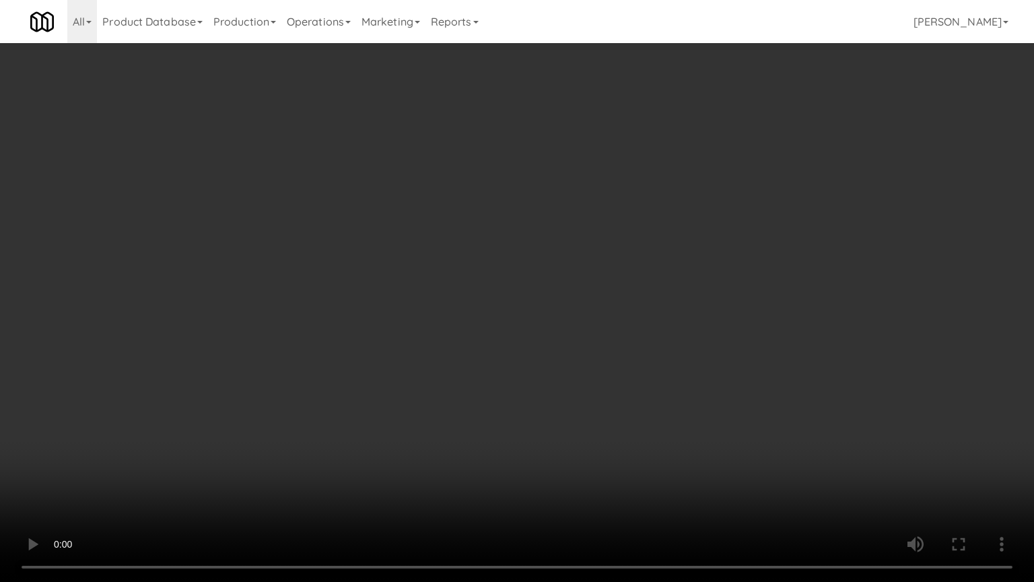
click at [881, 180] on video at bounding box center [517, 291] width 1034 height 582
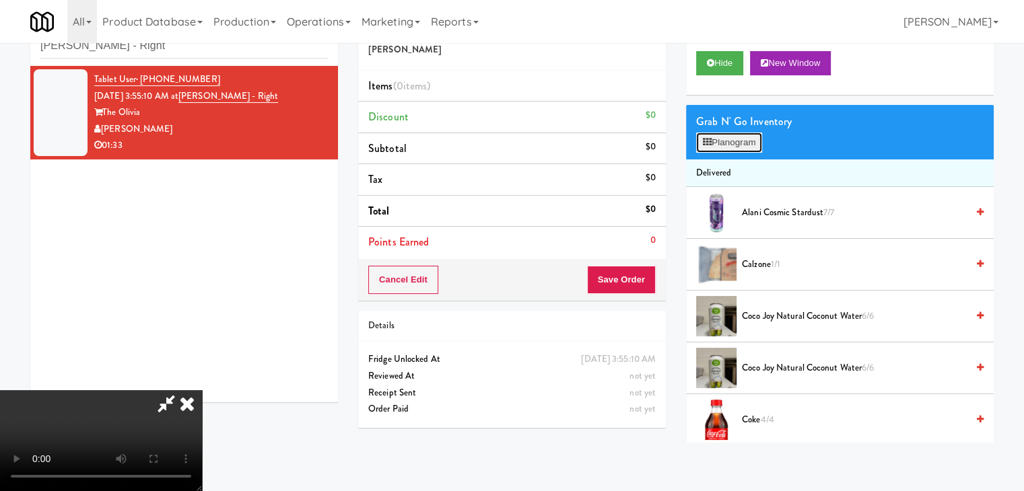
click at [737, 133] on button "Planogram" at bounding box center [729, 143] width 66 height 20
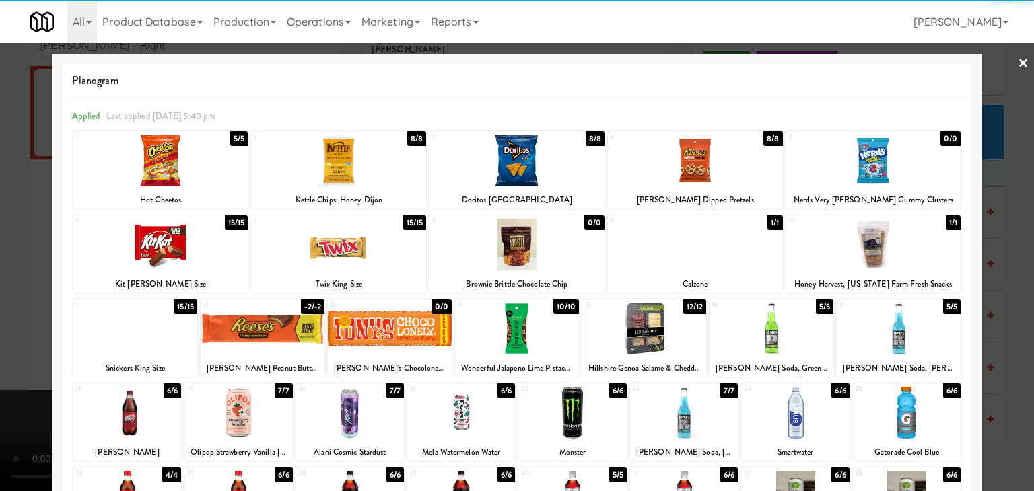
click at [886, 337] on div at bounding box center [899, 329] width 124 height 52
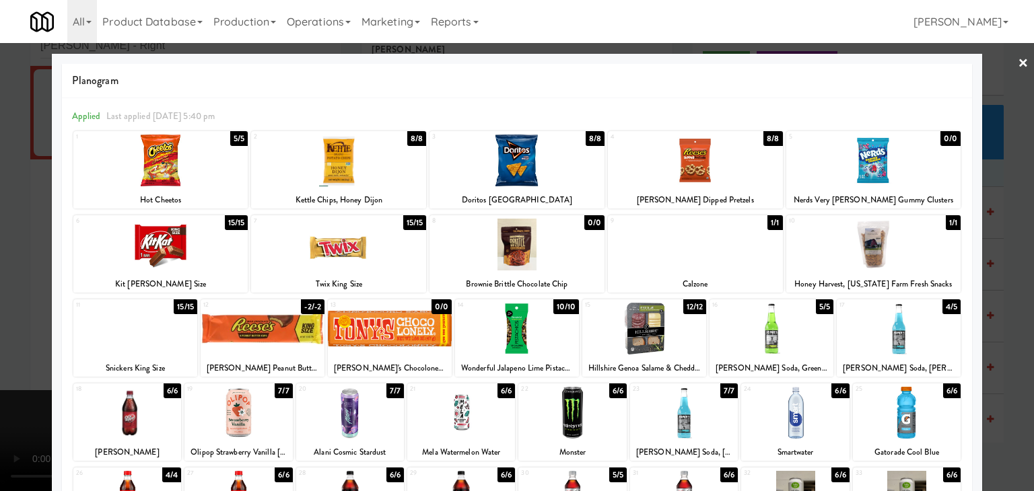
click at [866, 161] on div at bounding box center [873, 161] width 175 height 52
click at [327, 165] on div at bounding box center [338, 161] width 175 height 52
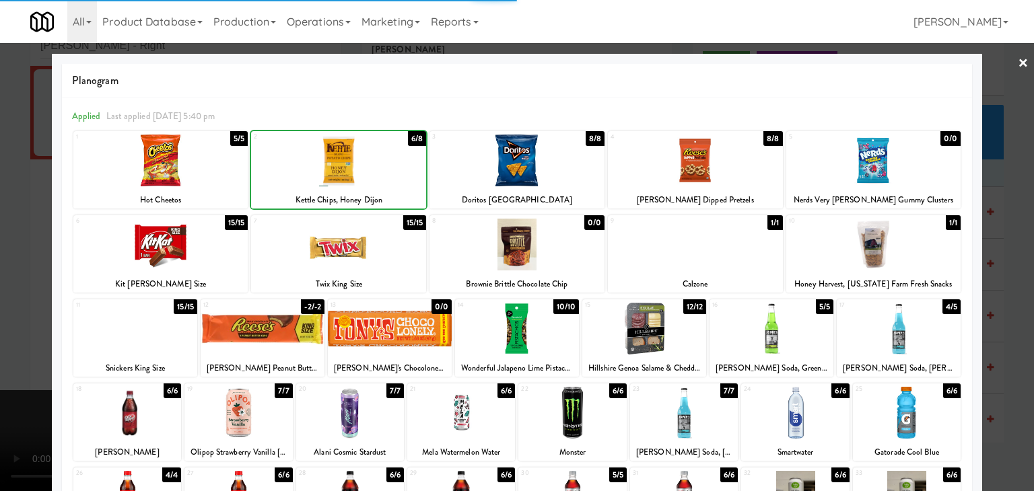
drag, startPoint x: 0, startPoint y: 267, endPoint x: 110, endPoint y: 265, distance: 110.4
click at [19, 265] on div at bounding box center [517, 245] width 1034 height 491
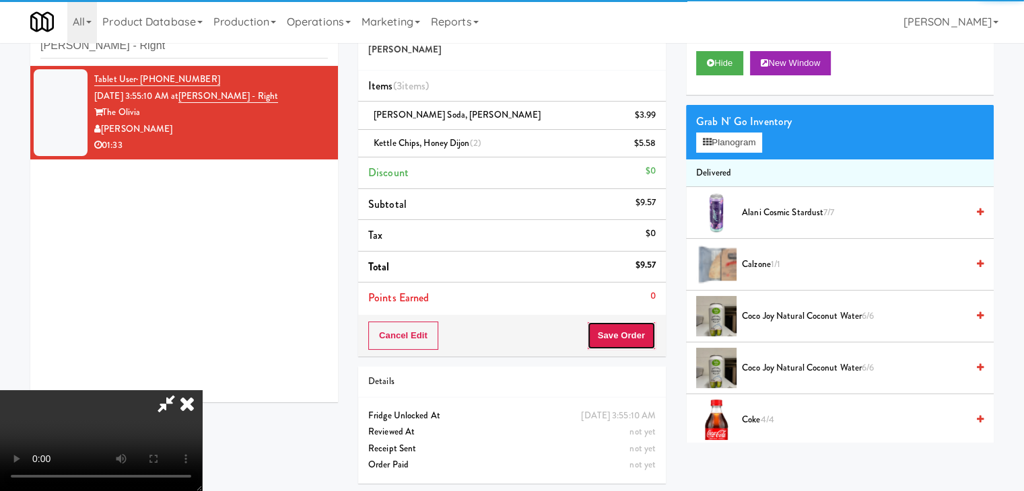
click at [654, 331] on button "Save Order" at bounding box center [621, 336] width 69 height 28
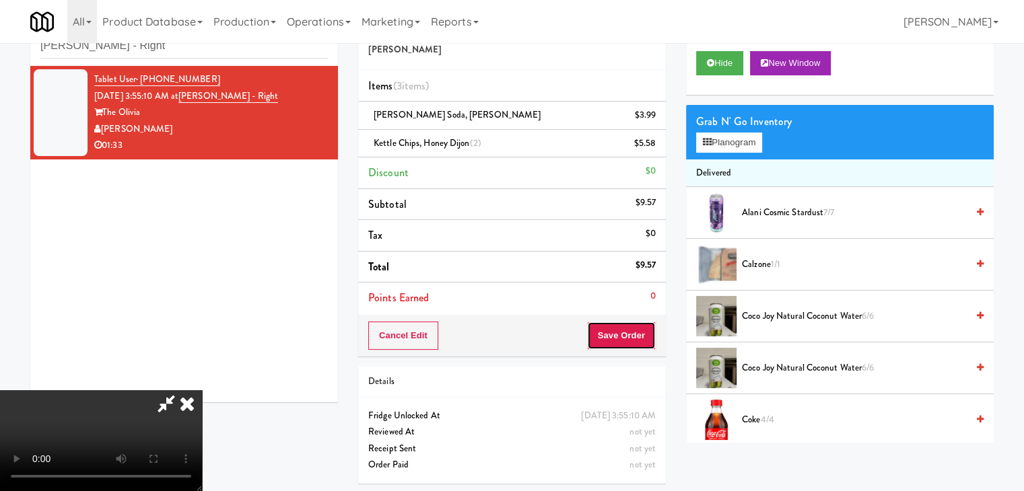
click at [651, 331] on button "Save Order" at bounding box center [621, 336] width 69 height 28
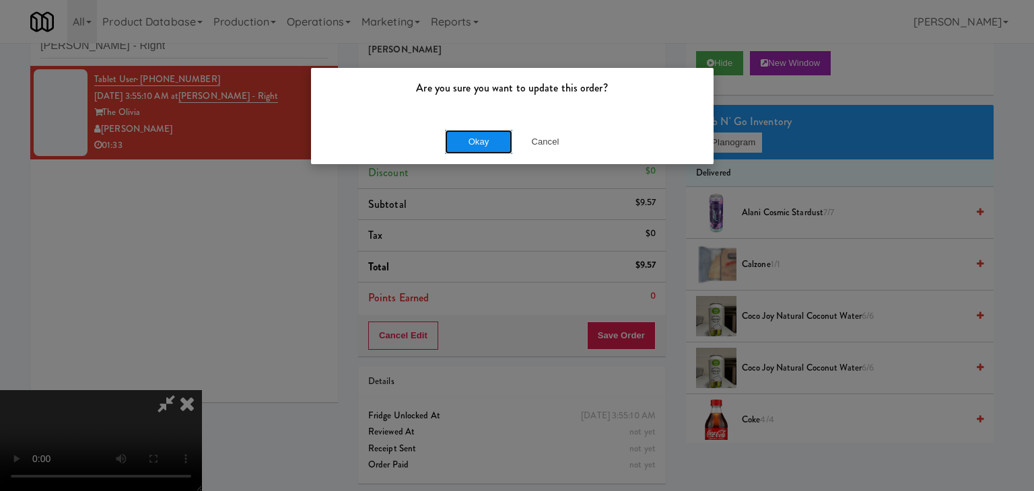
click at [469, 141] on button "Okay" at bounding box center [478, 142] width 67 height 24
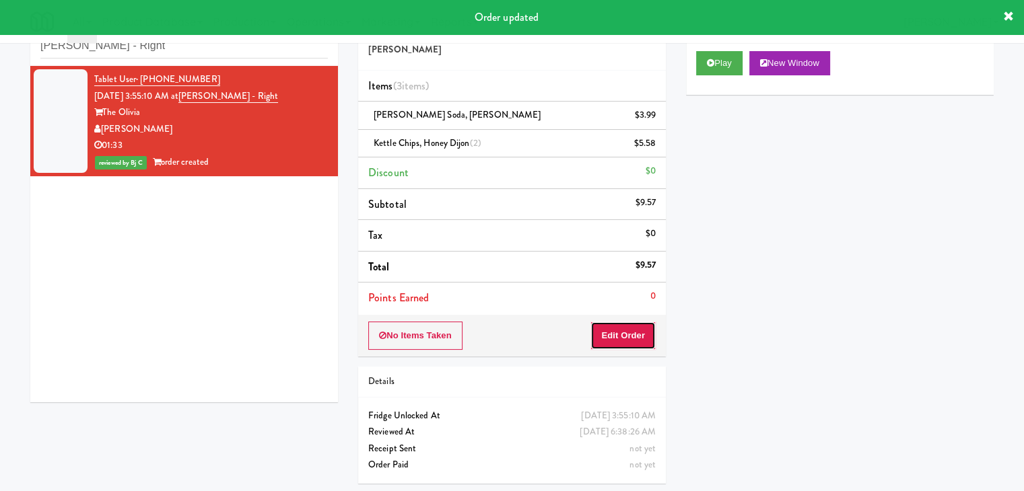
click at [644, 340] on button "Edit Order" at bounding box center [622, 336] width 65 height 28
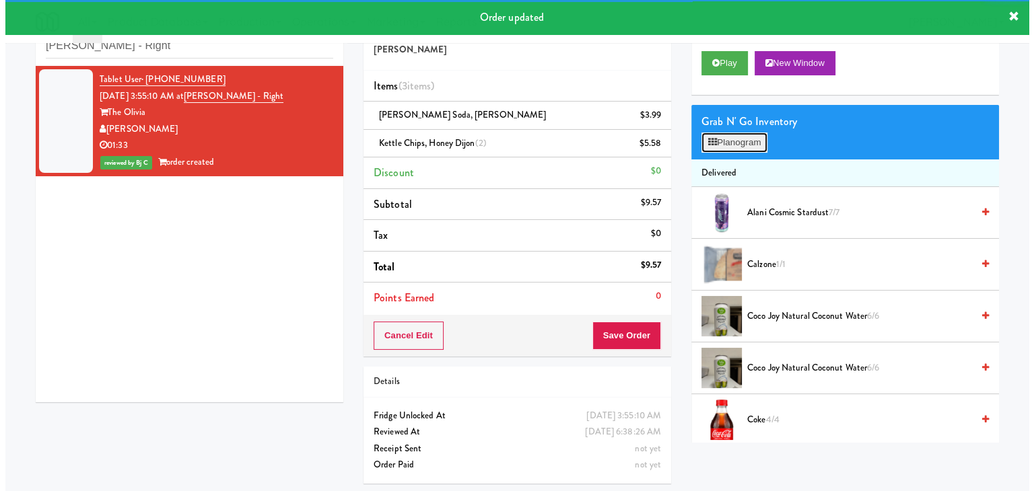
click
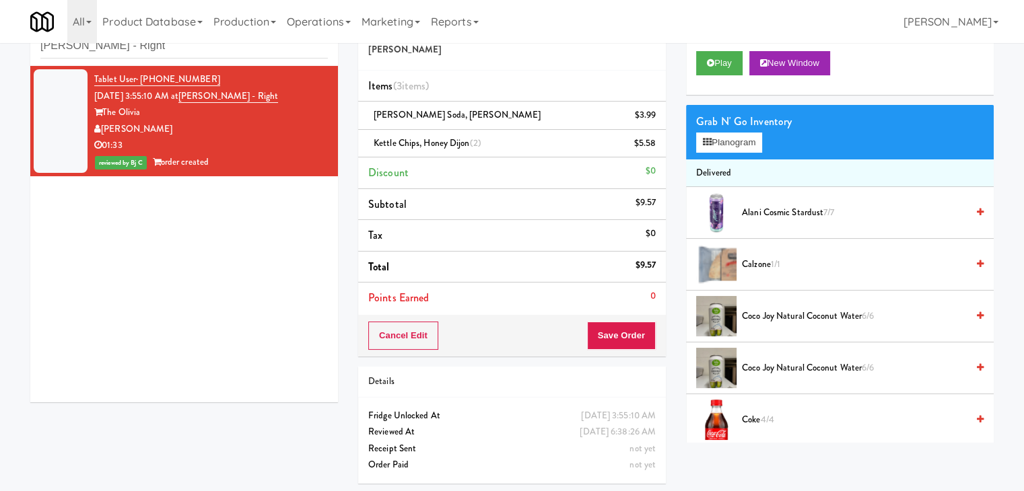
scroll to position [44, 0]
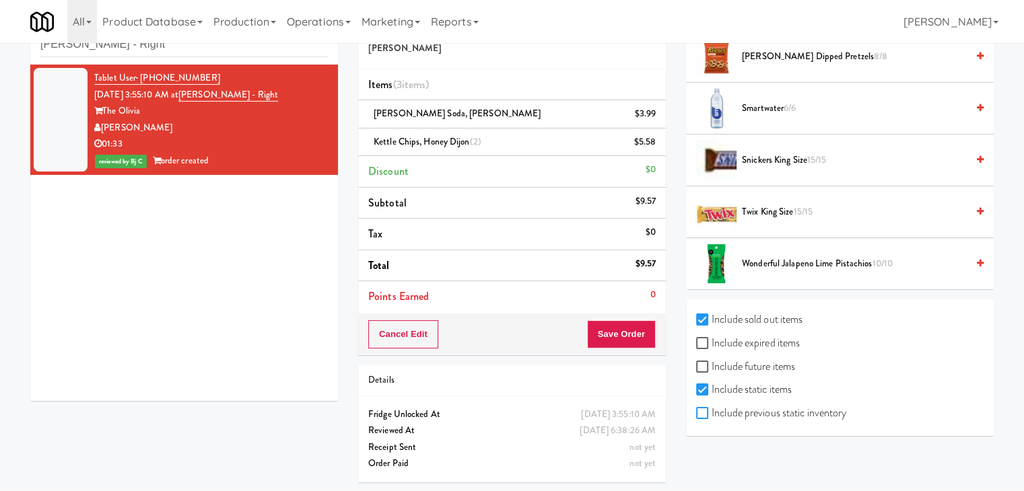
checkbox input "true"
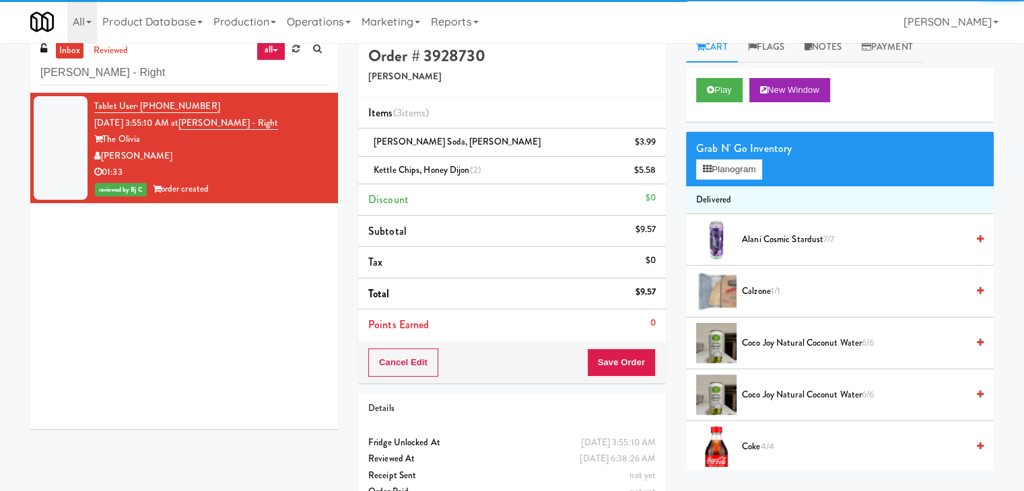
scroll to position [0, 0]
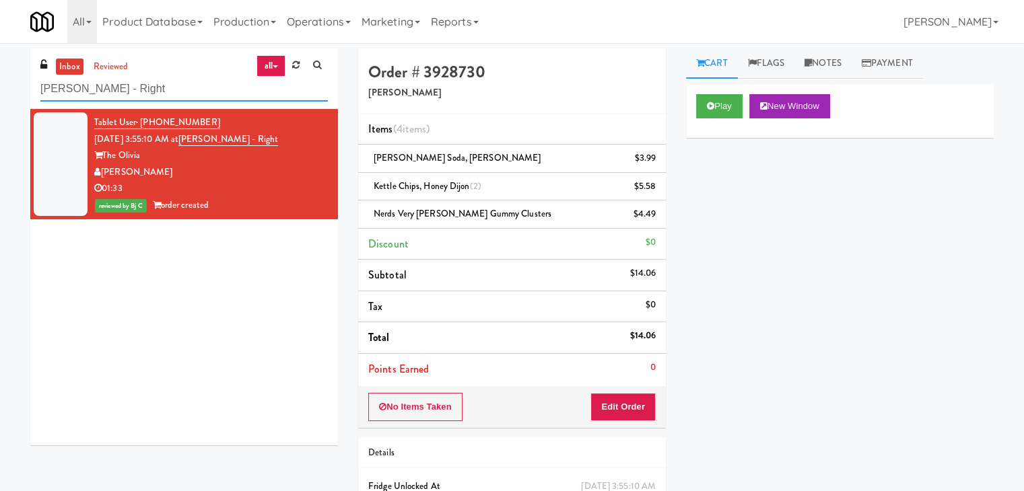
paste input "Rainy Cres"
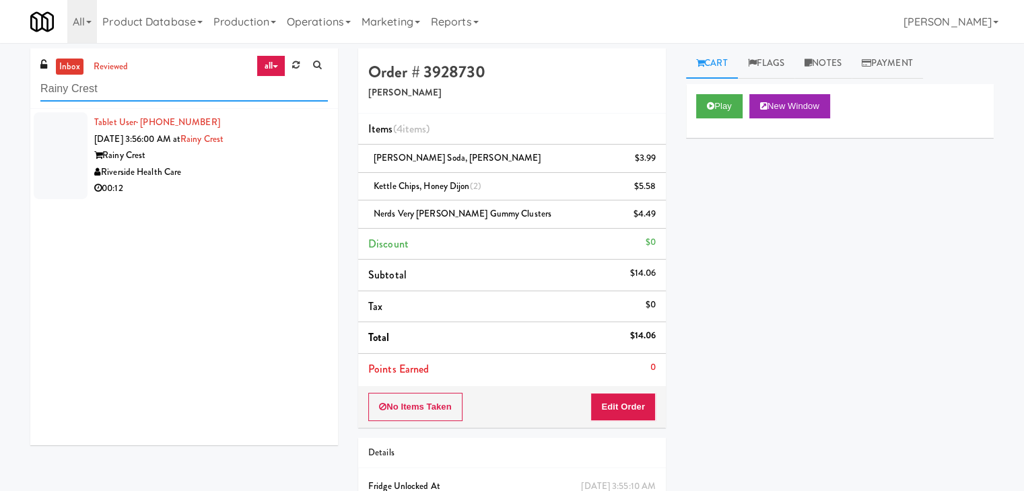
type input "Rainy Crest"
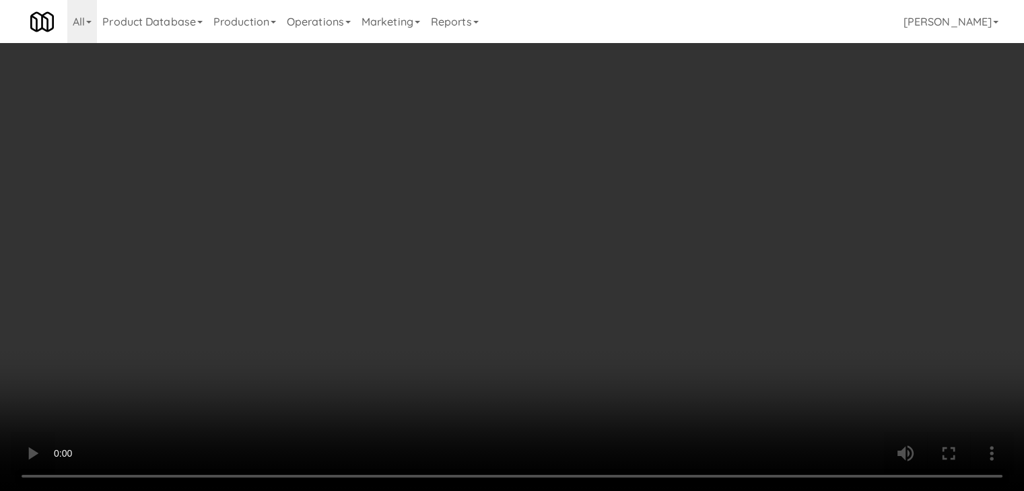
drag, startPoint x: 503, startPoint y: 344, endPoint x: 516, endPoint y: 351, distance: 15.1
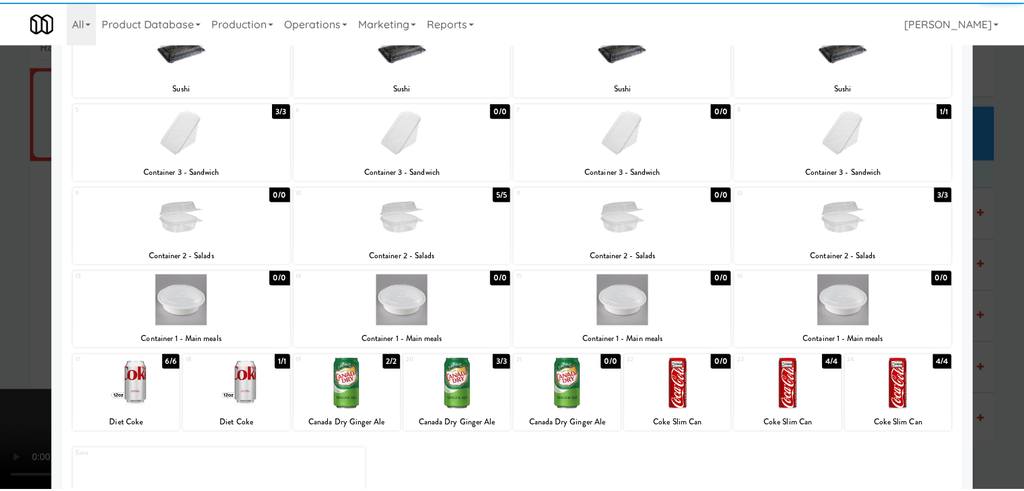
scroll to position [170, 0]
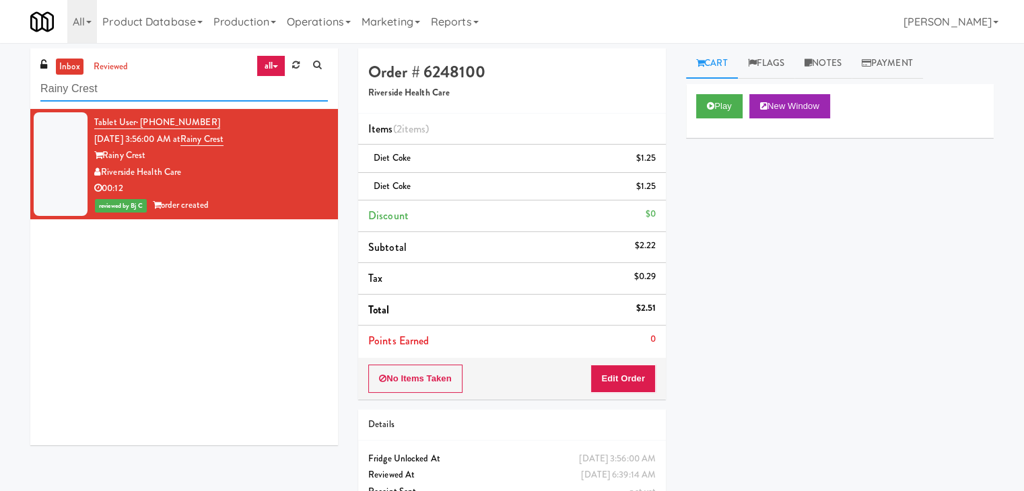
drag, startPoint x: 118, startPoint y: 79, endPoint x: 25, endPoint y: 110, distance: 97.9
paste input "[PERSON_NAME] Metrocenter"
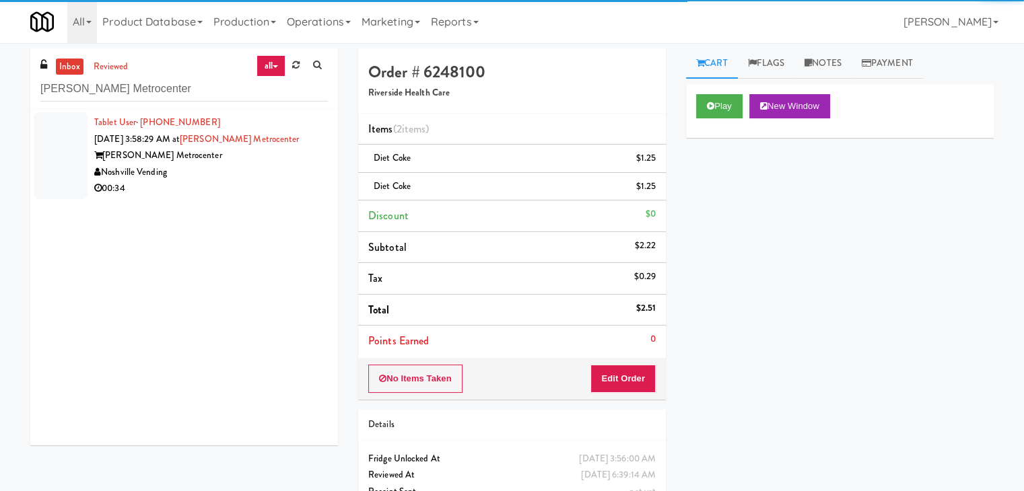
drag, startPoint x: 269, startPoint y: 188, endPoint x: 290, endPoint y: 184, distance: 21.3
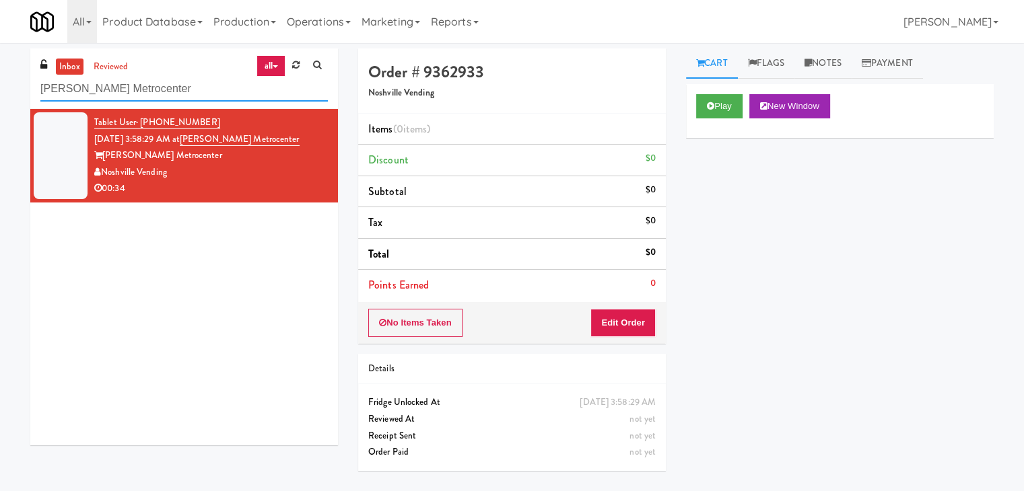
drag, startPoint x: 84, startPoint y: 100, endPoint x: 9, endPoint y: 100, distance: 75.4
paste input "481 on [PERSON_NAME]"
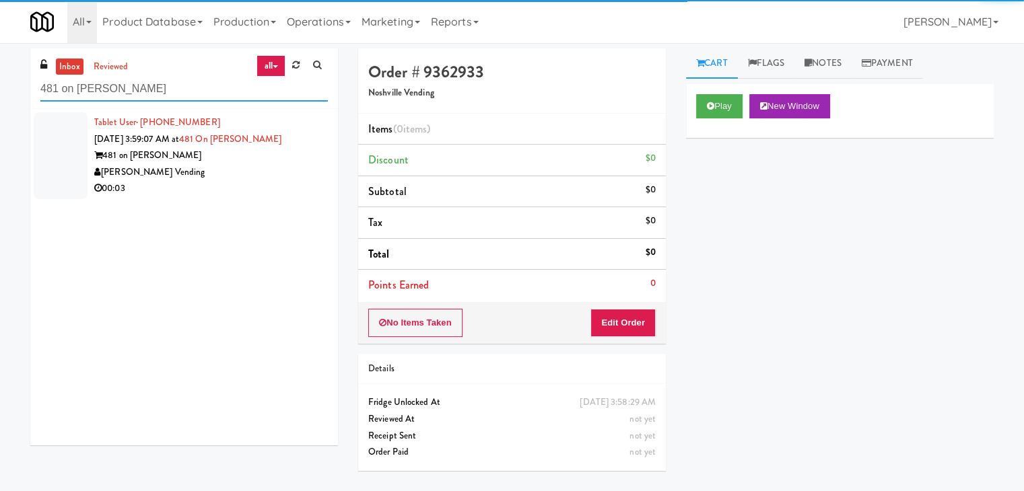
type input "481 on [PERSON_NAME]"
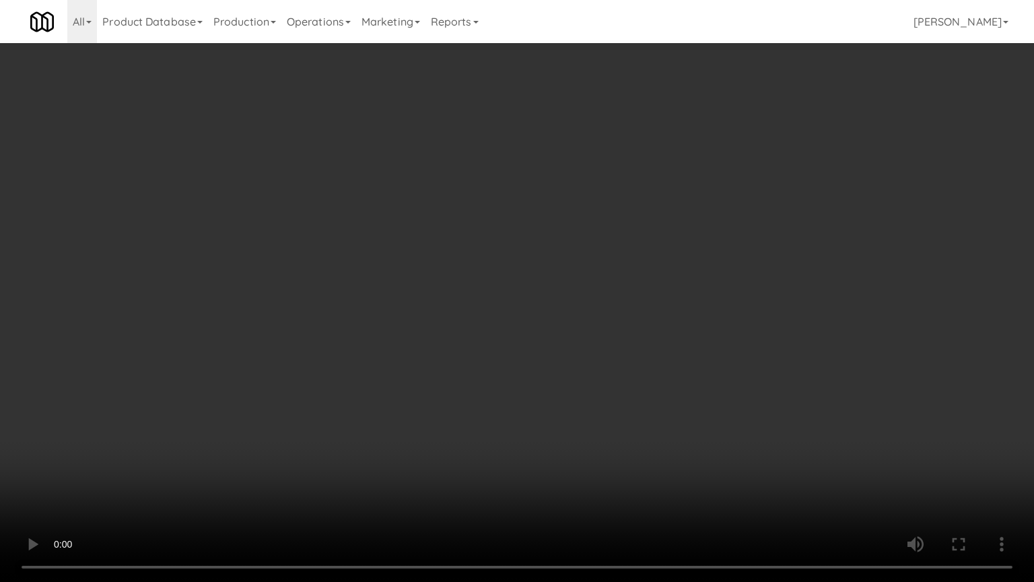
drag, startPoint x: 650, startPoint y: 303, endPoint x: 667, endPoint y: 217, distance: 87.3
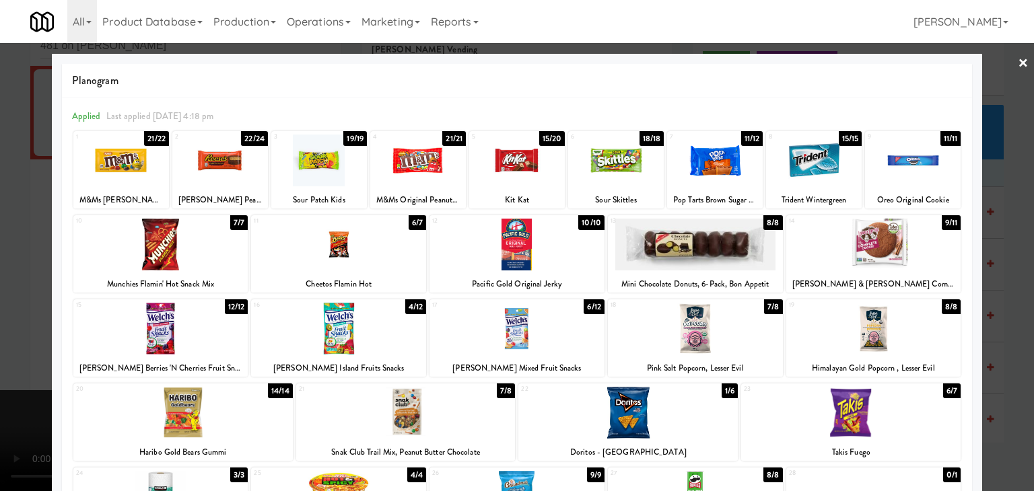
drag, startPoint x: 0, startPoint y: 308, endPoint x: 149, endPoint y: 308, distance: 149.5
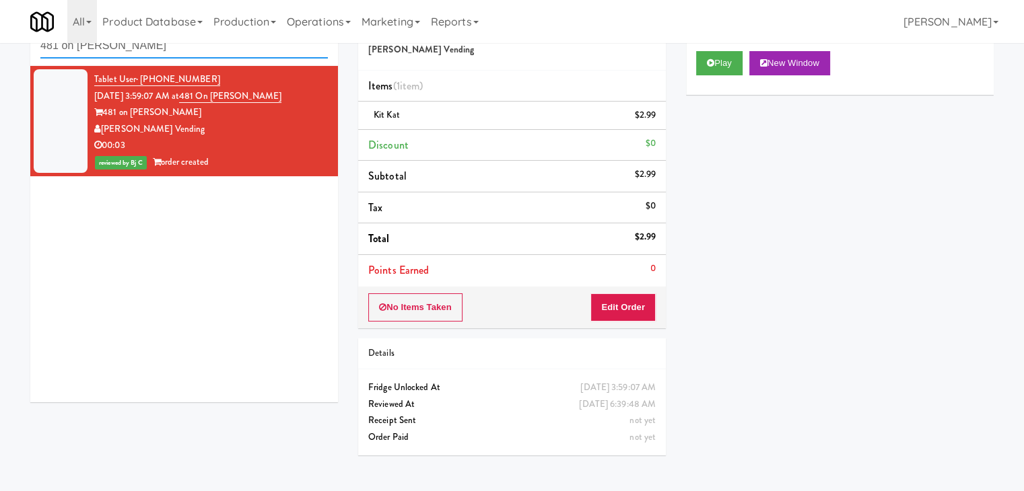
drag, startPoint x: 164, startPoint y: 44, endPoint x: 0, endPoint y: 42, distance: 164.3
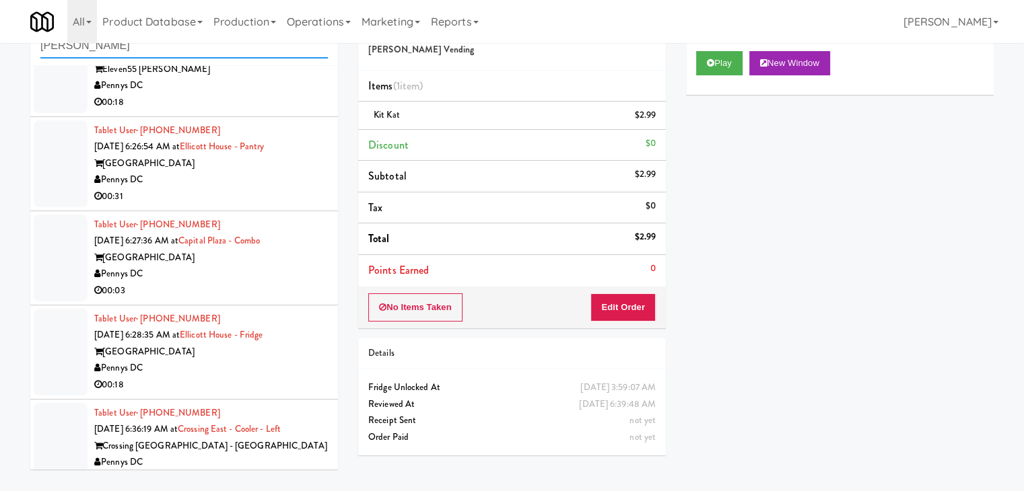
scroll to position [1007, 0]
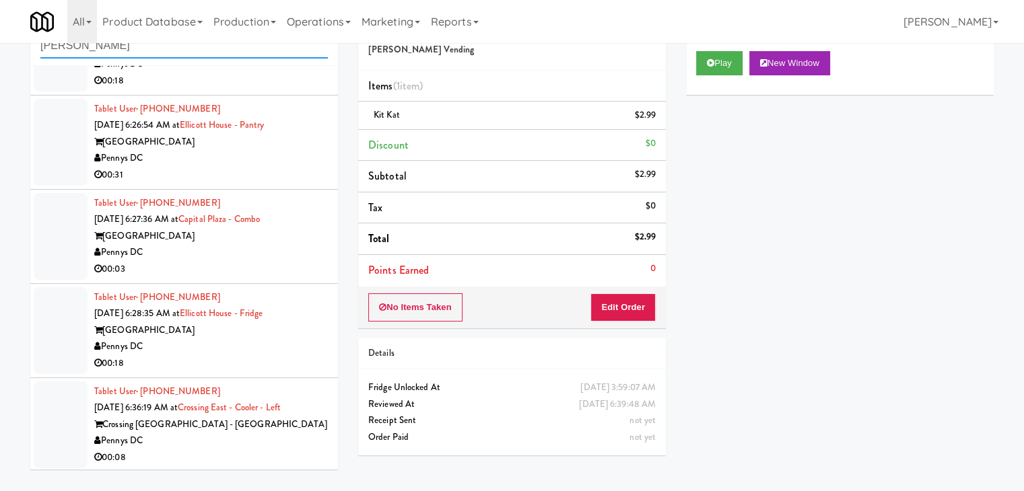
type input "[PERSON_NAME]"
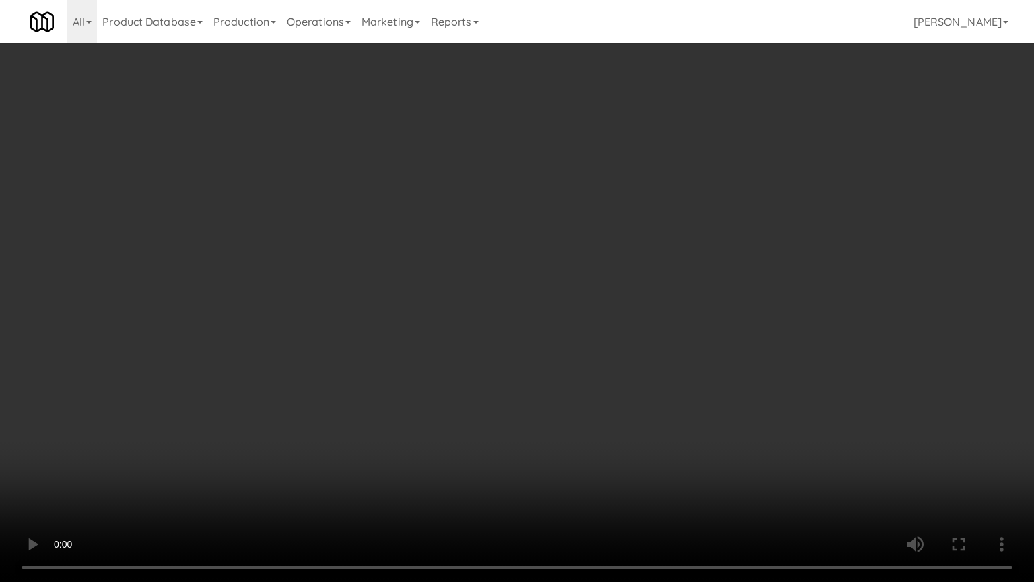
drag, startPoint x: 611, startPoint y: 401, endPoint x: 638, endPoint y: 306, distance: 99.3
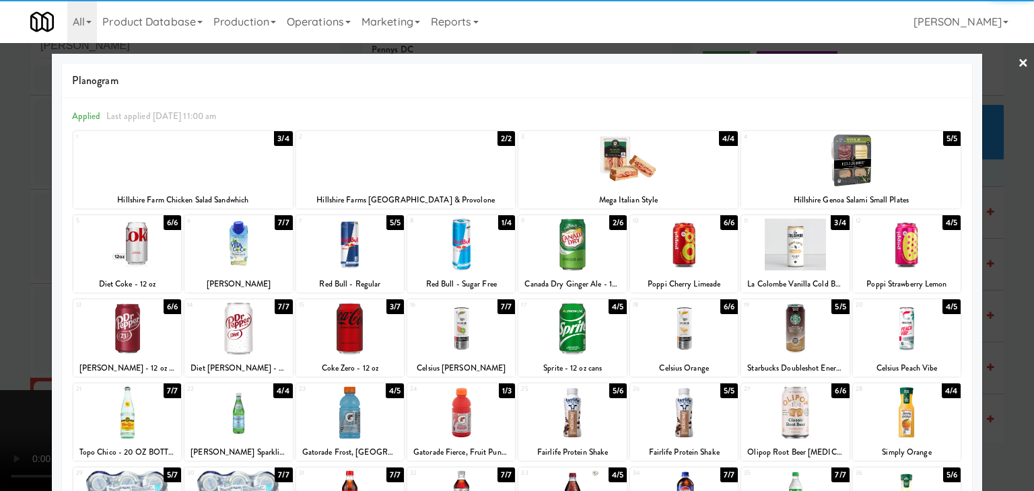
drag, startPoint x: 267, startPoint y: 250, endPoint x: 240, endPoint y: 248, distance: 27.6
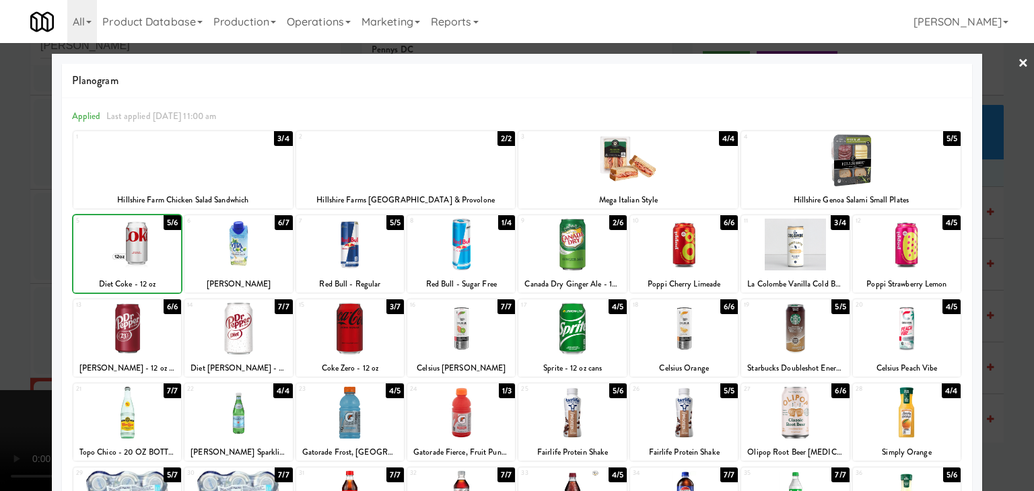
drag, startPoint x: 0, startPoint y: 267, endPoint x: 19, endPoint y: 267, distance: 18.9
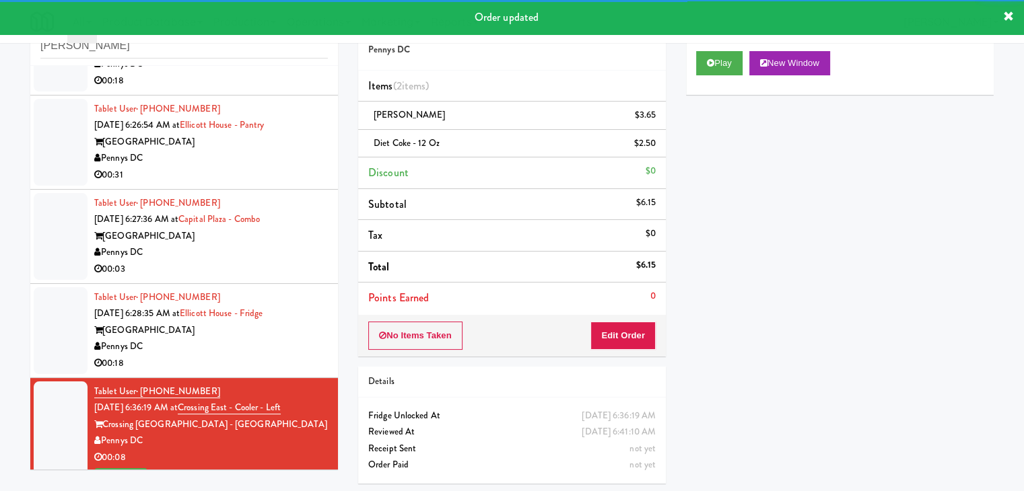
drag, startPoint x: 226, startPoint y: 355, endPoint x: 235, endPoint y: 357, distance: 9.0
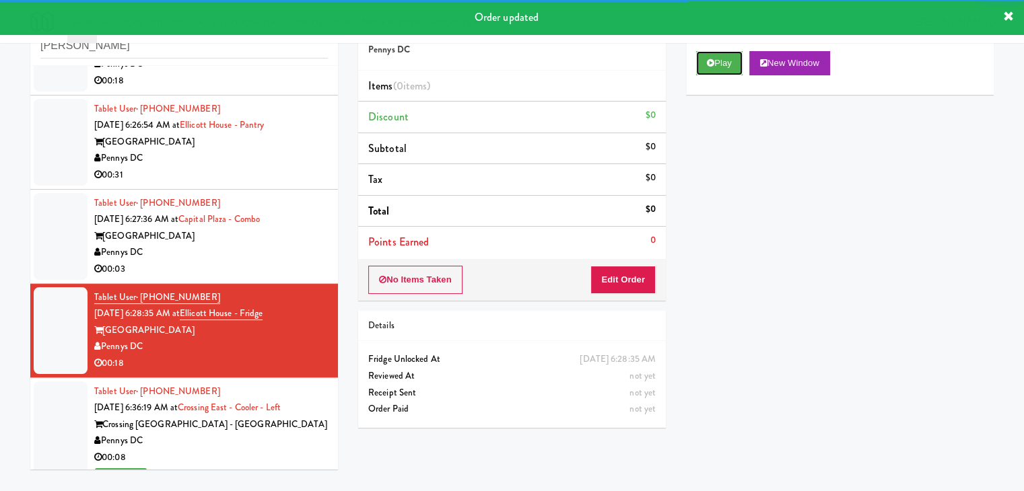
drag, startPoint x: 730, startPoint y: 63, endPoint x: 624, endPoint y: 214, distance: 184.2
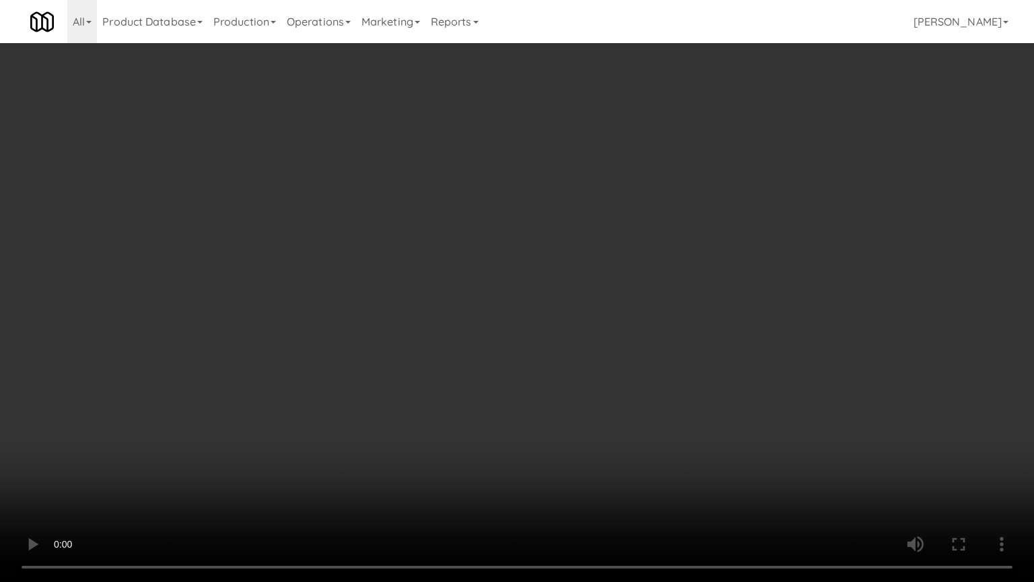
drag, startPoint x: 590, startPoint y: 423, endPoint x: 595, endPoint y: 349, distance: 73.6
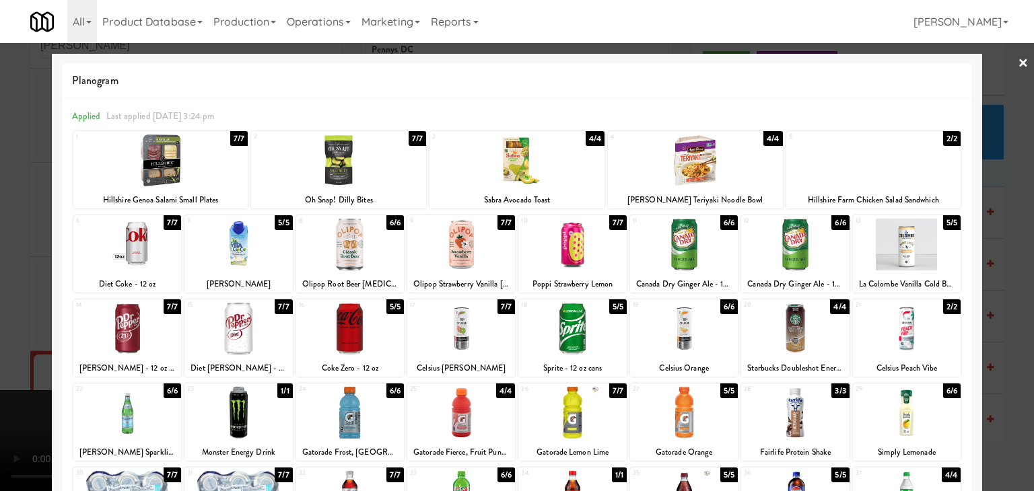
drag, startPoint x: 464, startPoint y: 248, endPoint x: 627, endPoint y: 215, distance: 167.0
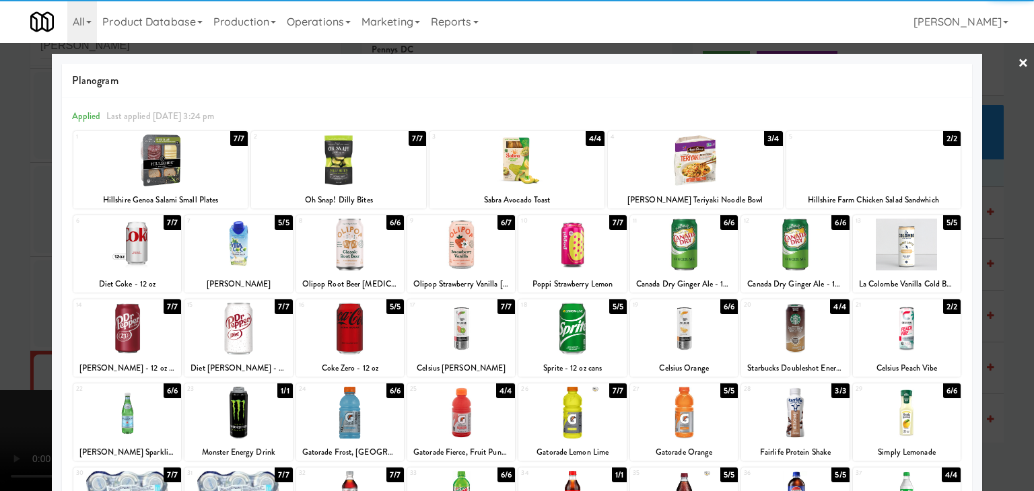
drag, startPoint x: 0, startPoint y: 293, endPoint x: 339, endPoint y: 302, distance: 338.8
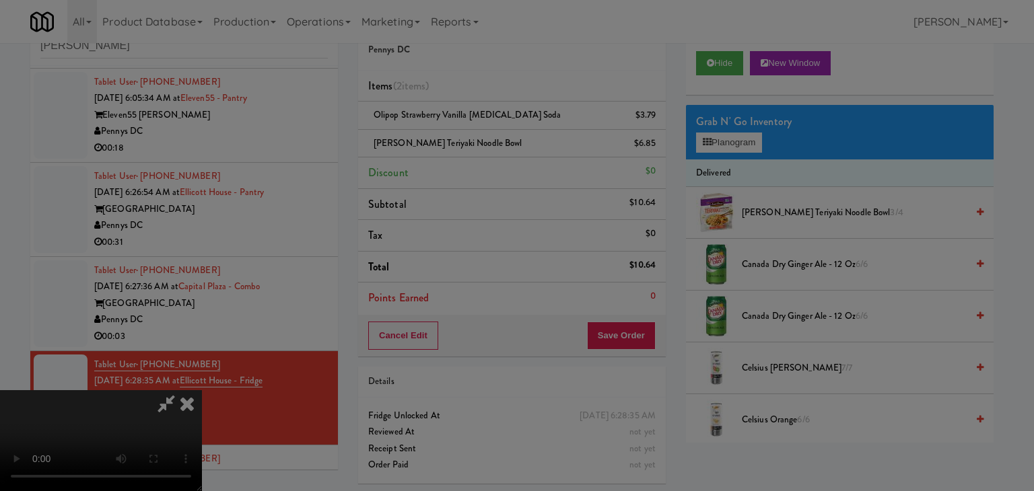
drag, startPoint x: 492, startPoint y: 140, endPoint x: 496, endPoint y: 147, distance: 8.4
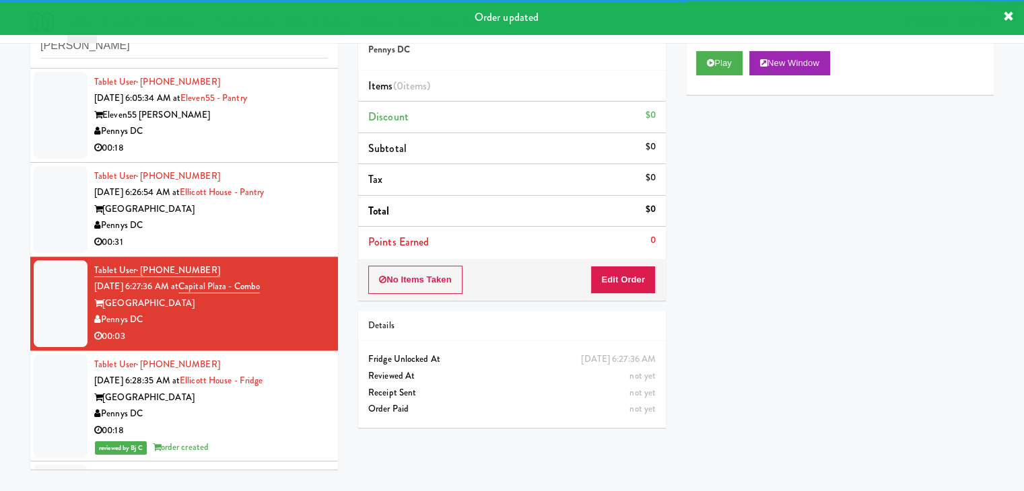
scroll to position [873, 0]
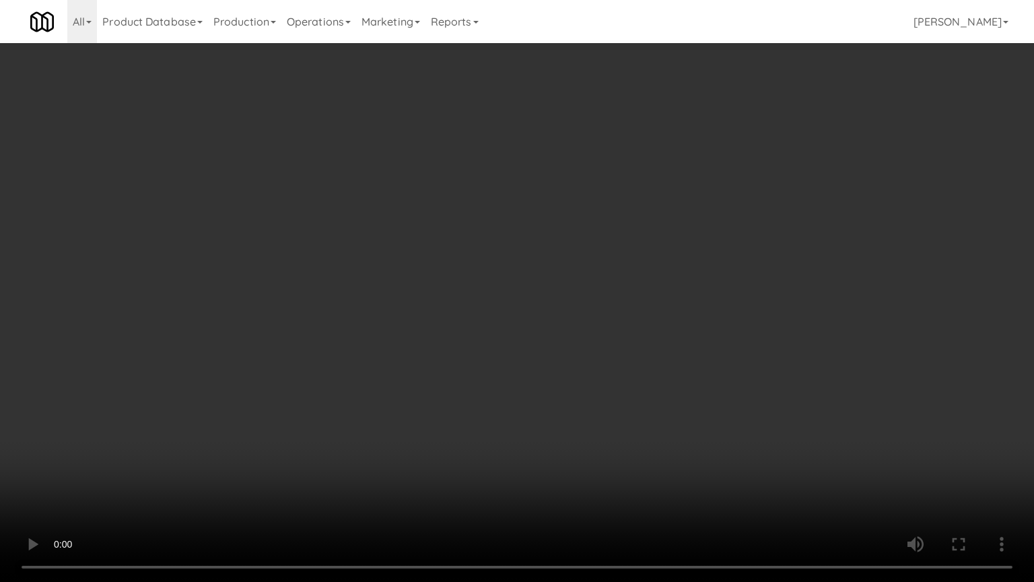
drag, startPoint x: 595, startPoint y: 479, endPoint x: 594, endPoint y: 406, distance: 73.4
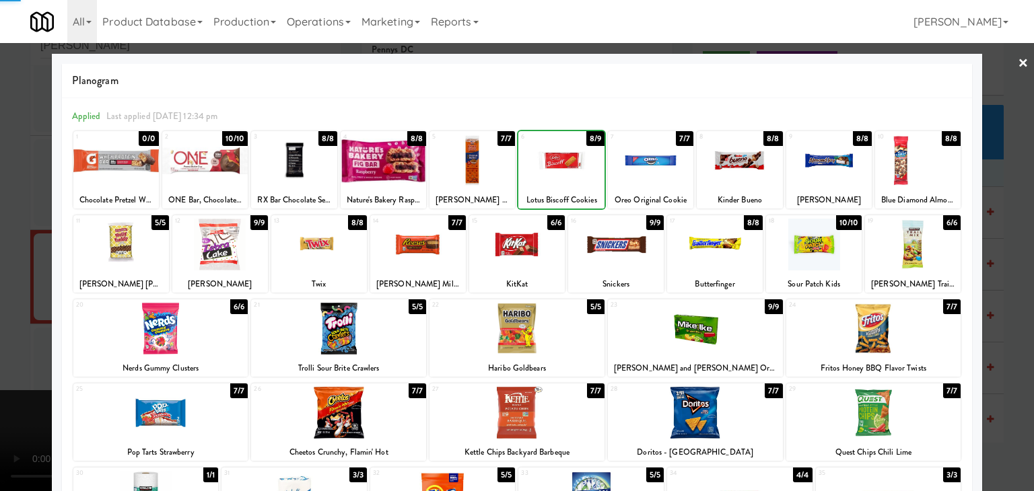
drag, startPoint x: 0, startPoint y: 347, endPoint x: 46, endPoint y: 350, distance: 46.5
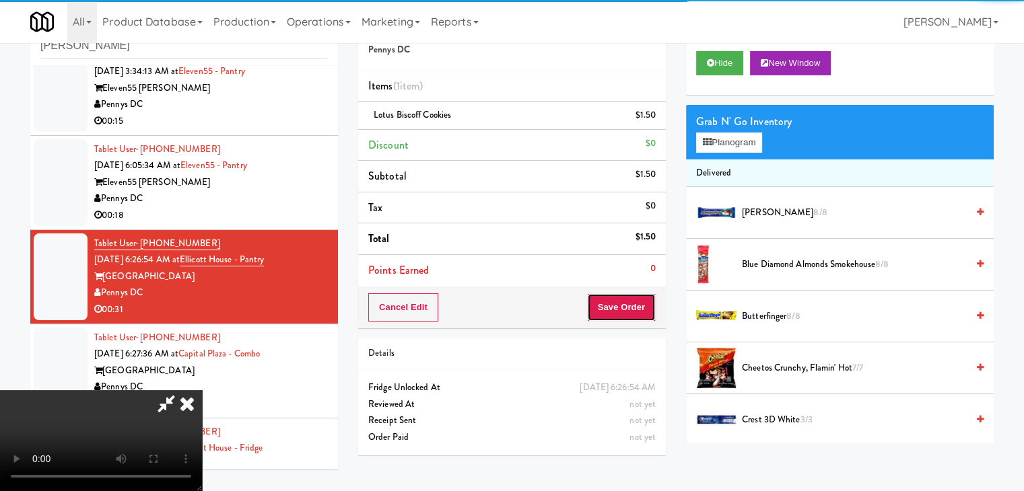
drag, startPoint x: 648, startPoint y: 302, endPoint x: 641, endPoint y: 302, distance: 6.8
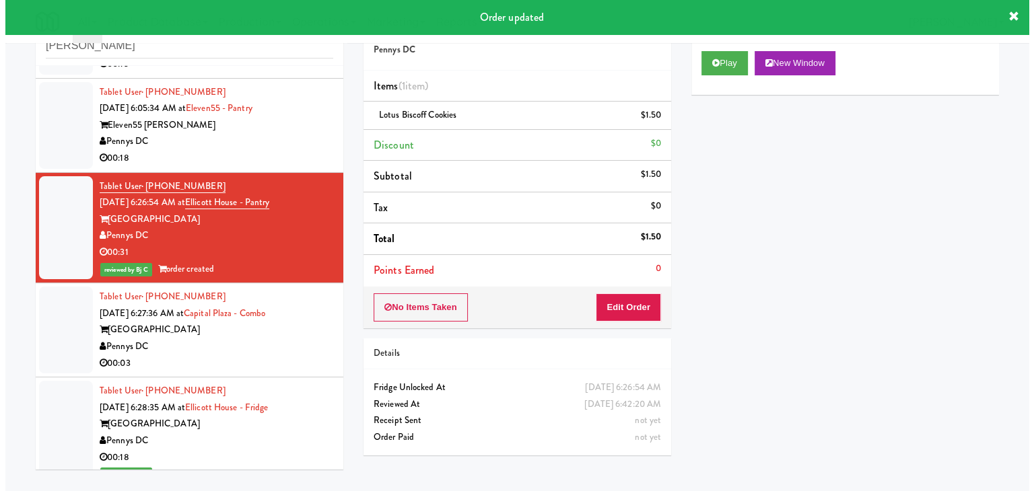
scroll to position [1007, 0]
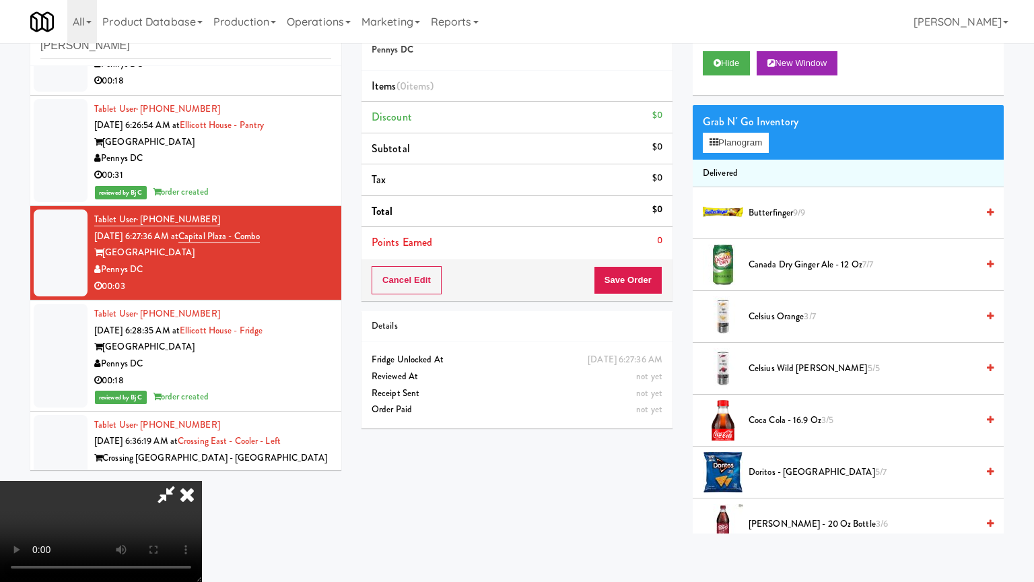
drag, startPoint x: 638, startPoint y: 399, endPoint x: 631, endPoint y: 400, distance: 6.8
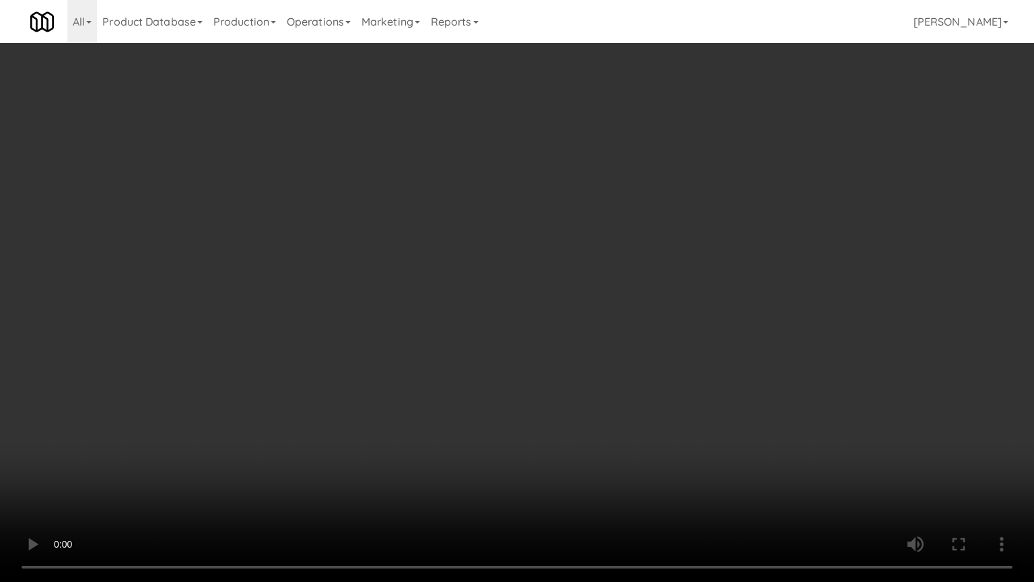
drag, startPoint x: 640, startPoint y: 423, endPoint x: 680, endPoint y: 304, distance: 126.3
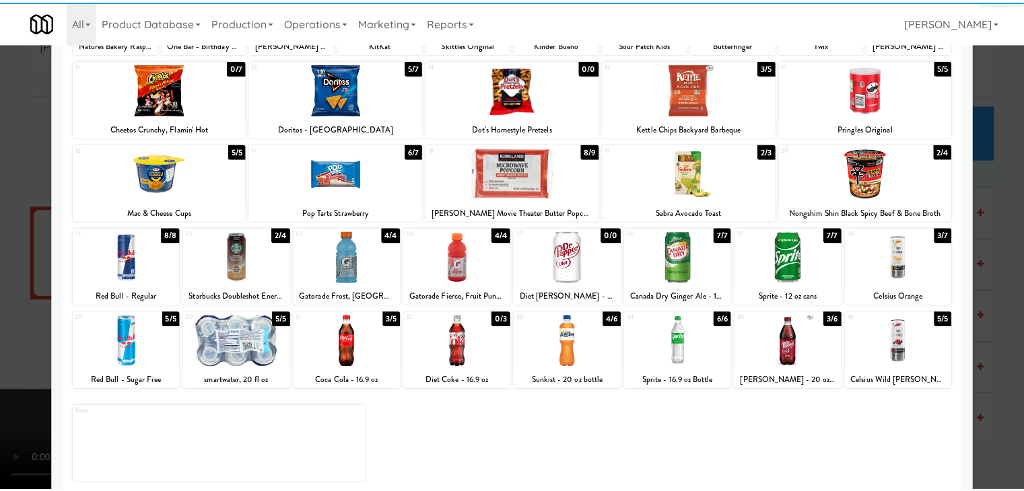
scroll to position [170, 0]
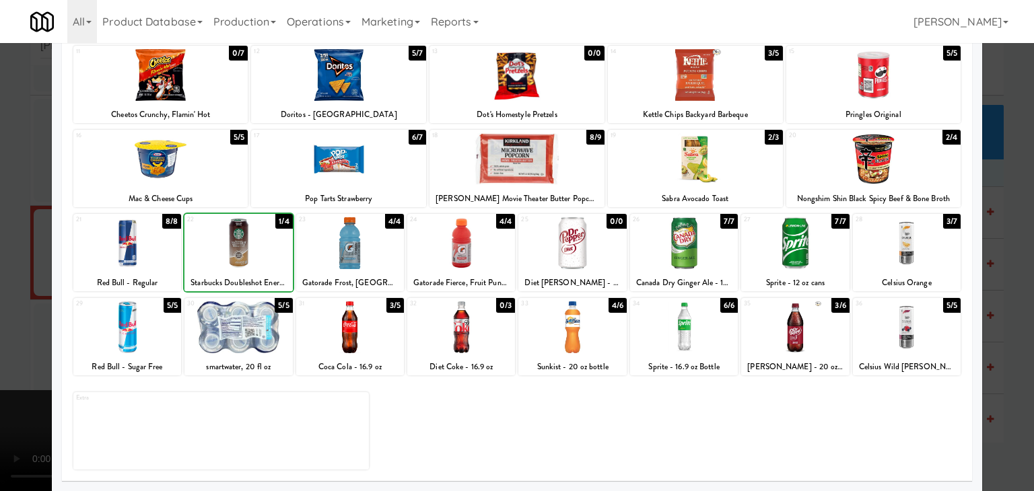
drag, startPoint x: 0, startPoint y: 269, endPoint x: 36, endPoint y: 267, distance: 36.4
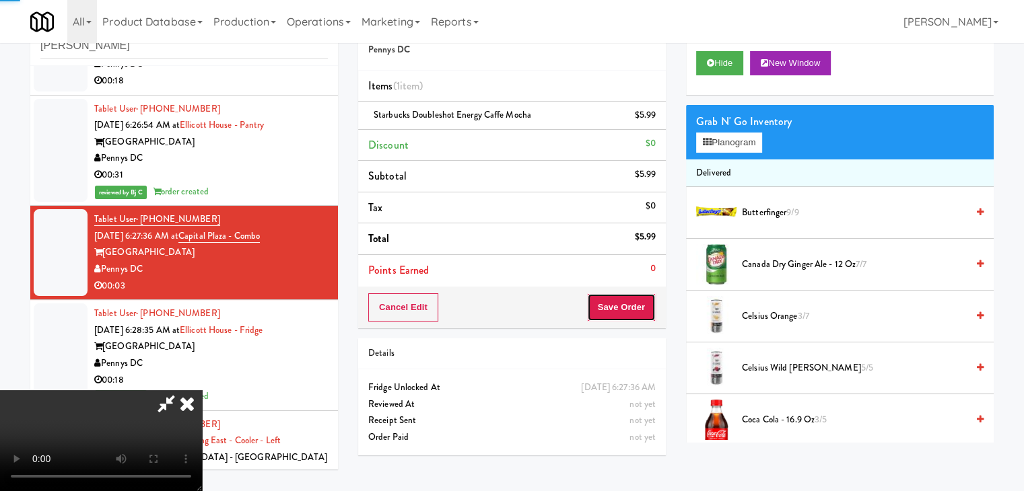
drag, startPoint x: 630, startPoint y: 298, endPoint x: 649, endPoint y: 306, distance: 20.3
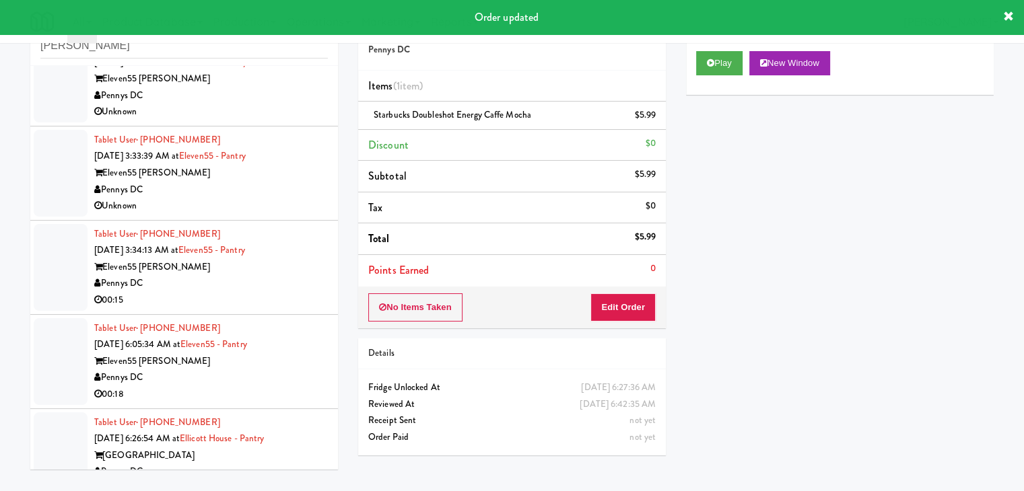
scroll to position [670, 0]
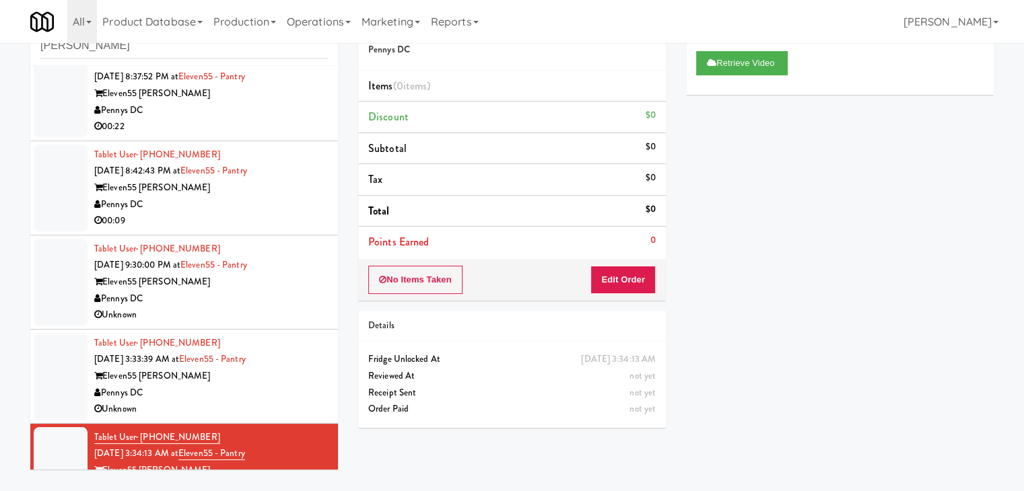
scroll to position [468, 0]
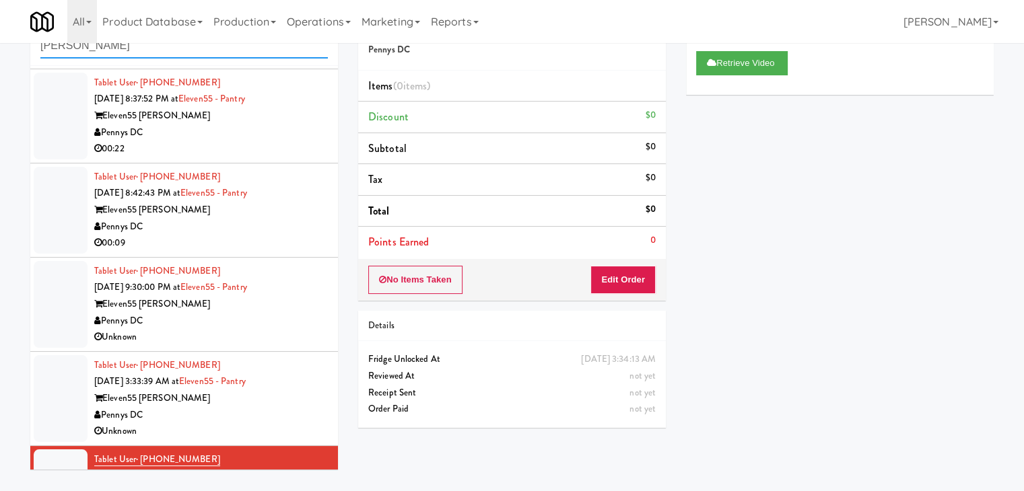
drag, startPoint x: 30, startPoint y: 51, endPoint x: 0, endPoint y: 51, distance: 30.3
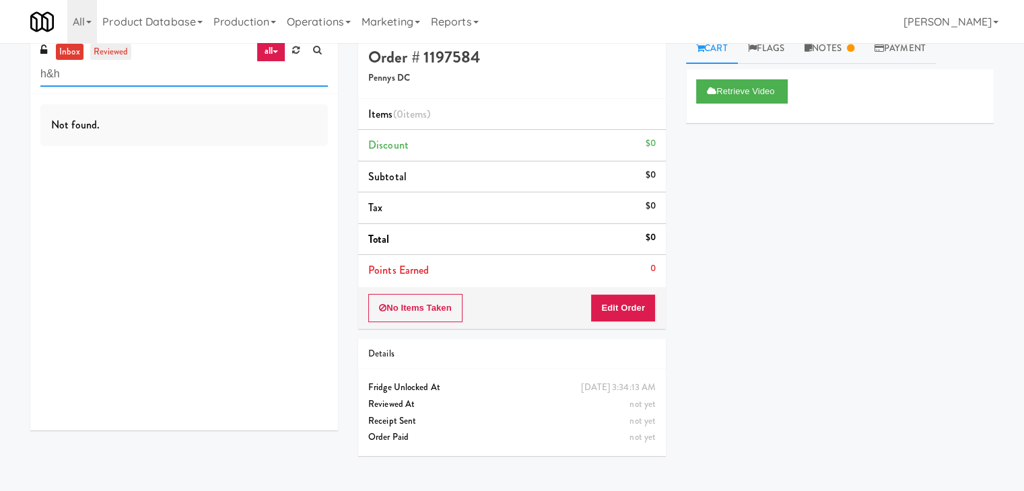
scroll to position [0, 0]
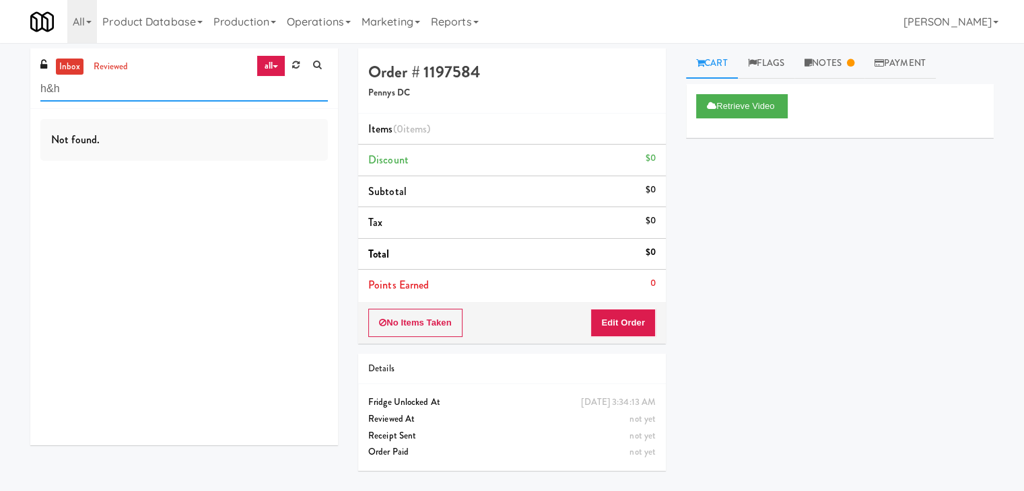
drag, startPoint x: 77, startPoint y: 90, endPoint x: 0, endPoint y: 94, distance: 76.9
click at [0, 94] on div "inbox reviewed all all unclear take inventory issue suspicious failed recent h&…" at bounding box center [512, 267] width 1024 height 438
click at [79, 96] on input "h&h" at bounding box center [183, 89] width 287 height 25
click at [0, 98] on div "inbox reviewed all all unclear take inventory issue suspicious failed recent h&…" at bounding box center [512, 267] width 1024 height 438
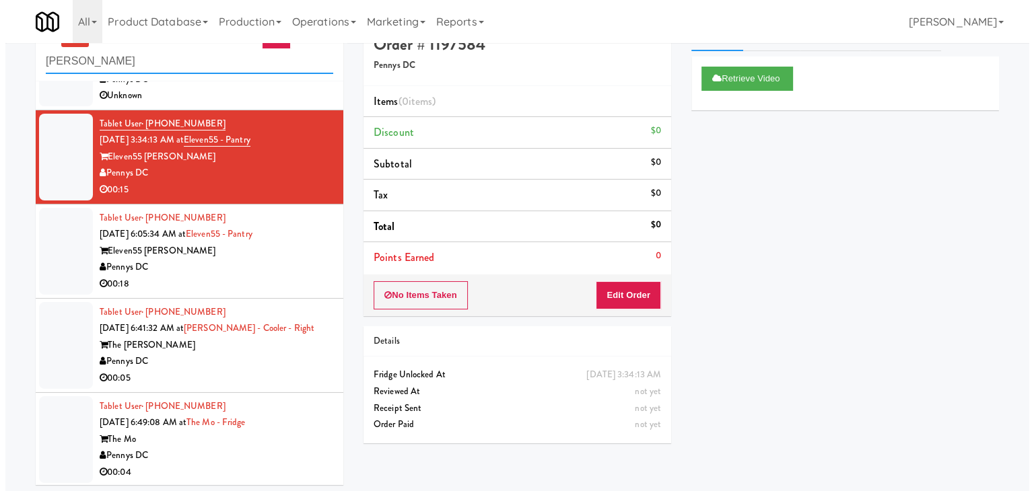
scroll to position [43, 0]
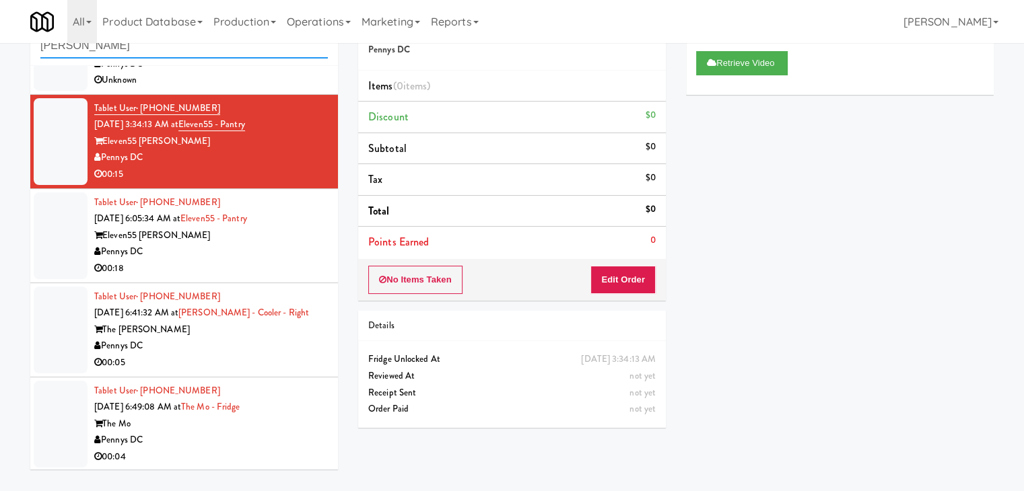
type input "[PERSON_NAME]"
click at [226, 440] on div "Pennys DC" at bounding box center [211, 440] width 234 height 17
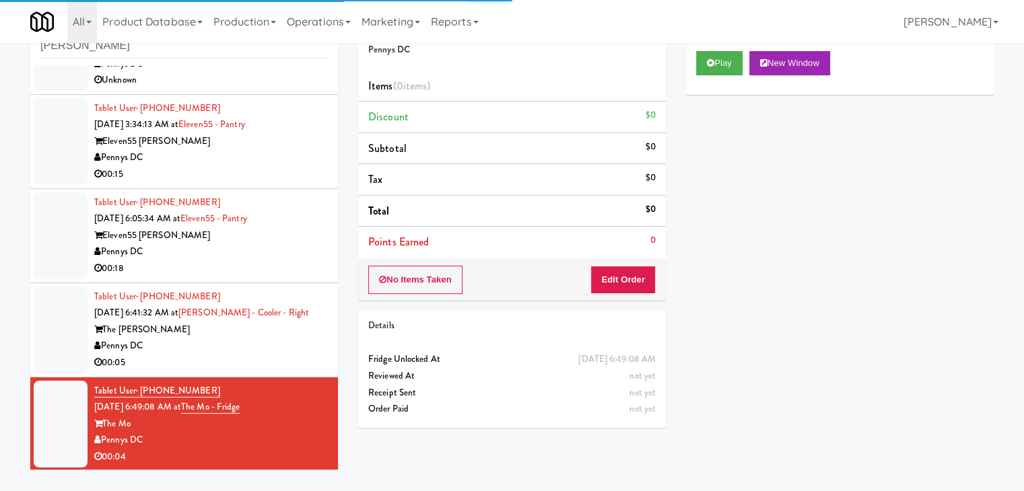
click at [245, 156] on div "Pennys DC" at bounding box center [211, 157] width 234 height 17
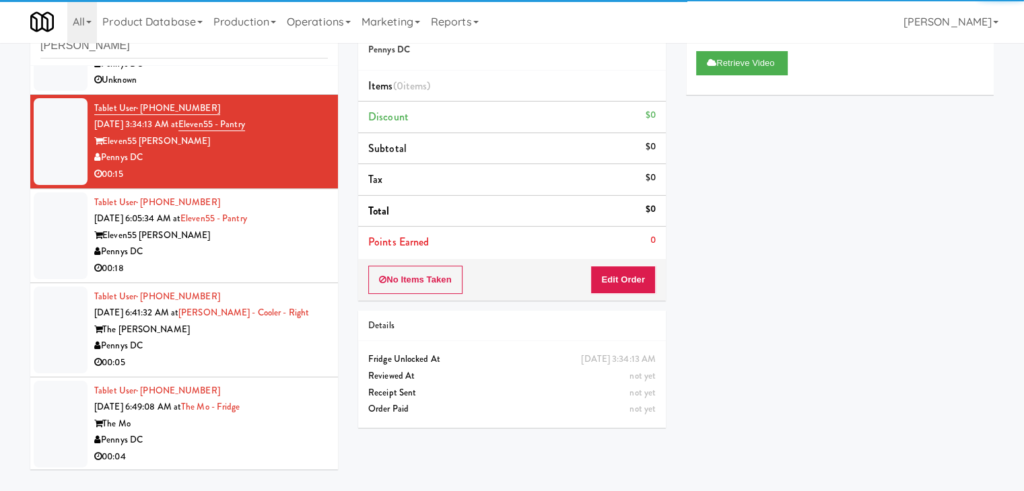
click at [218, 254] on div "Pennys DC" at bounding box center [211, 252] width 234 height 17
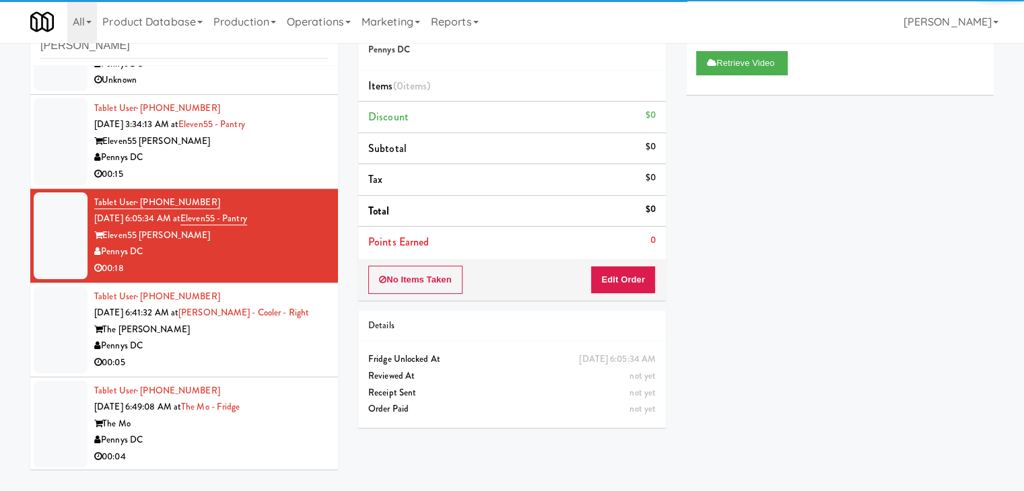
drag, startPoint x: 229, startPoint y: 341, endPoint x: 269, endPoint y: 324, distance: 44.0
click at [228, 343] on div "Pennys DC" at bounding box center [211, 346] width 234 height 17
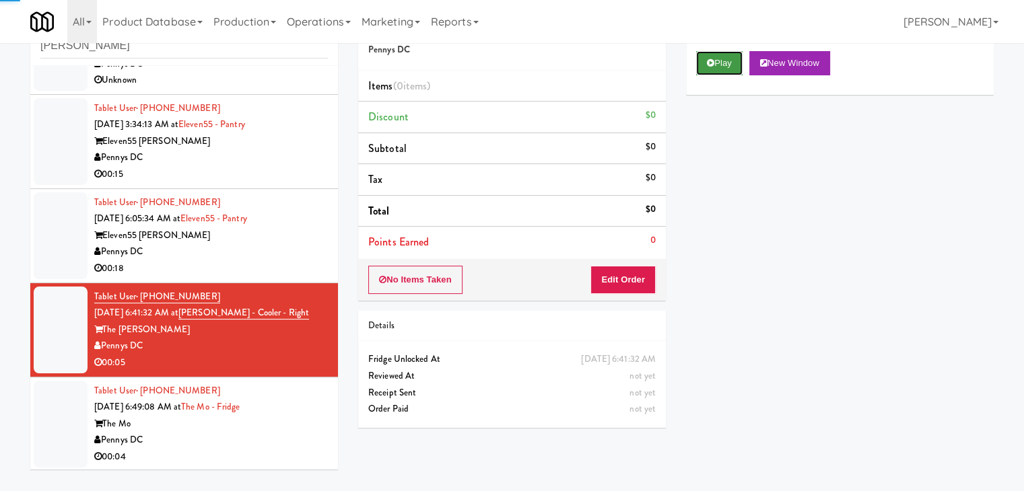
click at [722, 55] on button "Play" at bounding box center [719, 63] width 46 height 24
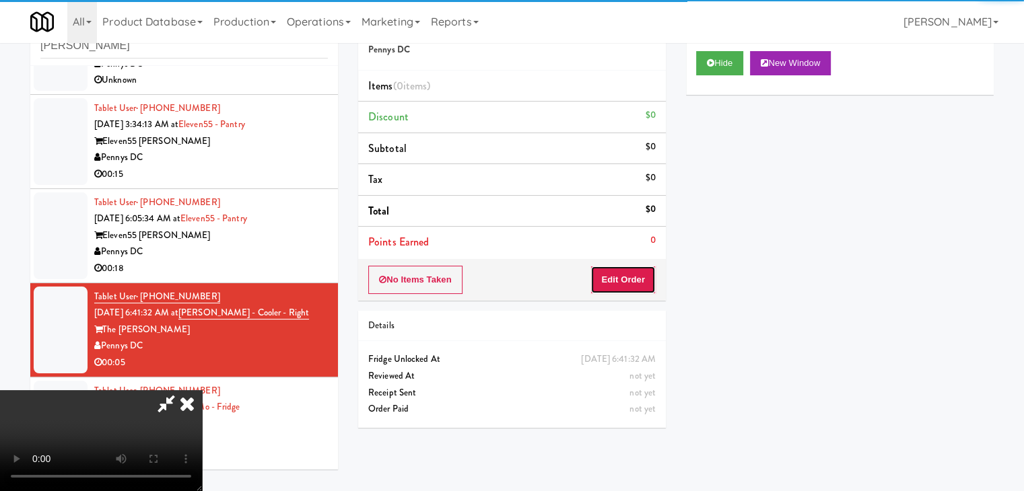
click at [621, 278] on button "Edit Order" at bounding box center [622, 280] width 65 height 28
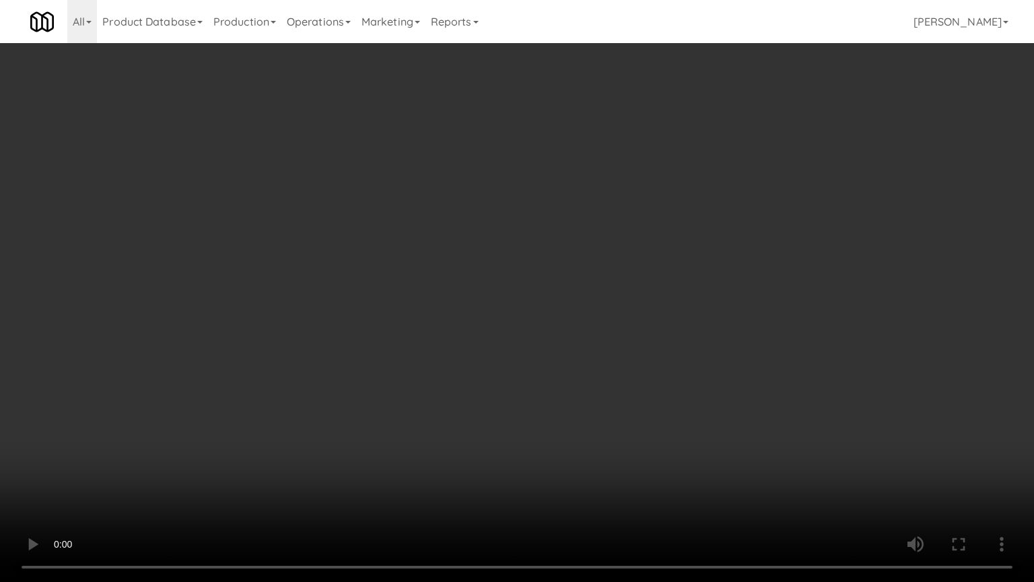
click at [671, 262] on video at bounding box center [517, 291] width 1034 height 582
click at [665, 262] on video at bounding box center [517, 291] width 1034 height 582
click at [650, 265] on video at bounding box center [517, 291] width 1034 height 582
click at [638, 415] on video at bounding box center [517, 291] width 1034 height 582
click at [662, 404] on video at bounding box center [517, 291] width 1034 height 582
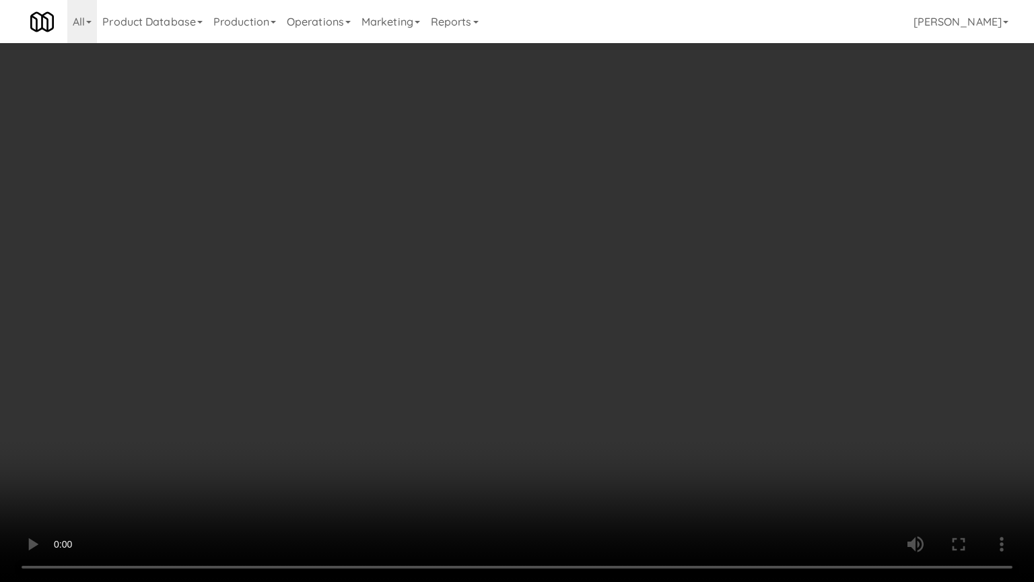
click at [663, 403] on video at bounding box center [517, 291] width 1034 height 582
click at [695, 395] on video at bounding box center [517, 291] width 1034 height 582
click at [692, 393] on video at bounding box center [517, 291] width 1034 height 582
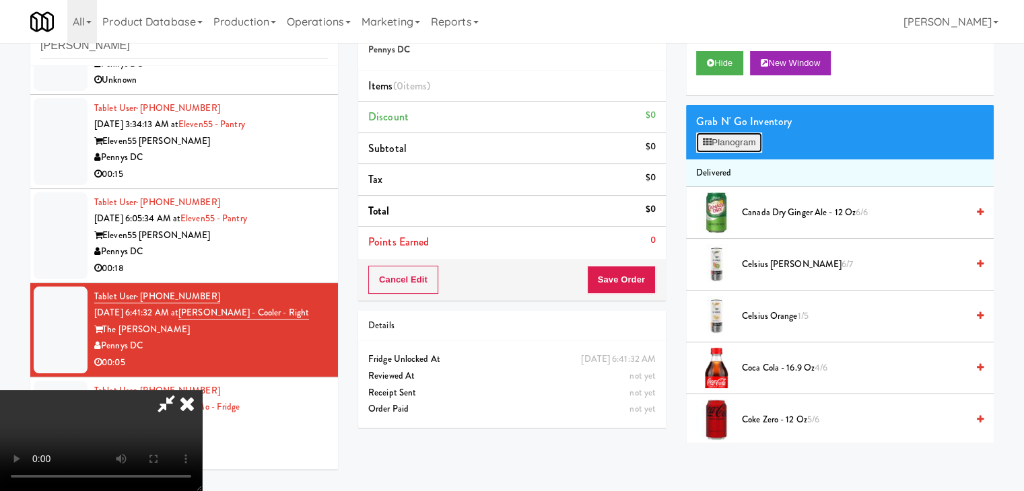
click at [745, 139] on button "Planogram" at bounding box center [729, 143] width 66 height 20
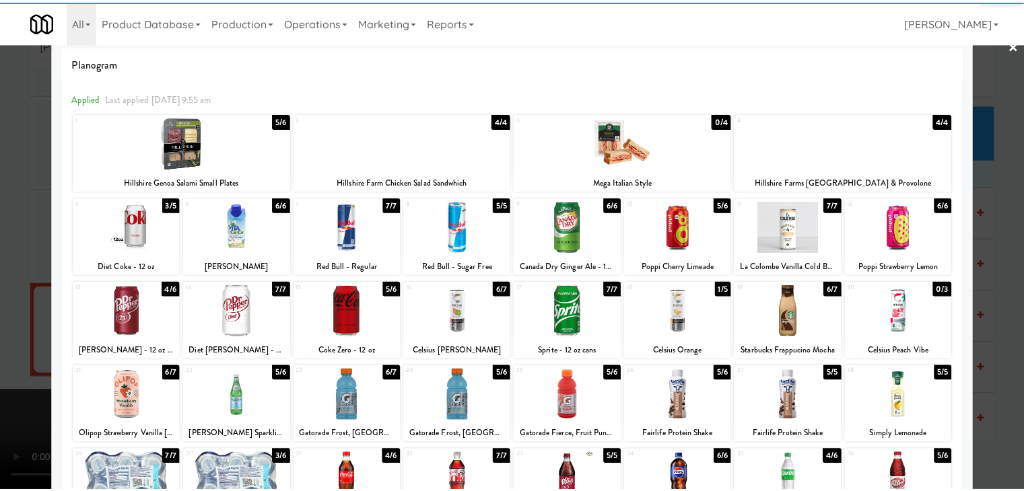
scroll to position [67, 0]
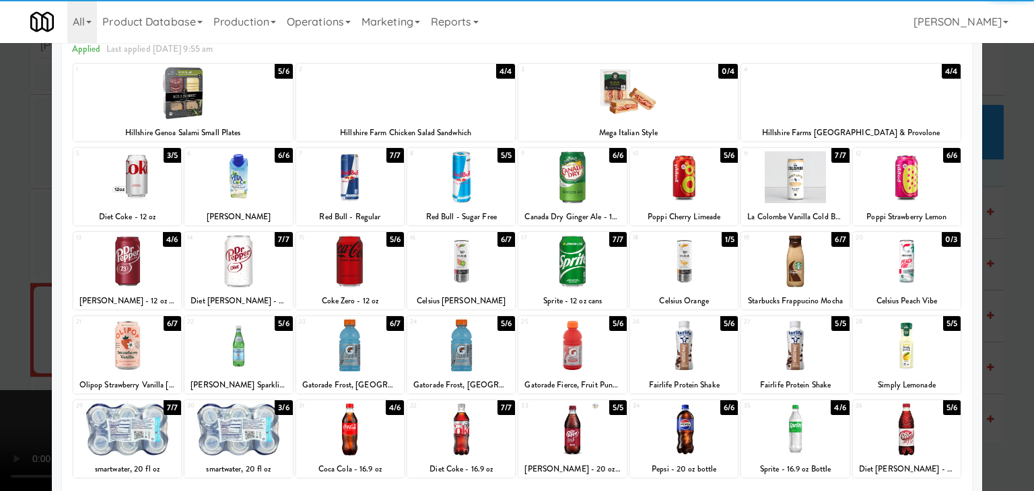
click at [456, 289] on div "16 6/7 Celsius [PERSON_NAME]" at bounding box center [461, 270] width 108 height 77
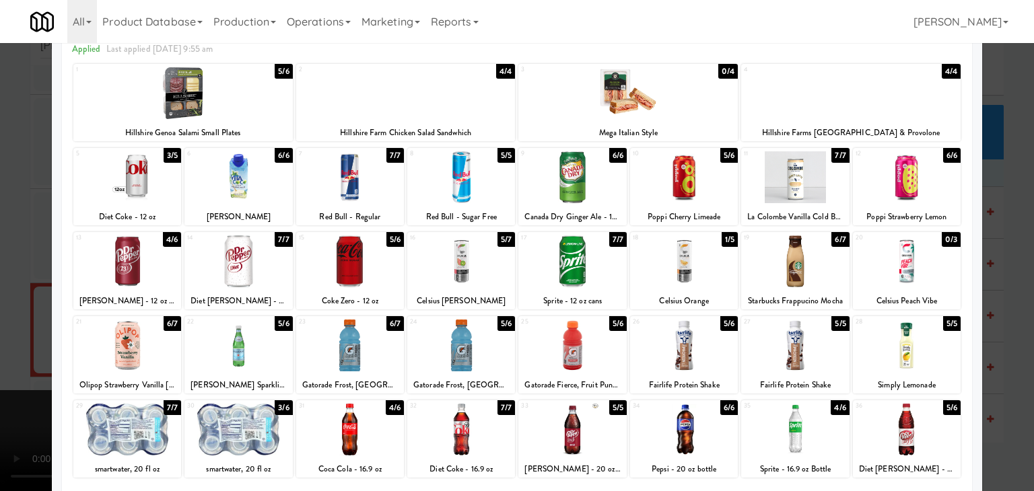
drag, startPoint x: 0, startPoint y: 286, endPoint x: 172, endPoint y: 292, distance: 172.4
click at [17, 285] on div at bounding box center [517, 245] width 1034 height 491
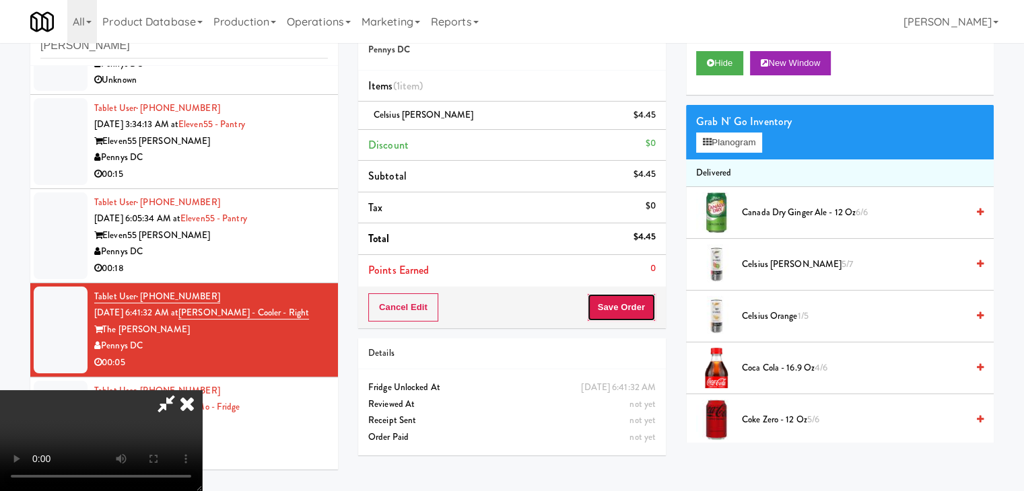
click at [648, 307] on button "Save Order" at bounding box center [621, 308] width 69 height 28
click at [646, 307] on button "Save Order" at bounding box center [621, 308] width 69 height 28
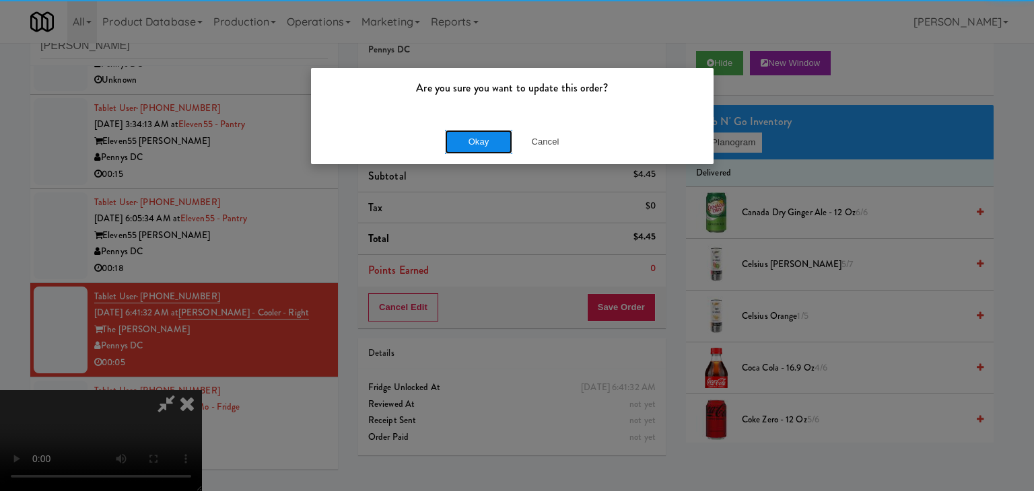
click at [484, 139] on button "Okay" at bounding box center [478, 142] width 67 height 24
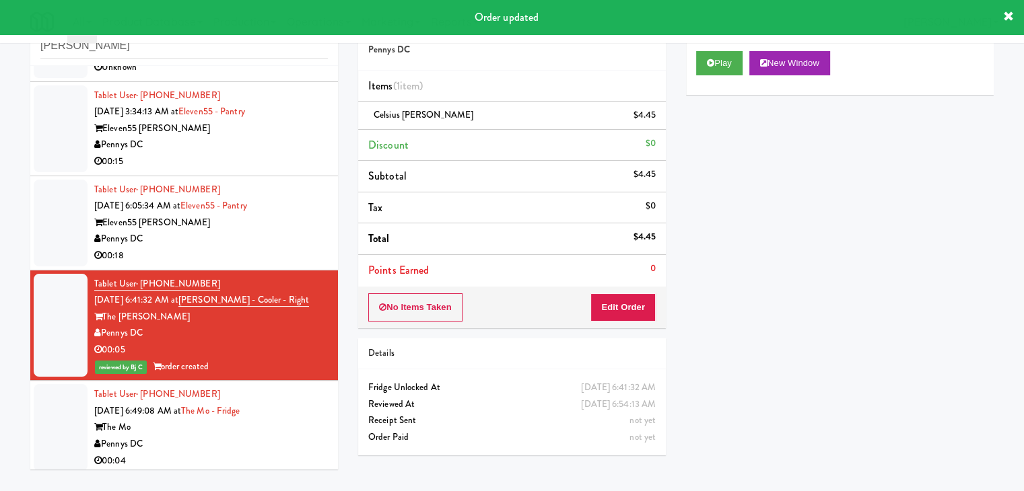
scroll to position [836, 0]
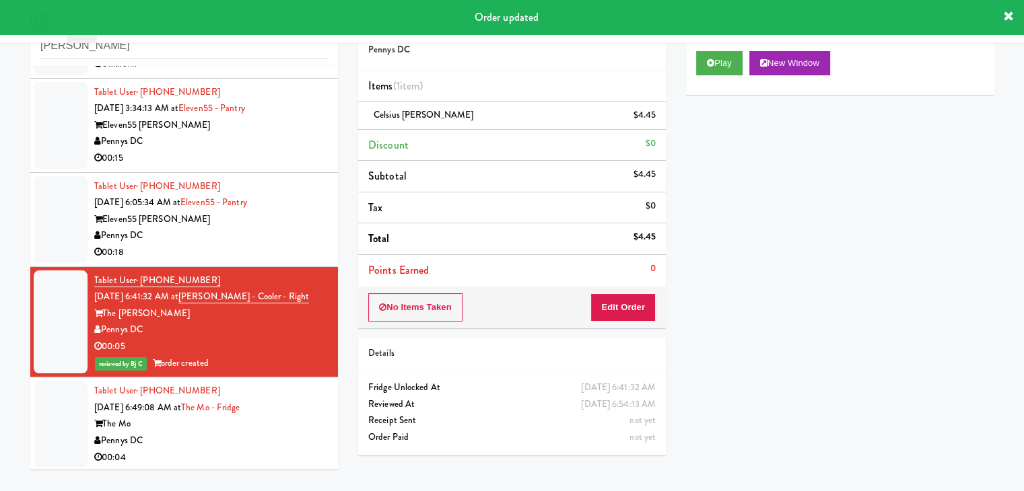
click at [239, 442] on div "Pennys DC" at bounding box center [211, 441] width 234 height 17
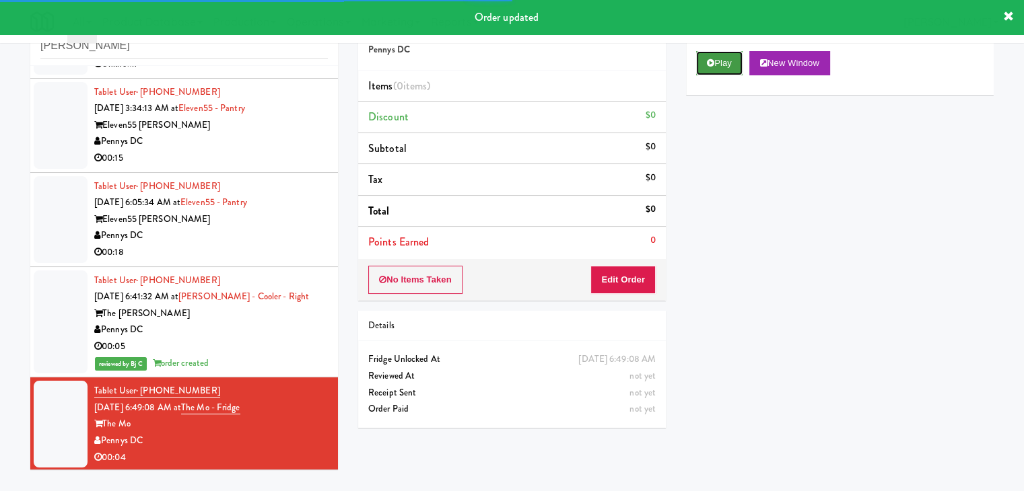
click at [711, 64] on icon at bounding box center [710, 63] width 7 height 9
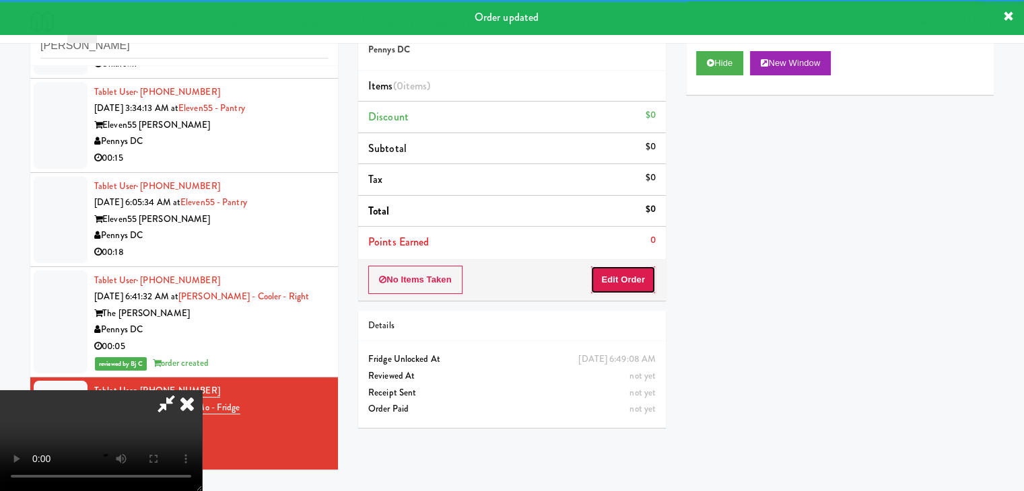
click at [619, 285] on button "Edit Order" at bounding box center [622, 280] width 65 height 28
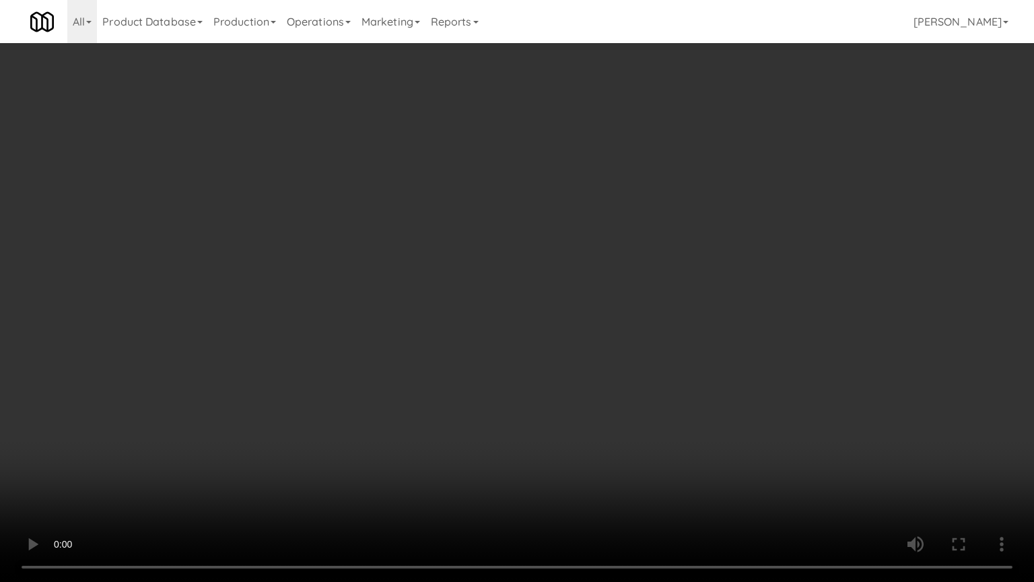
click at [556, 333] on video at bounding box center [517, 291] width 1034 height 582
drag, startPoint x: 565, startPoint y: 329, endPoint x: 559, endPoint y: 333, distance: 6.9
click at [566, 329] on video at bounding box center [517, 291] width 1034 height 582
click at [548, 327] on video at bounding box center [517, 291] width 1034 height 582
click at [739, 309] on video at bounding box center [517, 291] width 1034 height 582
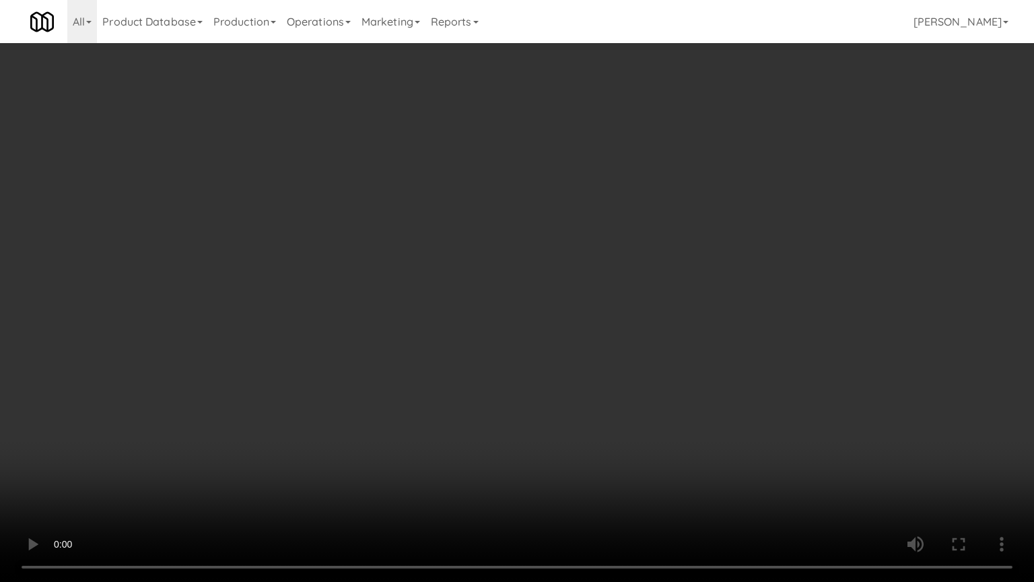
click at [534, 491] on video at bounding box center [517, 291] width 1034 height 582
click at [669, 267] on video at bounding box center [517, 291] width 1034 height 582
drag, startPoint x: 668, startPoint y: 279, endPoint x: 663, endPoint y: 296, distance: 18.1
click at [668, 282] on video at bounding box center [517, 291] width 1034 height 582
click at [673, 290] on video at bounding box center [517, 291] width 1034 height 582
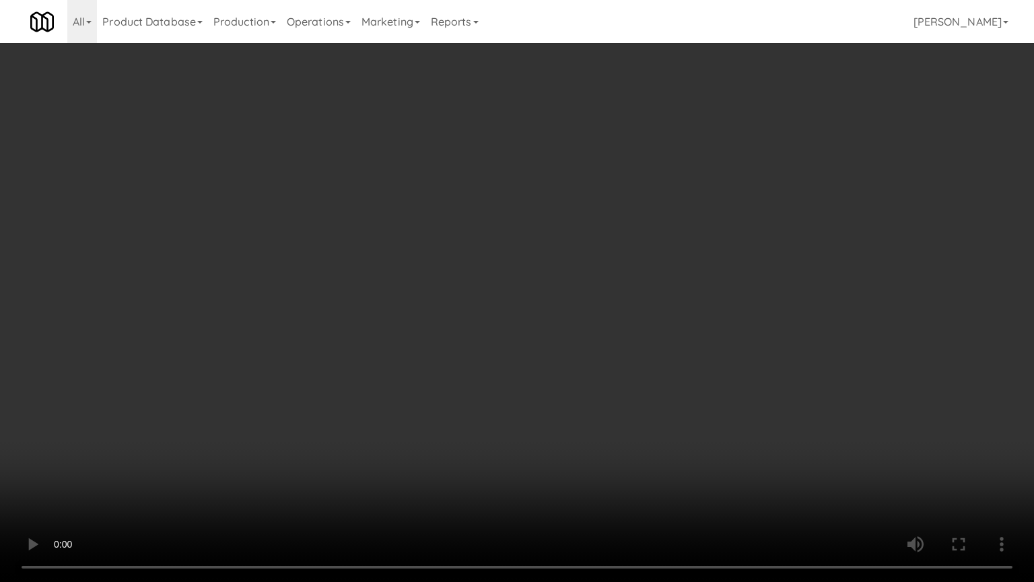
click at [674, 290] on video at bounding box center [517, 291] width 1034 height 582
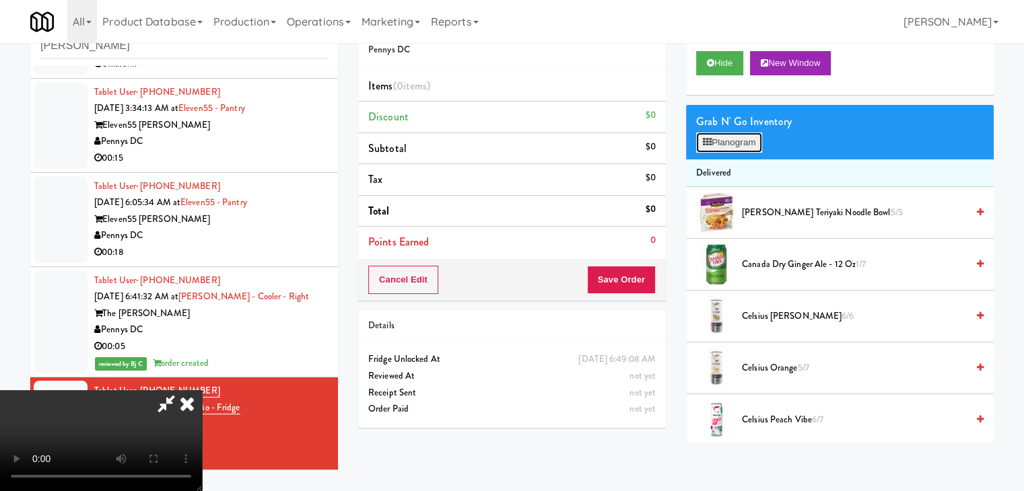
click at [749, 138] on button "Planogram" at bounding box center [729, 143] width 66 height 20
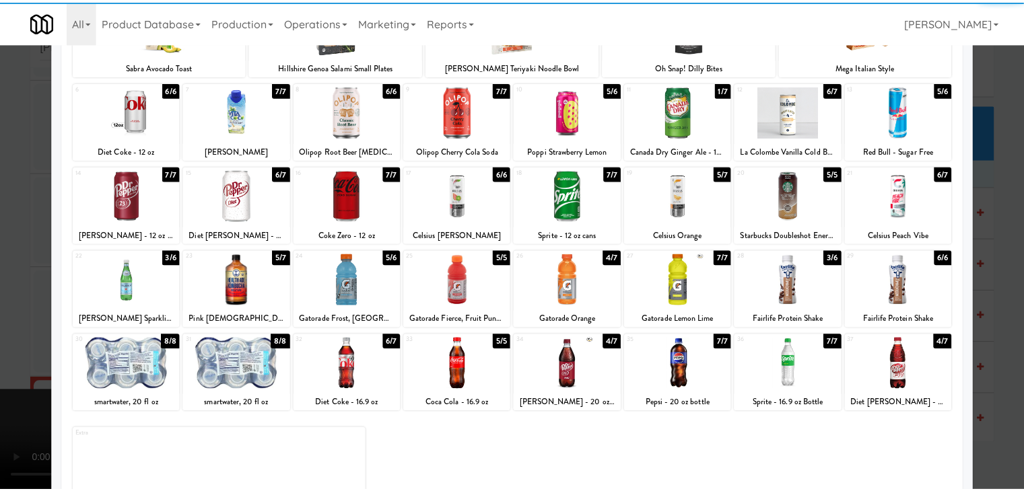
scroll to position [135, 0]
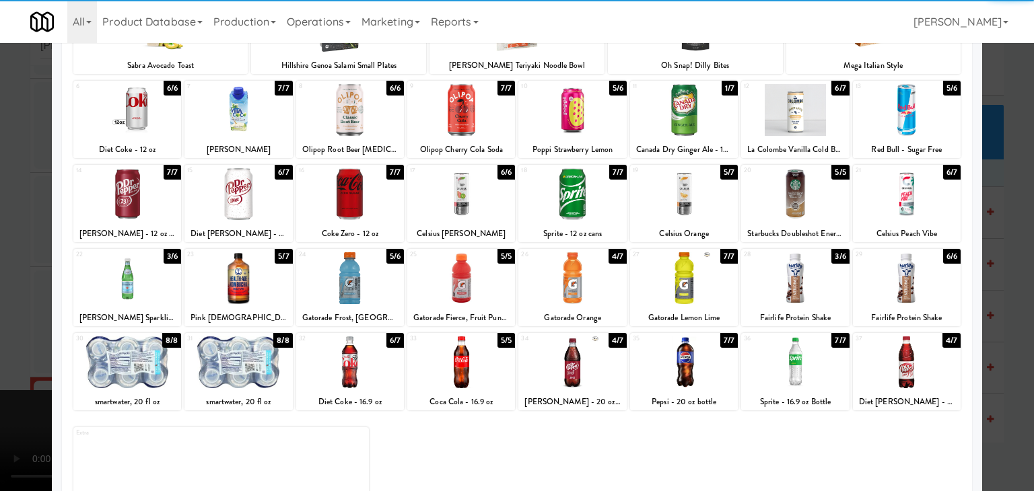
drag, startPoint x: 240, startPoint y: 197, endPoint x: 93, endPoint y: 224, distance: 149.3
click at [240, 196] on div at bounding box center [238, 194] width 108 height 52
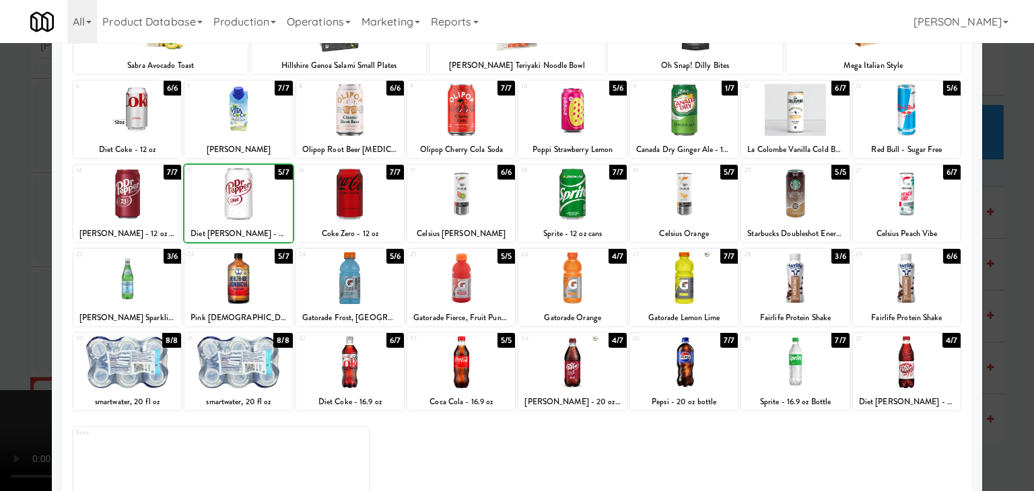
drag, startPoint x: 0, startPoint y: 240, endPoint x: 24, endPoint y: 241, distance: 24.2
click at [3, 240] on div at bounding box center [517, 245] width 1034 height 491
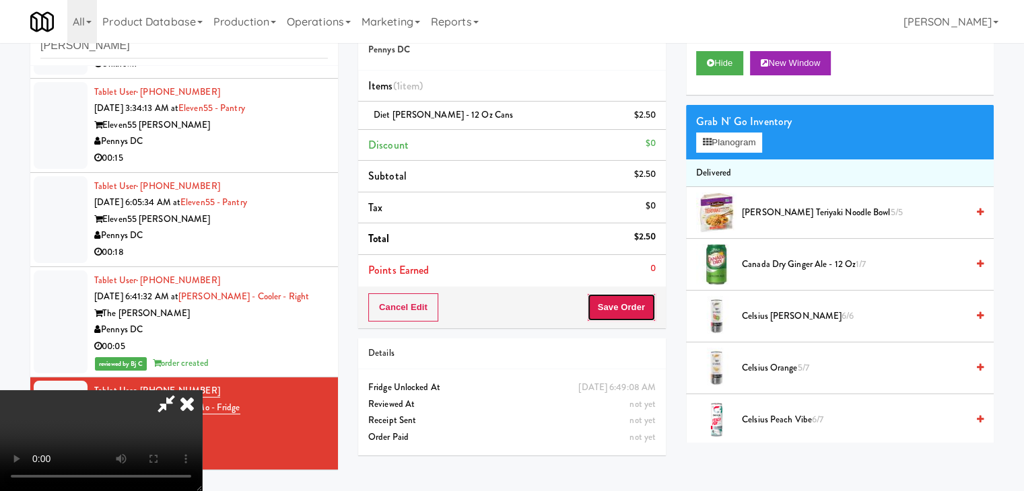
click at [628, 307] on button "Save Order" at bounding box center [621, 308] width 69 height 28
click at [627, 307] on button "Save Order" at bounding box center [621, 308] width 69 height 28
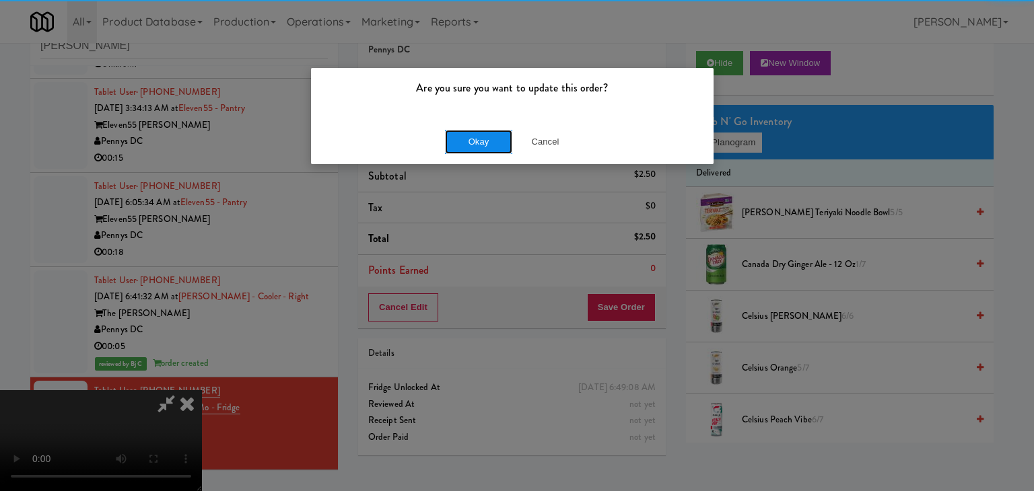
click at [469, 139] on button "Okay" at bounding box center [478, 142] width 67 height 24
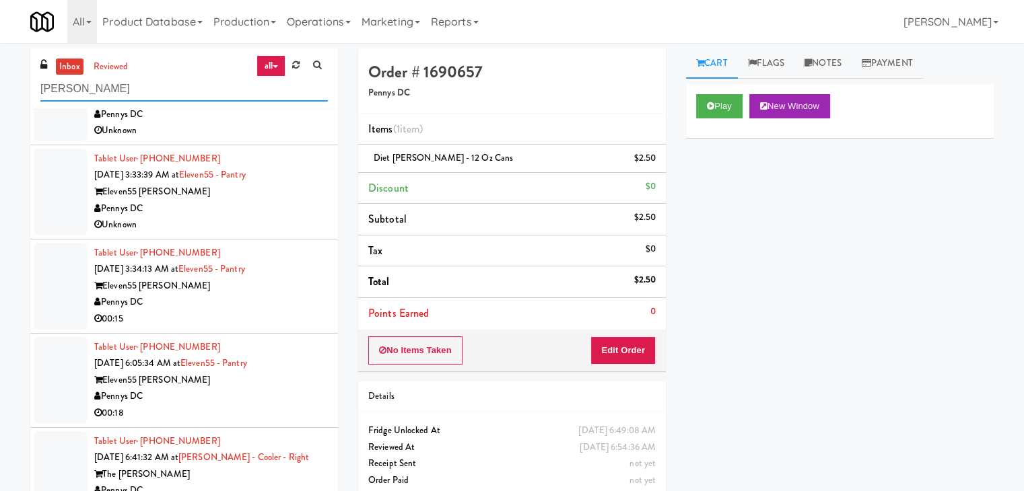
drag, startPoint x: 57, startPoint y: 82, endPoint x: 0, endPoint y: 92, distance: 58.1
click at [0, 89] on div "inbox reviewed all all unclear take inventory issue suspicious failed recent [P…" at bounding box center [512, 285] width 1024 height 475
paste input "Sentral Fridge"
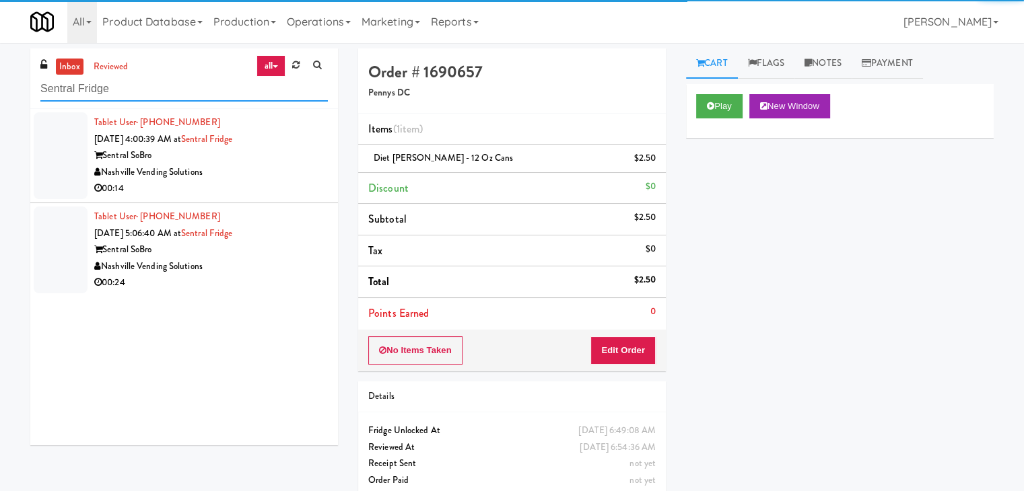
type input "Sentral Fridge"
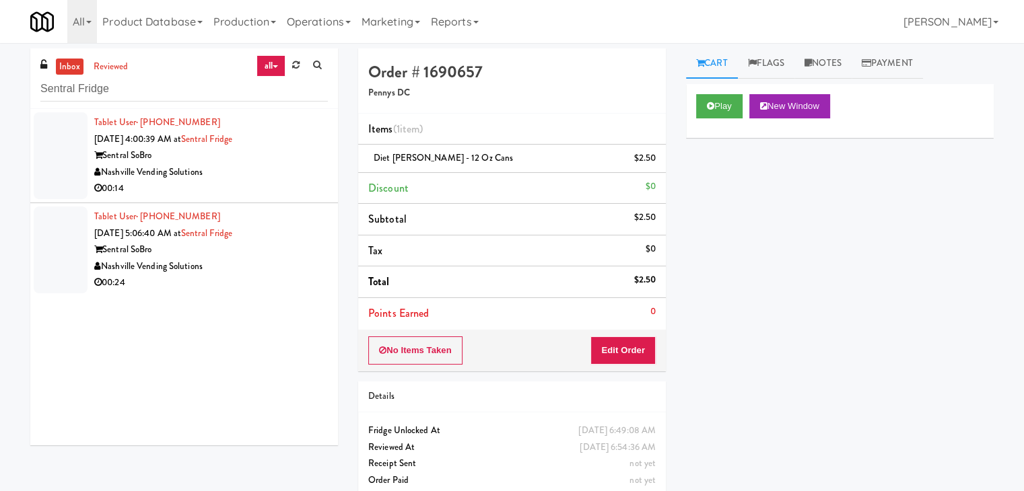
click at [261, 176] on div "Nashville Vending Solutions" at bounding box center [211, 172] width 234 height 17
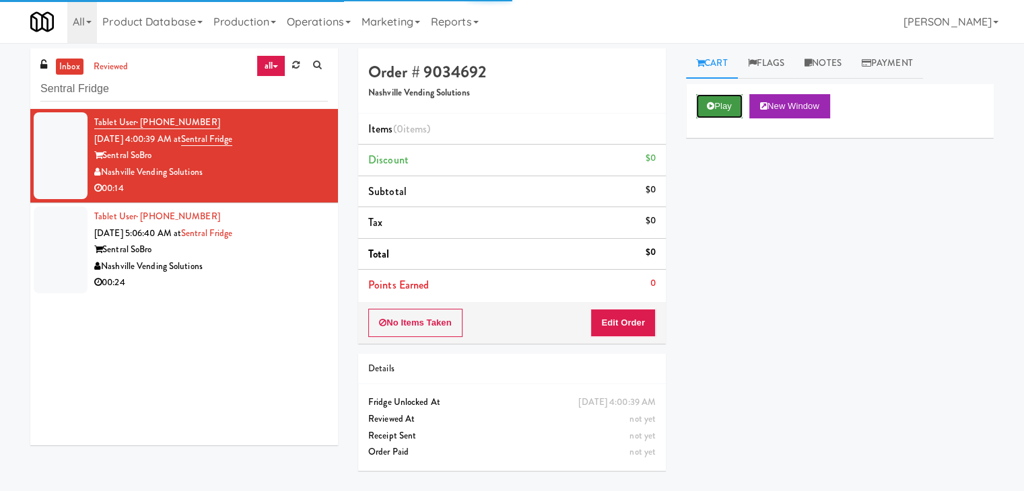
drag, startPoint x: 722, startPoint y: 102, endPoint x: 654, endPoint y: 272, distance: 183.4
click at [721, 102] on button "Play" at bounding box center [719, 106] width 46 height 24
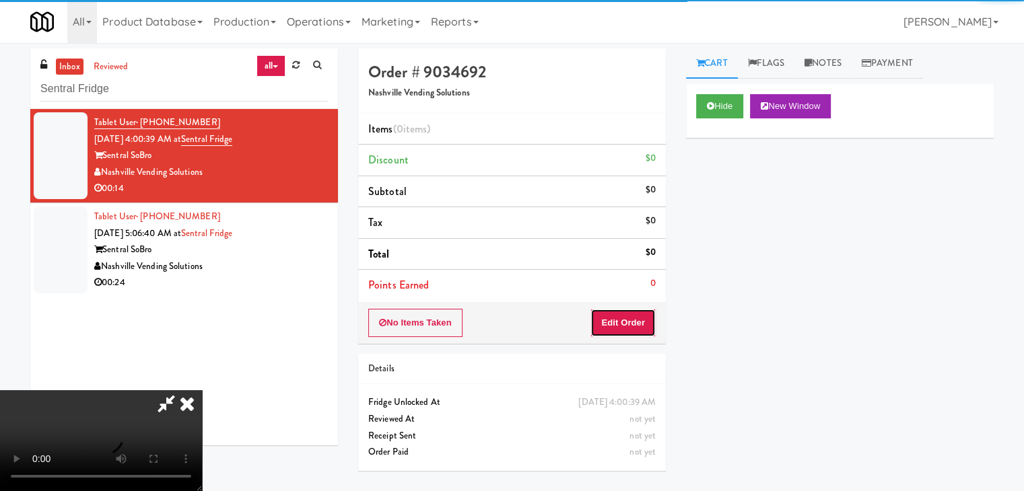
click at [628, 326] on button "Edit Order" at bounding box center [622, 323] width 65 height 28
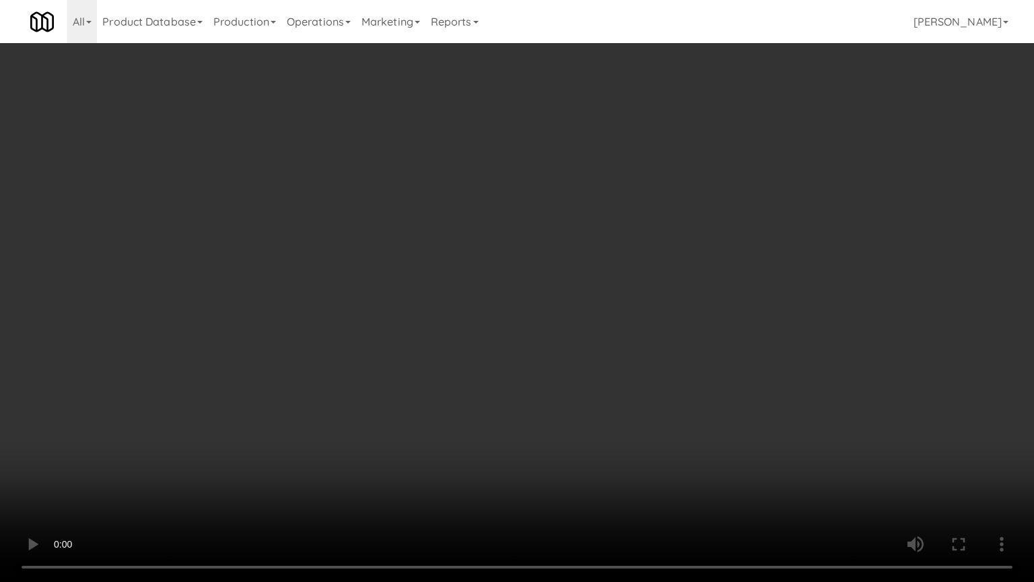
click at [623, 312] on video at bounding box center [517, 291] width 1034 height 582
click at [625, 320] on video at bounding box center [517, 291] width 1034 height 582
click at [607, 331] on video at bounding box center [517, 291] width 1034 height 582
click at [607, 330] on video at bounding box center [517, 291] width 1034 height 582
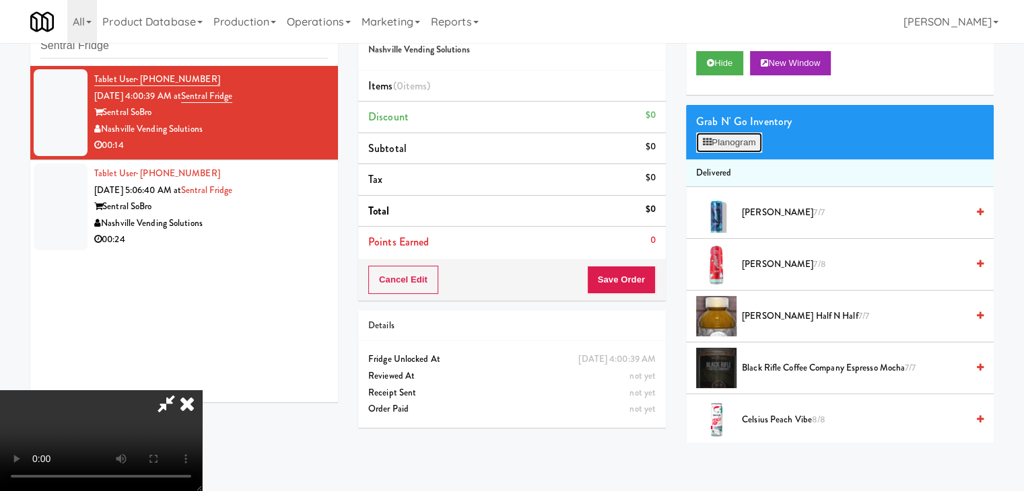
click at [733, 139] on button "Planogram" at bounding box center [729, 143] width 66 height 20
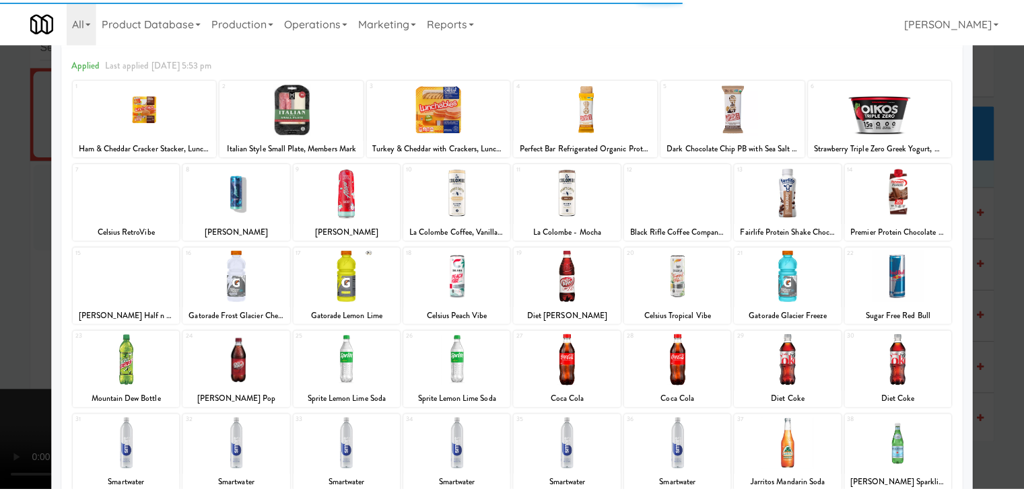
scroll to position [170, 0]
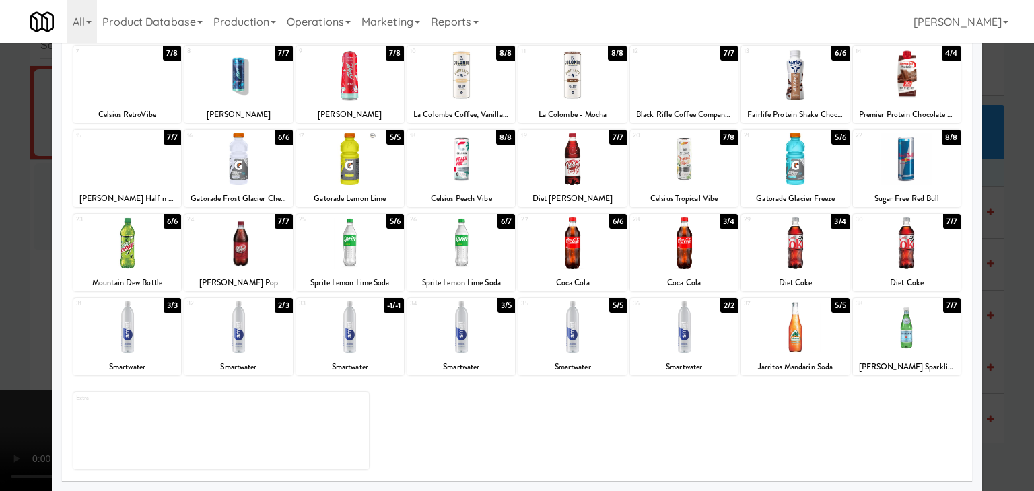
click at [574, 343] on div at bounding box center [572, 328] width 108 height 52
drag, startPoint x: 683, startPoint y: 343, endPoint x: 669, endPoint y: 343, distance: 13.5
click at [684, 343] on div at bounding box center [684, 328] width 108 height 52
drag, startPoint x: 0, startPoint y: 333, endPoint x: 46, endPoint y: 333, distance: 46.5
click at [1, 332] on div at bounding box center [517, 245] width 1034 height 491
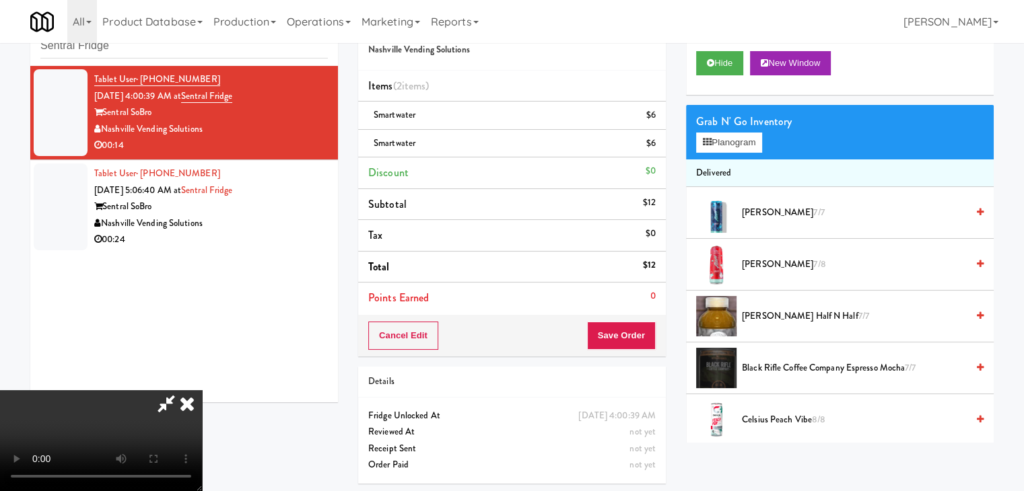
drag, startPoint x: 371, startPoint y: 378, endPoint x: 359, endPoint y: 413, distance: 36.4
click at [202, 390] on video at bounding box center [101, 440] width 202 height 101
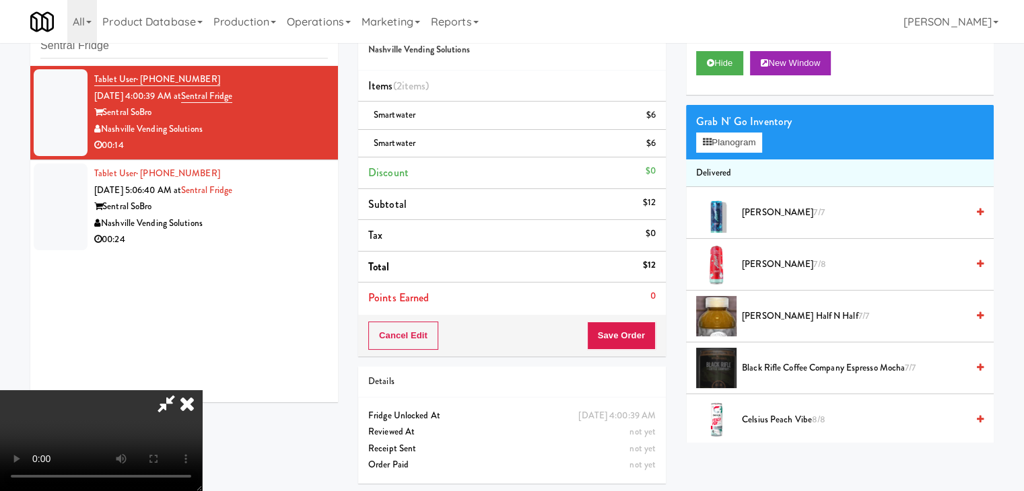
click at [202, 390] on video at bounding box center [101, 440] width 202 height 101
drag, startPoint x: 407, startPoint y: 327, endPoint x: 420, endPoint y: 324, distance: 13.7
click at [202, 390] on video at bounding box center [101, 440] width 202 height 101
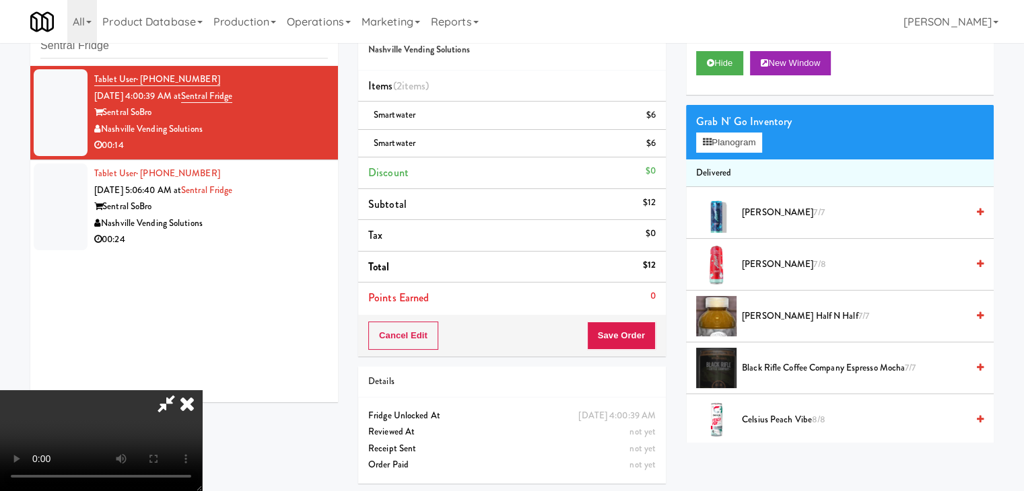
click at [202, 390] on video at bounding box center [101, 440] width 202 height 101
click at [735, 141] on button "Planogram" at bounding box center [729, 143] width 66 height 20
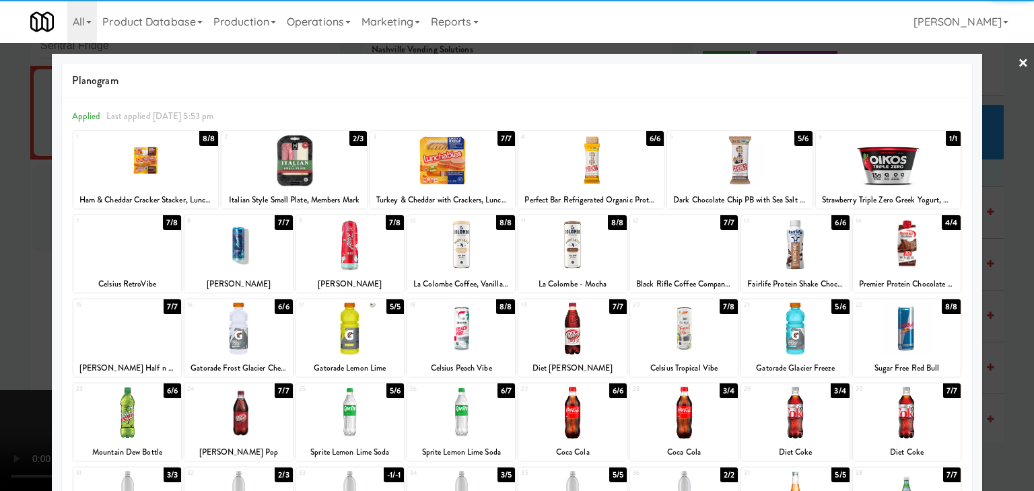
click at [315, 170] on div at bounding box center [294, 161] width 145 height 52
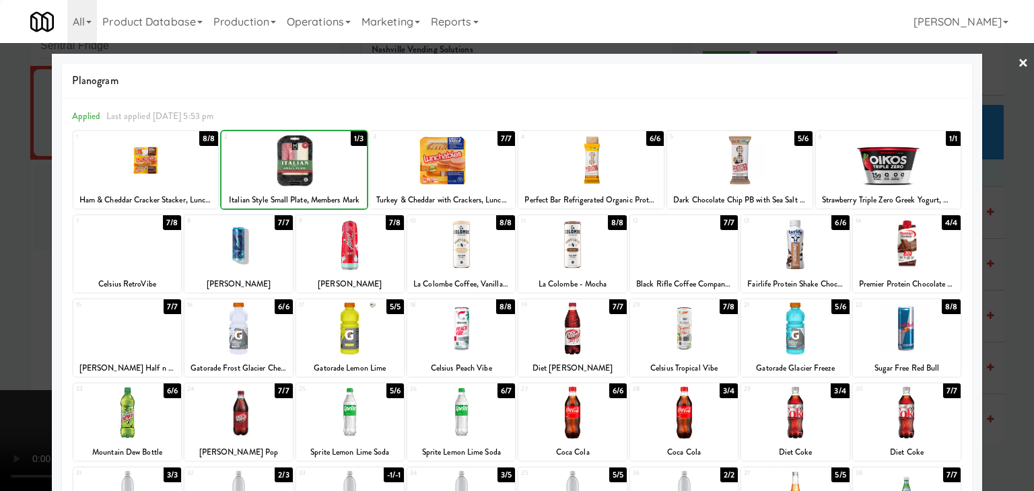
click at [318, 170] on div at bounding box center [294, 161] width 145 height 52
click at [3, 281] on div at bounding box center [517, 245] width 1034 height 491
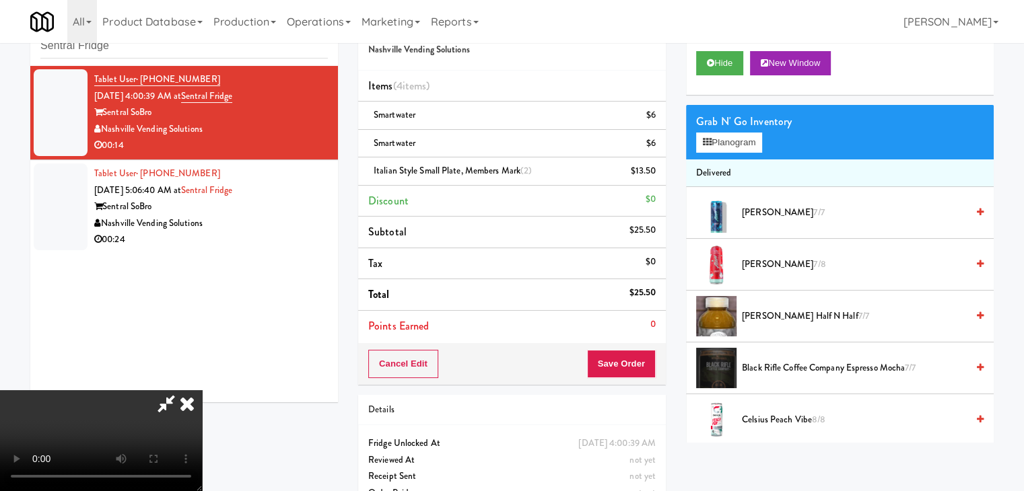
drag, startPoint x: 665, startPoint y: 362, endPoint x: 637, endPoint y: 360, distance: 28.3
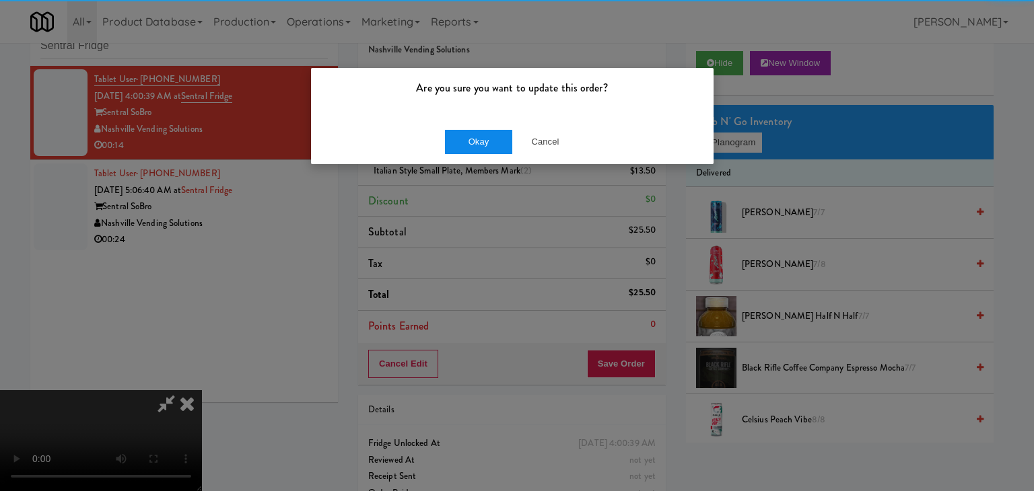
drag, startPoint x: 485, startPoint y: 117, endPoint x: 479, endPoint y: 143, distance: 26.1
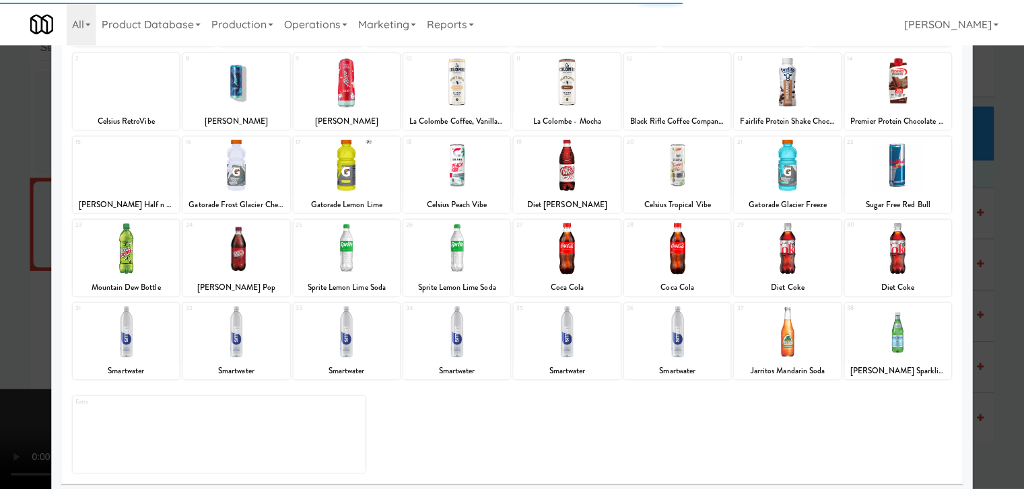
scroll to position [170, 0]
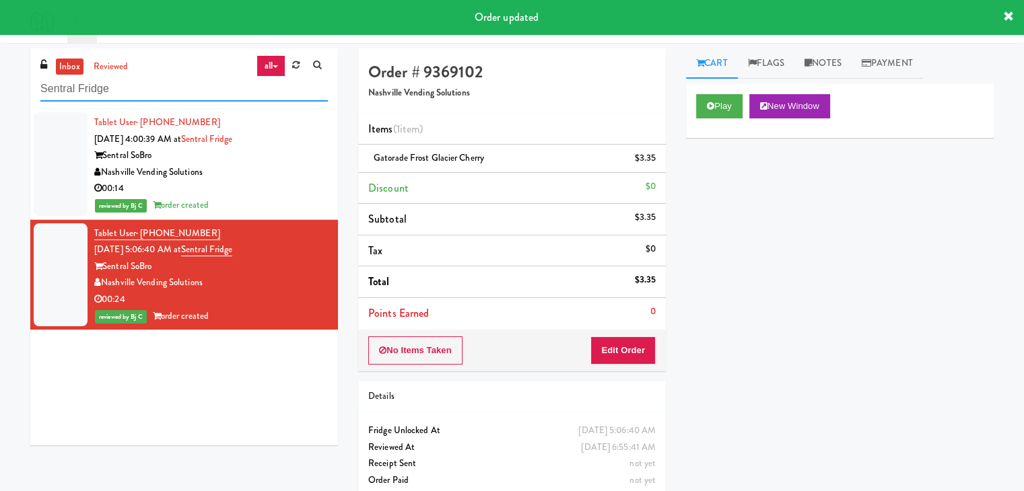
drag, startPoint x: 119, startPoint y: 83, endPoint x: 0, endPoint y: 91, distance: 119.4
paste input "Axis Combo"
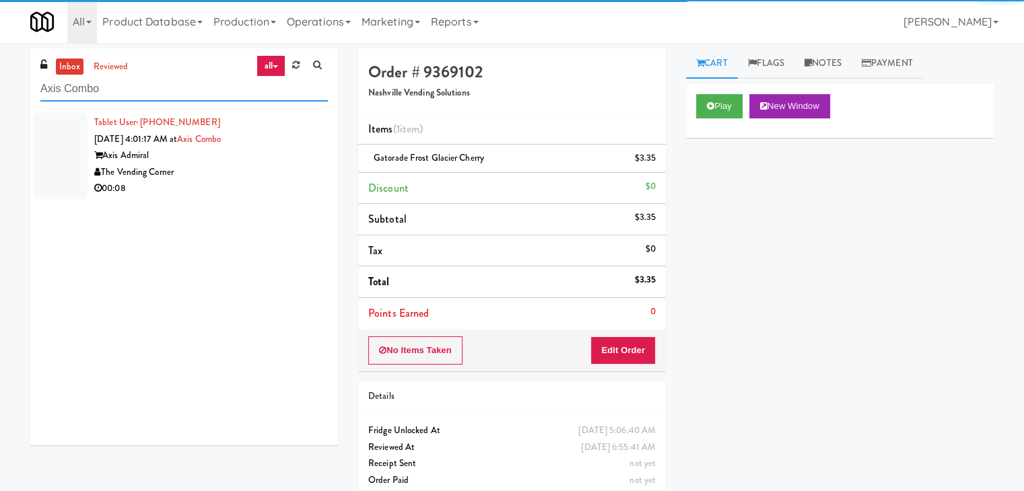
type input "Axis Combo"
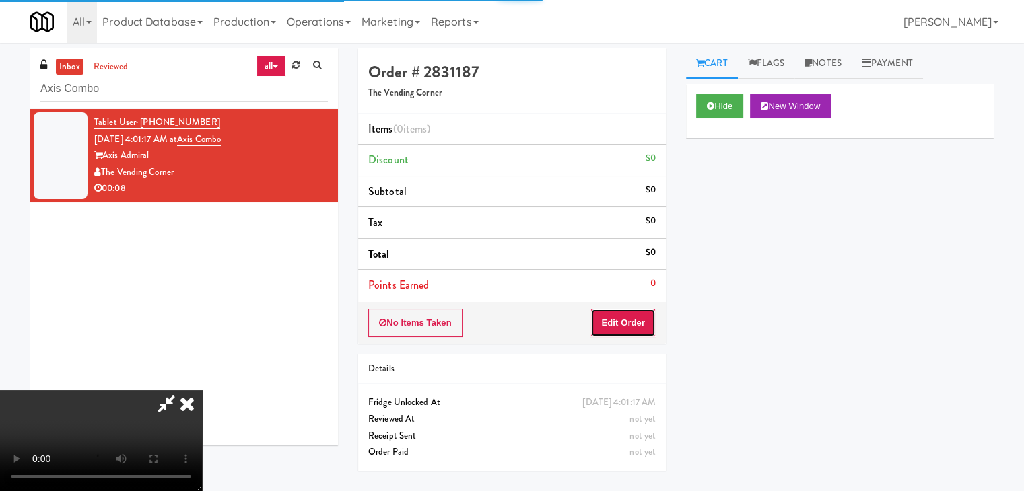
click at [627, 320] on button "Edit Order" at bounding box center [622, 323] width 65 height 28
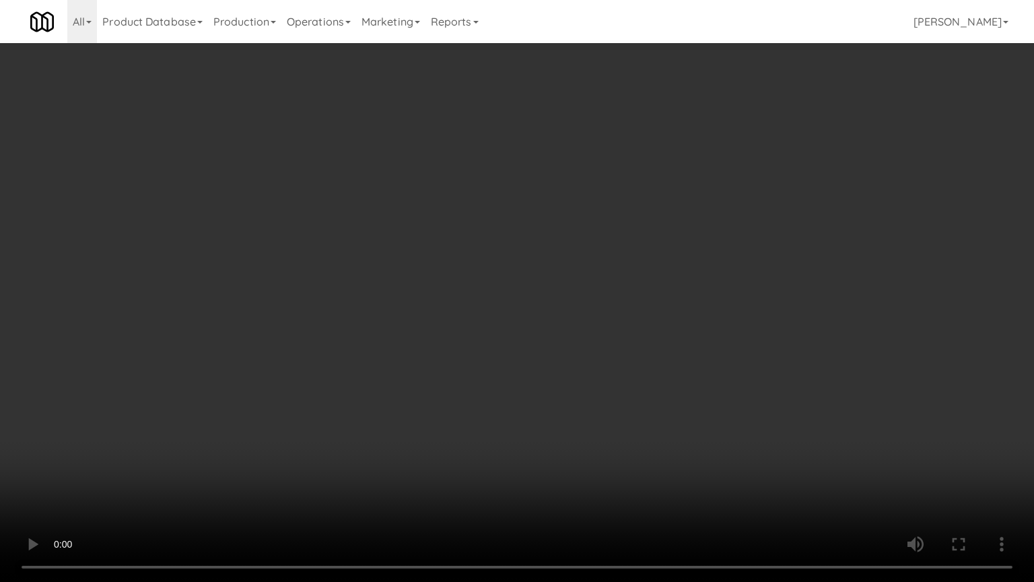
click at [635, 329] on video at bounding box center [517, 291] width 1034 height 582
drag, startPoint x: 636, startPoint y: 331, endPoint x: 636, endPoint y: 339, distance: 8.1
click at [636, 336] on video at bounding box center [517, 291] width 1034 height 582
click at [656, 329] on video at bounding box center [517, 291] width 1034 height 582
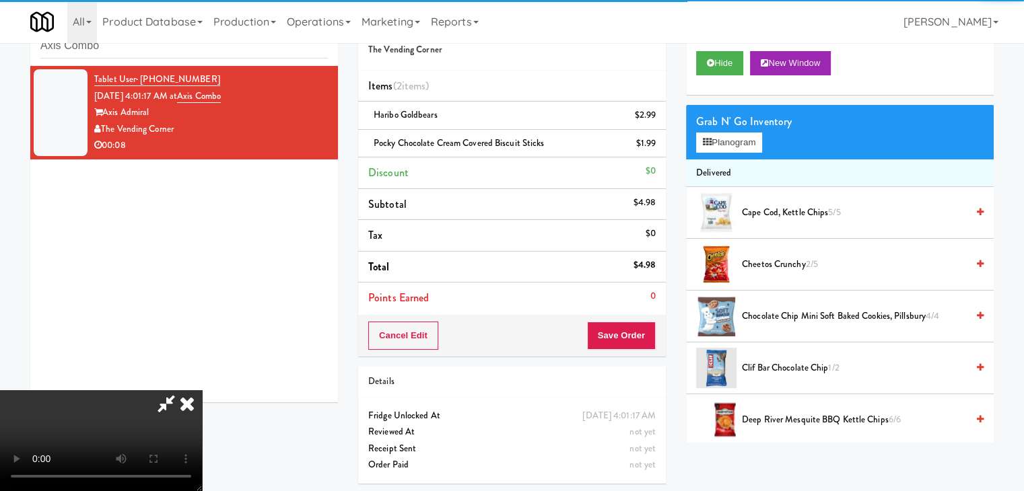
drag, startPoint x: 535, startPoint y: 287, endPoint x: 606, endPoint y: 309, distance: 74.1
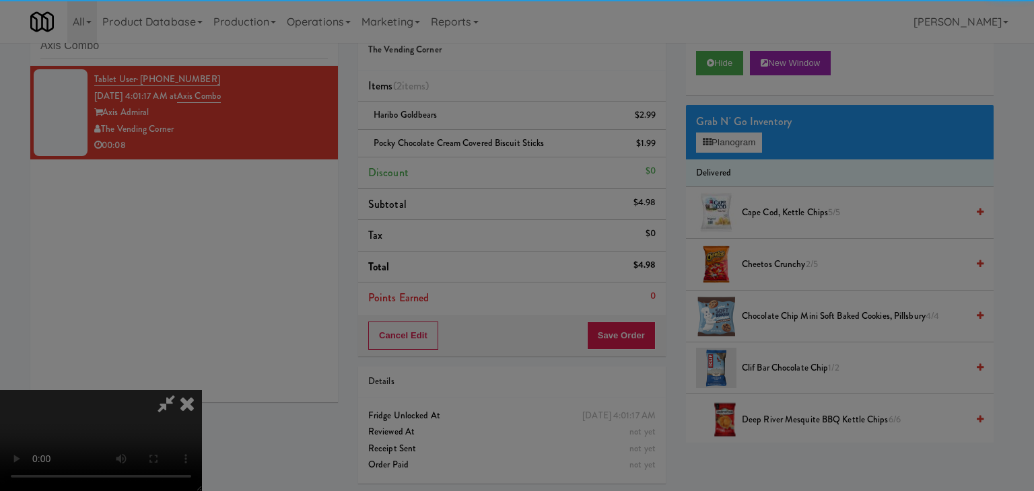
drag, startPoint x: 469, startPoint y: 137, endPoint x: 470, endPoint y: 151, distance: 14.2
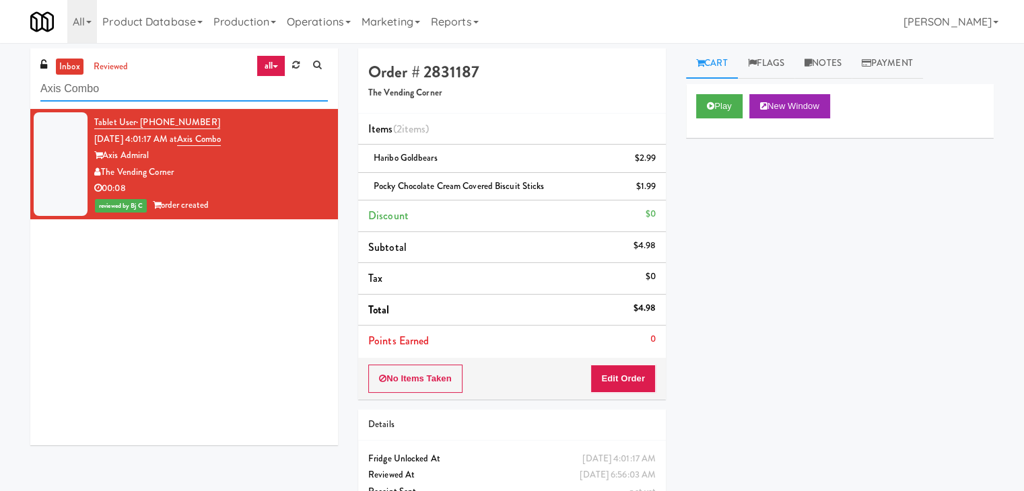
drag, startPoint x: 40, startPoint y: 88, endPoint x: 7, endPoint y: 92, distance: 33.3
paste input "Velaris Co-Working Fridge - 4th Floor"
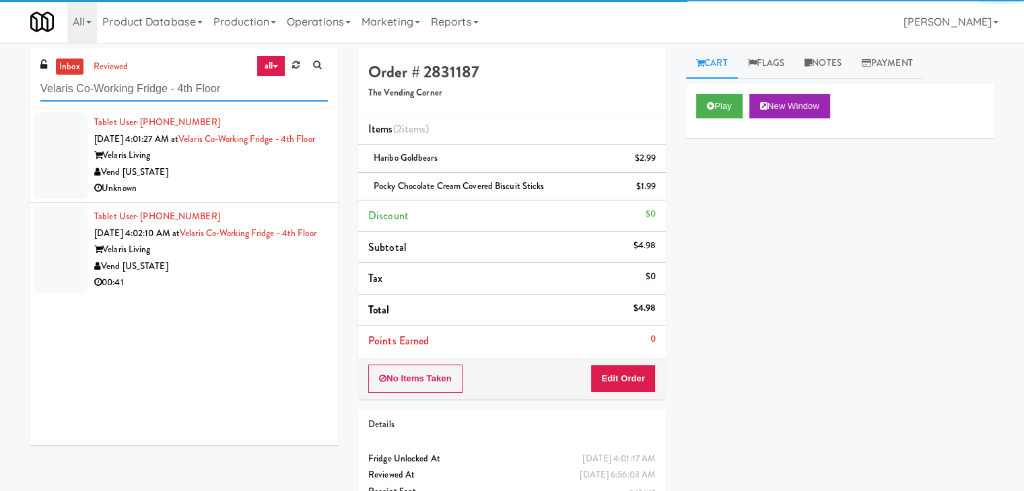
type input "Velaris Co-Working Fridge - 4th Floor"
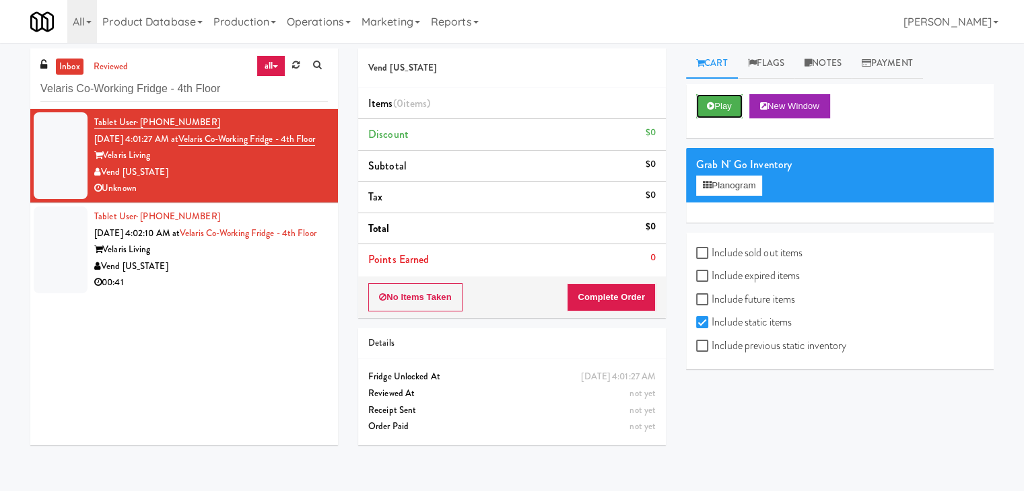
drag, startPoint x: 725, startPoint y: 100, endPoint x: 684, endPoint y: 204, distance: 111.5
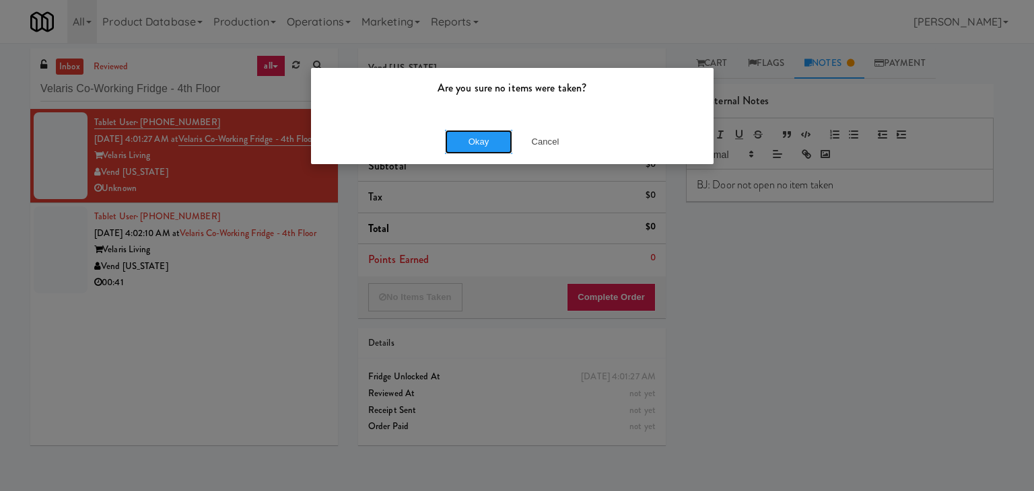
drag, startPoint x: 495, startPoint y: 136, endPoint x: 480, endPoint y: 146, distance: 17.9
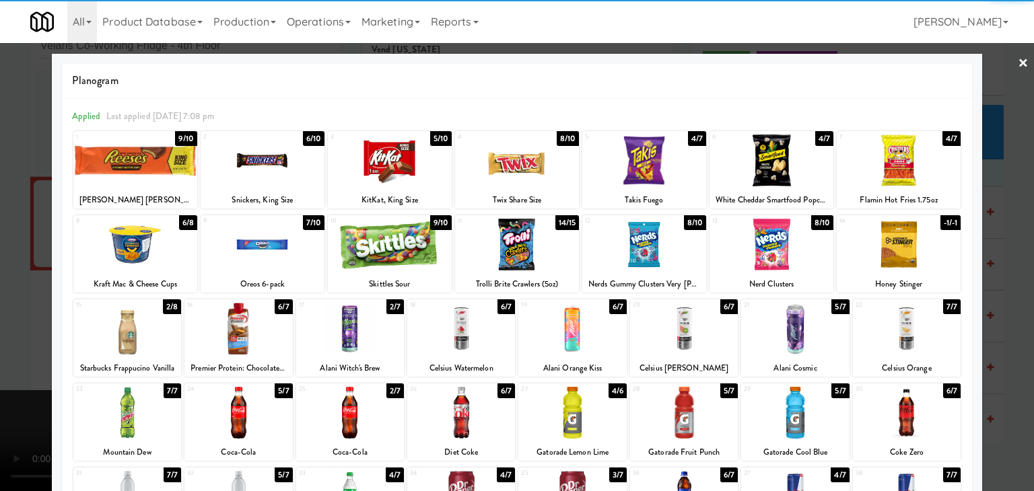
drag, startPoint x: 0, startPoint y: 282, endPoint x: 398, endPoint y: 288, distance: 397.9
